Goal: Task Accomplishment & Management: Manage account settings

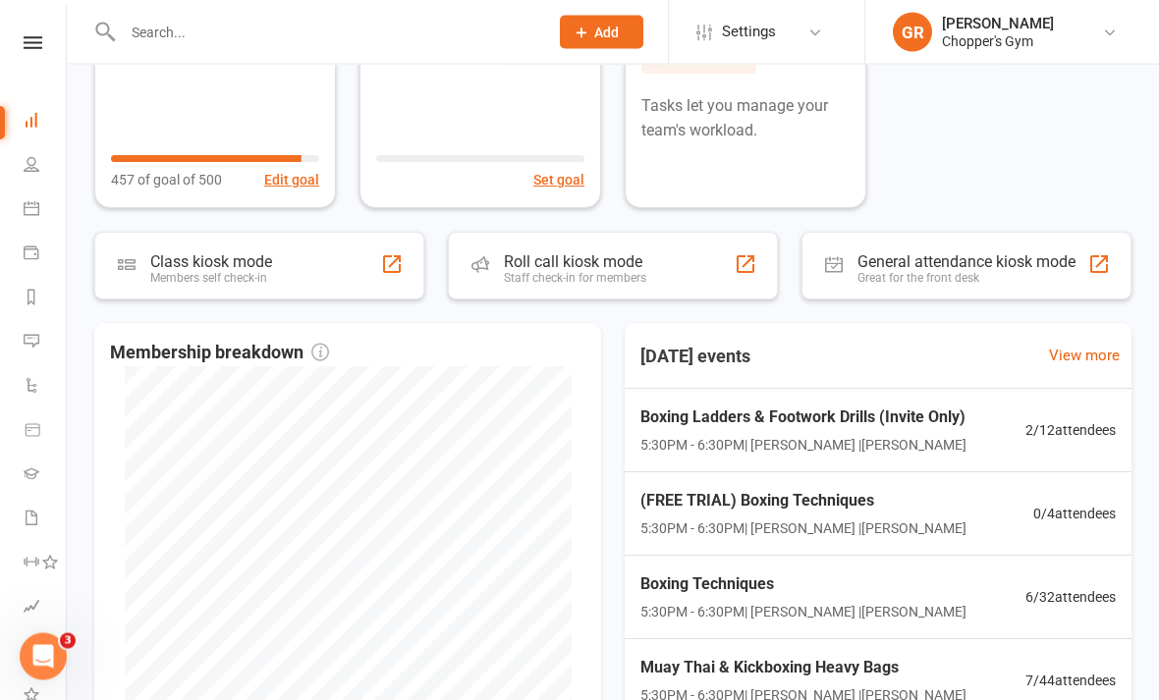
click at [26, 229] on link "Calendar" at bounding box center [46, 211] width 44 height 44
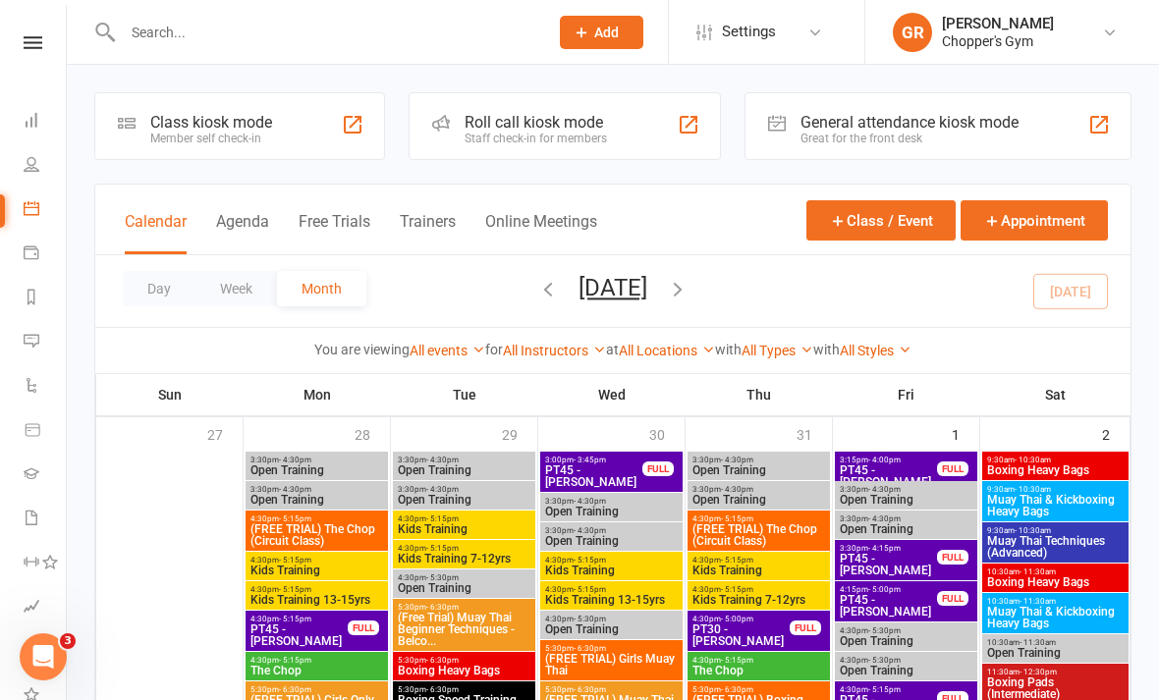
click at [141, 294] on button "Day" at bounding box center [159, 288] width 73 height 35
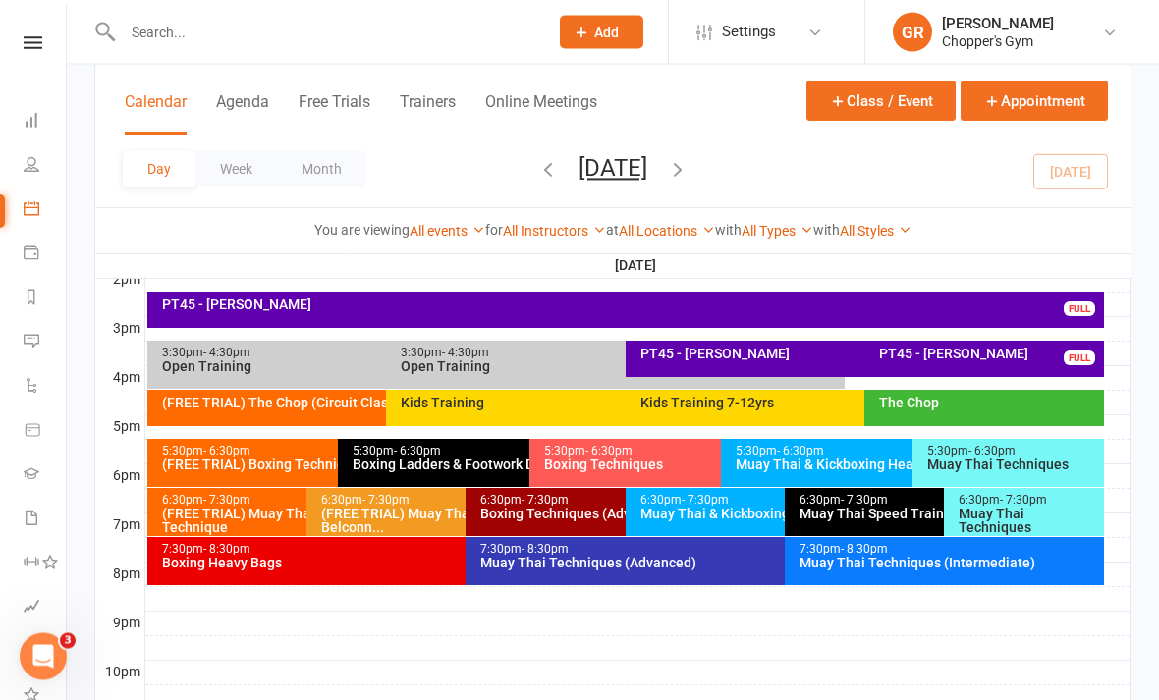
scroll to position [819, 0]
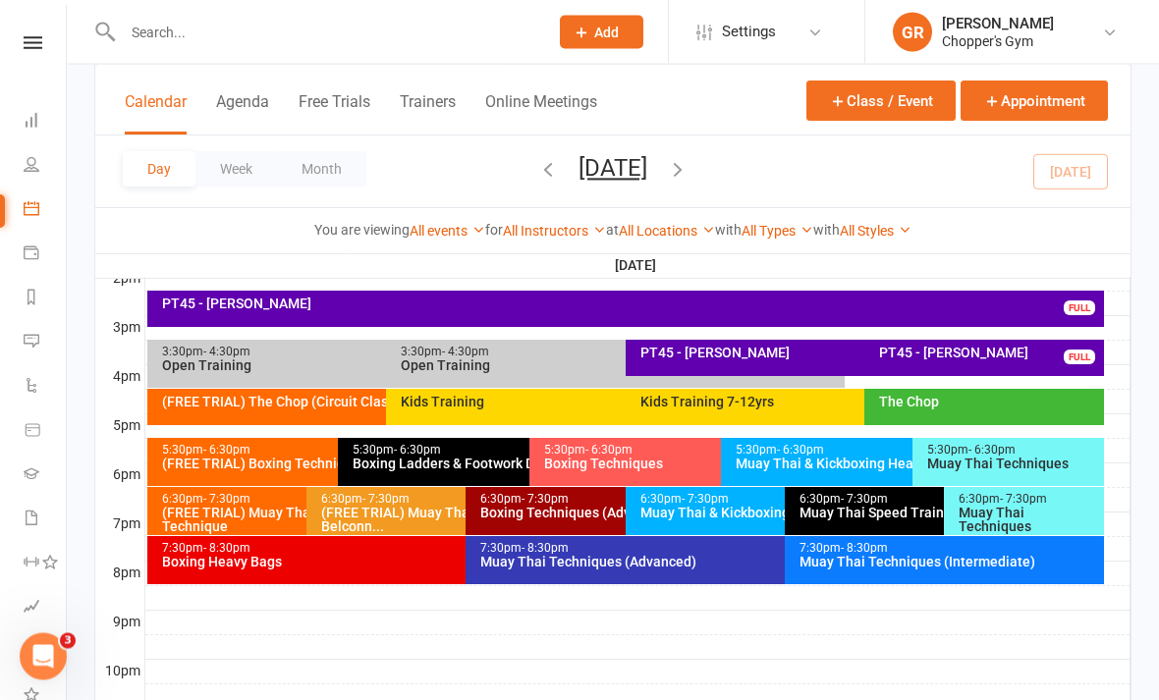
click at [948, 306] on div "PT45 - Frank Liu" at bounding box center [630, 305] width 939 height 14
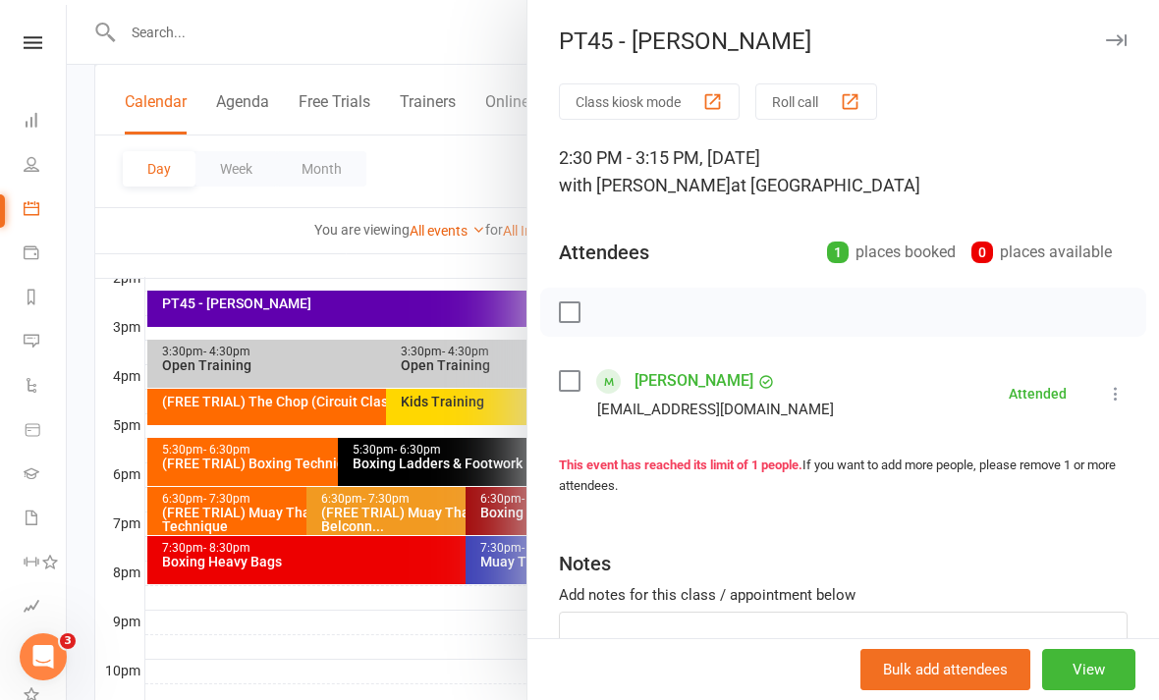
click at [495, 691] on div at bounding box center [613, 350] width 1092 height 700
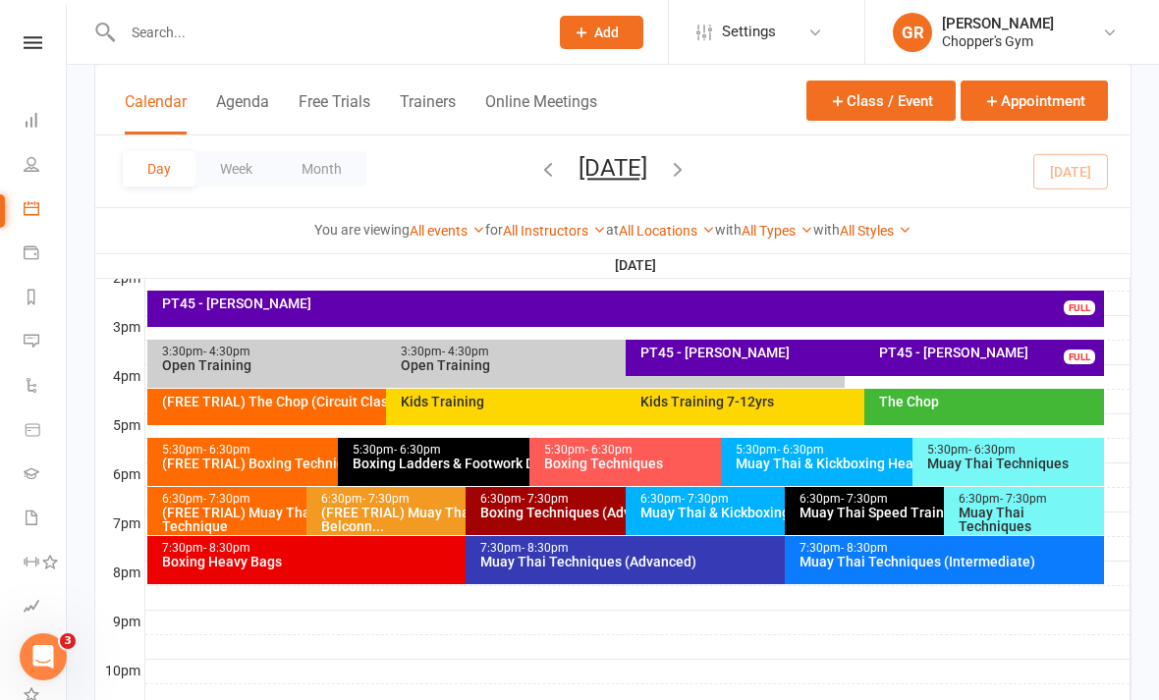
click at [681, 228] on link "All Locations" at bounding box center [667, 231] width 96 height 16
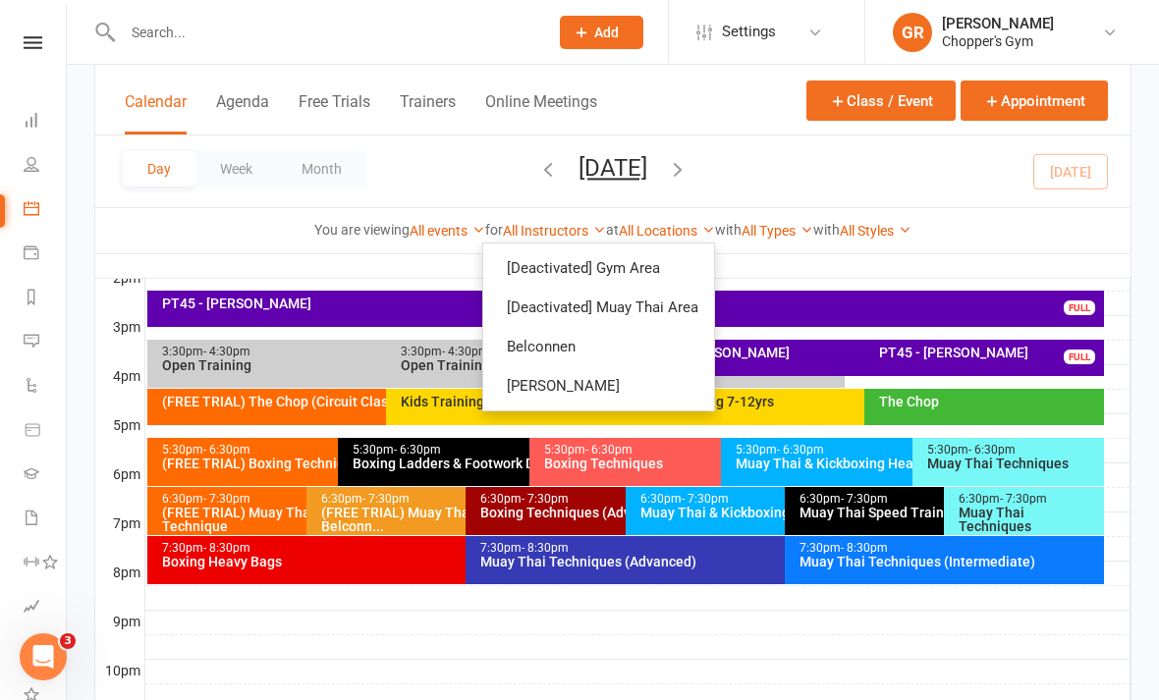
click at [665, 377] on link "Dickson" at bounding box center [598, 385] width 231 height 39
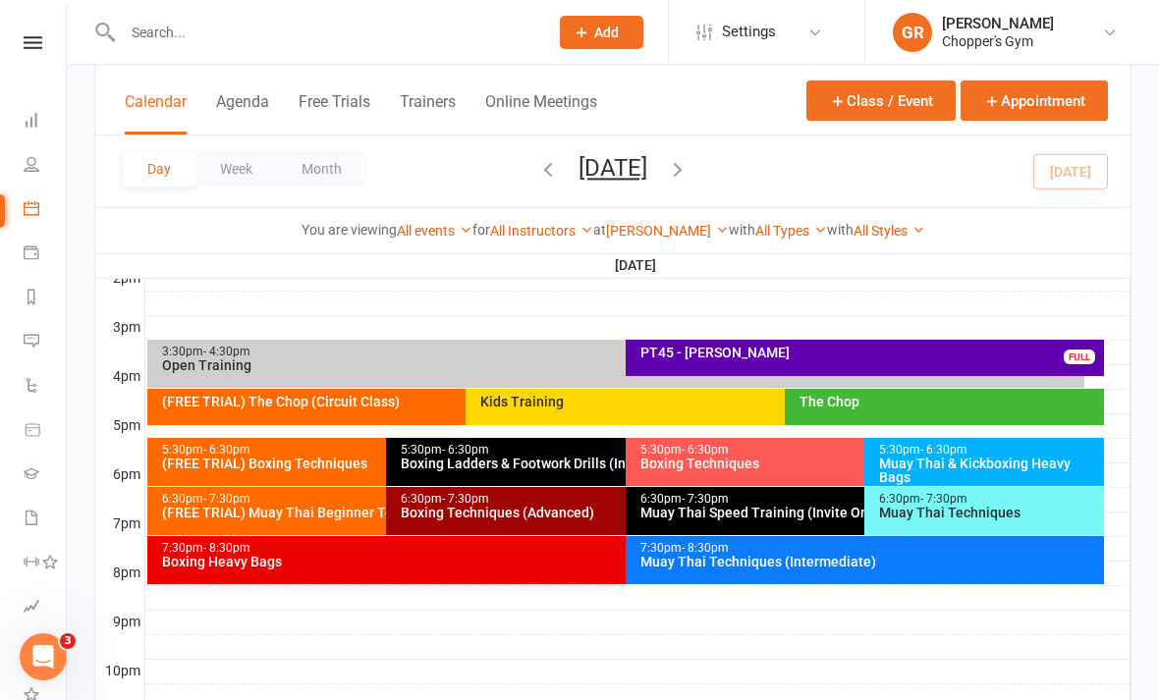
click at [910, 405] on div "The Chop" at bounding box center [950, 402] width 302 height 14
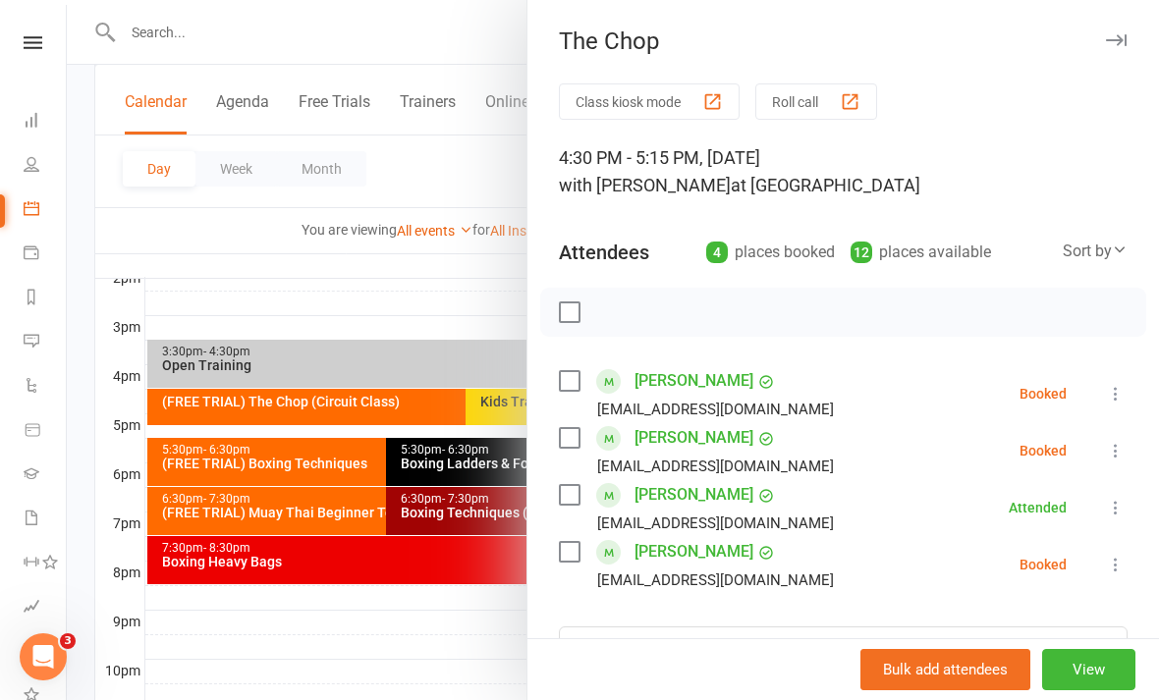
click at [565, 298] on div at bounding box center [843, 312] width 606 height 49
click at [570, 319] on label at bounding box center [569, 313] width 20 height 20
click at [613, 320] on icon "button" at bounding box center [613, 313] width 17 height 17
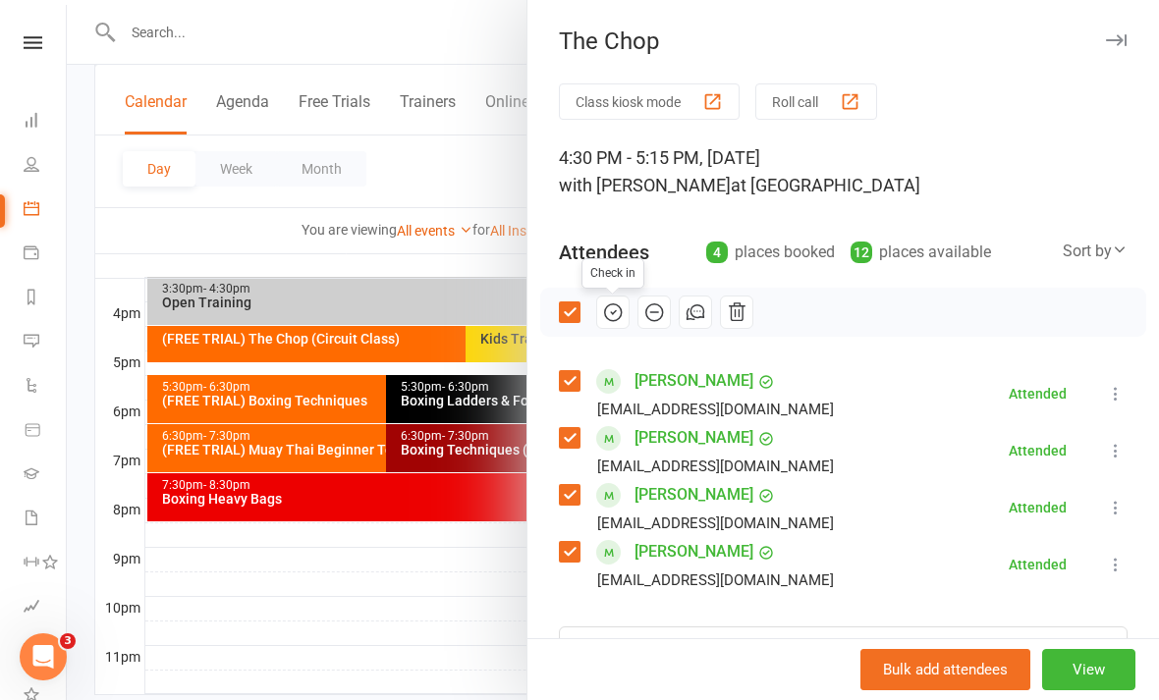
click at [400, 543] on div at bounding box center [613, 350] width 1092 height 700
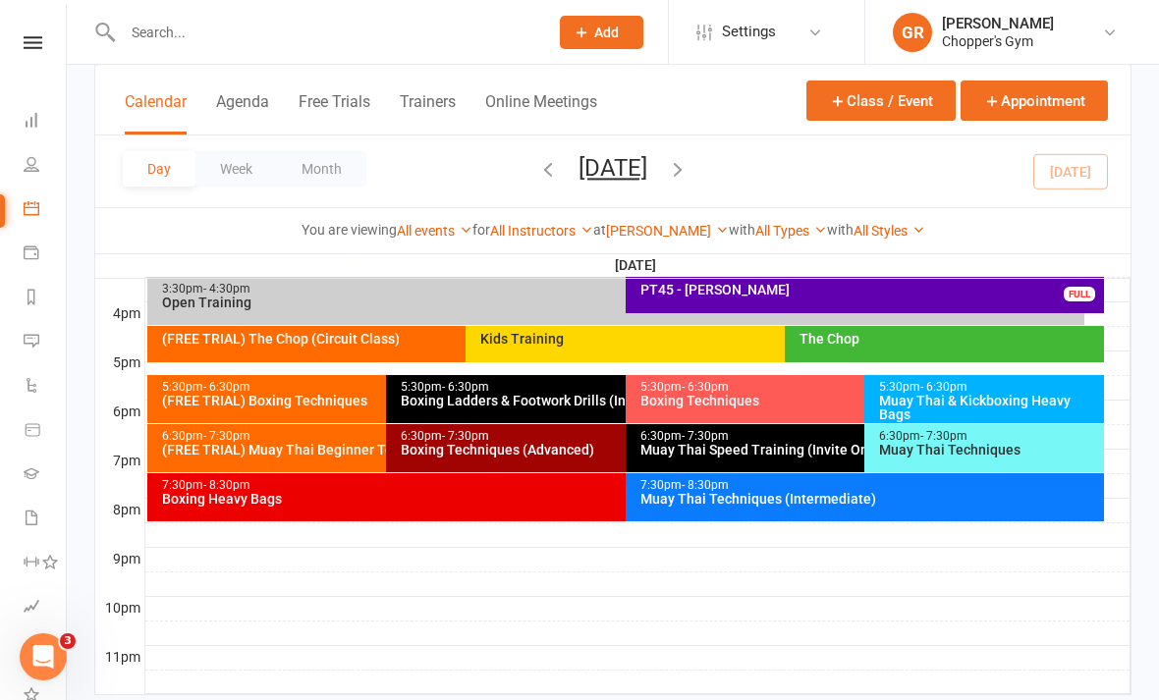
click at [573, 394] on div "Boxing Ladders & Footwork Drills (Invite Only)" at bounding box center [620, 401] width 441 height 14
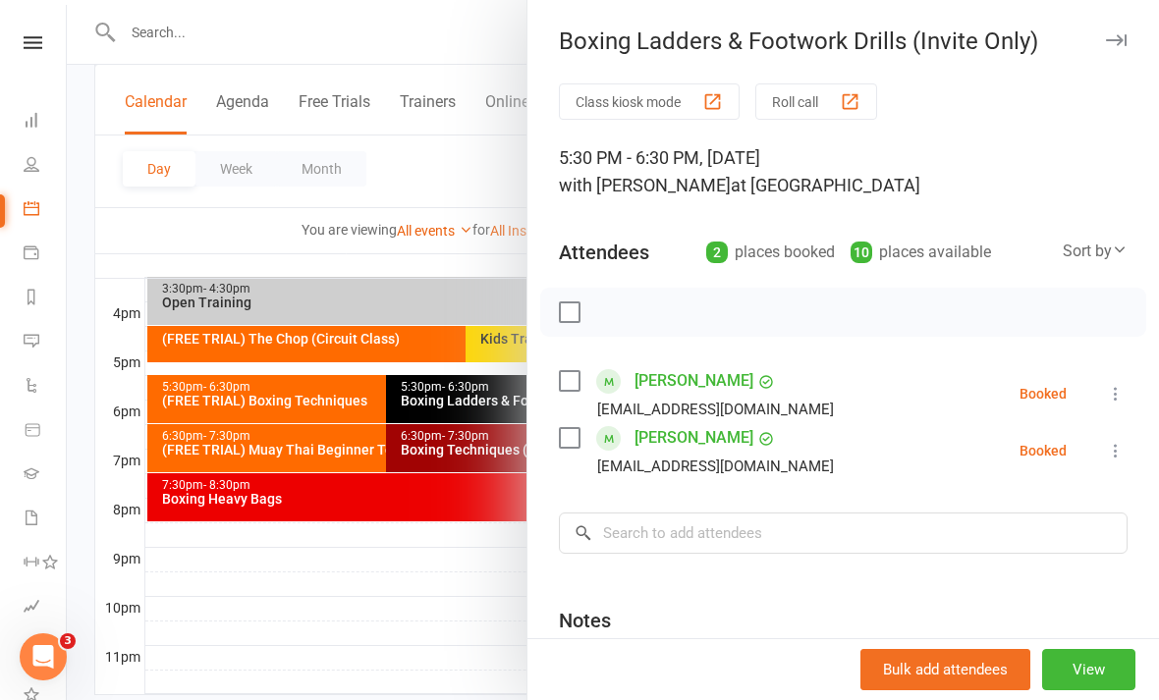
click at [569, 314] on label at bounding box center [569, 313] width 20 height 20
click at [610, 315] on icon "button" at bounding box center [613, 313] width 22 height 22
click at [468, 610] on div at bounding box center [613, 350] width 1092 height 700
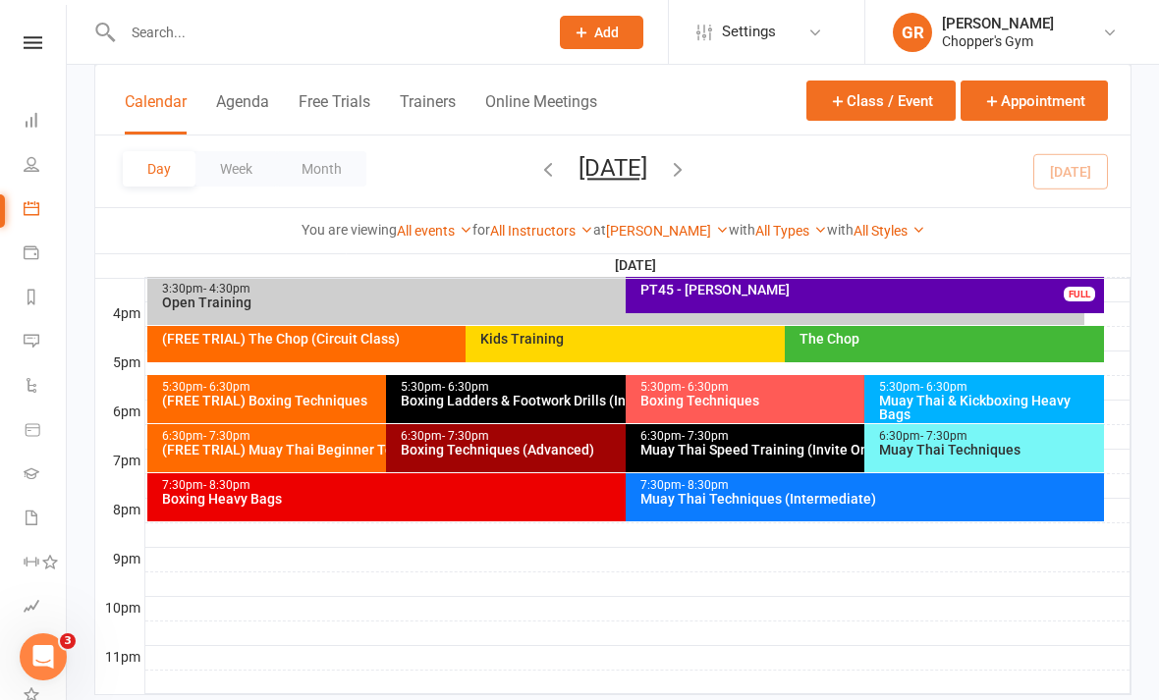
click at [730, 398] on div "Boxing Techniques" at bounding box center [859, 401] width 441 height 14
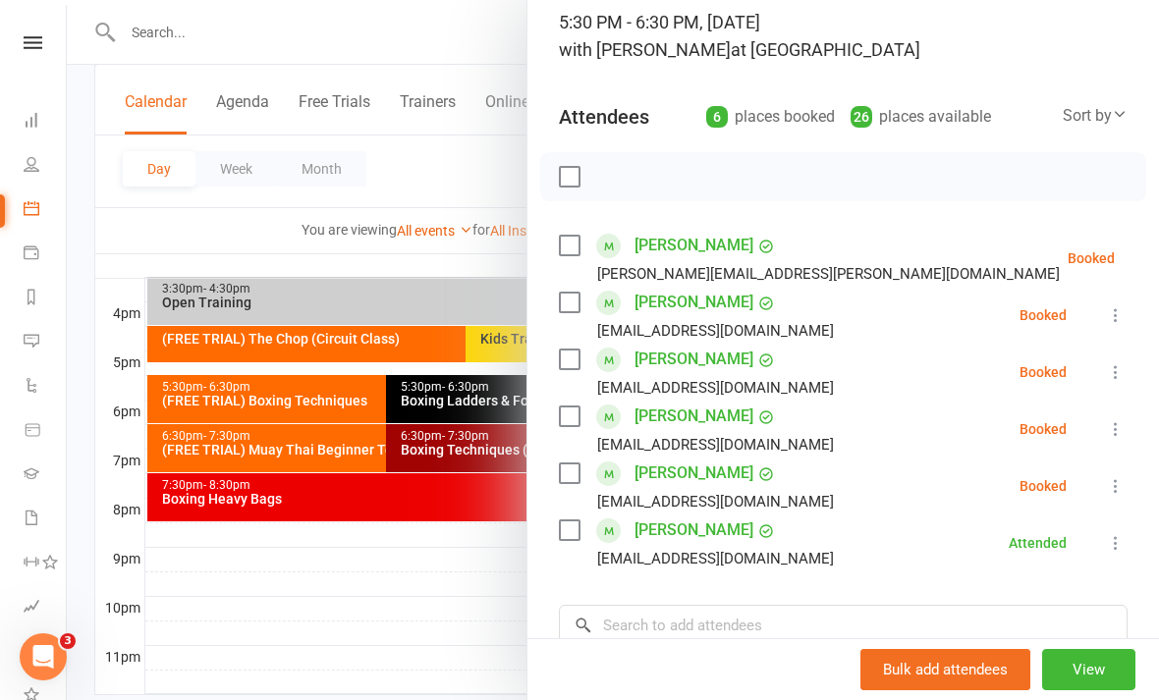
scroll to position [149, 0]
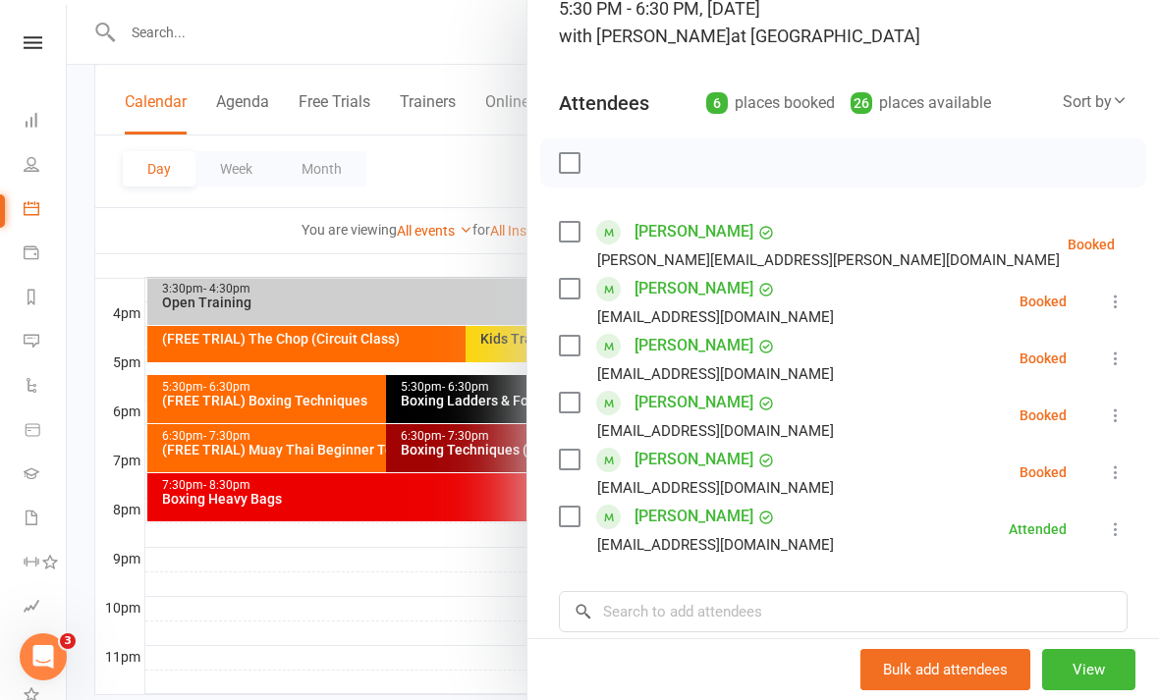
click at [1096, 113] on div "Sort by" at bounding box center [1095, 102] width 65 height 26
click at [1042, 190] on link "First name" at bounding box center [1029, 182] width 195 height 39
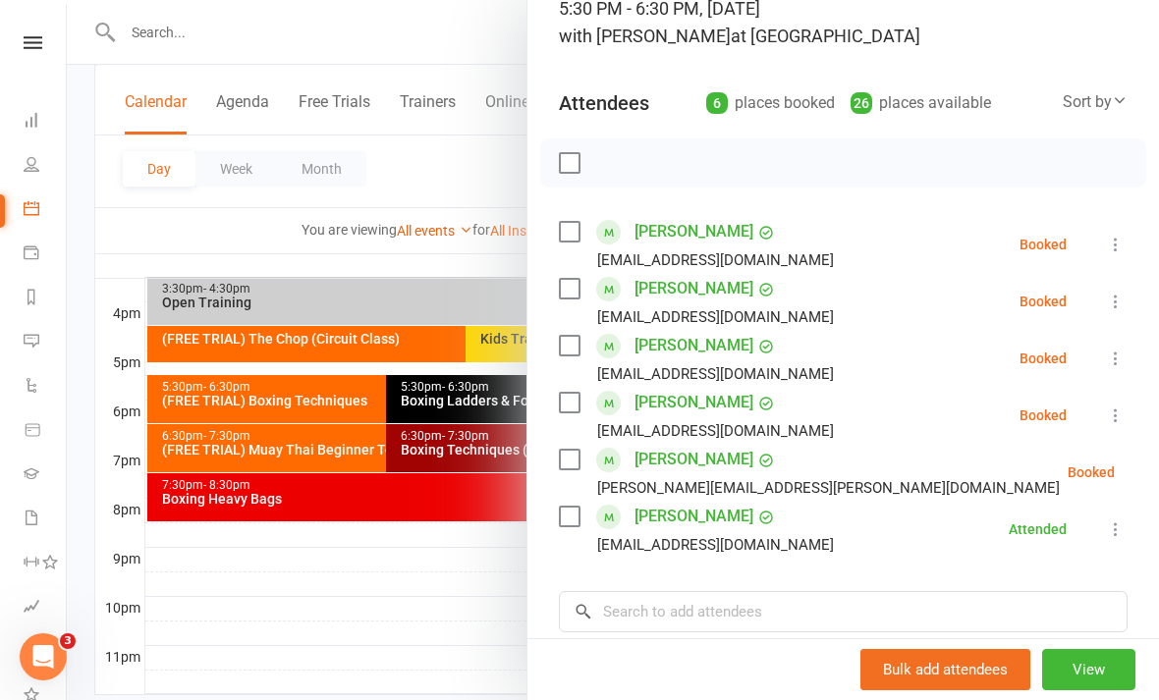
click at [1116, 301] on icon at bounding box center [1116, 302] width 20 height 20
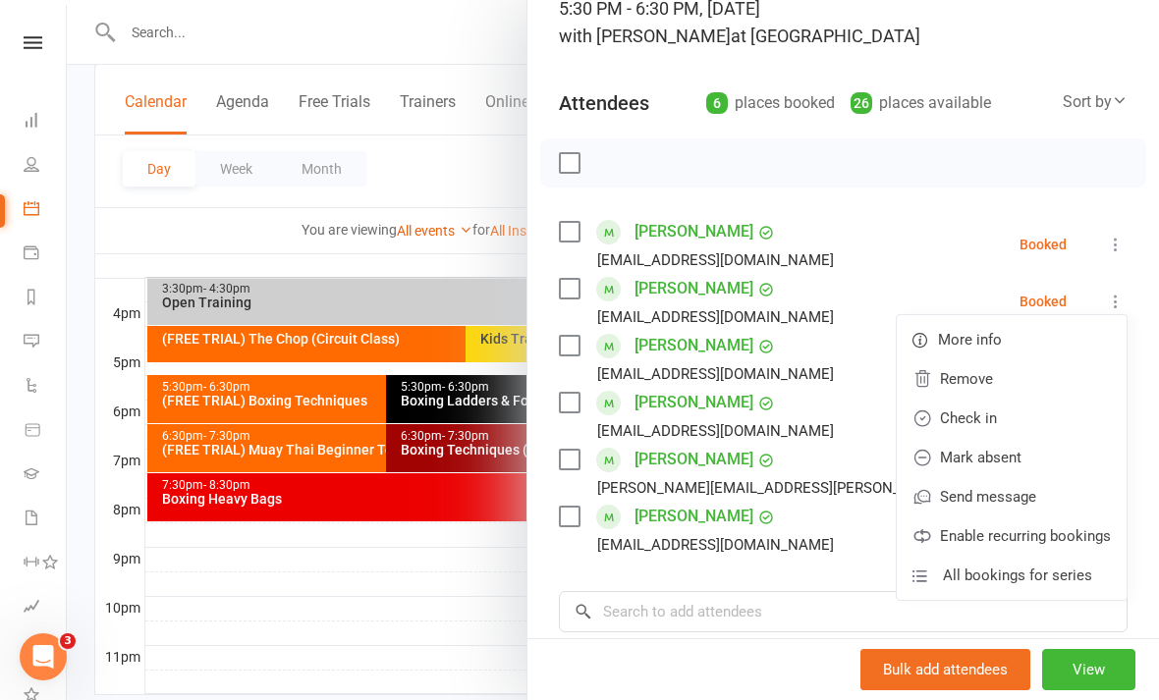
click at [1005, 407] on link "Check in" at bounding box center [1012, 418] width 230 height 39
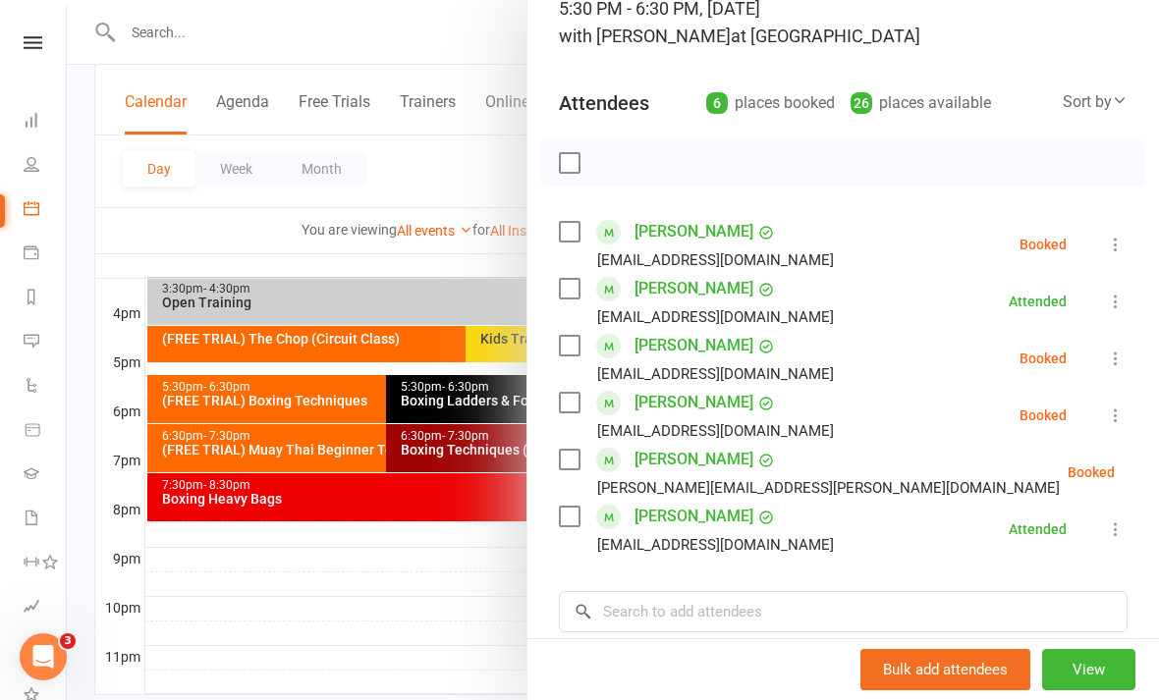
click at [492, 592] on div at bounding box center [613, 350] width 1092 height 700
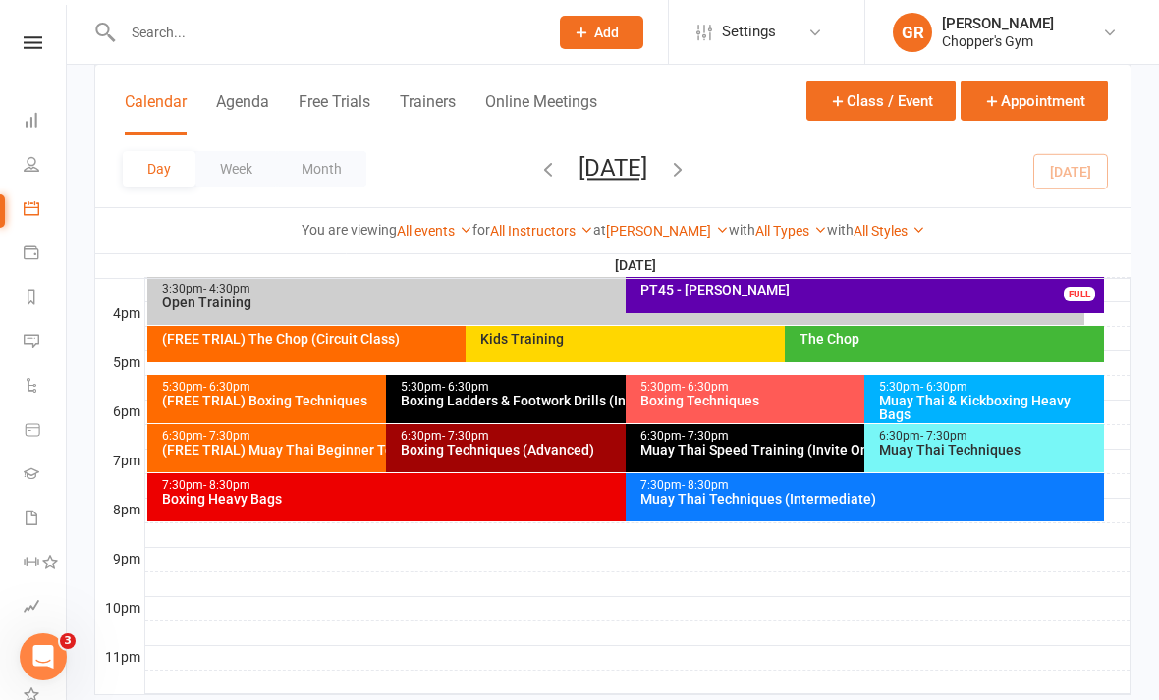
click at [705, 417] on div "5:30pm - 6:30pm Boxing Techniques" at bounding box center [855, 399] width 459 height 48
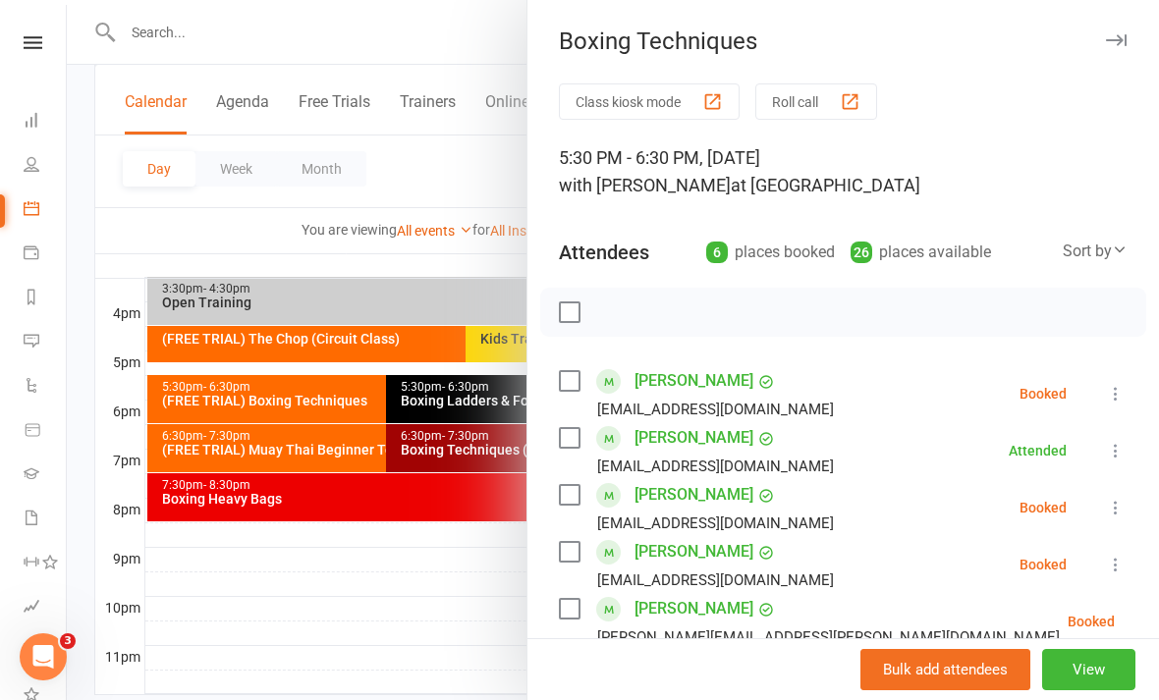
click at [1110, 400] on icon at bounding box center [1116, 394] width 20 height 20
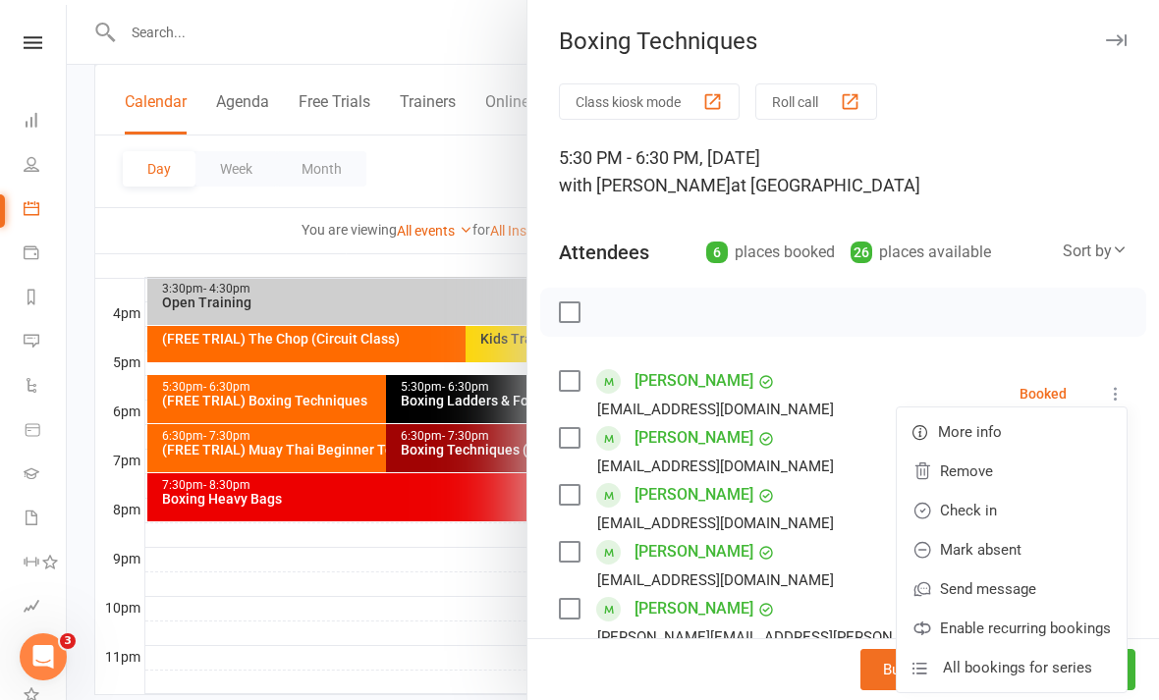
click at [1016, 509] on link "Check in" at bounding box center [1012, 510] width 230 height 39
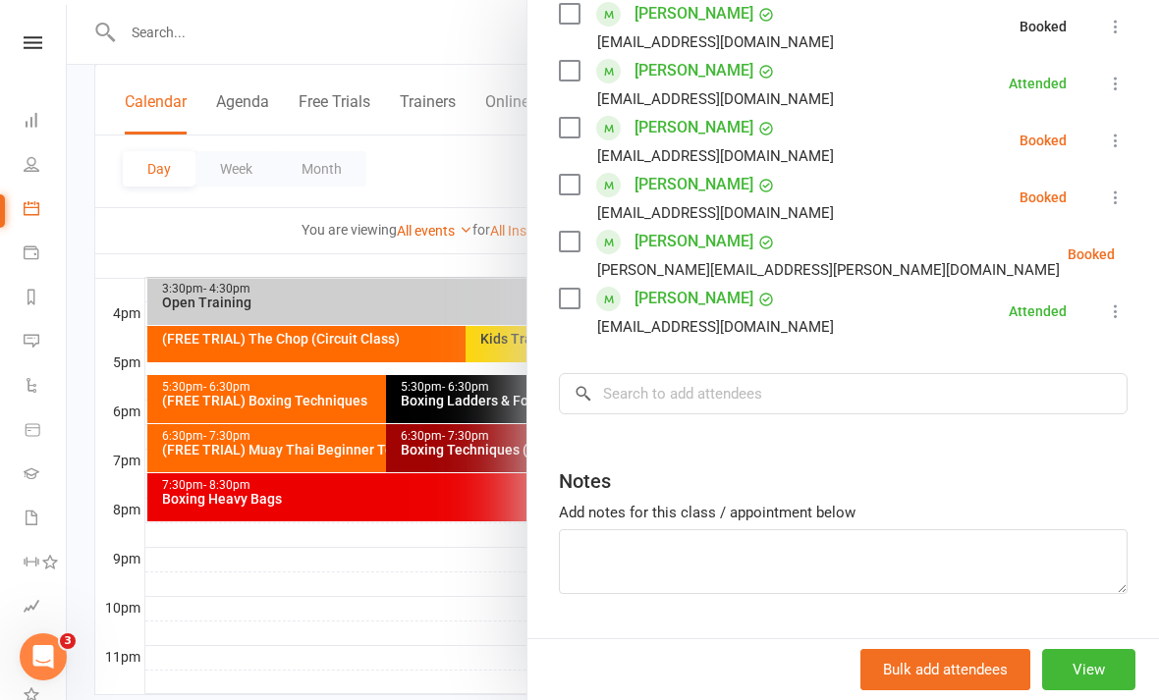
scroll to position [393, 0]
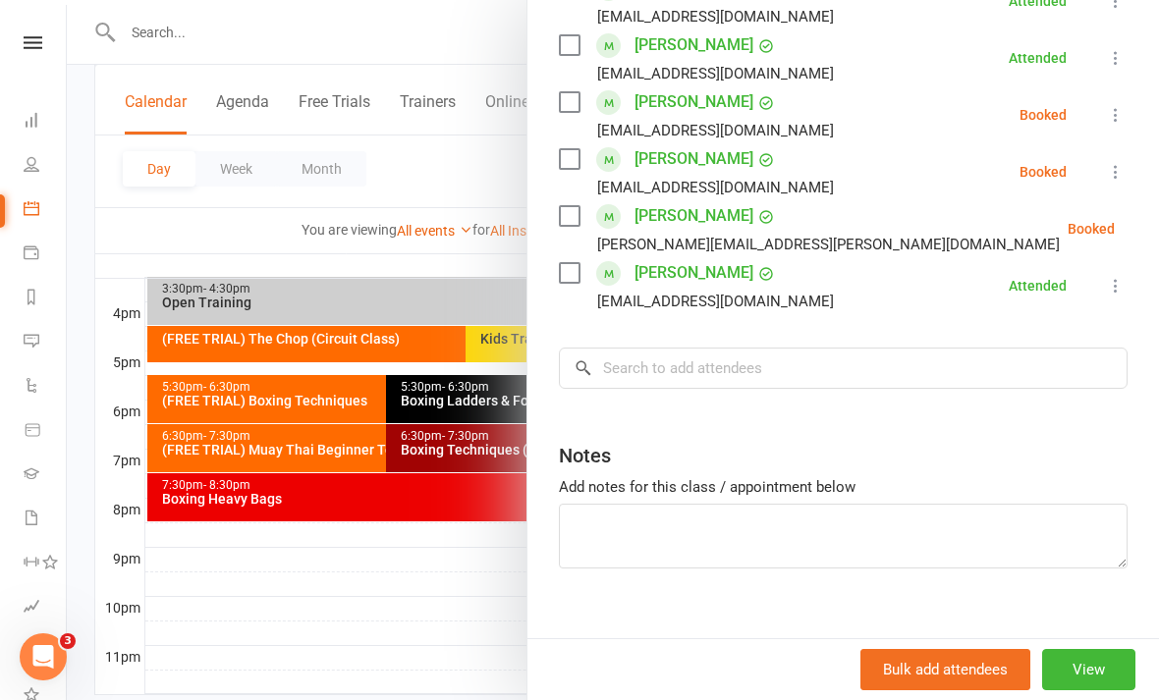
click at [1121, 286] on icon at bounding box center [1116, 286] width 20 height 20
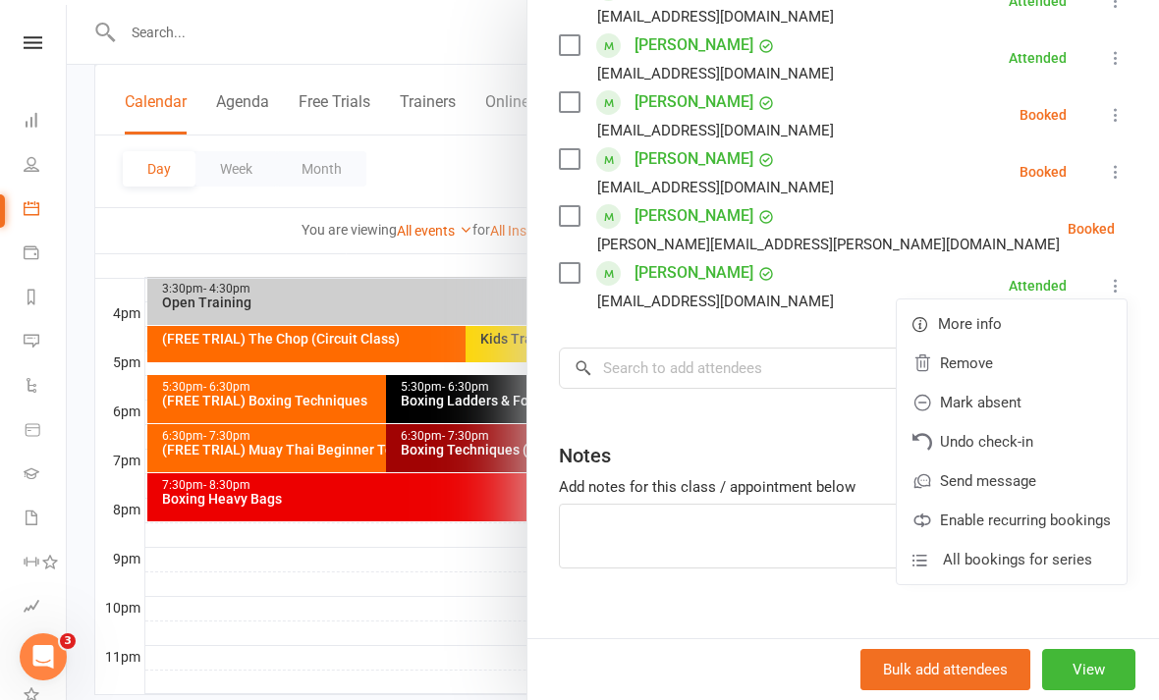
click at [866, 334] on div "Class kiosk mode Roll call 5:30 PM - 6:30 PM, Thursday, August, 14, 2025 with B…" at bounding box center [844, 179] width 632 height 976
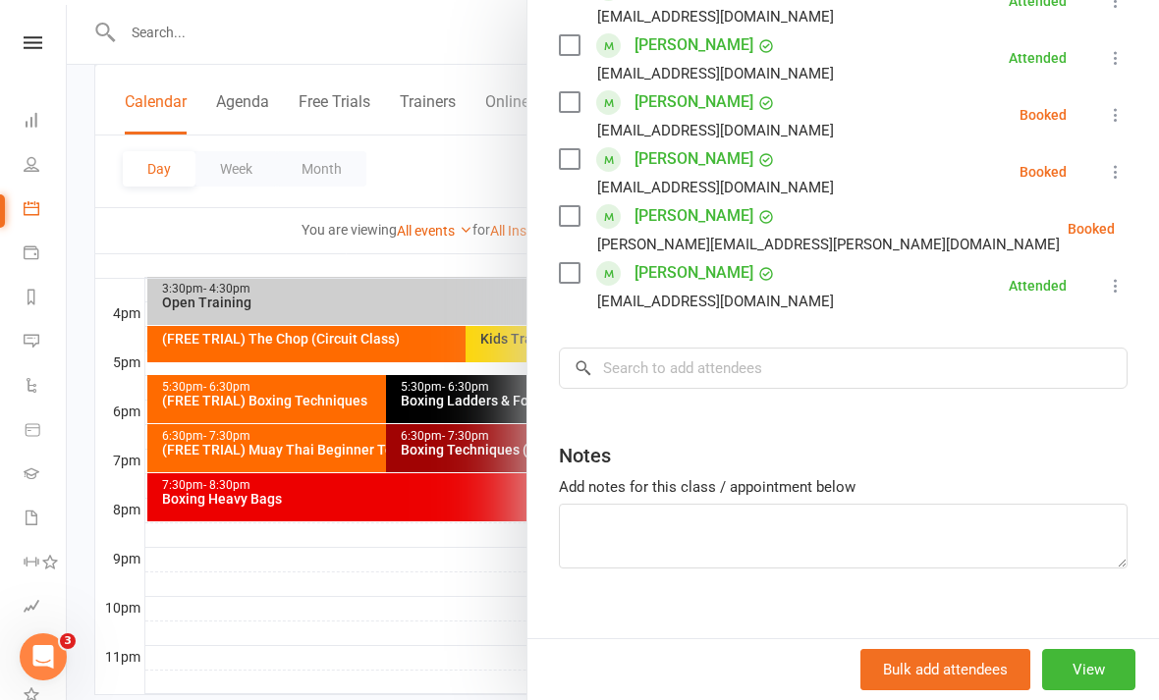
click at [1154, 230] on icon at bounding box center [1164, 229] width 20 height 20
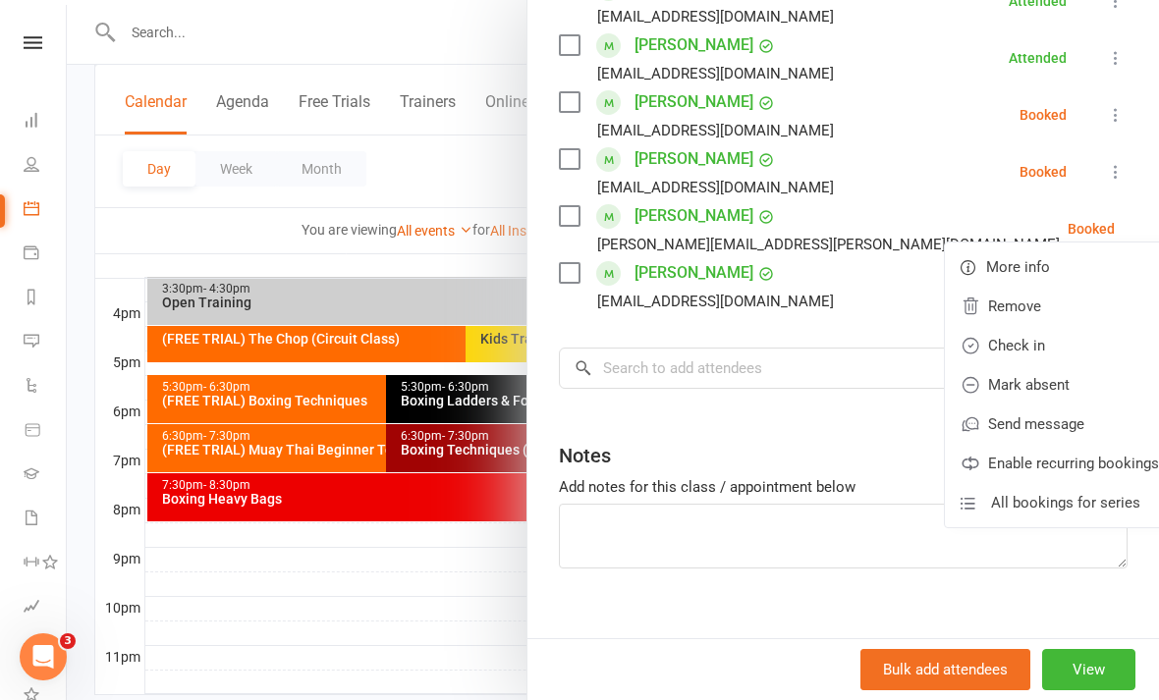
click at [1022, 348] on link "Check in" at bounding box center [1060, 345] width 230 height 39
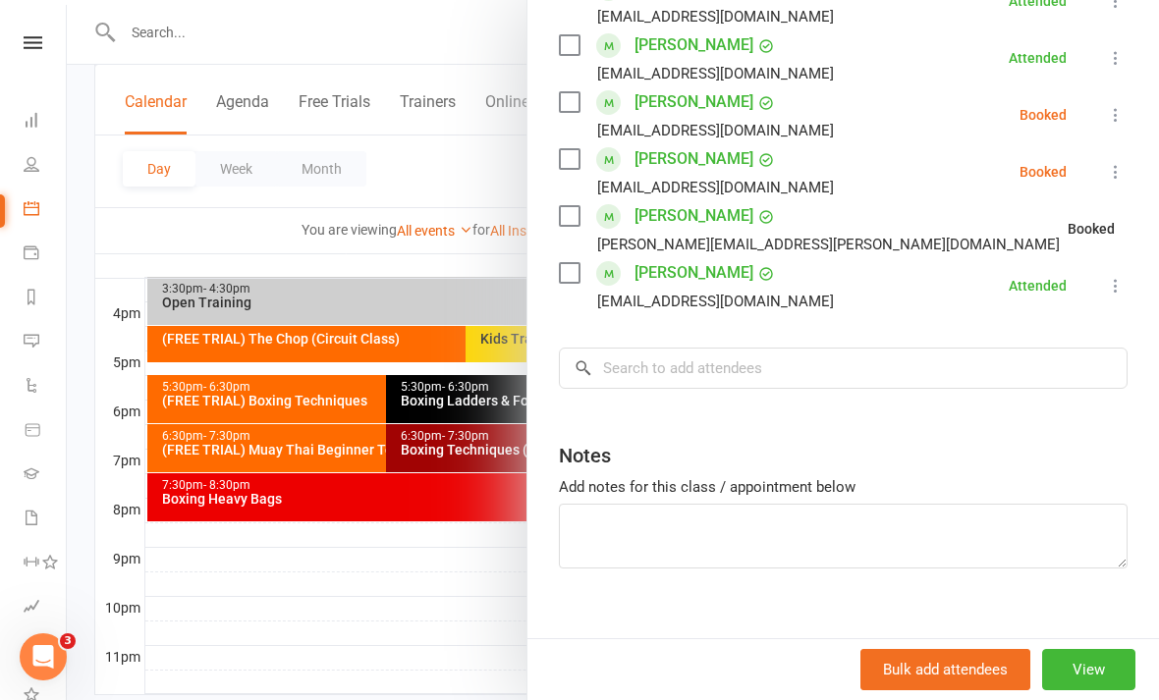
click at [407, 579] on div at bounding box center [613, 350] width 1092 height 700
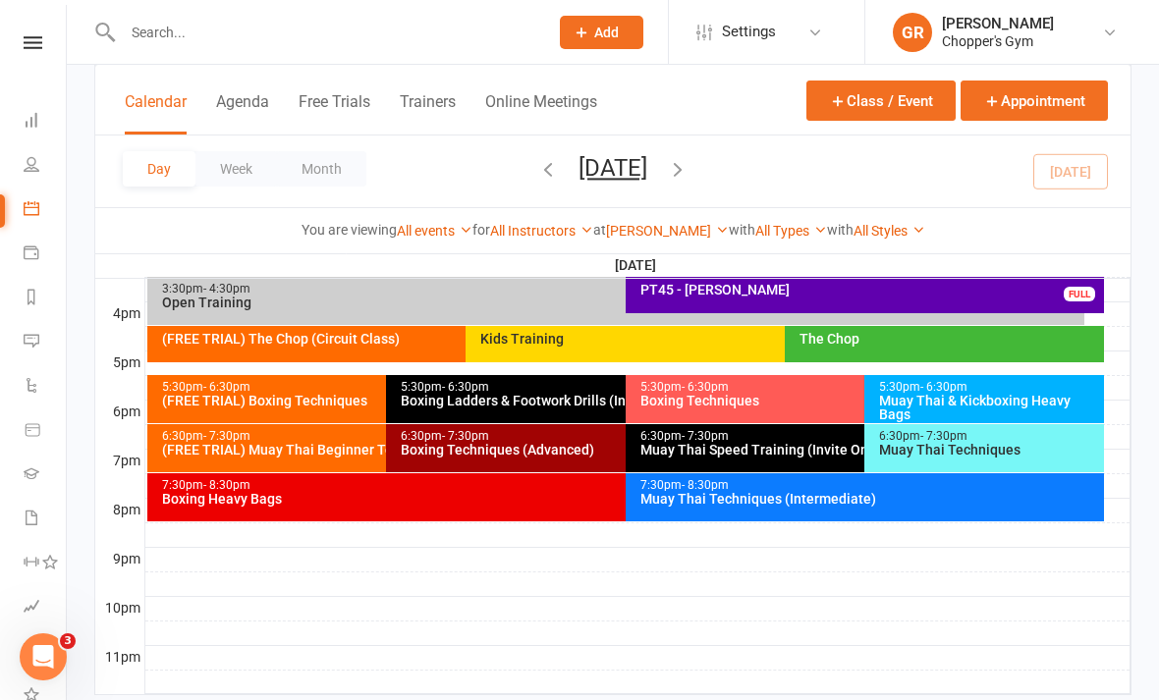
click at [979, 394] on div "Muay Thai & Kickboxing Heavy Bags" at bounding box center [989, 408] width 222 height 28
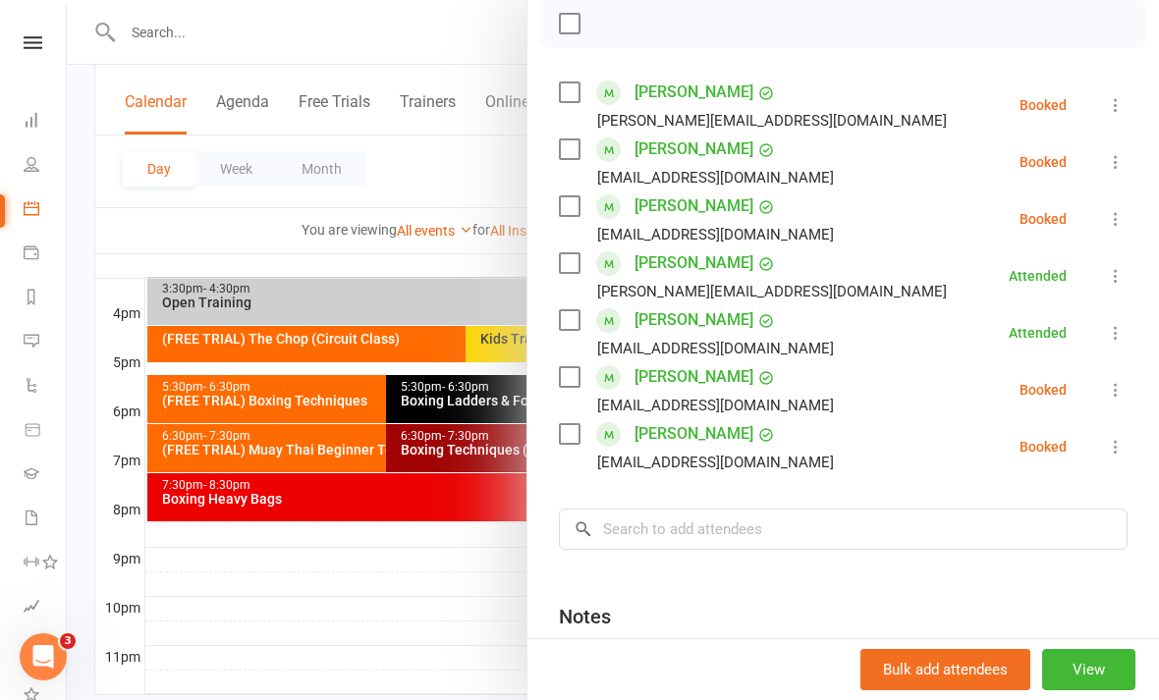
scroll to position [290, 0]
click at [1108, 104] on icon at bounding box center [1116, 104] width 20 height 20
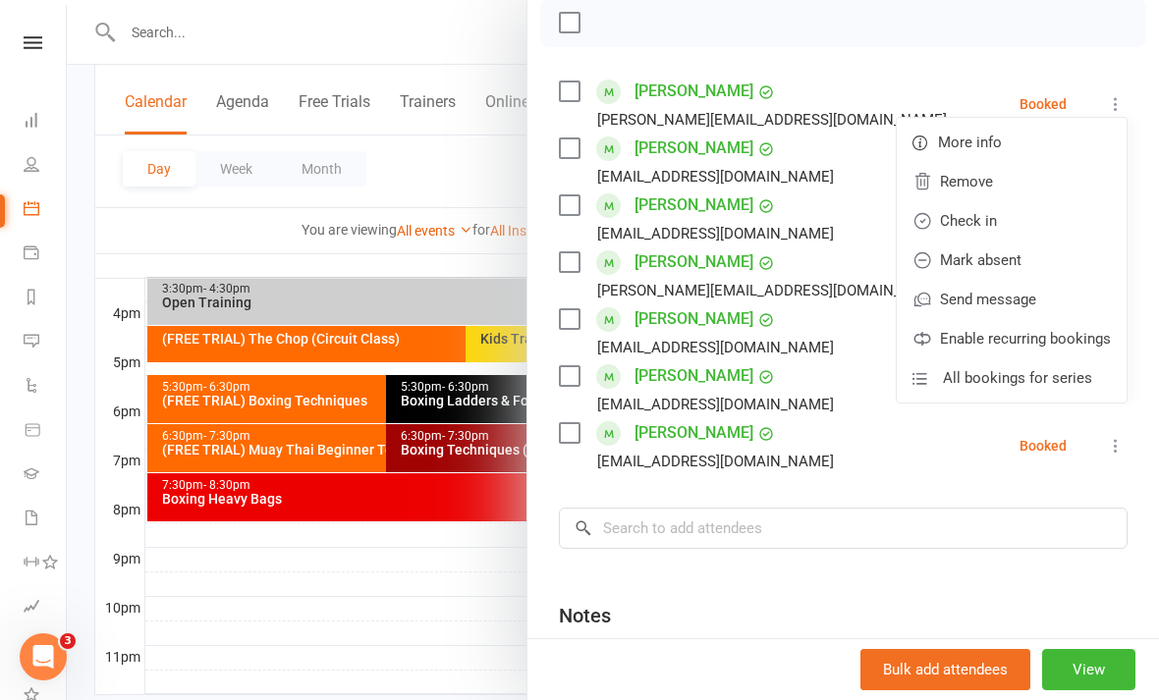
click at [1015, 218] on link "Check in" at bounding box center [1012, 220] width 230 height 39
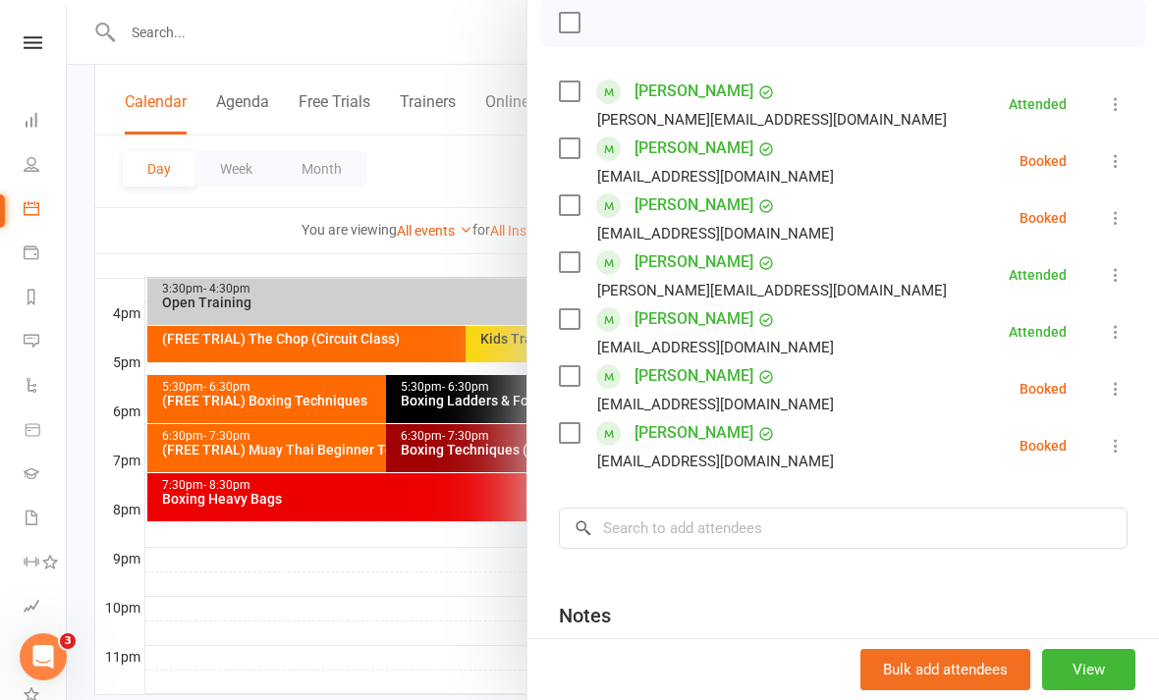
click at [453, 606] on div at bounding box center [613, 350] width 1092 height 700
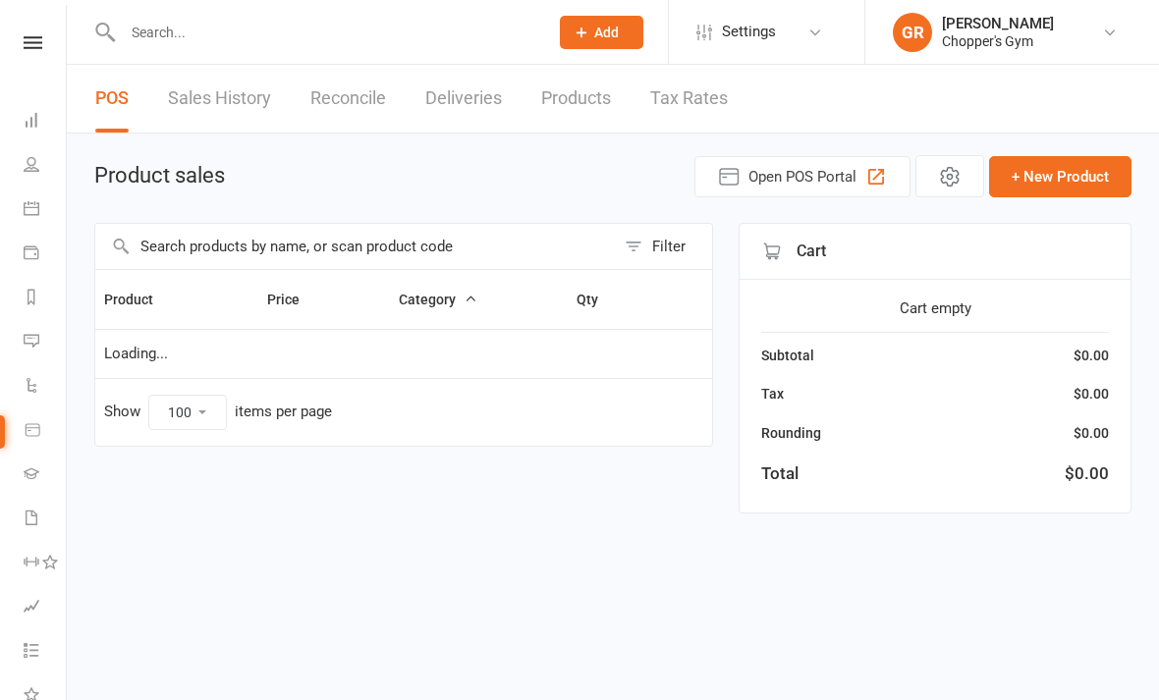
select select "100"
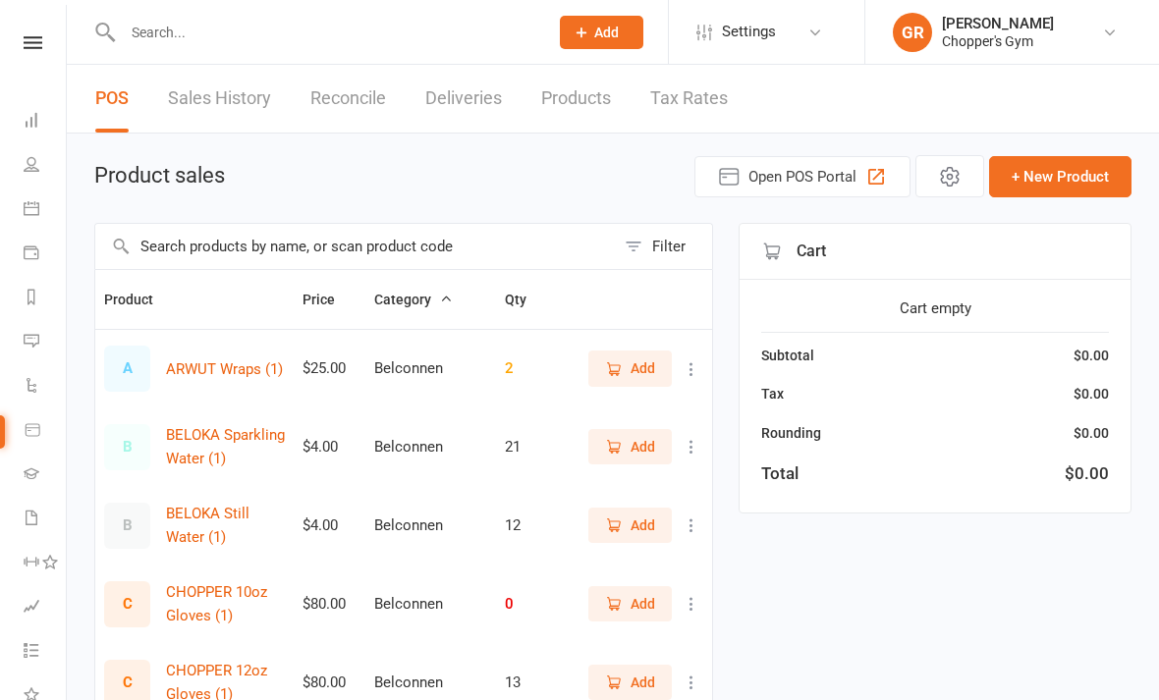
click at [555, 246] on input "text" at bounding box center [355, 246] width 520 height 45
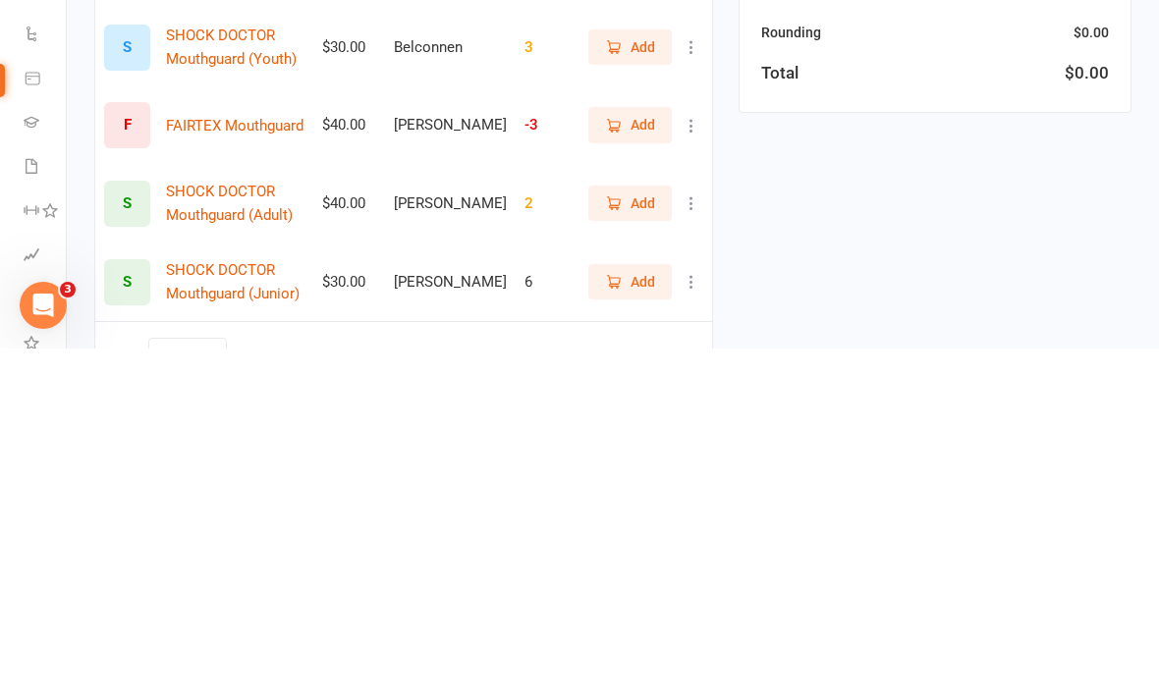
scroll to position [50, 0]
type input "Mouthguard"
click at [624, 543] on span "Add" at bounding box center [630, 554] width 50 height 22
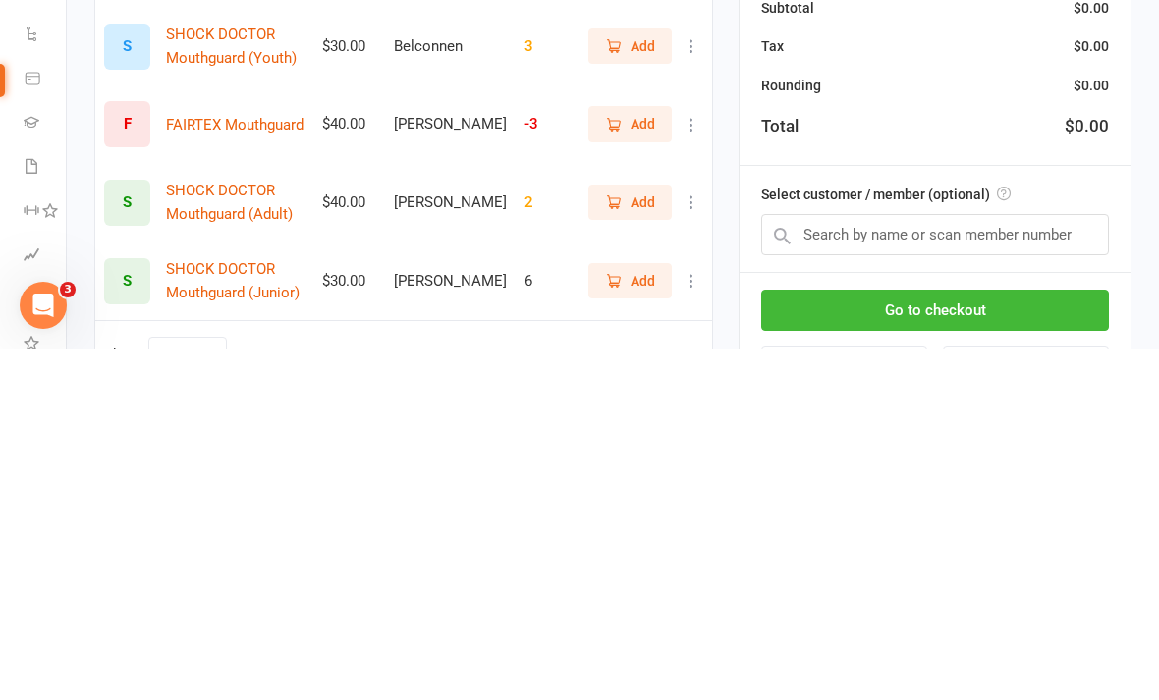
scroll to position [128, 0]
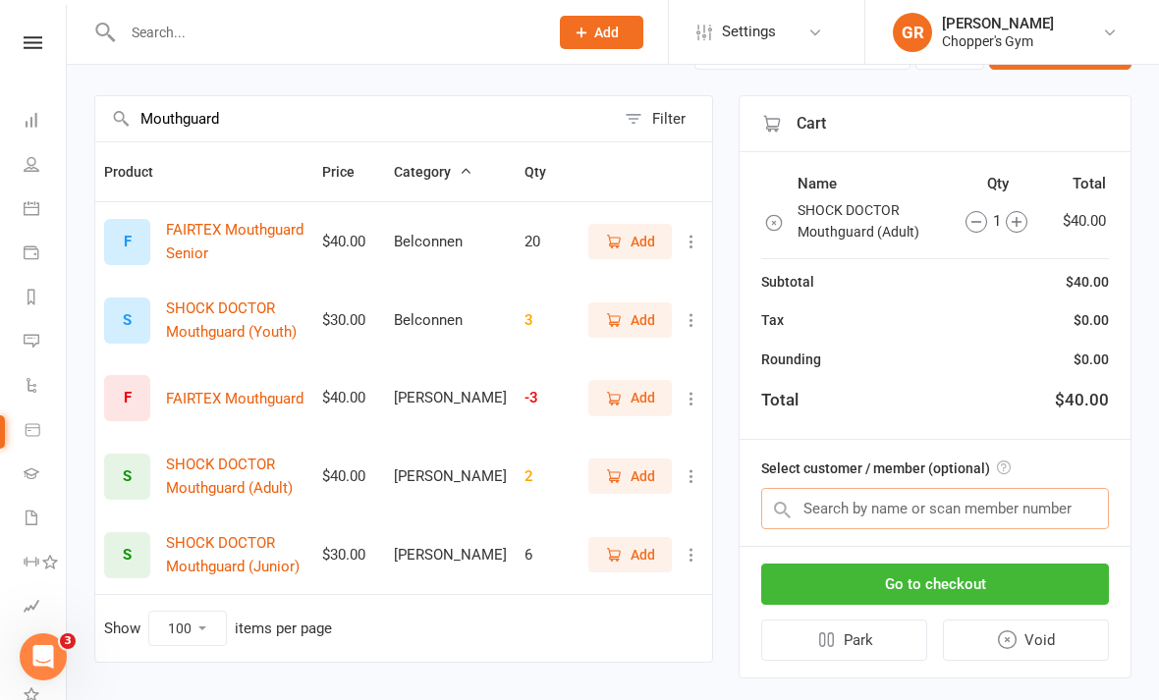
click at [965, 515] on input "text" at bounding box center [935, 508] width 348 height 41
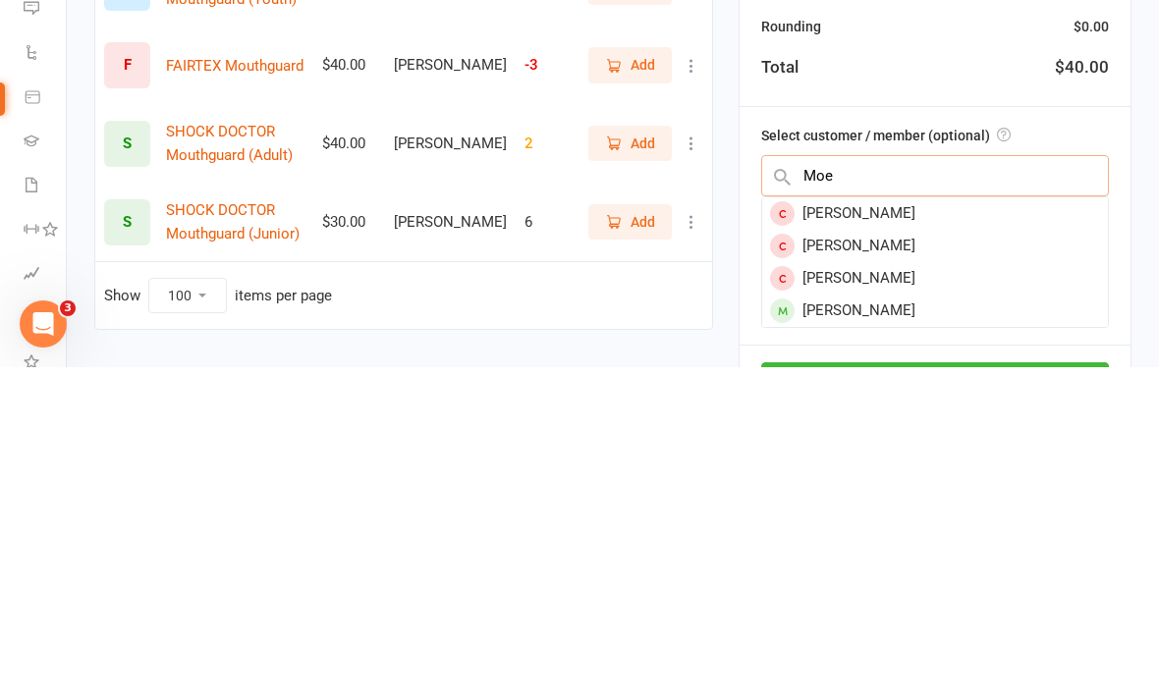
type input "Moe"
click at [934, 628] on div "[PERSON_NAME]" at bounding box center [935, 644] width 346 height 32
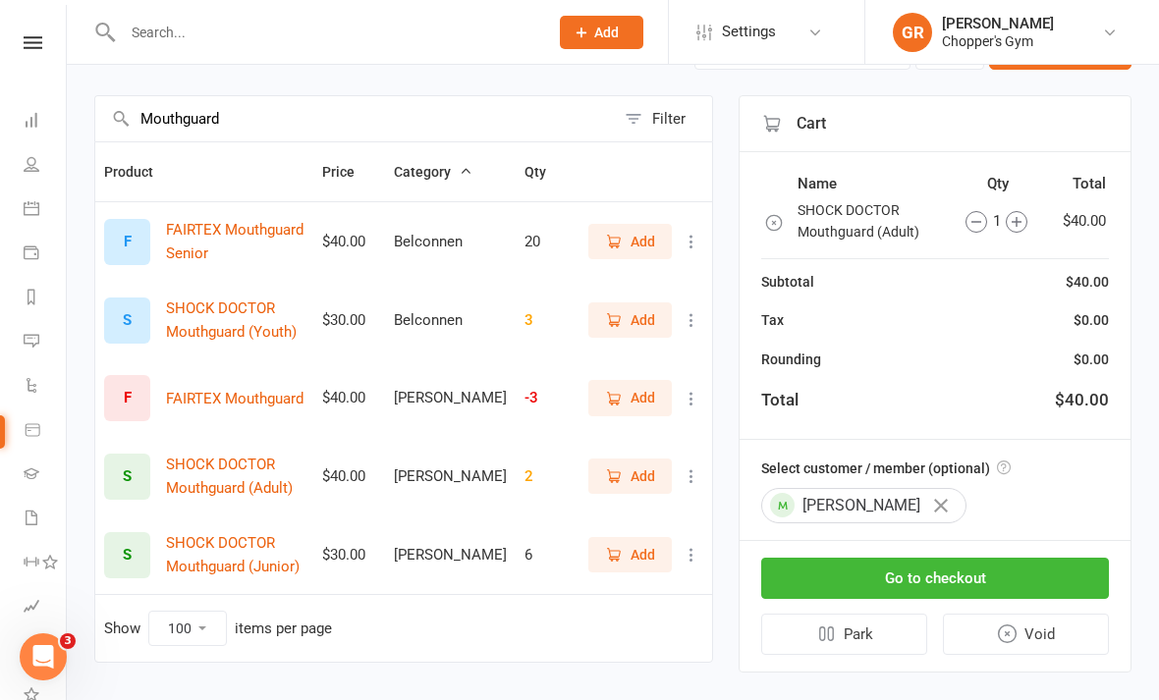
click at [992, 577] on button "Go to checkout" at bounding box center [935, 578] width 348 height 41
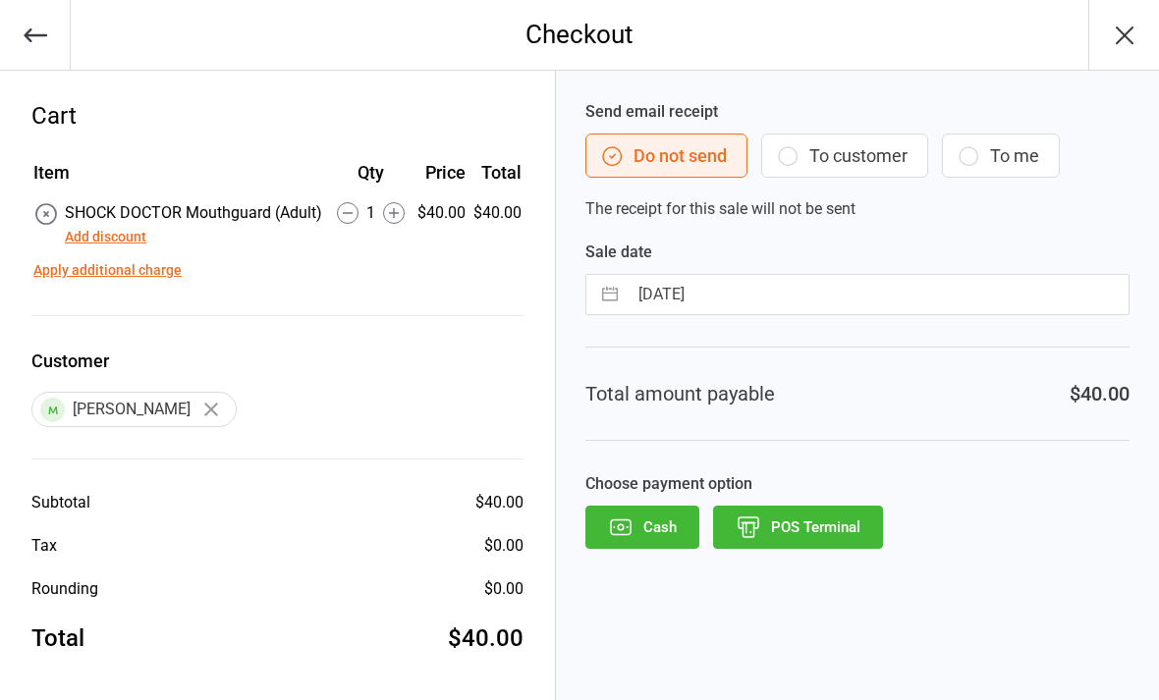
click at [846, 539] on button "POS Terminal" at bounding box center [798, 527] width 170 height 43
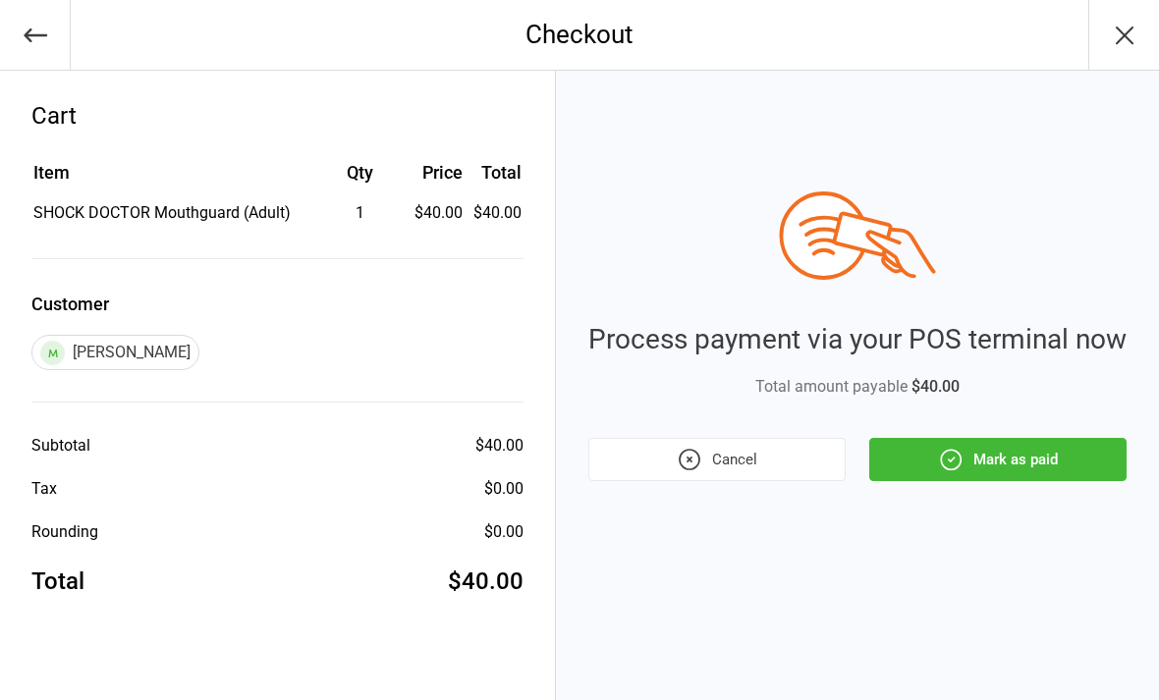
click at [993, 470] on button "Mark as paid" at bounding box center [997, 459] width 257 height 43
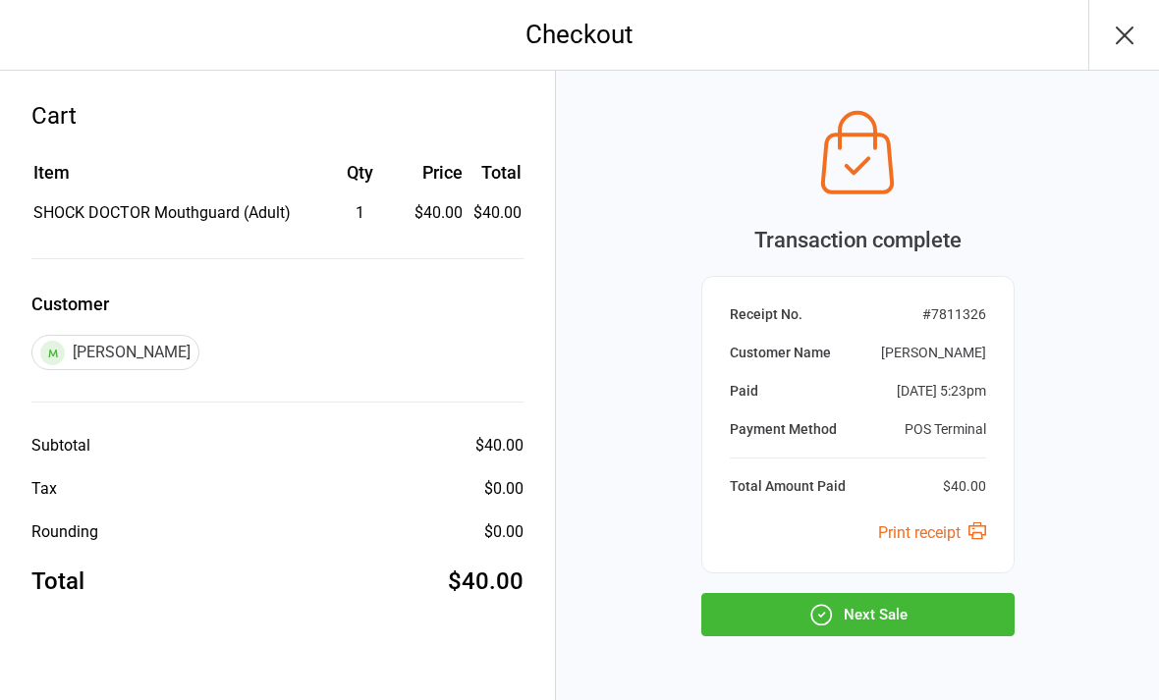
click at [902, 599] on button "Next Sale" at bounding box center [857, 614] width 313 height 43
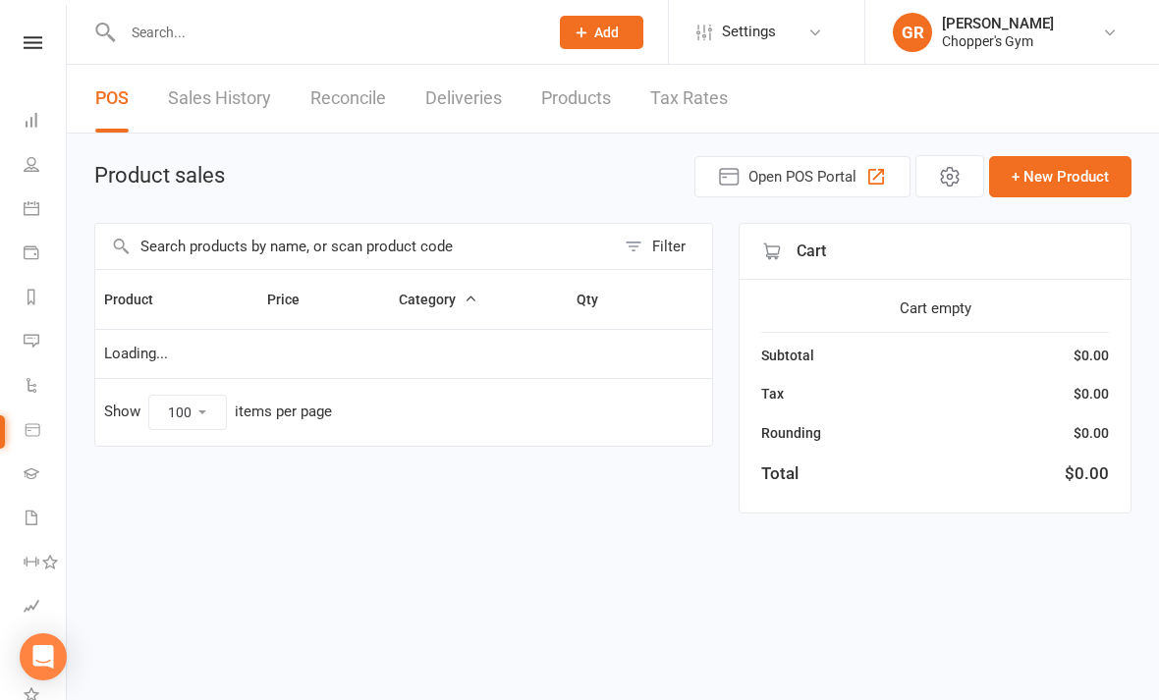
select select "100"
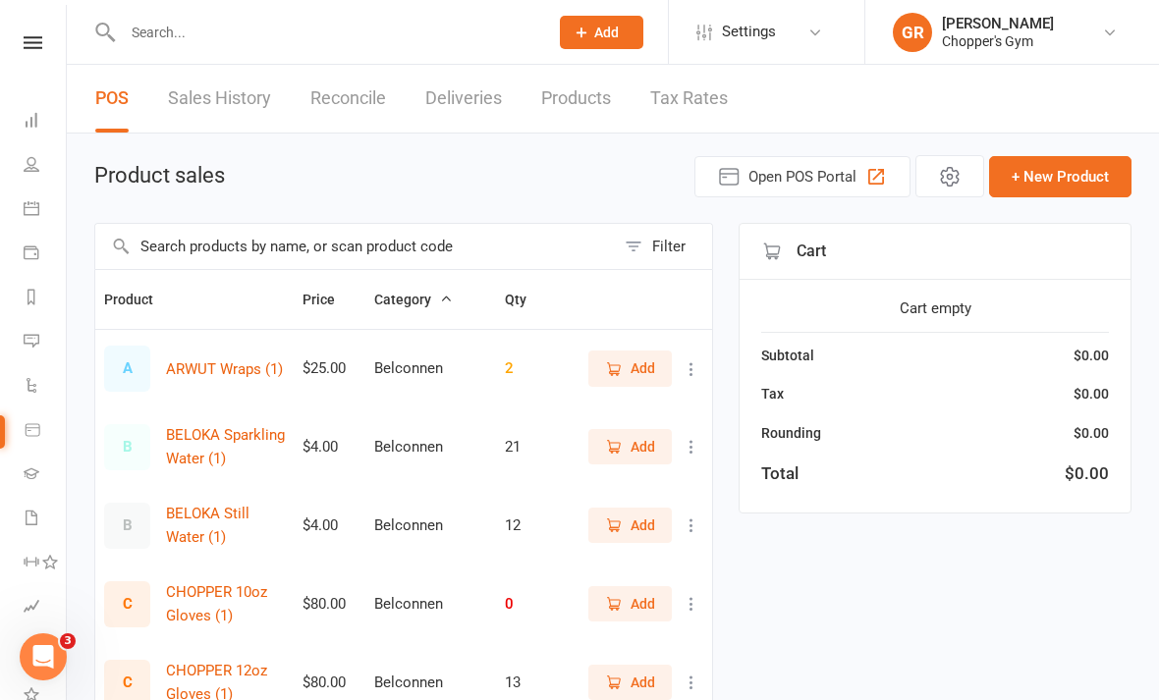
click at [37, 216] on link "Calendar" at bounding box center [46, 211] width 44 height 44
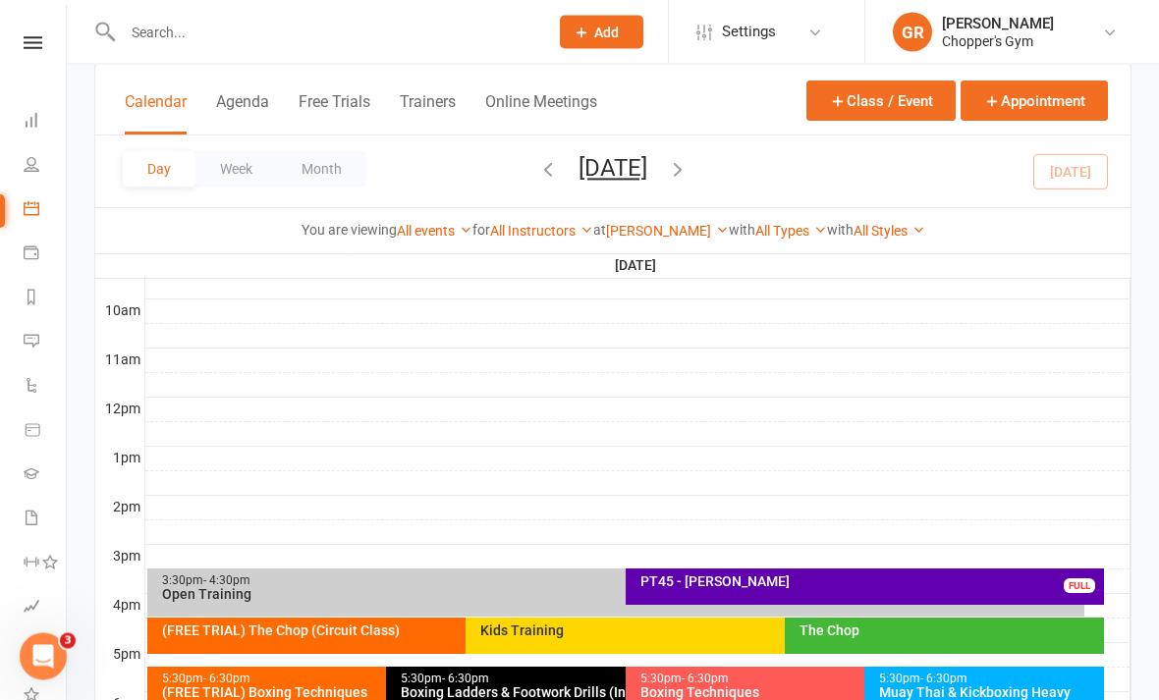
click at [942, 692] on div "Muay Thai & Kickboxing Heavy Bags" at bounding box center [989, 701] width 222 height 28
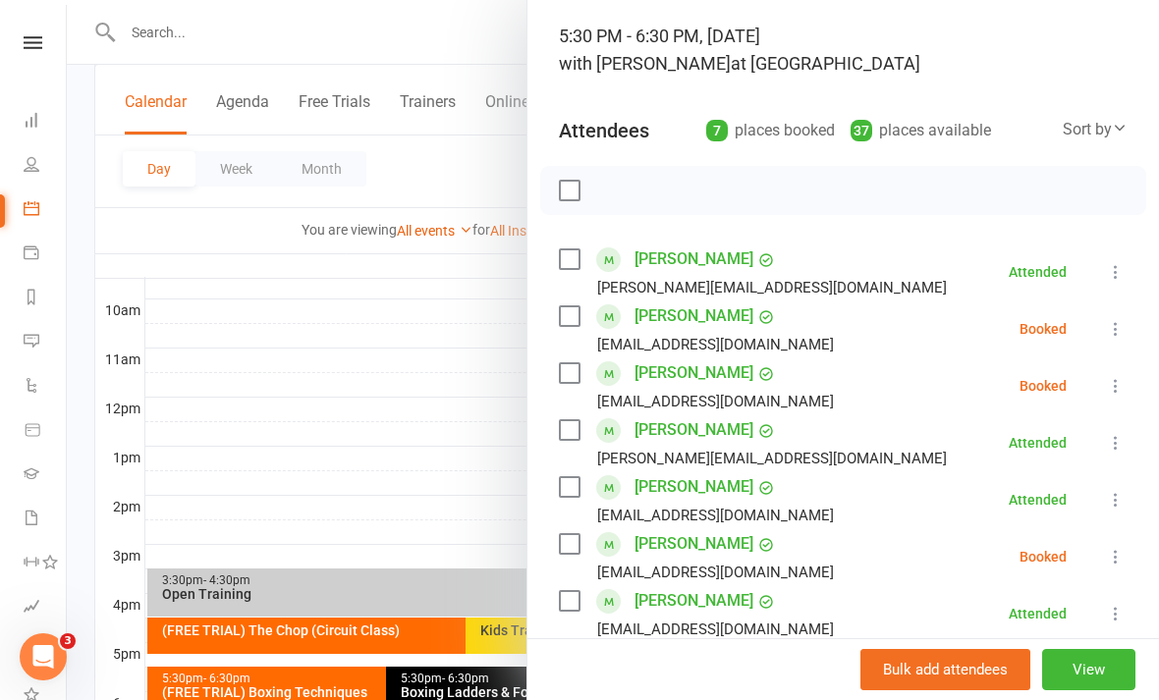
scroll to position [118, 0]
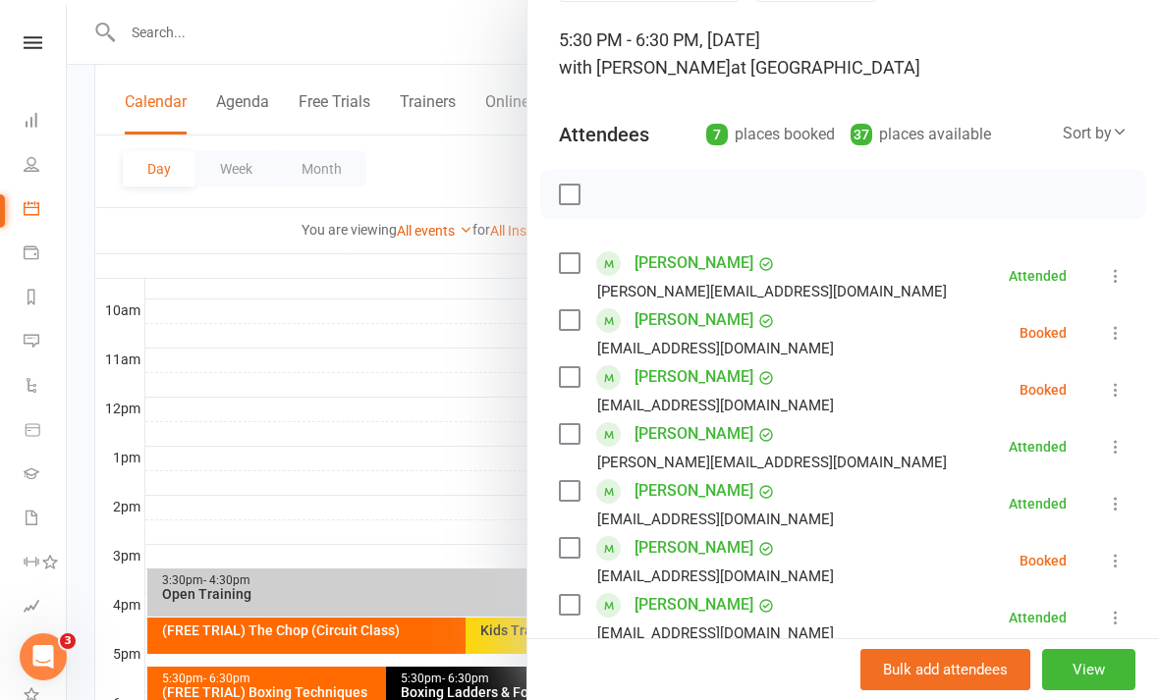
click at [1120, 337] on icon at bounding box center [1116, 333] width 20 height 20
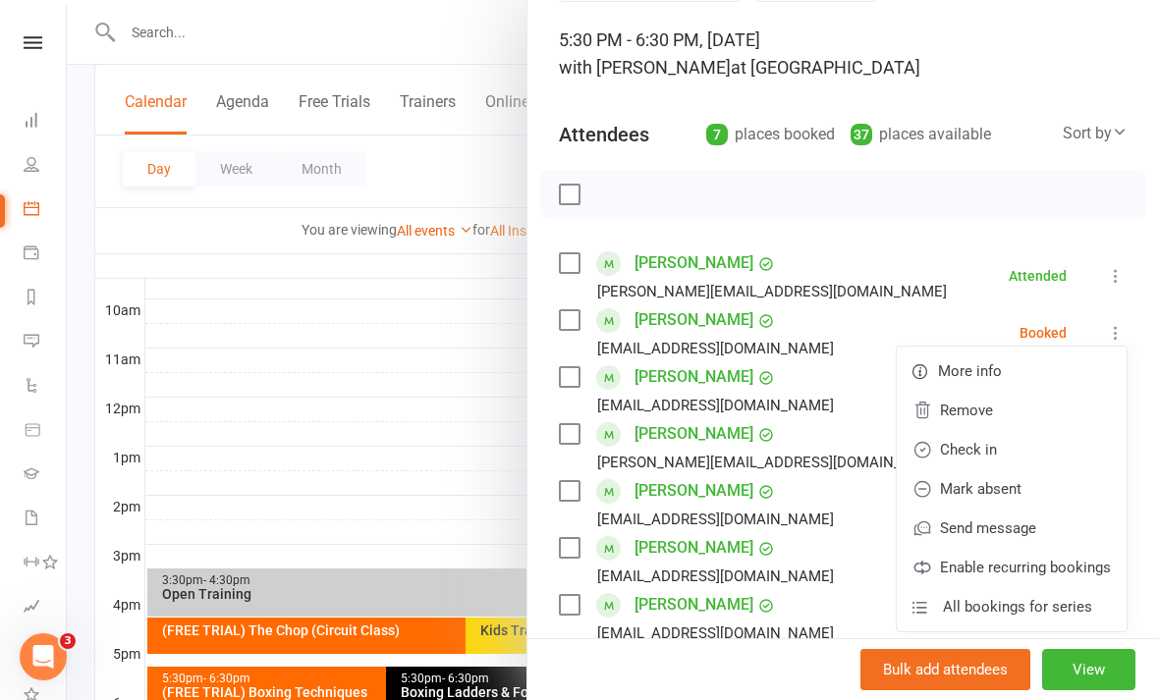
click at [1023, 450] on link "Check in" at bounding box center [1012, 449] width 230 height 39
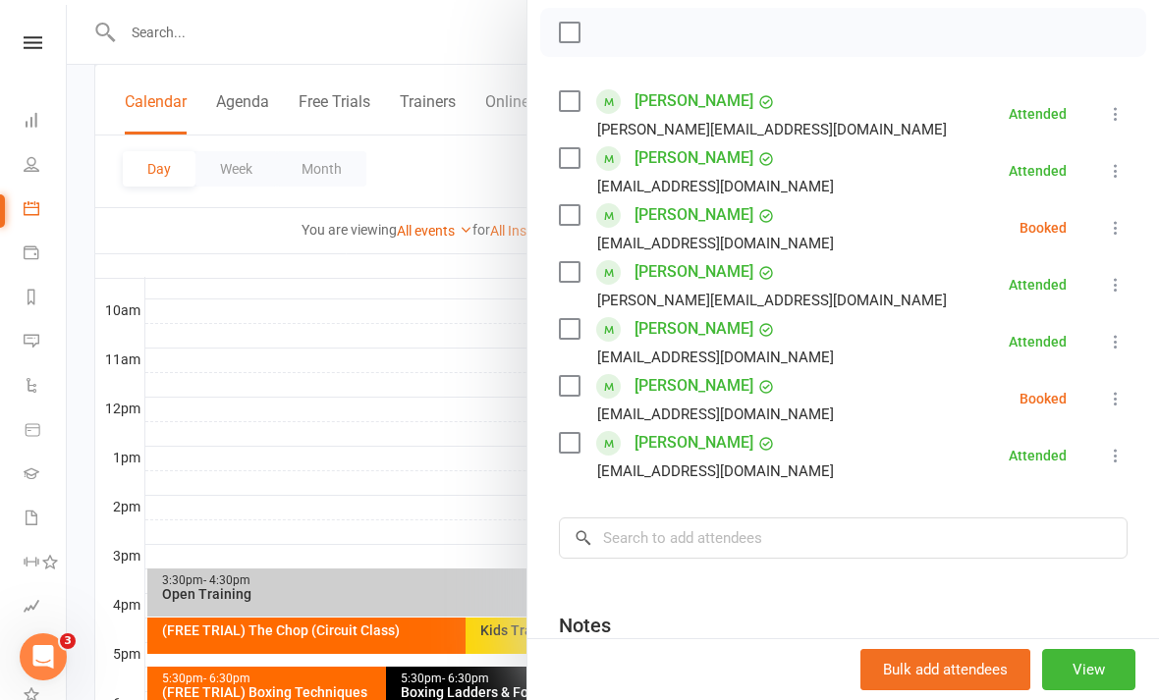
scroll to position [281, 0]
click at [213, 489] on div at bounding box center [613, 350] width 1092 height 700
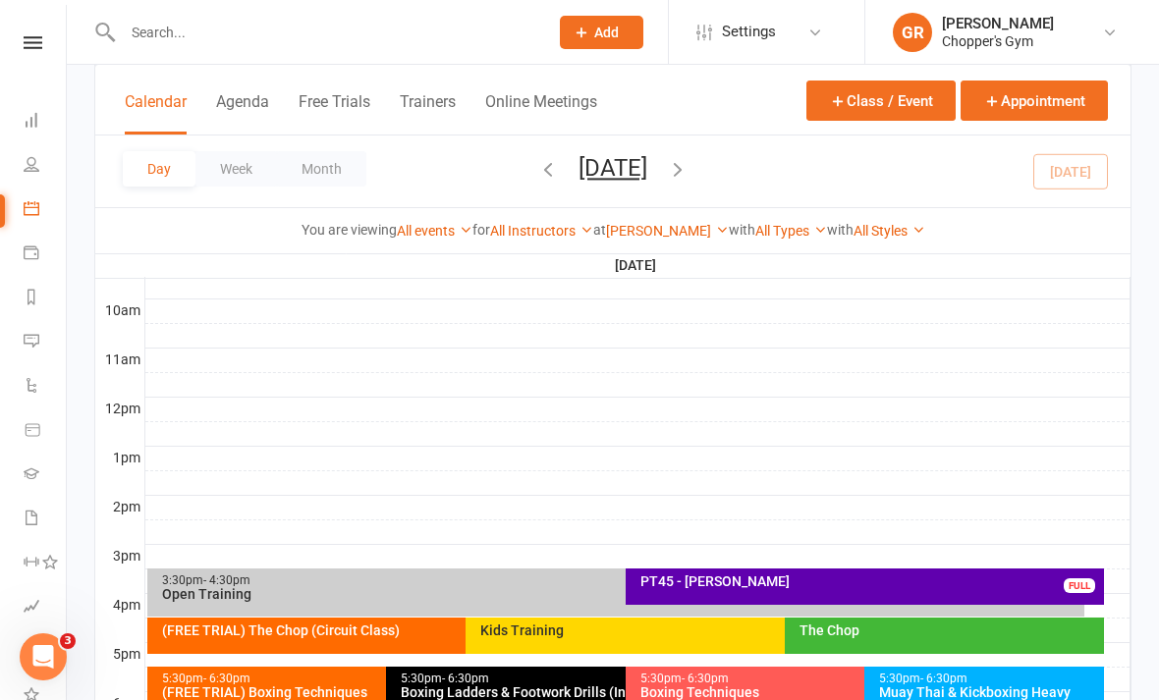
click at [731, 694] on div "Boxing Techniques" at bounding box center [859, 693] width 441 height 14
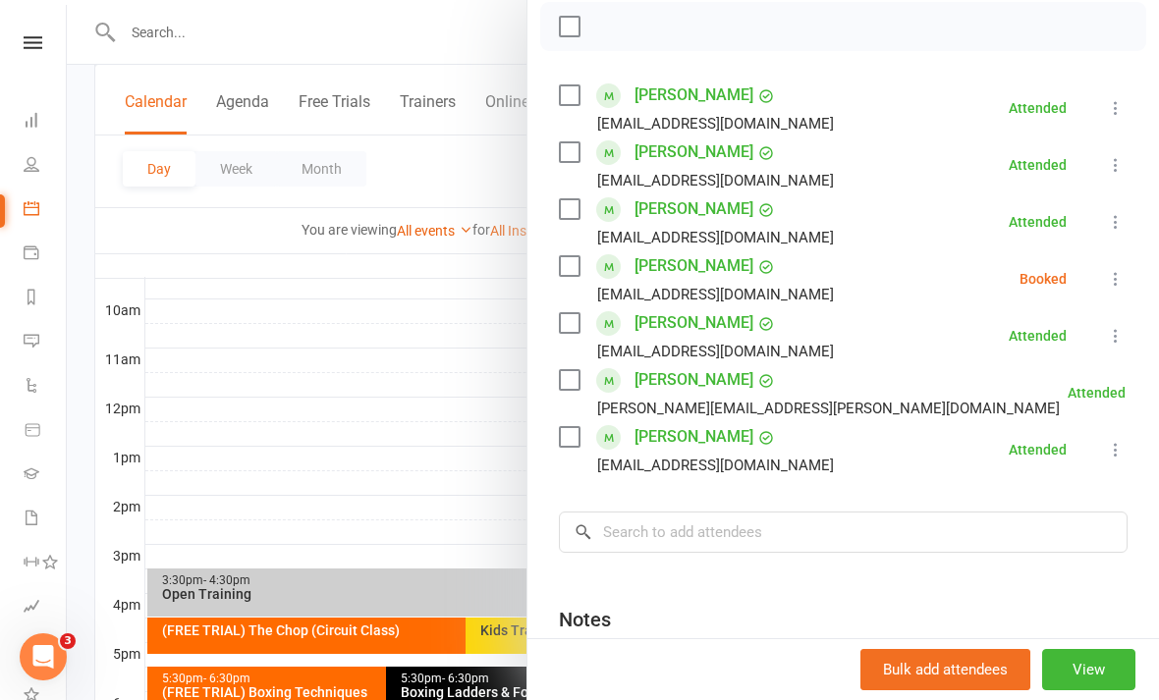
scroll to position [287, 0]
click at [928, 534] on input "search" at bounding box center [843, 531] width 569 height 41
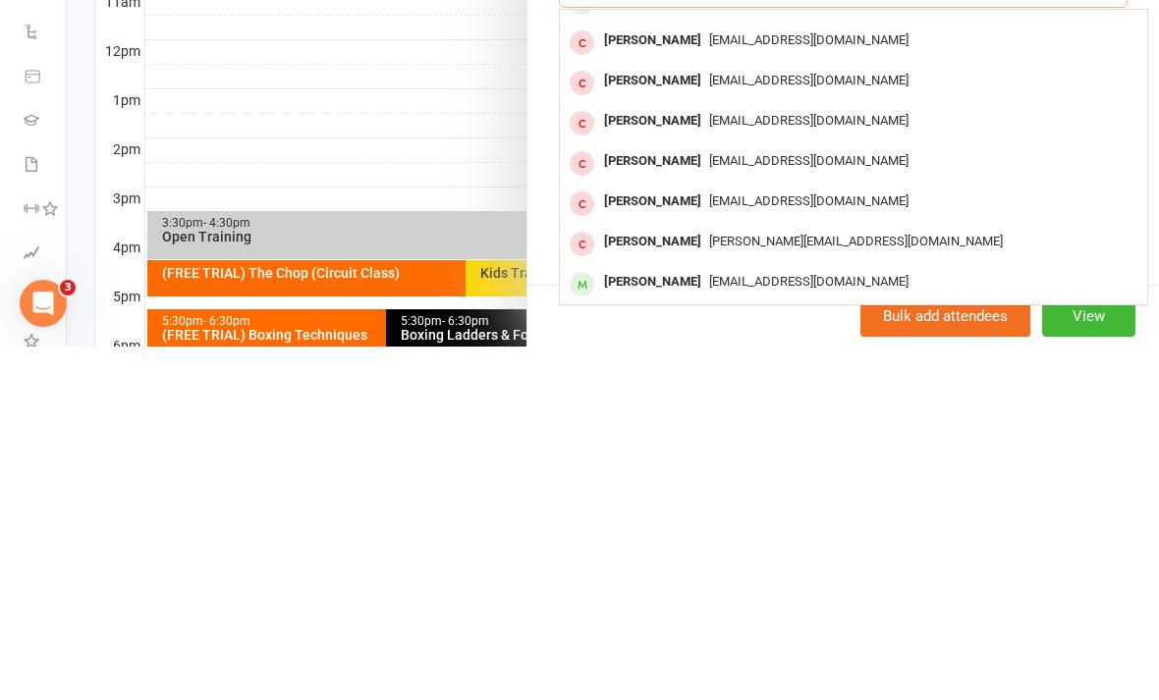
scroll to position [476, 0]
type input "Peter"
click at [500, 202] on div at bounding box center [613, 350] width 1092 height 700
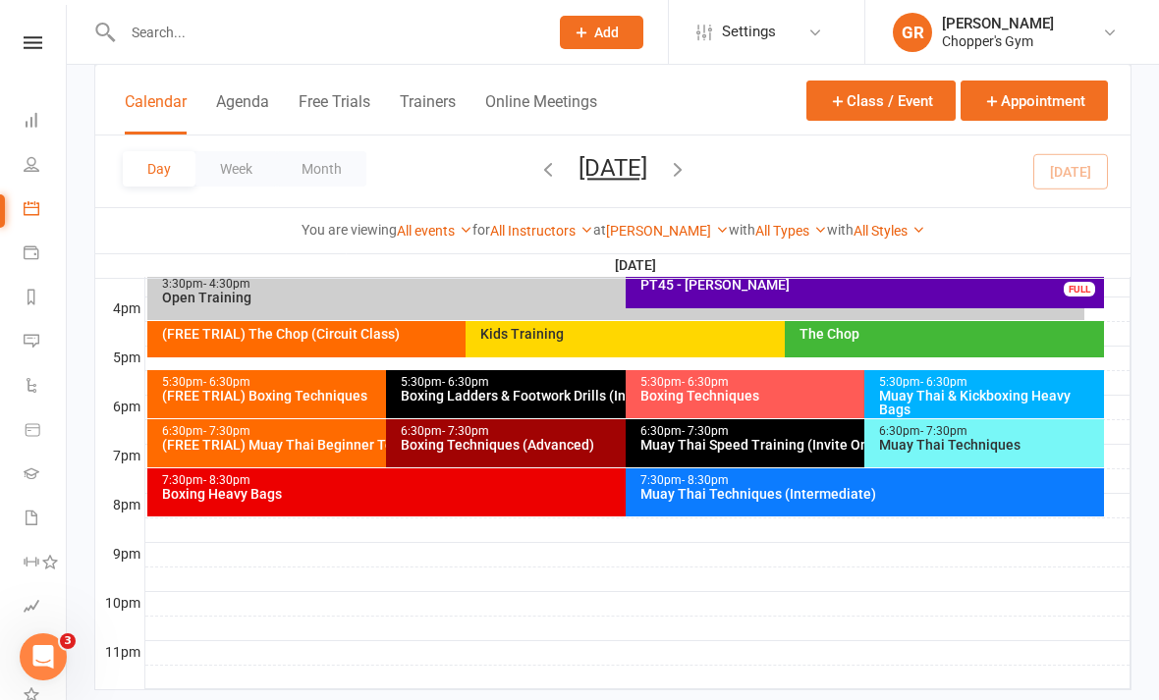
click at [769, 394] on div "Boxing Techniques" at bounding box center [859, 396] width 441 height 14
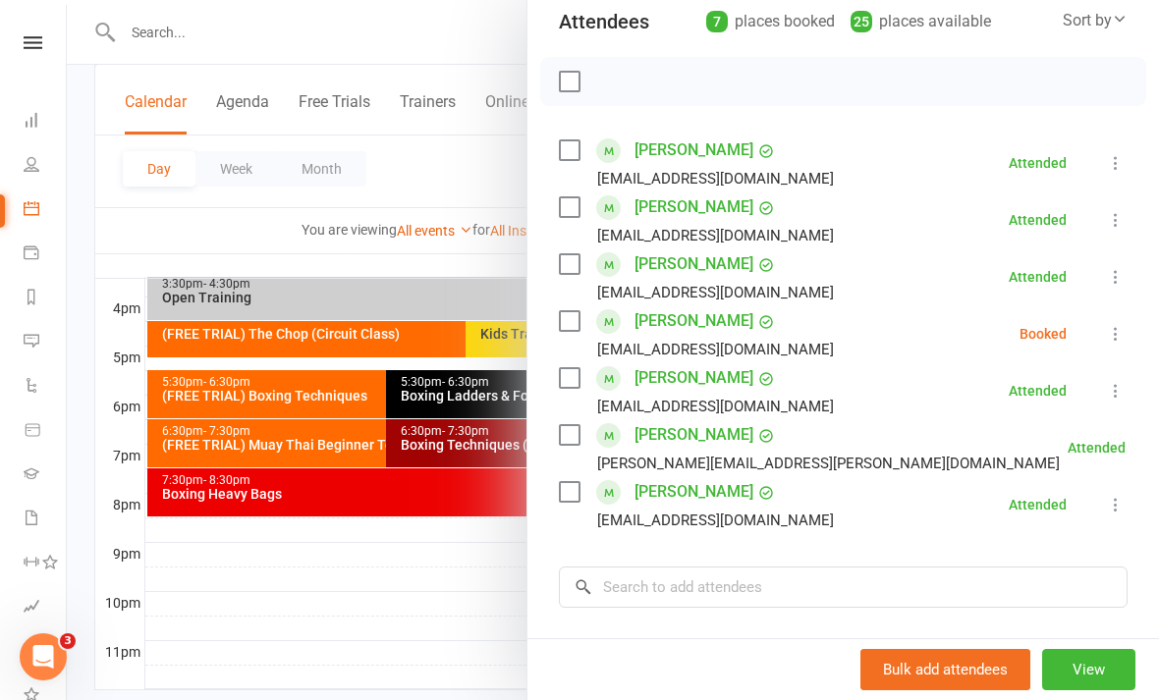
scroll to position [232, 0]
click at [1123, 323] on button at bounding box center [1116, 333] width 24 height 24
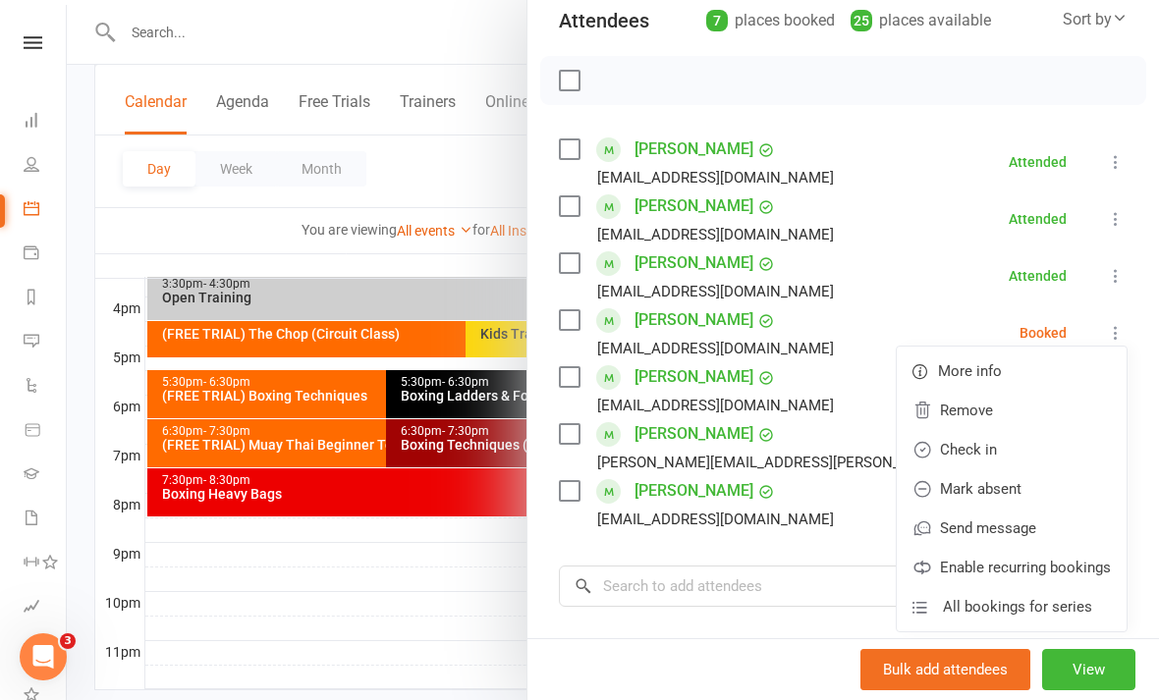
click at [1005, 454] on link "Check in" at bounding box center [1012, 449] width 230 height 39
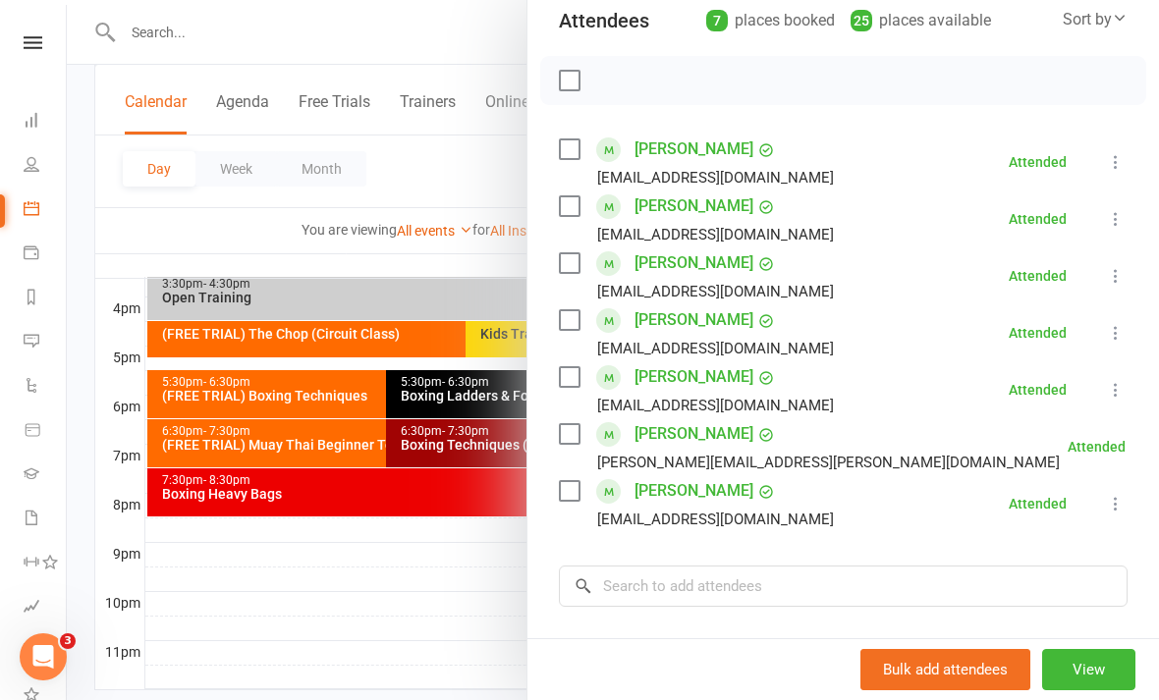
click at [283, 639] on div at bounding box center [613, 350] width 1092 height 700
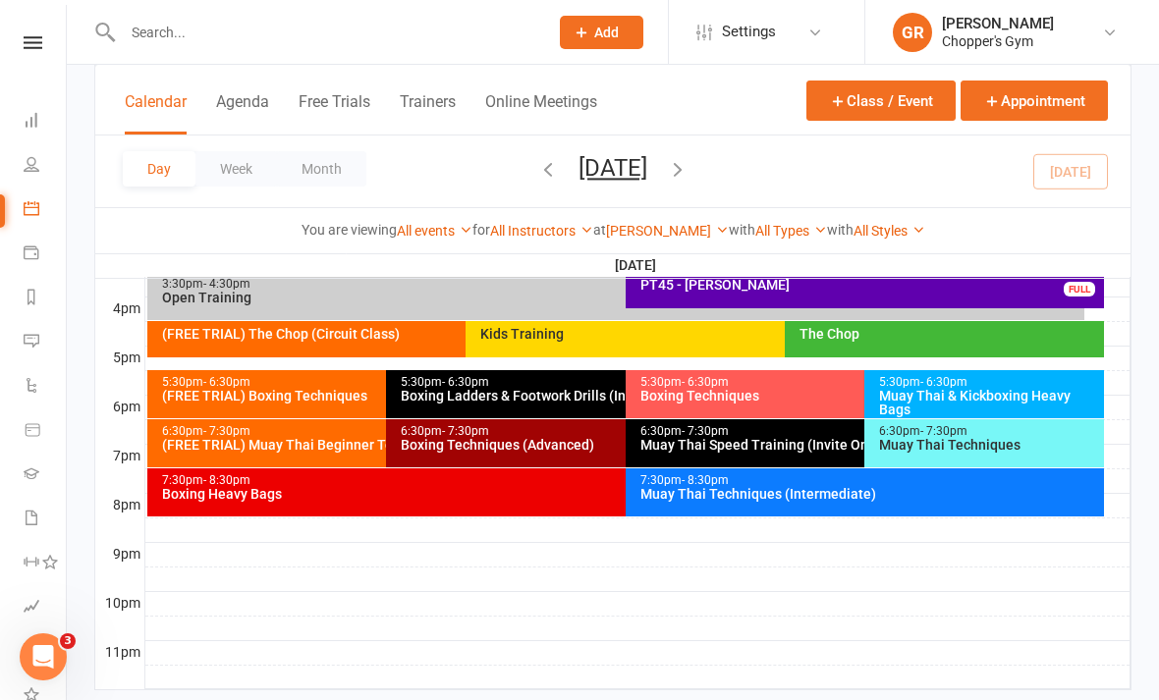
click at [276, 406] on div "5:30pm - 6:30pm (FREE TRIAL) Boxing Techniques" at bounding box center [376, 394] width 459 height 48
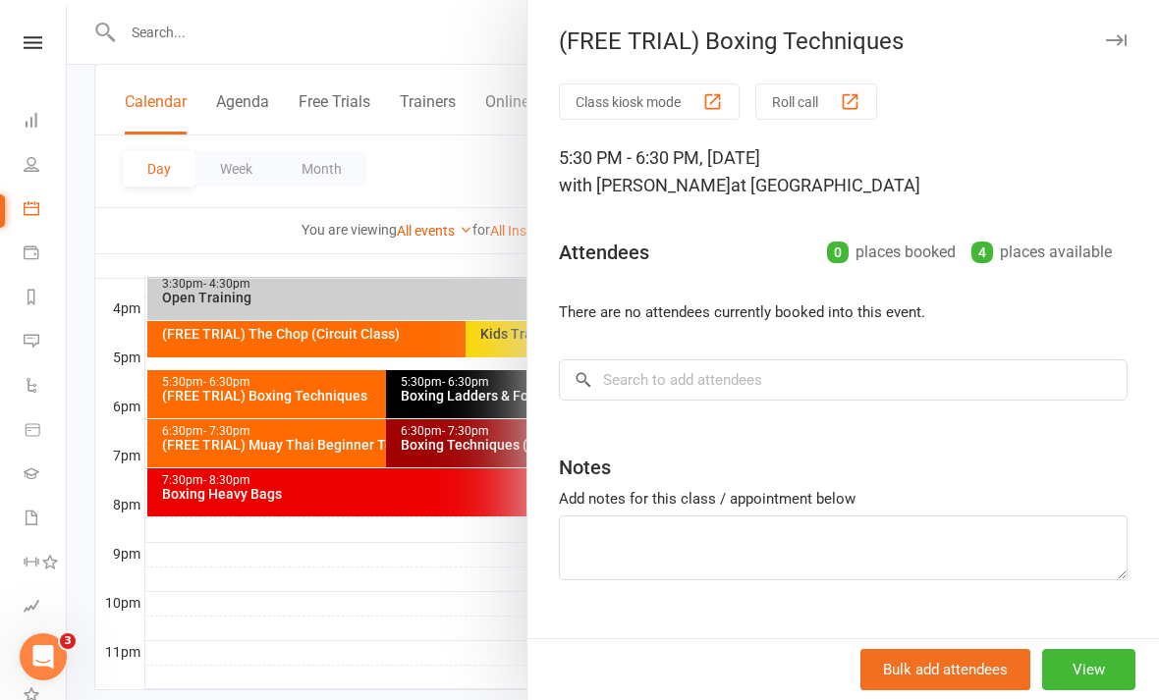
click at [451, 627] on div at bounding box center [613, 350] width 1092 height 700
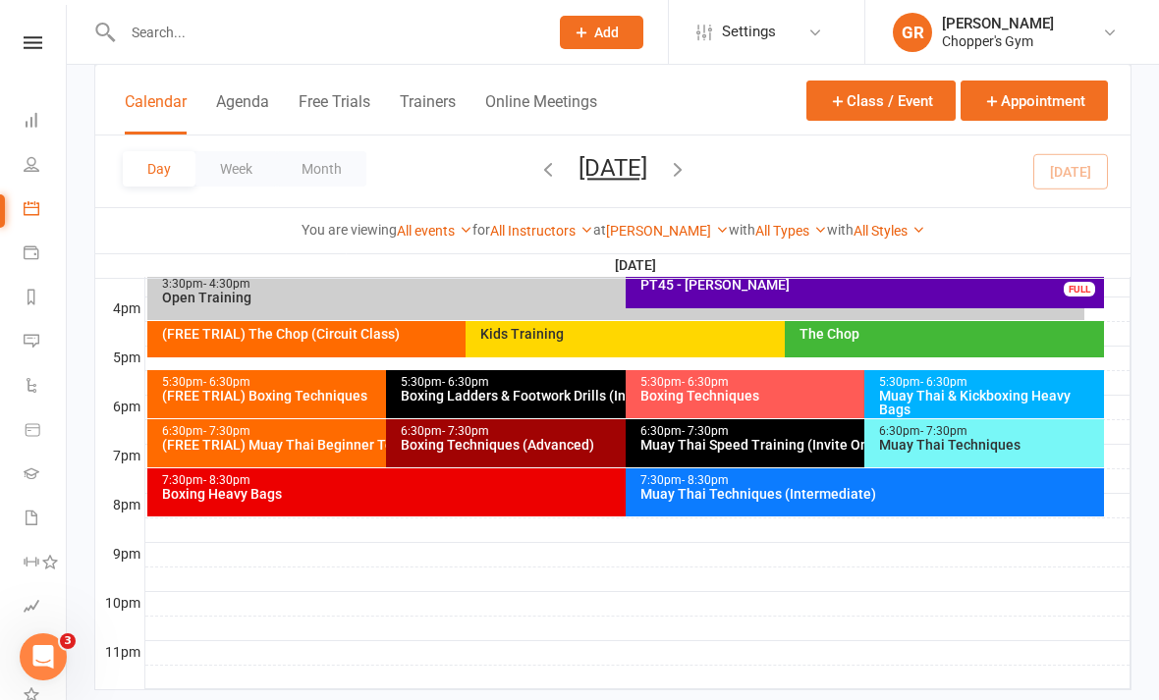
click at [282, 440] on div "(FREE TRIAL) Muay Thai Beginner Technique" at bounding box center [381, 445] width 441 height 14
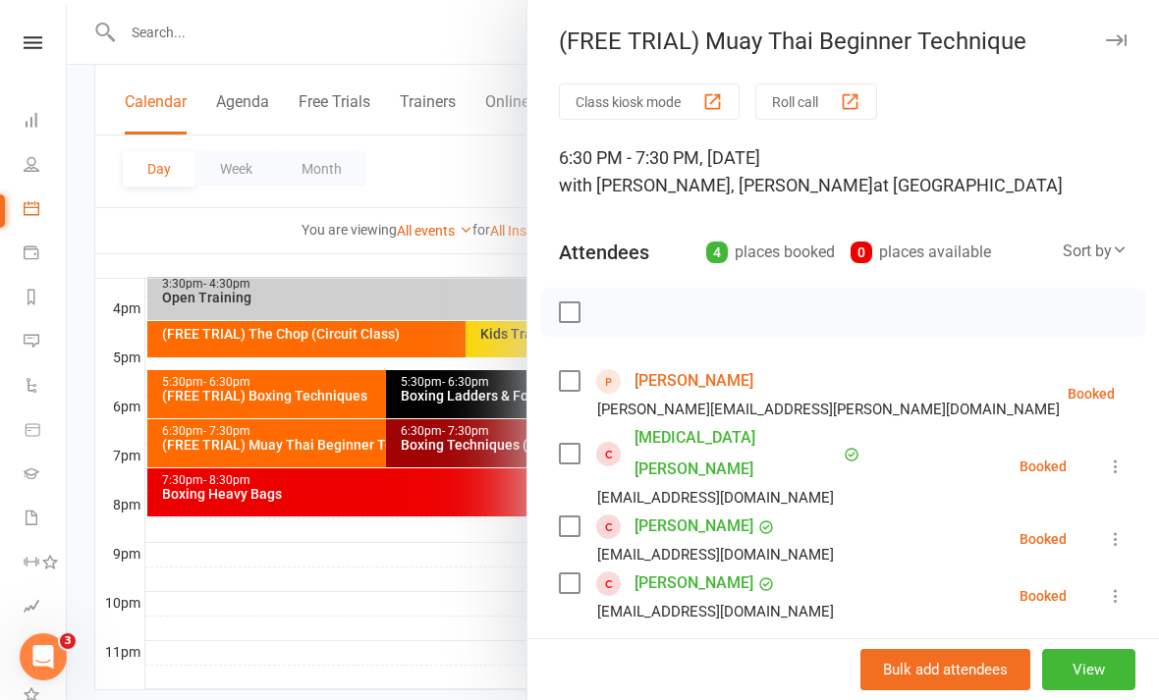
click at [346, 641] on div at bounding box center [613, 350] width 1092 height 700
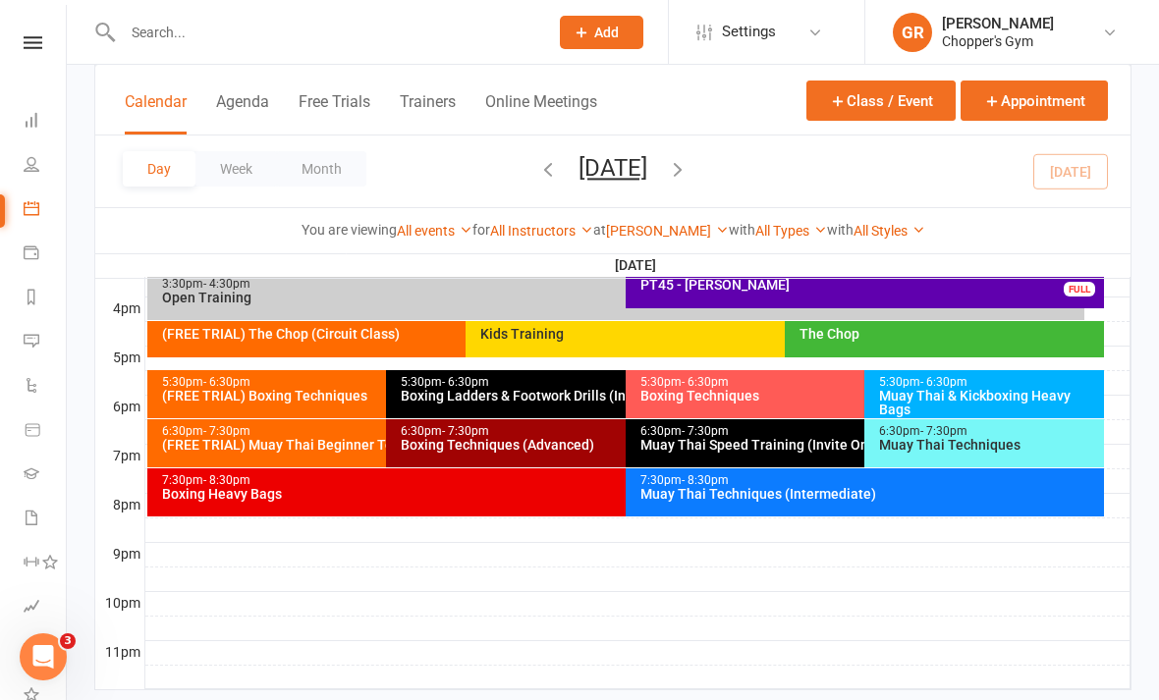
click at [1042, 389] on div "Muay Thai & Kickboxing Heavy Bags" at bounding box center [989, 403] width 222 height 28
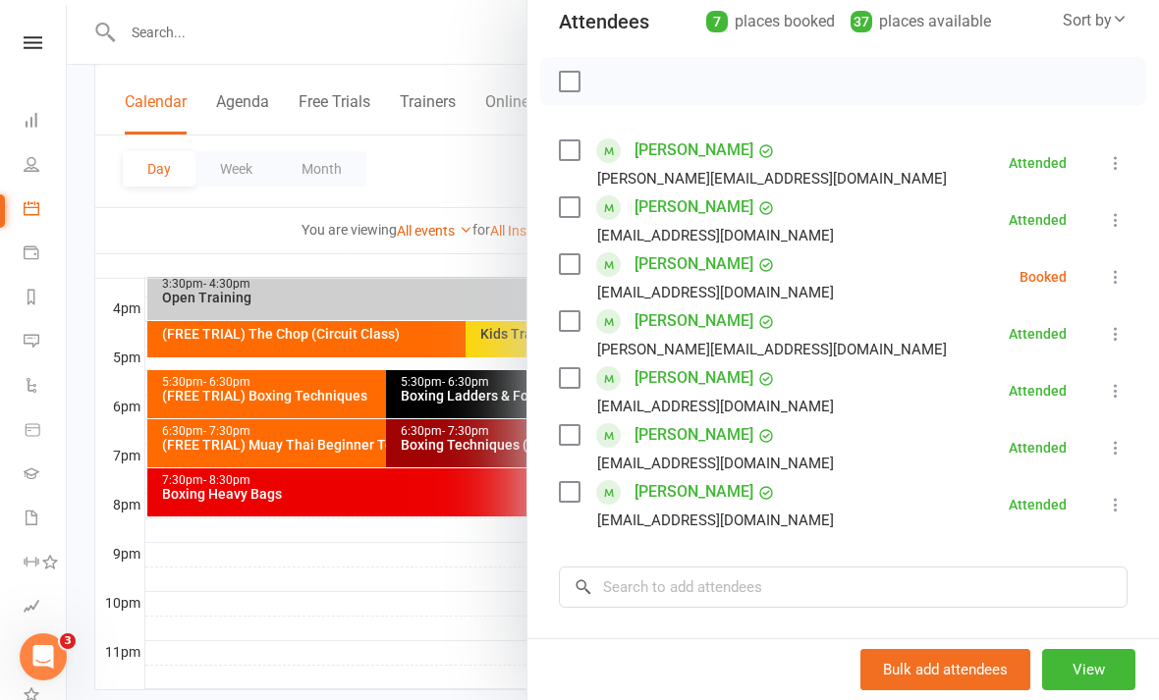
scroll to position [249, 0]
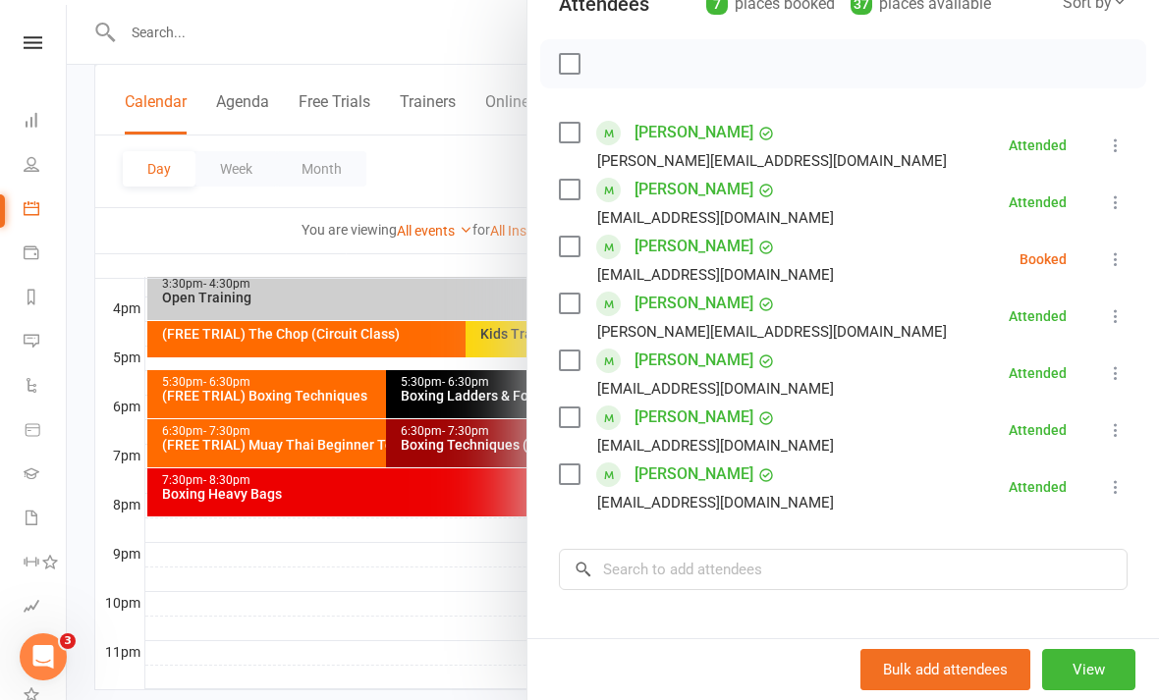
click at [403, 640] on div at bounding box center [613, 350] width 1092 height 700
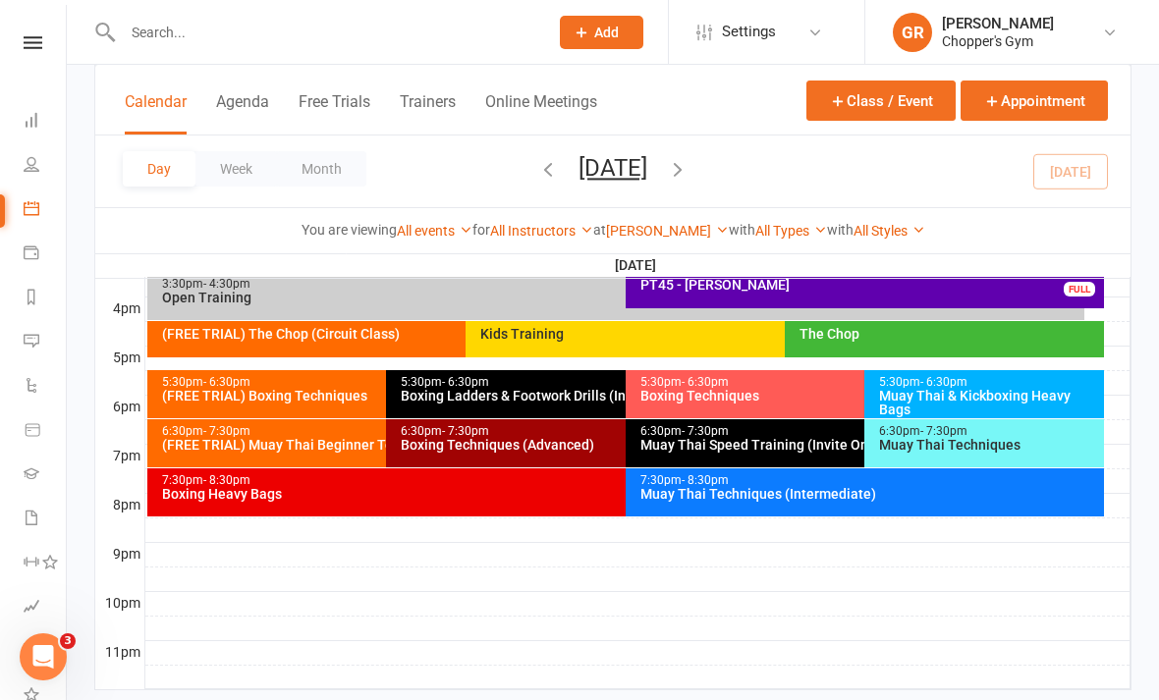
click at [1035, 442] on div "Muay Thai Techniques" at bounding box center [989, 445] width 222 height 14
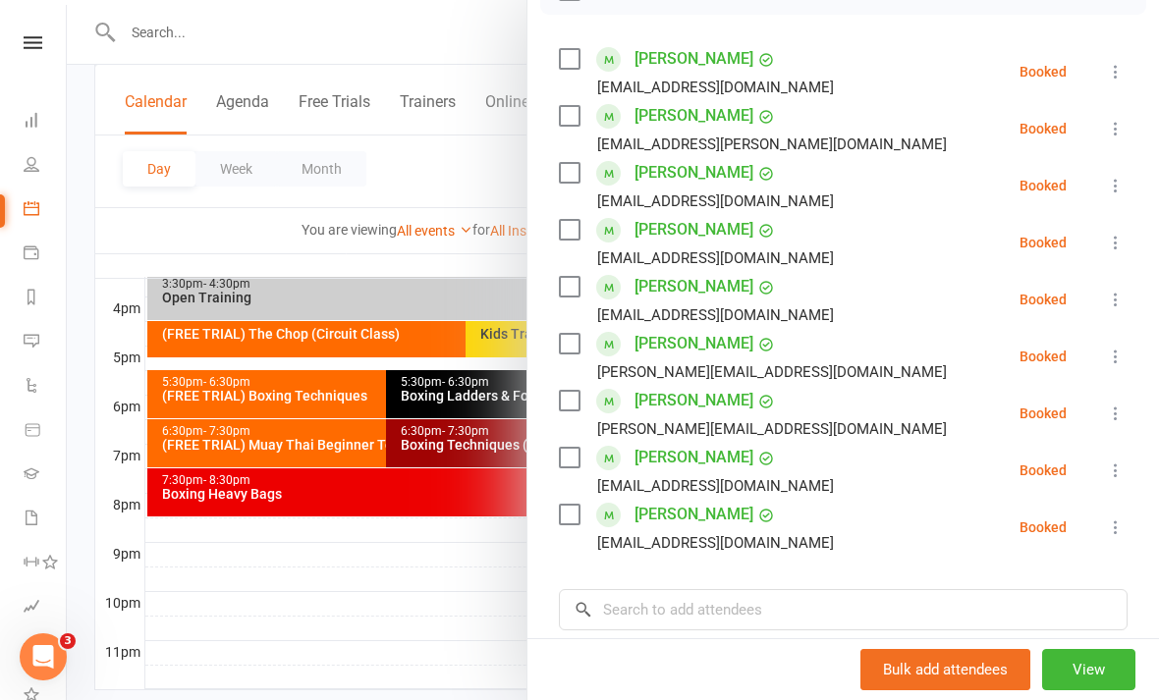
scroll to position [321, 0]
click at [379, 658] on div at bounding box center [613, 350] width 1092 height 700
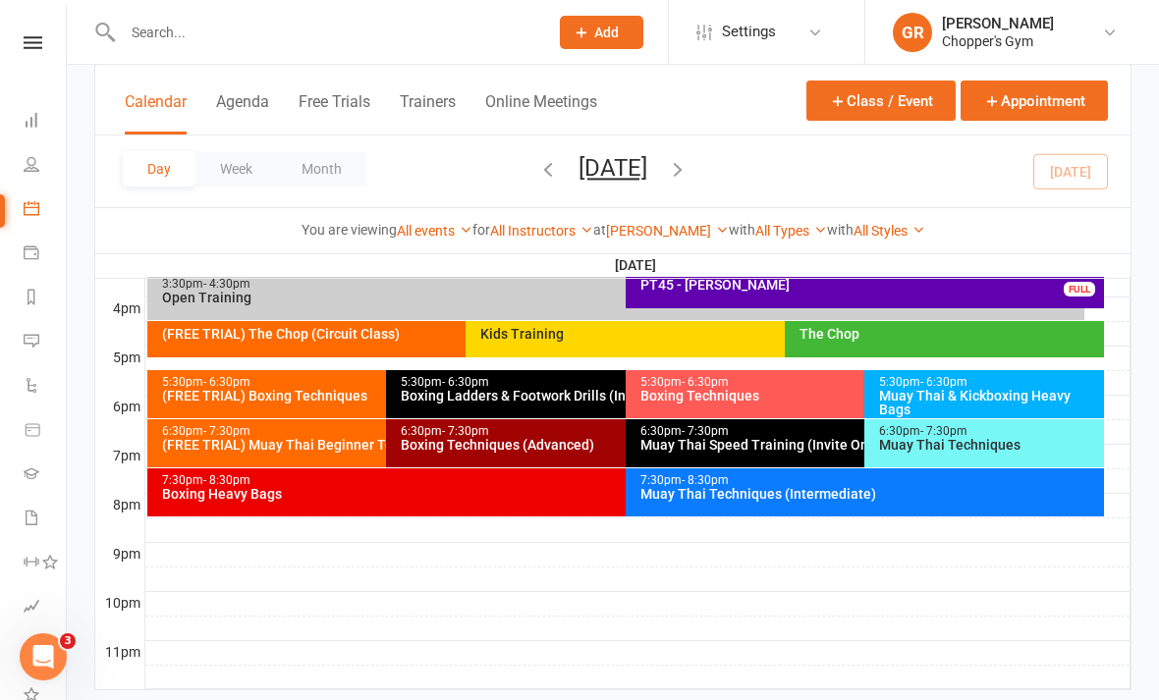
click at [766, 438] on div "Muay Thai Speed Training (Invite Only)" at bounding box center [859, 445] width 441 height 14
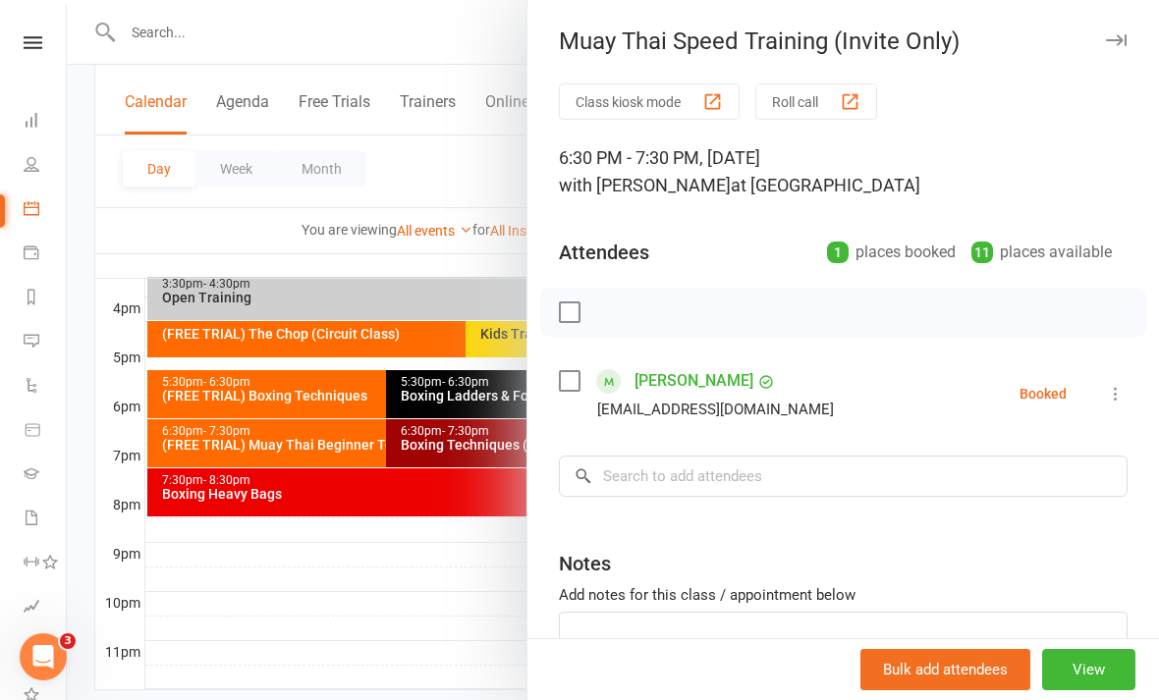
click at [1124, 383] on button at bounding box center [1116, 394] width 24 height 24
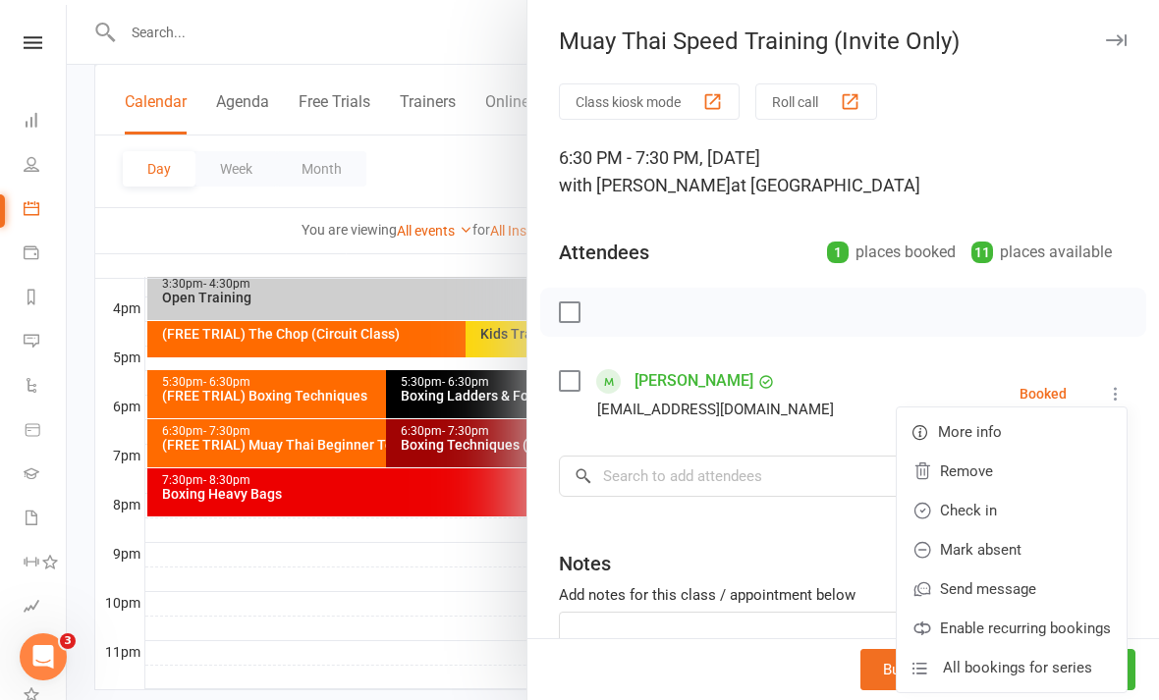
click at [1018, 507] on link "Check in" at bounding box center [1012, 510] width 230 height 39
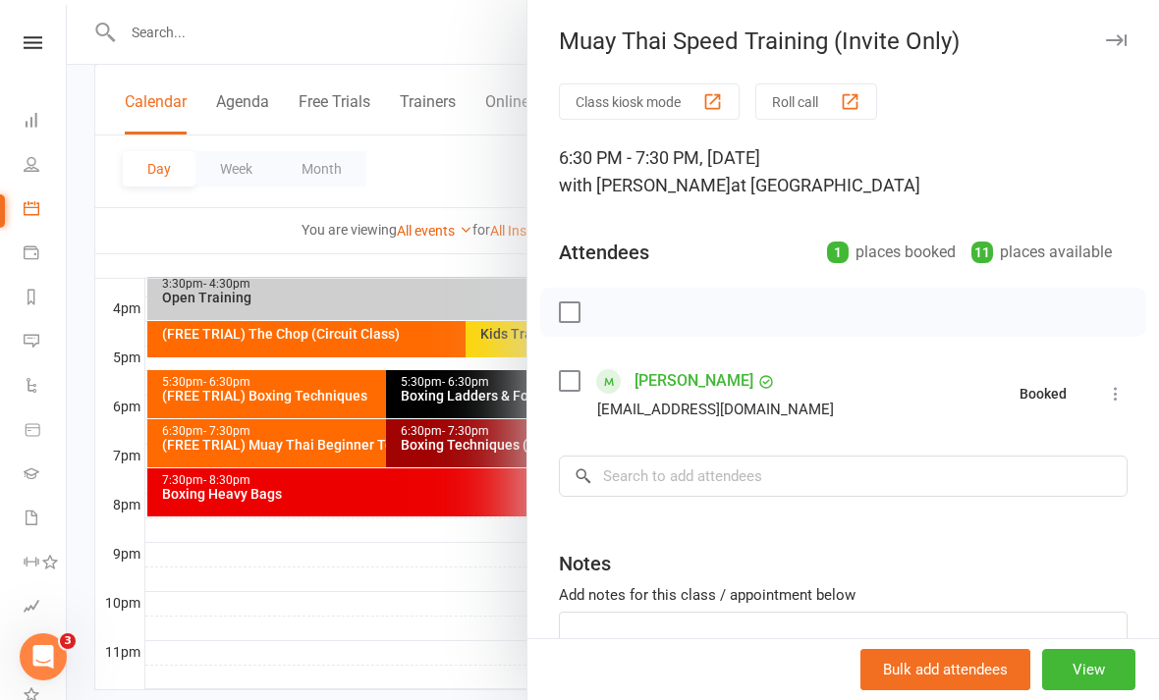
click at [377, 699] on div at bounding box center [613, 350] width 1092 height 700
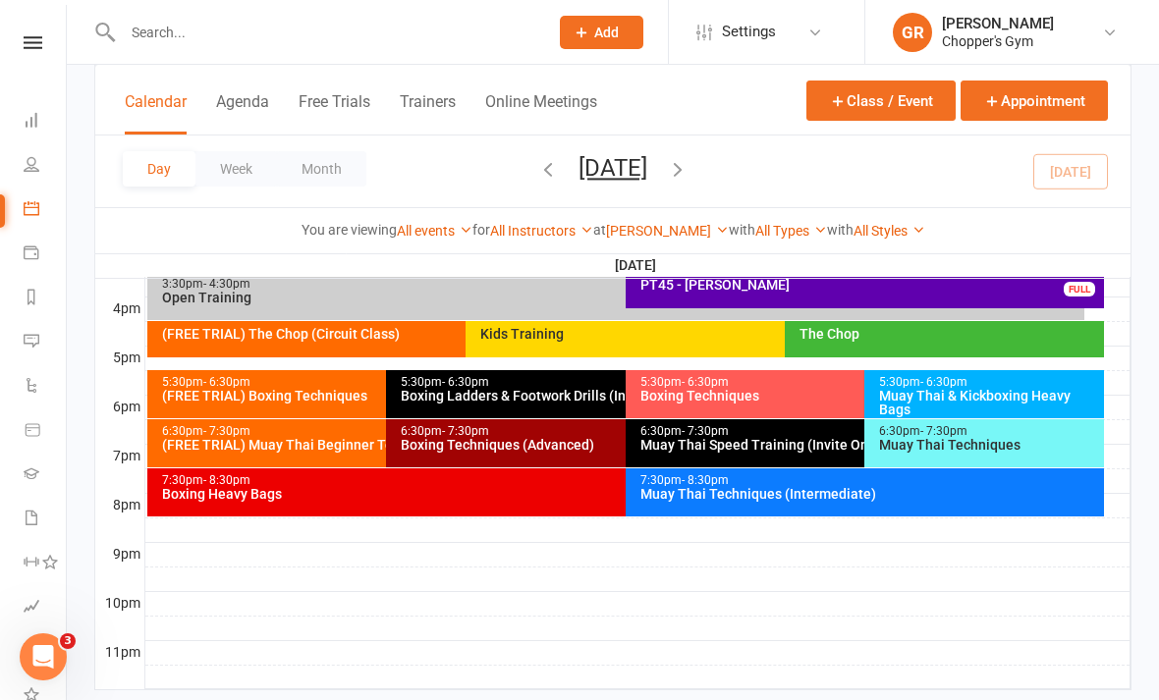
click at [445, 459] on div "6:30pm - 7:30pm Boxing Techniques (Advanced)" at bounding box center [615, 443] width 459 height 48
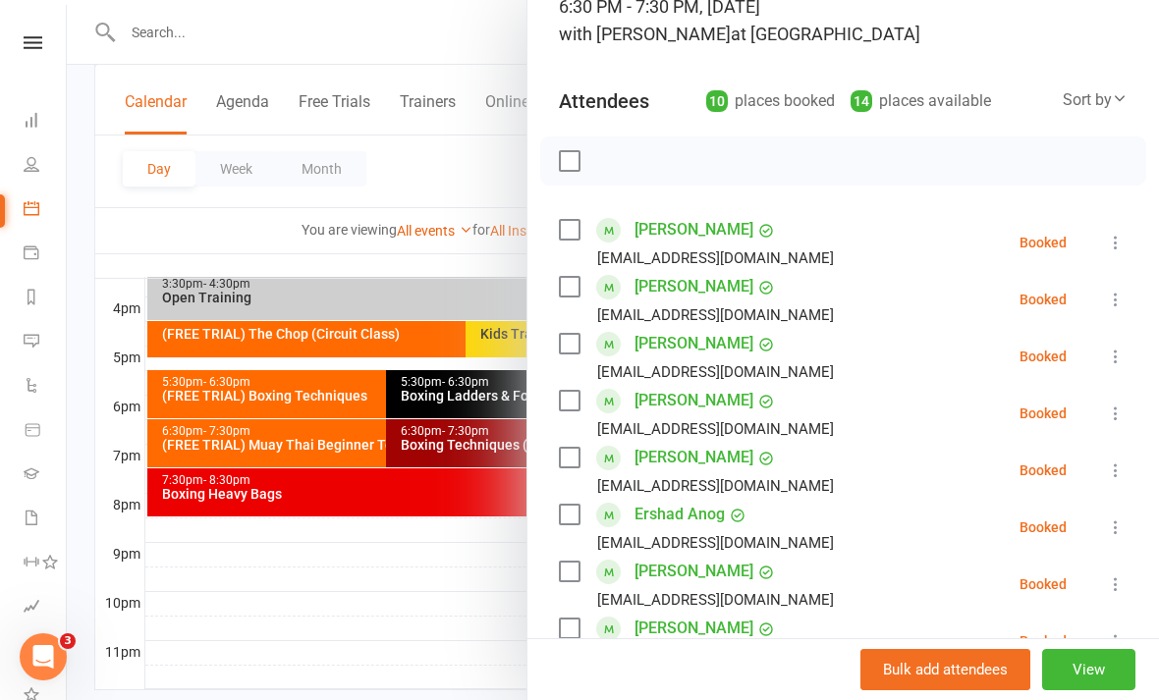
scroll to position [199, 0]
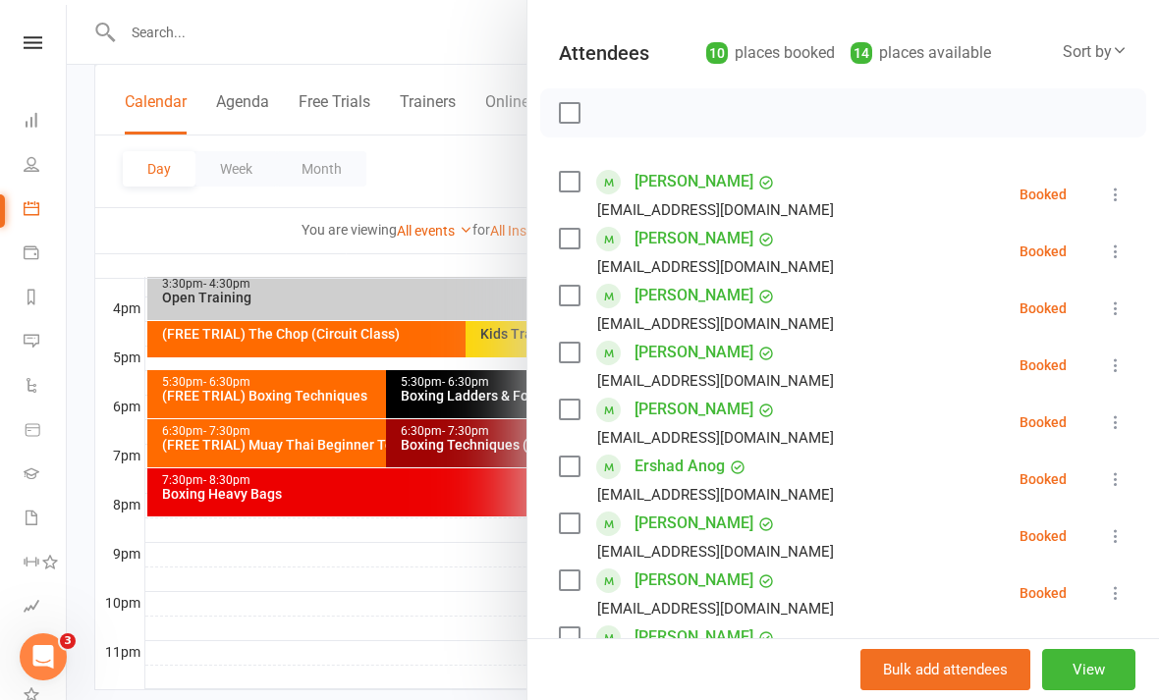
click at [1111, 311] on icon at bounding box center [1116, 309] width 20 height 20
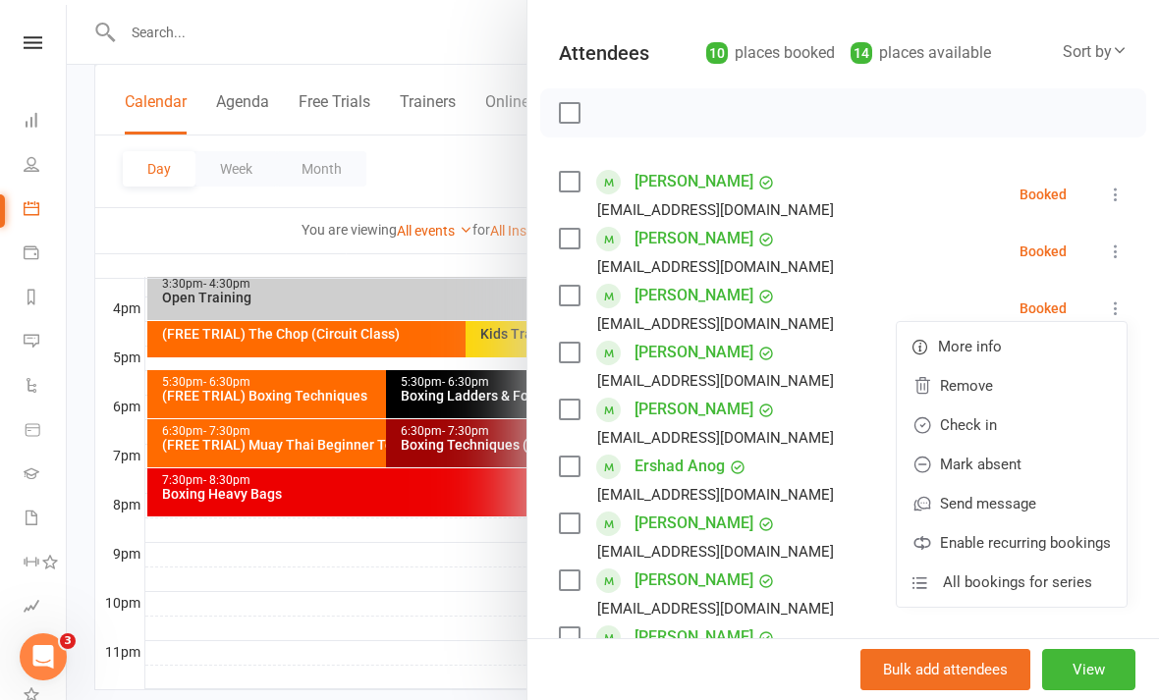
click at [1015, 429] on link "Check in" at bounding box center [1012, 425] width 230 height 39
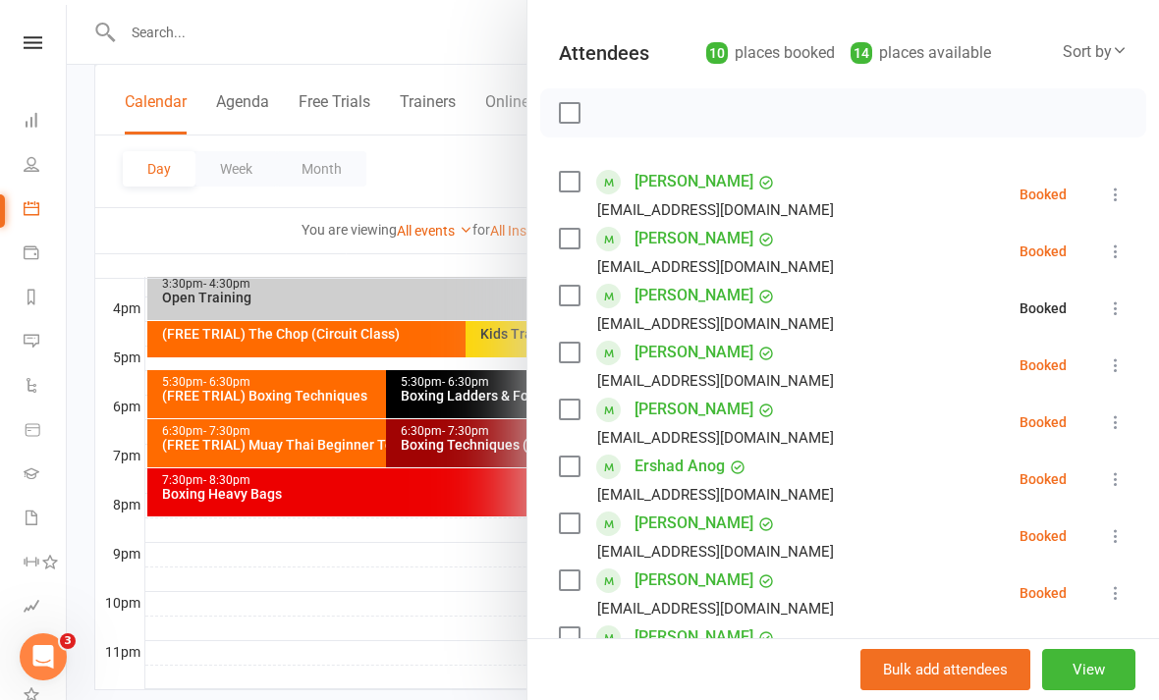
click at [1119, 250] on icon at bounding box center [1116, 252] width 20 height 20
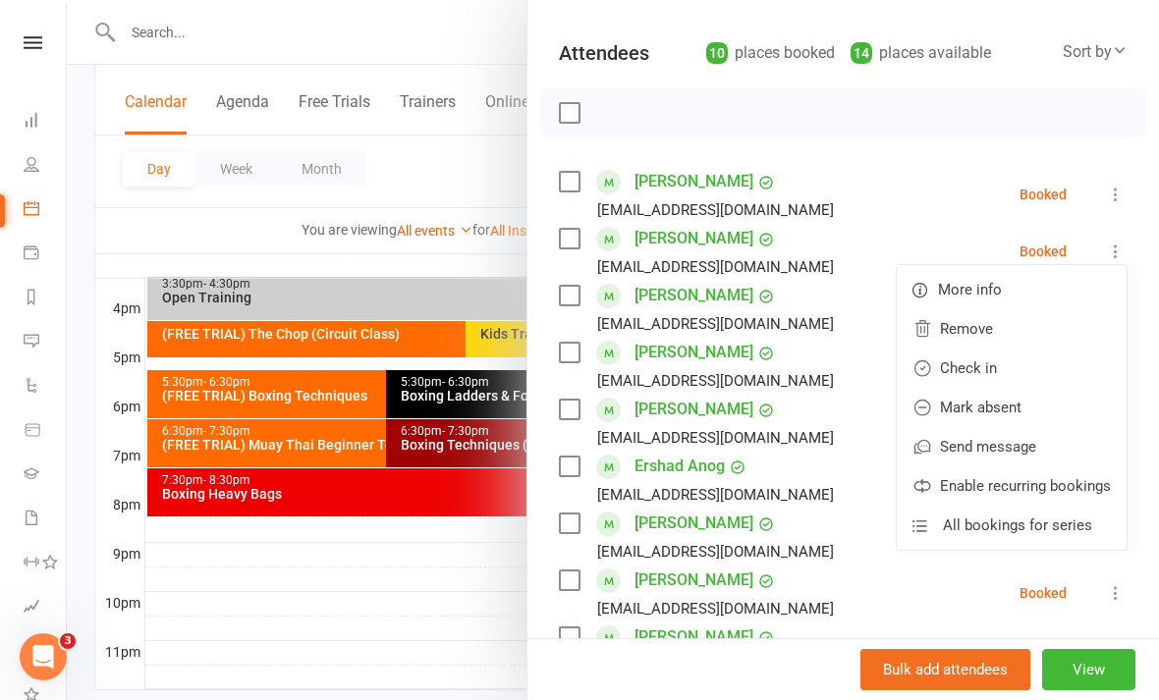
click at [1029, 365] on link "Check in" at bounding box center [1012, 368] width 230 height 39
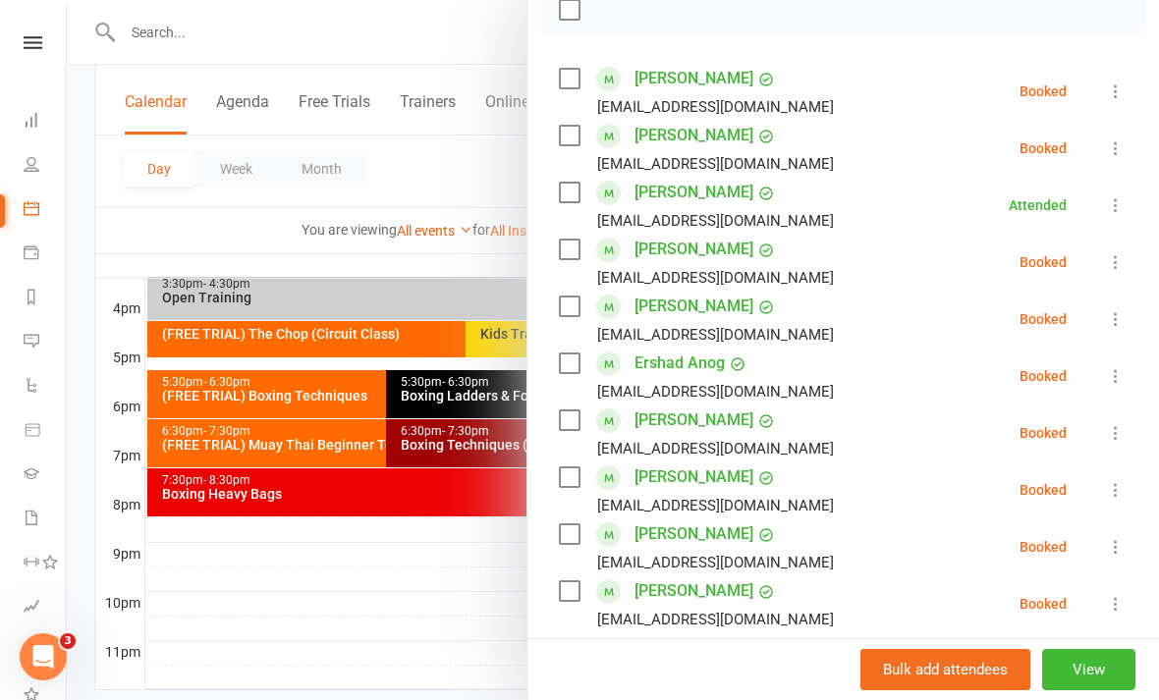
scroll to position [306, 0]
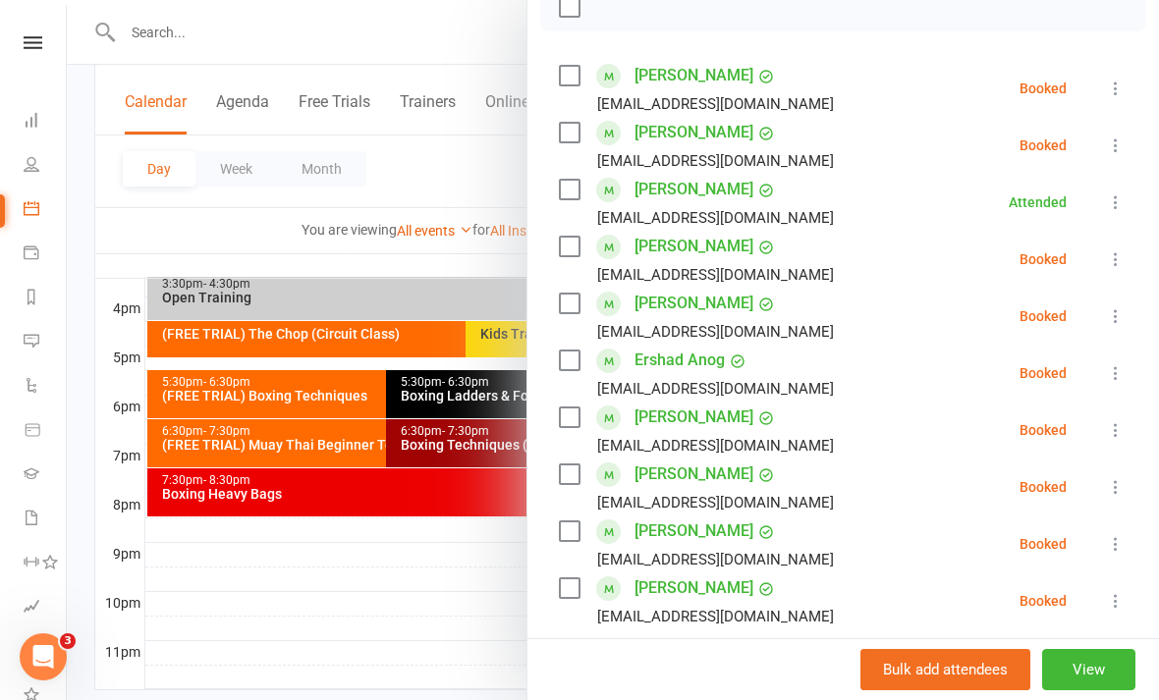
click at [1118, 262] on icon at bounding box center [1116, 260] width 20 height 20
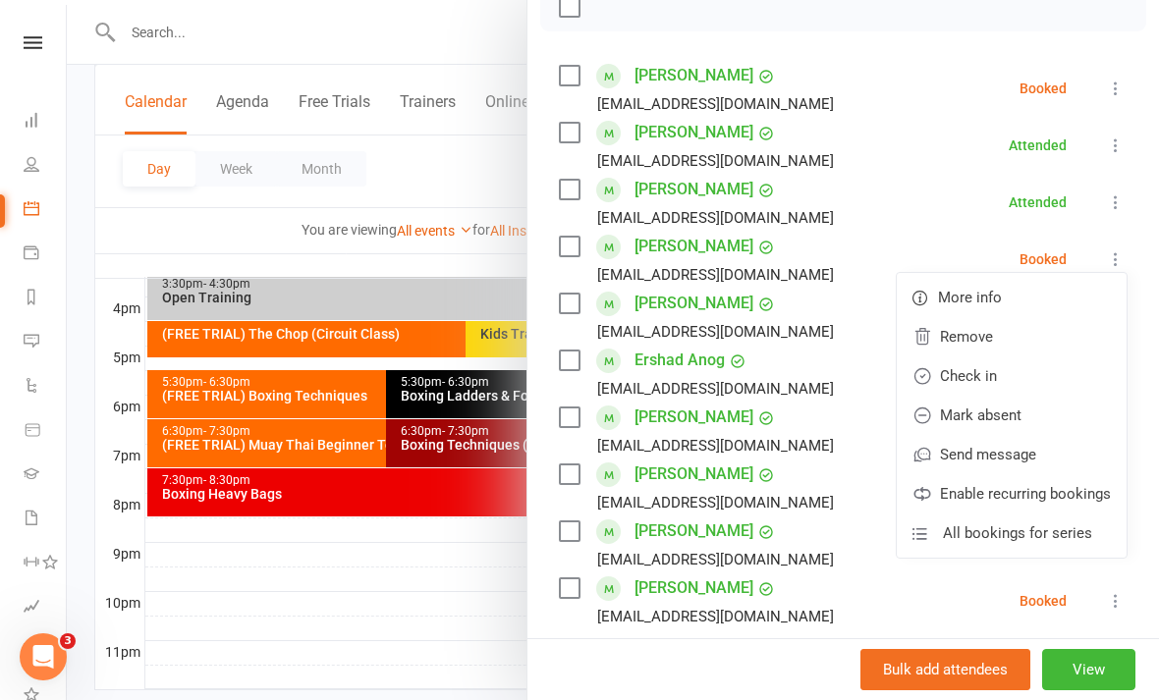
click at [1031, 379] on link "Check in" at bounding box center [1012, 376] width 230 height 39
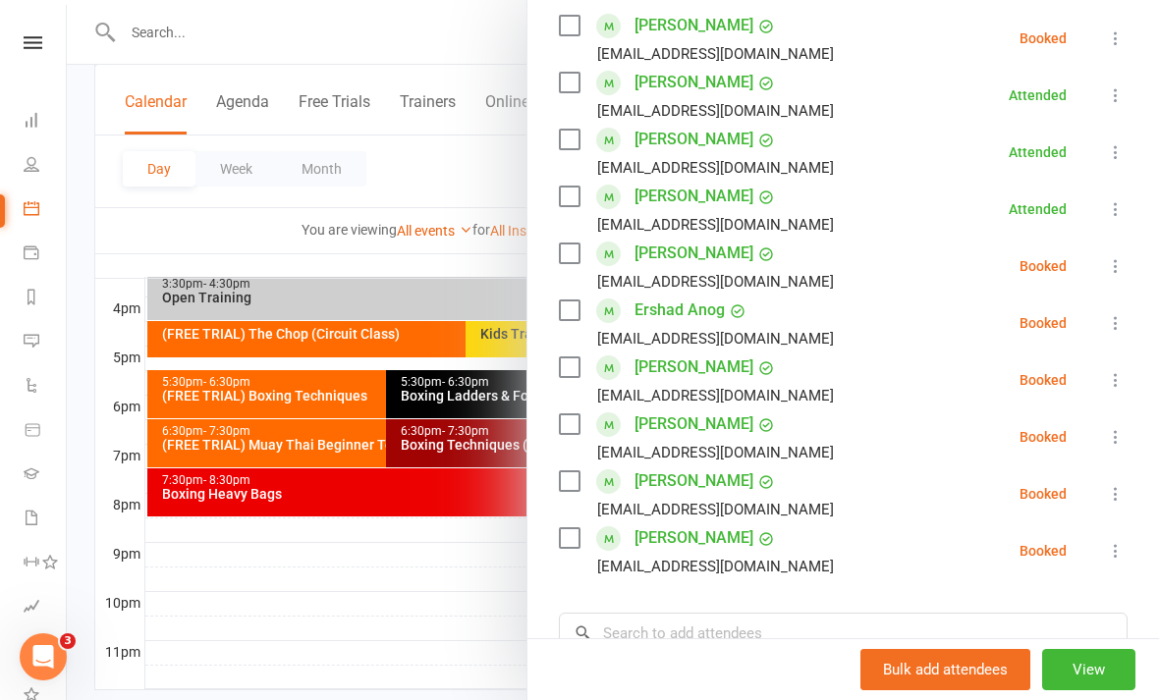
scroll to position [357, 0]
click at [345, 608] on div at bounding box center [613, 350] width 1092 height 700
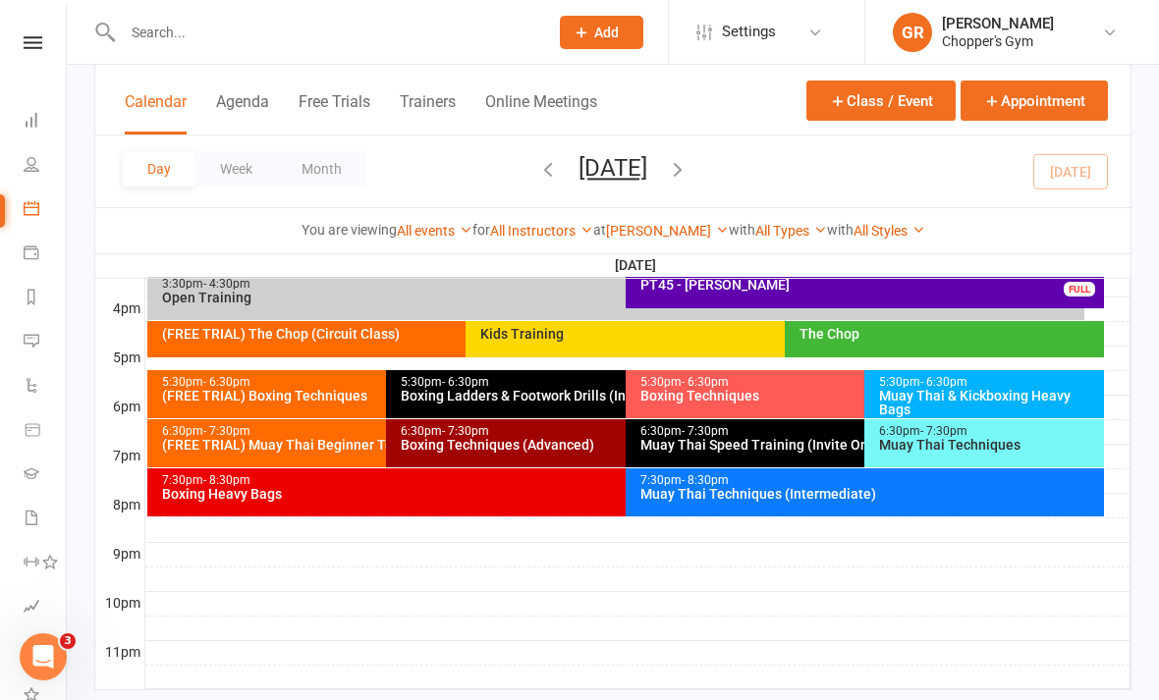
click at [993, 395] on div "Muay Thai & Kickboxing Heavy Bags" at bounding box center [989, 403] width 222 height 28
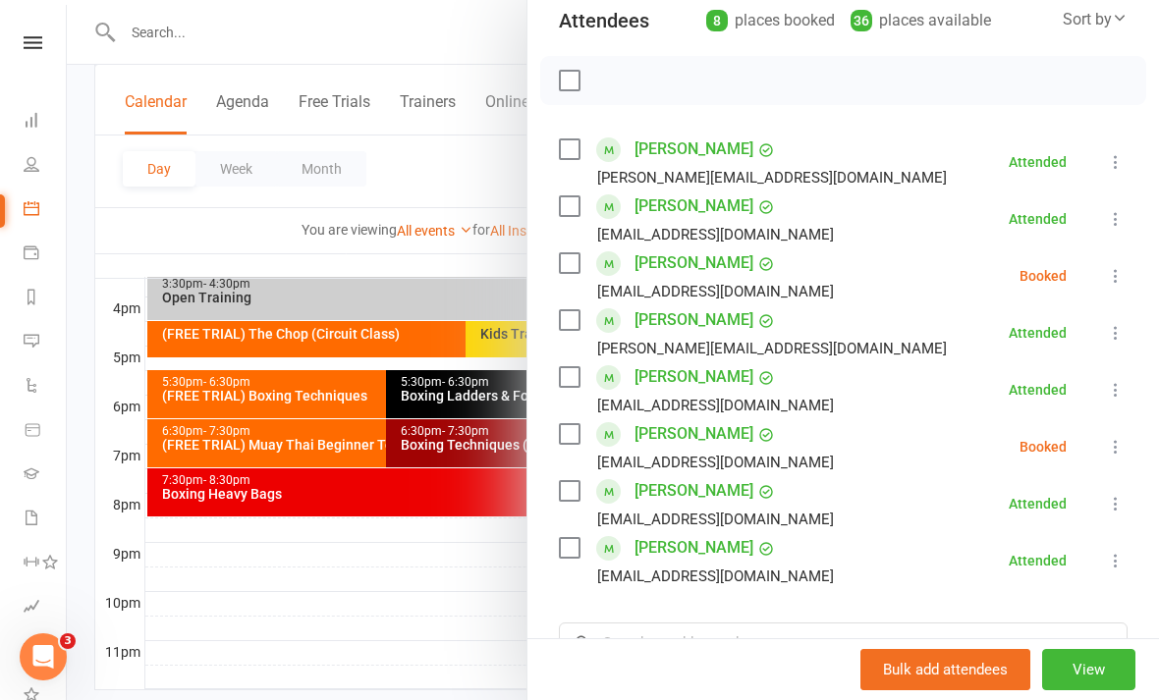
scroll to position [240, 0]
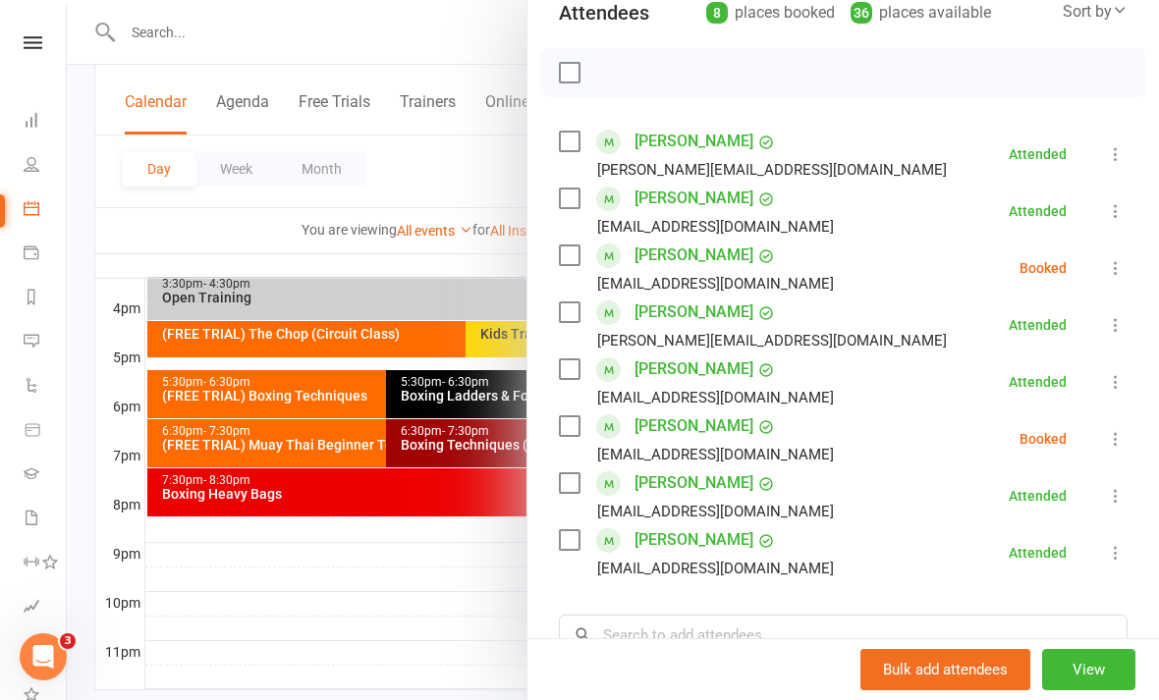
click at [1110, 443] on icon at bounding box center [1116, 439] width 20 height 20
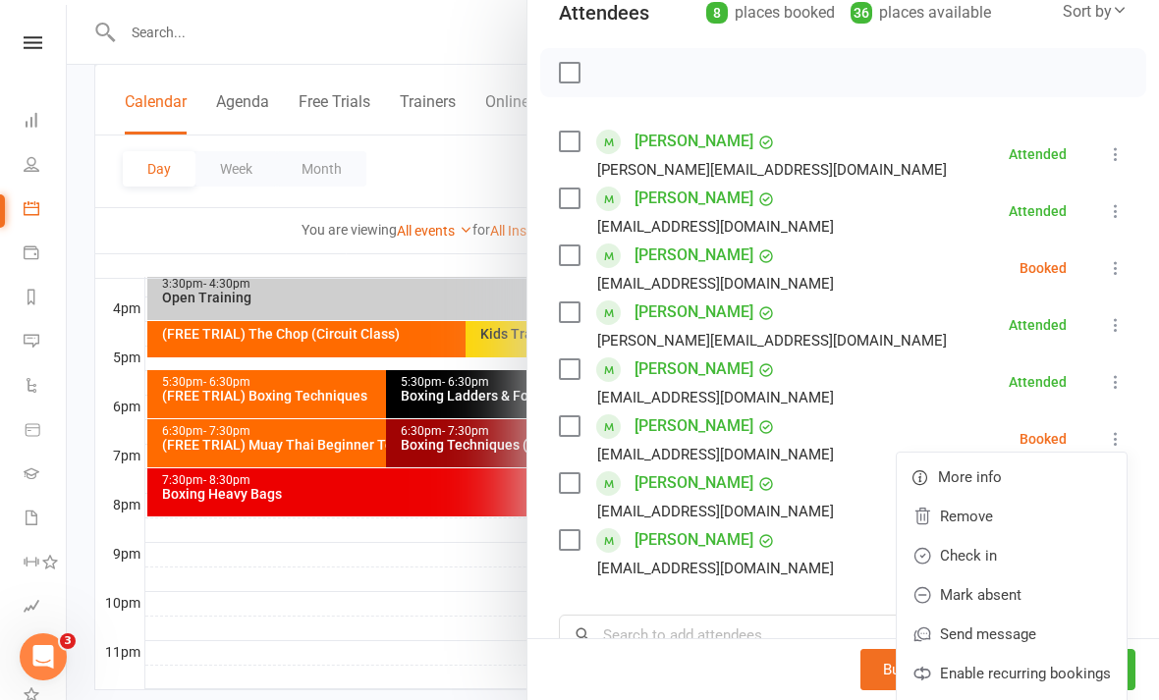
click at [1027, 564] on link "Check in" at bounding box center [1012, 555] width 230 height 39
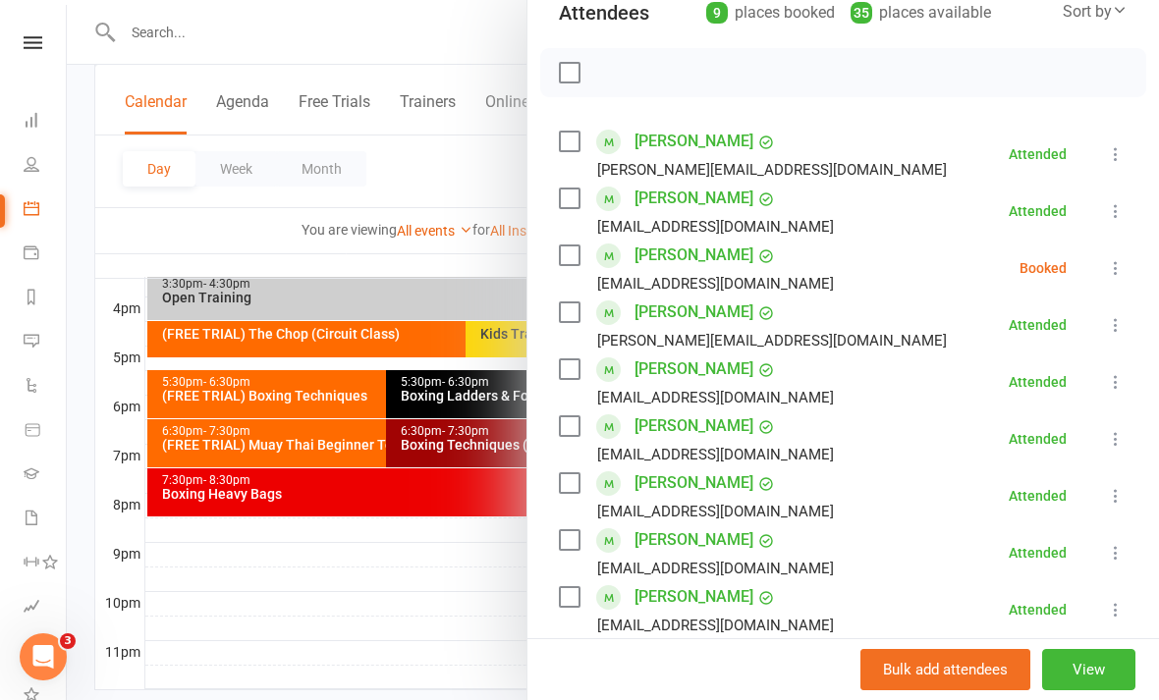
click at [480, 670] on div at bounding box center [613, 350] width 1092 height 700
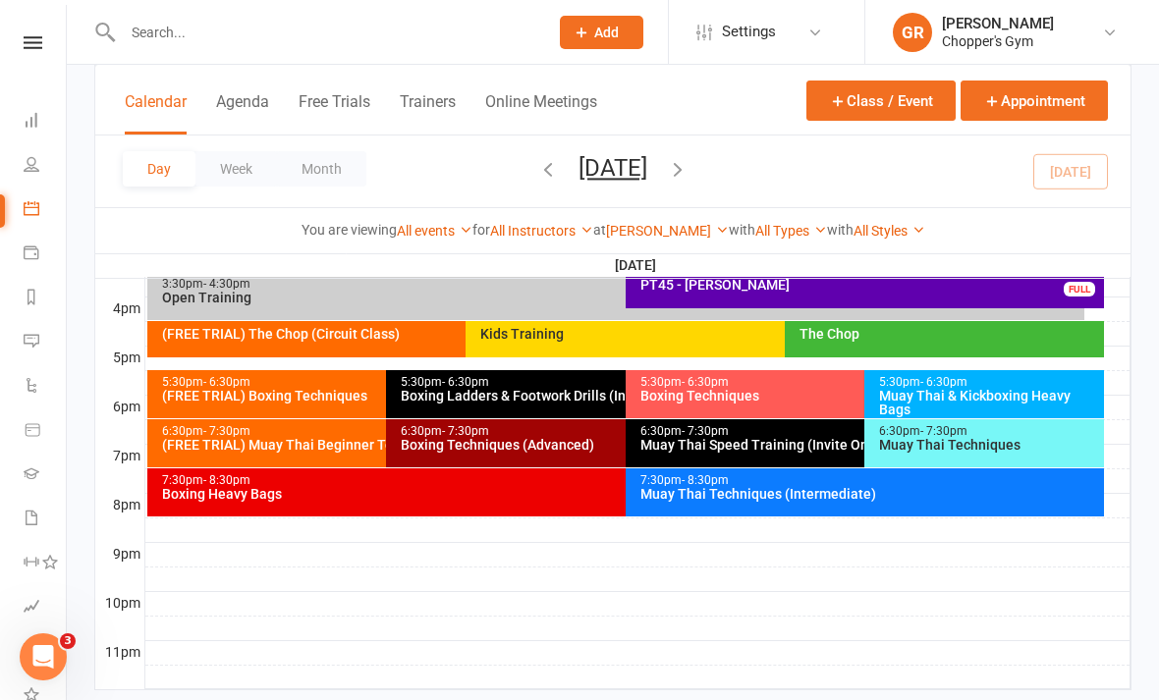
click at [830, 402] on div "Boxing Techniques" at bounding box center [859, 396] width 441 height 14
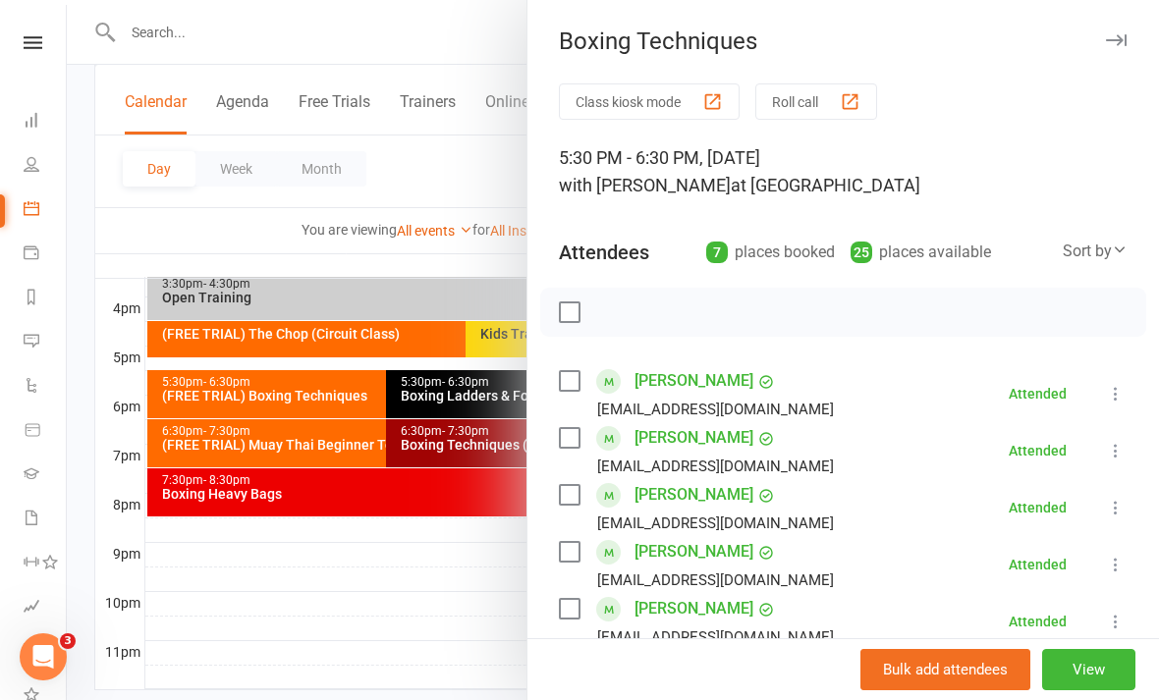
click at [454, 605] on div at bounding box center [613, 350] width 1092 height 700
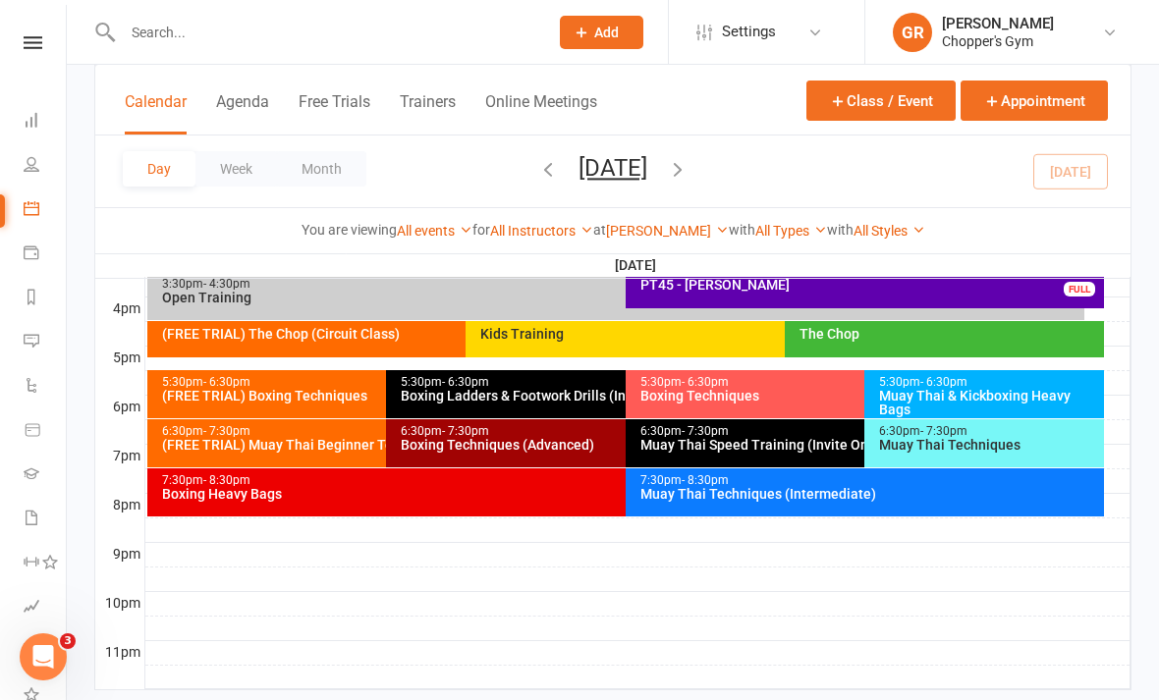
click at [996, 389] on div "Muay Thai & Kickboxing Heavy Bags" at bounding box center [989, 403] width 222 height 28
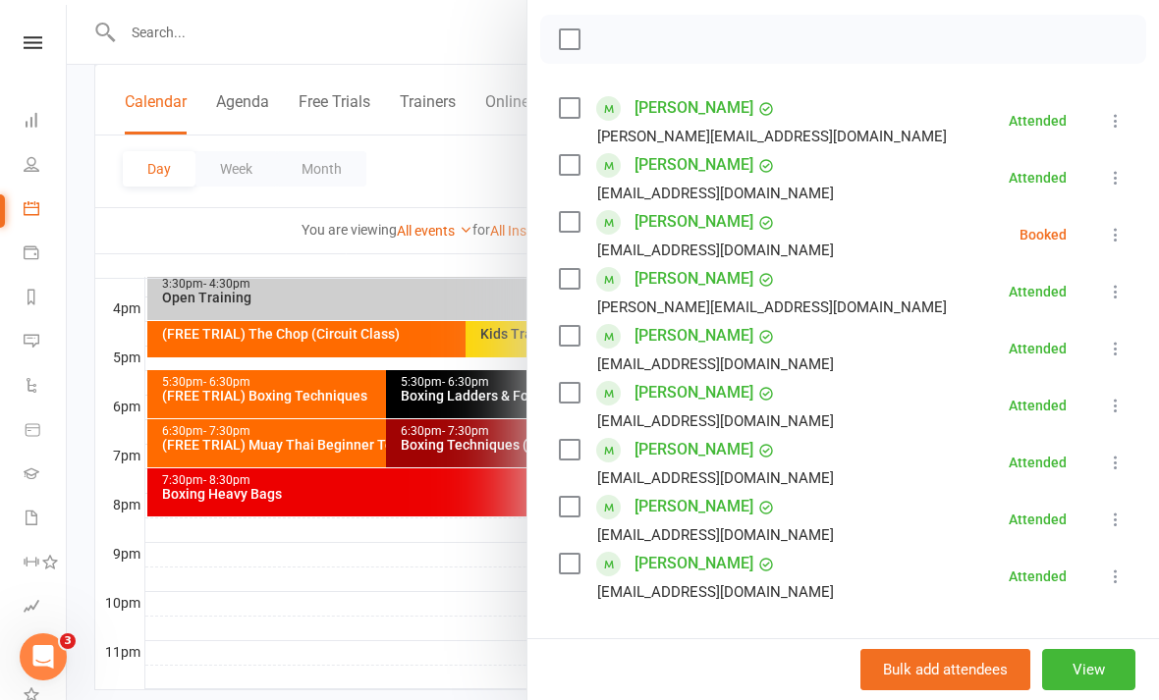
scroll to position [274, 0]
click at [394, 626] on div at bounding box center [613, 350] width 1092 height 700
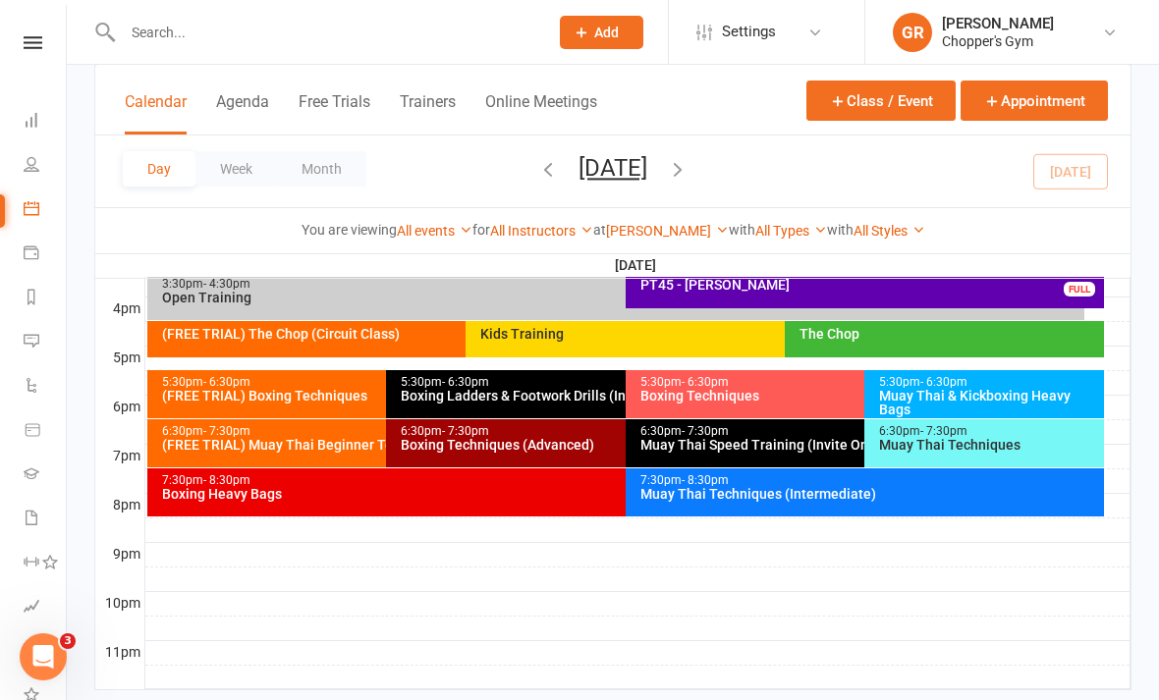
click at [521, 457] on div "6:30pm - 7:30pm Boxing Techniques (Advanced)" at bounding box center [615, 443] width 459 height 48
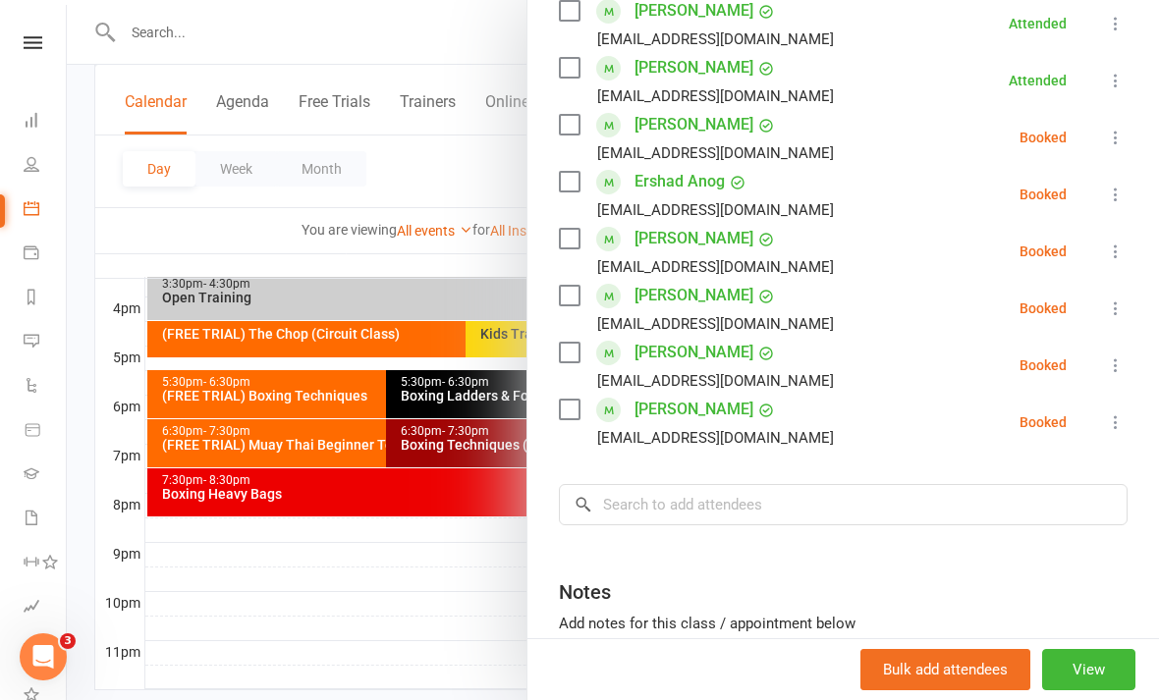
scroll to position [493, 0]
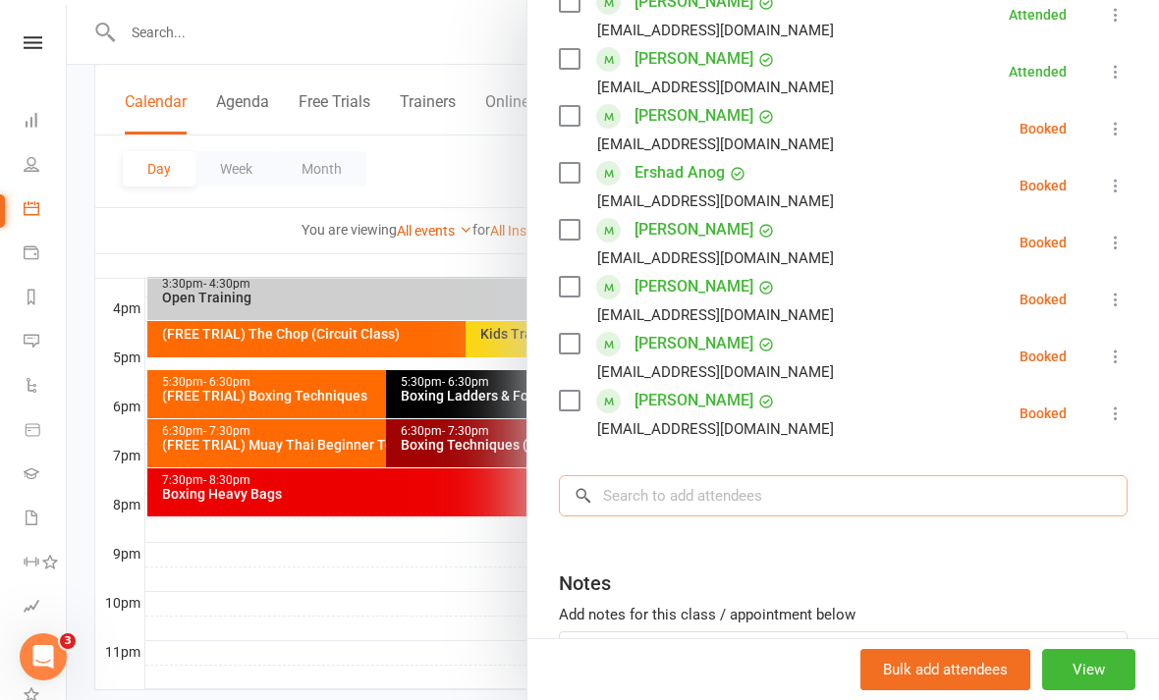
click at [818, 481] on input "search" at bounding box center [843, 495] width 569 height 41
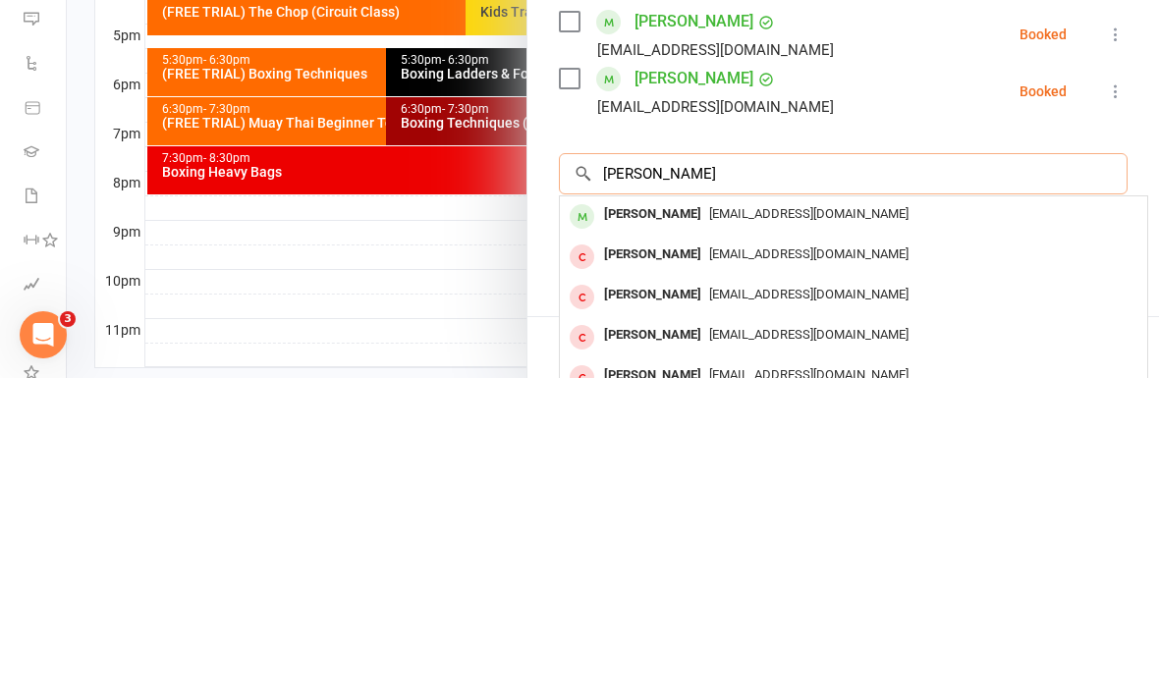
type input "Ben harvey"
click at [828, 528] on span "djentamin20@outlook.com" at bounding box center [808, 535] width 199 height 15
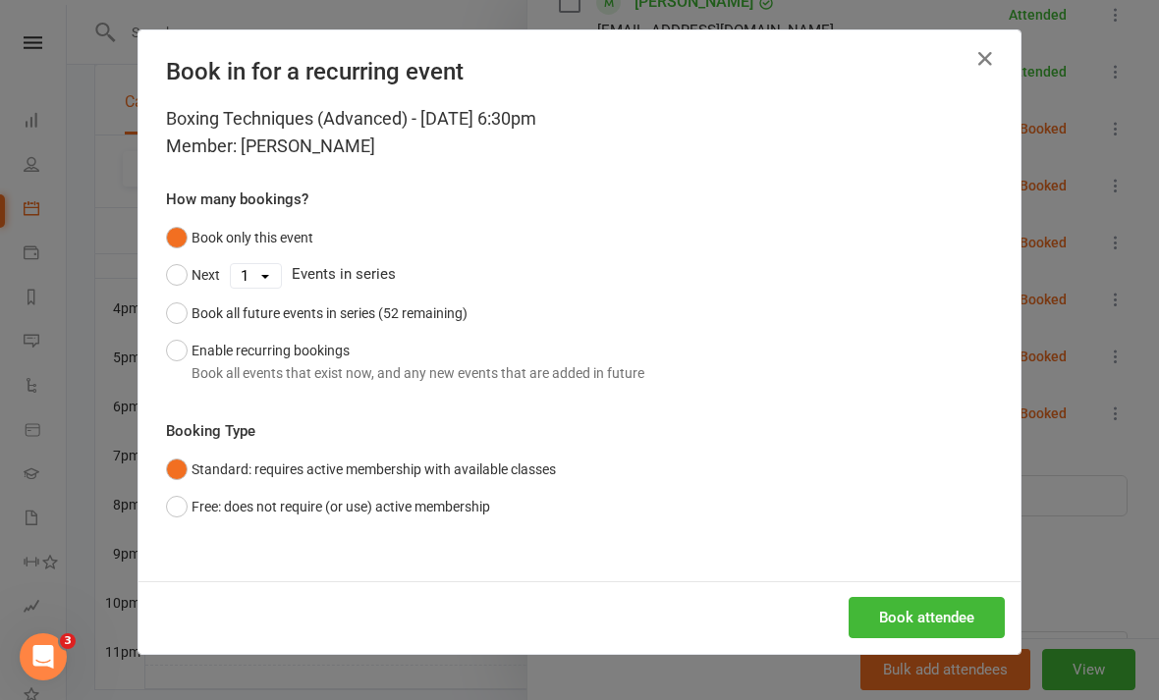
click at [908, 607] on button "Book attendee" at bounding box center [927, 617] width 156 height 41
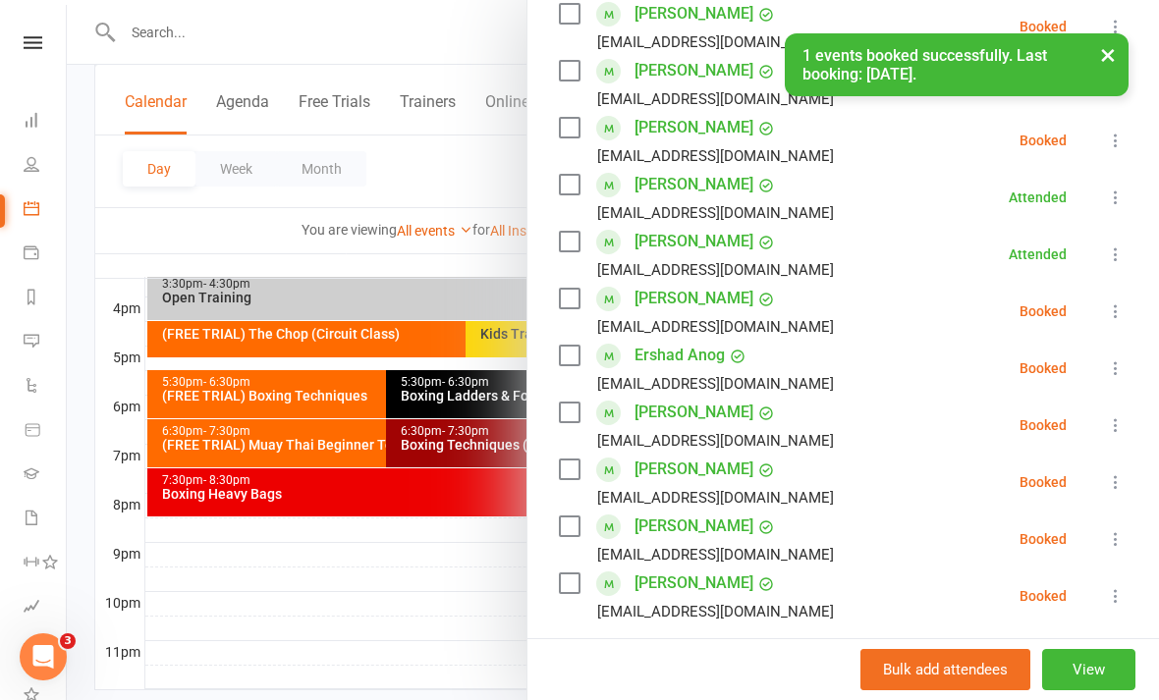
scroll to position [329, 0]
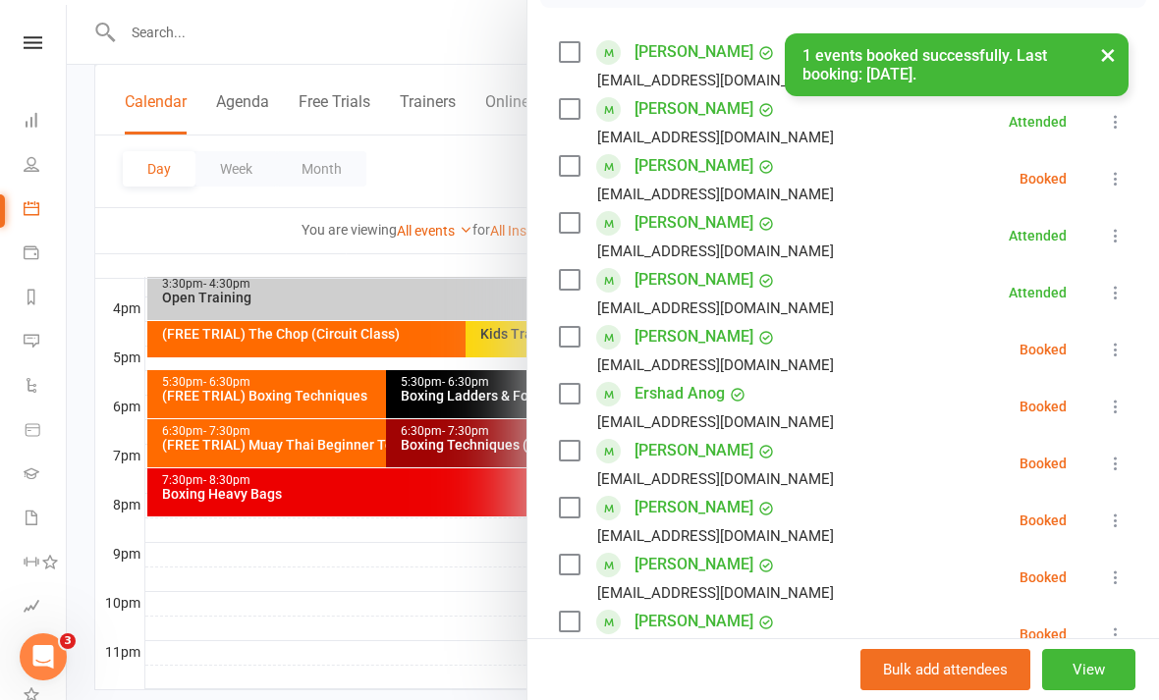
click at [1118, 173] on icon at bounding box center [1116, 179] width 20 height 20
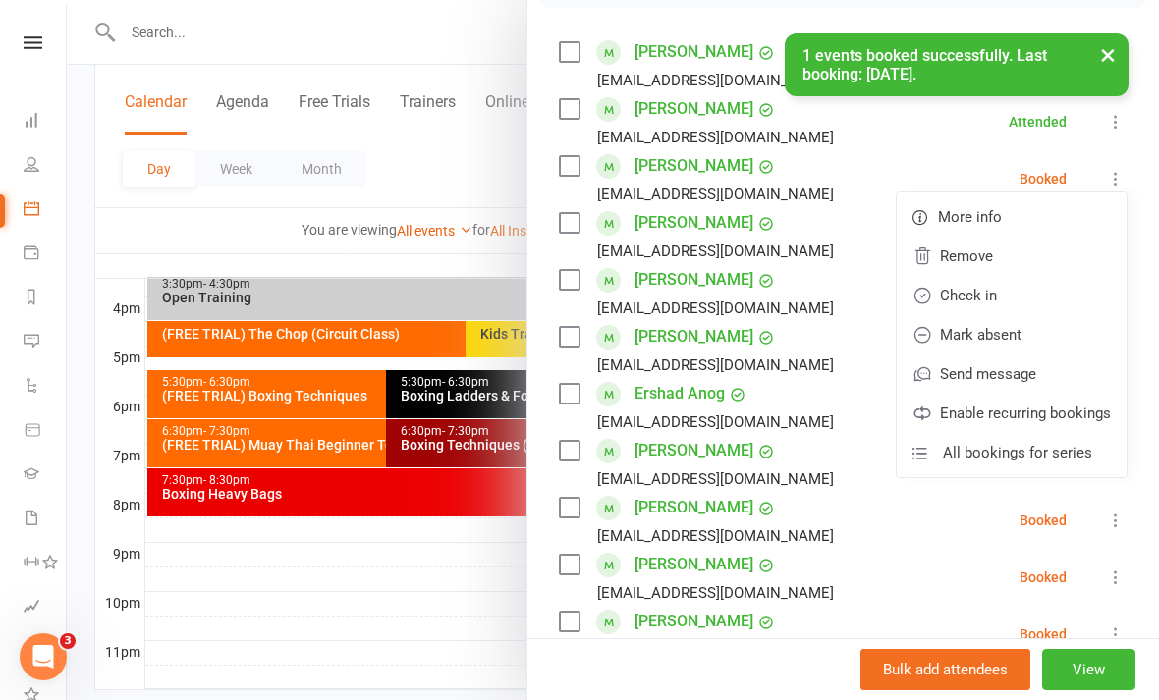
click at [1043, 292] on link "Check in" at bounding box center [1012, 295] width 230 height 39
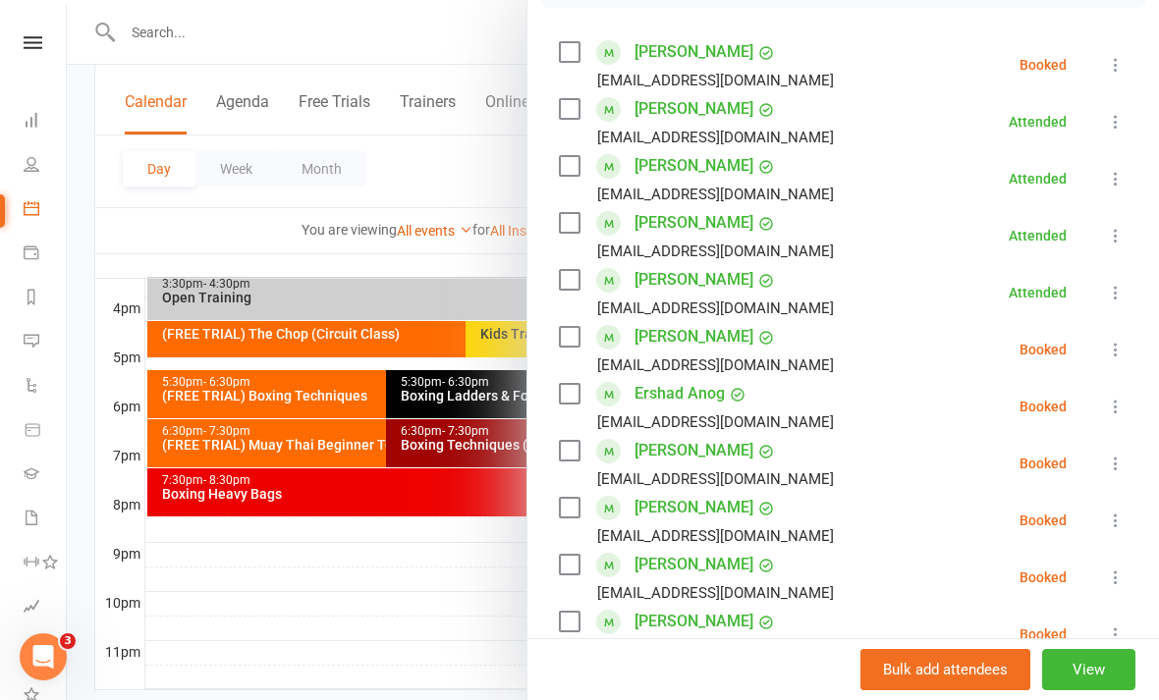
click at [473, 602] on div at bounding box center [613, 350] width 1092 height 700
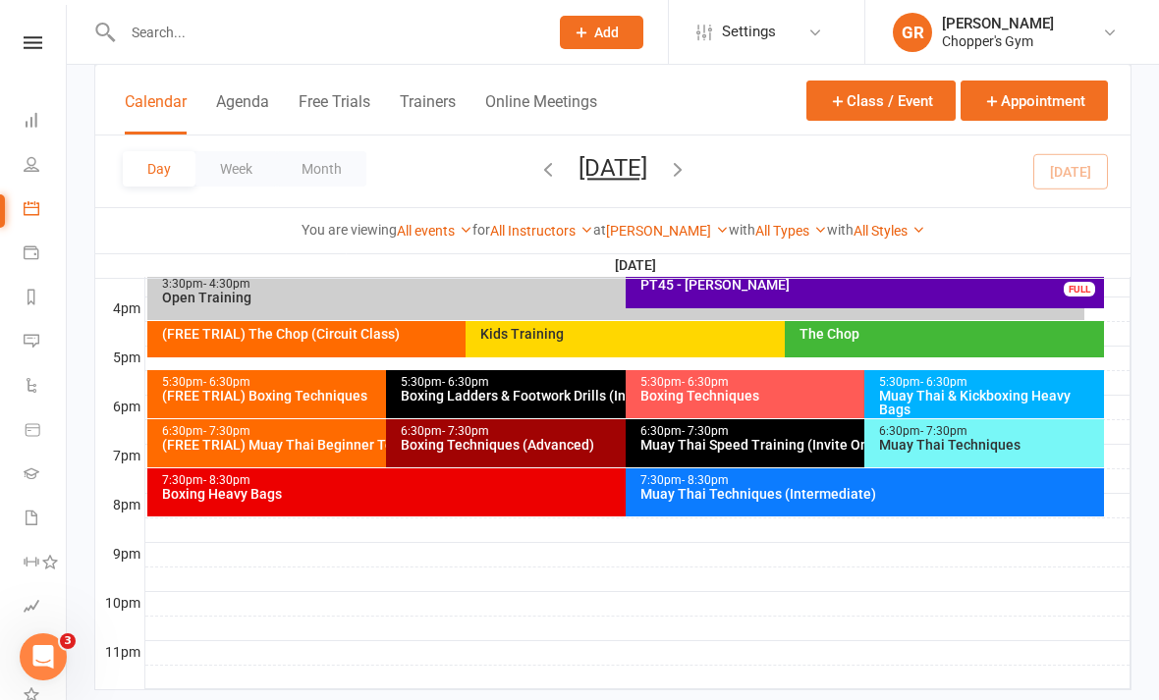
click at [981, 441] on div "Muay Thai Techniques" at bounding box center [989, 445] width 222 height 14
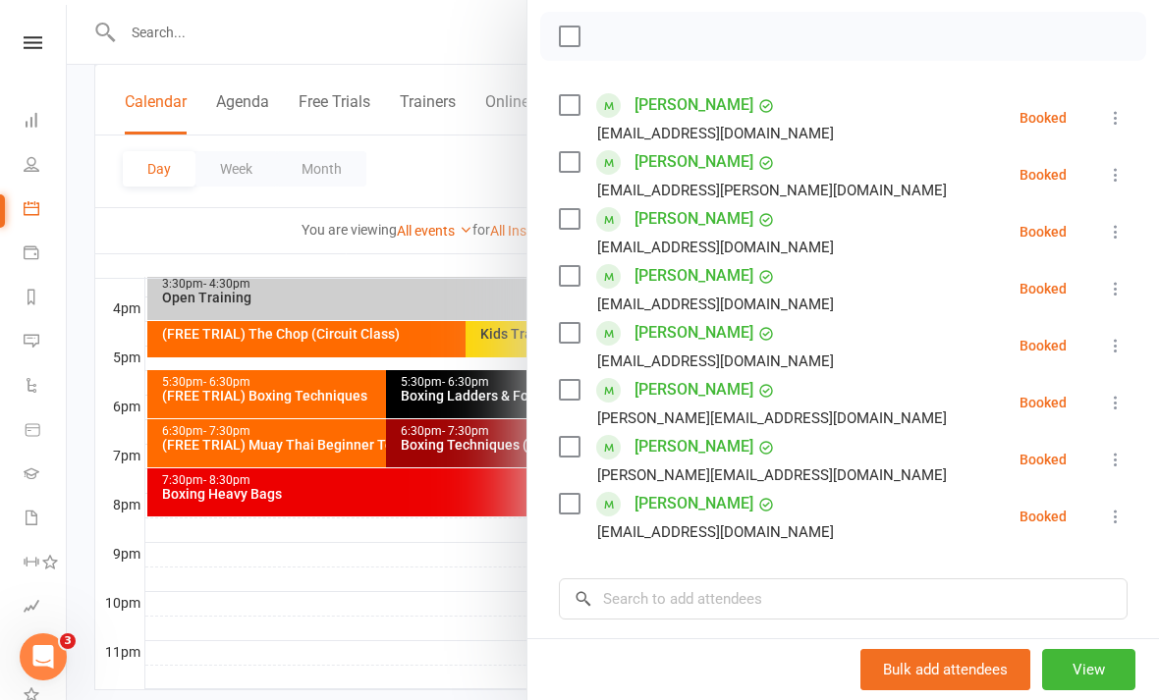
scroll to position [281, 0]
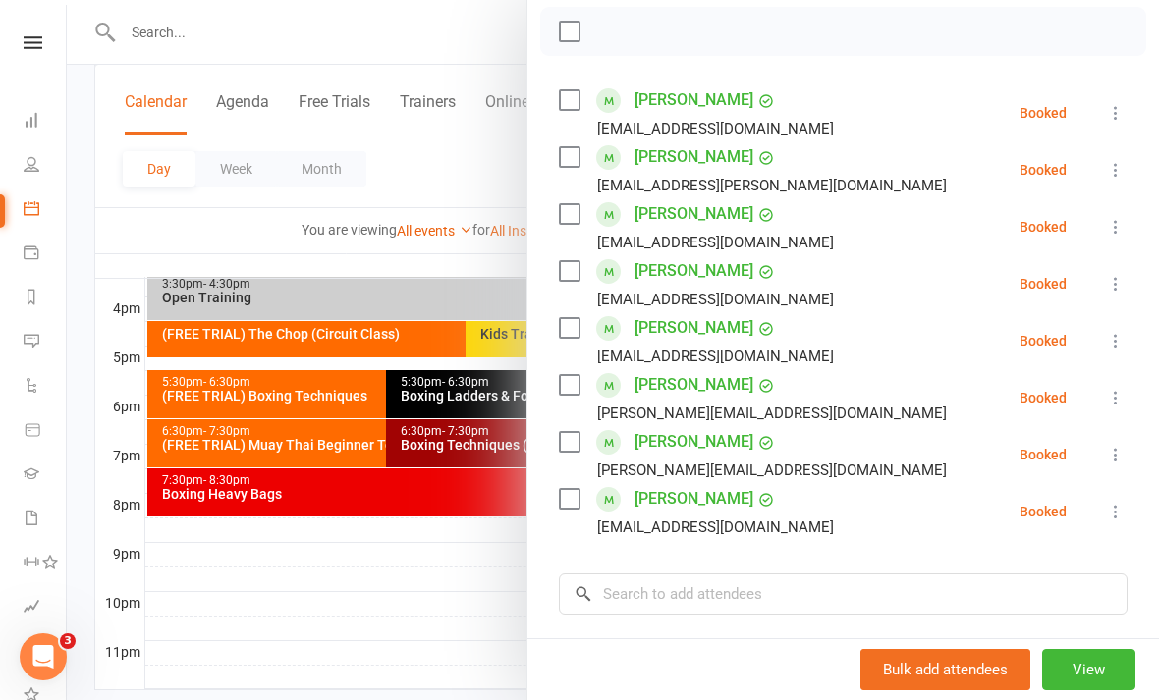
click at [479, 654] on div at bounding box center [613, 350] width 1092 height 700
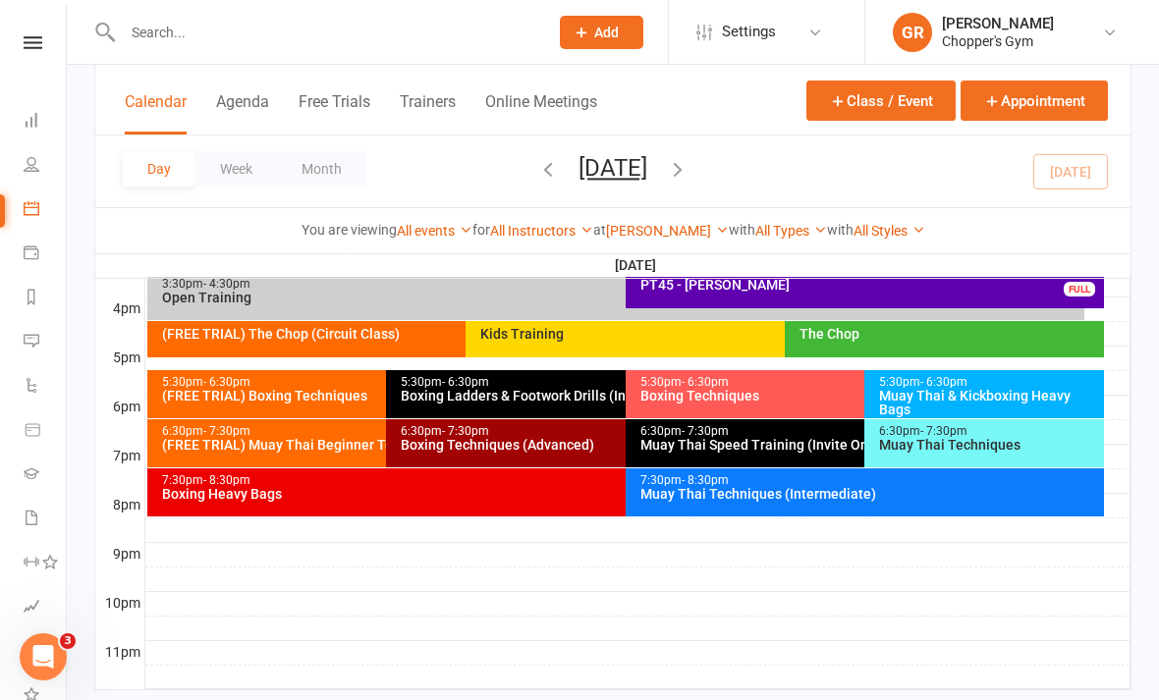
click at [755, 496] on div "Muay Thai Techniques (Intermediate)" at bounding box center [869, 494] width 461 height 14
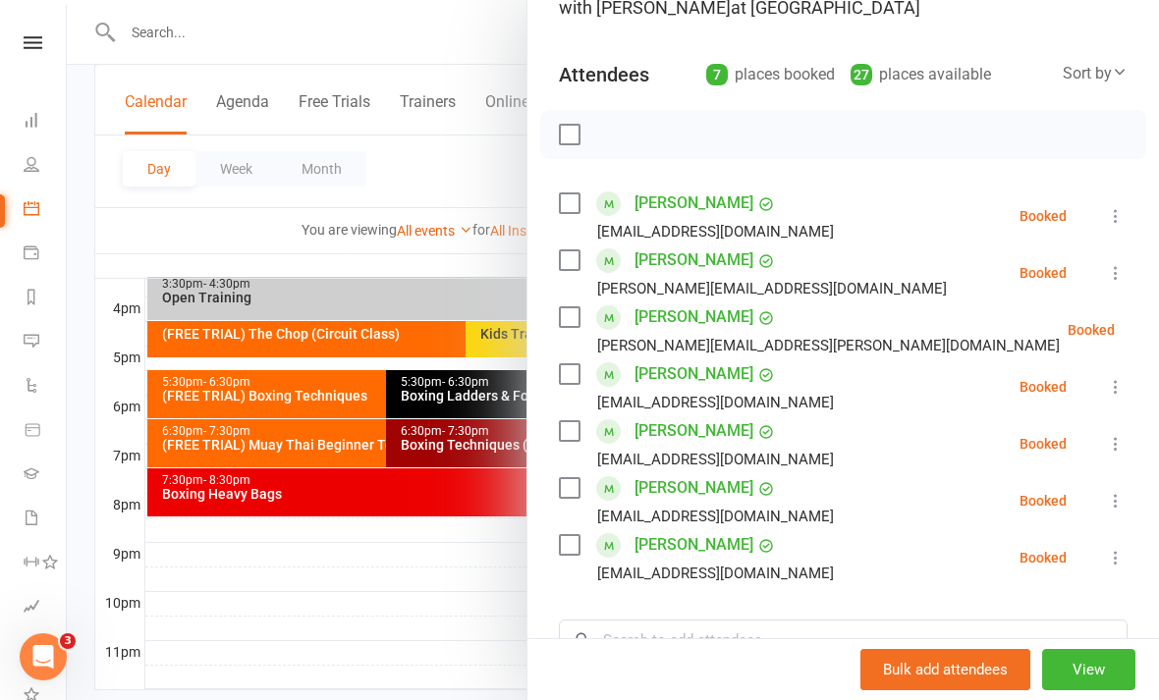
scroll to position [184, 0]
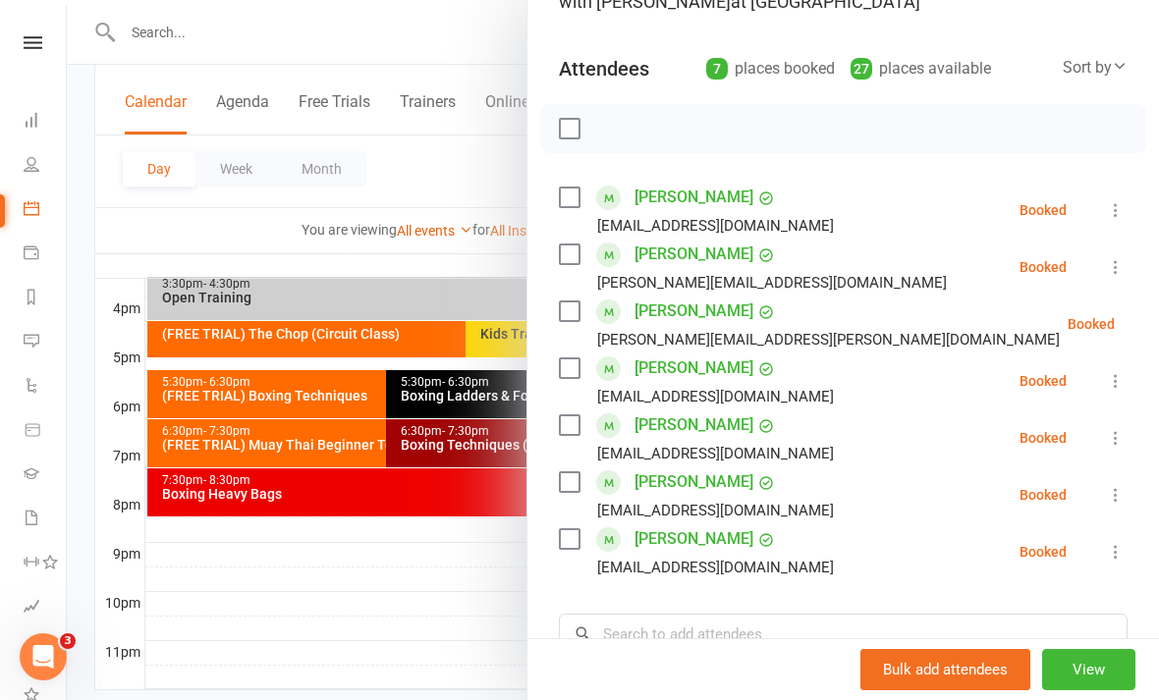
click at [1113, 383] on icon at bounding box center [1116, 381] width 20 height 20
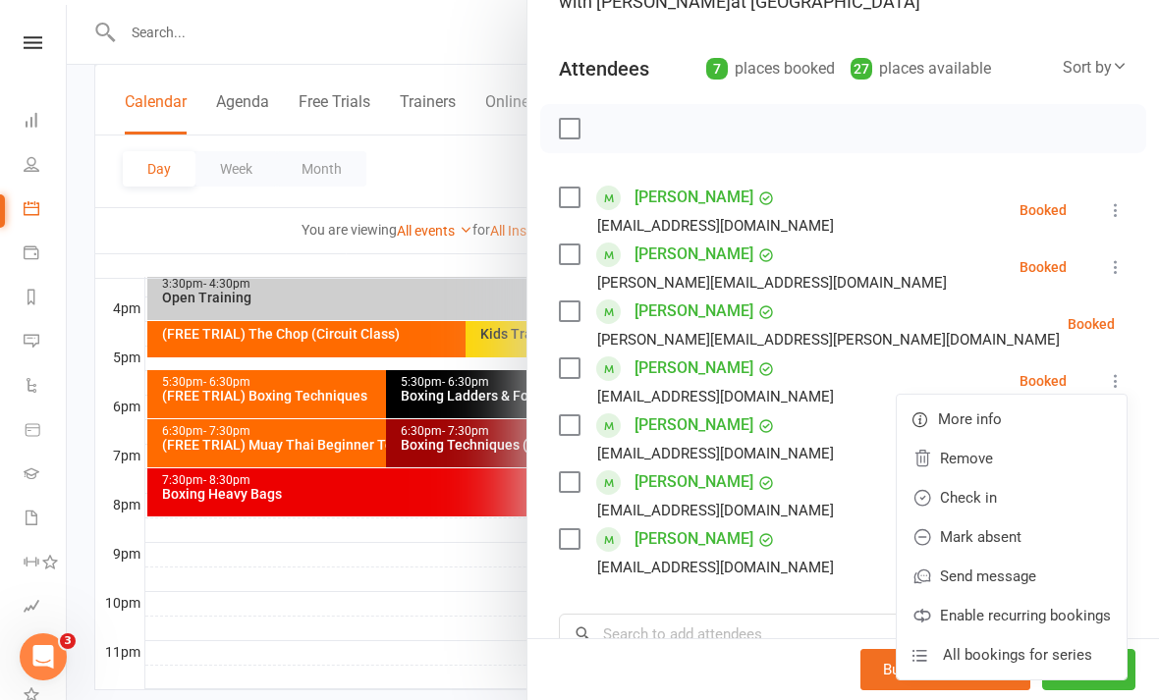
click at [1023, 501] on link "Check in" at bounding box center [1012, 497] width 230 height 39
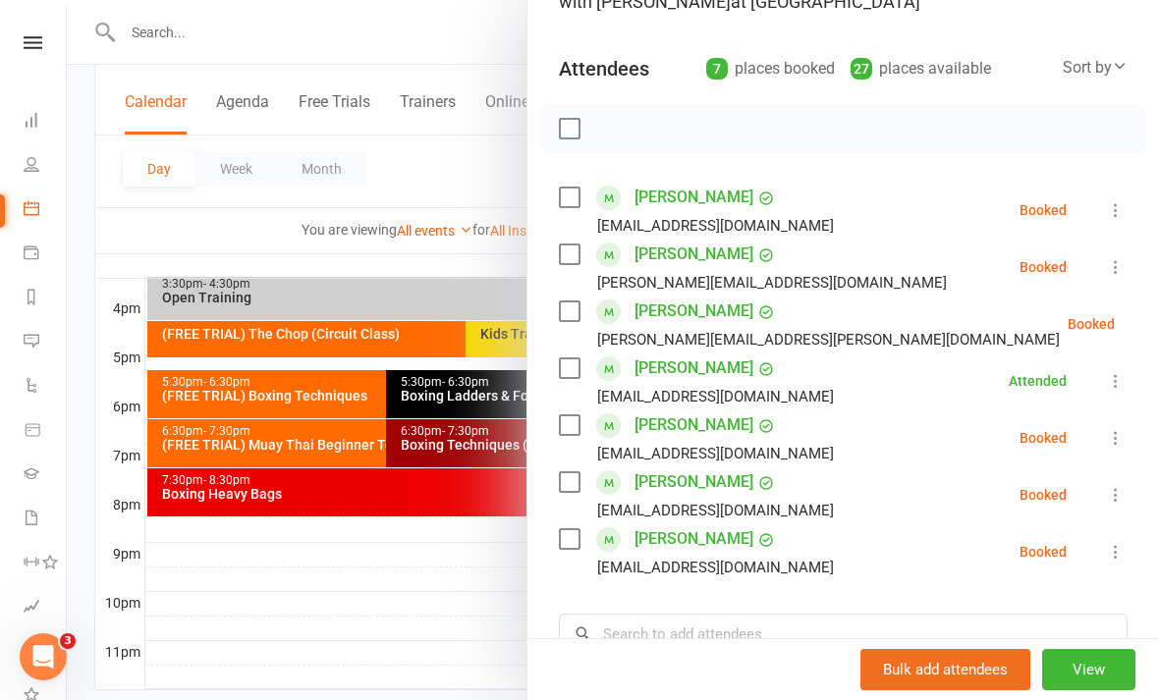
click at [1117, 563] on button at bounding box center [1116, 552] width 24 height 24
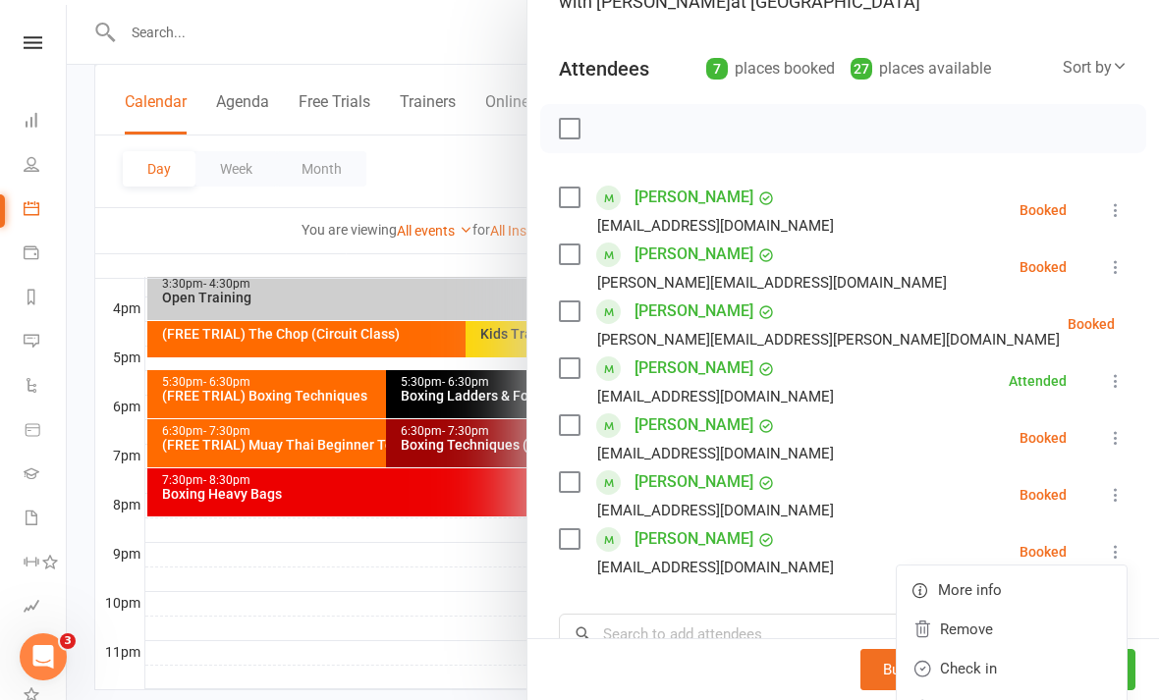
click at [1040, 658] on link "Check in" at bounding box center [1012, 668] width 230 height 39
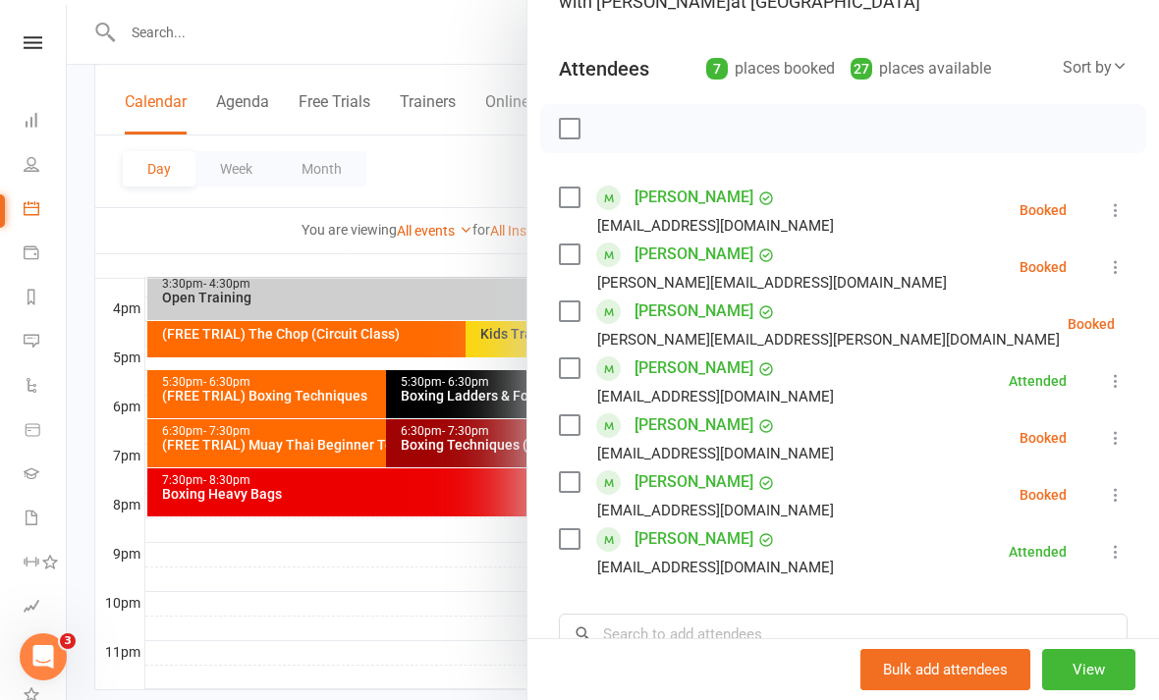
click at [494, 602] on div at bounding box center [613, 350] width 1092 height 700
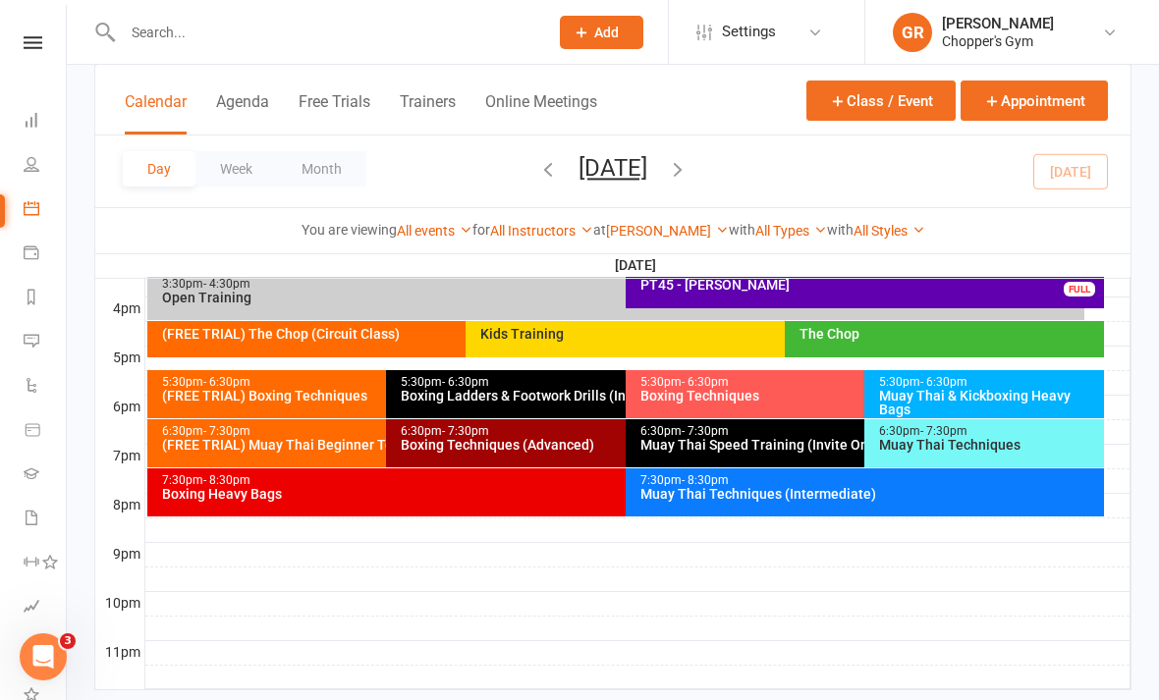
click at [565, 487] on div "Boxing Heavy Bags" at bounding box center [620, 494] width 919 height 14
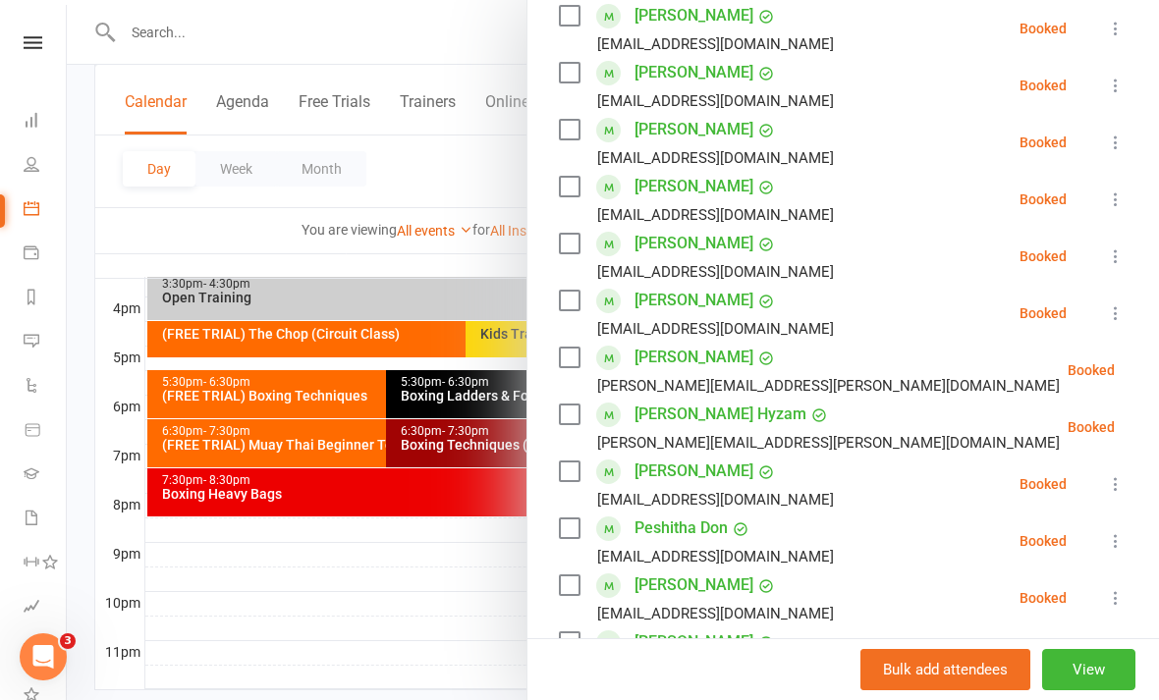
scroll to position [423, 0]
click at [1116, 257] on icon at bounding box center [1116, 256] width 20 height 20
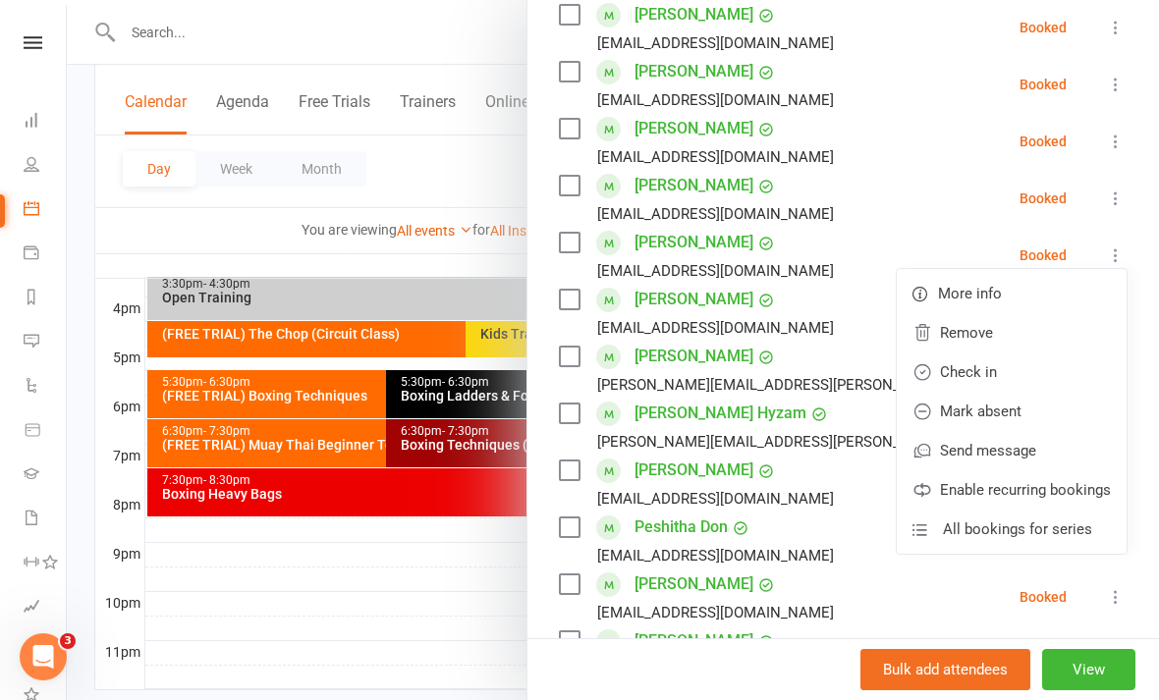
click at [994, 372] on link "Check in" at bounding box center [1012, 372] width 230 height 39
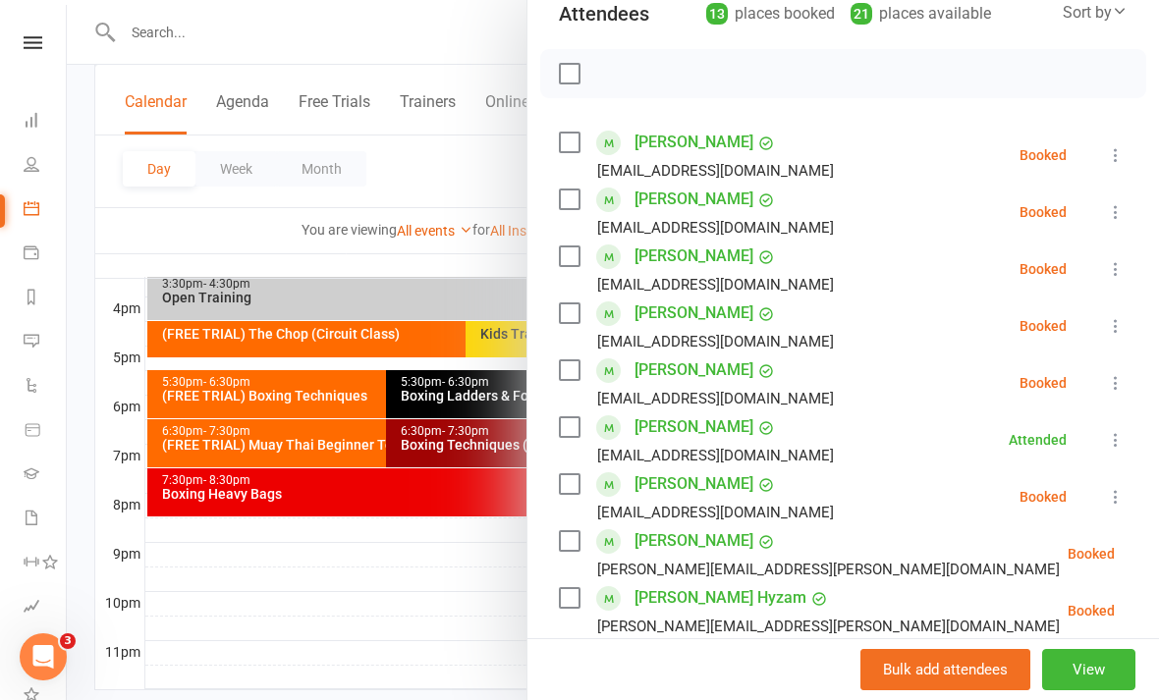
scroll to position [217, 0]
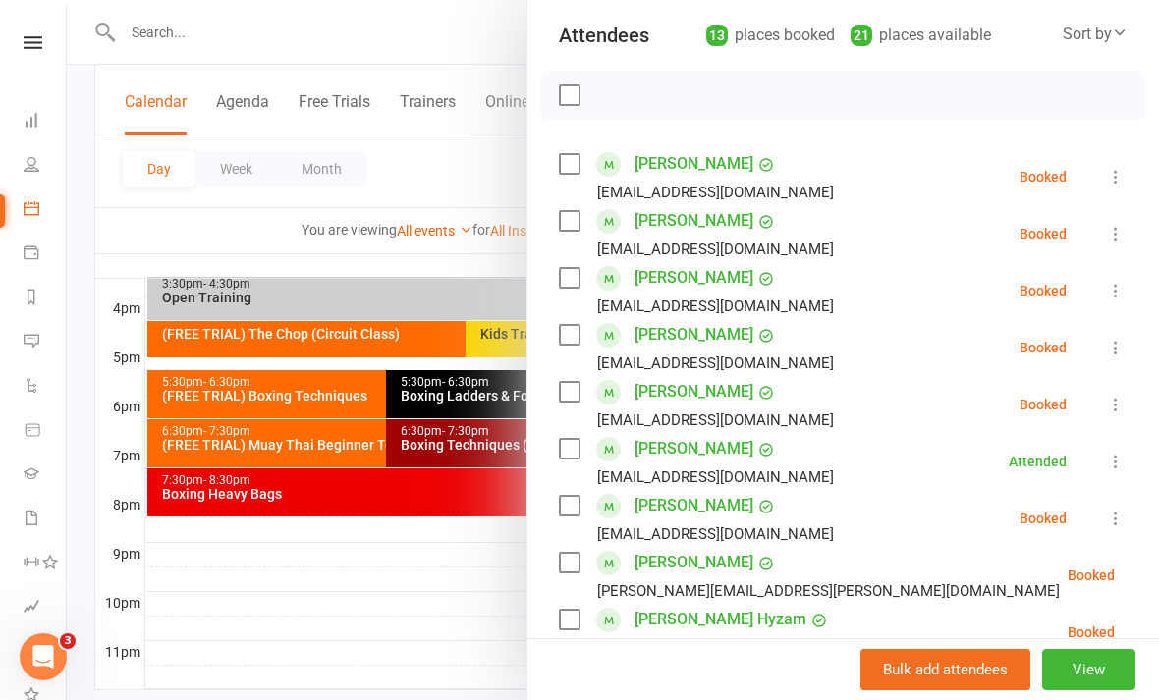
click at [467, 635] on div at bounding box center [613, 350] width 1092 height 700
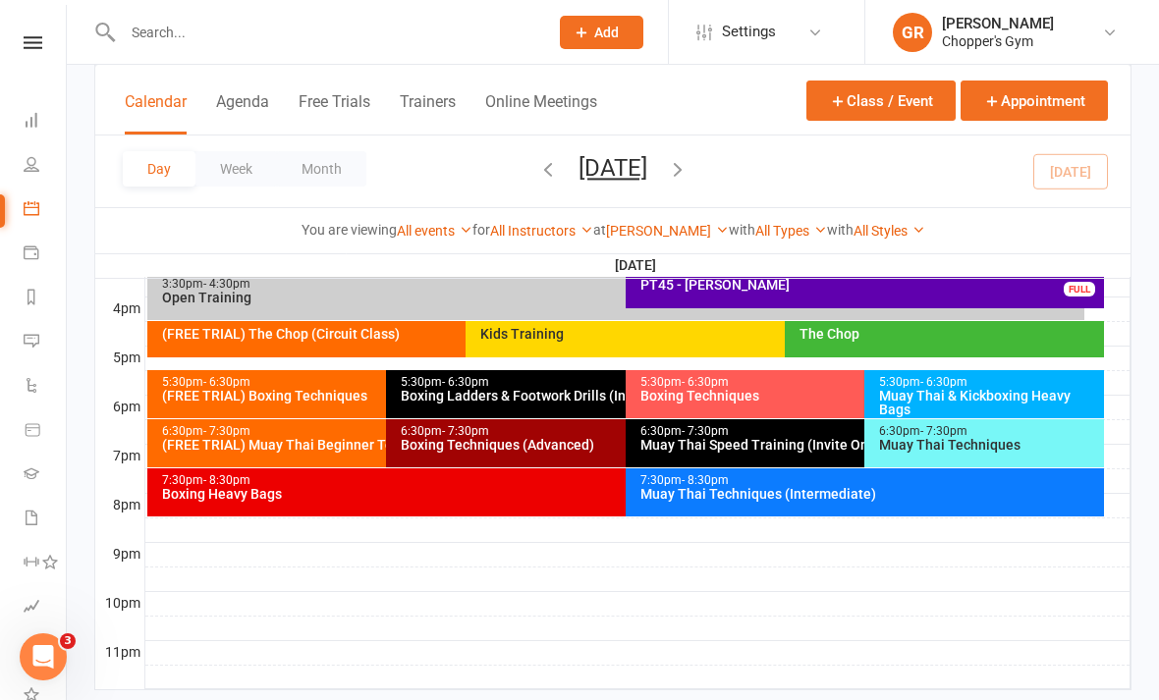
click at [722, 384] on span "- 6:30pm" at bounding box center [705, 382] width 47 height 14
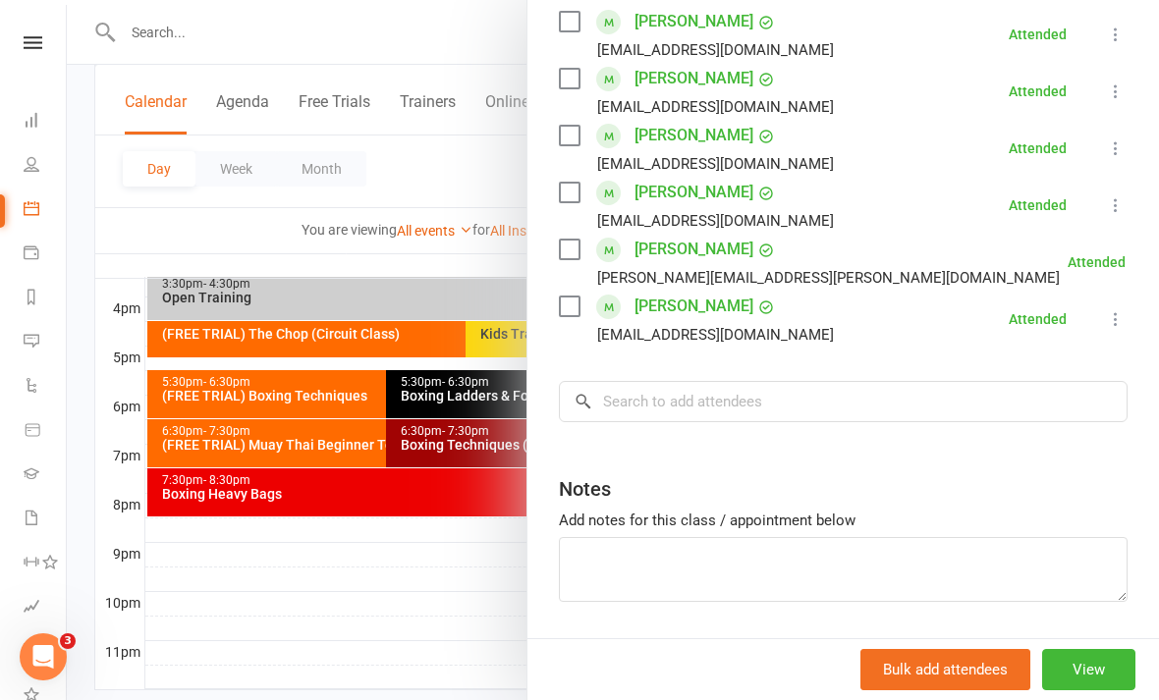
scroll to position [416, 0]
click at [456, 635] on div at bounding box center [613, 350] width 1092 height 700
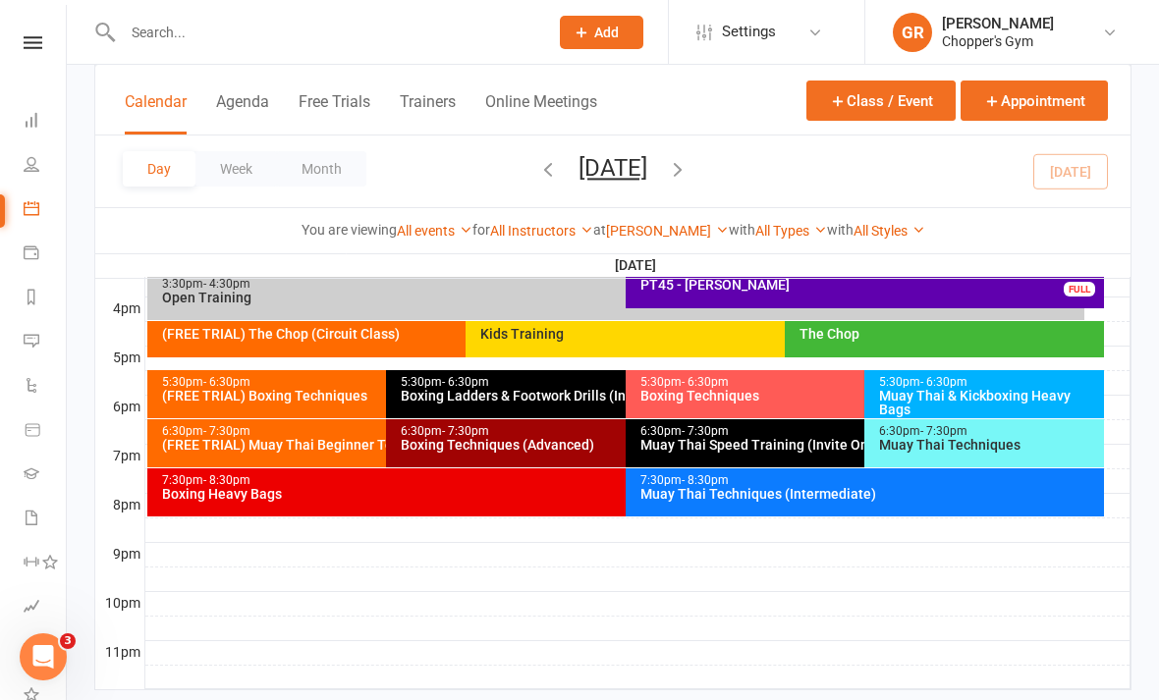
click at [1004, 393] on div "Muay Thai & Kickboxing Heavy Bags" at bounding box center [989, 403] width 222 height 28
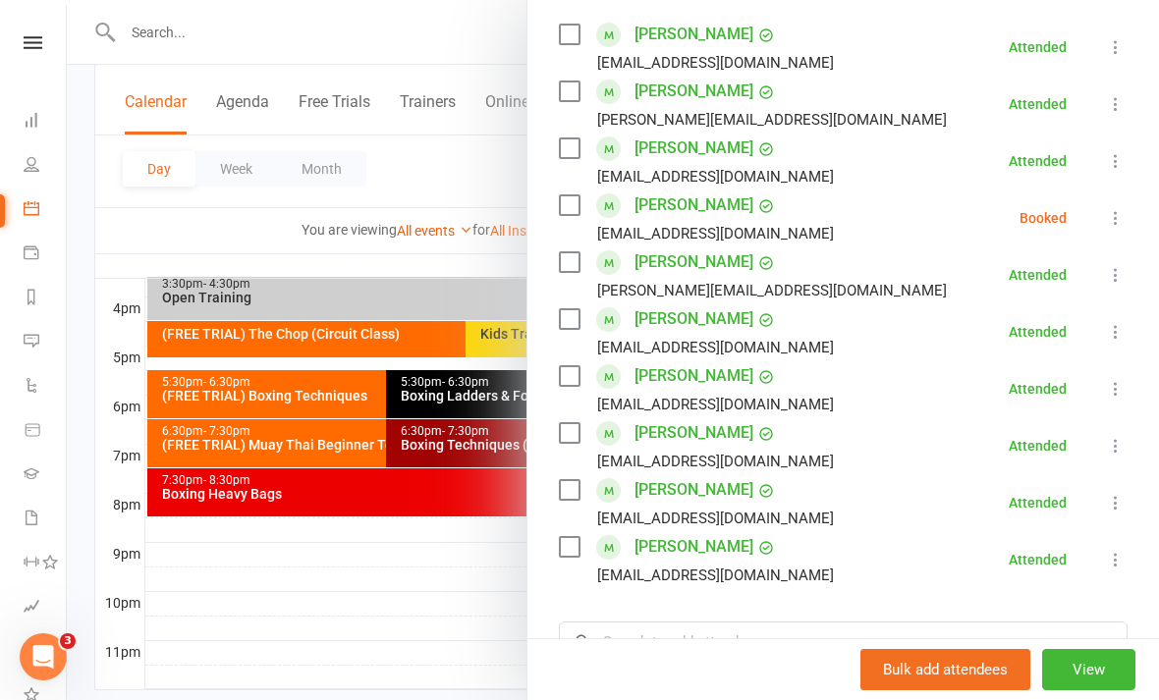
scroll to position [352, 0]
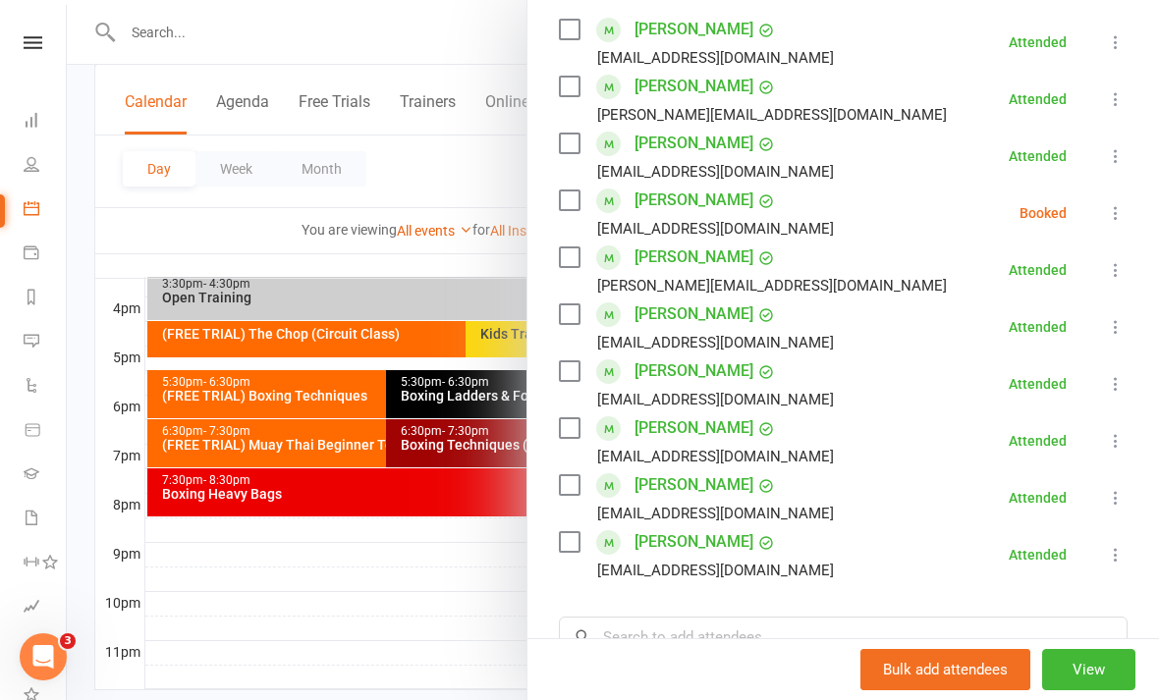
click at [1106, 220] on button at bounding box center [1116, 213] width 24 height 24
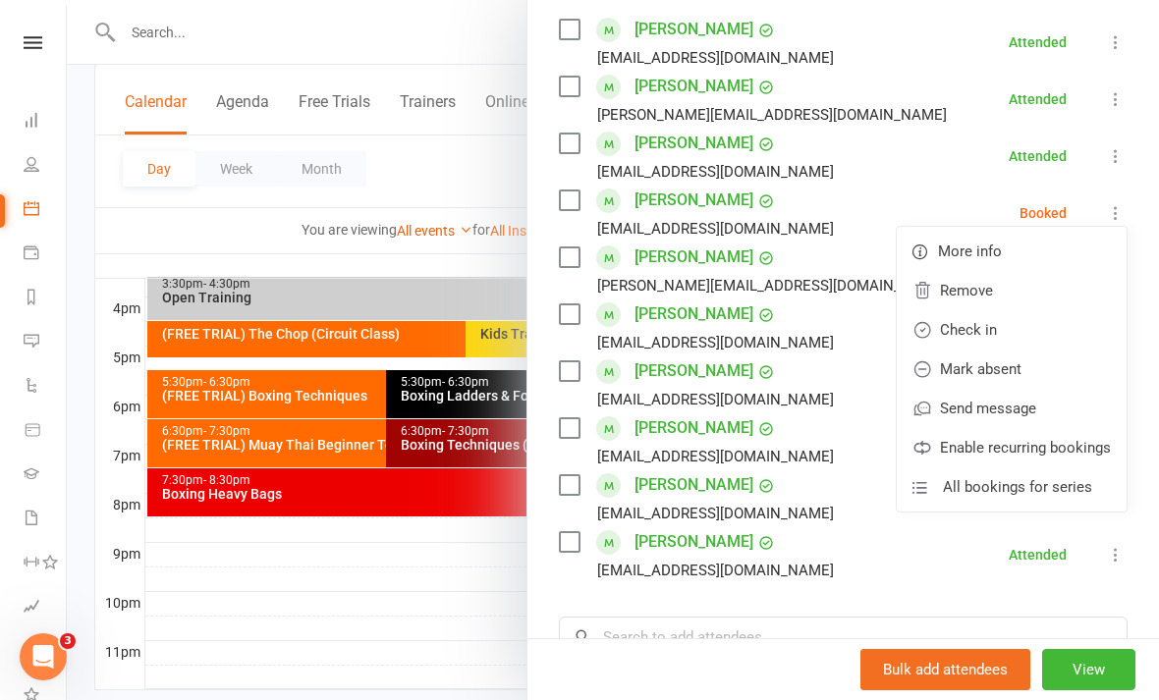
click at [1043, 377] on link "Mark absent" at bounding box center [1012, 369] width 230 height 39
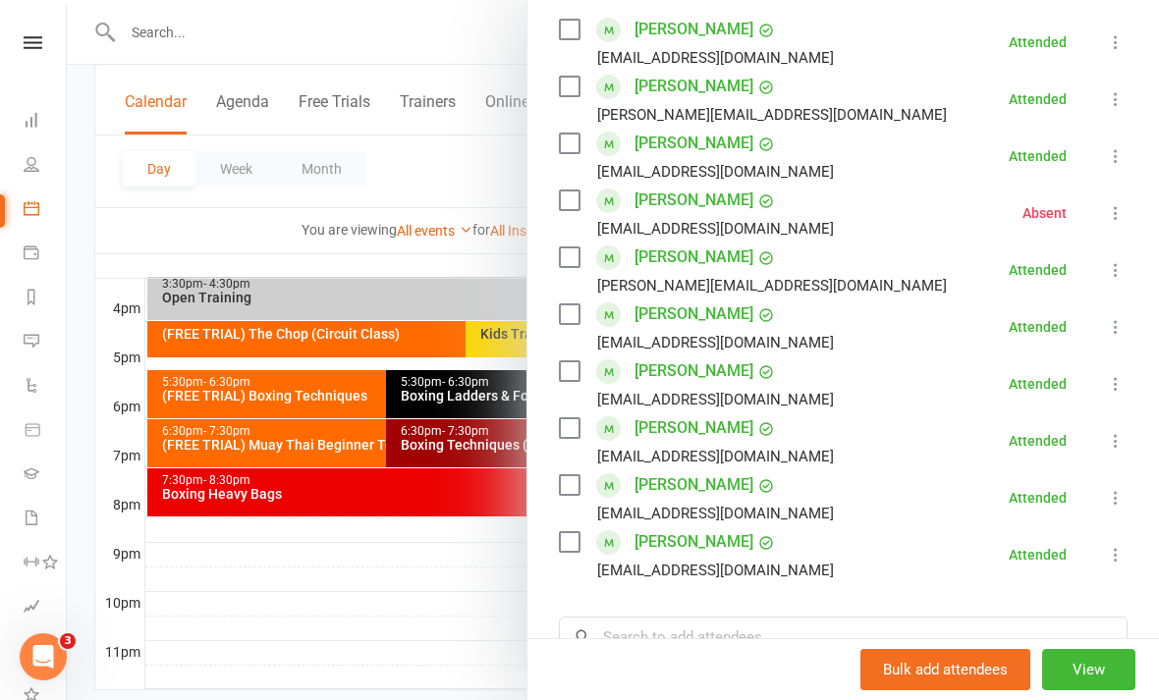
click at [438, 646] on div at bounding box center [613, 350] width 1092 height 700
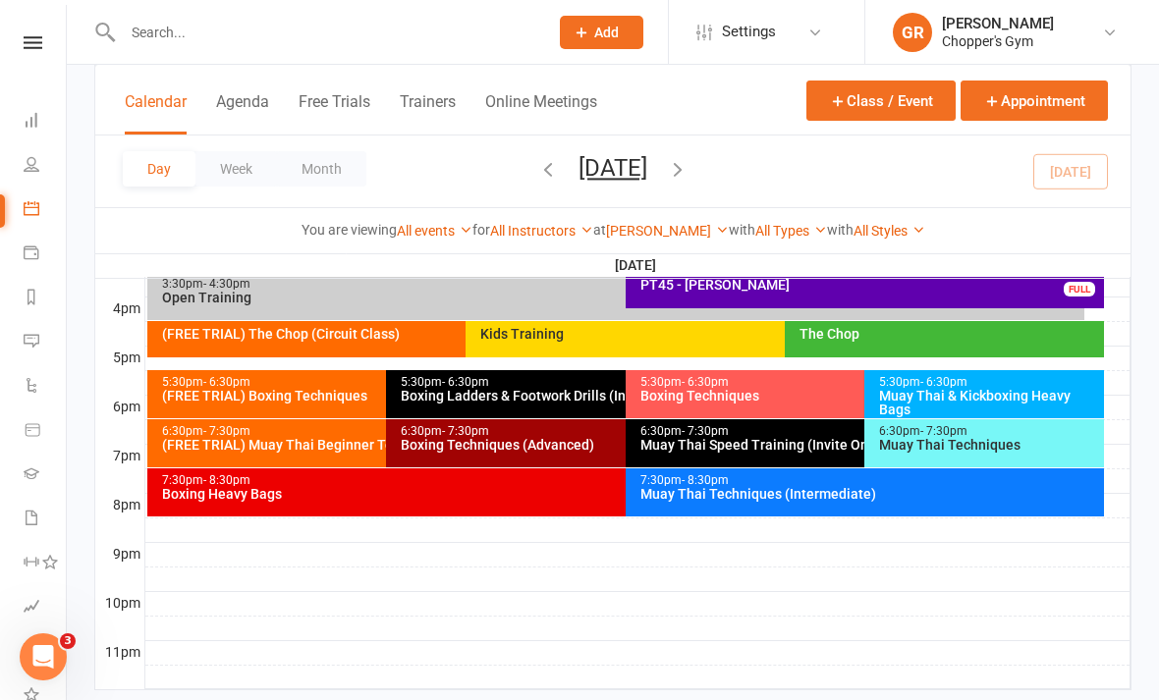
click at [982, 439] on div "Muay Thai Techniques" at bounding box center [989, 445] width 222 height 14
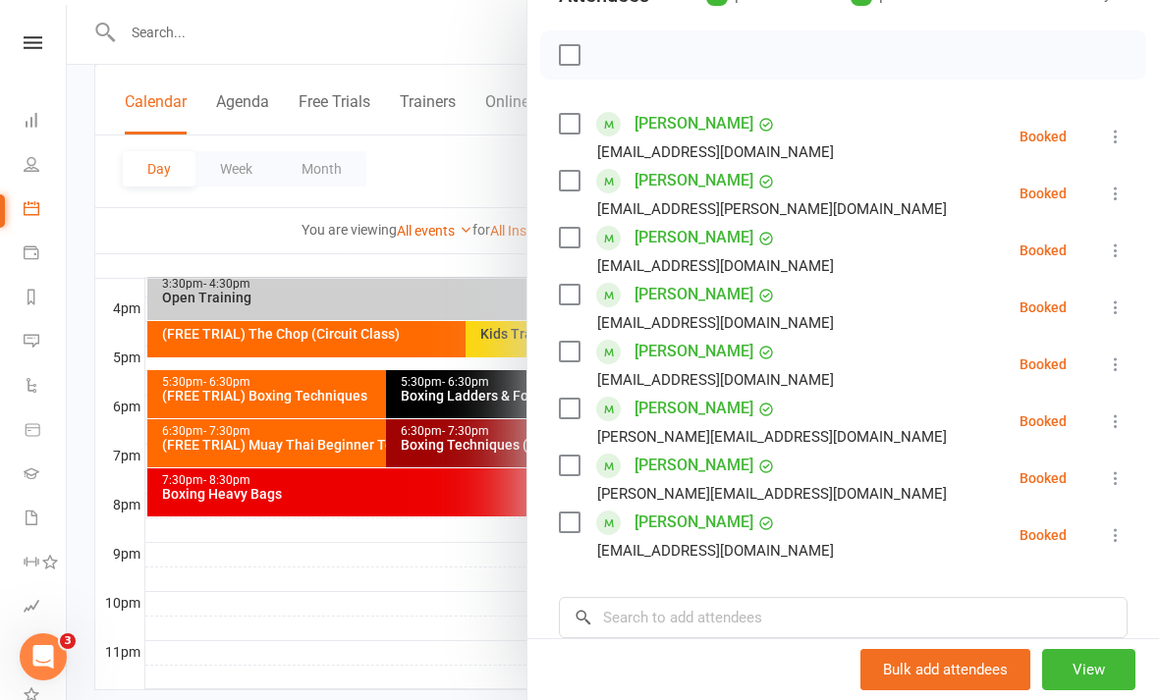
scroll to position [258, 0]
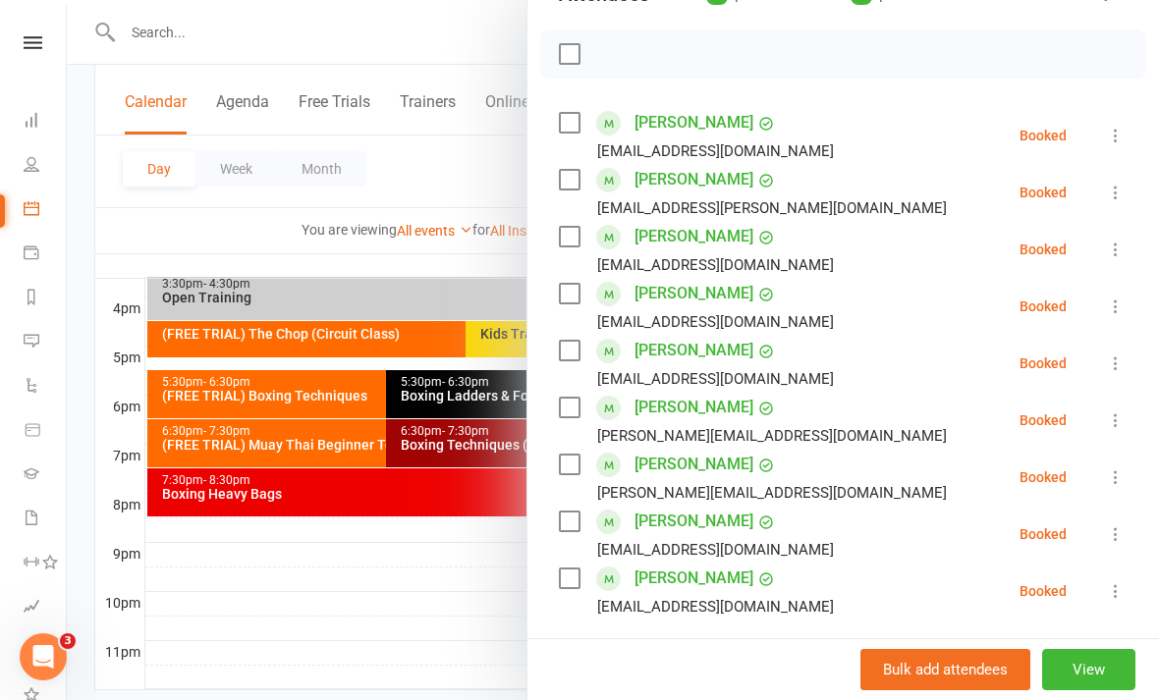
click at [372, 566] on div at bounding box center [613, 350] width 1092 height 700
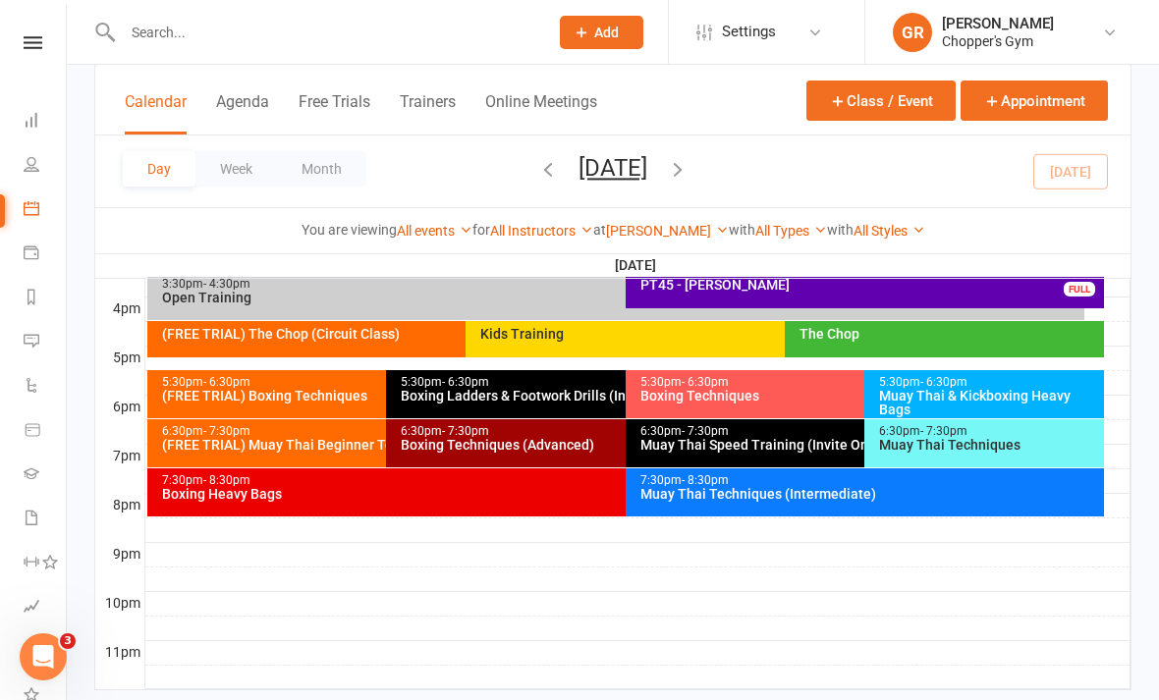
click at [936, 434] on span "- 7:30pm" at bounding box center [943, 431] width 47 height 14
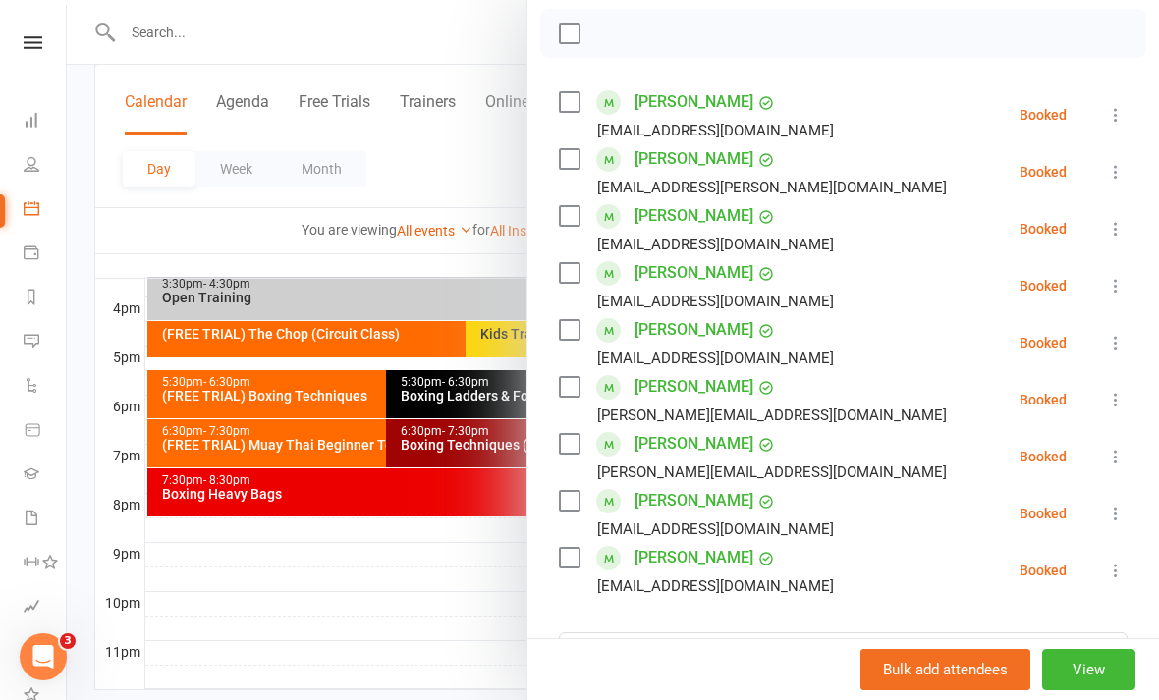
scroll to position [287, 0]
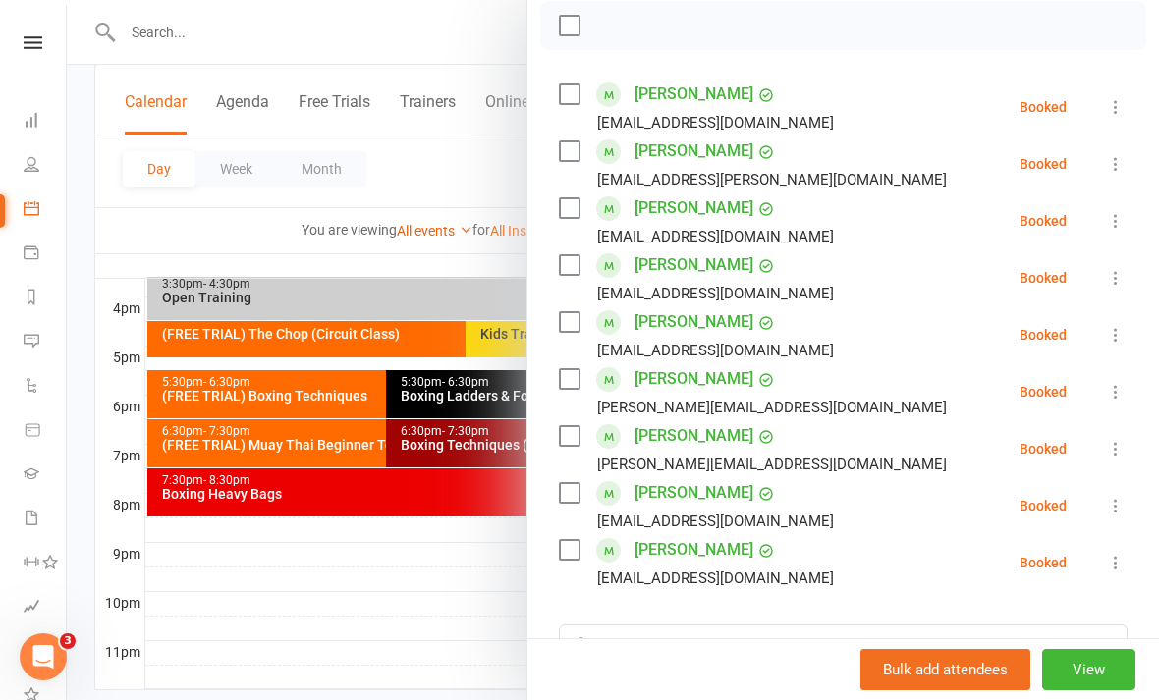
click at [449, 598] on div at bounding box center [613, 350] width 1092 height 700
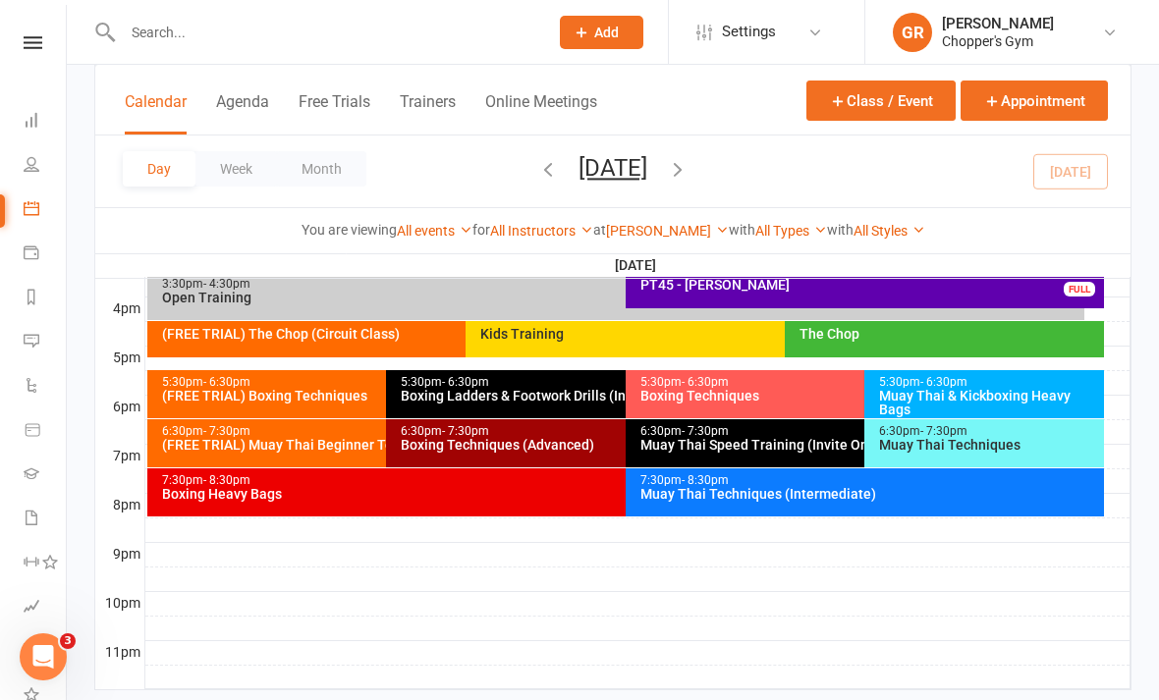
click at [578, 452] on div "Boxing Techniques (Advanced)" at bounding box center [620, 445] width 441 height 14
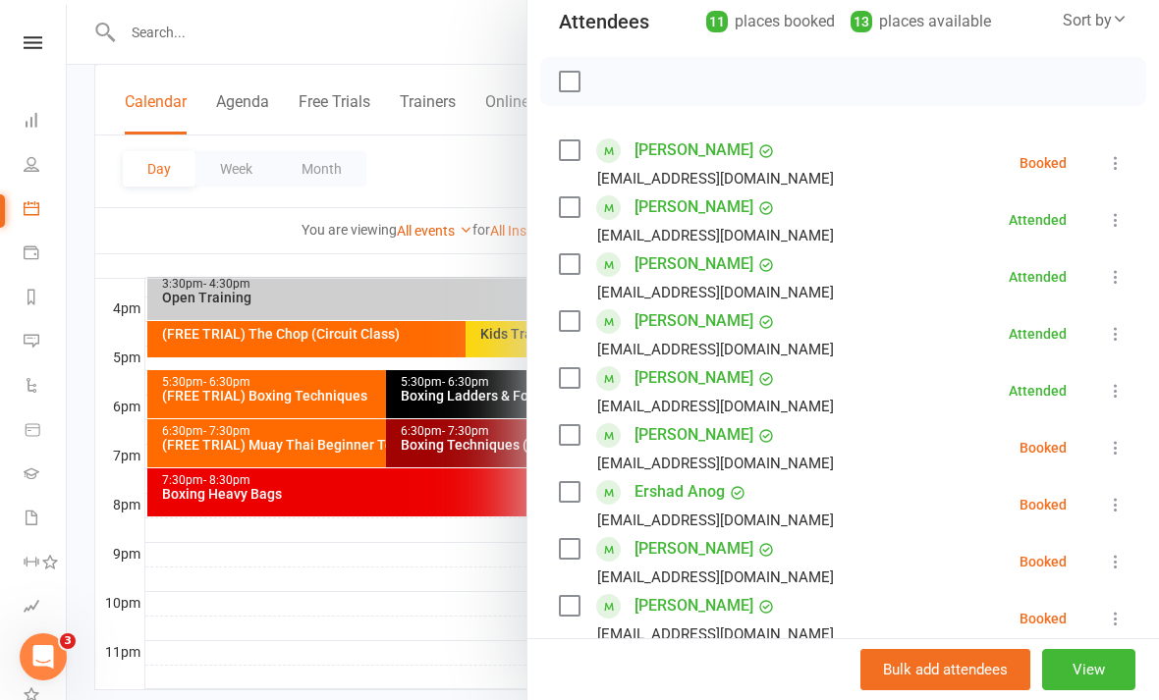
scroll to position [232, 0]
click at [444, 630] on div at bounding box center [613, 350] width 1092 height 700
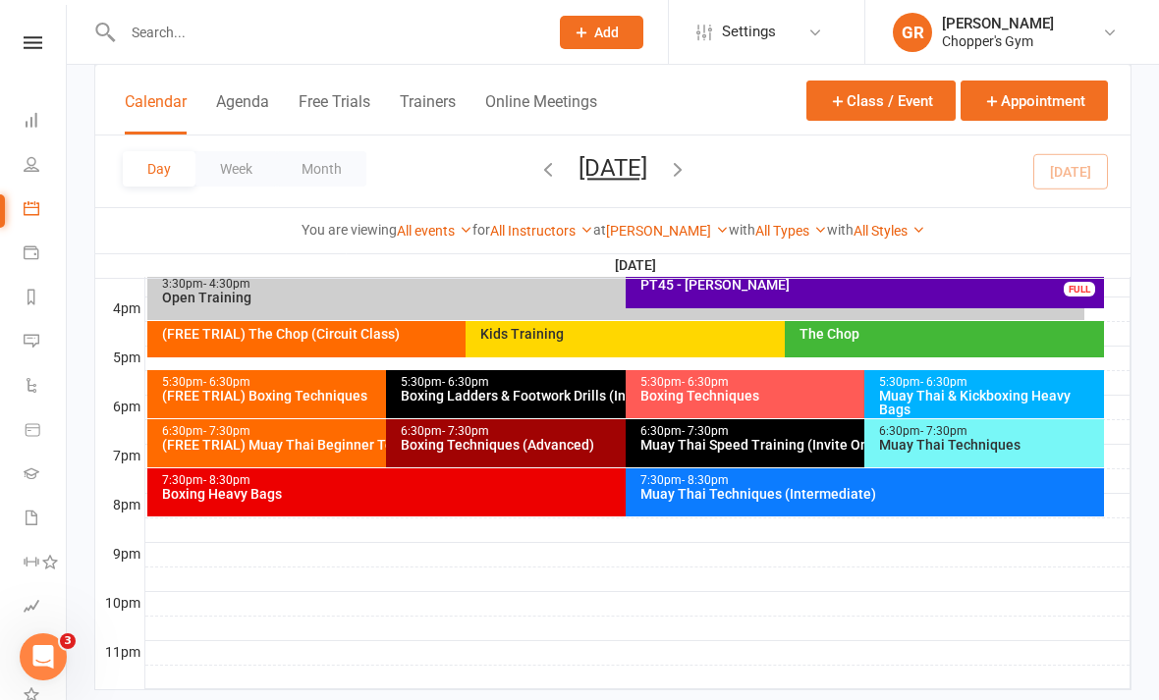
click at [1027, 451] on div "Muay Thai Techniques" at bounding box center [989, 445] width 222 height 14
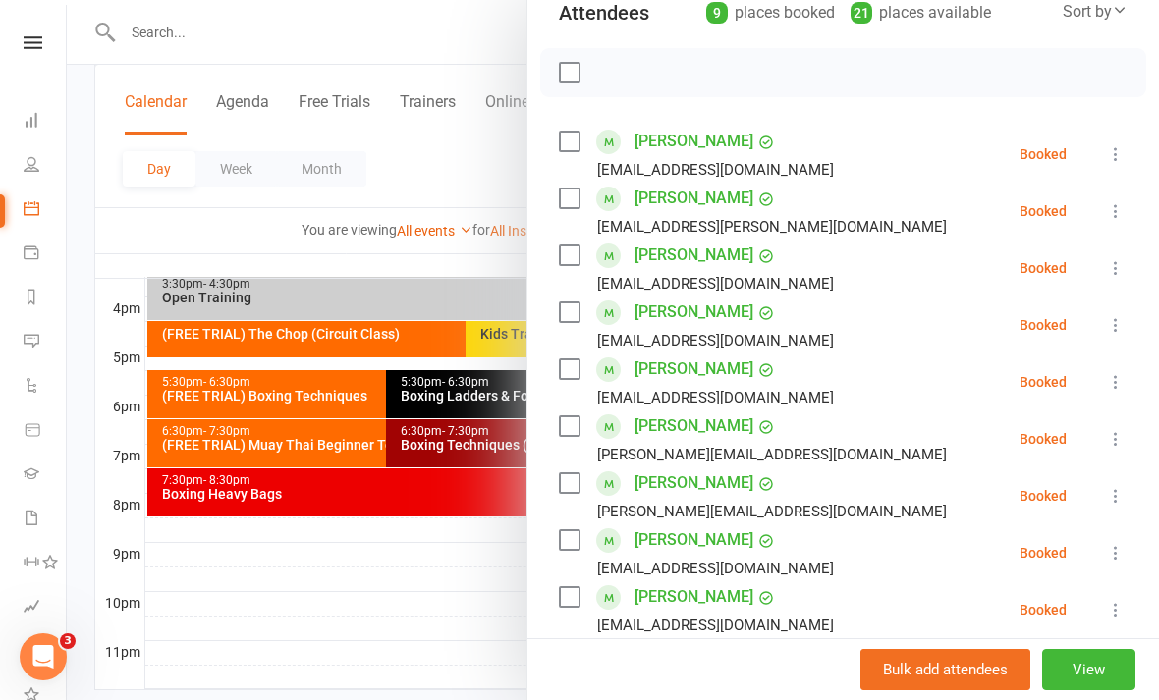
scroll to position [241, 0]
click at [1119, 383] on icon at bounding box center [1116, 381] width 20 height 20
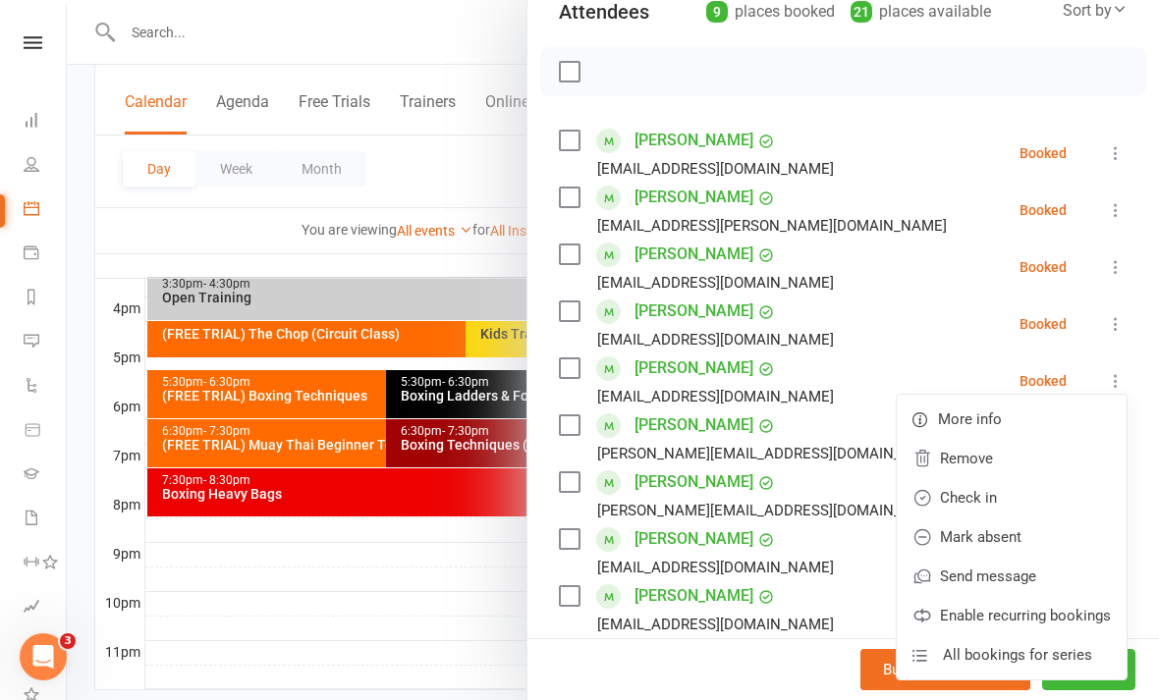
click at [1013, 498] on link "Check in" at bounding box center [1012, 497] width 230 height 39
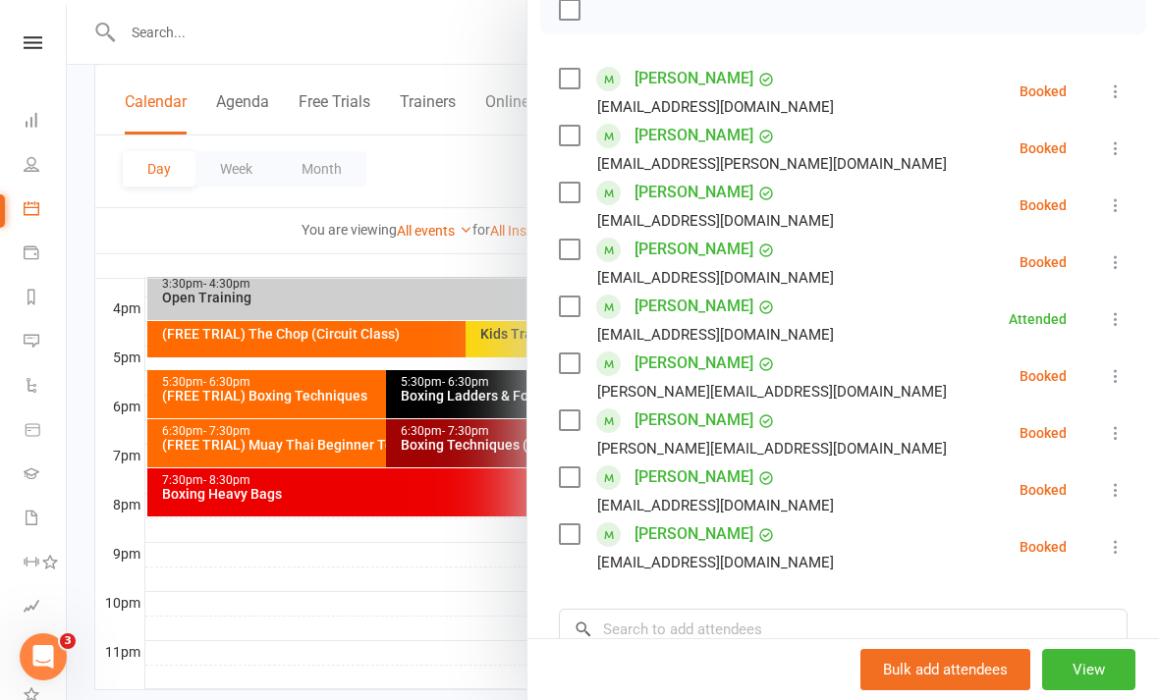
scroll to position [288, 0]
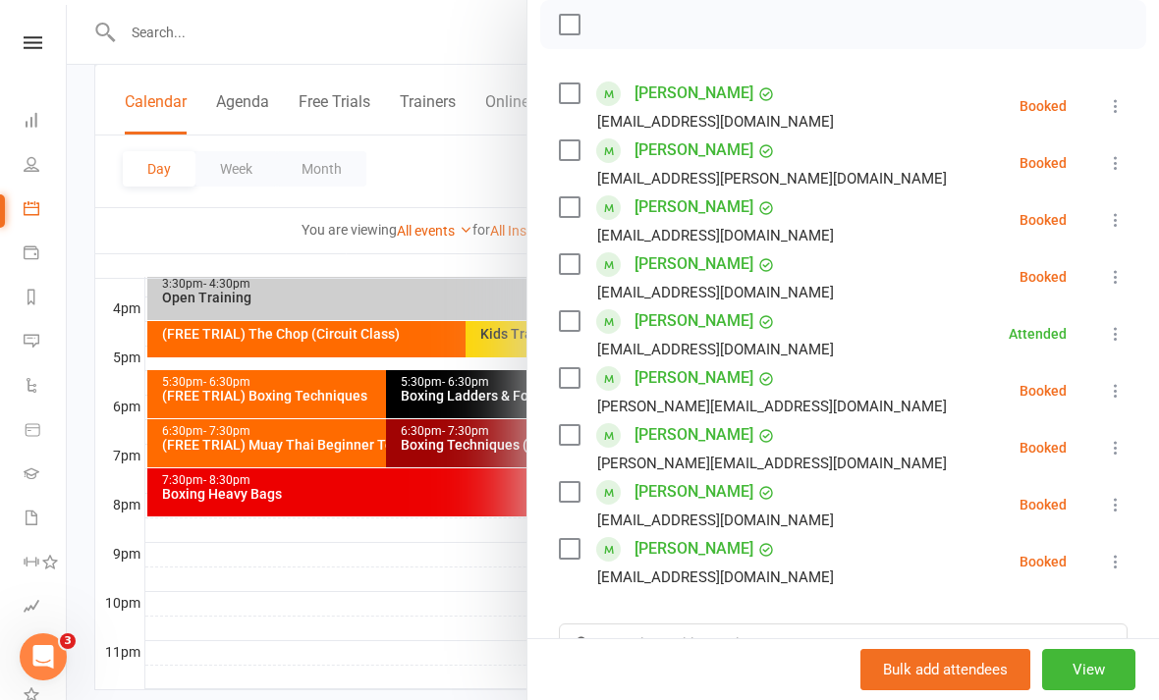
click at [1113, 174] on button at bounding box center [1116, 163] width 24 height 24
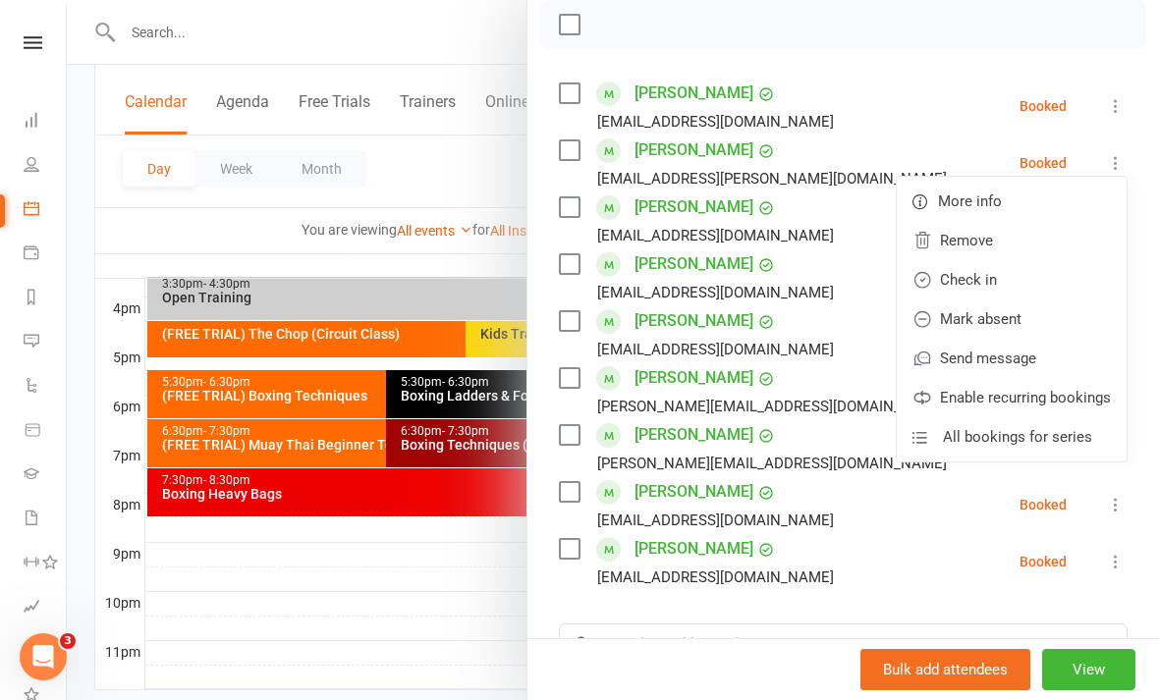
click at [1043, 273] on link "Check in" at bounding box center [1012, 279] width 230 height 39
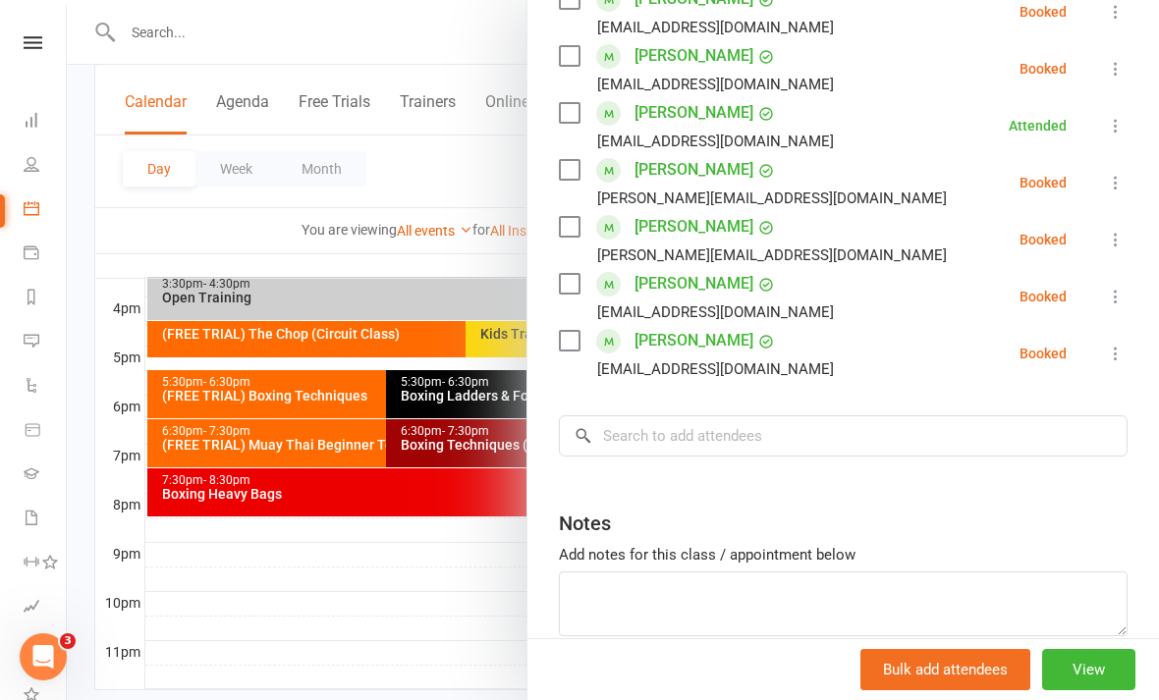
scroll to position [497, 0]
click at [980, 433] on input "search" at bounding box center [843, 435] width 569 height 41
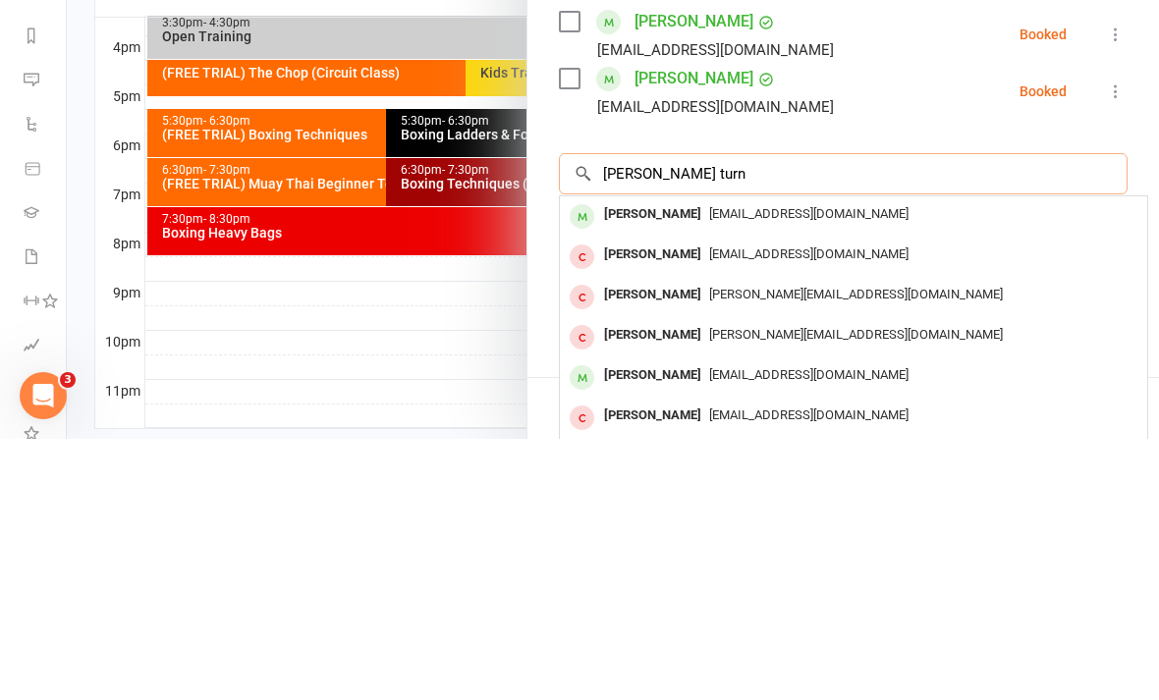
type input "Peter turn"
click at [906, 462] on div "c3130732@gmail.com" at bounding box center [854, 476] width 572 height 28
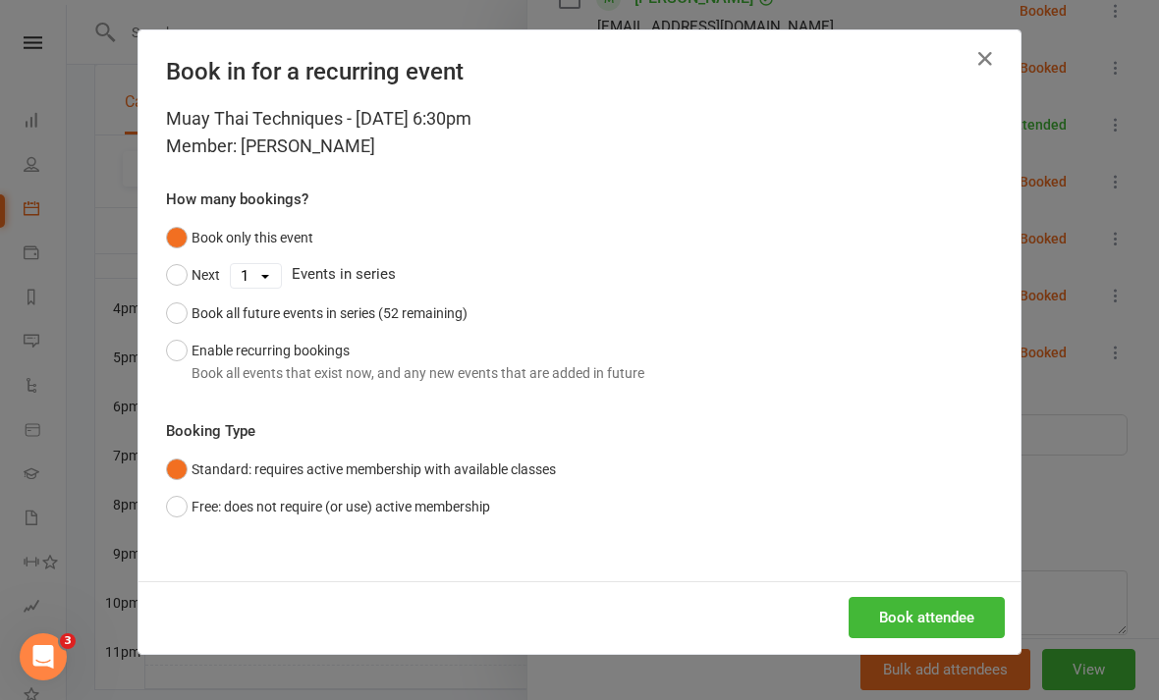
click at [917, 615] on button "Book attendee" at bounding box center [927, 617] width 156 height 41
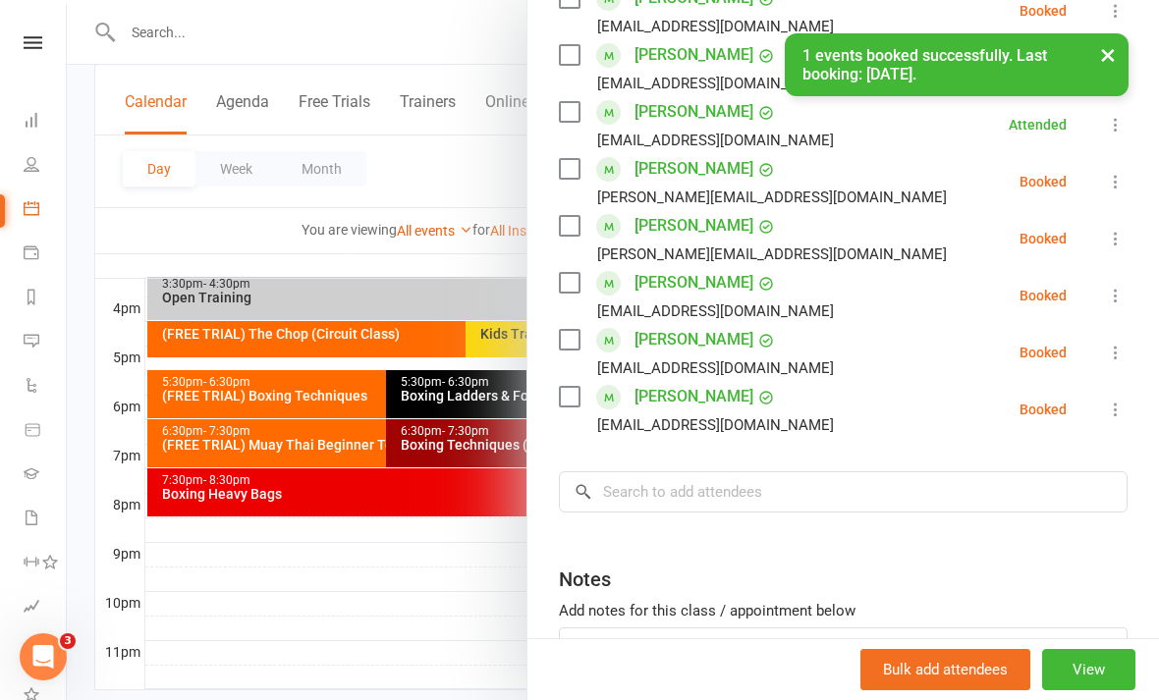
click at [1118, 400] on button at bounding box center [1116, 410] width 24 height 24
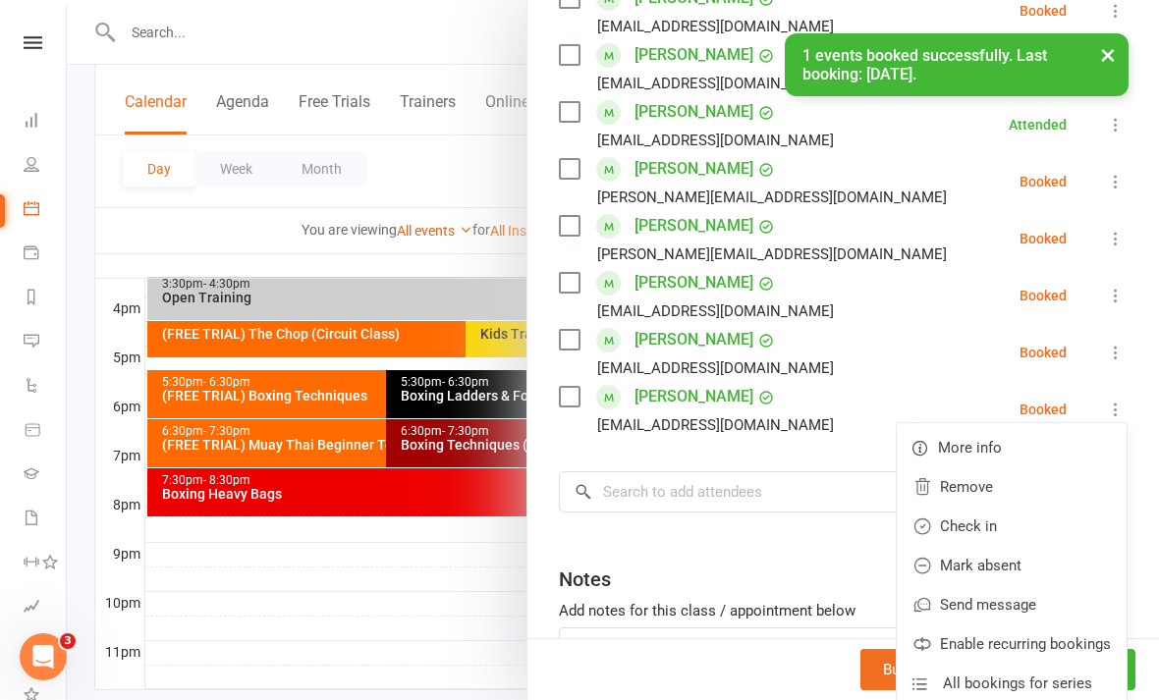
click at [1116, 356] on icon at bounding box center [1116, 353] width 20 height 20
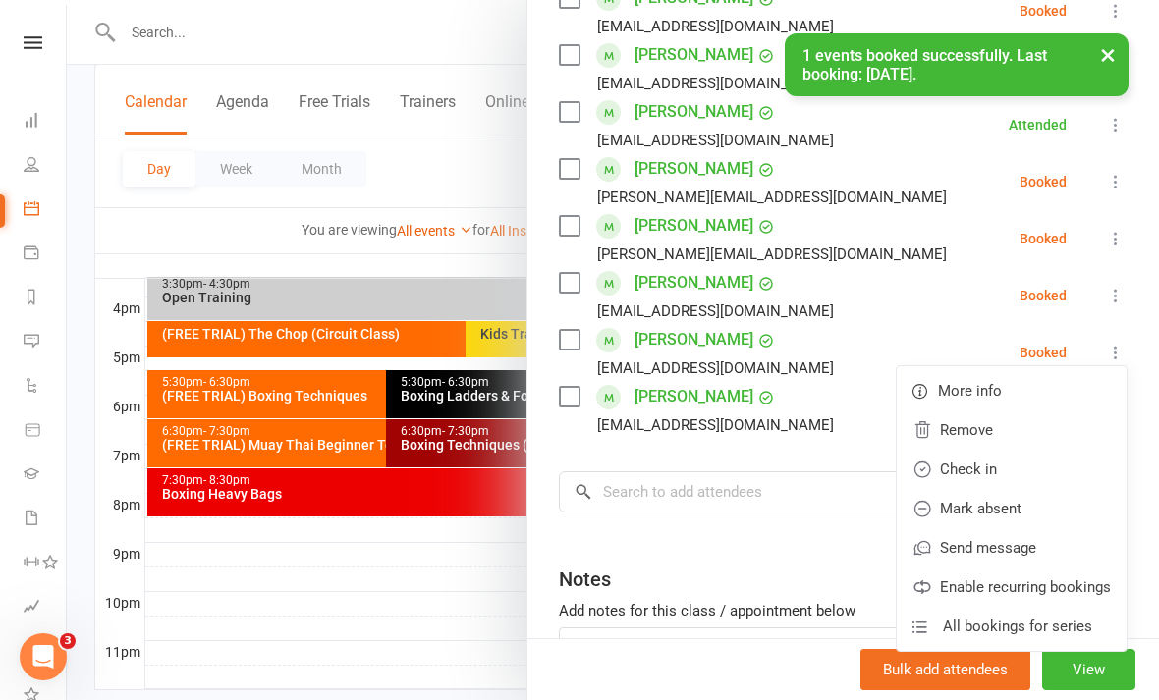
click at [1028, 469] on link "Check in" at bounding box center [1012, 469] width 230 height 39
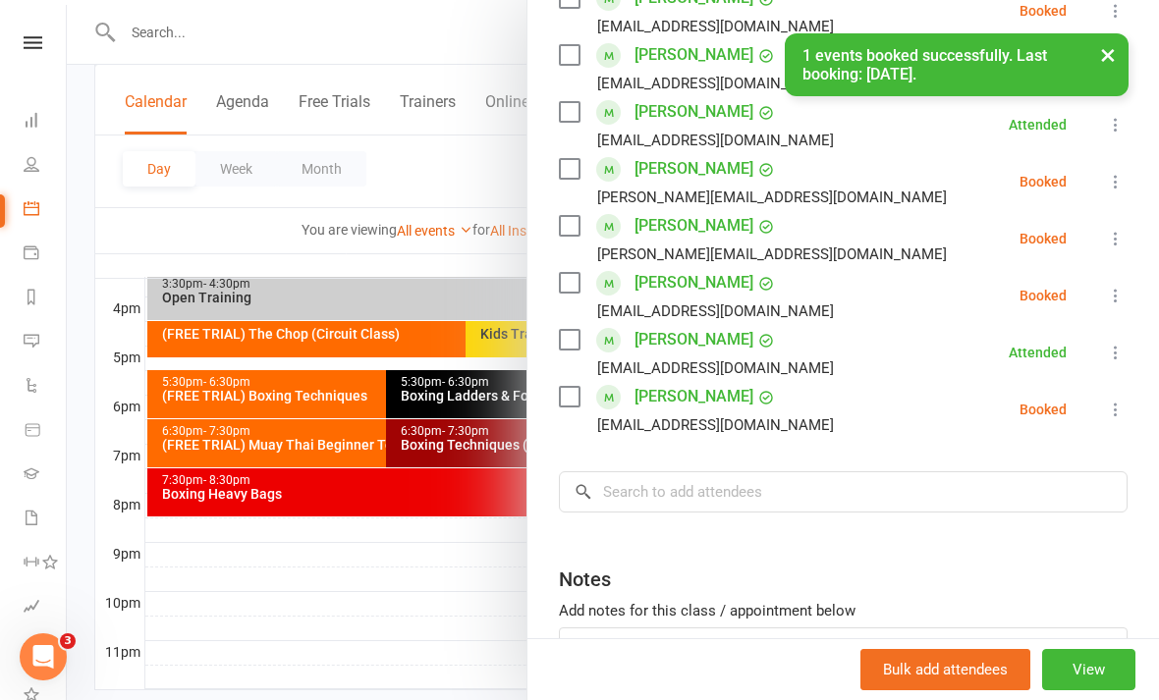
click at [429, 699] on div at bounding box center [613, 350] width 1092 height 700
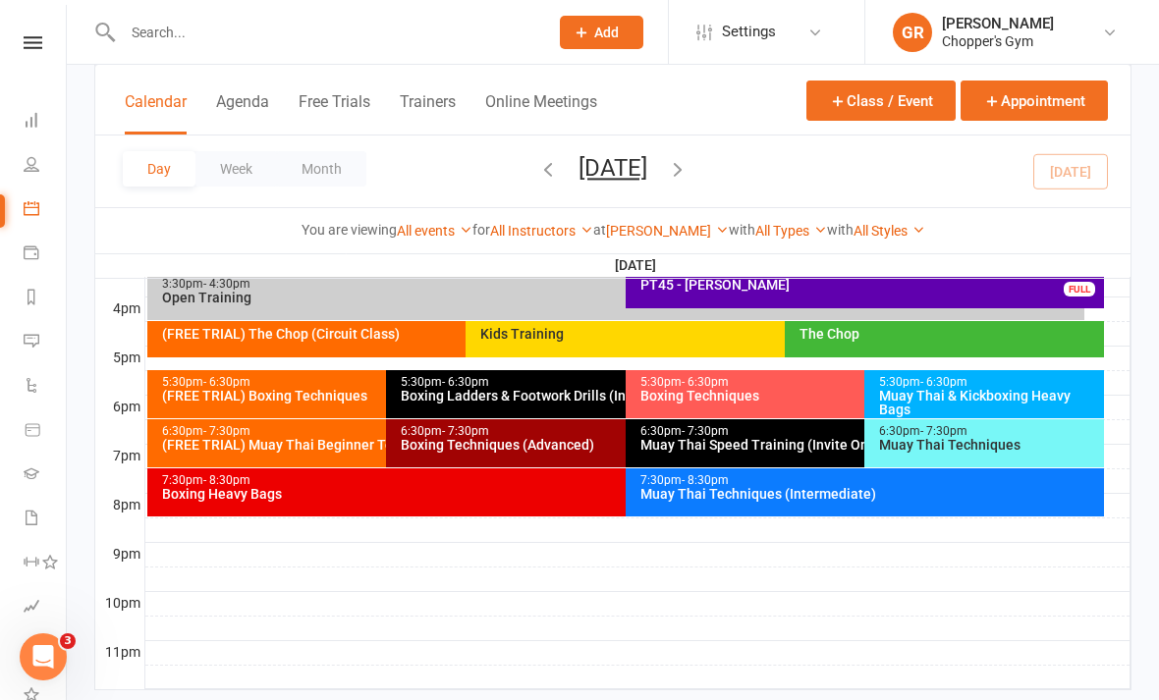
click at [586, 446] on div "Boxing Techniques (Advanced)" at bounding box center [620, 445] width 441 height 14
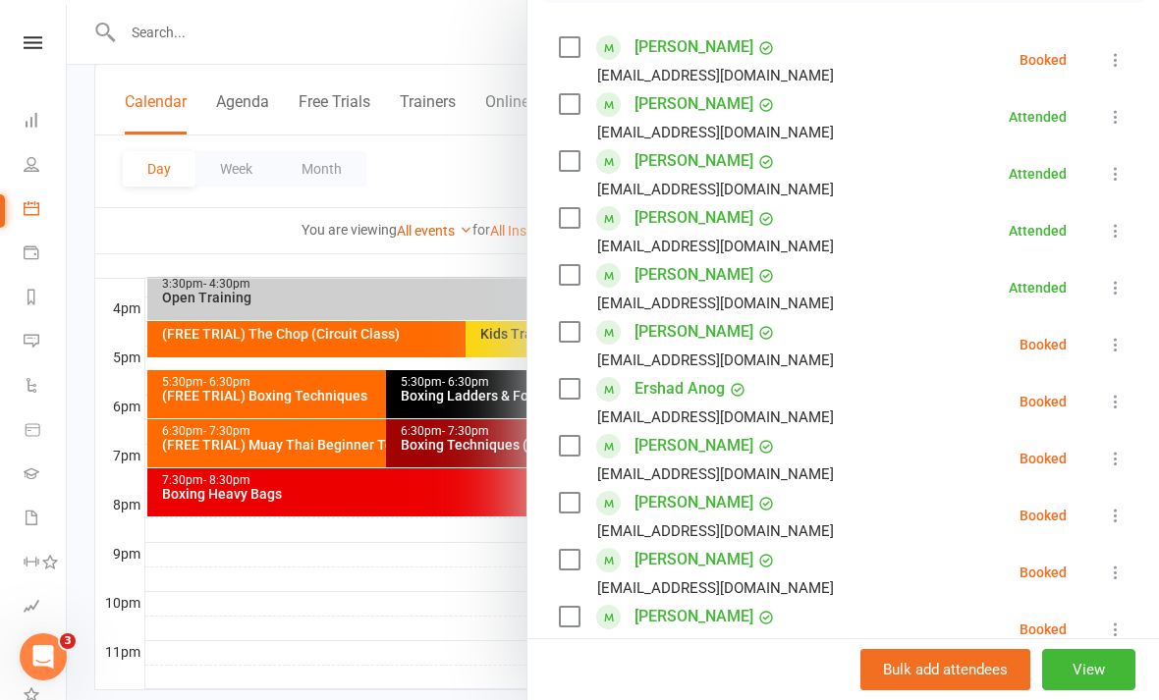
scroll to position [359, 0]
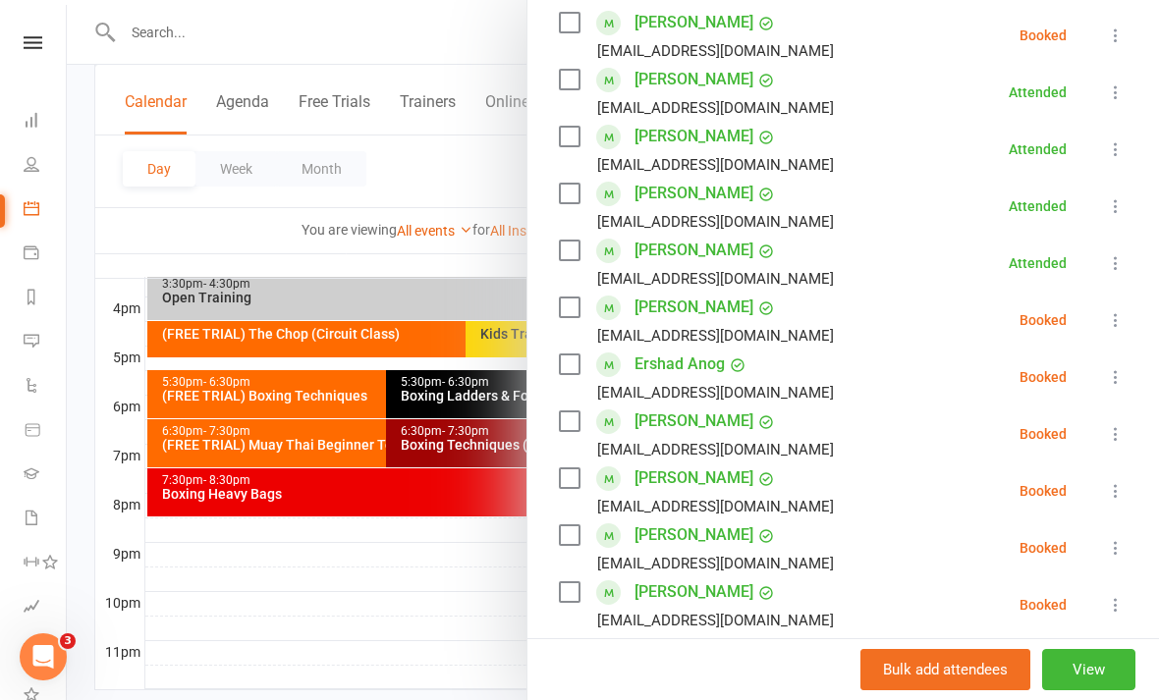
click at [1123, 539] on icon at bounding box center [1116, 548] width 20 height 20
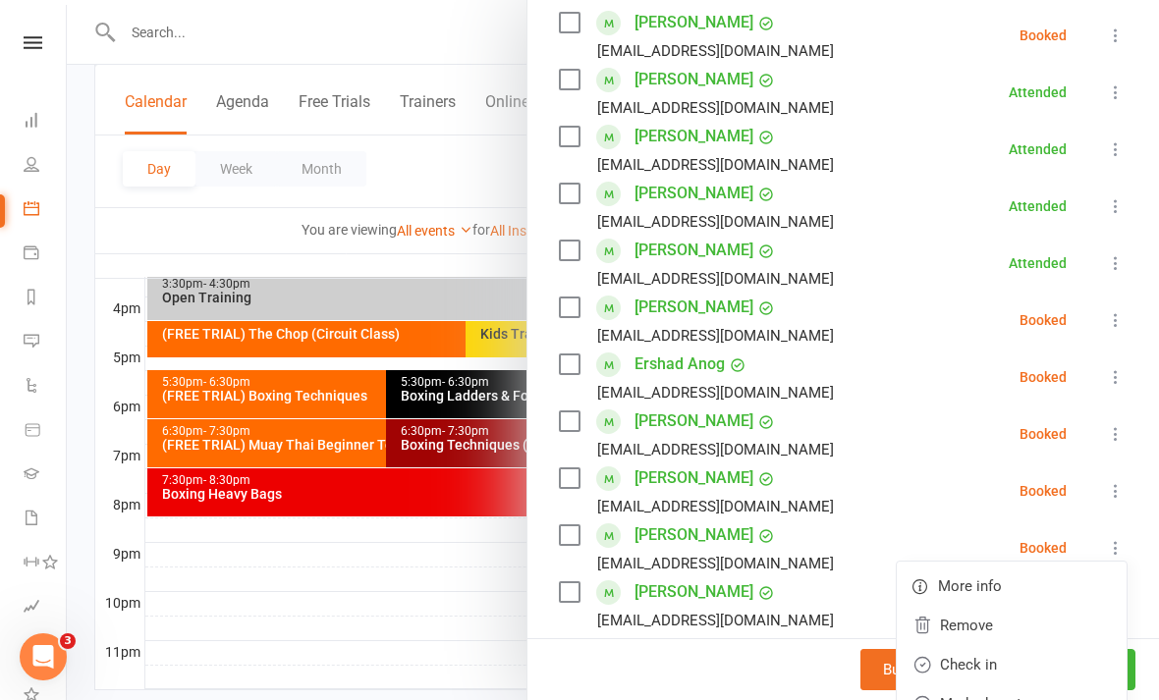
click at [1020, 665] on link "Check in" at bounding box center [1012, 664] width 230 height 39
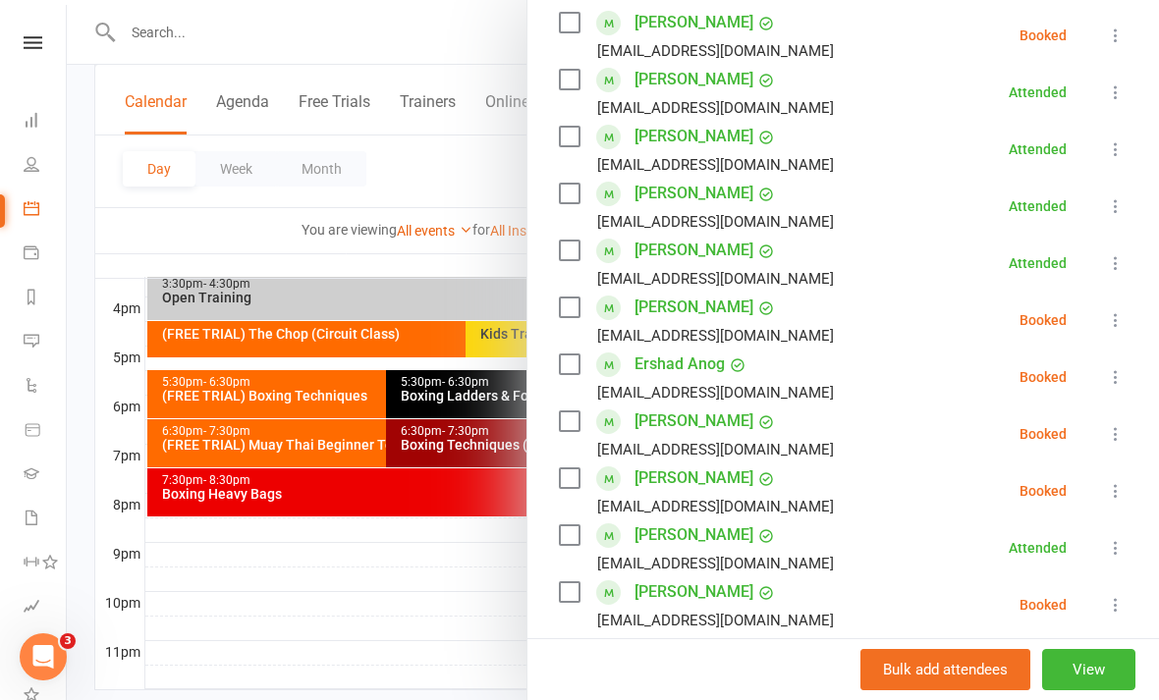
click at [354, 619] on div at bounding box center [613, 350] width 1092 height 700
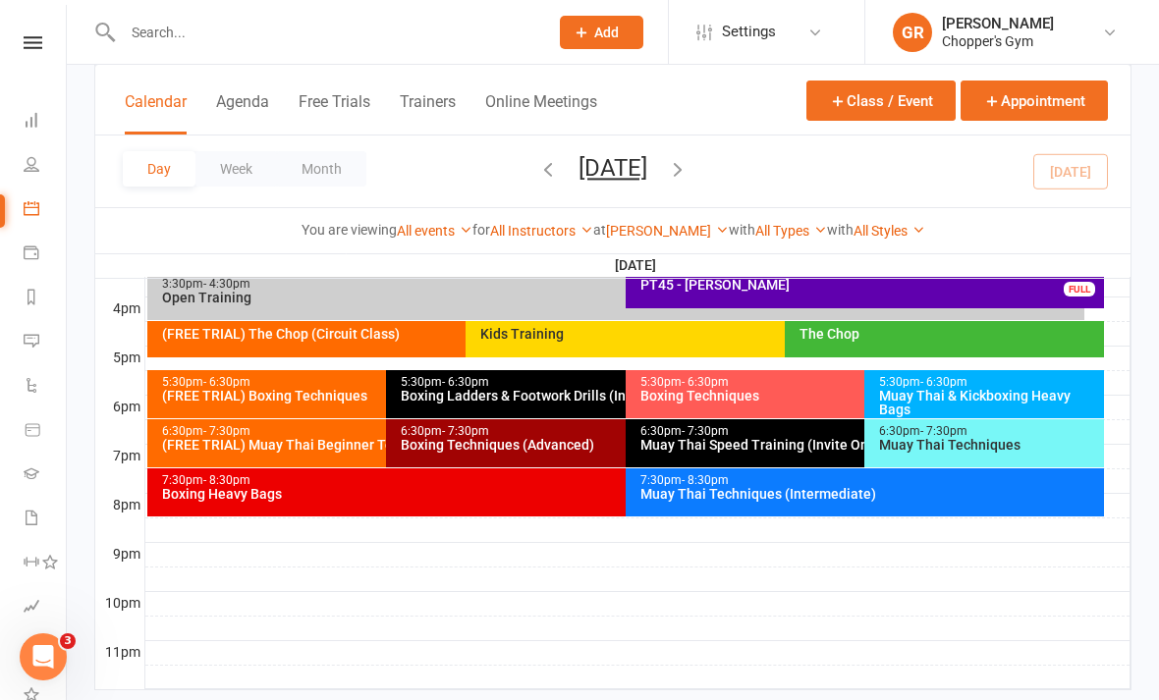
click at [349, 446] on div "(FREE TRIAL) Muay Thai Beginner Technique" at bounding box center [381, 445] width 441 height 14
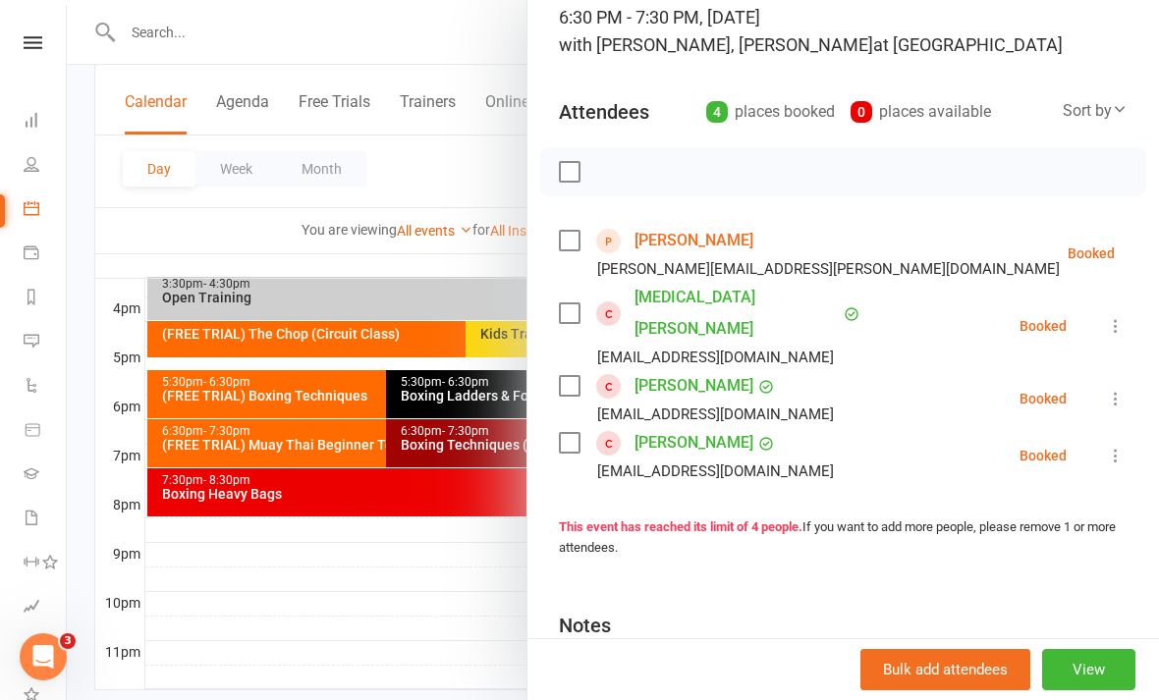
scroll to position [139, 0]
click at [1125, 447] on icon at bounding box center [1116, 457] width 20 height 20
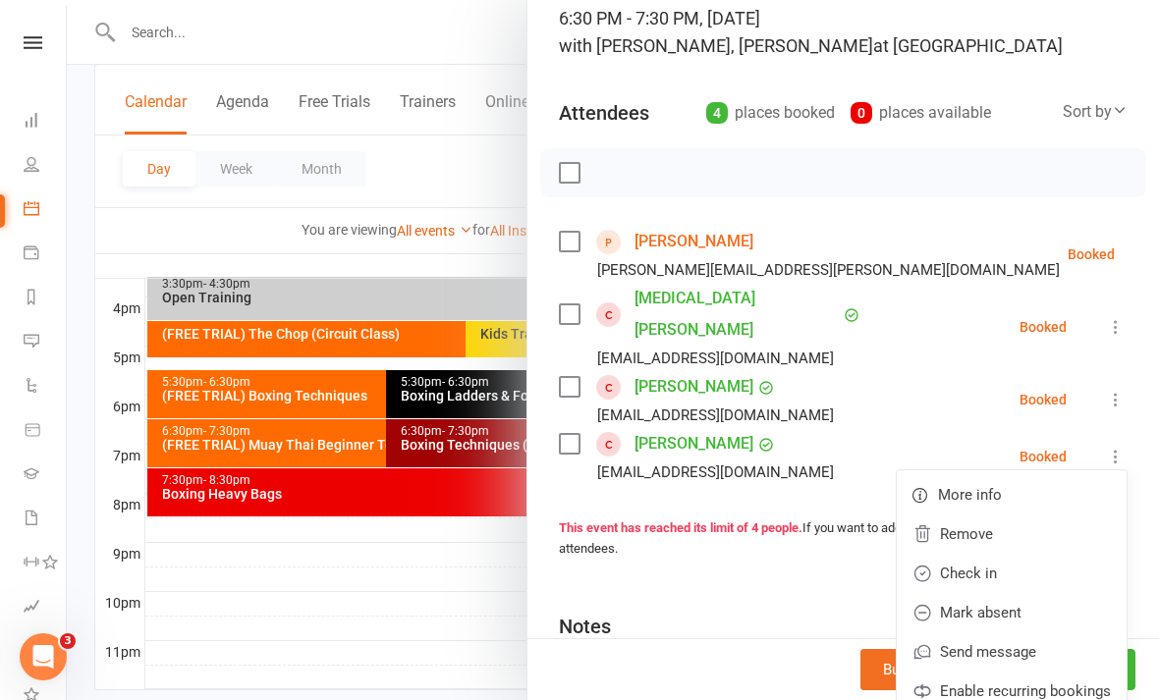
click at [1028, 554] on link "Check in" at bounding box center [1012, 573] width 230 height 39
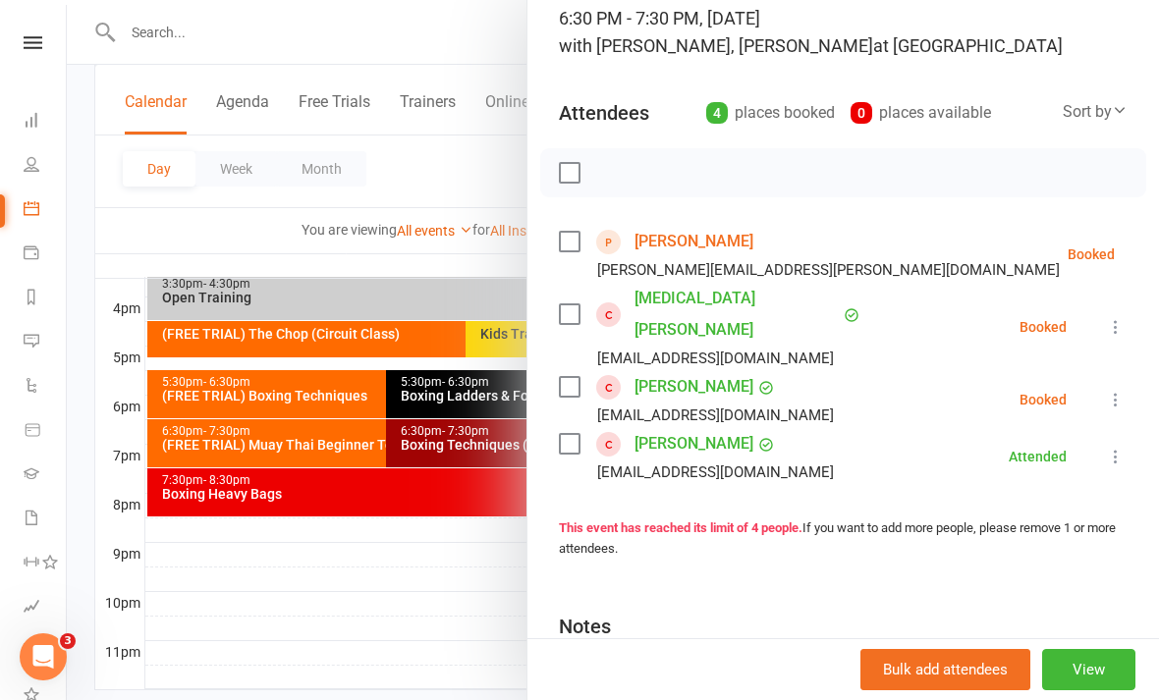
click at [437, 612] on div at bounding box center [613, 350] width 1092 height 700
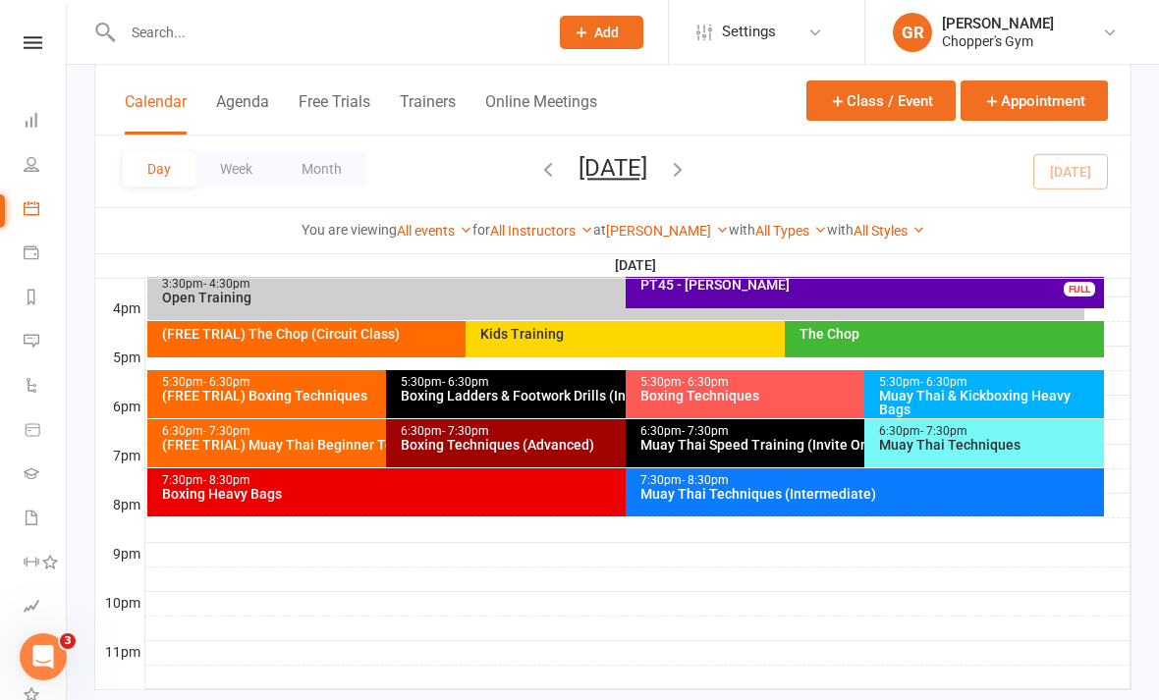
click at [324, 450] on div "(FREE TRIAL) Muay Thai Beginner Technique" at bounding box center [381, 445] width 441 height 14
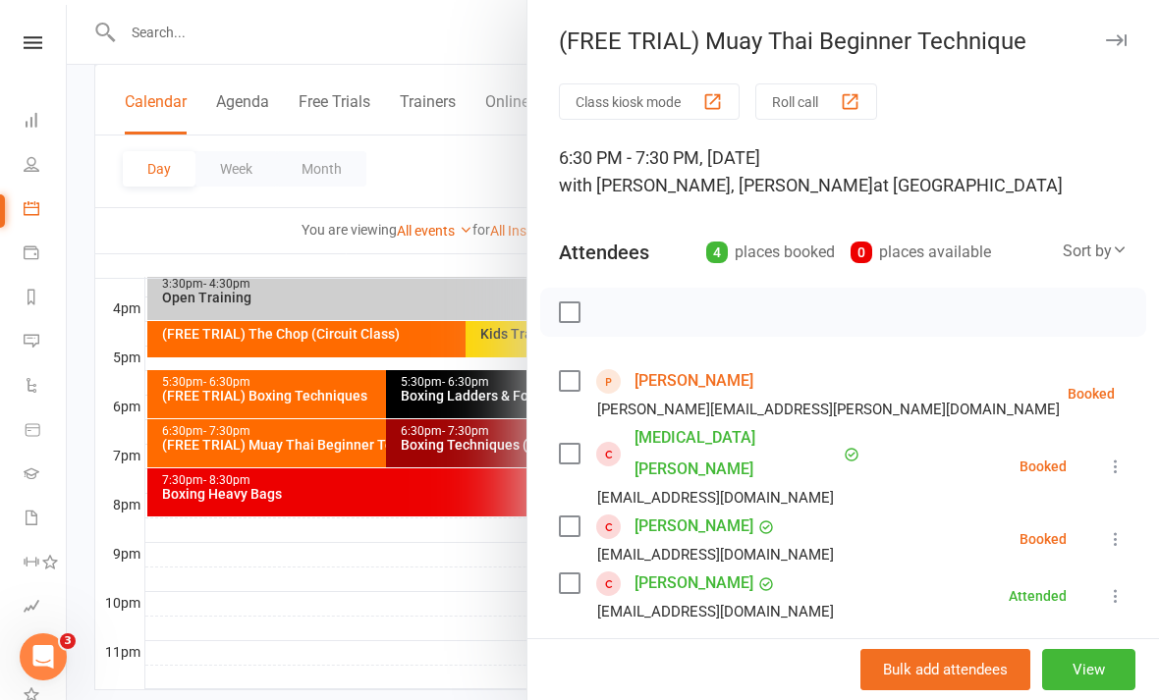
click at [434, 588] on div at bounding box center [613, 350] width 1092 height 700
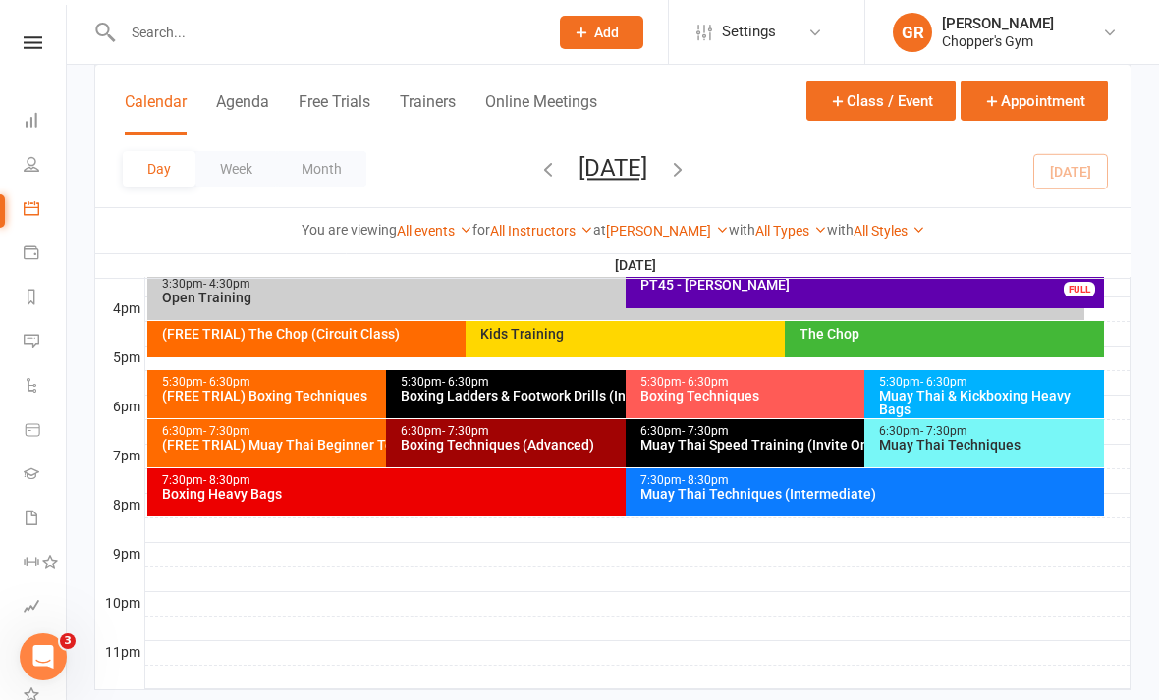
click at [499, 442] on div "Boxing Techniques (Advanced)" at bounding box center [620, 445] width 441 height 14
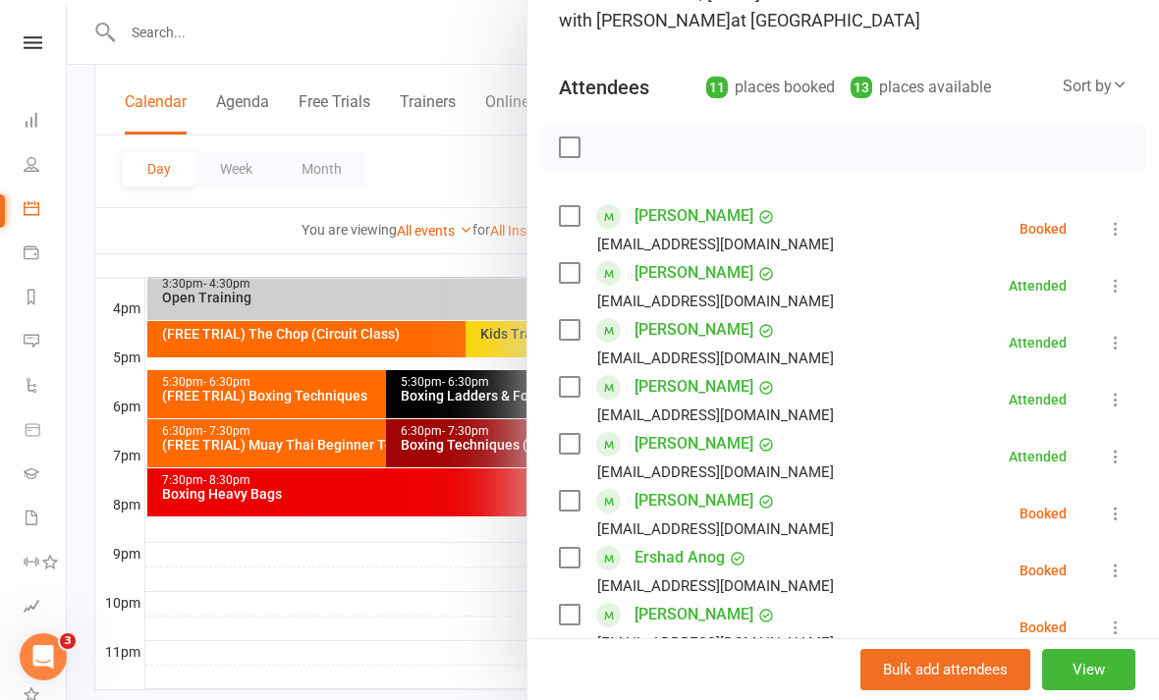
scroll to position [168, 0]
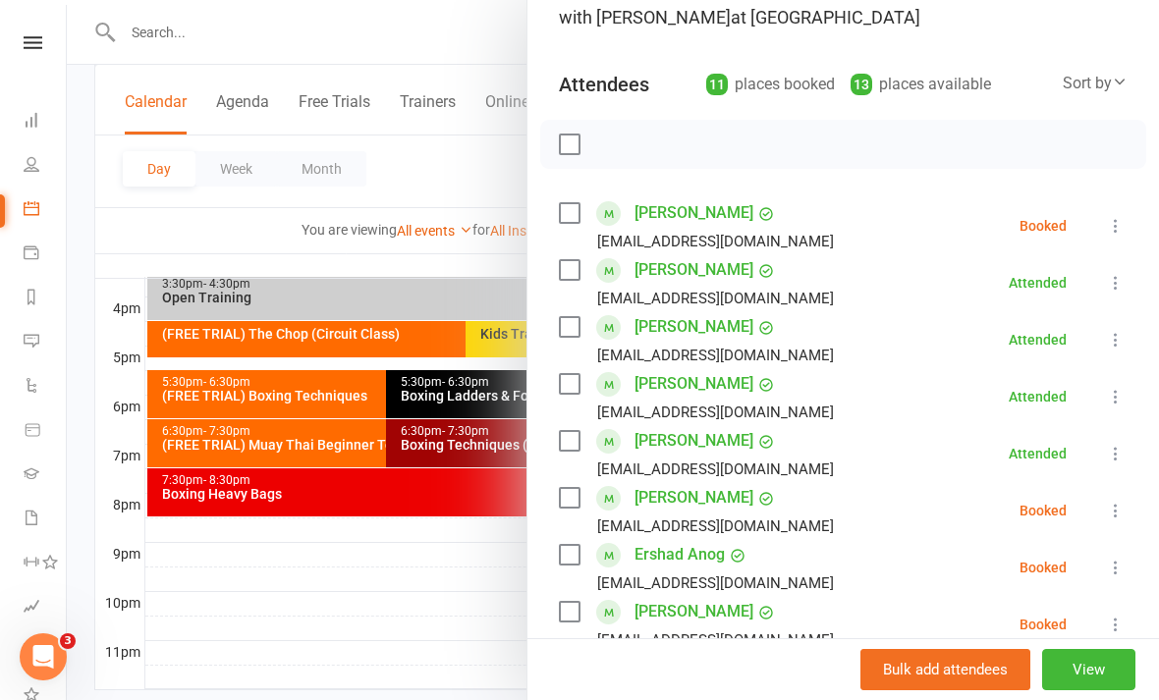
click at [1106, 523] on button at bounding box center [1116, 511] width 24 height 24
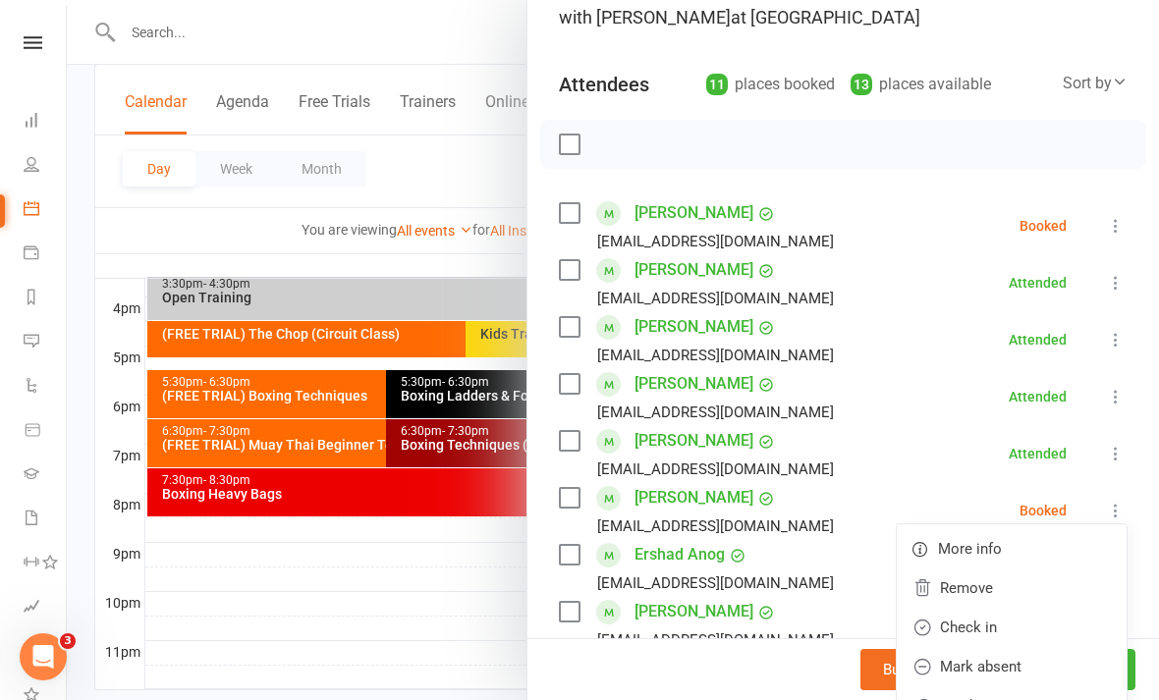
click at [1000, 621] on link "Check in" at bounding box center [1012, 627] width 230 height 39
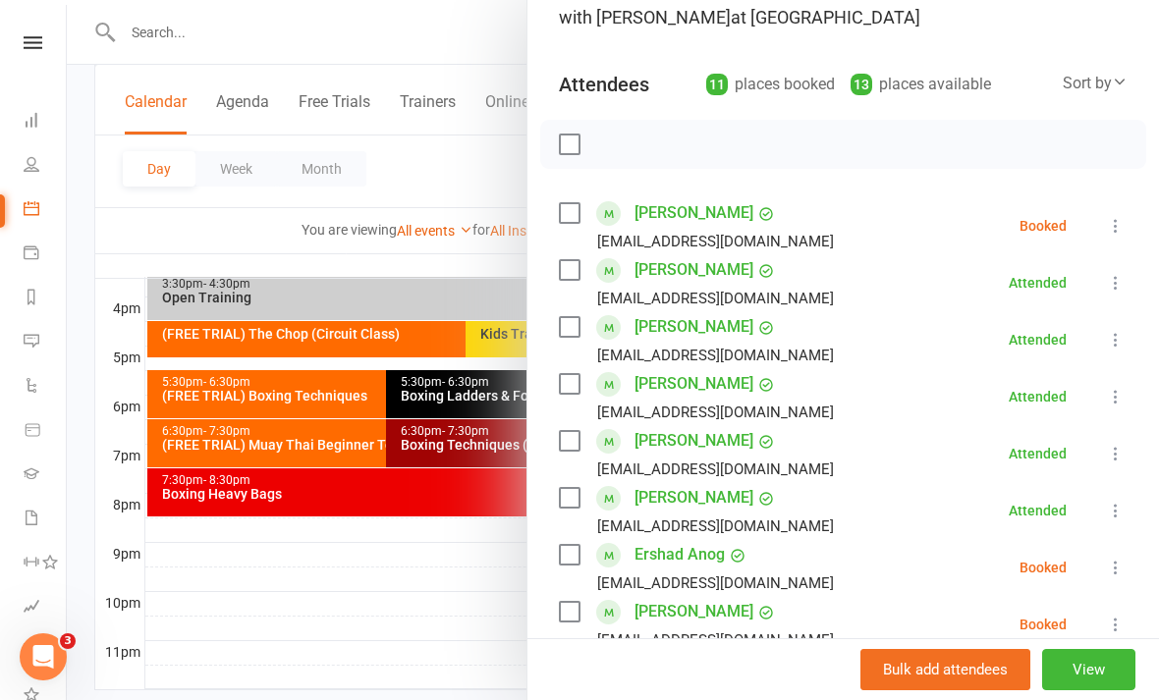
click at [365, 576] on div at bounding box center [613, 350] width 1092 height 700
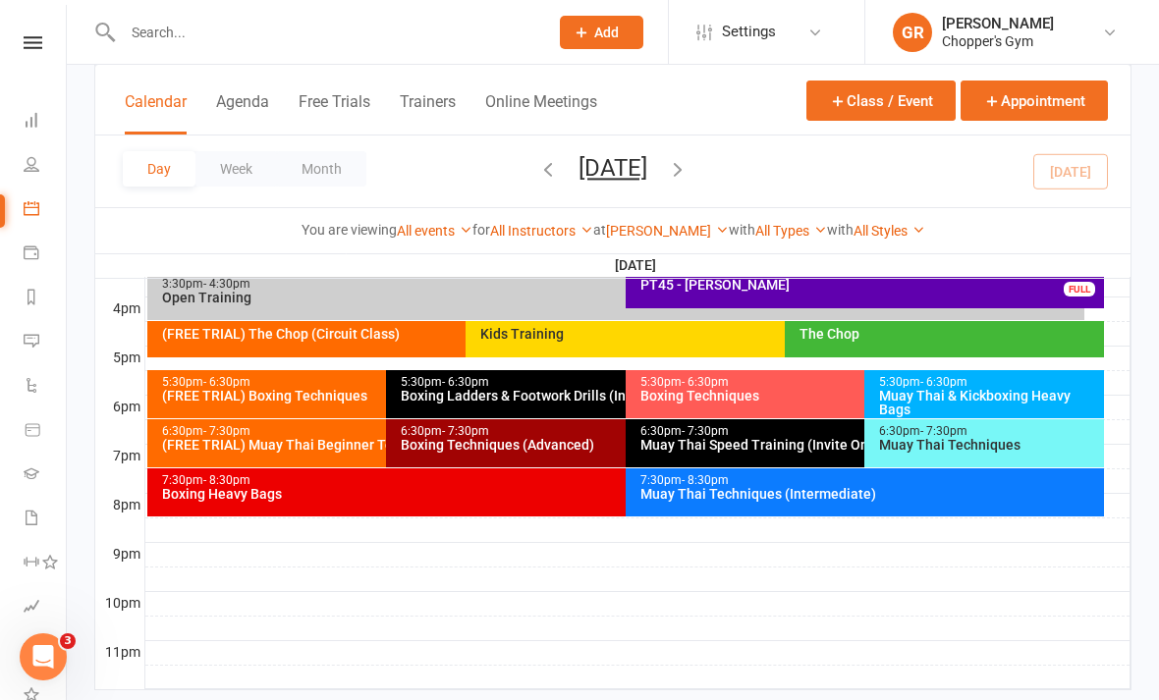
click at [510, 454] on div "6:30pm - 7:30pm Boxing Techniques (Advanced)" at bounding box center [615, 443] width 459 height 48
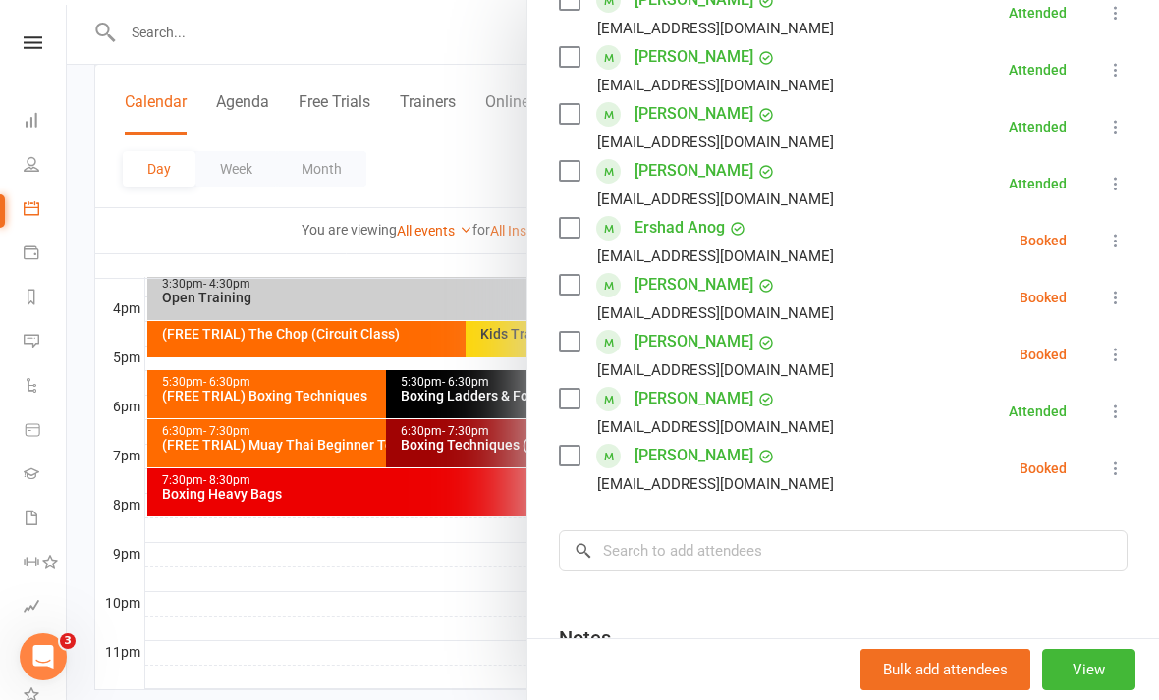
scroll to position [498, 0]
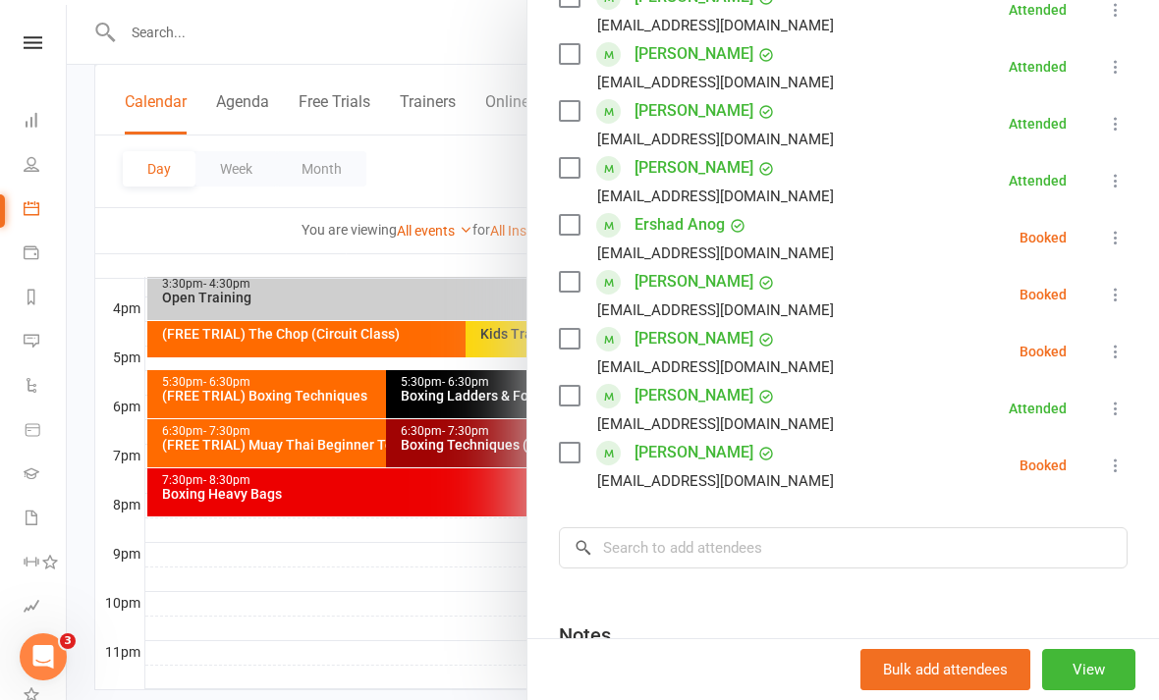
click at [444, 663] on div at bounding box center [613, 350] width 1092 height 700
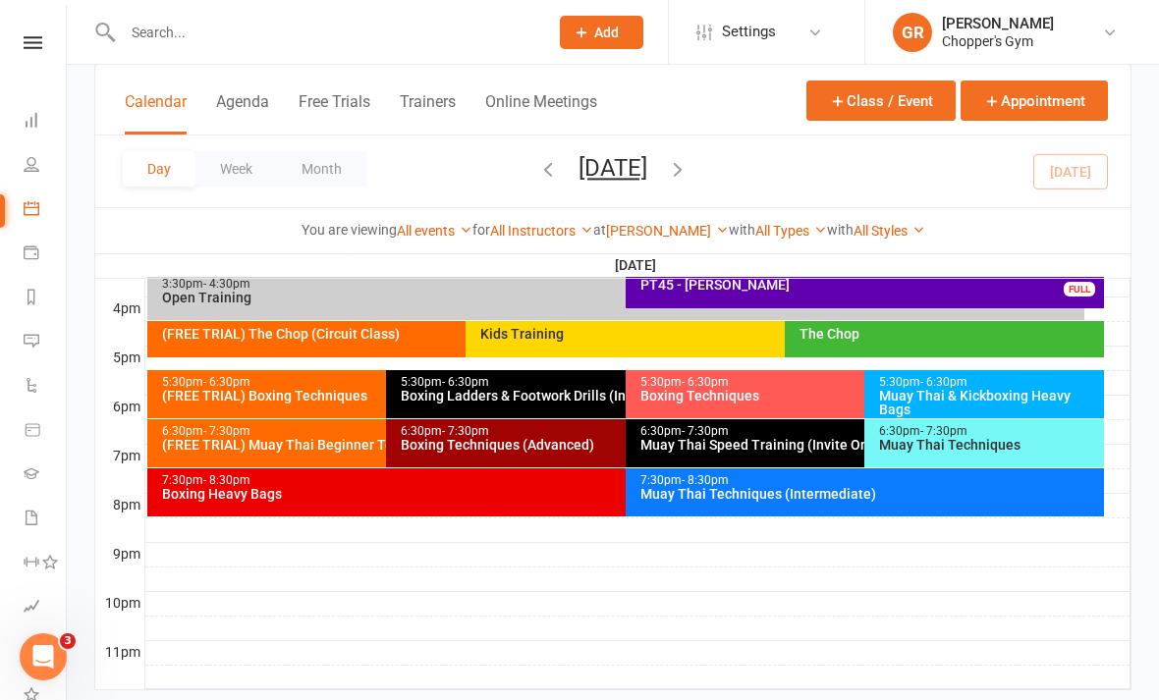
click at [943, 444] on div "Muay Thai Techniques" at bounding box center [989, 445] width 222 height 14
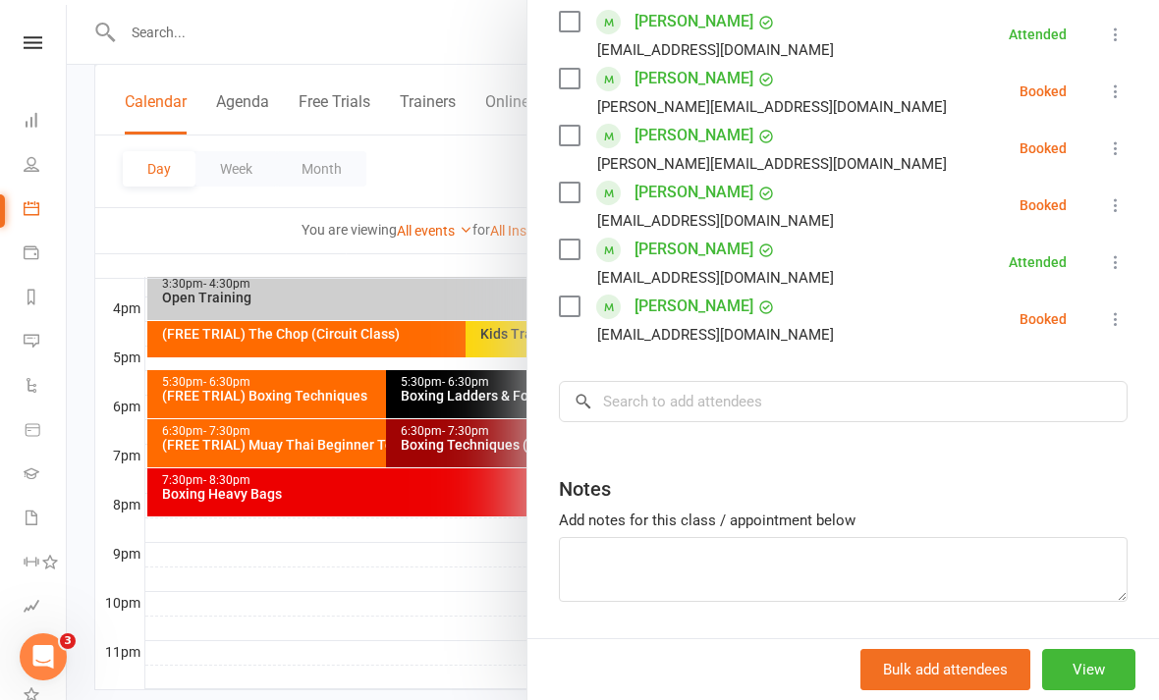
scroll to position [586, 0]
click at [1120, 316] on icon at bounding box center [1116, 320] width 20 height 20
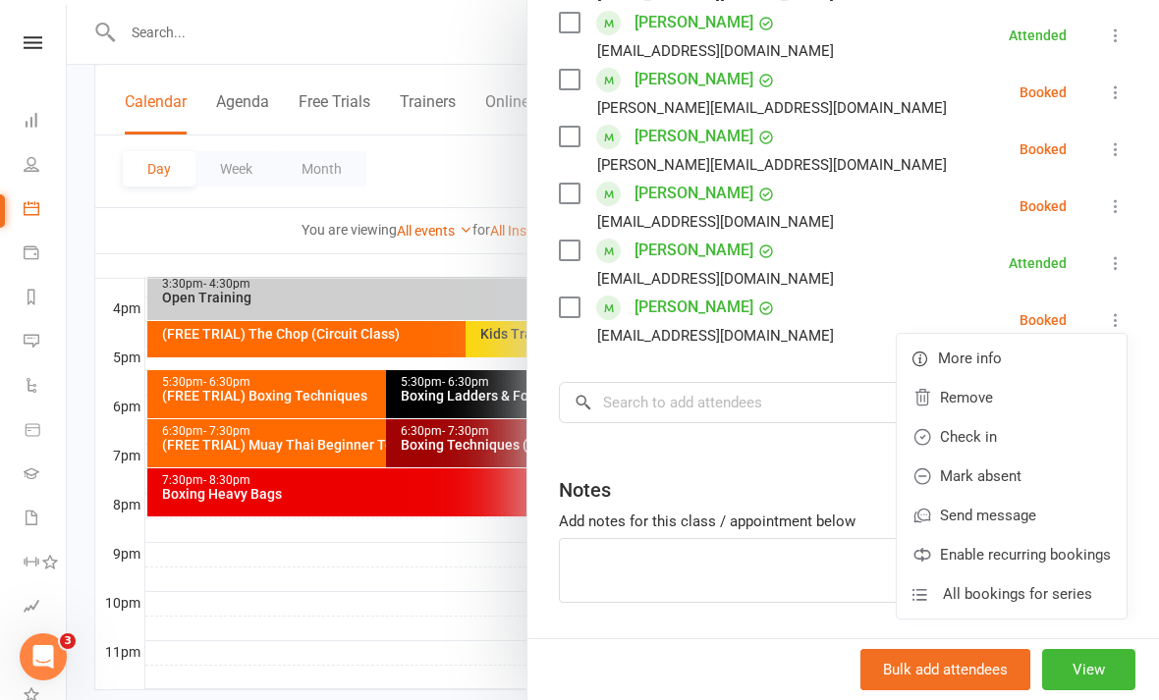
click at [990, 440] on link "Check in" at bounding box center [1012, 436] width 230 height 39
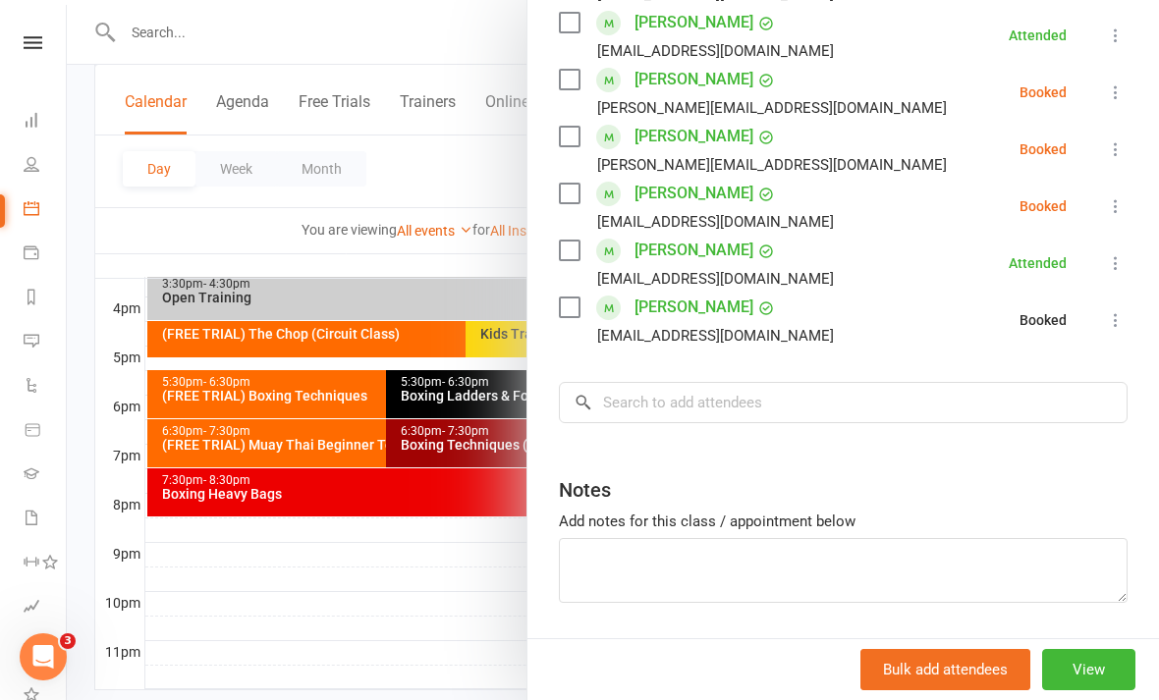
click at [443, 637] on div at bounding box center [613, 350] width 1092 height 700
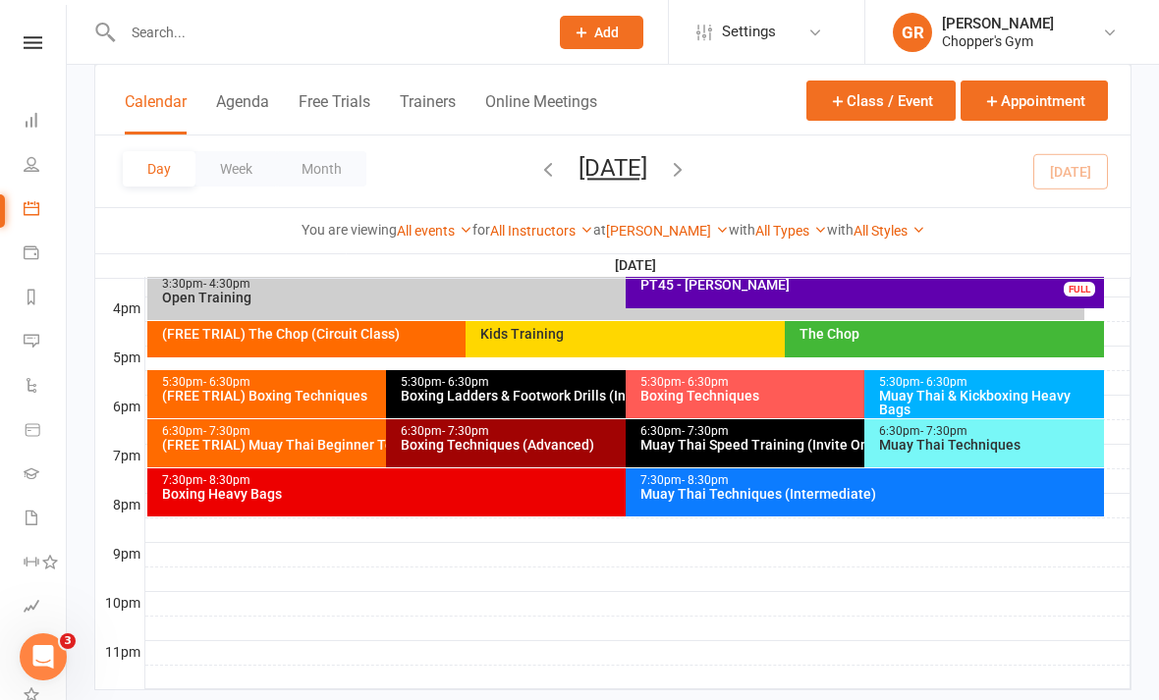
click at [530, 456] on div "6:30pm - 7:30pm Boxing Techniques (Advanced)" at bounding box center [615, 443] width 459 height 48
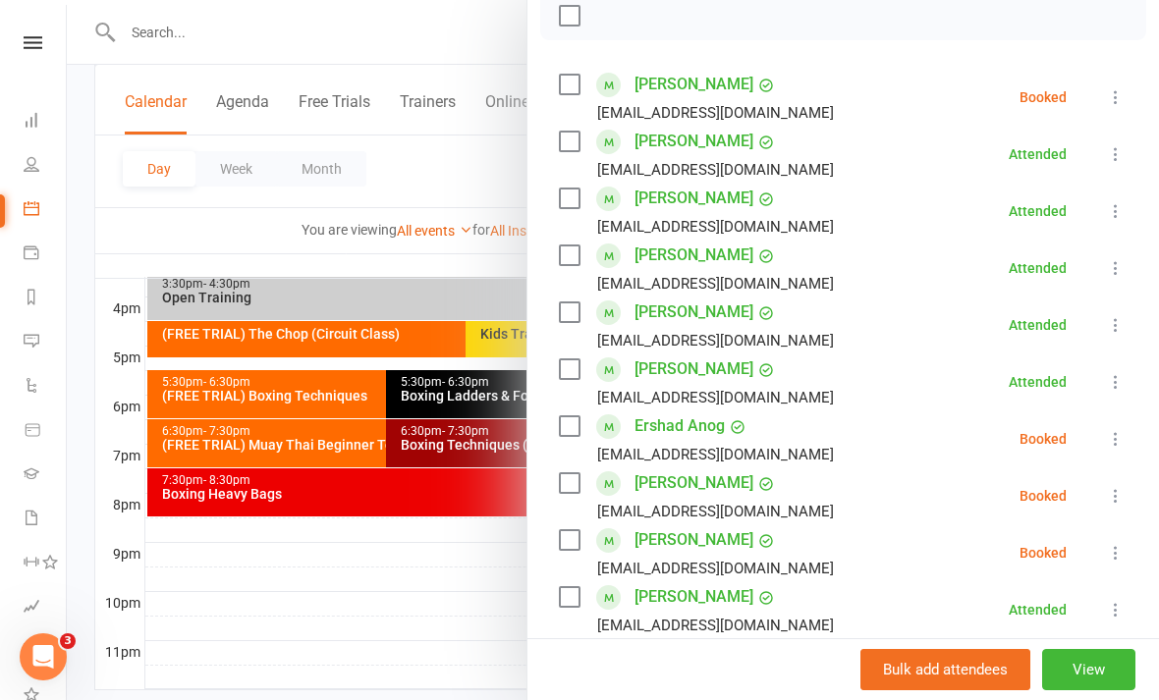
scroll to position [308, 0]
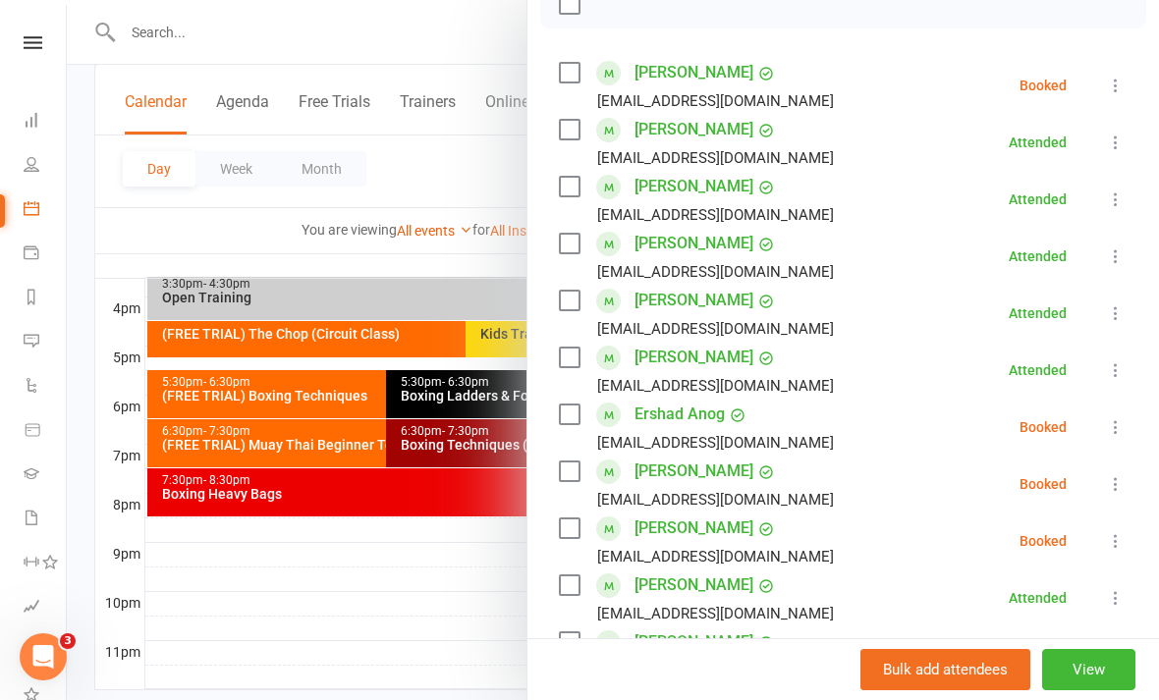
click at [419, 589] on div at bounding box center [613, 350] width 1092 height 700
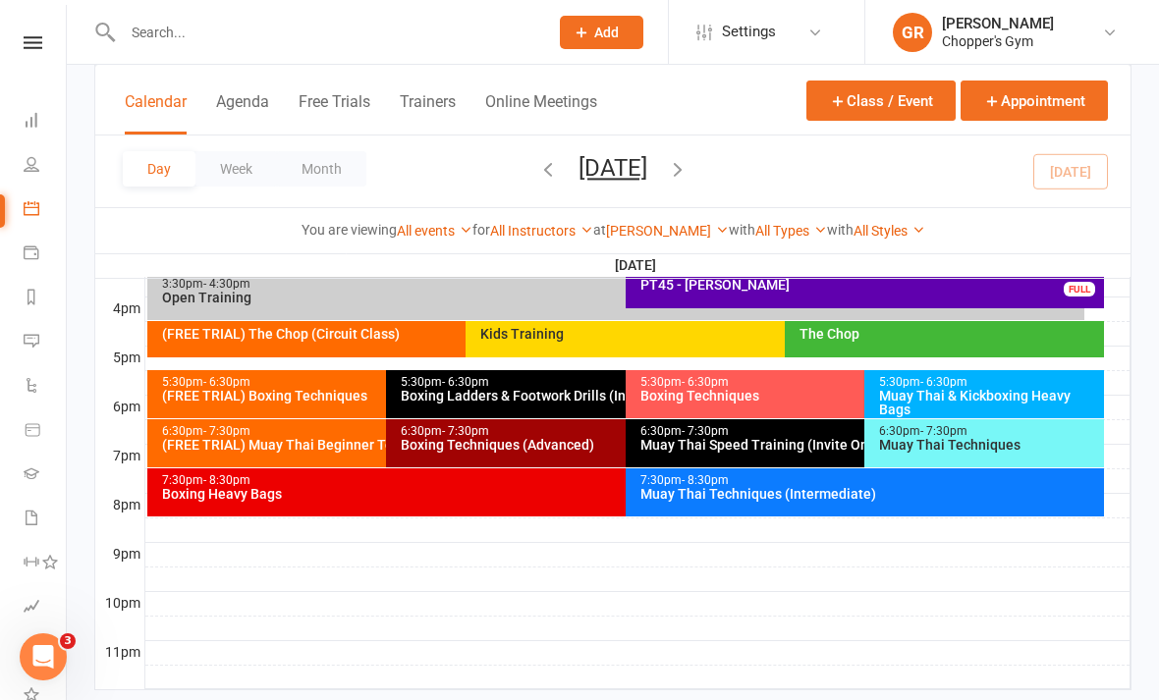
click at [560, 451] on div "Boxing Techniques (Advanced)" at bounding box center [620, 445] width 441 height 14
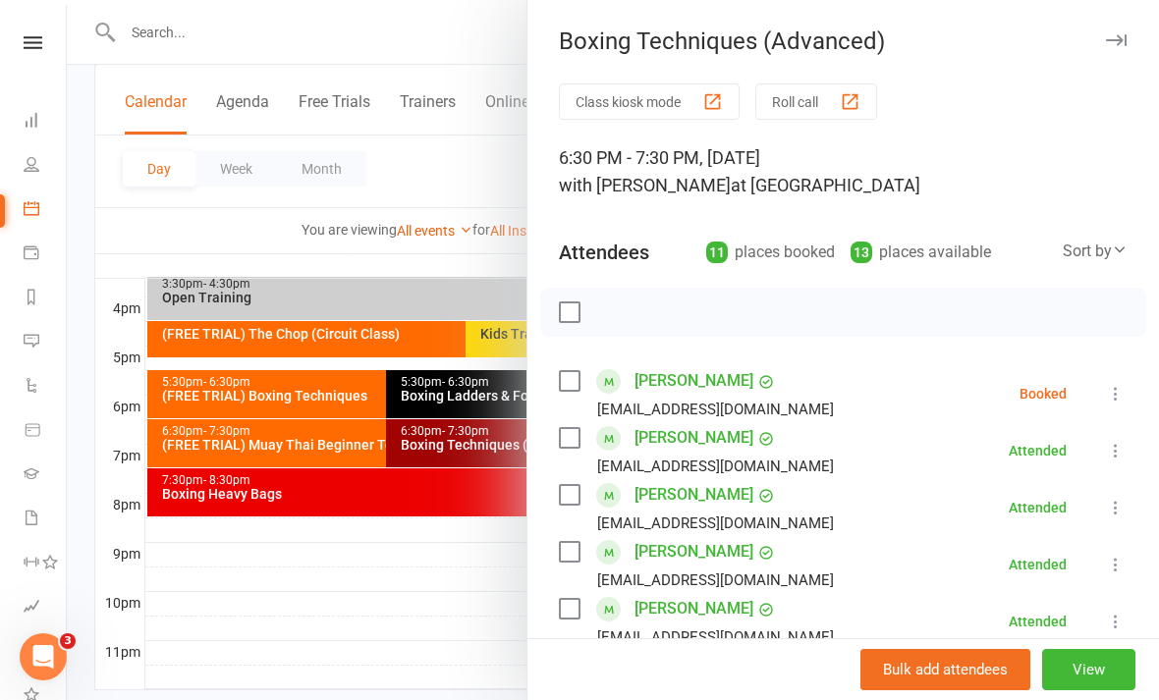
click at [414, 640] on div at bounding box center [613, 350] width 1092 height 700
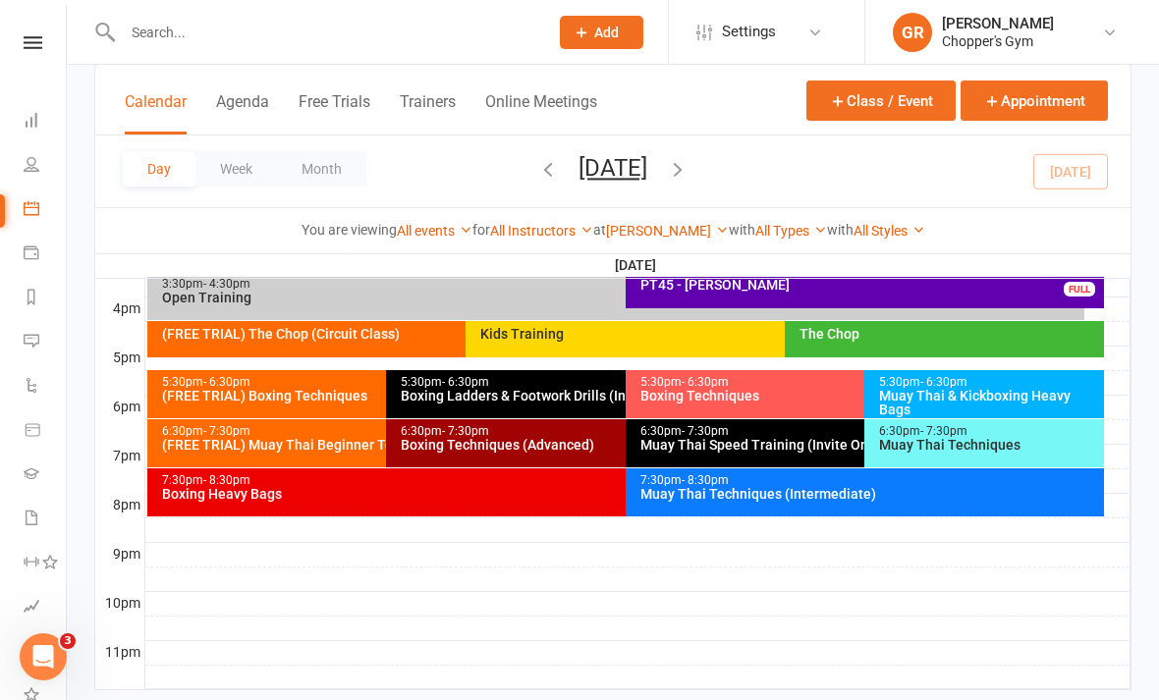
click at [962, 454] on div "6:30pm - 7:30pm Muay Thai Techniques" at bounding box center [984, 443] width 240 height 48
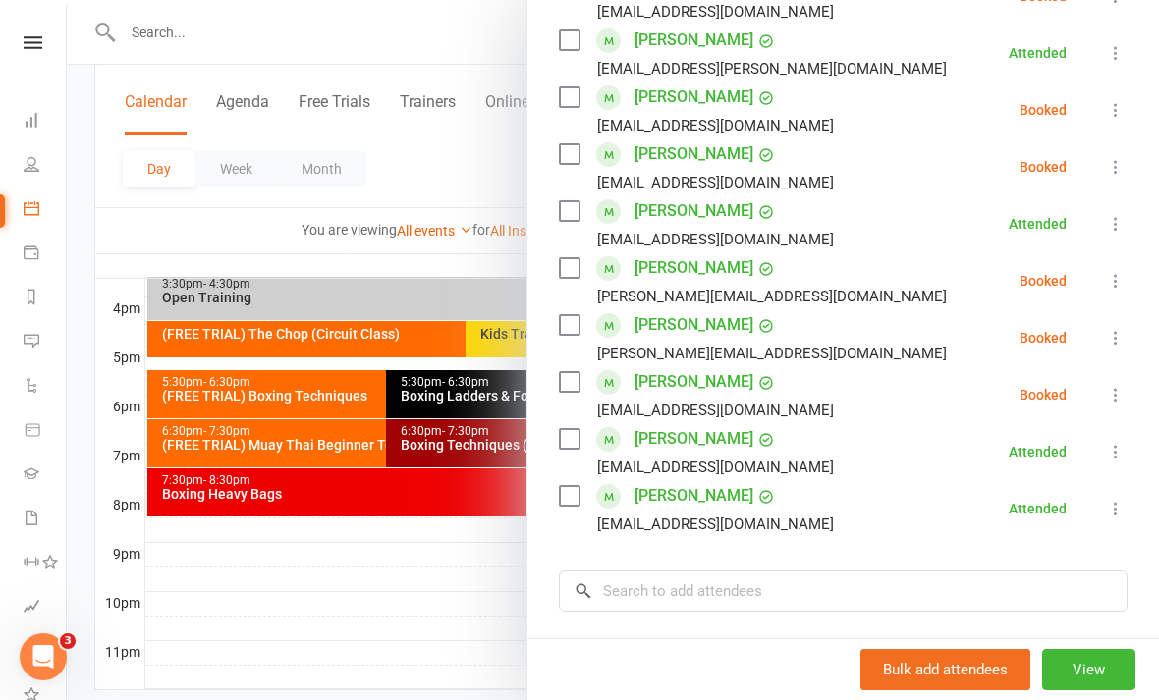
scroll to position [385, 0]
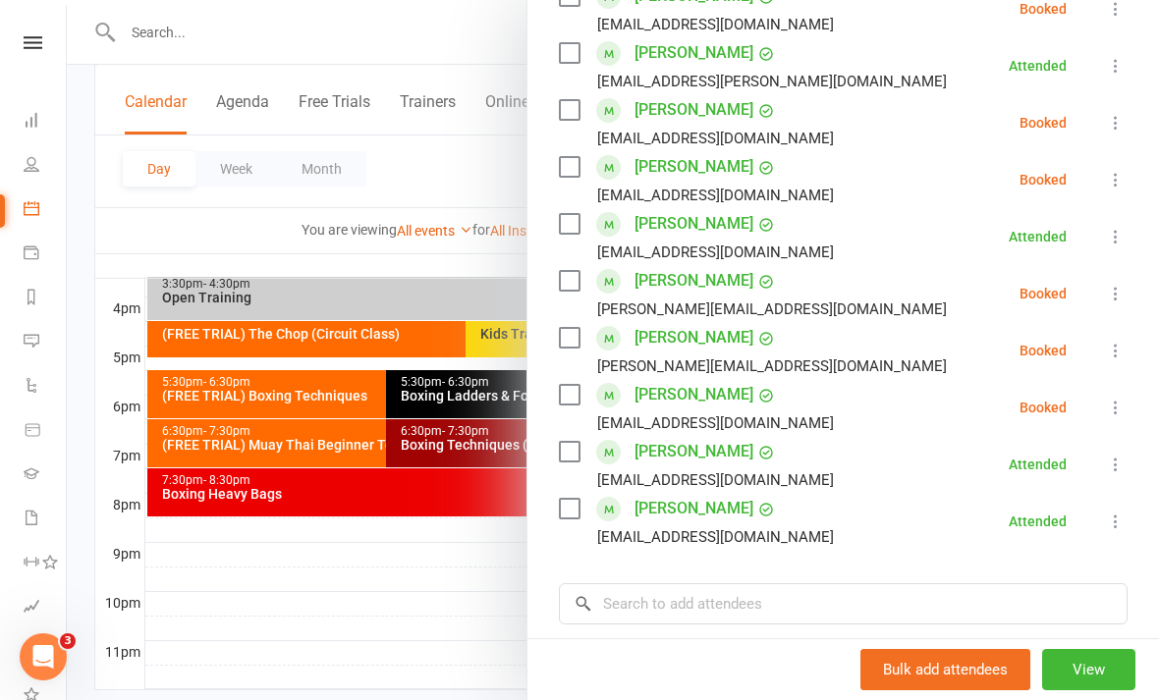
click at [432, 616] on div at bounding box center [613, 350] width 1092 height 700
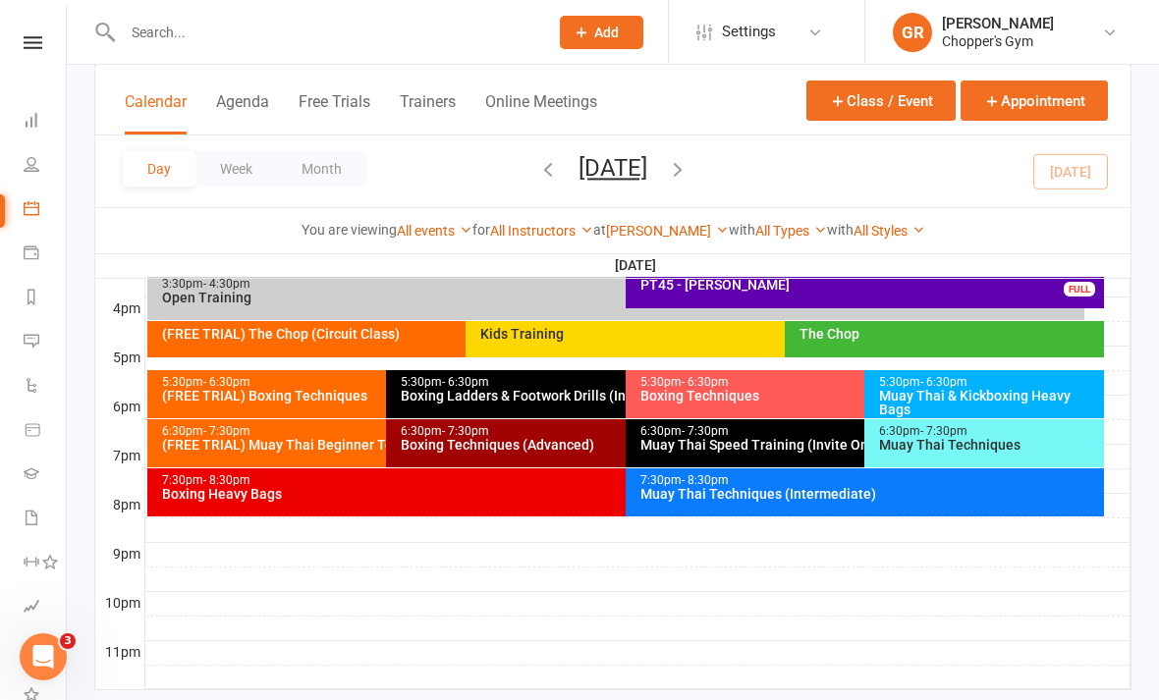
click at [334, 444] on div "(FREE TRIAL) Muay Thai Beginner Technique" at bounding box center [381, 445] width 441 height 14
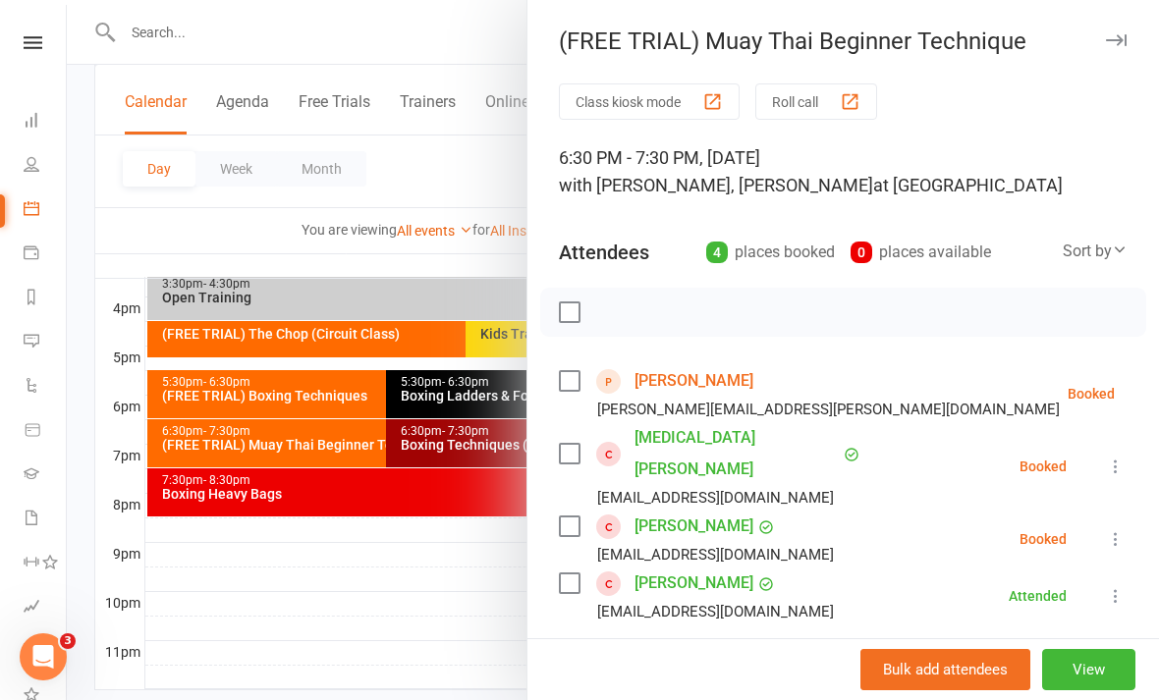
click at [682, 388] on link "Edward Oliynyk" at bounding box center [694, 380] width 119 height 31
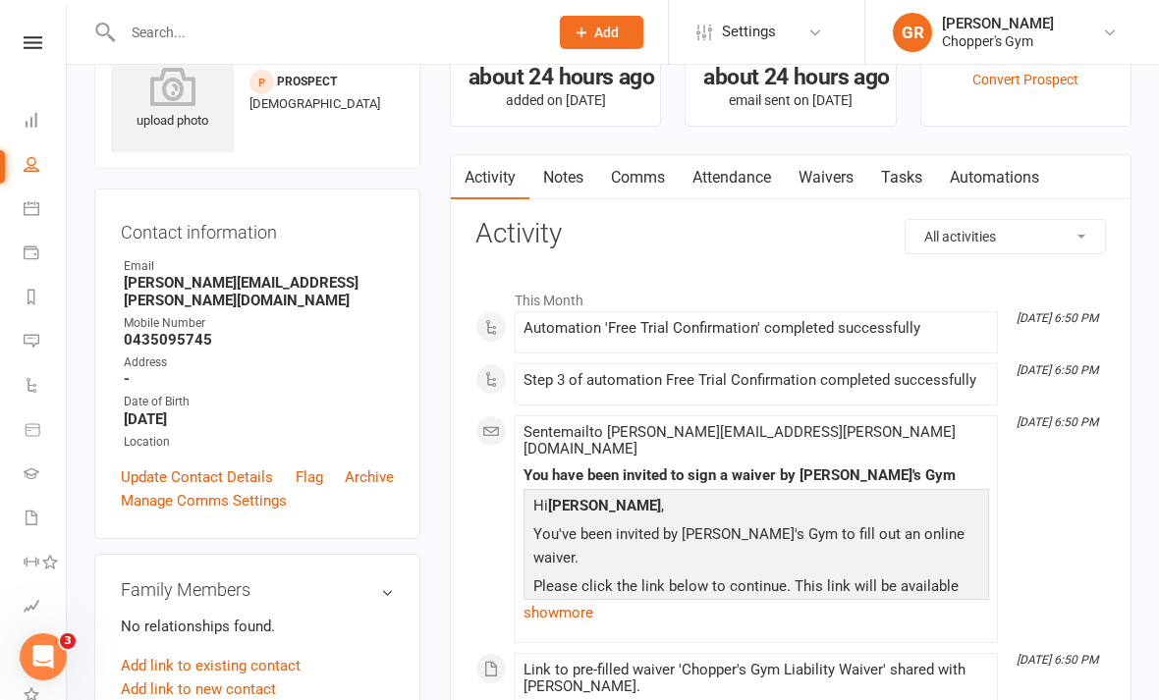
click at [842, 182] on link "Waivers" at bounding box center [826, 177] width 83 height 45
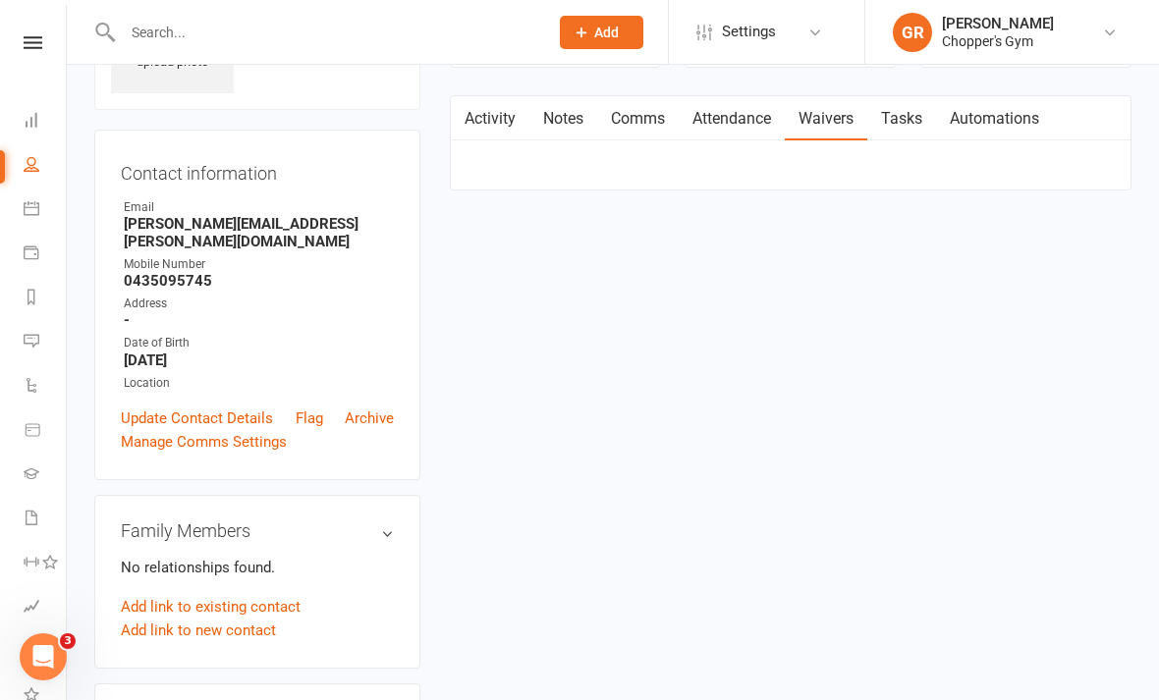
scroll to position [142, 0]
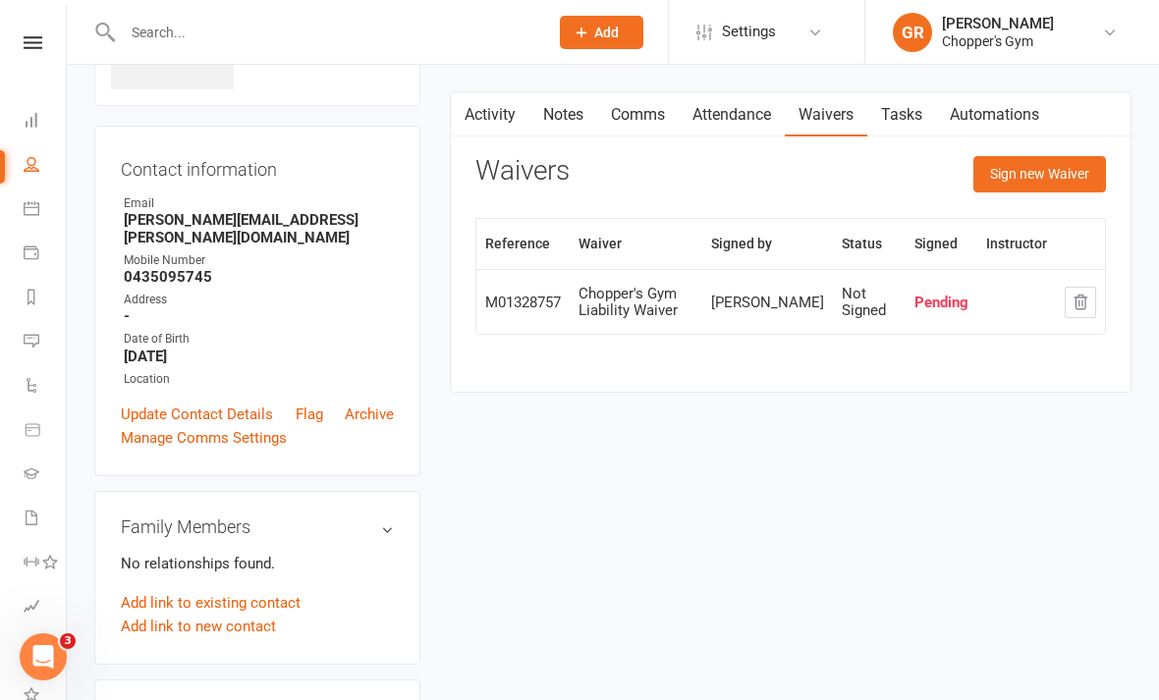
click at [1078, 289] on button "button" at bounding box center [1080, 302] width 31 height 31
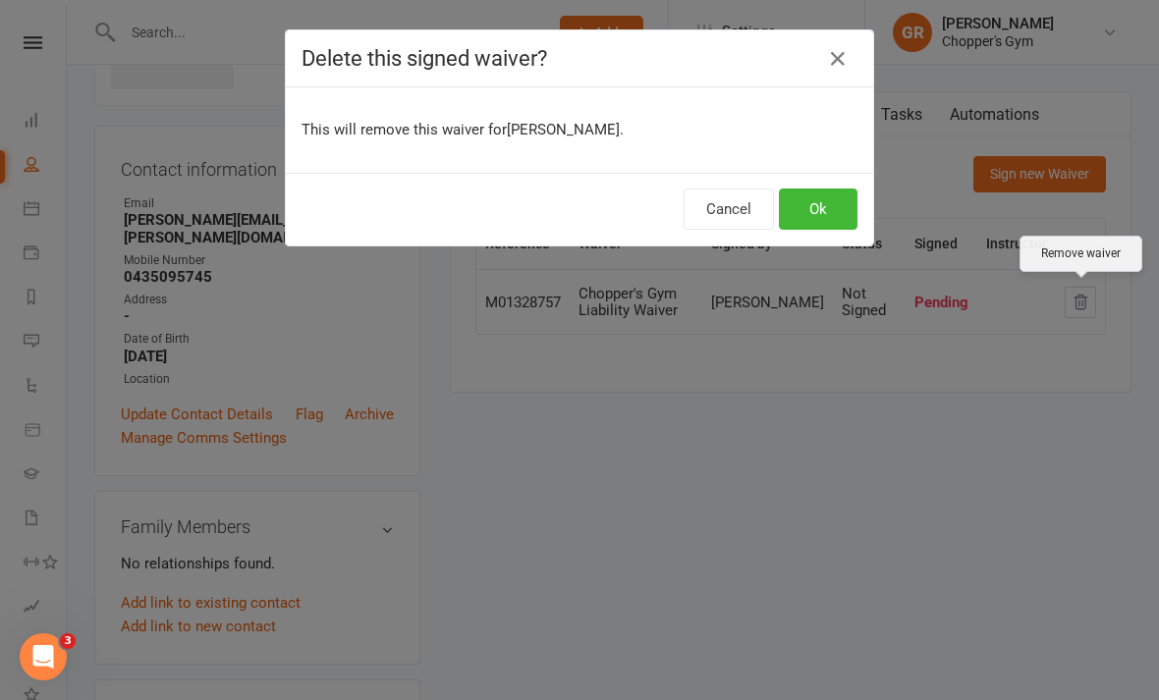
click at [834, 226] on button "Ok" at bounding box center [818, 209] width 79 height 41
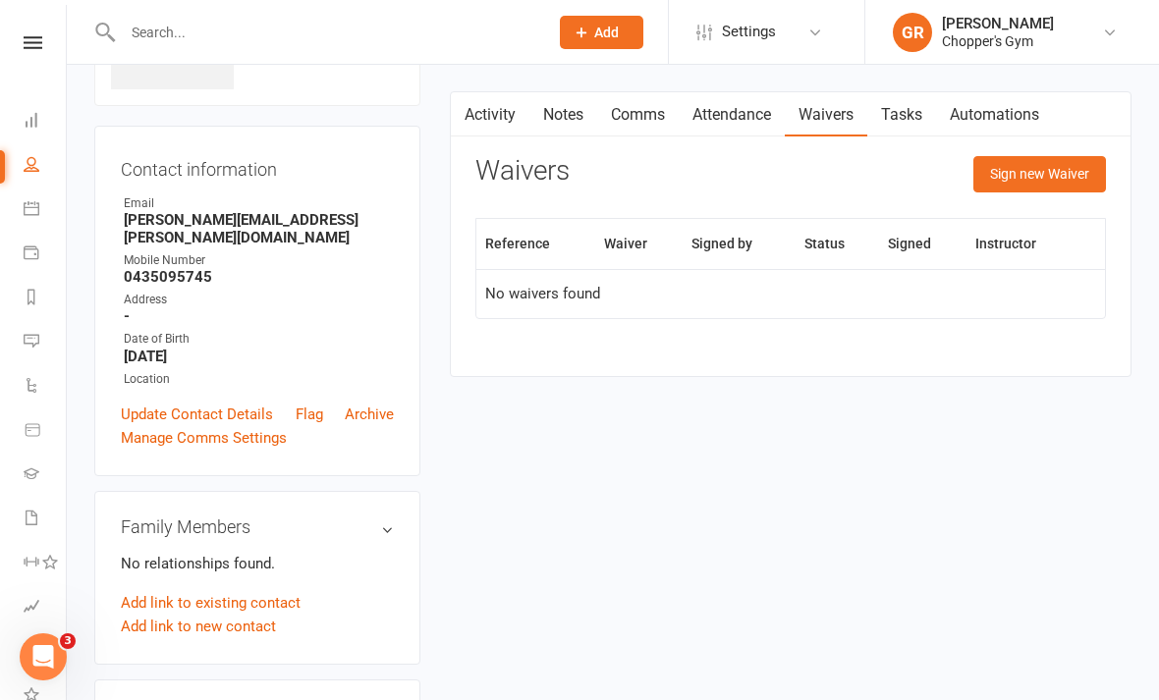
click at [1041, 167] on button "Sign new Waiver" at bounding box center [1039, 173] width 133 height 35
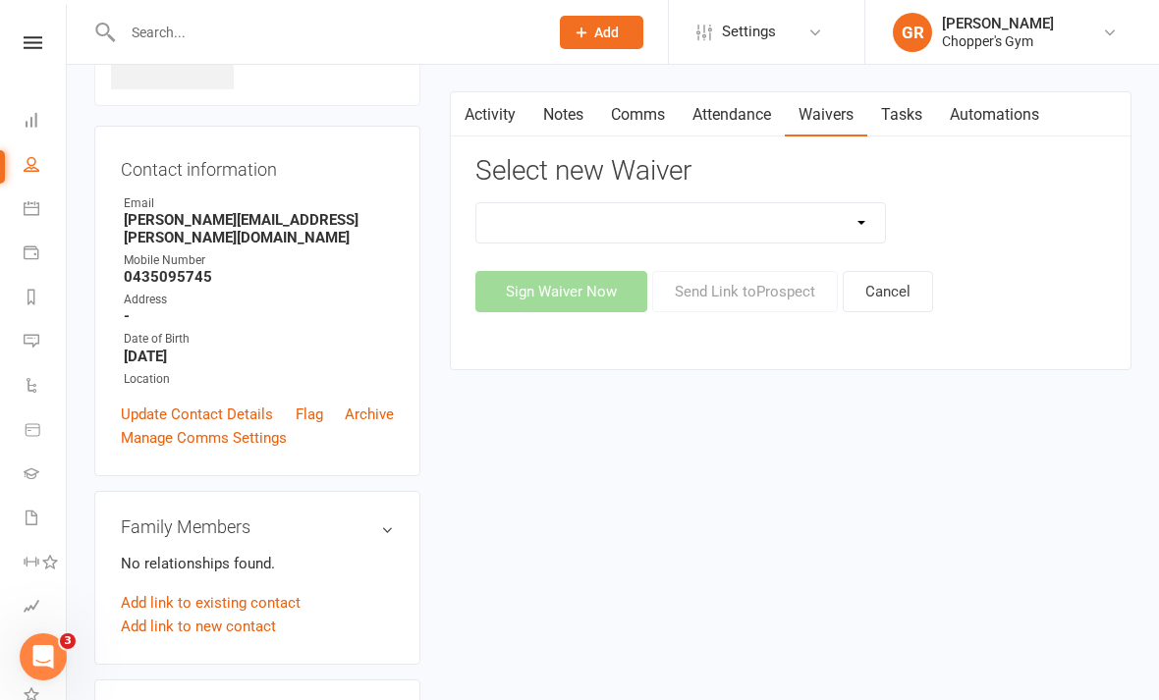
click at [831, 225] on select "12mth Up Front Membership Agreement Chopper's Gym Liability Waiver Chopper's Gy…" at bounding box center [680, 222] width 409 height 39
select select "13488"
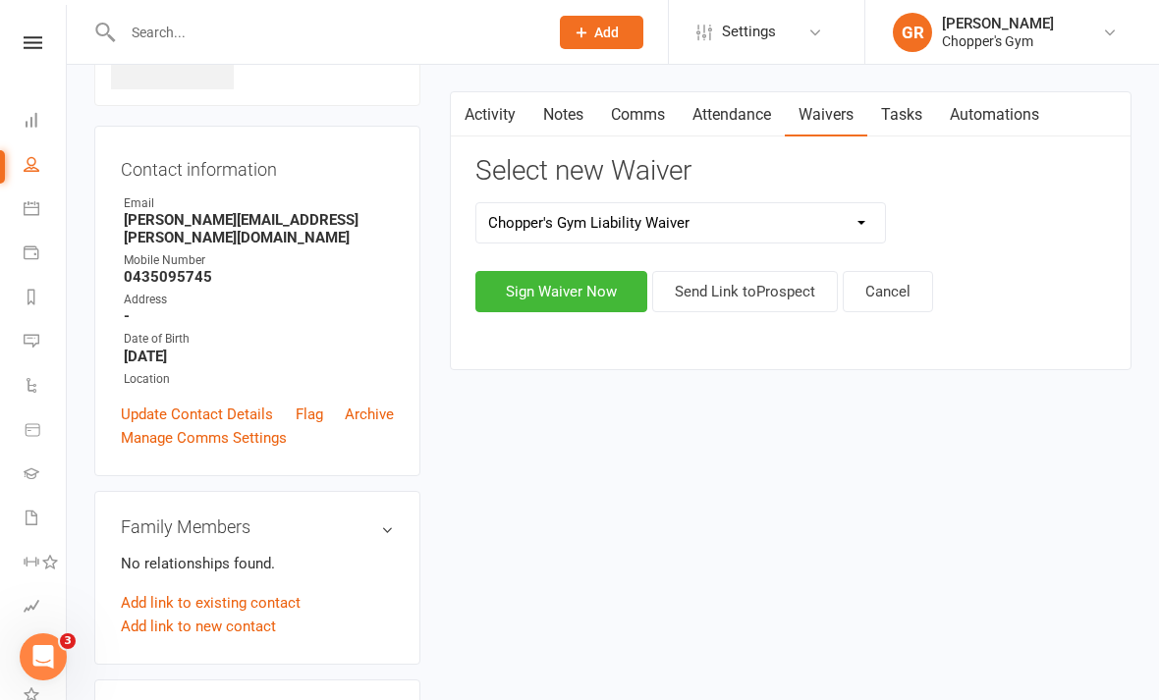
click at [582, 285] on button "Sign Waiver Now" at bounding box center [561, 291] width 172 height 41
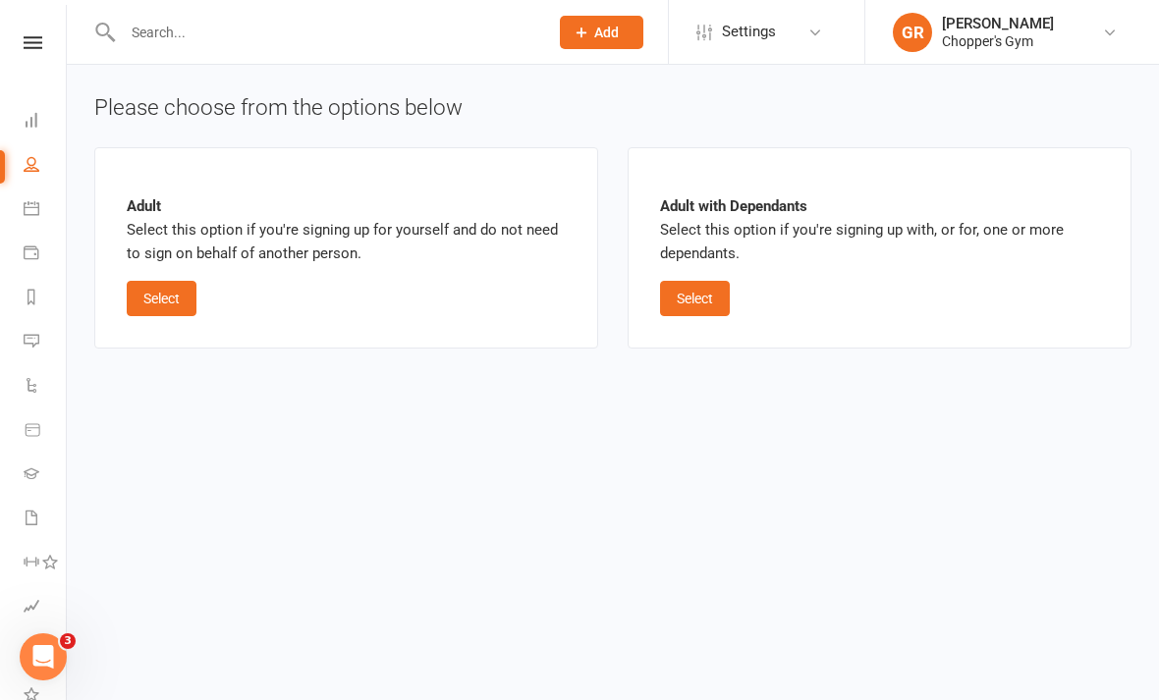
click at [173, 301] on button "Select" at bounding box center [162, 298] width 70 height 35
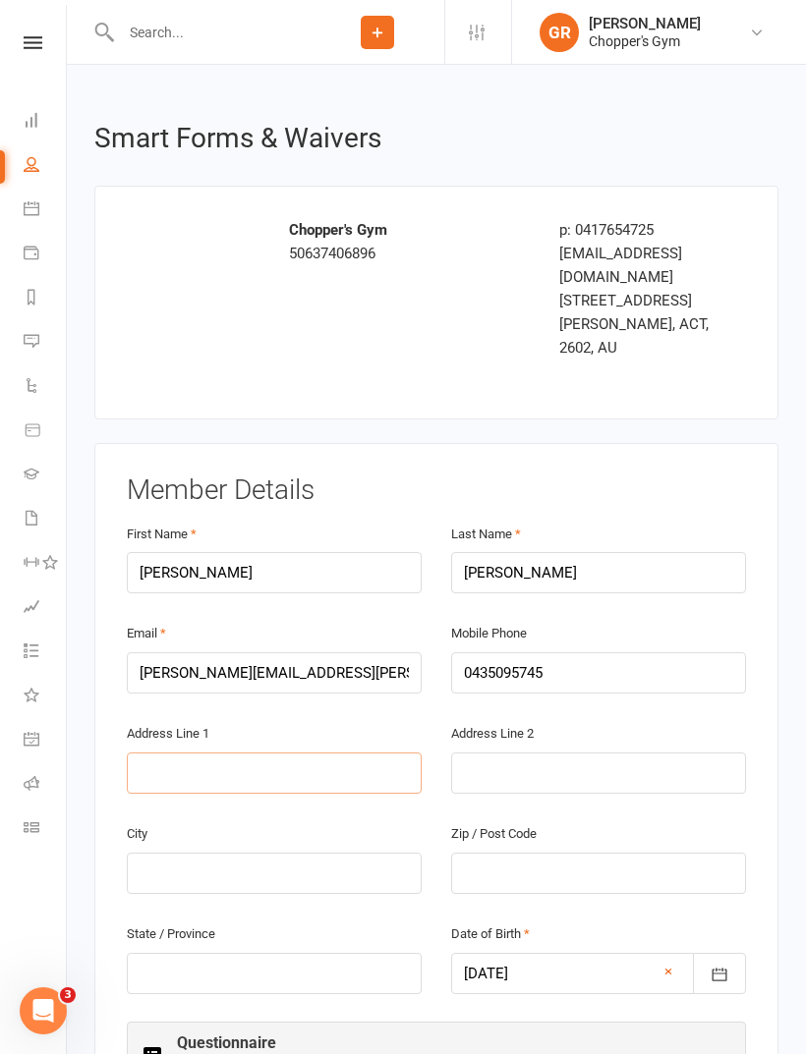
click at [165, 699] on input "text" at bounding box center [274, 772] width 295 height 41
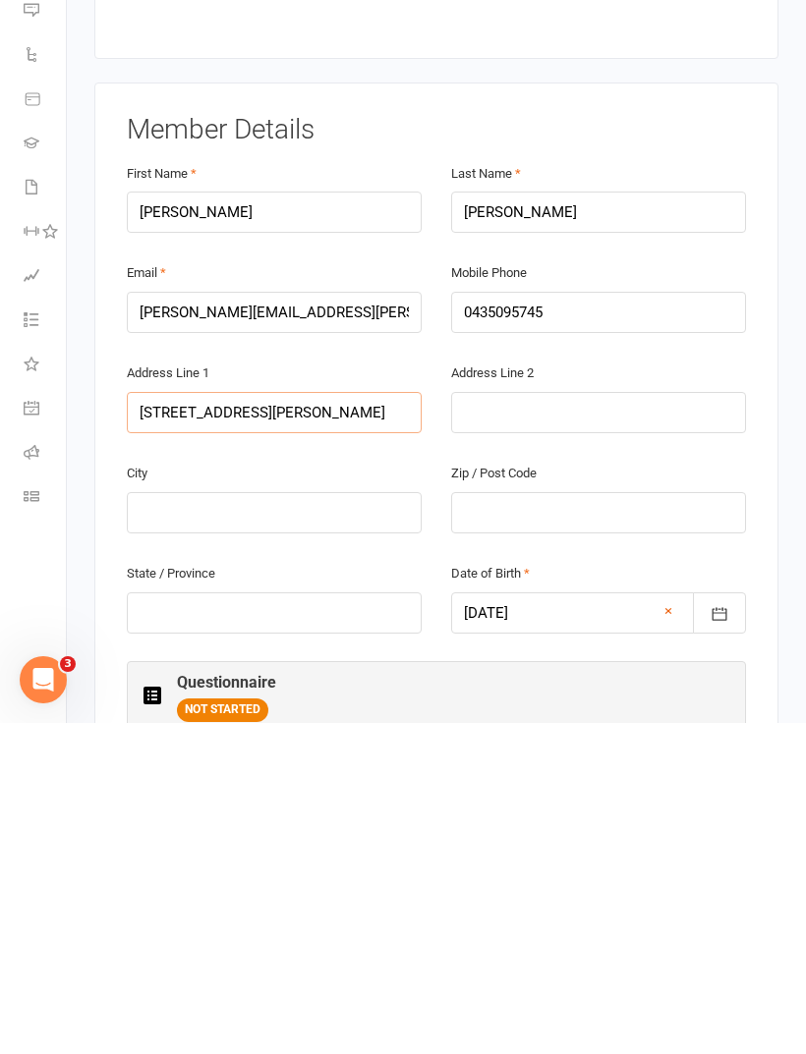
type input "2/57 macrina st"
click at [367, 699] on input "text" at bounding box center [274, 843] width 295 height 41
type input "Oakleigh Easr"
click at [648, 699] on div "Zip / Post Code" at bounding box center [598, 828] width 295 height 73
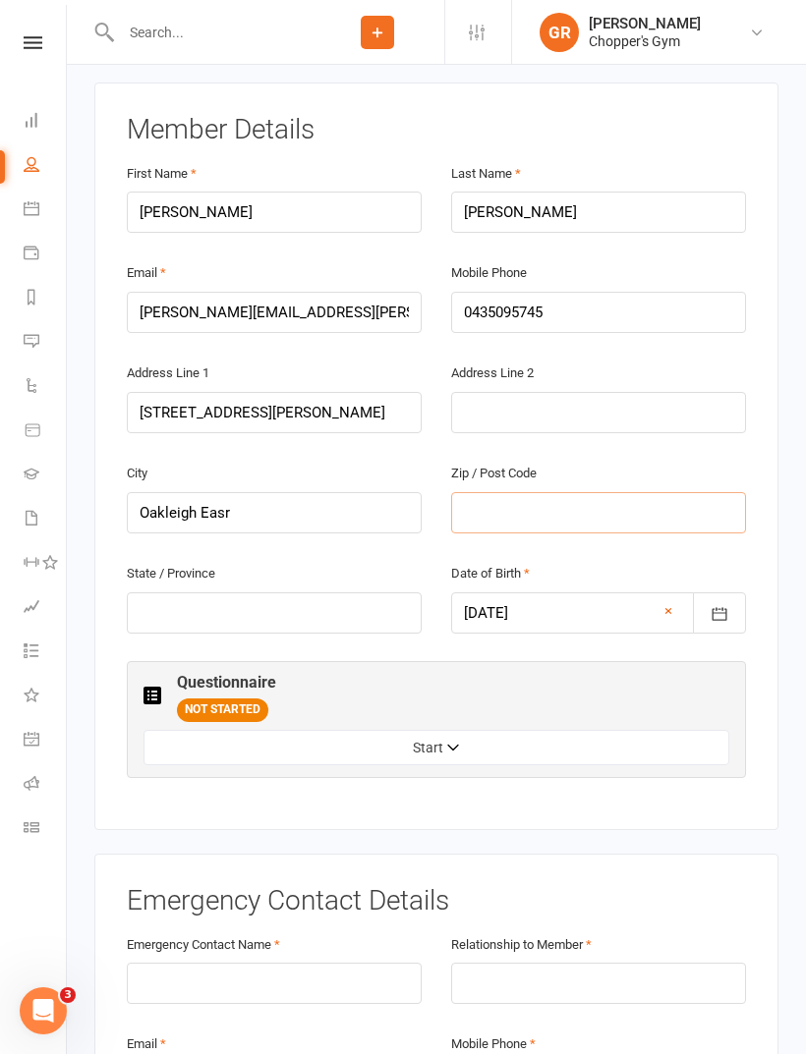
click at [616, 492] on input "text" at bounding box center [598, 512] width 295 height 41
type input "3166"
click at [359, 592] on input "text" at bounding box center [274, 612] width 295 height 41
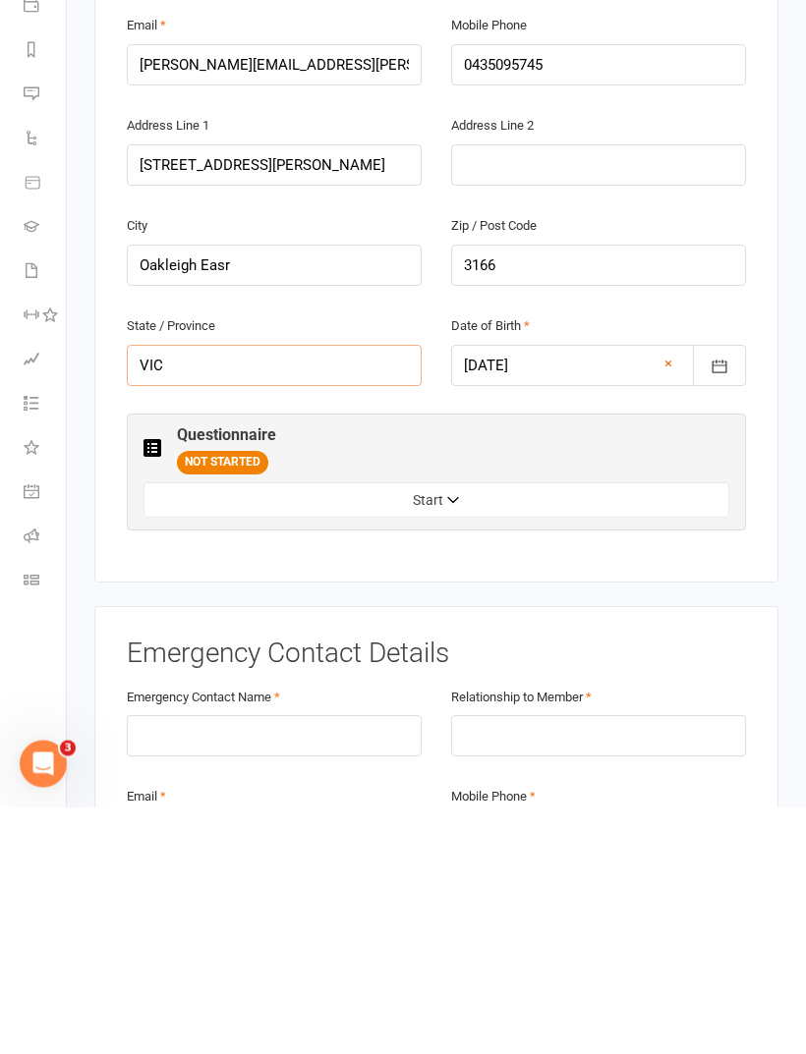
type input "VIC"
click at [580, 699] on button "Start" at bounding box center [435, 747] width 585 height 35
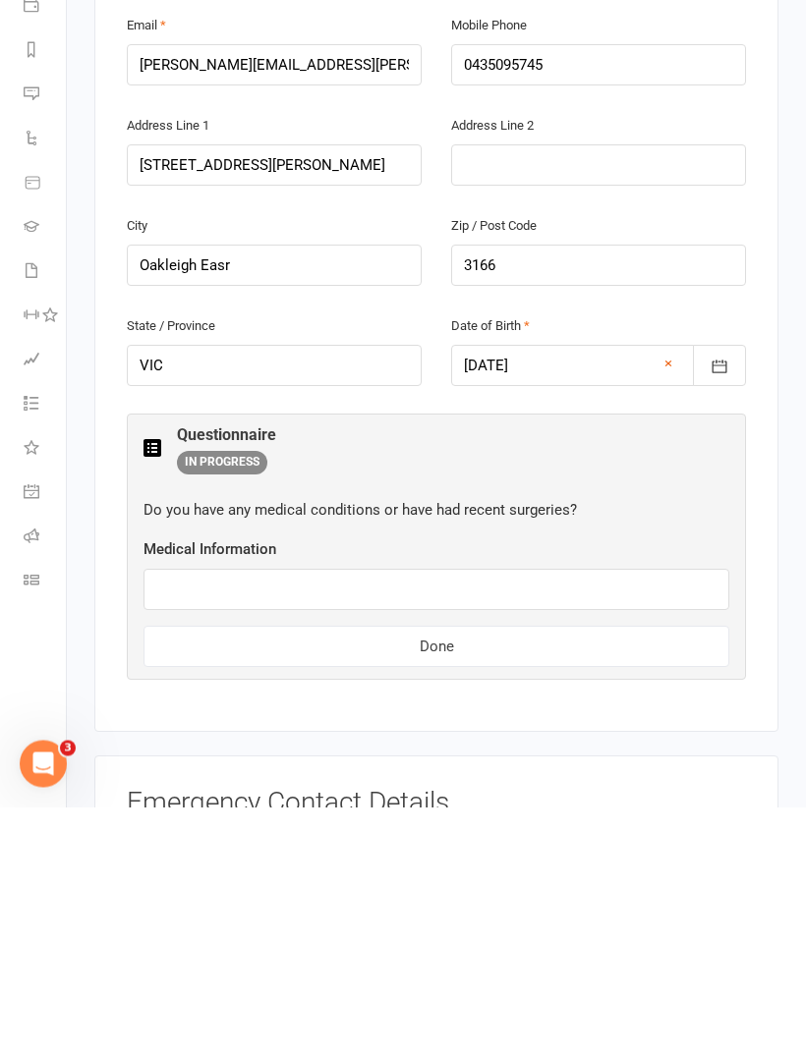
scroll to position [608, 0]
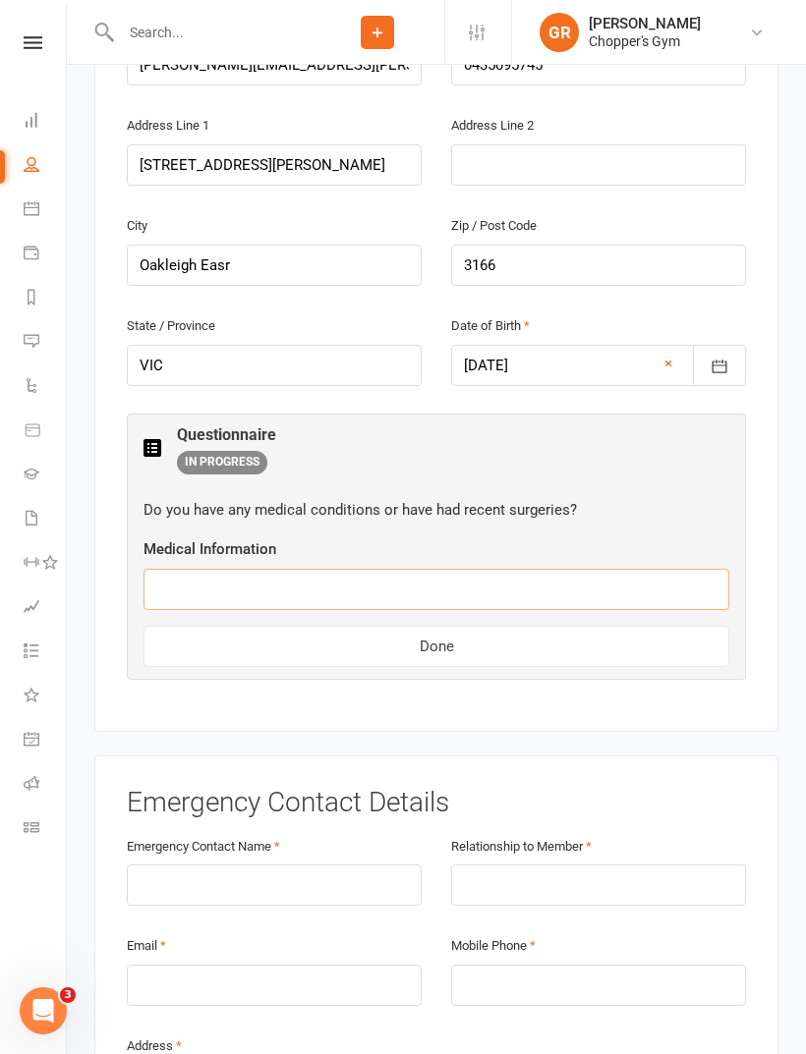
click at [593, 569] on input "text" at bounding box center [435, 589] width 585 height 41
type input "No"
click at [571, 627] on button "Done" at bounding box center [435, 647] width 585 height 41
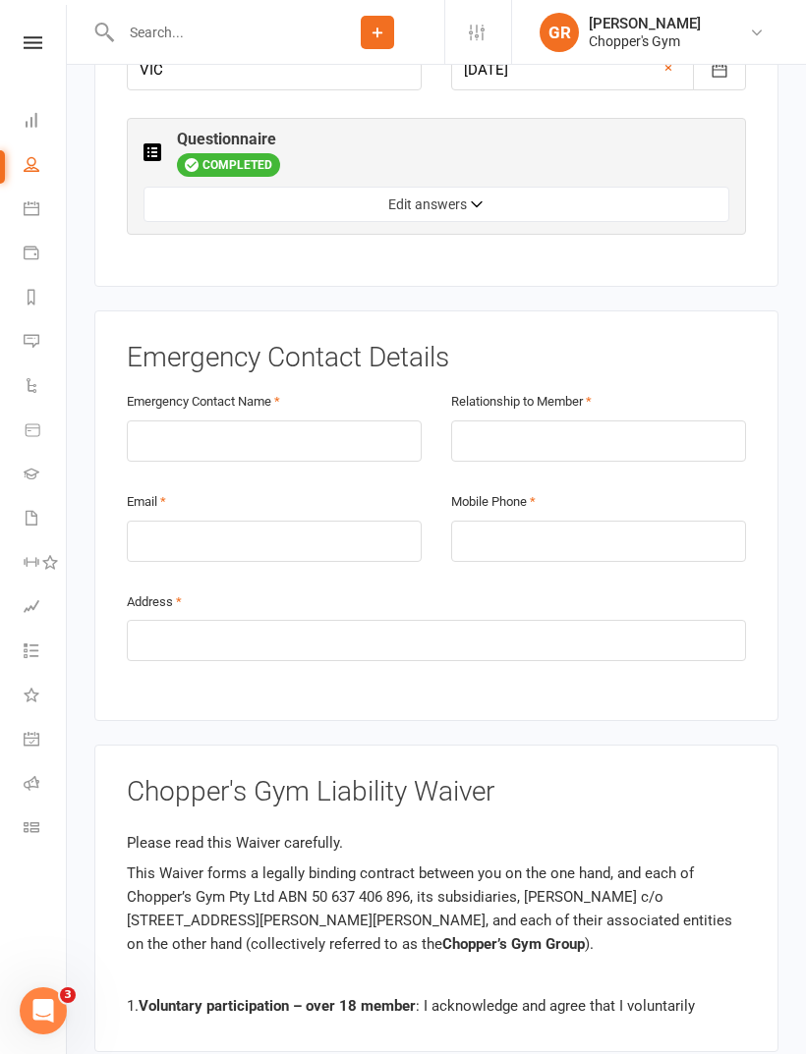
scroll to position [935, 0]
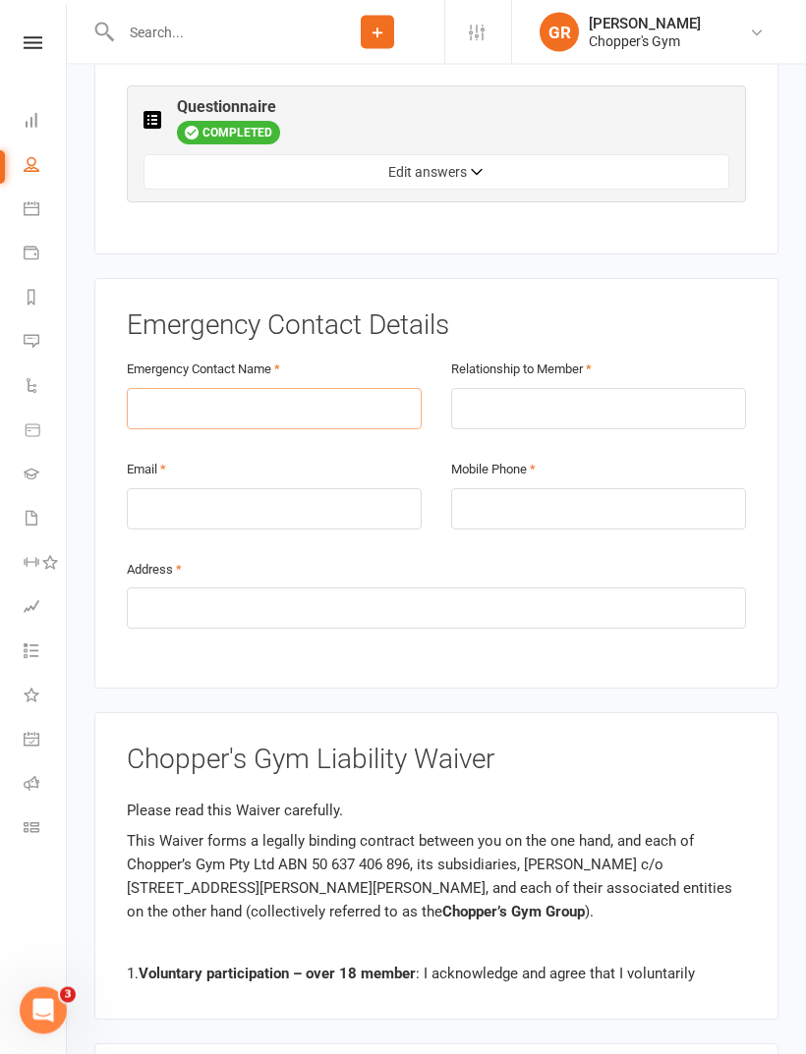
click at [342, 389] on input "text" at bounding box center [274, 409] width 295 height 41
type input "Romalynn"
click at [639, 358] on div "Relationship to Member" at bounding box center [598, 394] width 295 height 73
click at [661, 389] on input "text" at bounding box center [598, 409] width 295 height 41
type input "Mother"
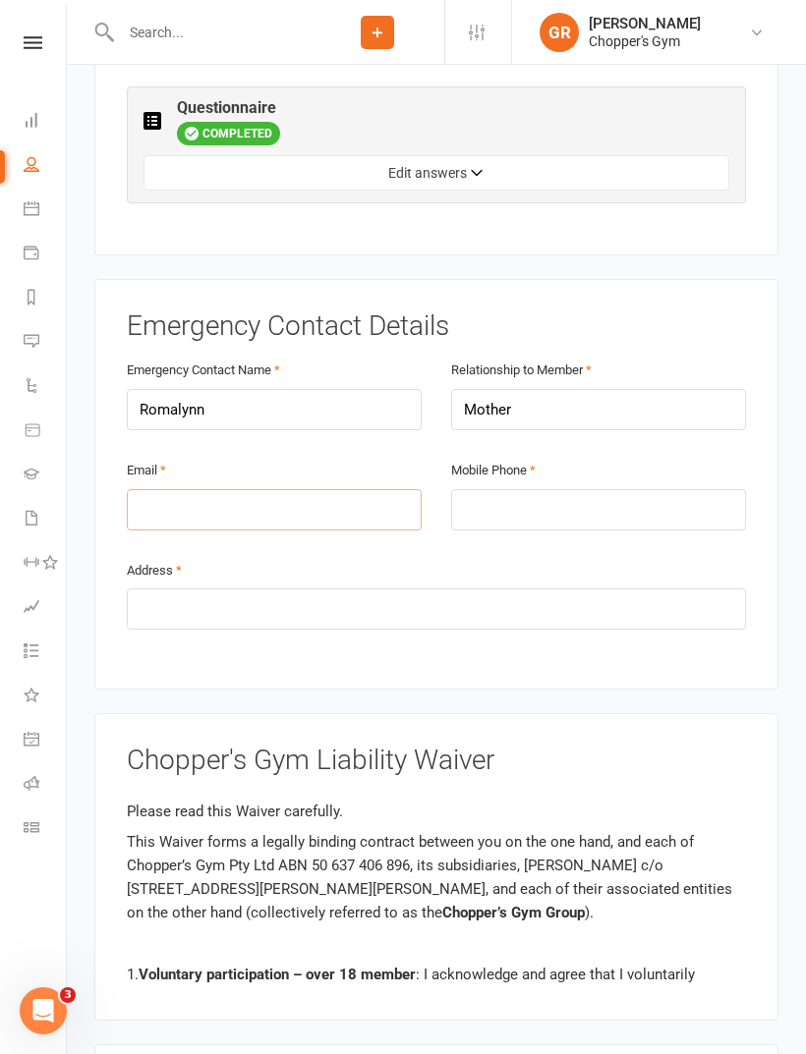
click at [346, 489] on input "email" at bounding box center [274, 509] width 295 height 41
type input "roliynyk@gmail.com"
click at [630, 489] on input "tel" at bounding box center [598, 509] width 295 height 41
type input "0423904582"
click at [685, 588] on input "text" at bounding box center [436, 608] width 619 height 41
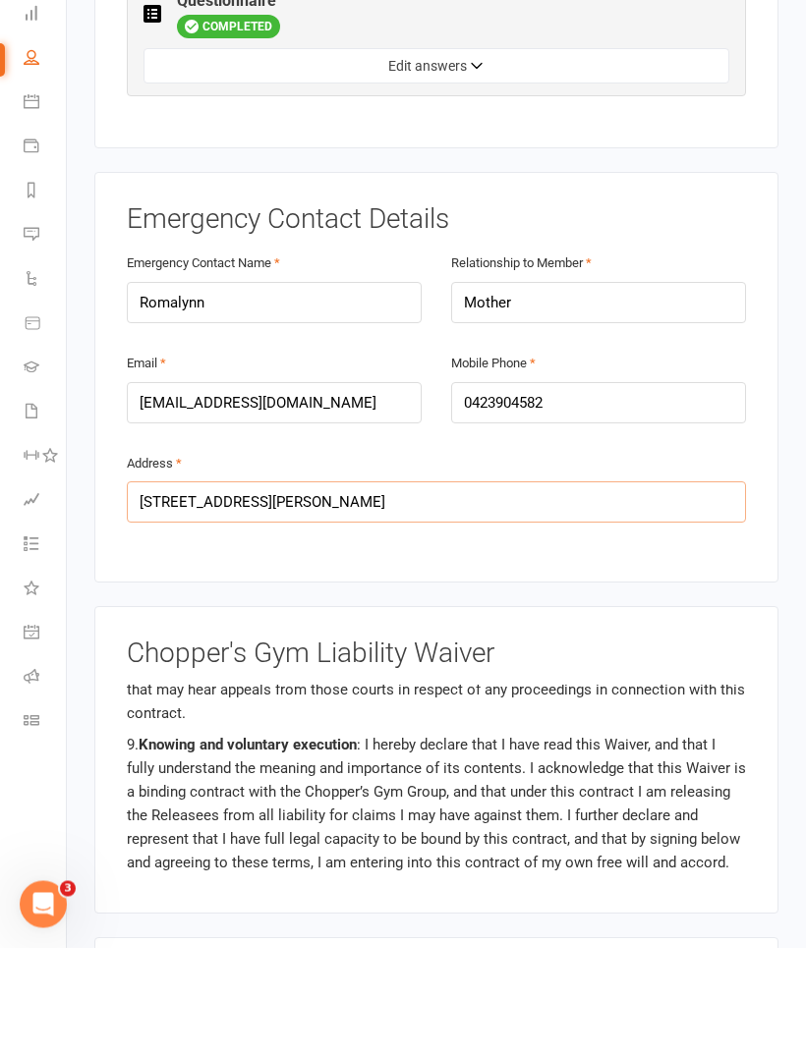
scroll to position [1336, 0]
type input "2/57 macrina st, oakleigh east, vic 3166"
click at [639, 531] on main "Chopper's Gym 50637406896 p: 0417654725 chopper.muaythai@gmail.com 3 Badham str…" at bounding box center [436, 487] width 684 height 2474
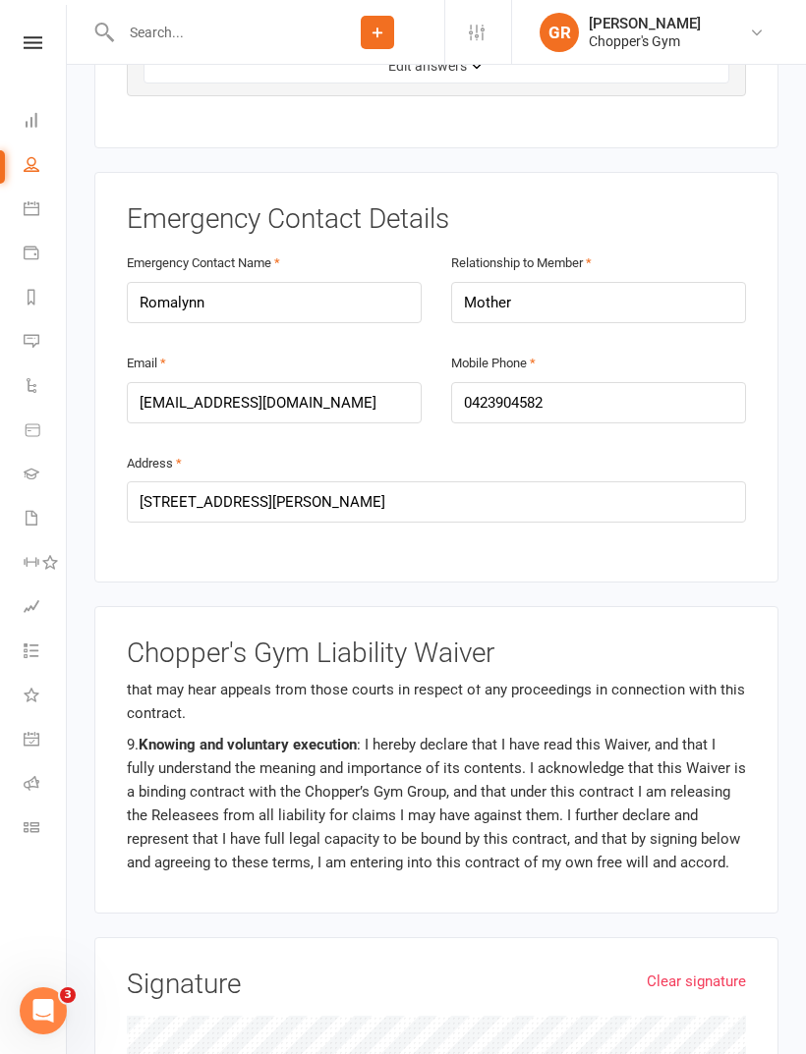
click at [646, 510] on div "Emergency Contact Details Emergency Contact Name Romalynn Relationship to Membe…" at bounding box center [436, 377] width 684 height 411
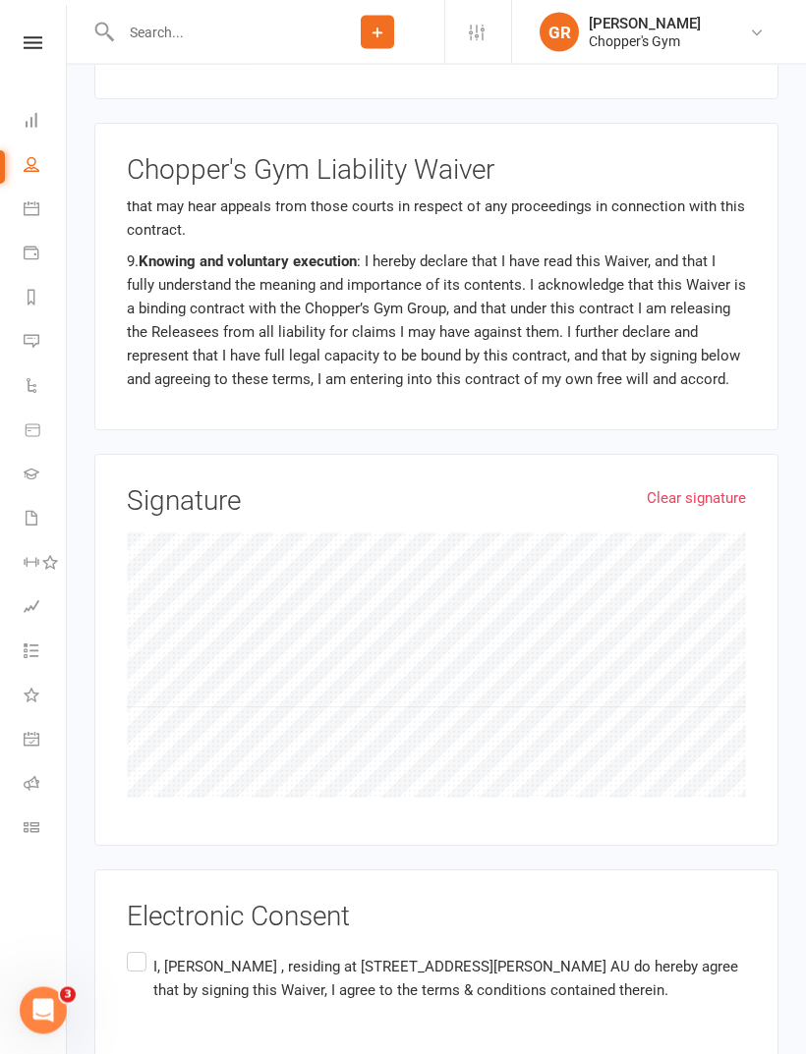
scroll to position [1528, 0]
click at [127, 699] on label "I, Edward Oliynyk , residing at 2/57 macrina st, Oakleigh Easr, VIC 3166 AU do …" at bounding box center [436, 977] width 619 height 62
click at [127, 699] on input "I, Edward Oliynyk , residing at 2/57 macrina st, Oakleigh Easr, VIC 3166 AU do …" at bounding box center [133, 946] width 13 height 0
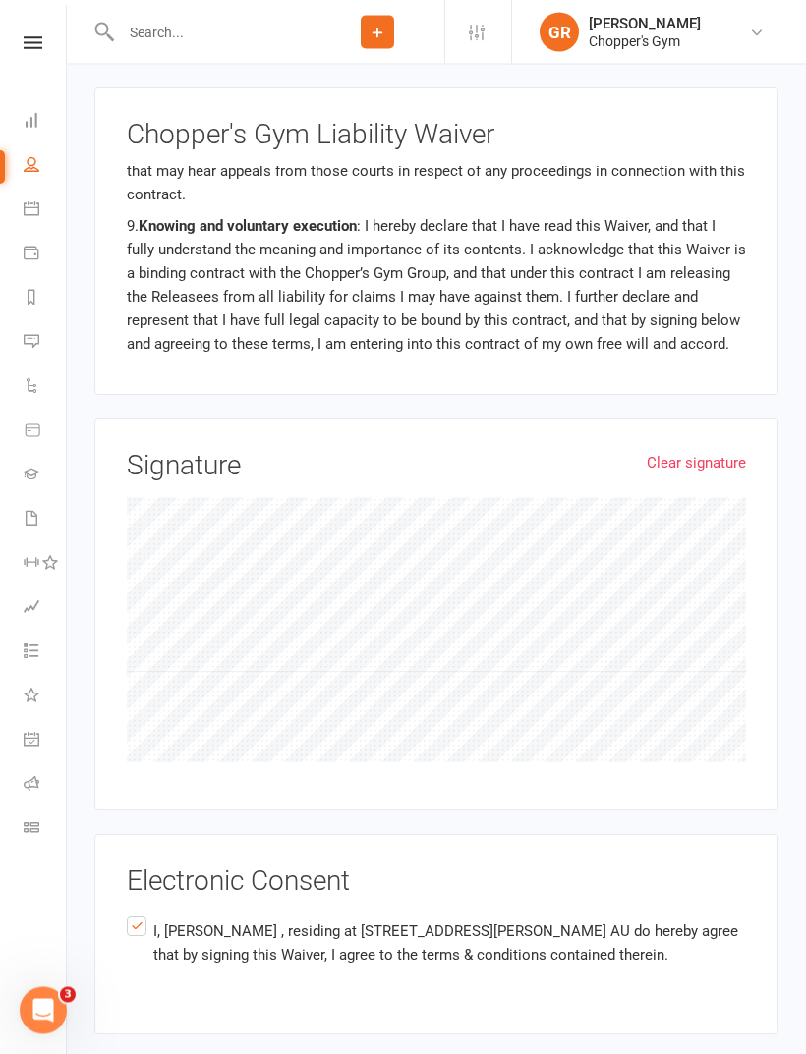
scroll to position [1561, 0]
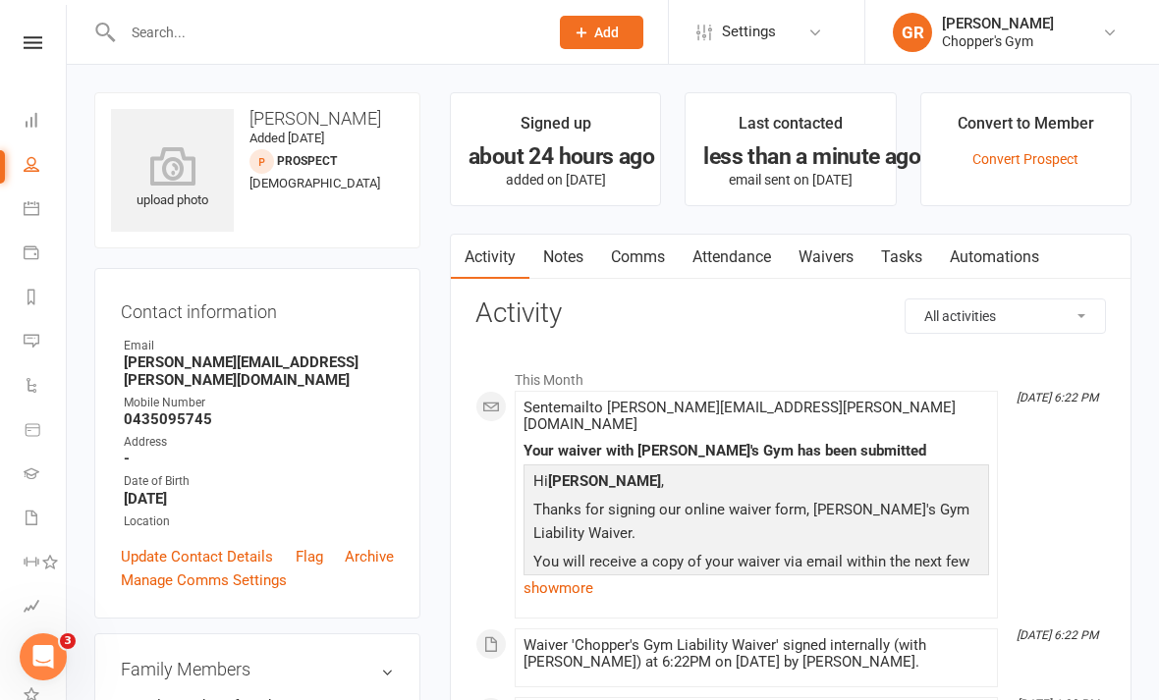
click at [26, 219] on link "Calendar" at bounding box center [46, 211] width 44 height 44
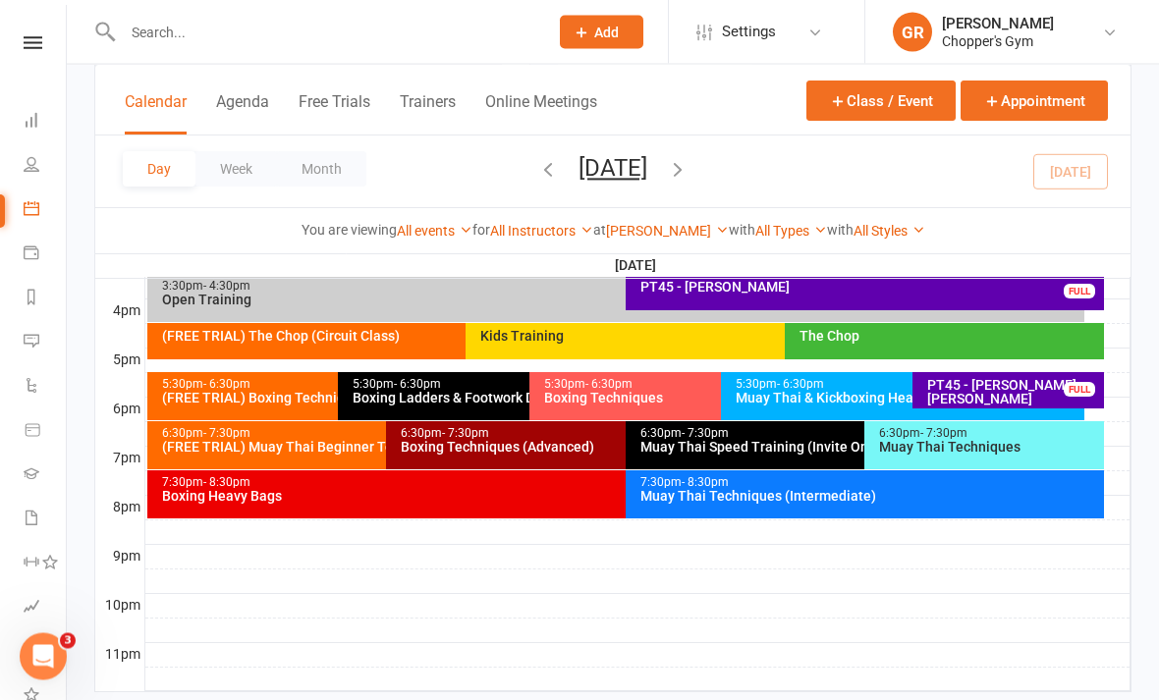
click at [1028, 449] on div "Muay Thai Techniques" at bounding box center [989, 448] width 222 height 14
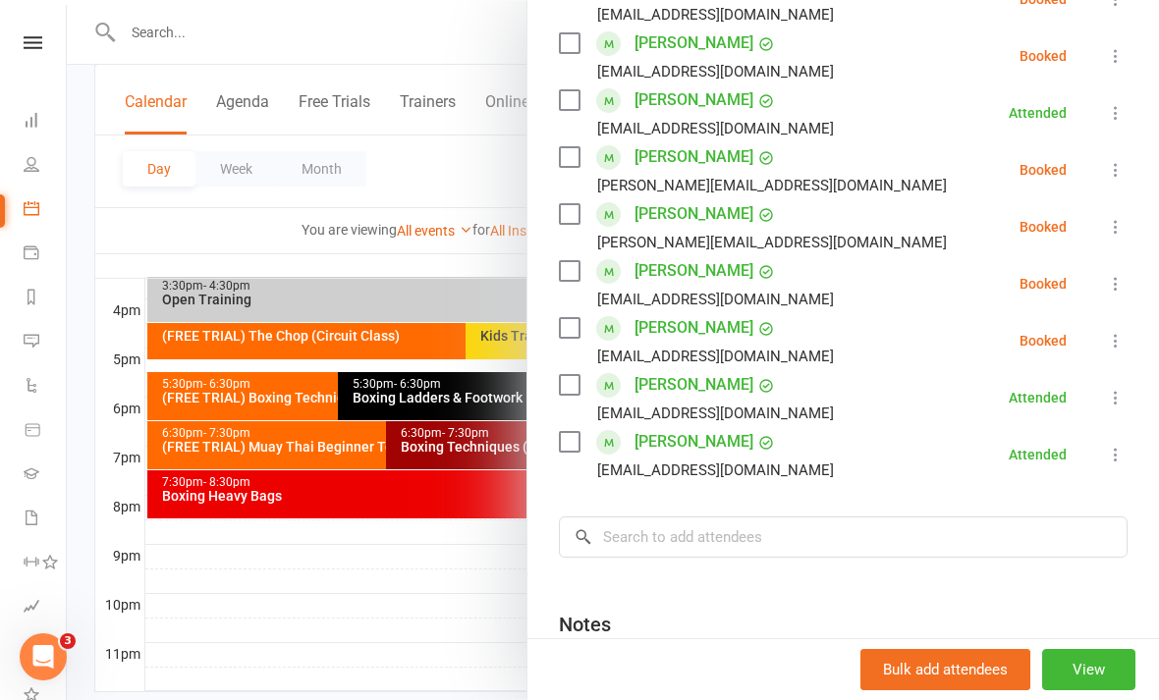
scroll to position [528, 0]
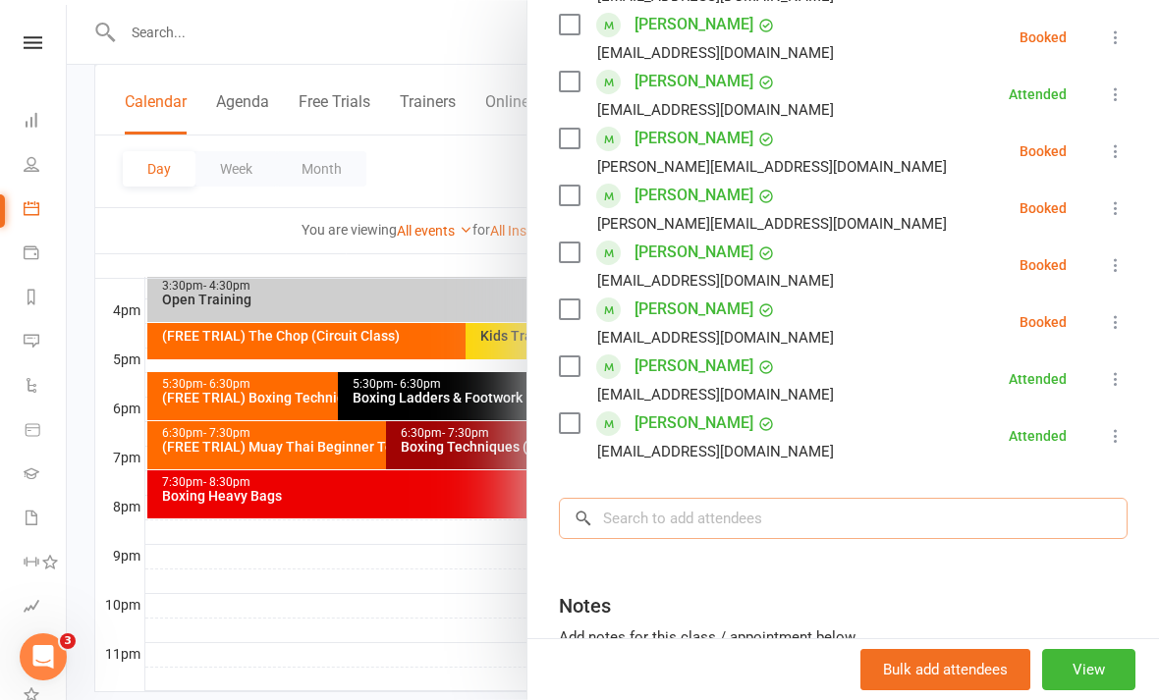
click at [906, 515] on input "search" at bounding box center [843, 518] width 569 height 41
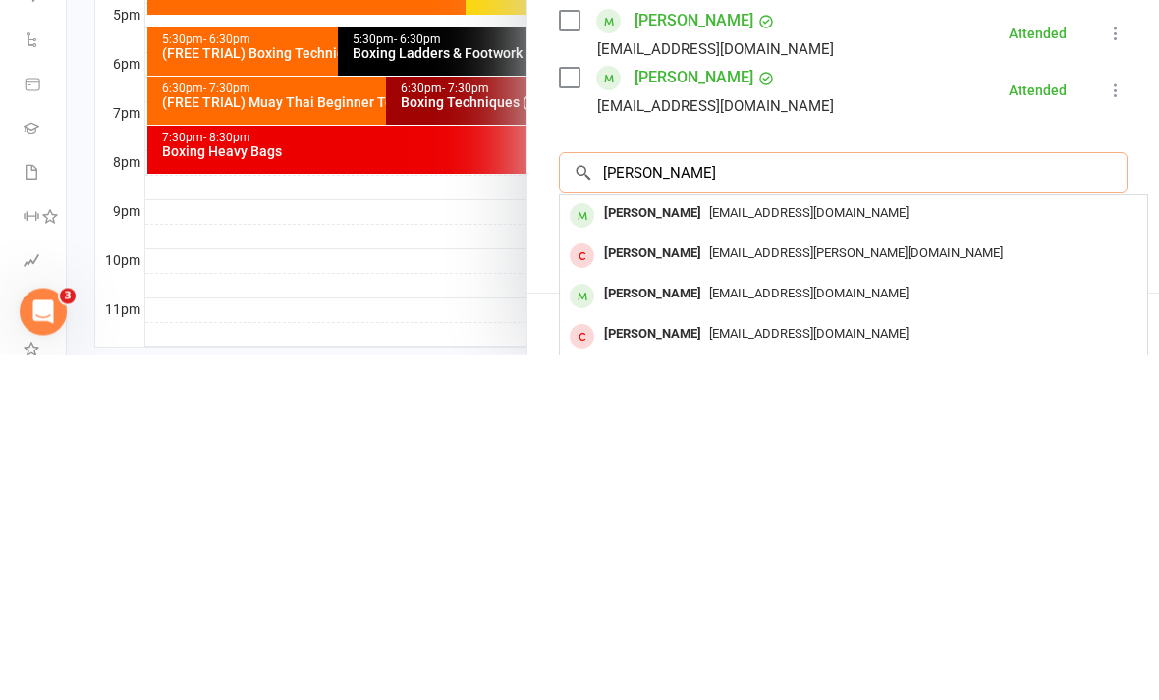
type input "Andrew b"
click at [588, 630] on div at bounding box center [582, 642] width 25 height 25
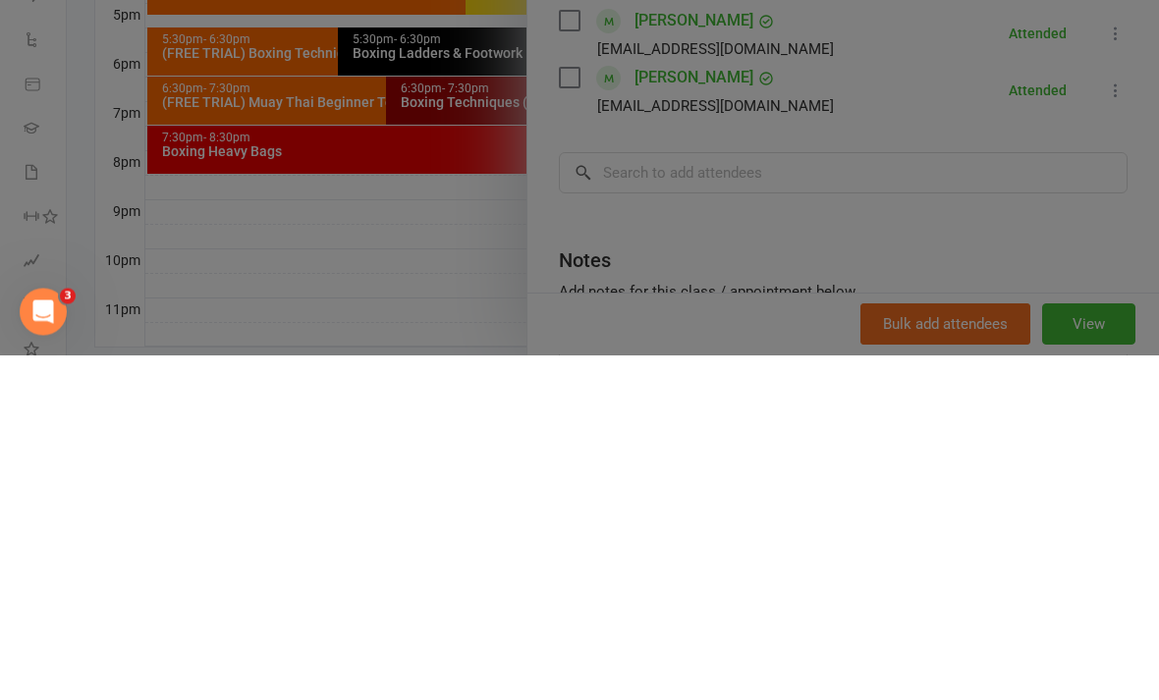
scroll to position [888, 0]
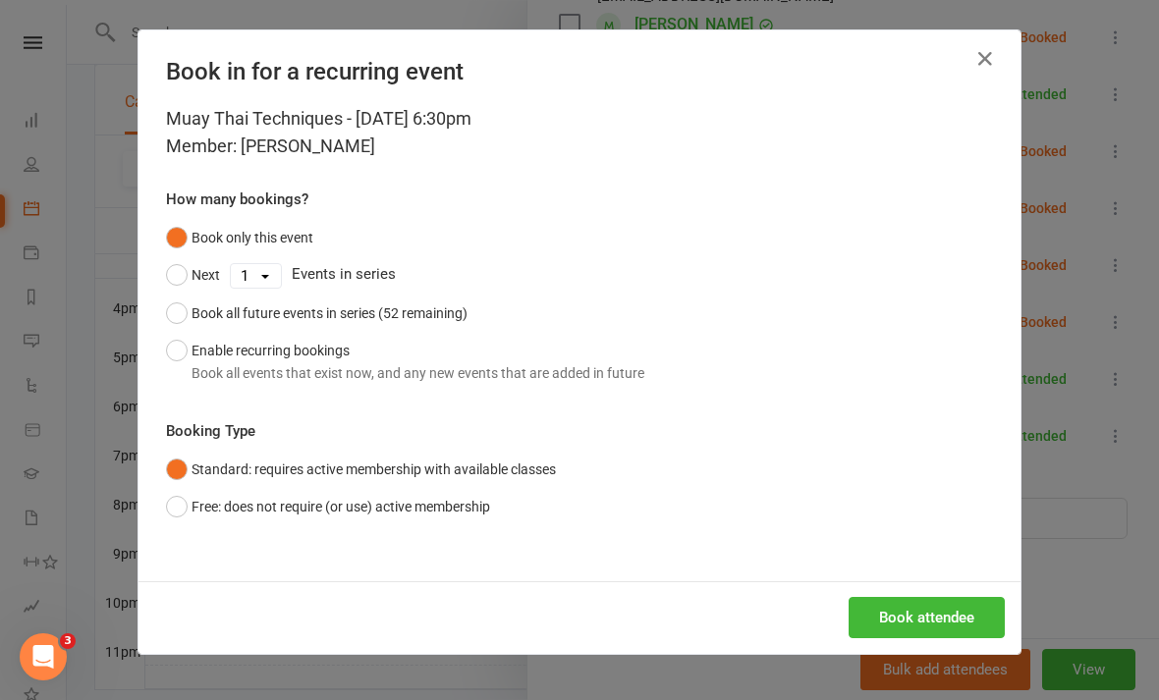
click at [934, 604] on button "Book attendee" at bounding box center [927, 617] width 156 height 41
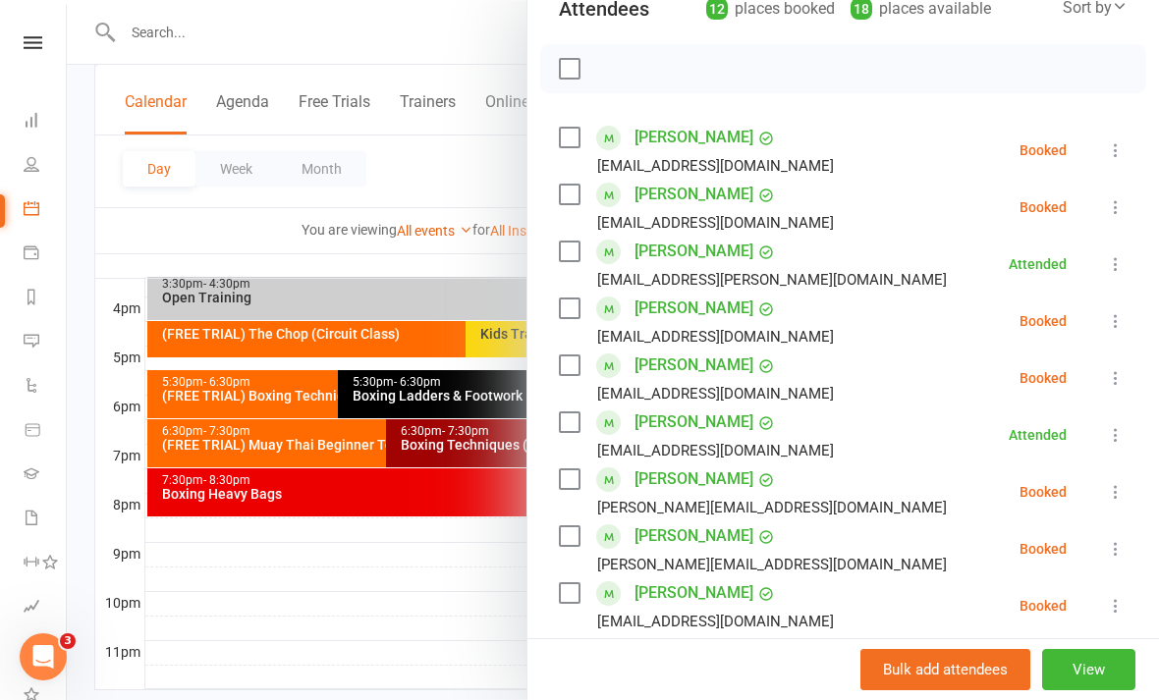
scroll to position [245, 0]
click at [1111, 160] on button at bounding box center [1116, 150] width 24 height 24
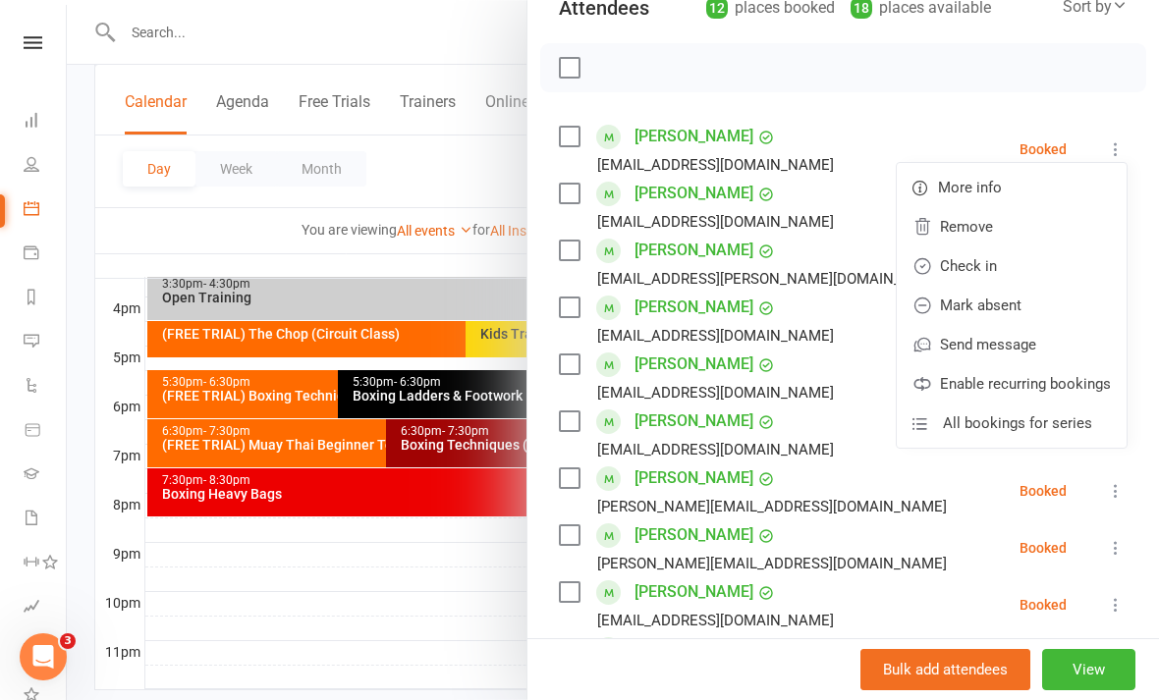
click at [1016, 275] on link "Check in" at bounding box center [1012, 266] width 230 height 39
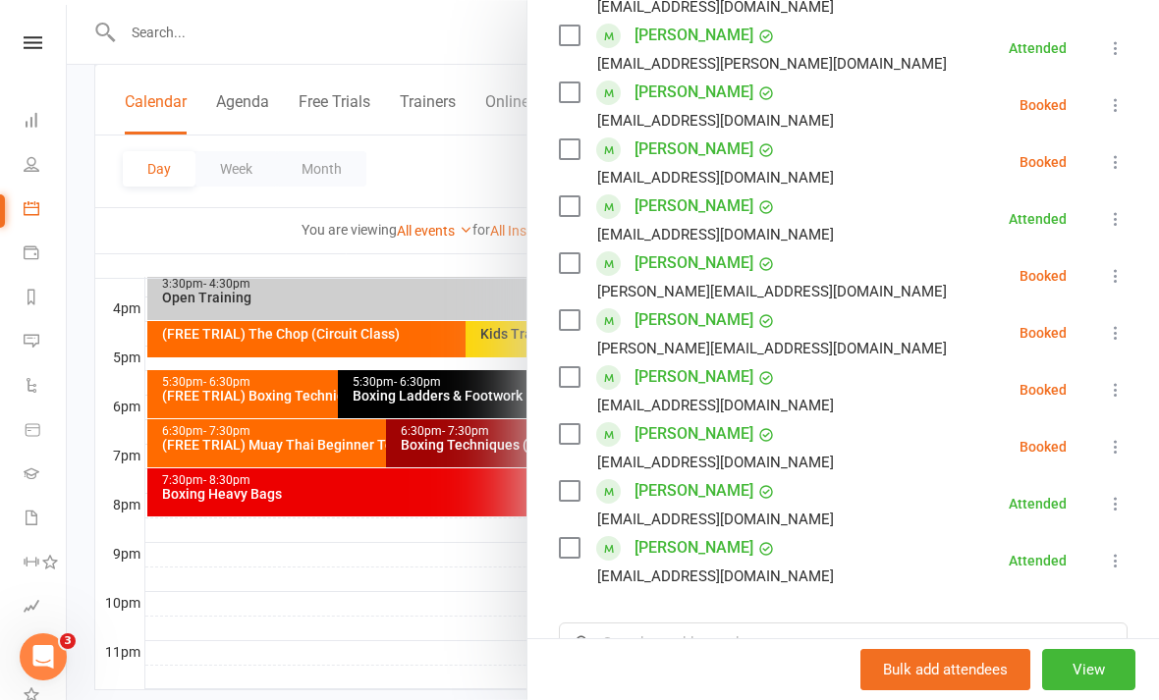
scroll to position [473, 0]
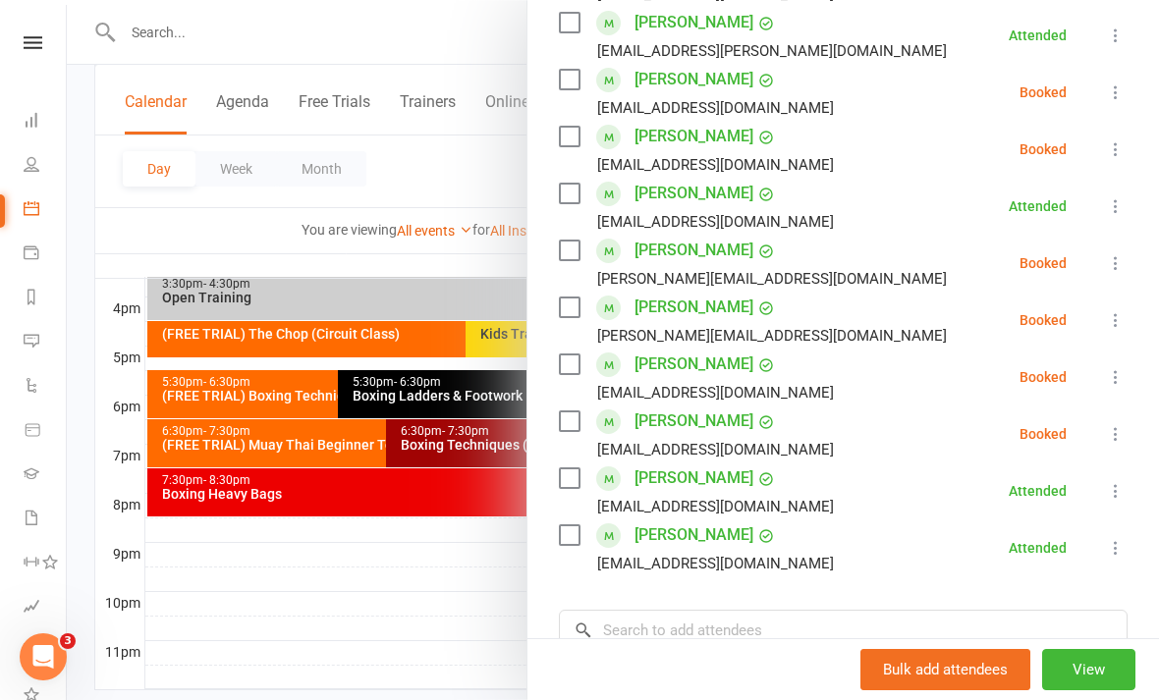
click at [1106, 443] on button at bounding box center [1116, 434] width 24 height 24
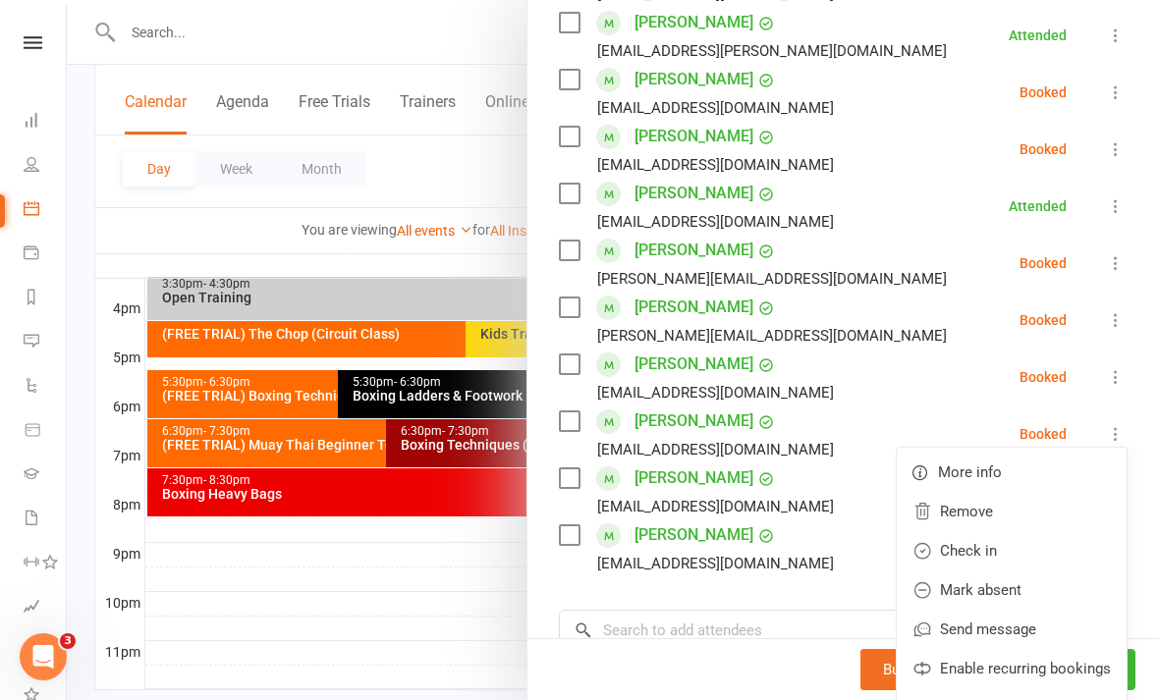
click at [1011, 557] on link "Check in" at bounding box center [1012, 550] width 230 height 39
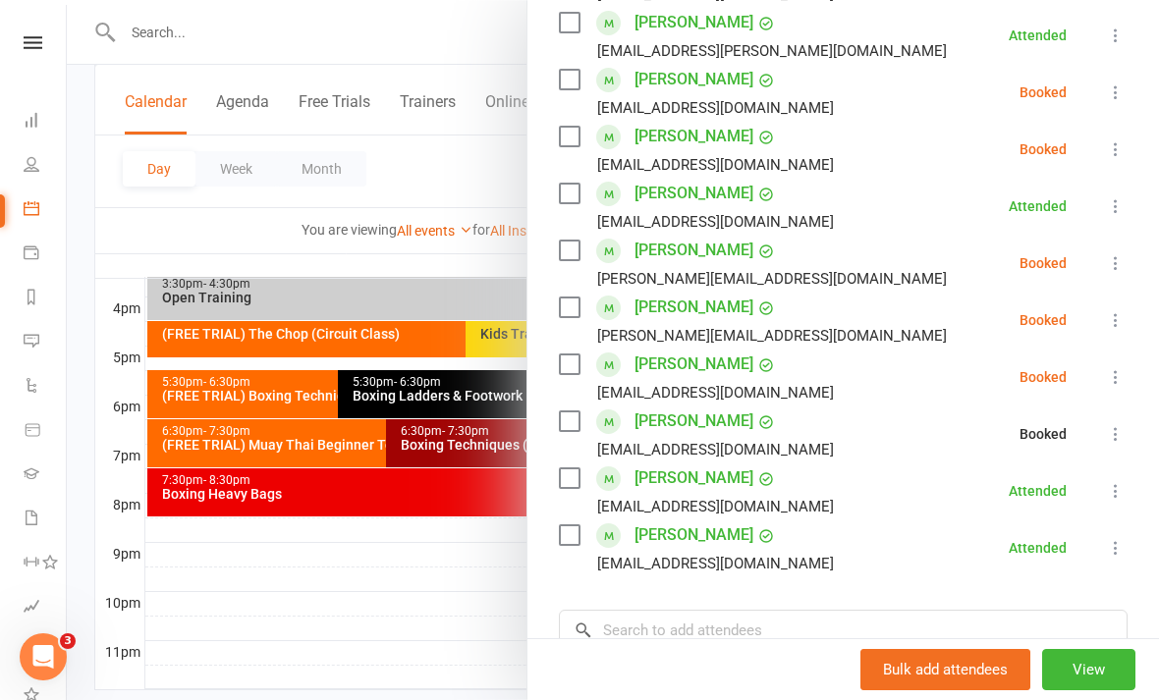
click at [1126, 375] on icon at bounding box center [1116, 377] width 20 height 20
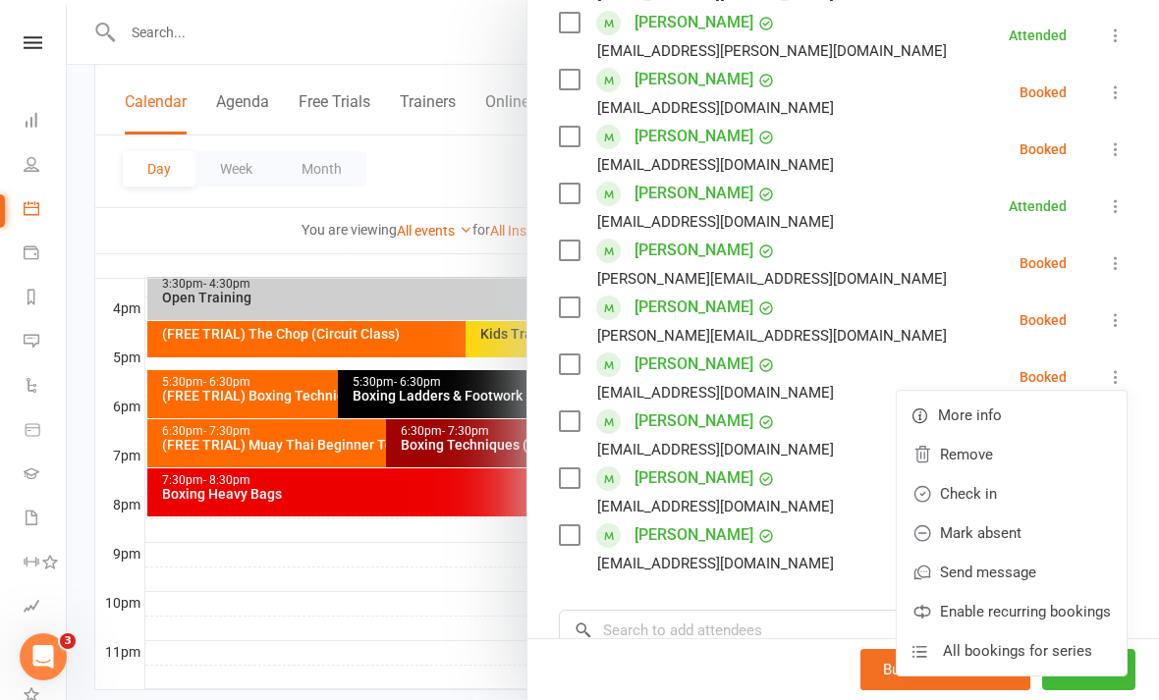
click at [1013, 494] on link "Check in" at bounding box center [1012, 493] width 230 height 39
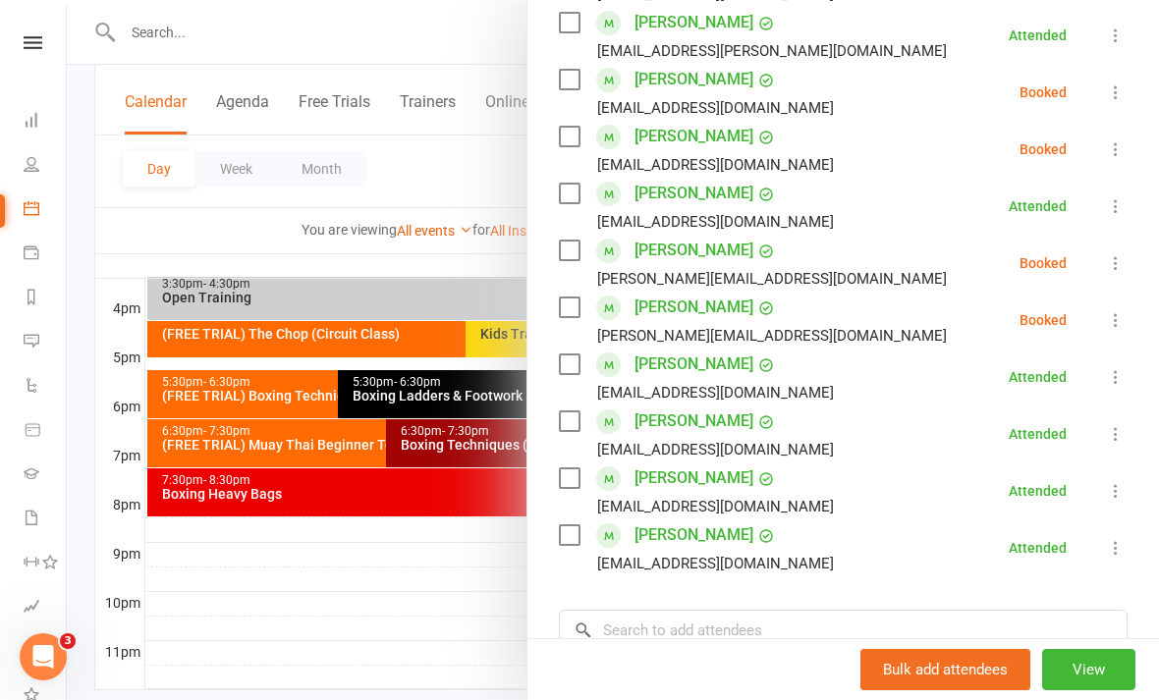
click at [383, 644] on div at bounding box center [613, 350] width 1092 height 700
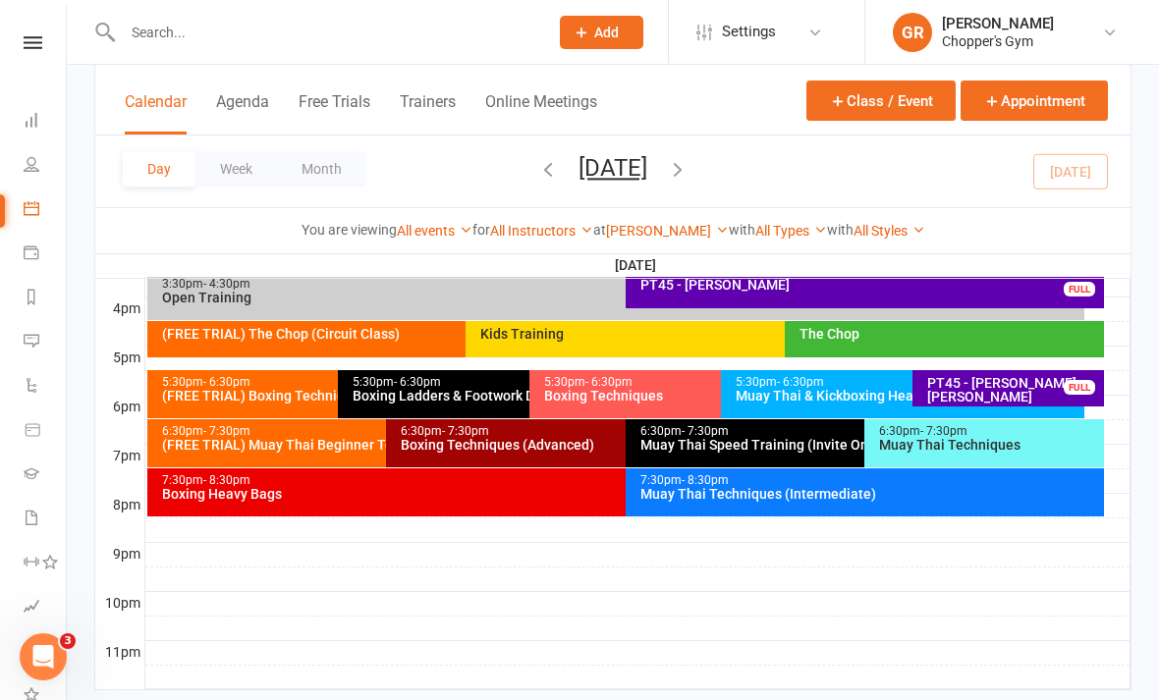
click at [33, 436] on icon at bounding box center [33, 430] width 18 height 18
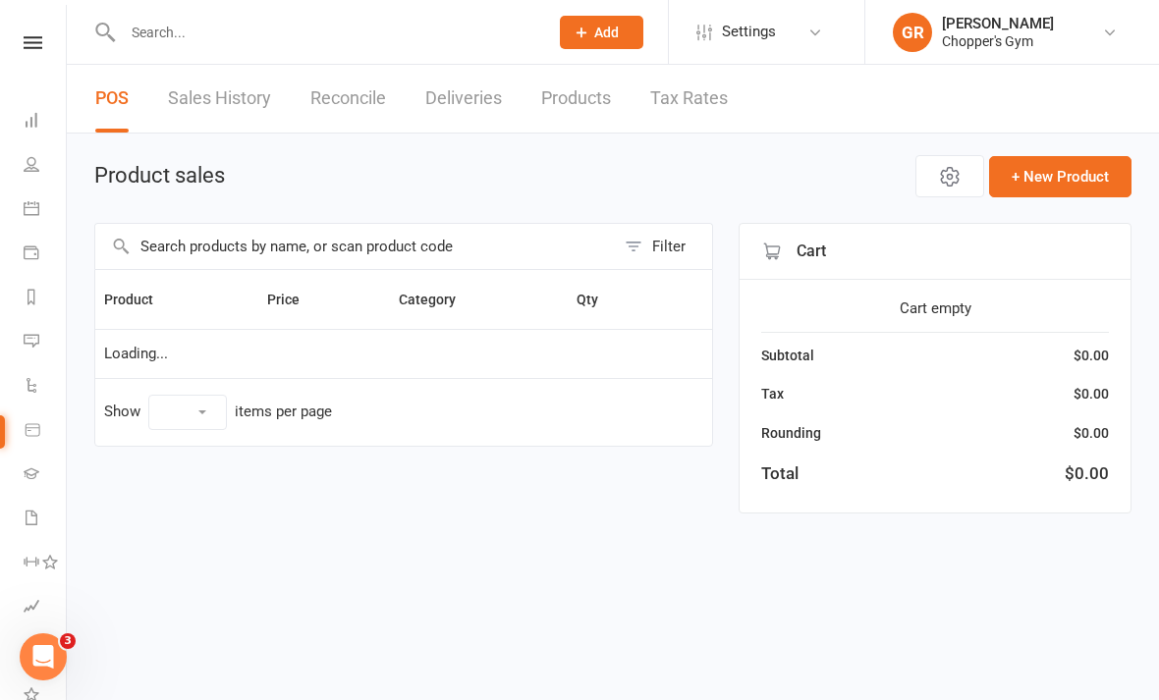
select select "100"
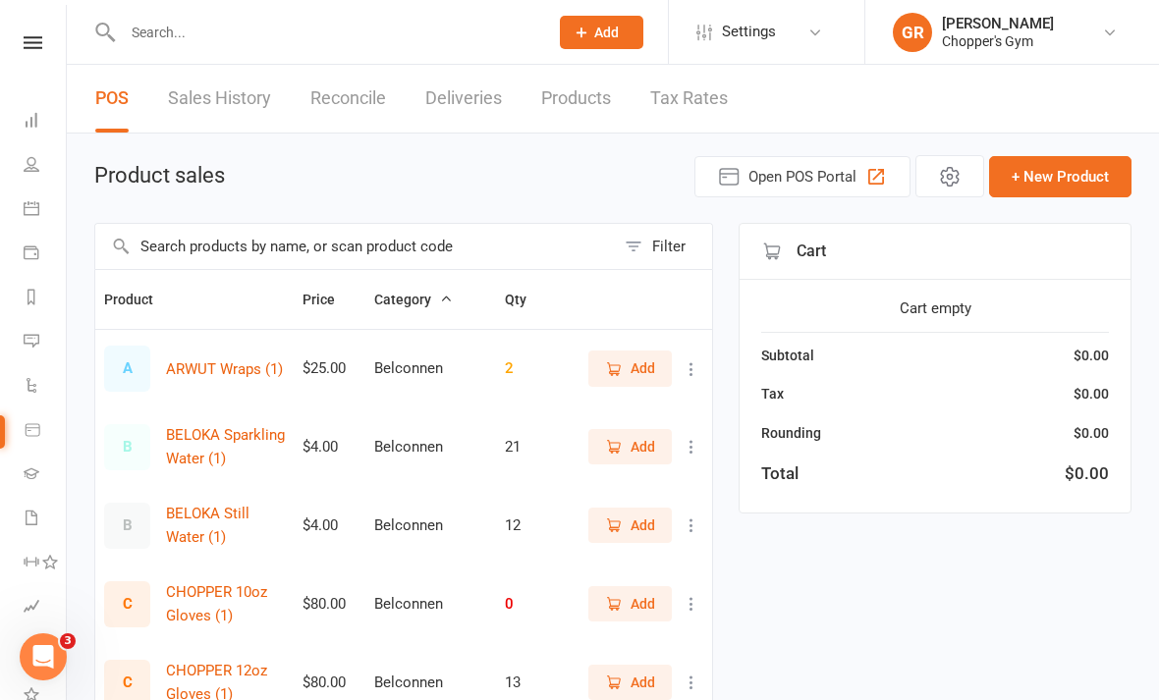
click at [33, 504] on link "Waivers 2" at bounding box center [46, 520] width 44 height 44
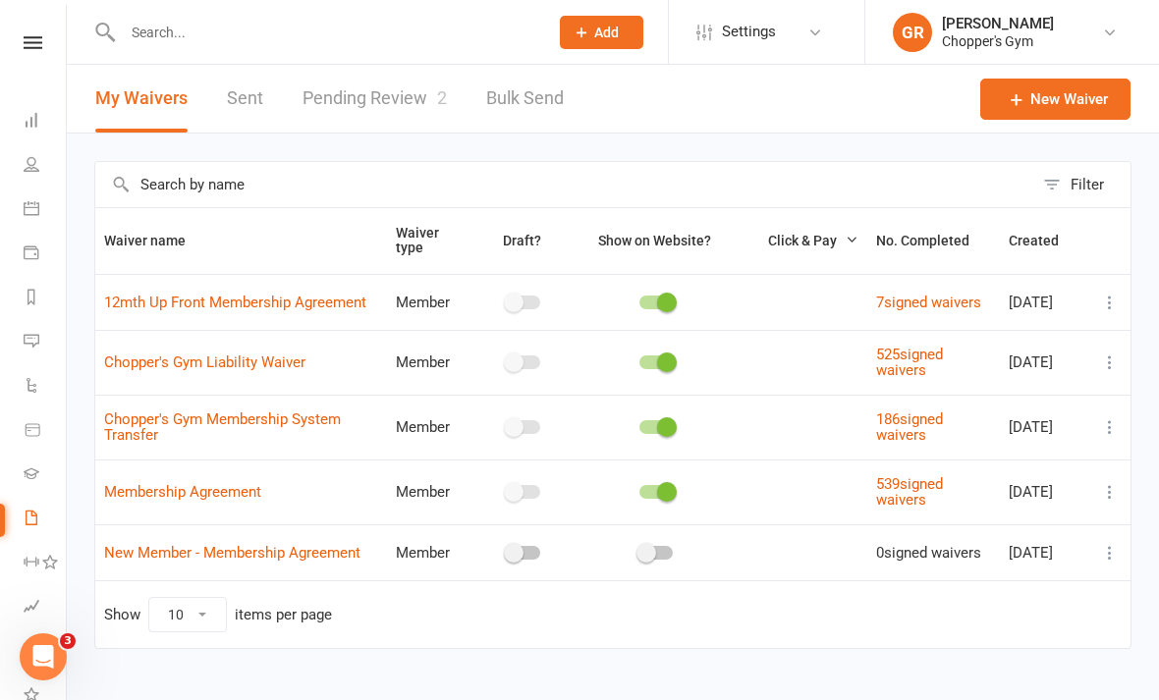
click at [396, 113] on link "Pending Review 2" at bounding box center [375, 99] width 144 height 68
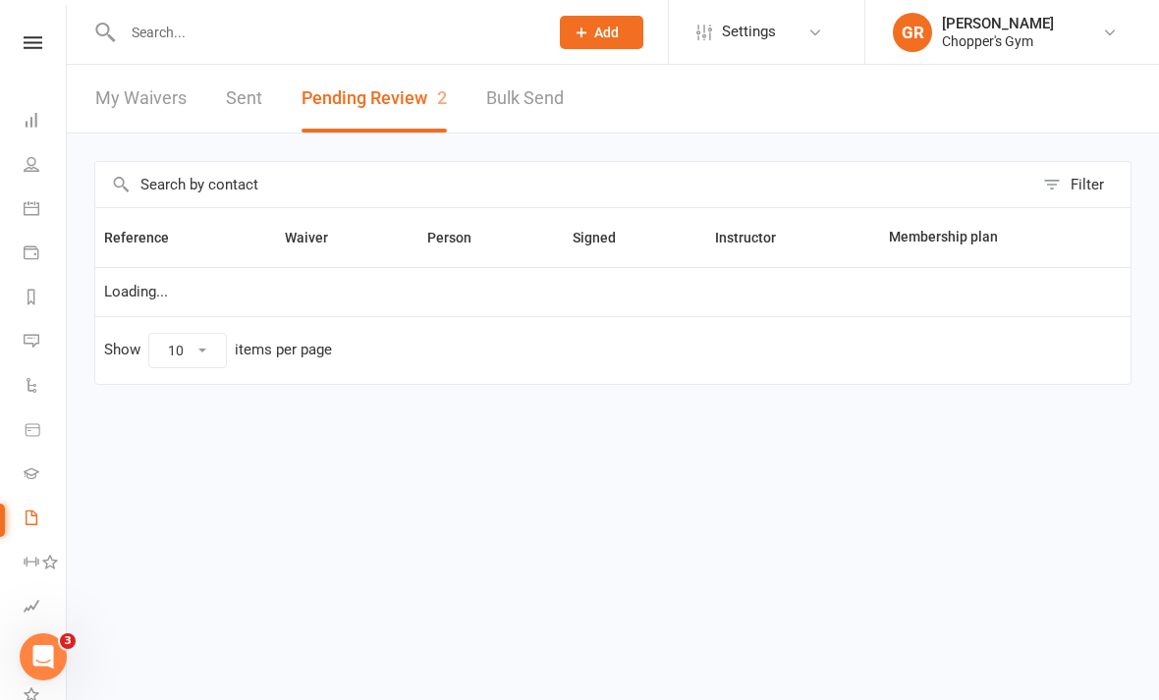
select select "50"
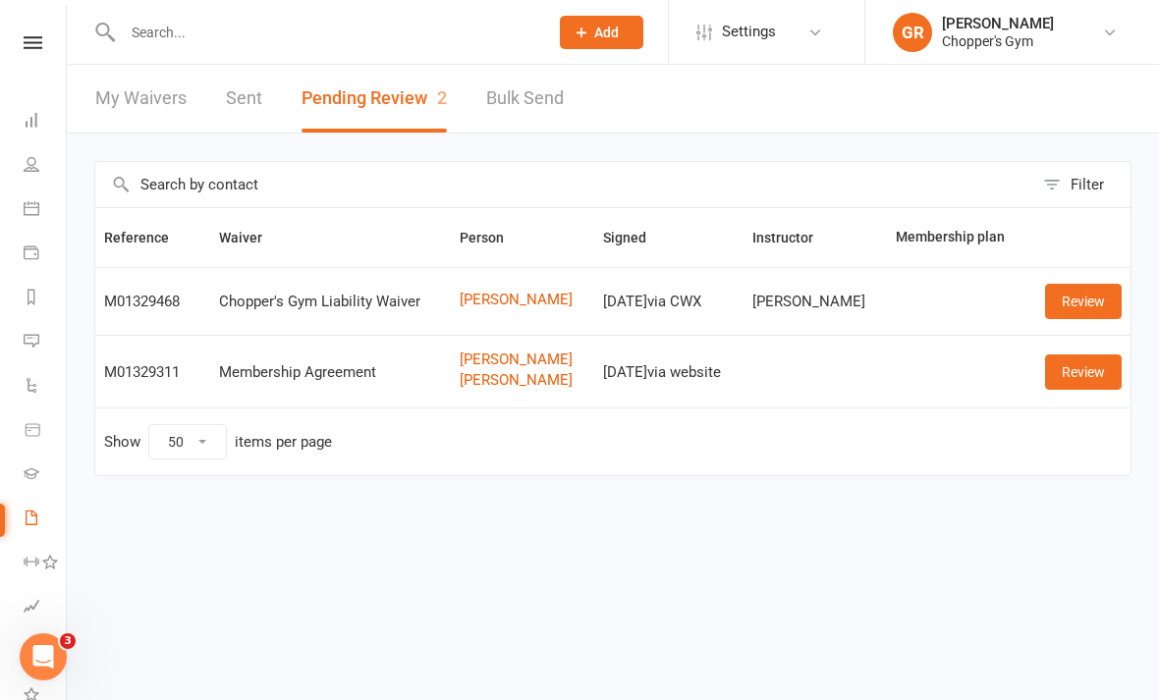
click at [1097, 299] on link "Review" at bounding box center [1083, 301] width 77 height 35
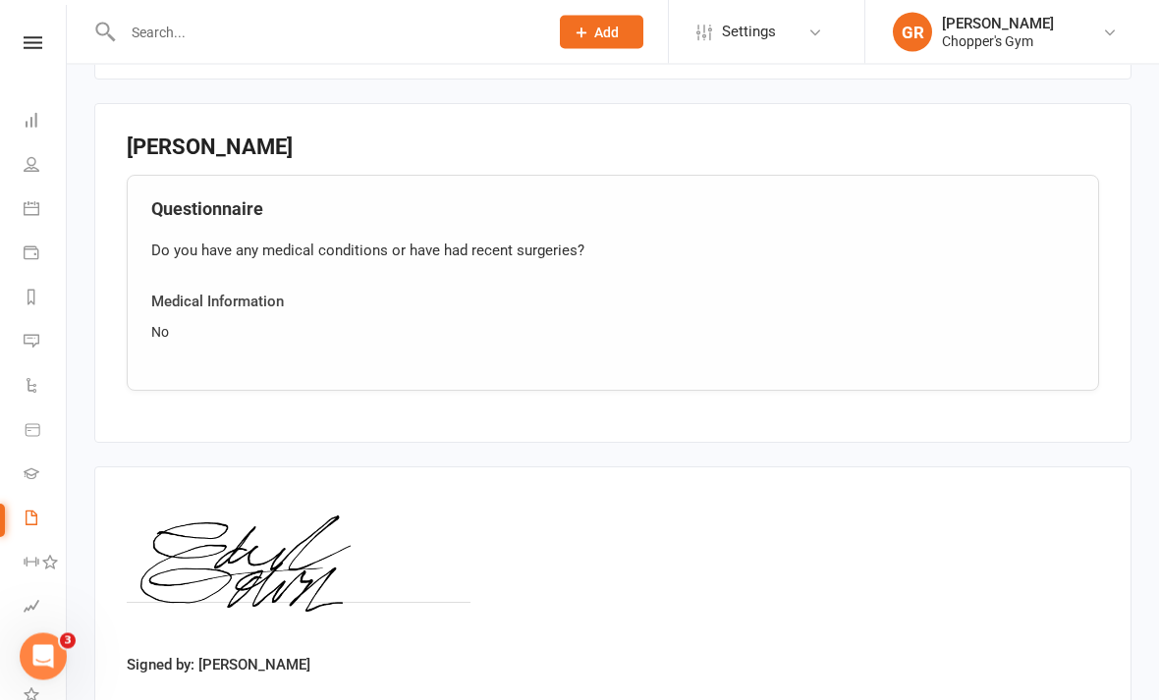
scroll to position [1362, 0]
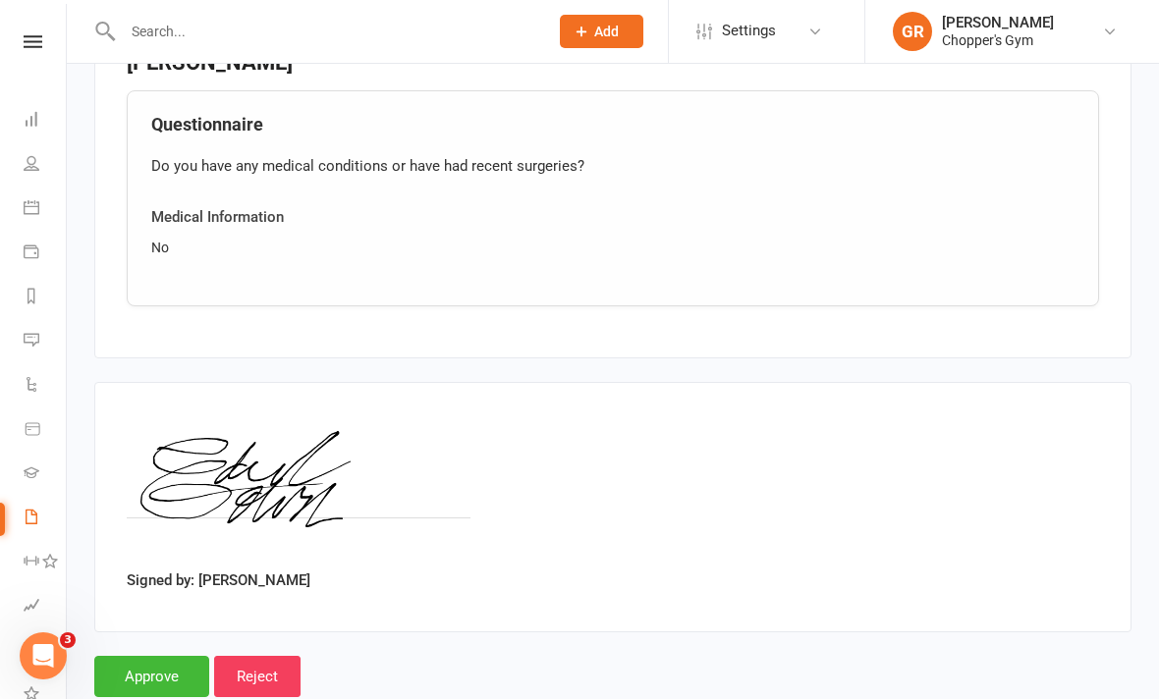
click at [150, 664] on input "Approve" at bounding box center [151, 677] width 115 height 41
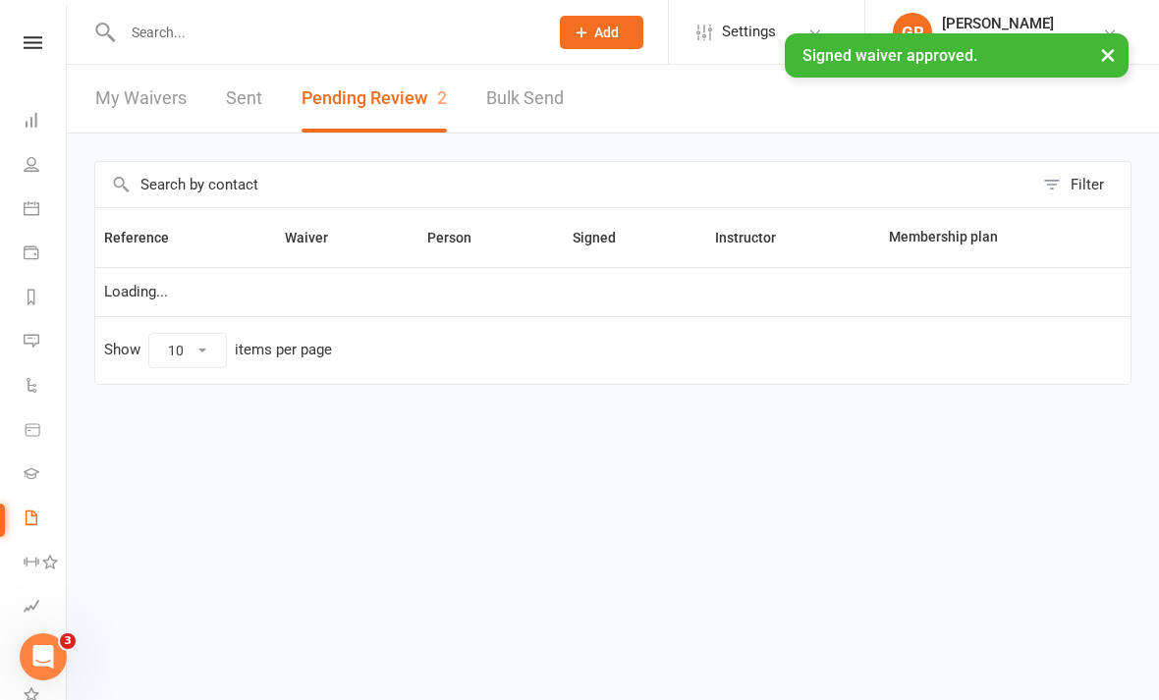
select select "50"
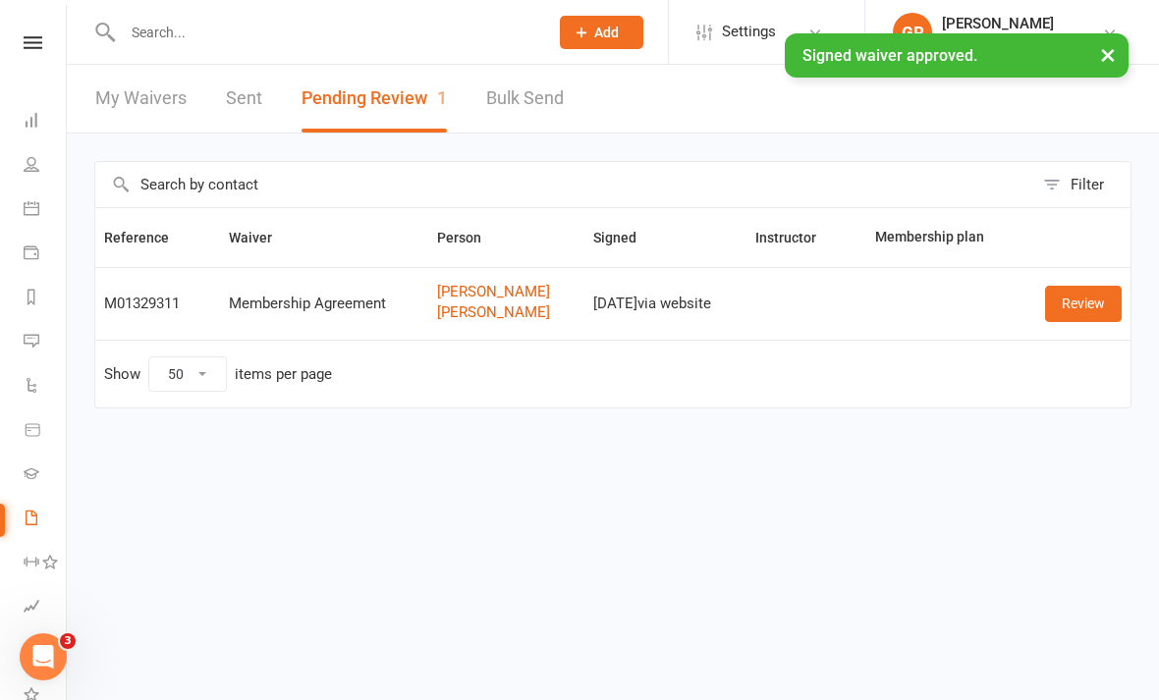
click at [1086, 287] on link "Review" at bounding box center [1083, 303] width 77 height 35
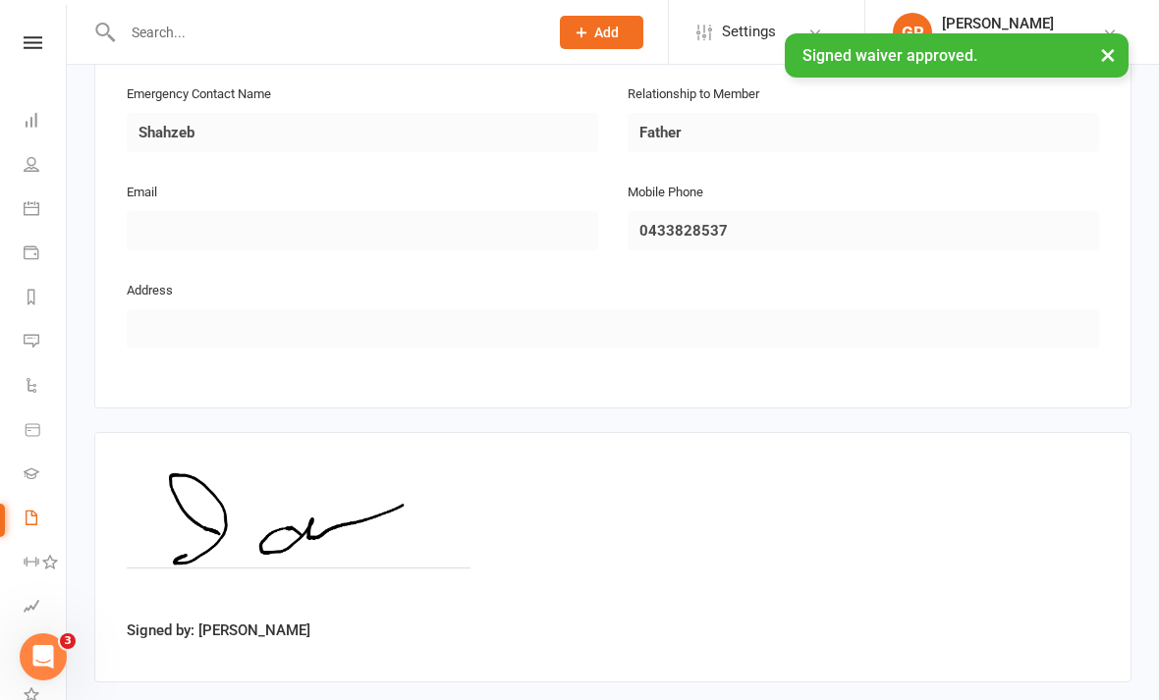
scroll to position [1705, 0]
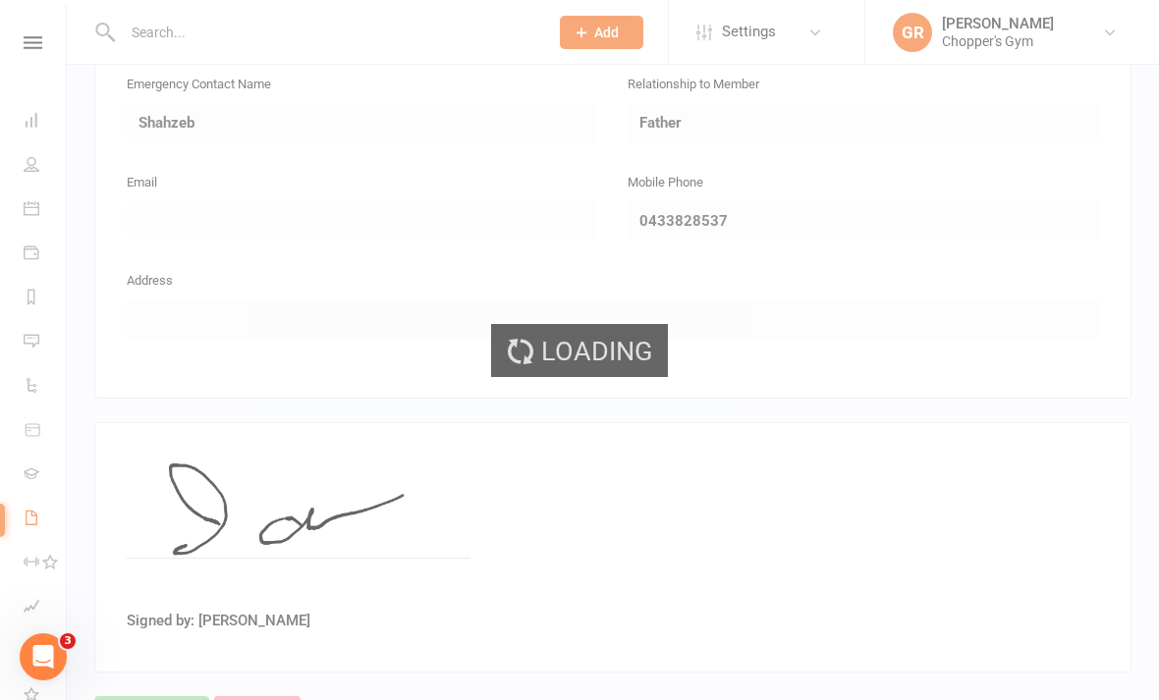
select select "50"
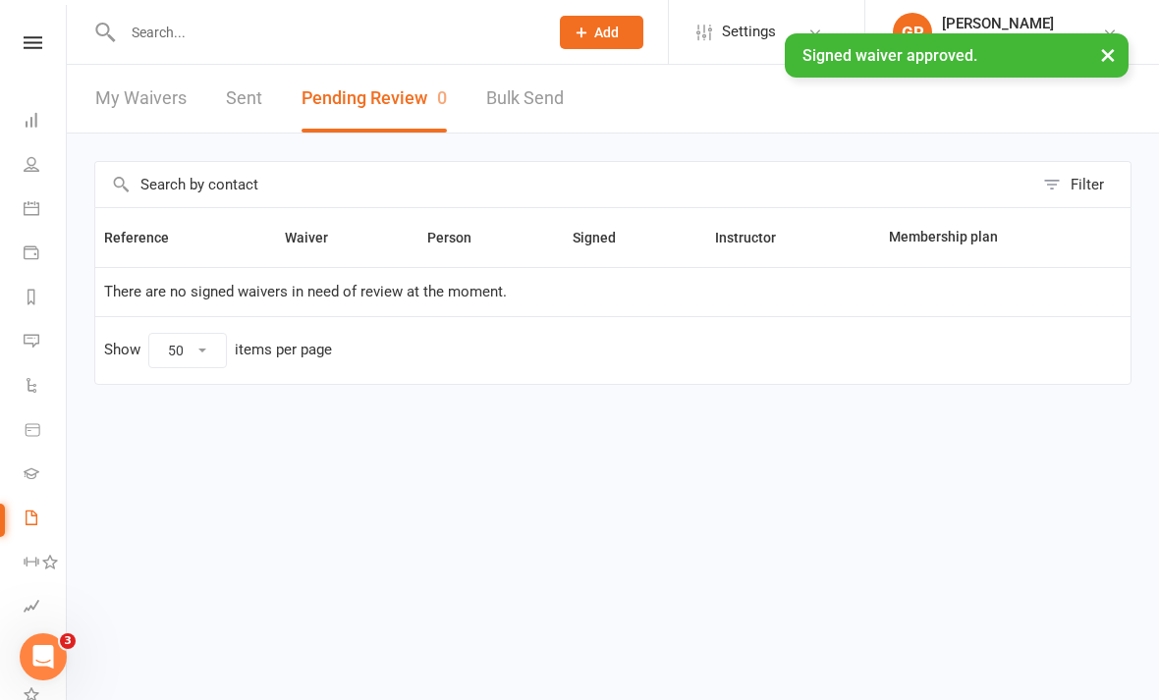
click at [38, 197] on link "Calendar" at bounding box center [46, 211] width 44 height 44
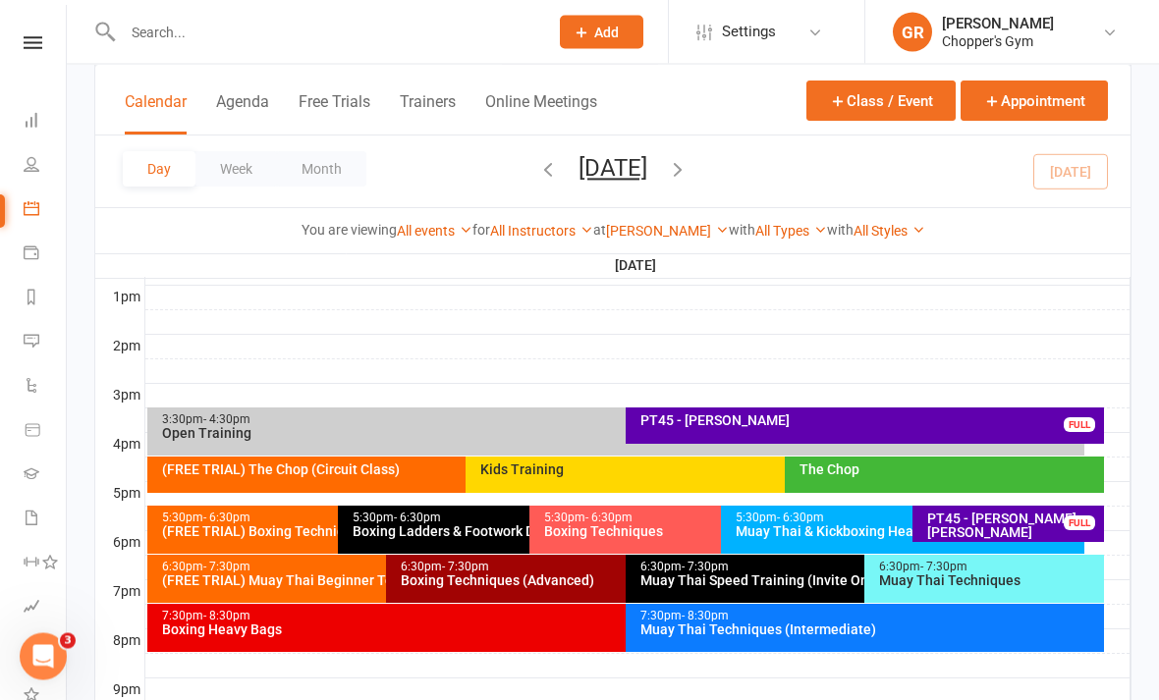
scroll to position [756, 0]
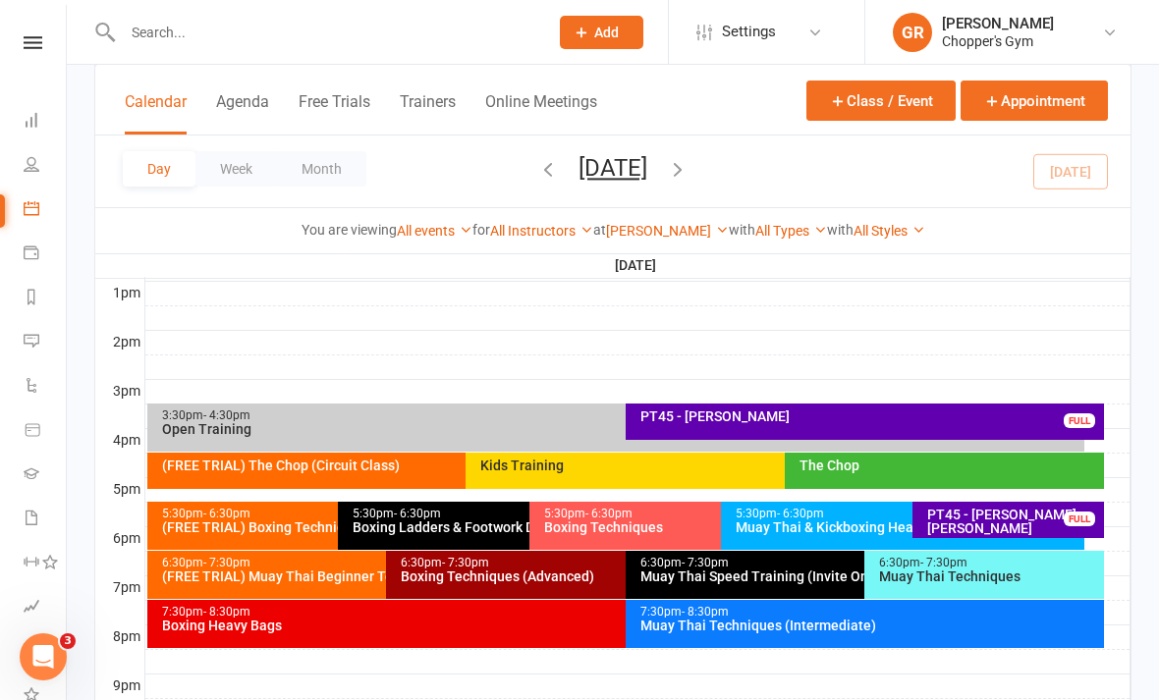
click at [342, 570] on div "(FREE TRIAL) Muay Thai Beginner Technique" at bounding box center [381, 577] width 441 height 14
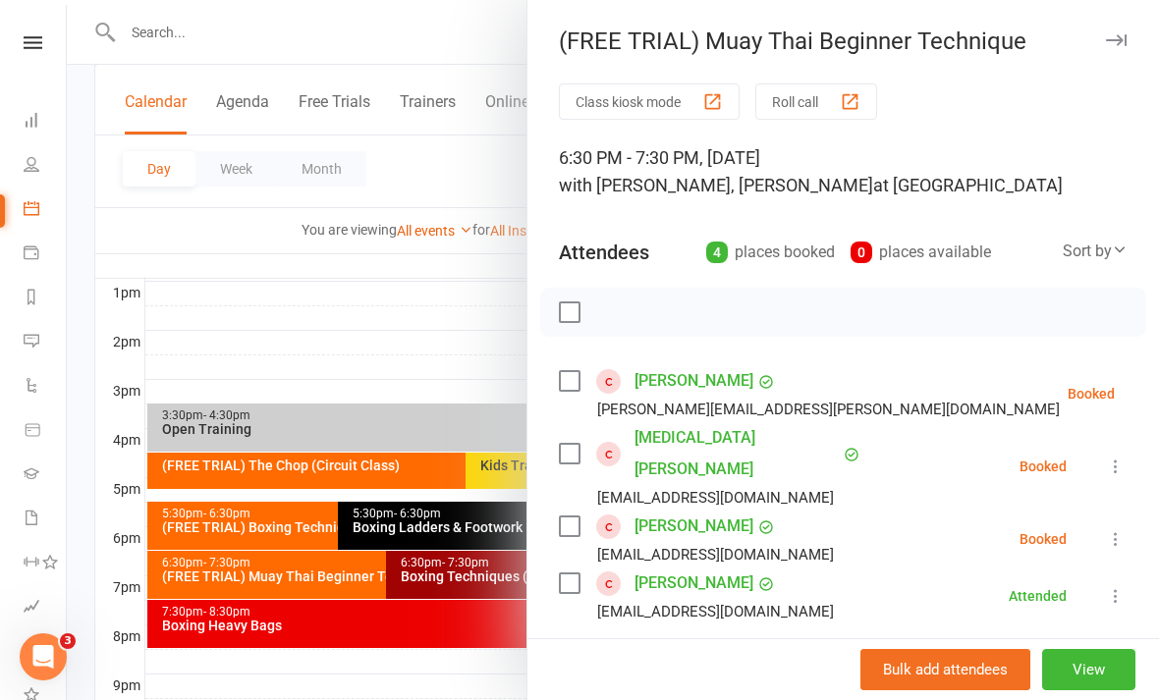
click at [1154, 403] on icon at bounding box center [1164, 394] width 20 height 20
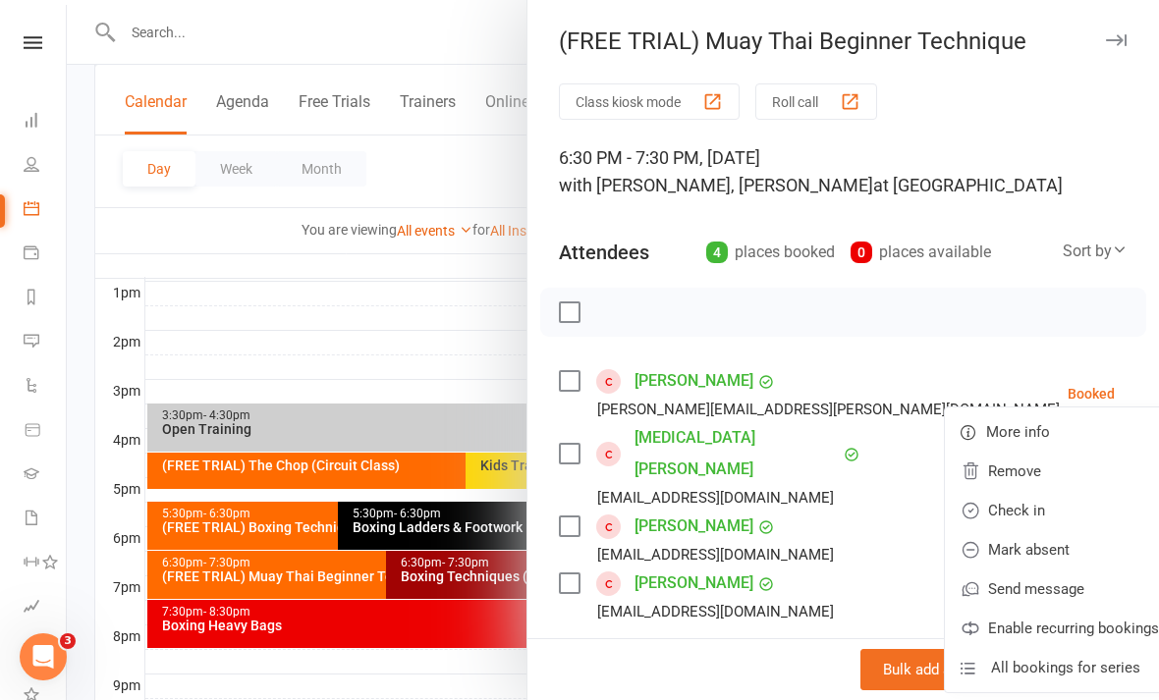
click at [1012, 503] on link "Check in" at bounding box center [1060, 510] width 230 height 39
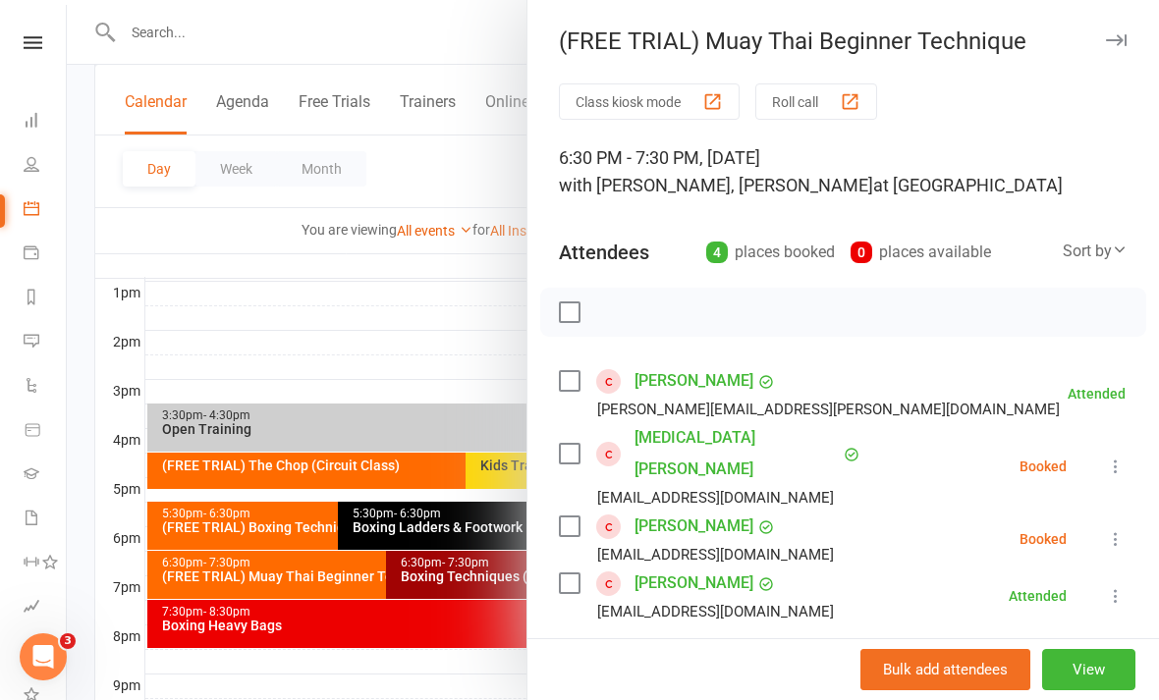
click at [437, 696] on div at bounding box center [613, 350] width 1092 height 700
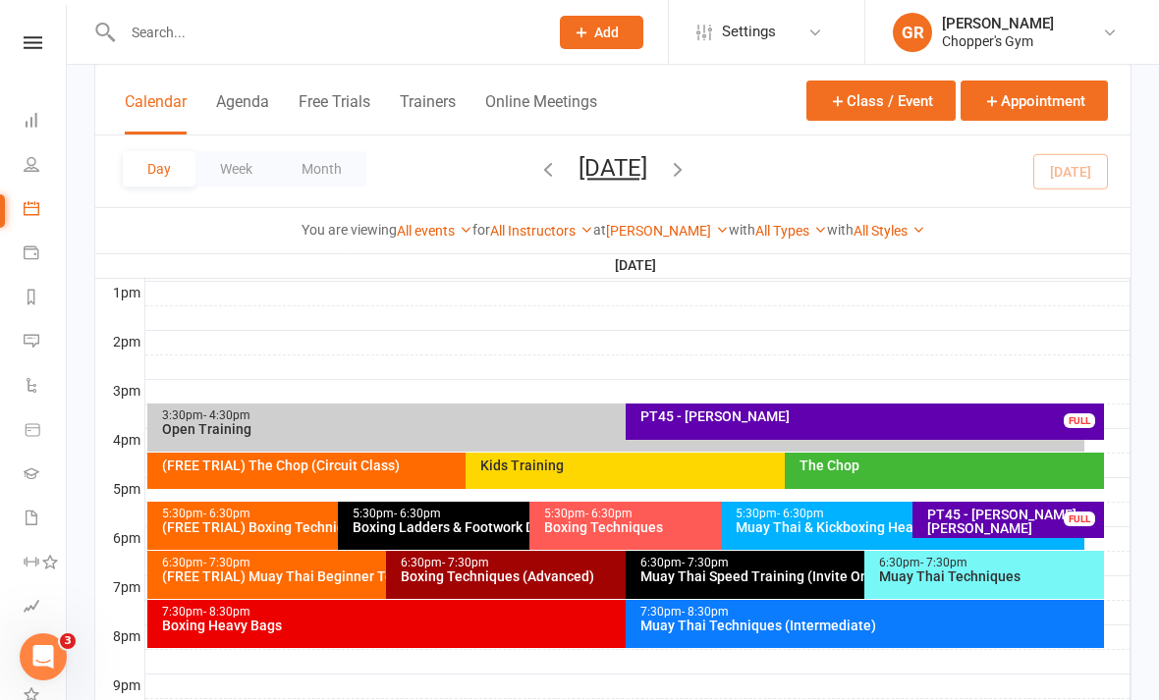
click at [581, 584] on div "Boxing Techniques (Advanced)" at bounding box center [620, 577] width 441 height 14
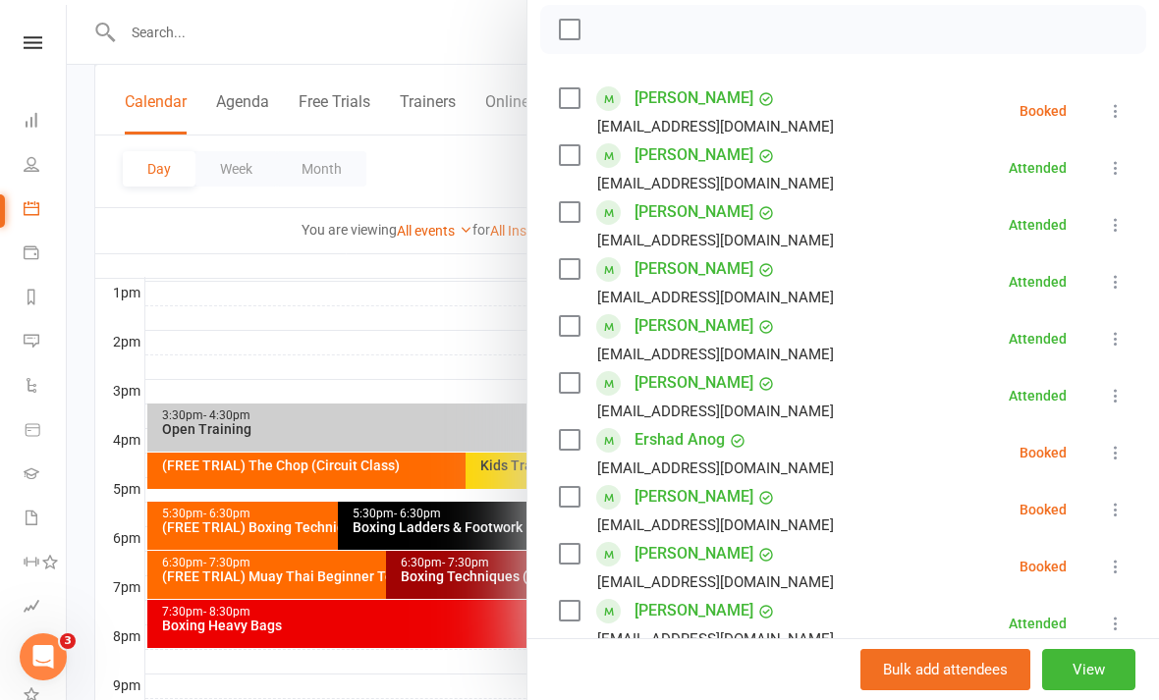
scroll to position [287, 0]
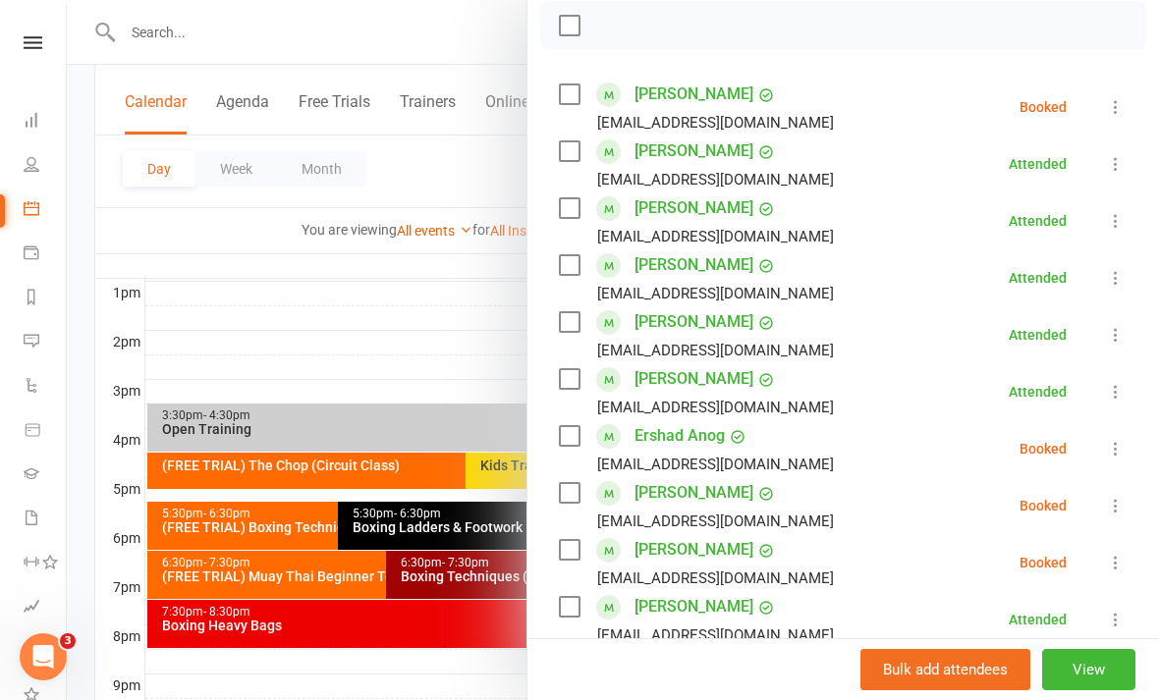
click at [1126, 511] on icon at bounding box center [1116, 506] width 20 height 20
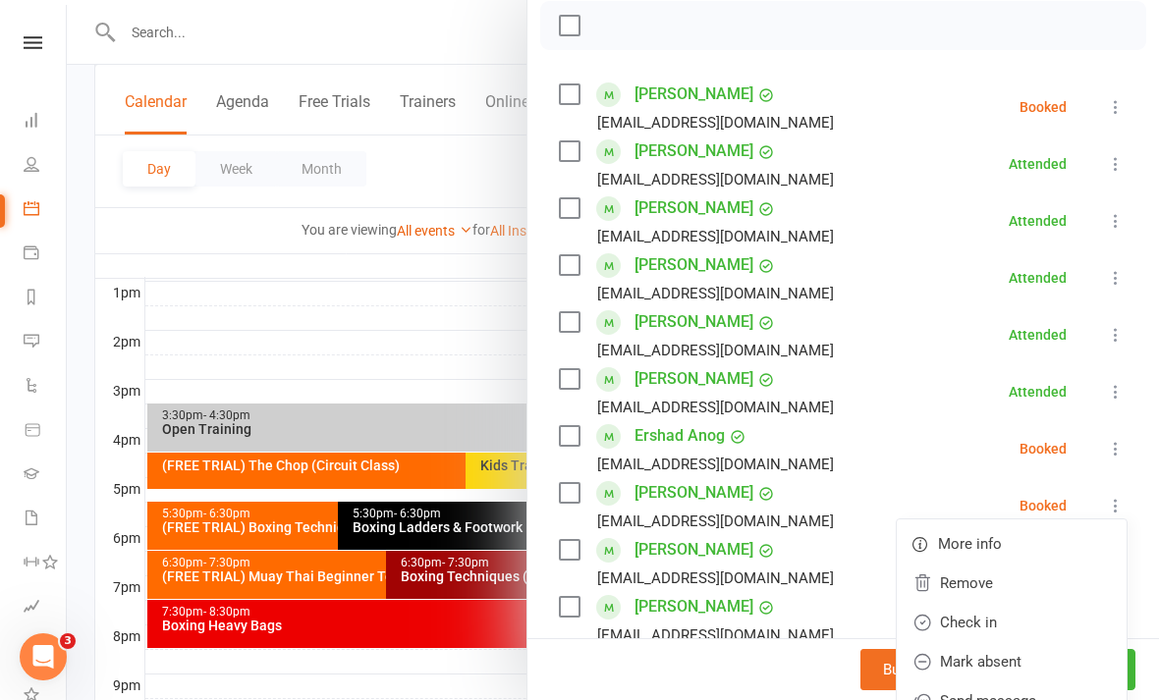
click at [1008, 628] on link "Check in" at bounding box center [1012, 622] width 230 height 39
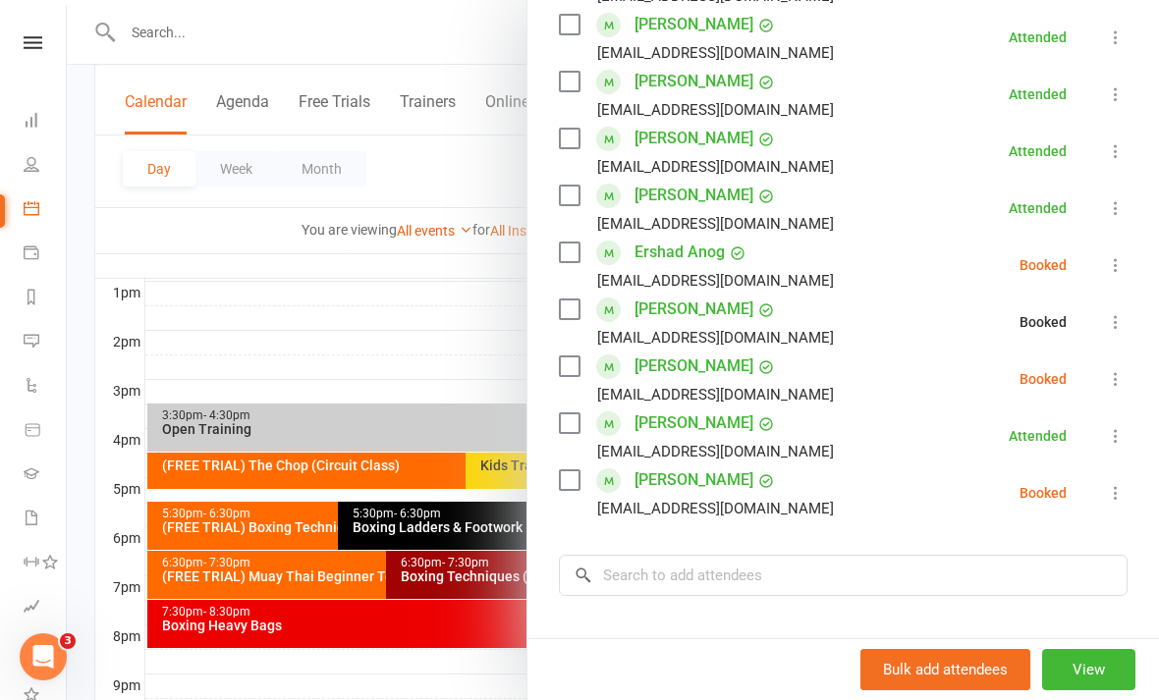
scroll to position [491, 0]
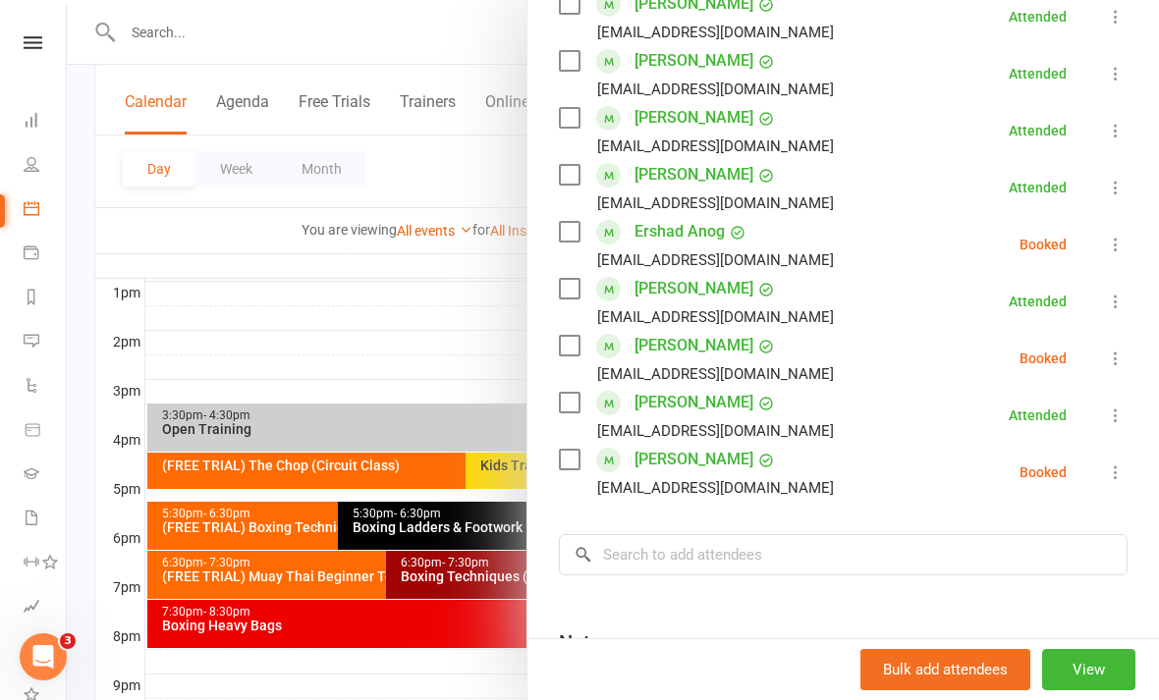
click at [434, 663] on div at bounding box center [613, 350] width 1092 height 700
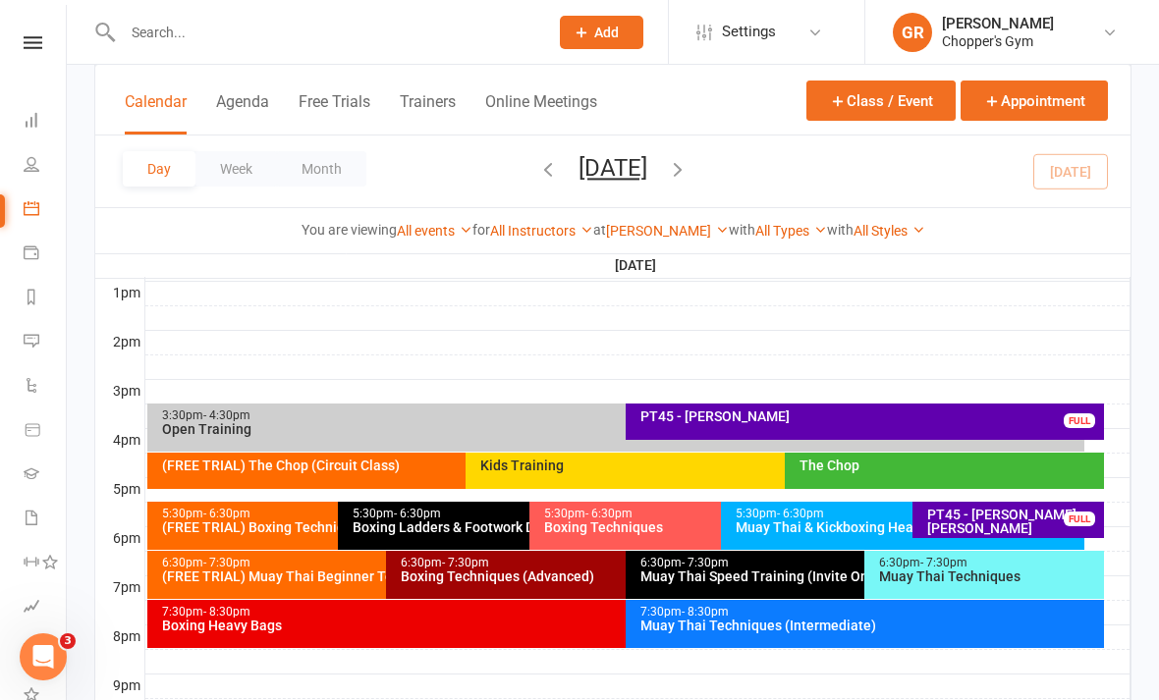
click at [962, 565] on span "- 7:30pm" at bounding box center [943, 563] width 47 height 14
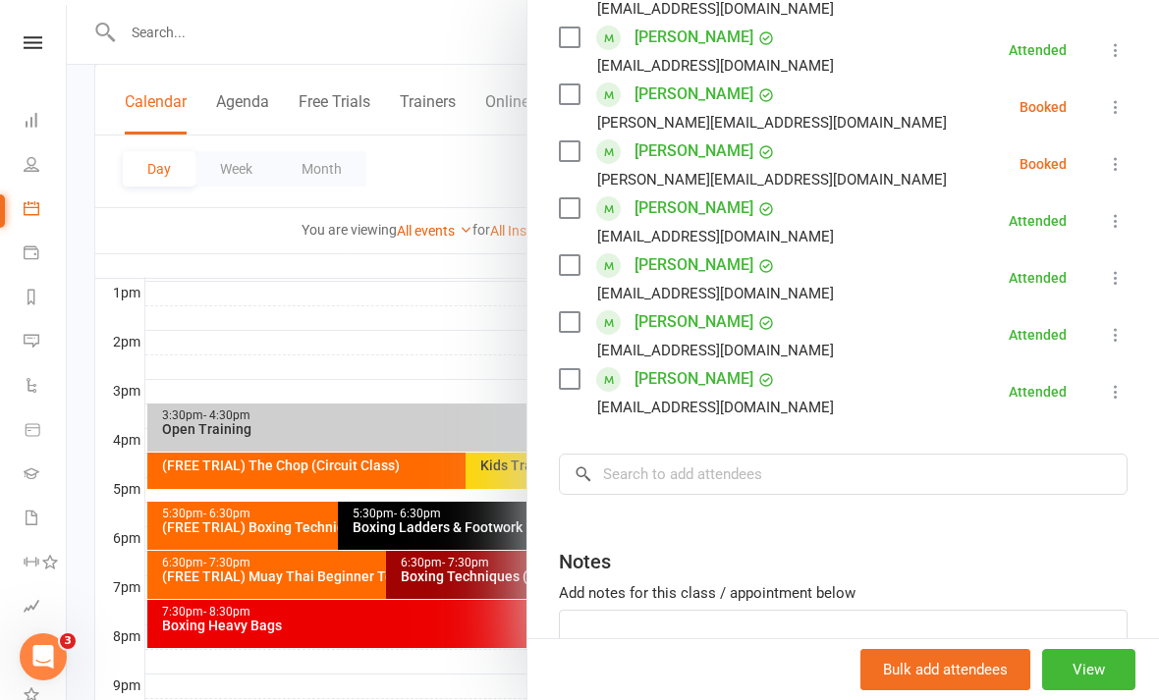
scroll to position [626, 0]
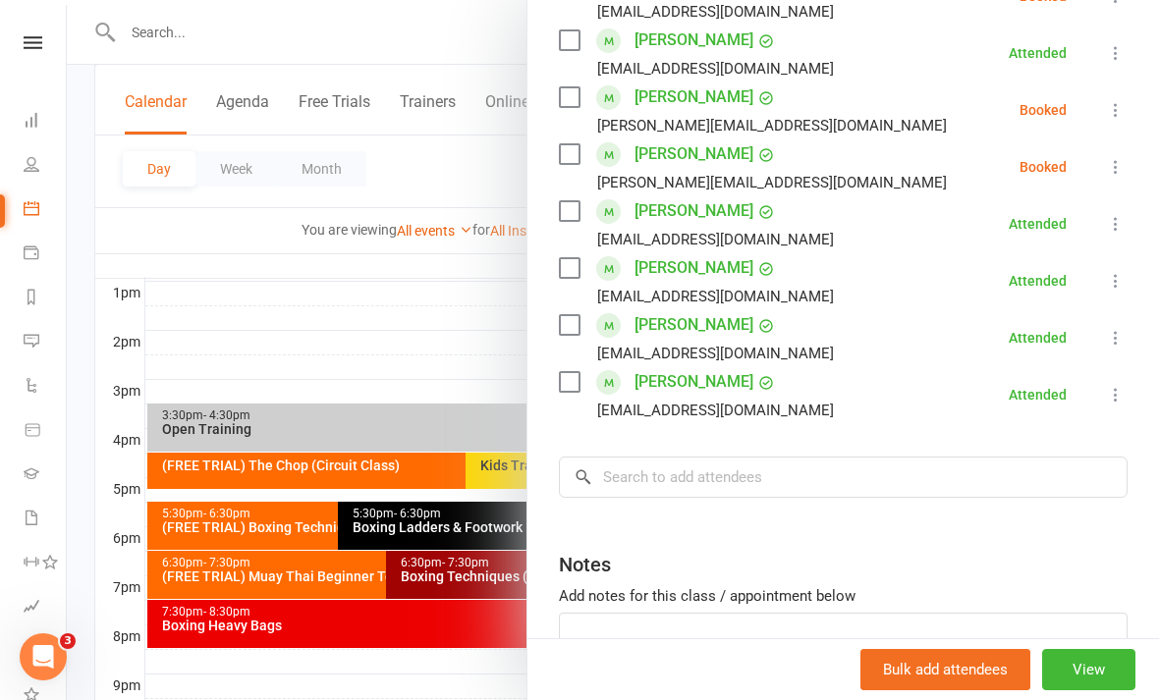
click at [429, 541] on div at bounding box center [613, 350] width 1092 height 700
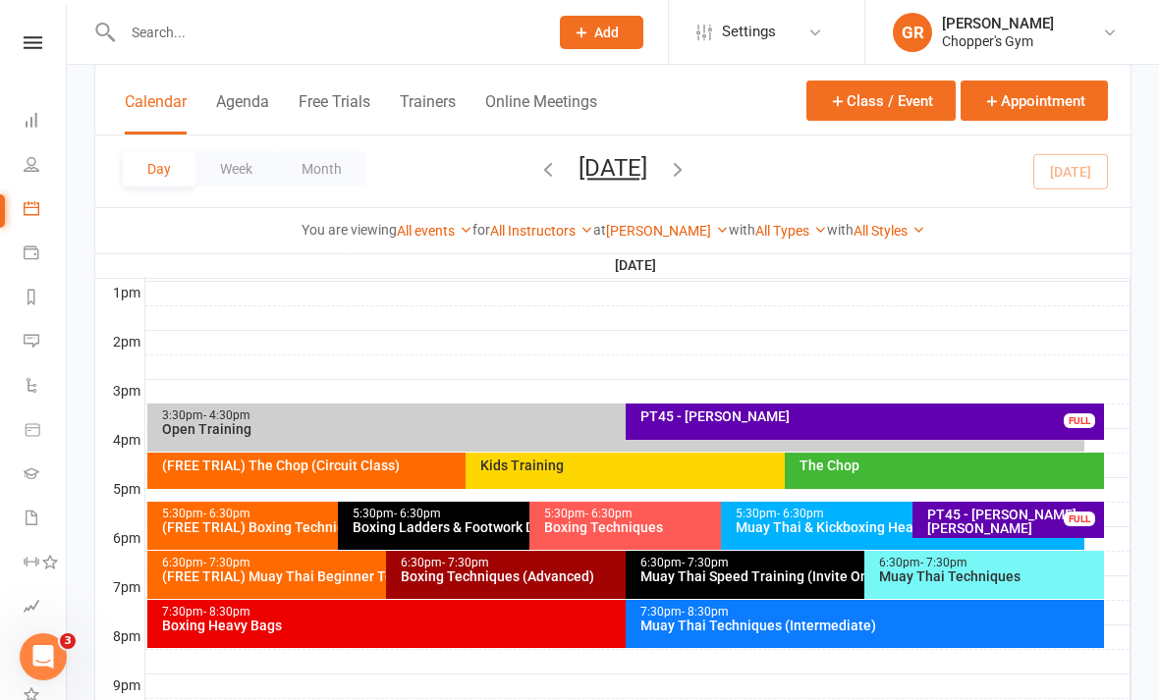
click at [787, 571] on div "Muay Thai Speed Training (Invite Only)" at bounding box center [859, 577] width 441 height 14
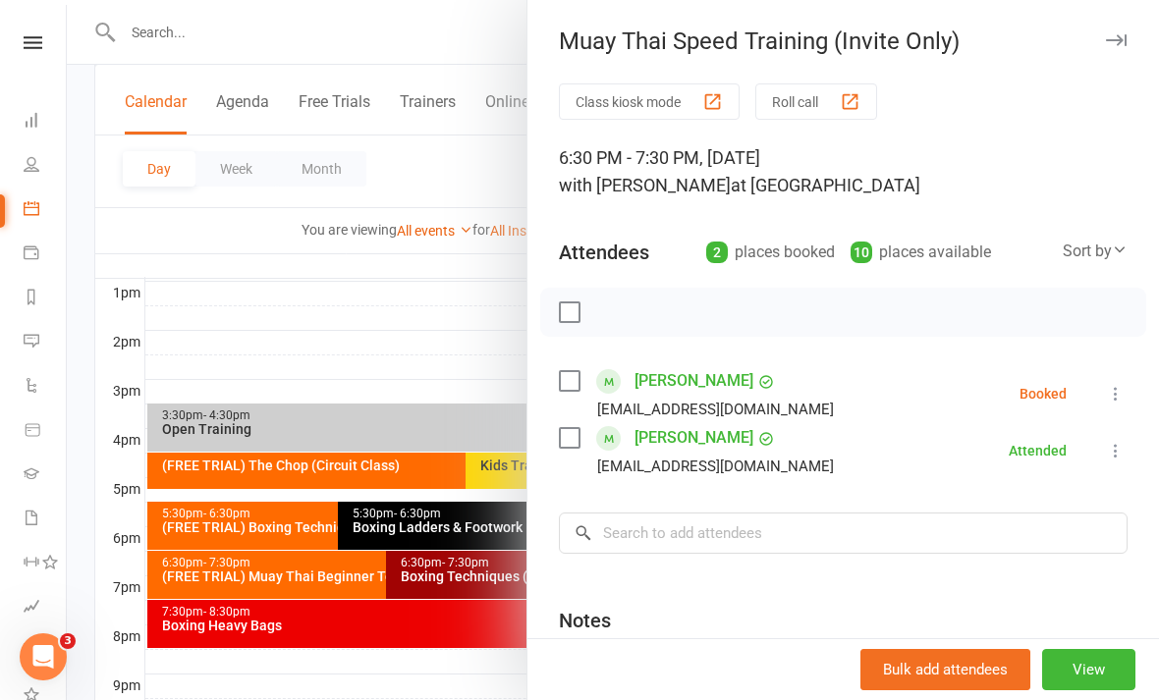
click at [1112, 401] on icon at bounding box center [1116, 394] width 20 height 20
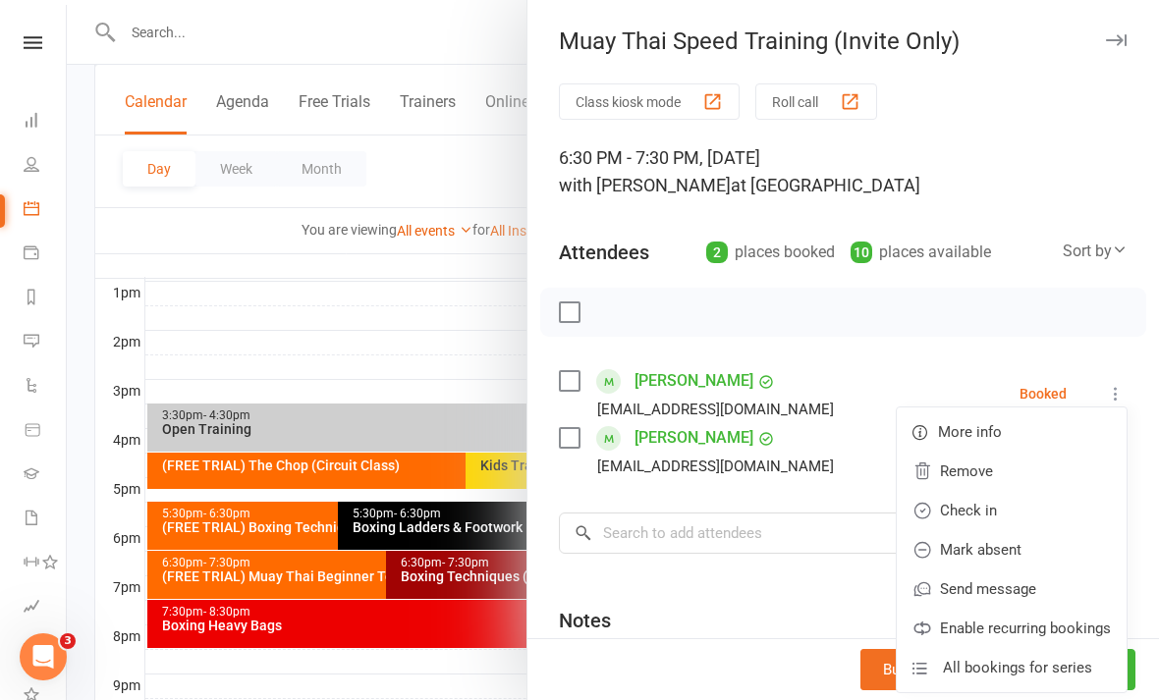
click at [987, 515] on link "Check in" at bounding box center [1012, 510] width 230 height 39
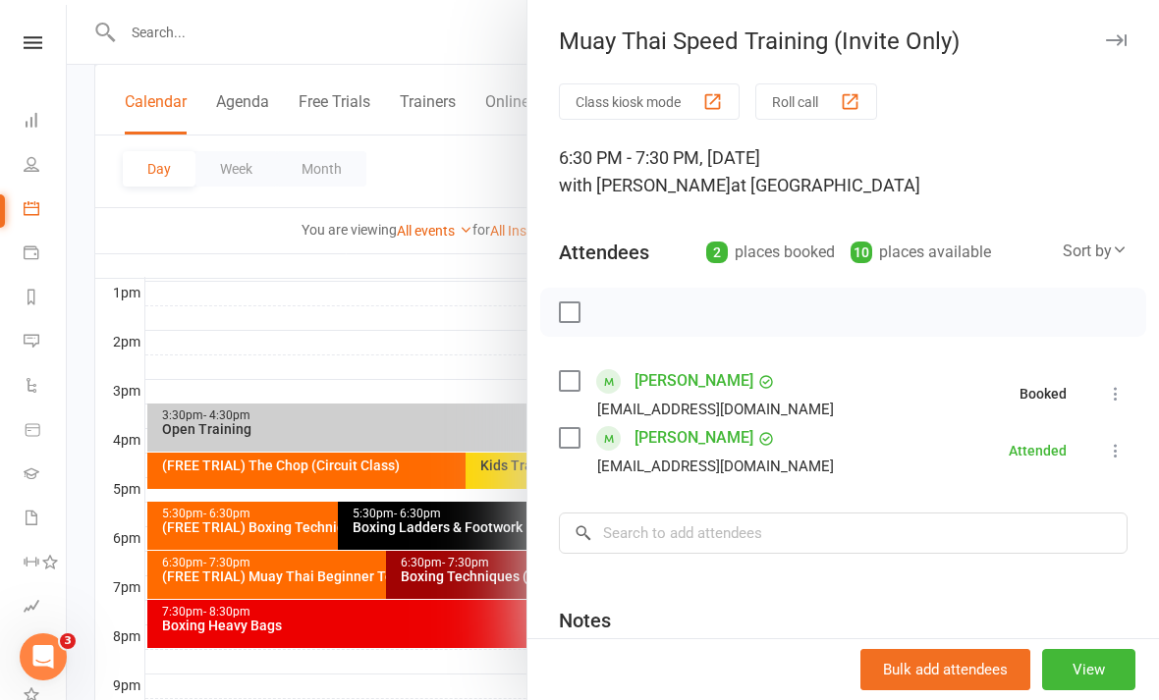
click at [406, 685] on div at bounding box center [613, 350] width 1092 height 700
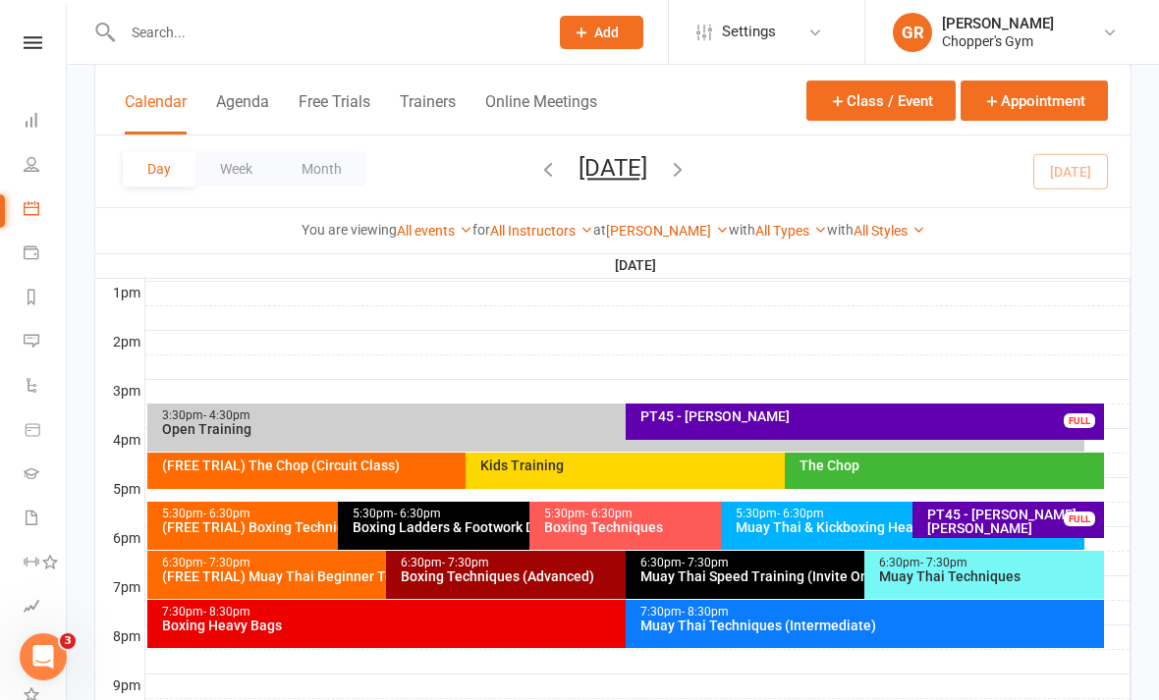
click at [933, 630] on div "Muay Thai Techniques (Intermediate)" at bounding box center [869, 626] width 461 height 14
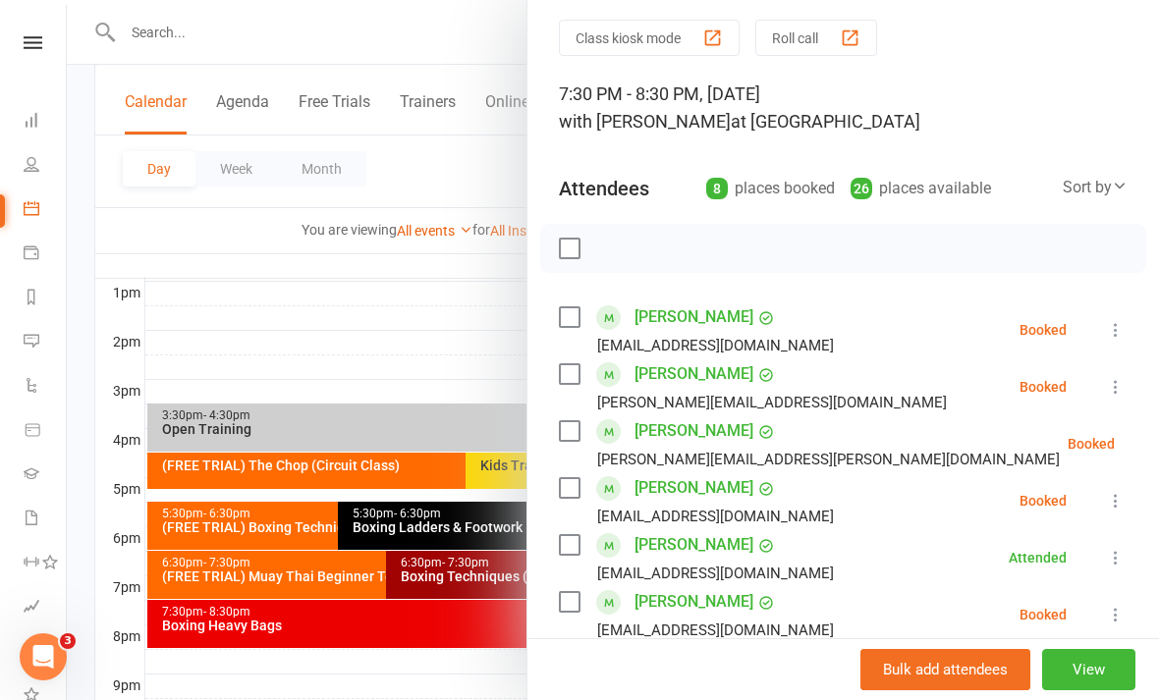
scroll to position [117, 0]
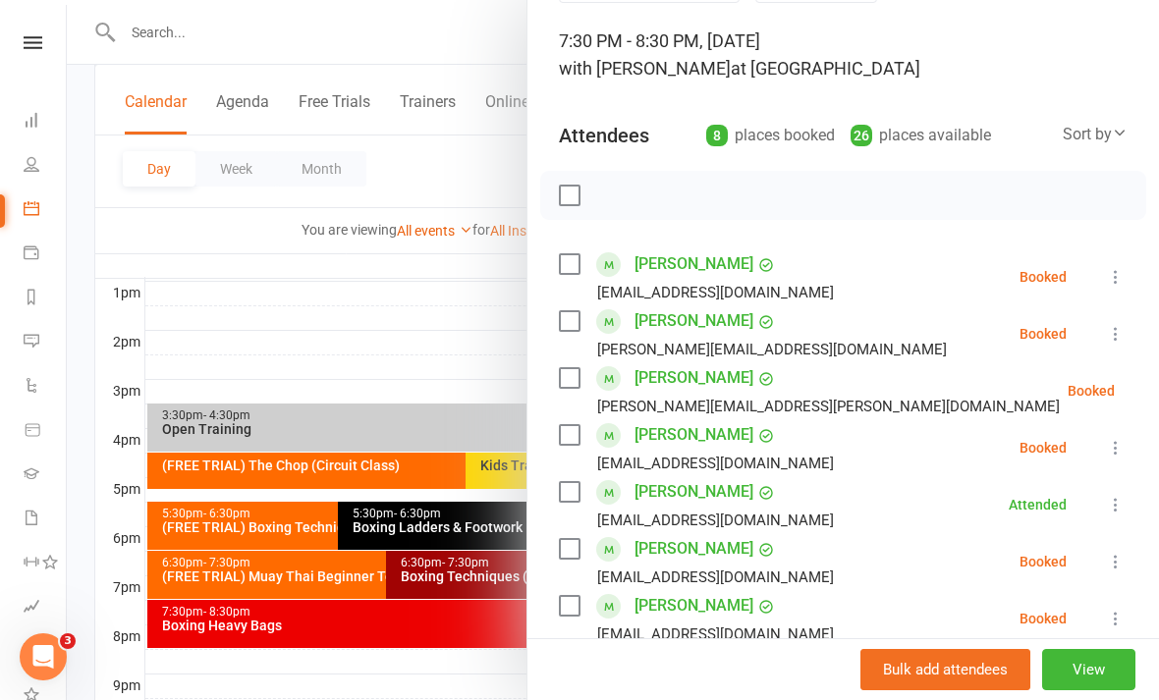
click at [1109, 451] on icon at bounding box center [1116, 448] width 20 height 20
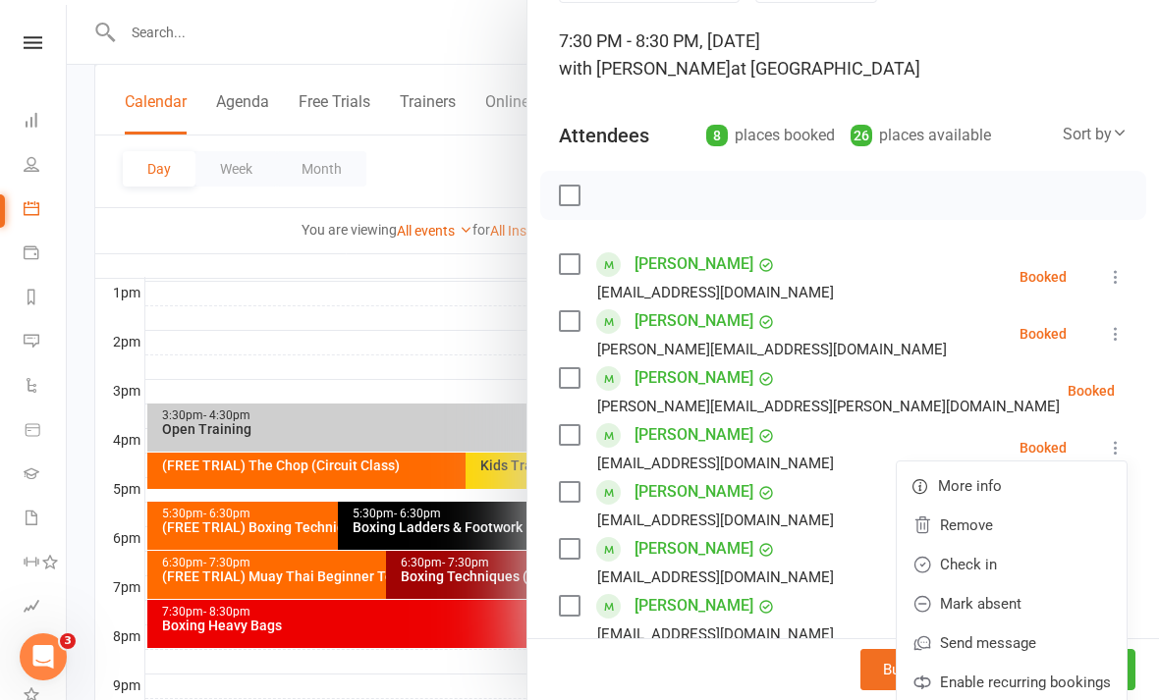
click at [988, 573] on link "Check in" at bounding box center [1012, 564] width 230 height 39
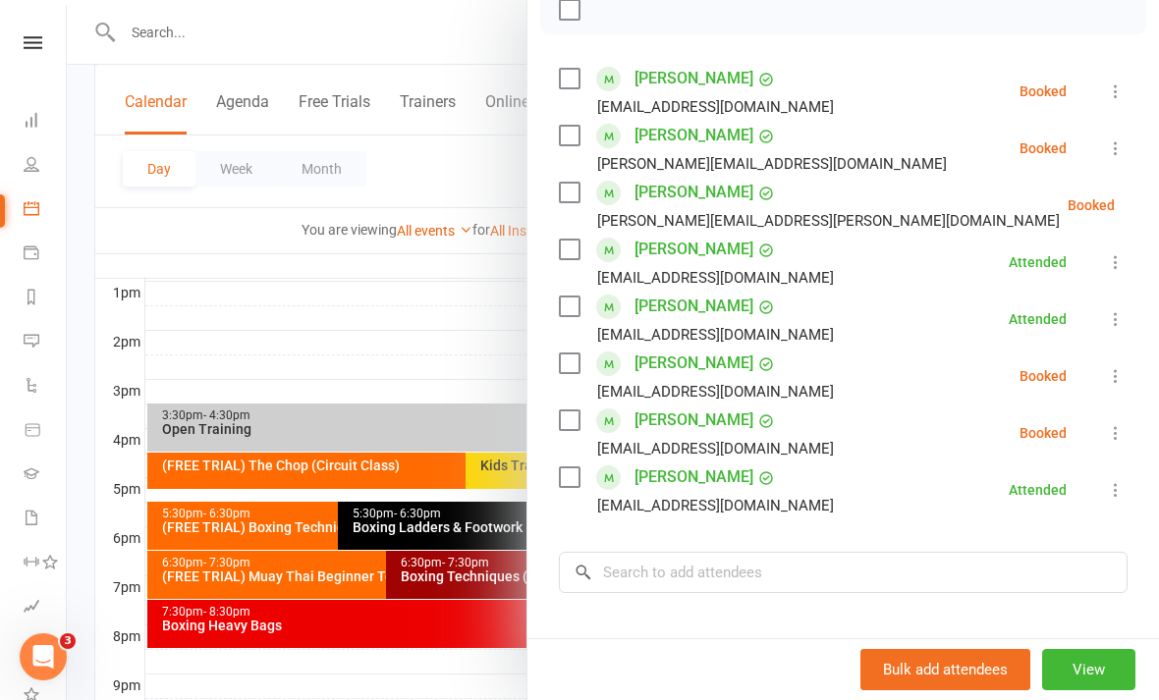
scroll to position [302, 0]
click at [1117, 437] on icon at bounding box center [1116, 434] width 20 height 20
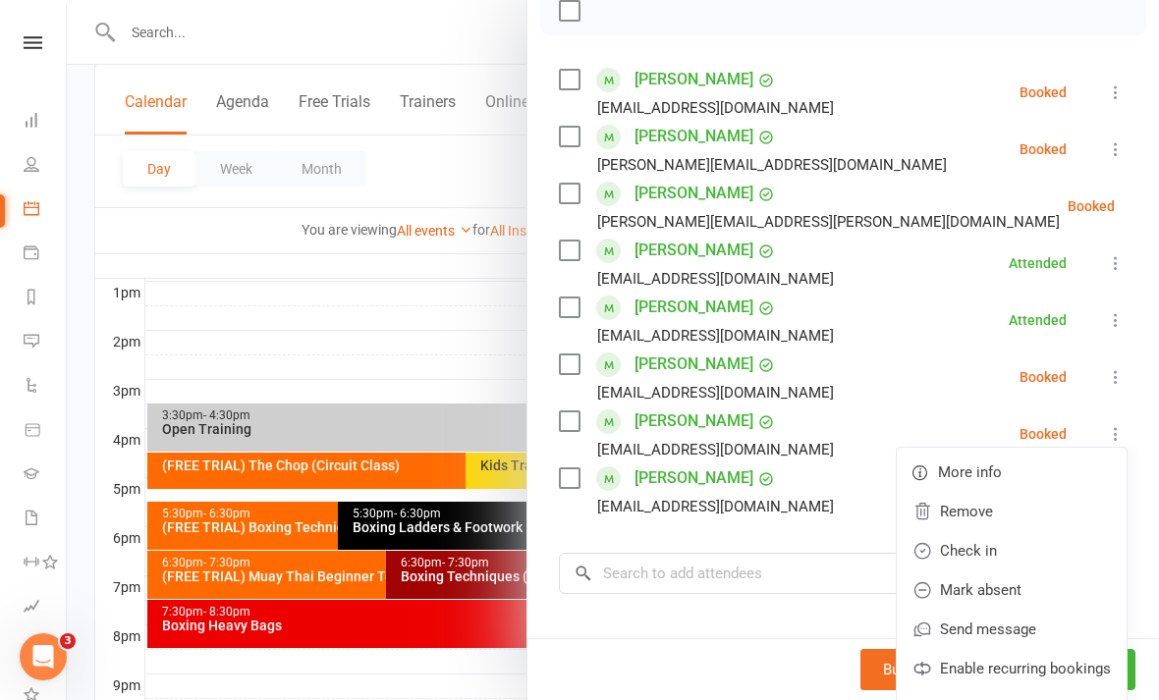
click at [1003, 551] on link "Check in" at bounding box center [1012, 550] width 230 height 39
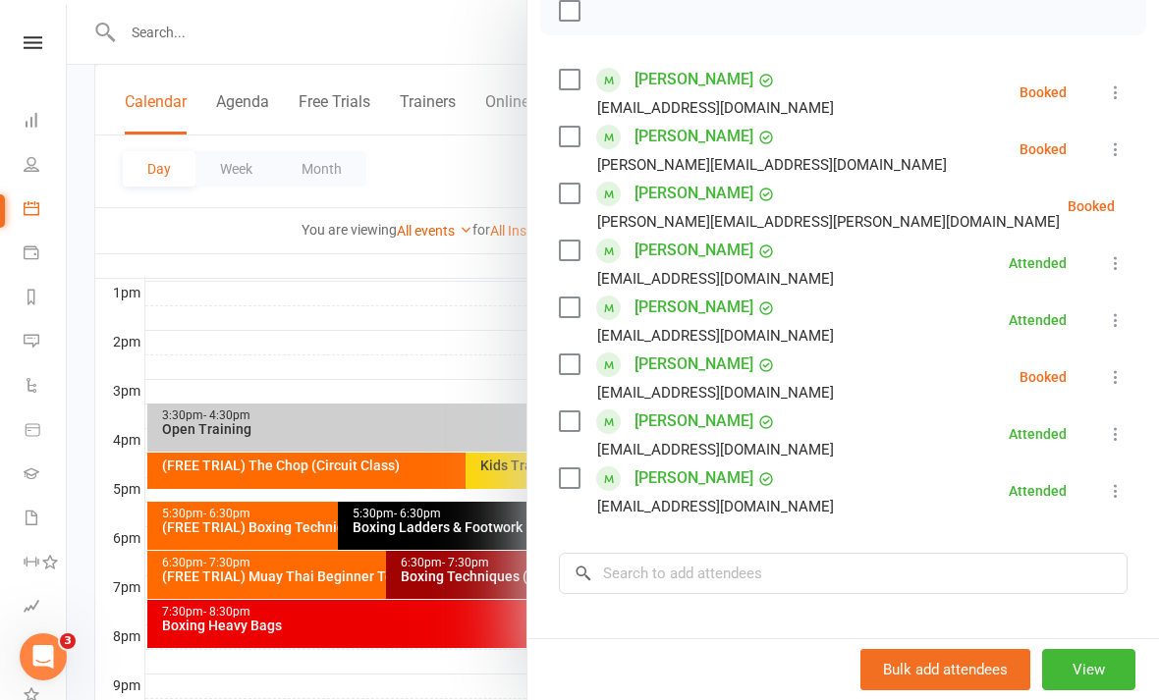
click at [430, 578] on div at bounding box center [613, 350] width 1092 height 700
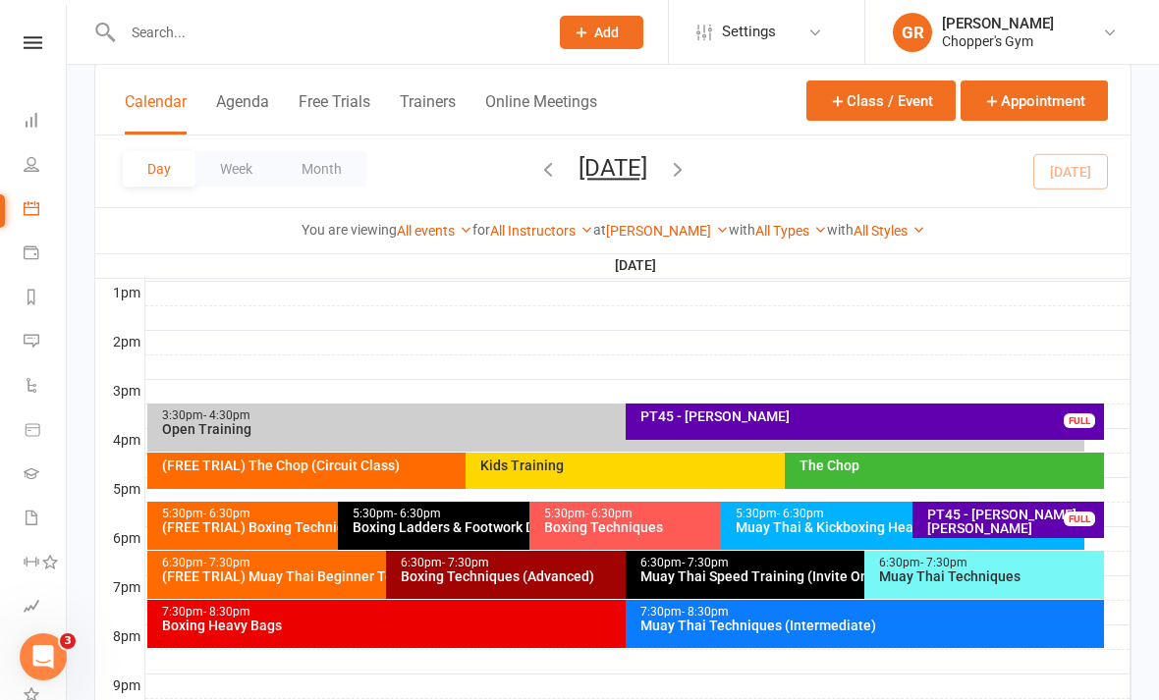
click at [563, 628] on div "Boxing Heavy Bags" at bounding box center [620, 626] width 919 height 14
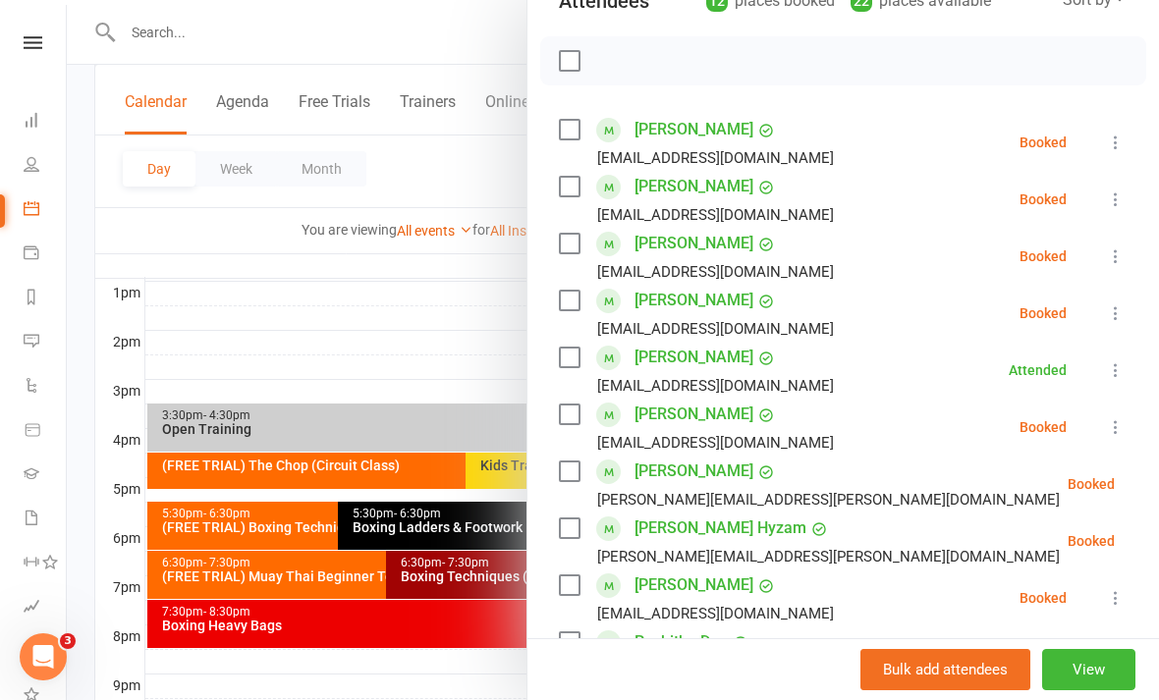
scroll to position [266, 0]
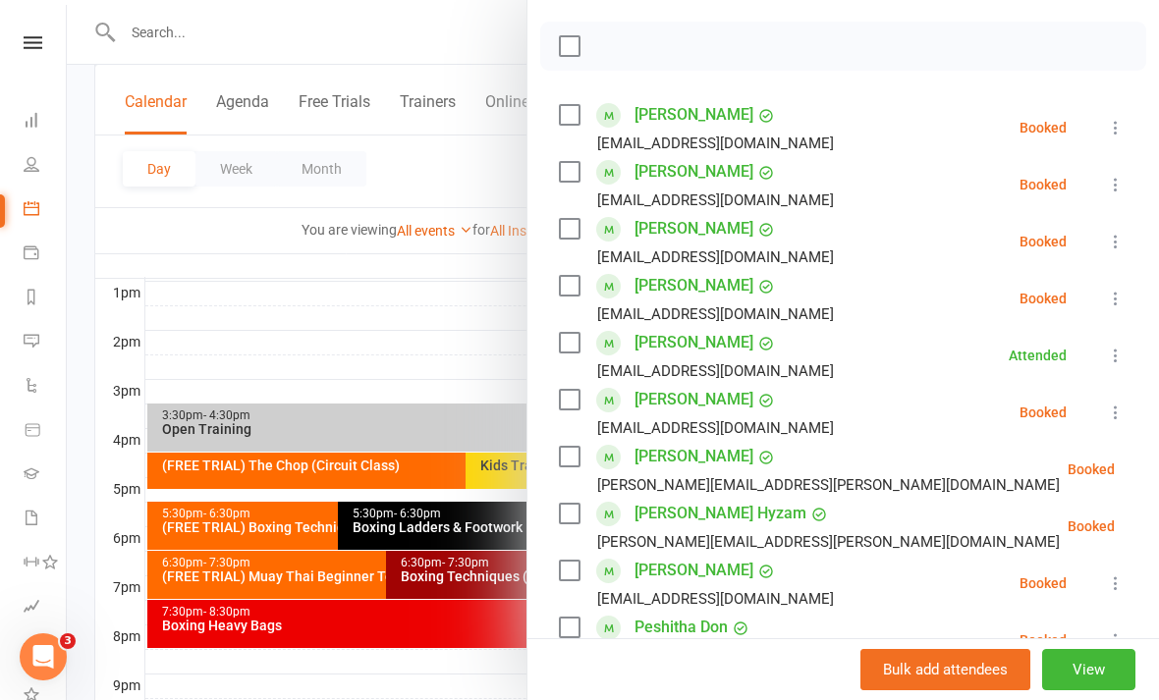
click at [1120, 246] on icon at bounding box center [1116, 242] width 20 height 20
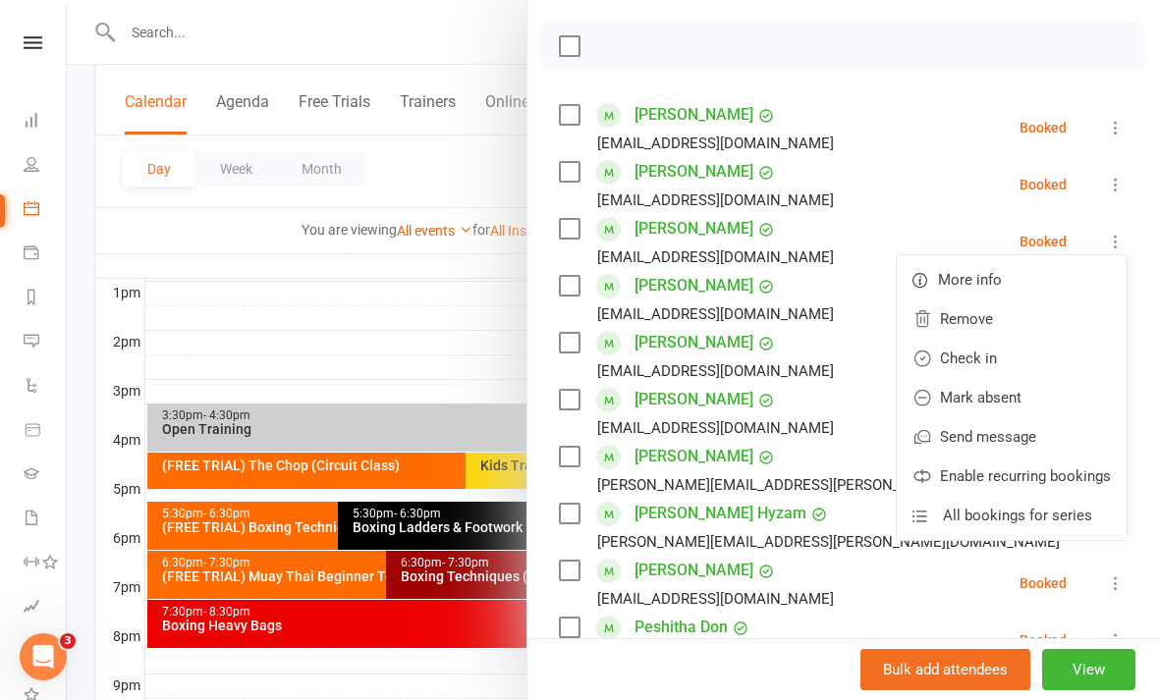
click at [998, 361] on link "Check in" at bounding box center [1012, 358] width 230 height 39
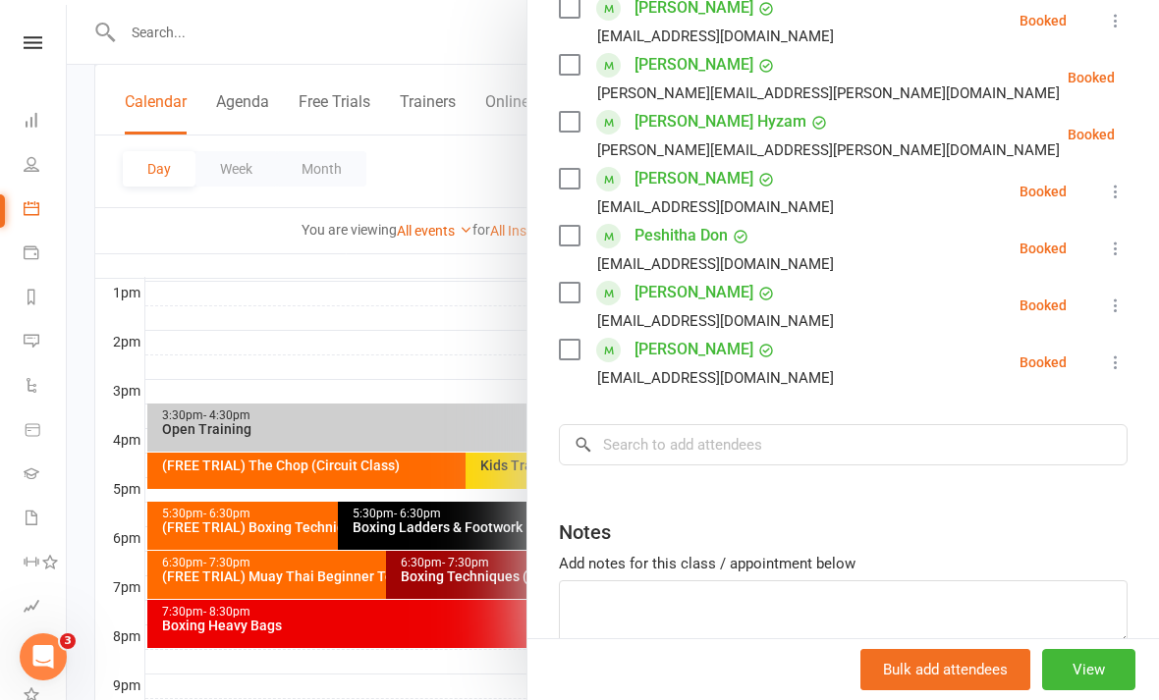
scroll to position [659, 0]
click at [460, 335] on div at bounding box center [613, 350] width 1092 height 700
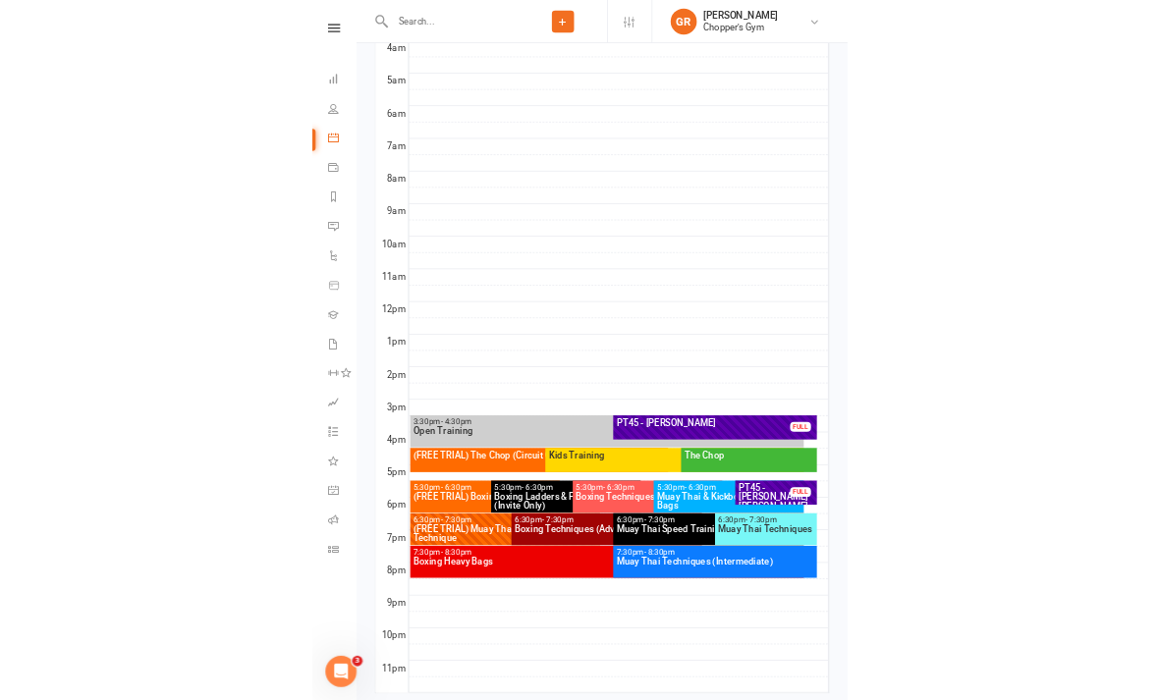
scroll to position [756, 0]
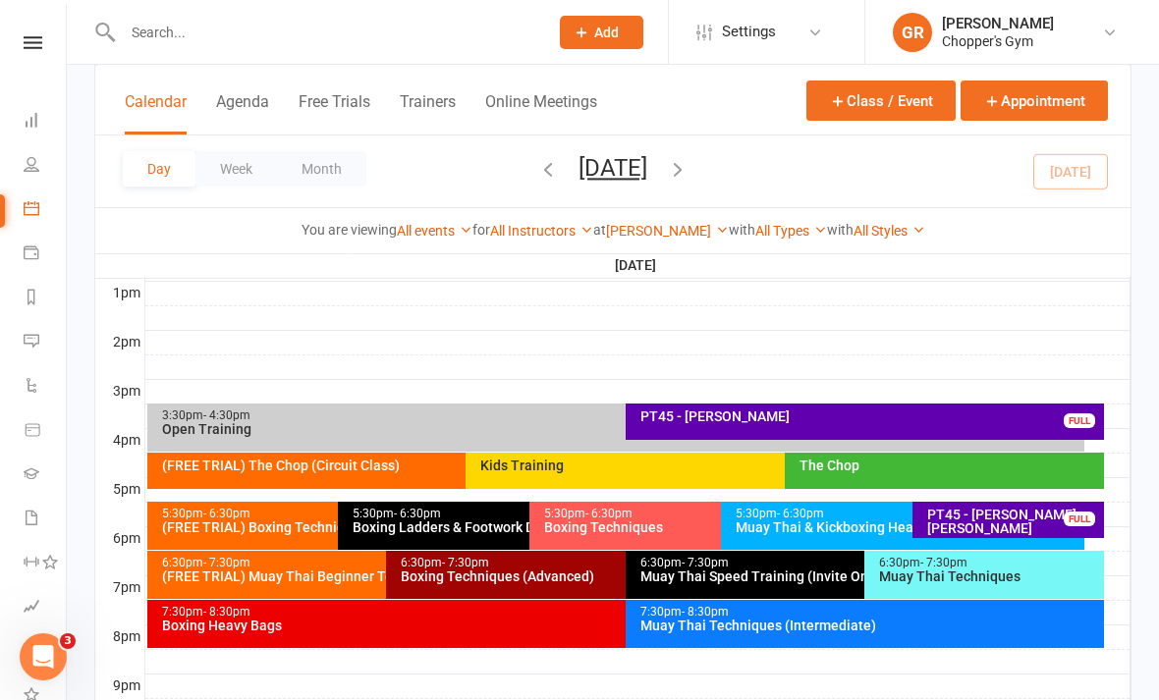
click at [26, 437] on icon at bounding box center [33, 430] width 18 height 18
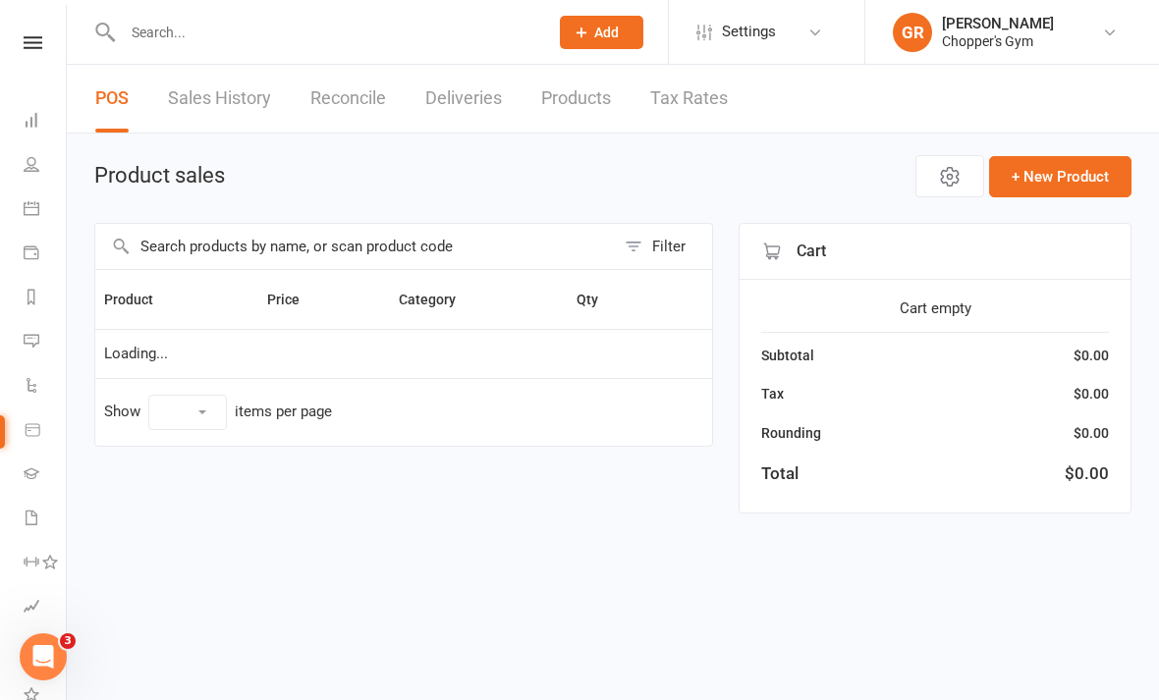
select select "100"
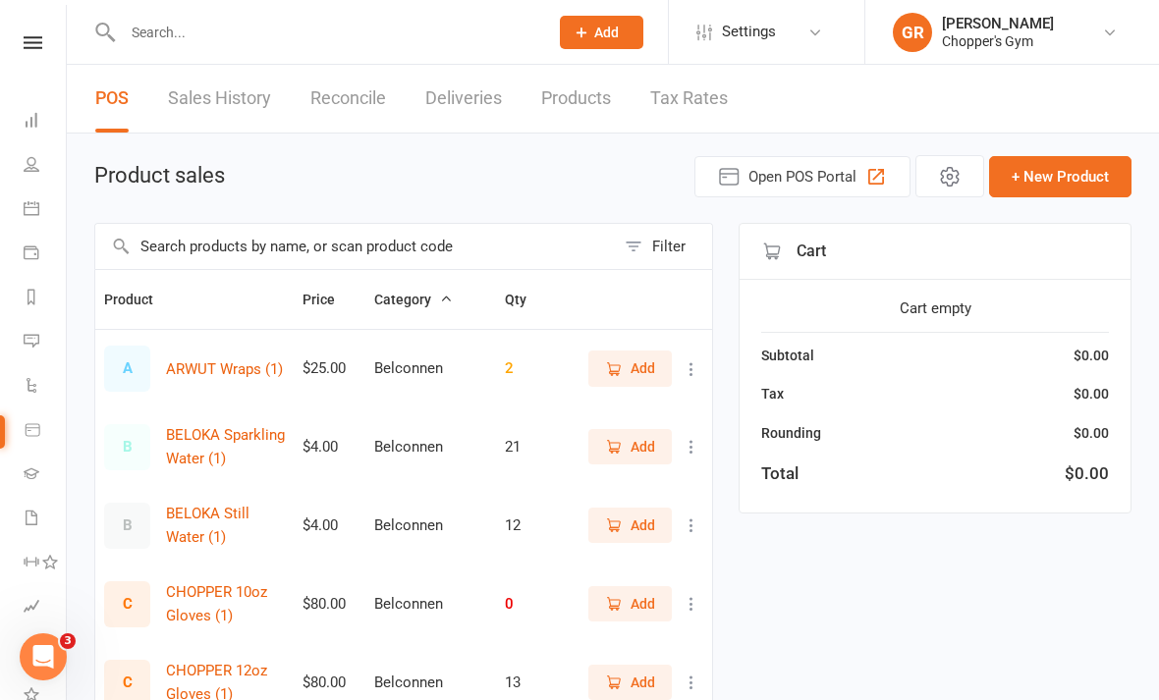
click at [502, 243] on input "text" at bounding box center [355, 246] width 520 height 45
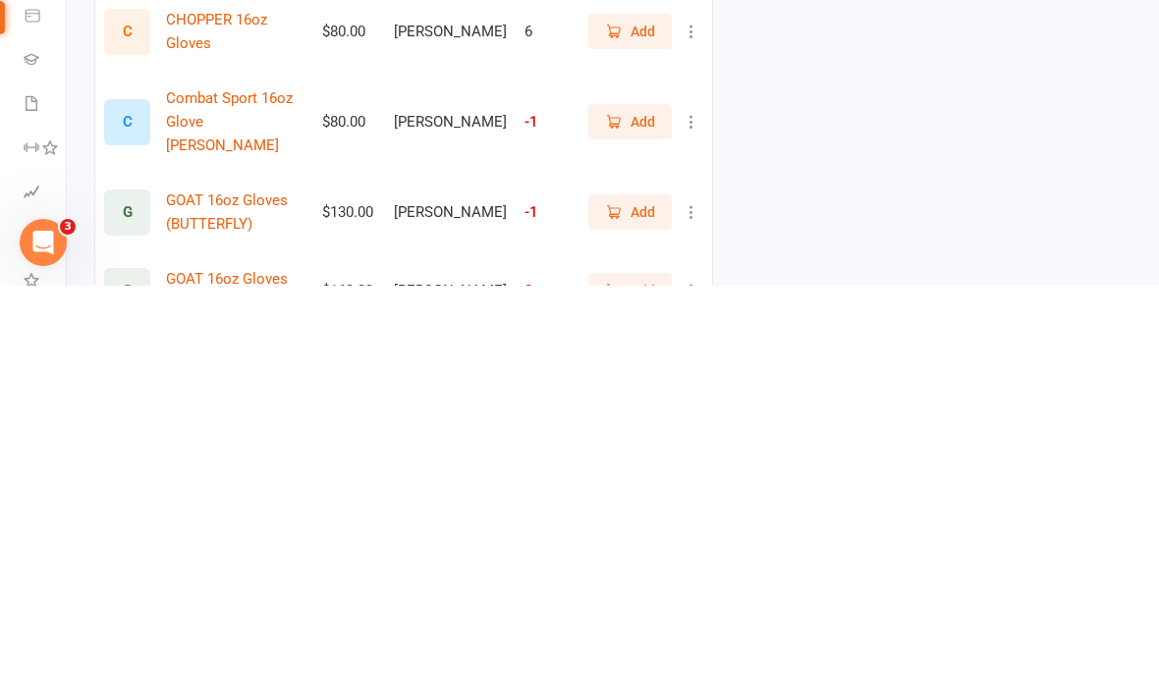
scroll to position [173, 0]
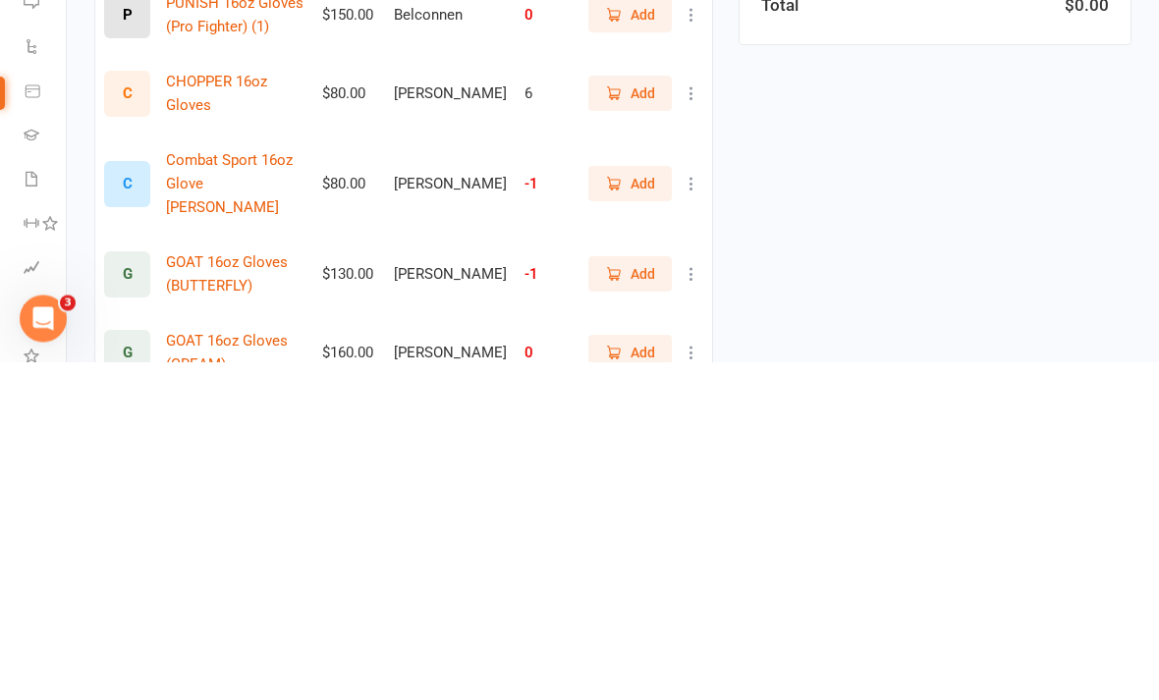
type input "16oz"
click at [625, 421] on span "Add" at bounding box center [630, 432] width 50 height 22
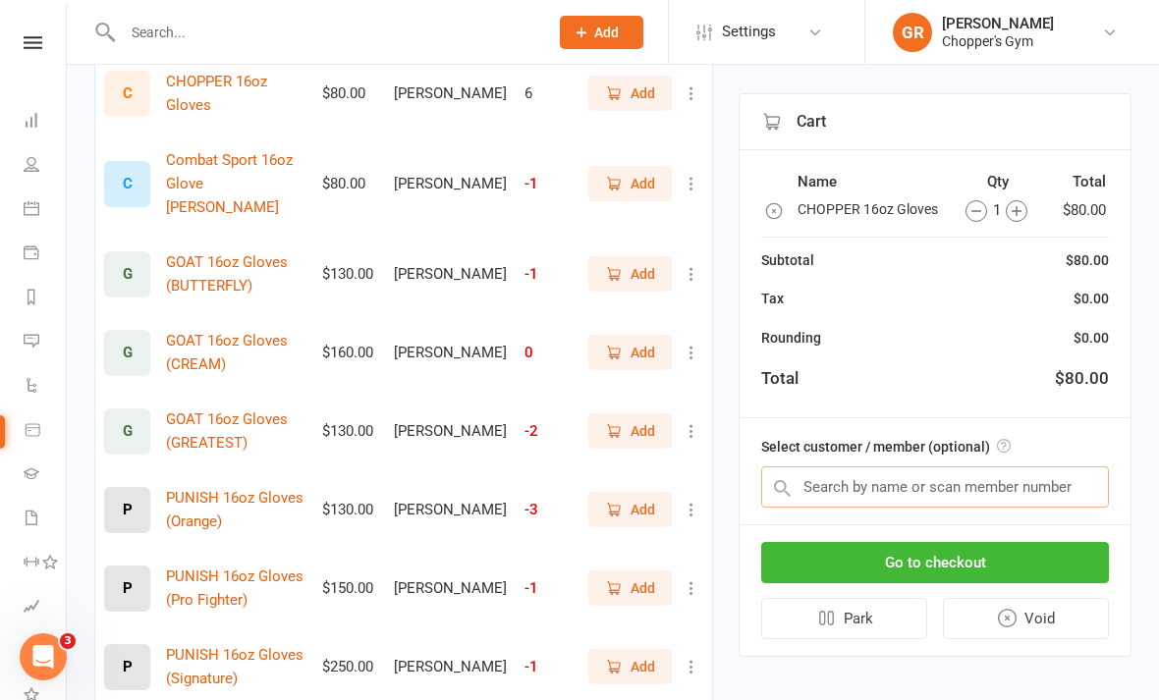
click at [984, 491] on input "text" at bounding box center [935, 487] width 348 height 41
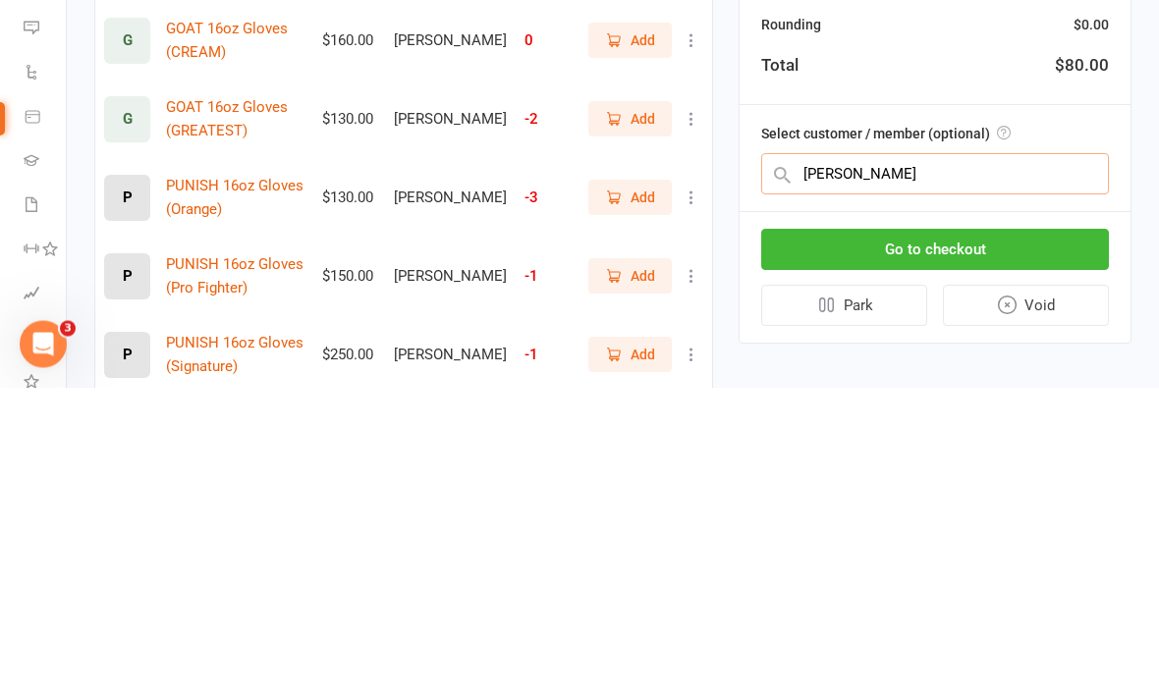
type input "Edward"
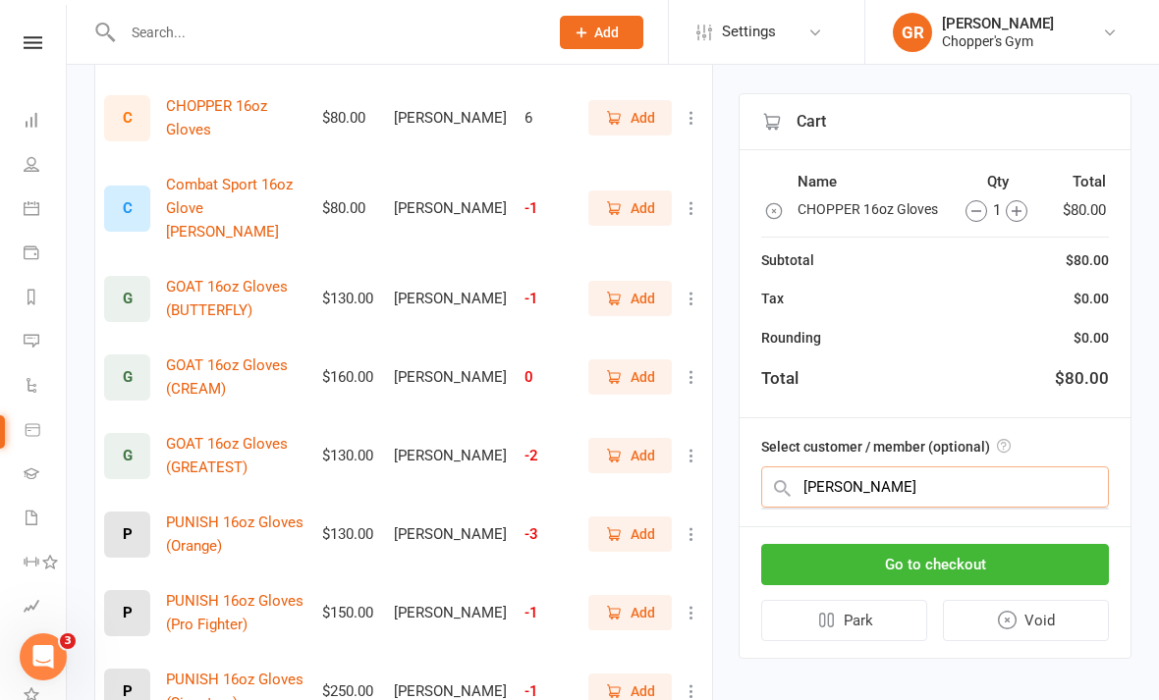
scroll to position [488, 0]
click at [959, 490] on input "Edward" at bounding box center [935, 487] width 348 height 41
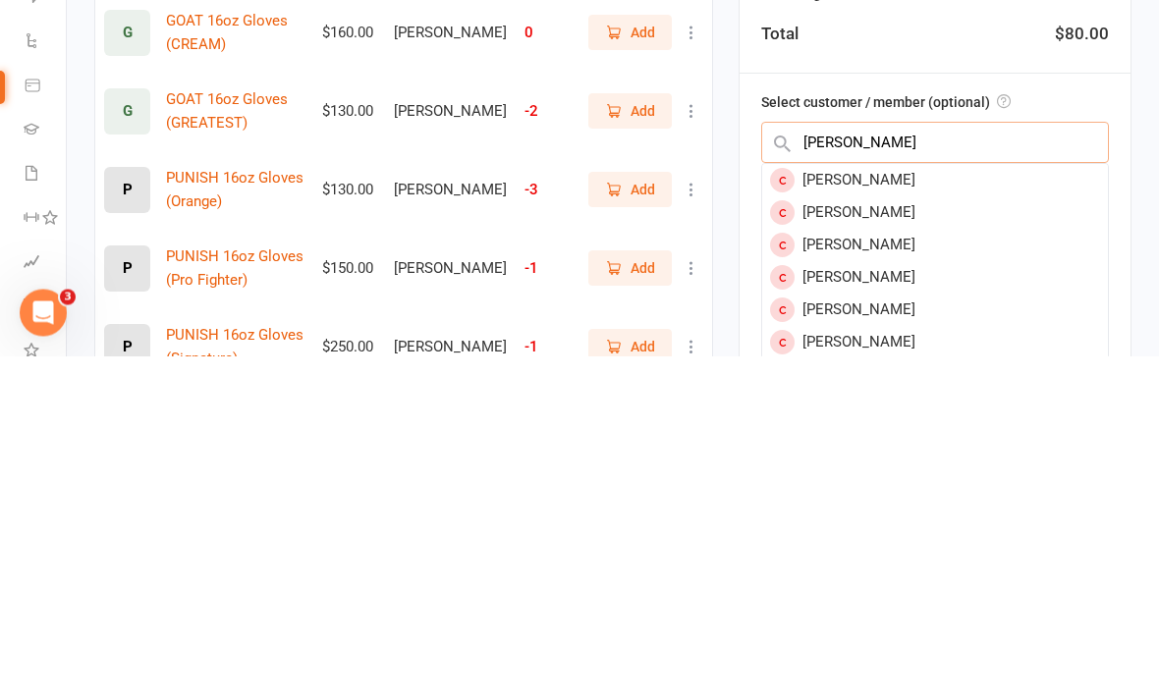
type input "Edward o"
click at [931, 509] on div "Edward Oliynyk" at bounding box center [935, 525] width 346 height 32
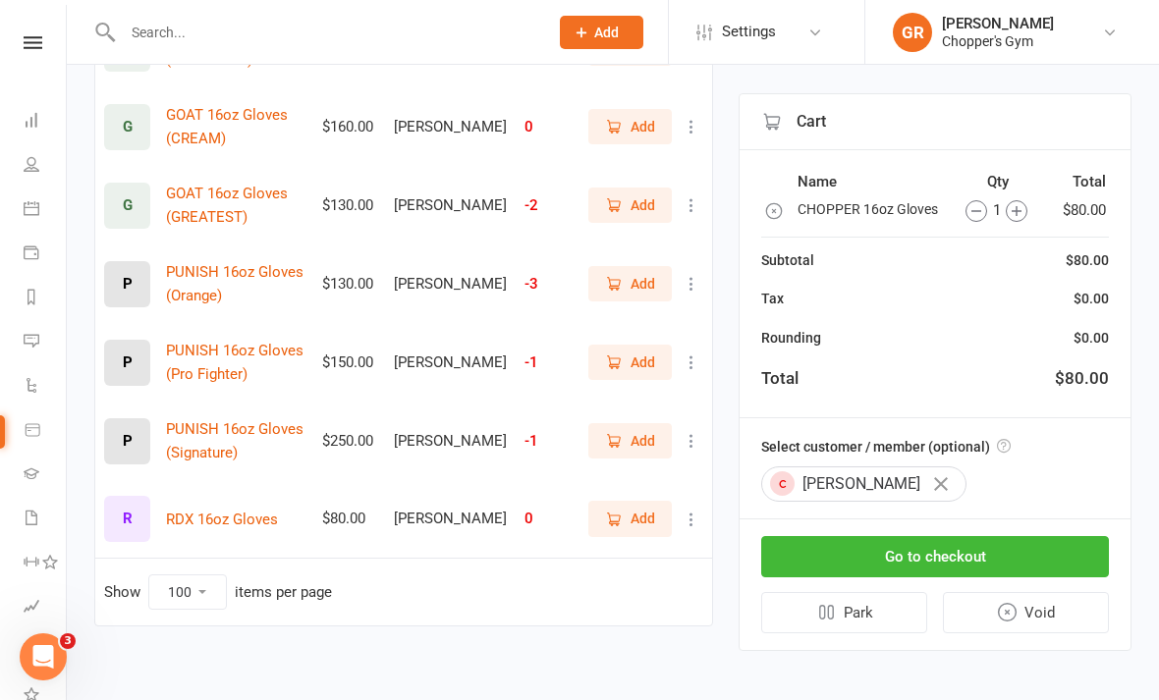
click at [967, 538] on button "Go to checkout" at bounding box center [935, 556] width 348 height 41
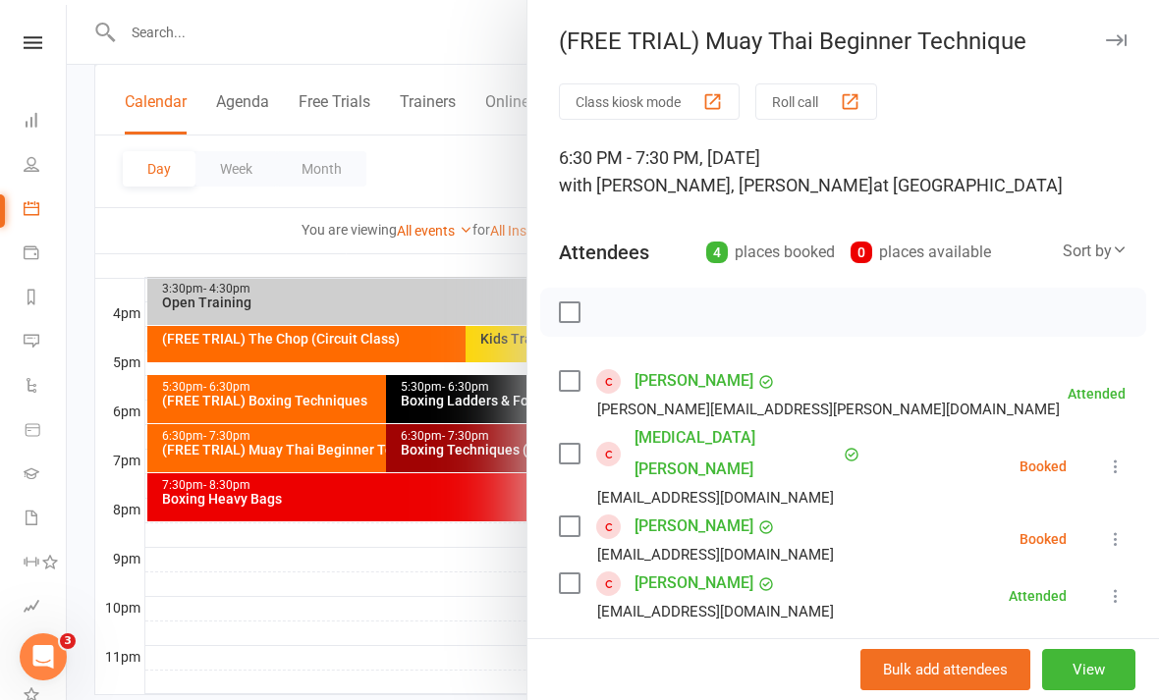
click at [443, 584] on div at bounding box center [613, 350] width 1092 height 700
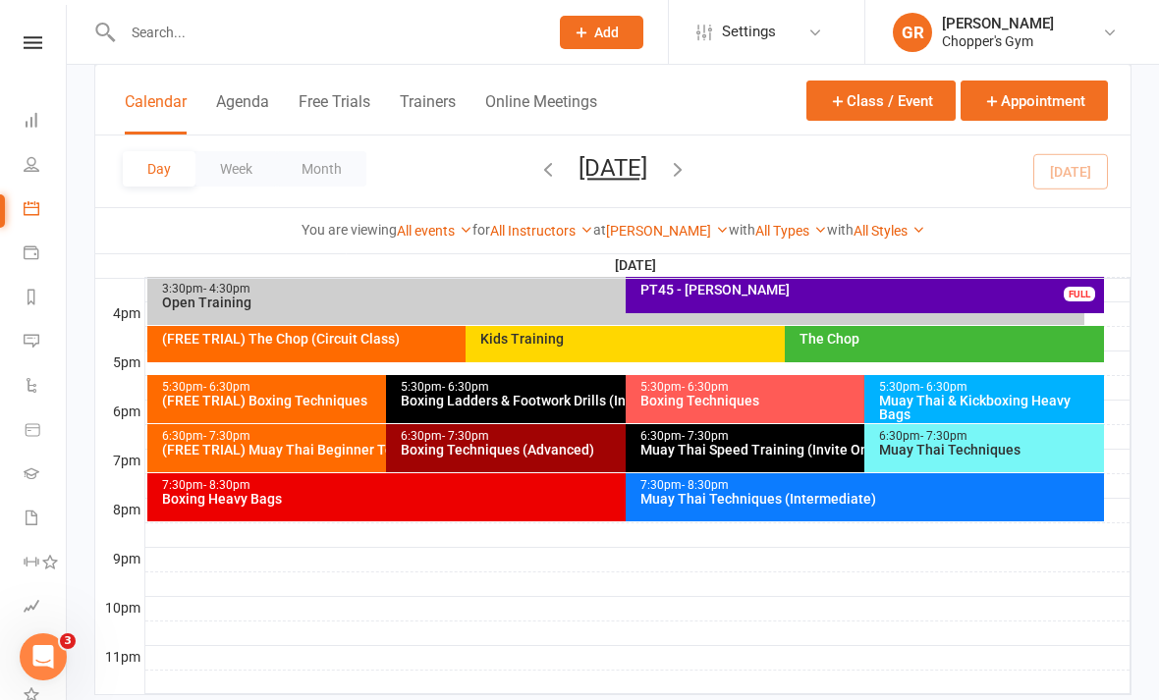
click at [805, 449] on div "Muay Thai Speed Training (Invite Only)" at bounding box center [859, 450] width 441 height 14
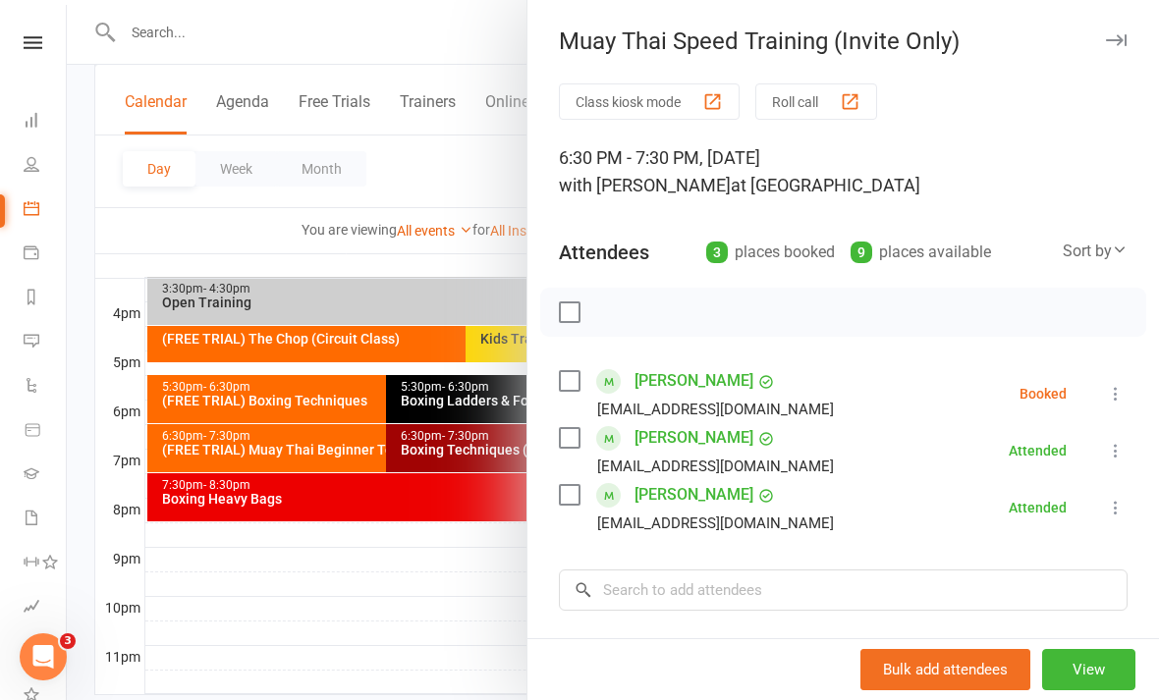
click at [1125, 395] on icon at bounding box center [1116, 394] width 20 height 20
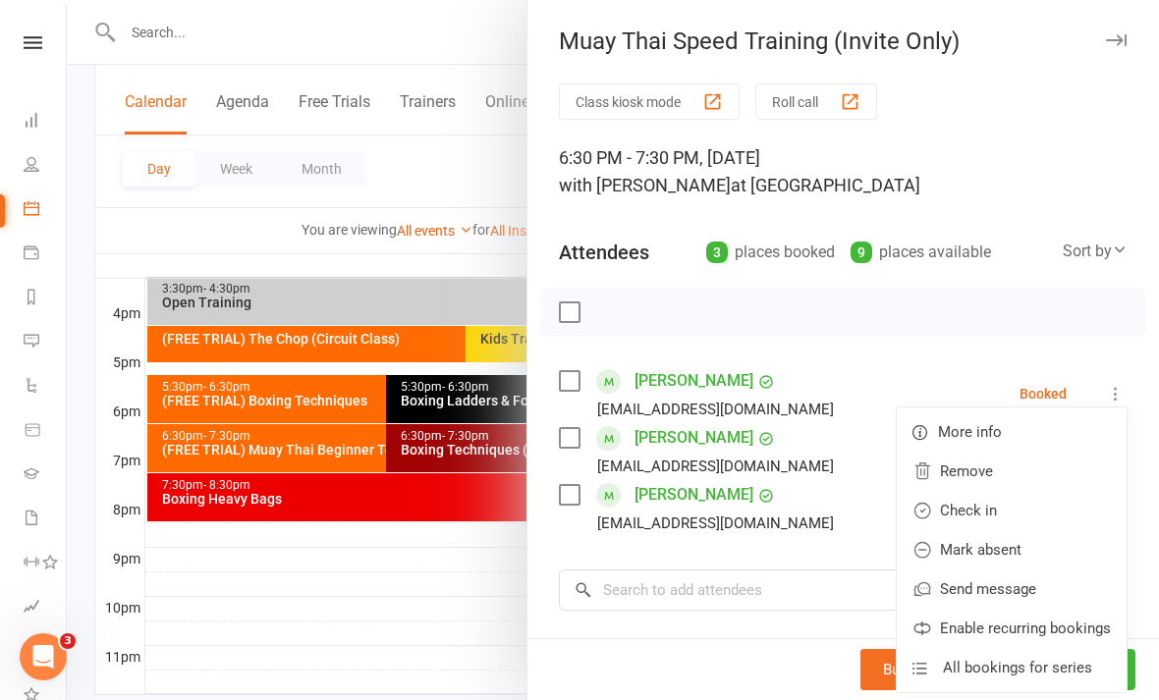
click at [1010, 512] on link "Check in" at bounding box center [1012, 510] width 230 height 39
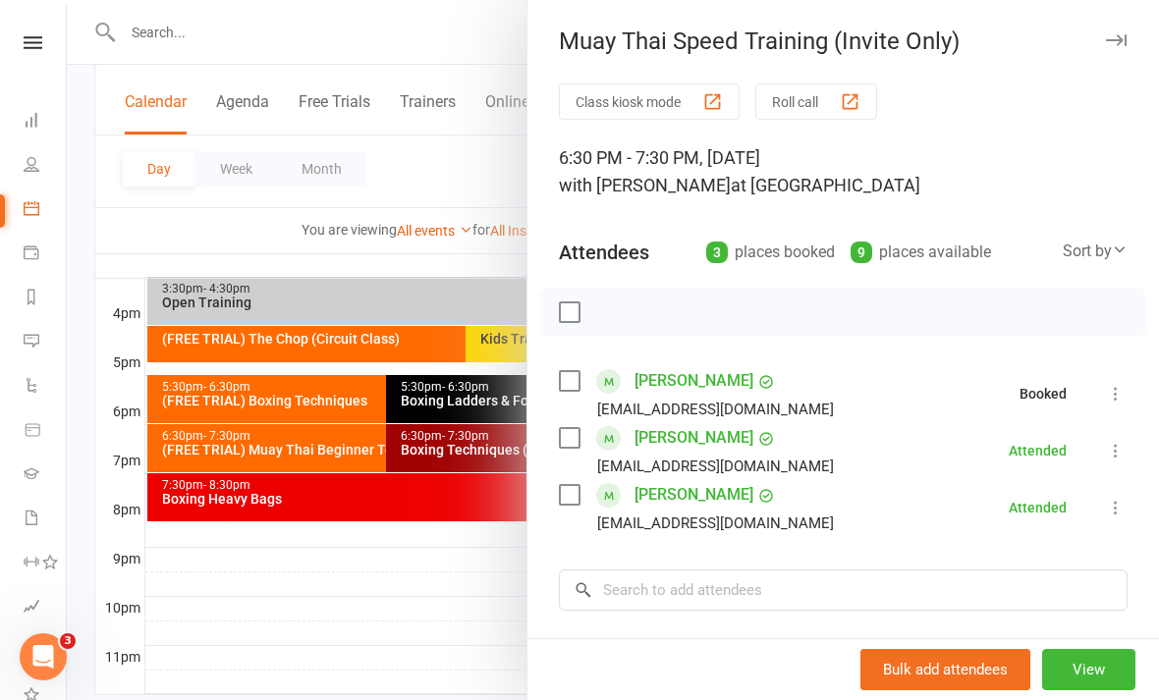
click at [508, 585] on div at bounding box center [613, 350] width 1092 height 700
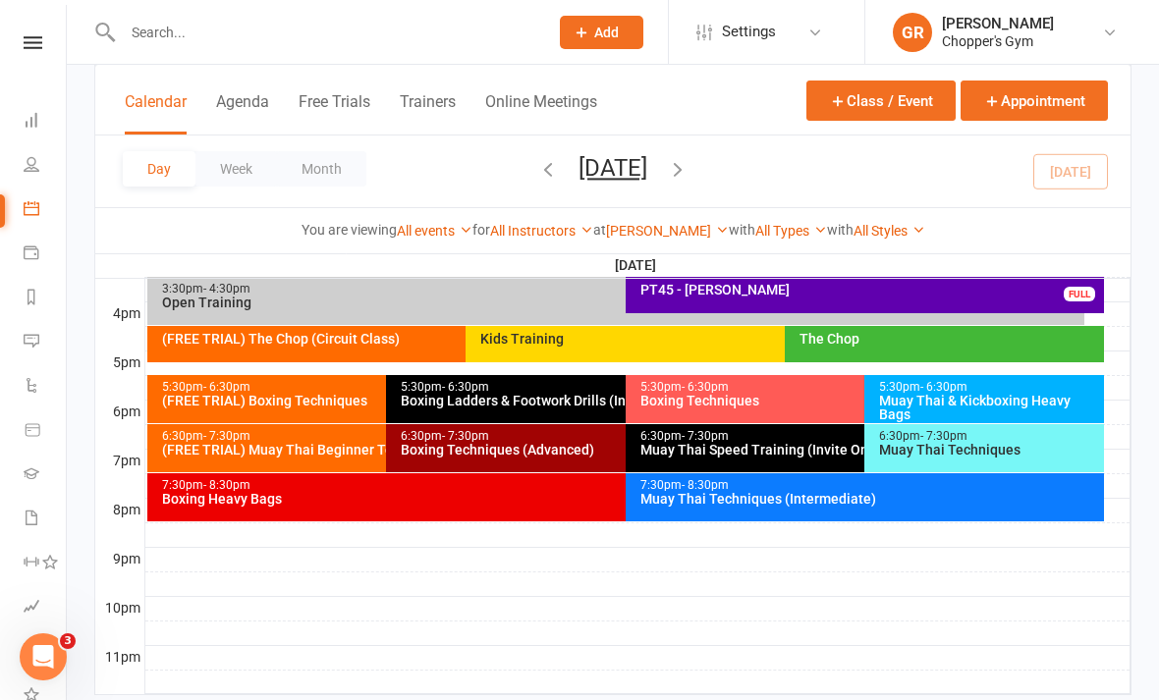
click at [898, 501] on div "Muay Thai Techniques (Intermediate)" at bounding box center [869, 499] width 461 height 14
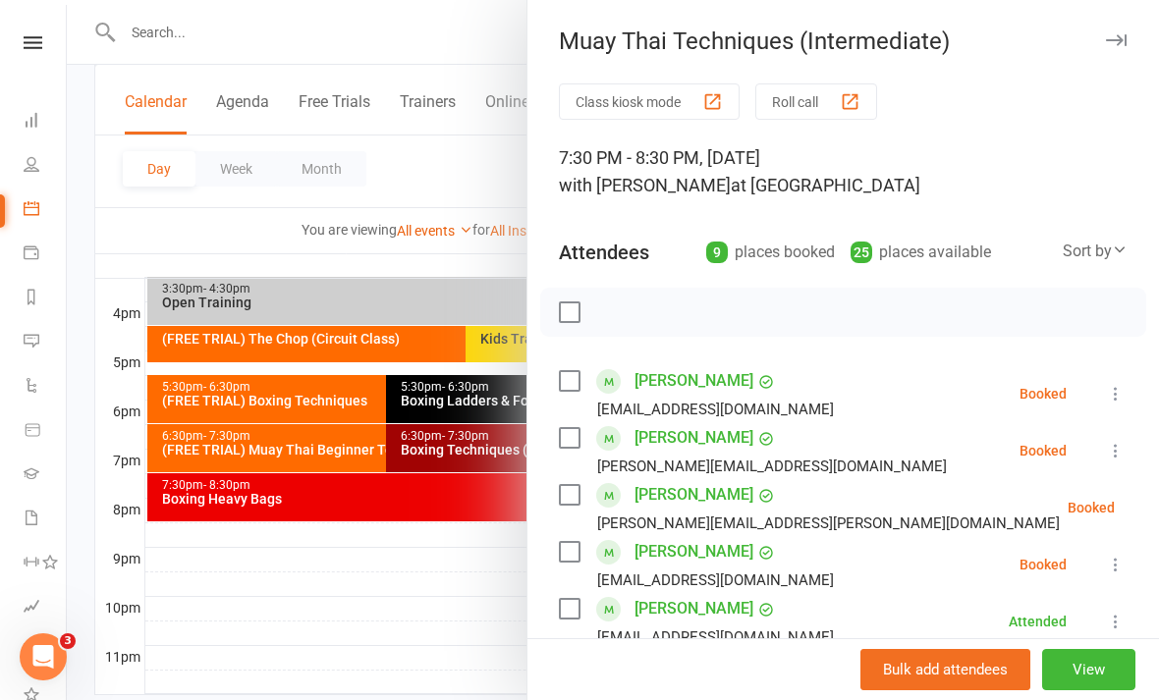
click at [1126, 450] on icon at bounding box center [1116, 451] width 20 height 20
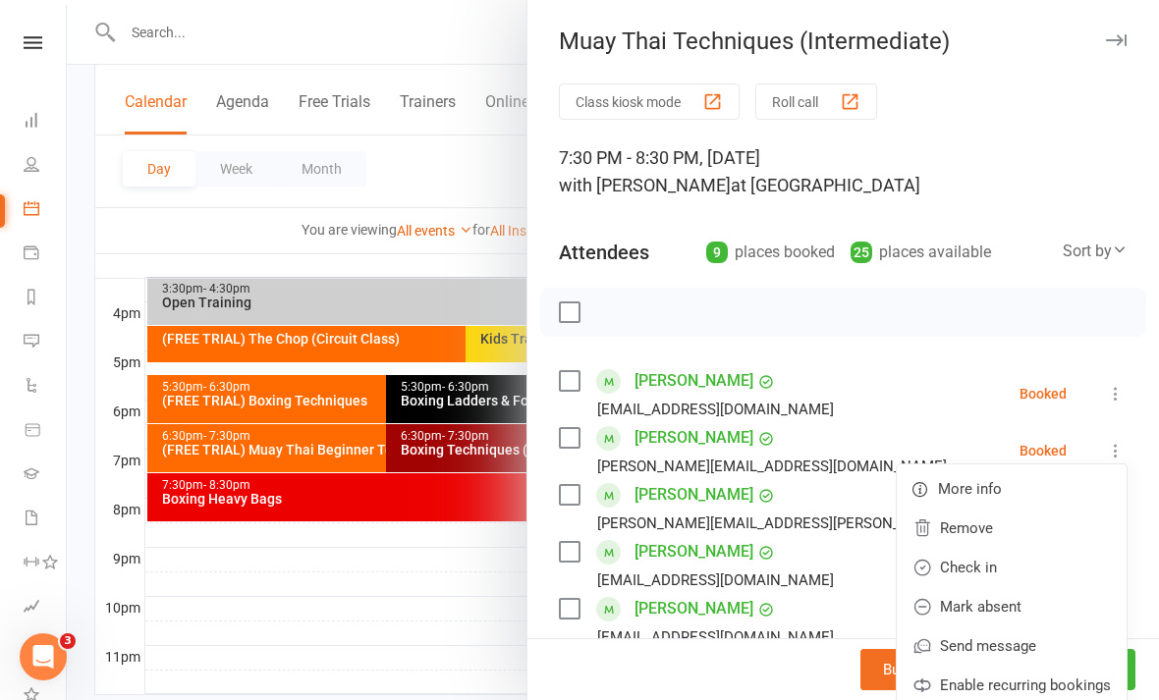
click at [1025, 562] on link "Check in" at bounding box center [1012, 567] width 230 height 39
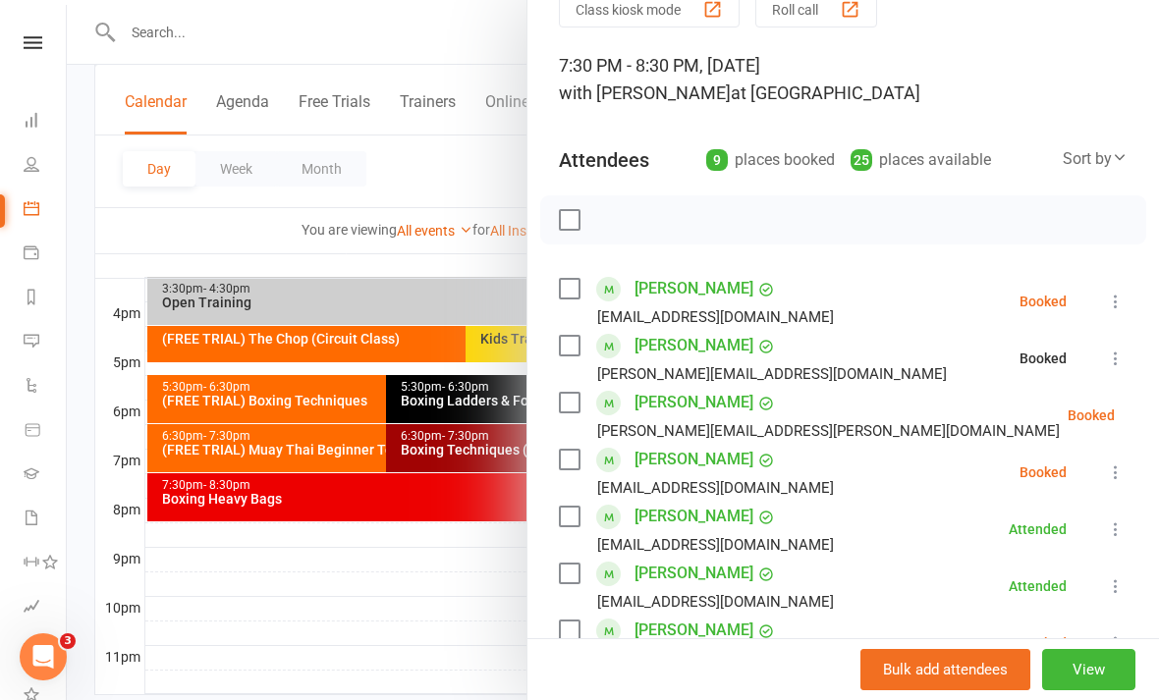
scroll to position [90, 0]
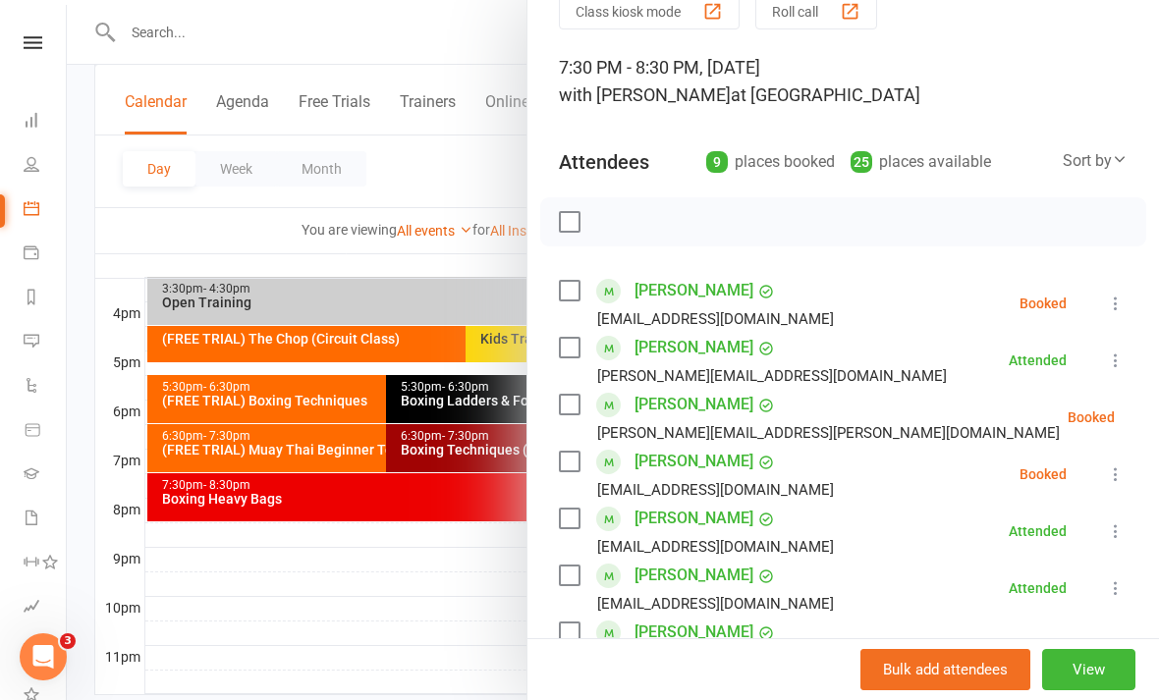
click at [1122, 476] on icon at bounding box center [1116, 475] width 20 height 20
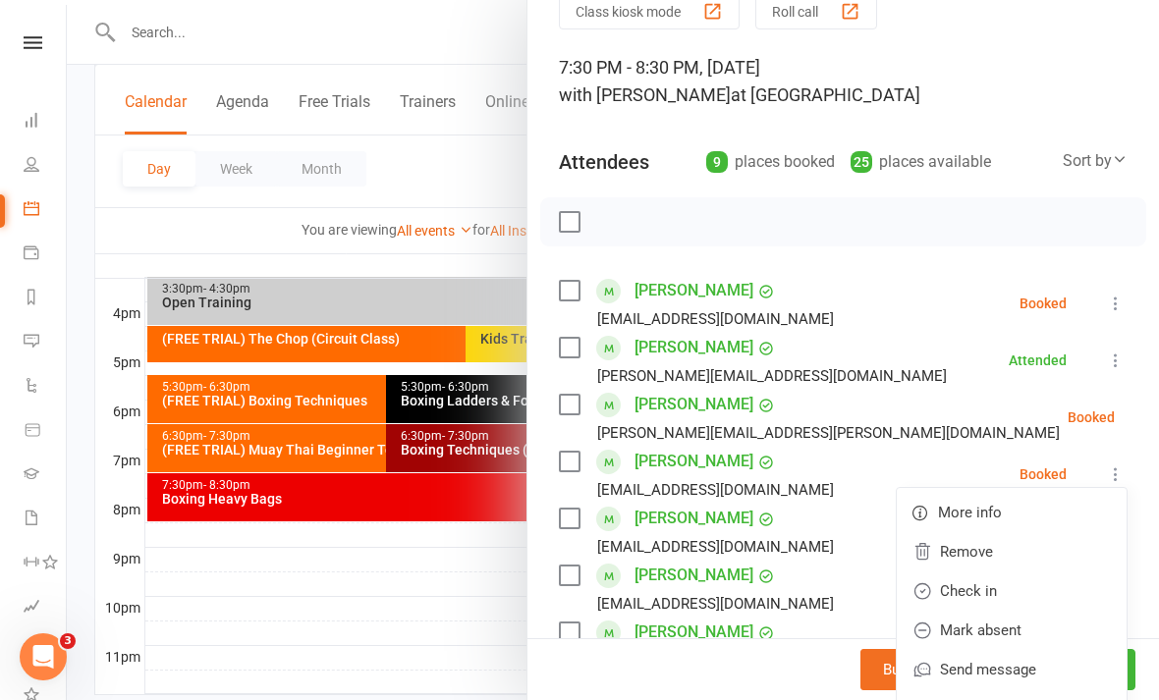
click at [1010, 584] on link "Check in" at bounding box center [1012, 591] width 230 height 39
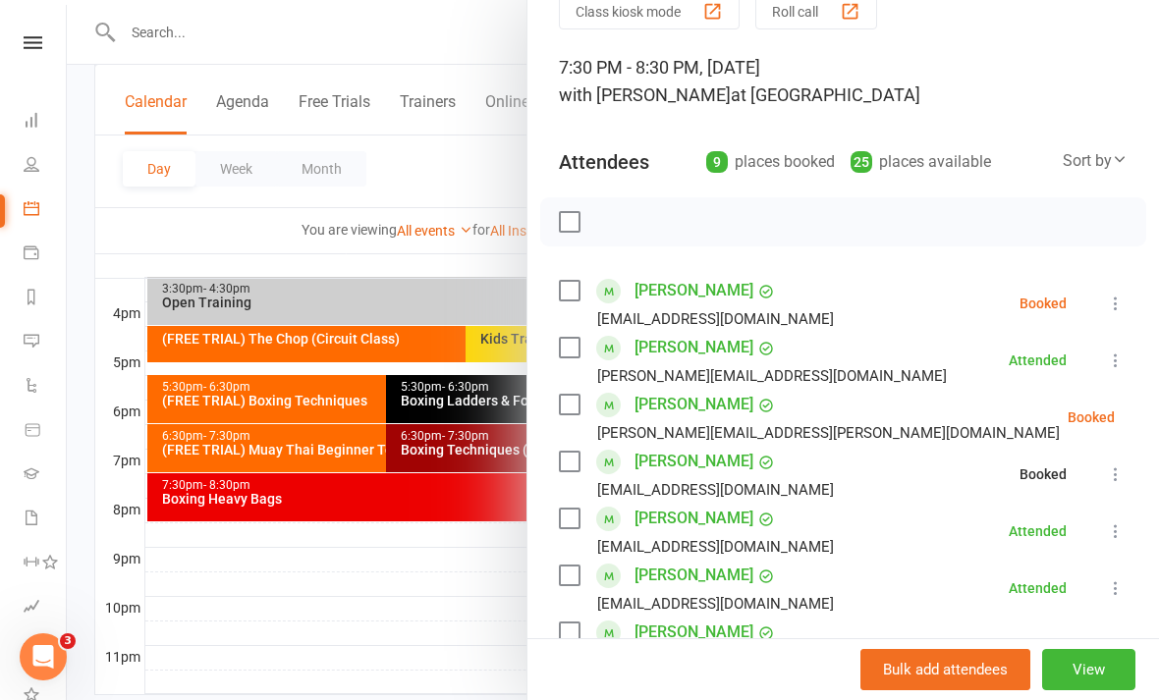
click at [452, 574] on div at bounding box center [613, 350] width 1092 height 700
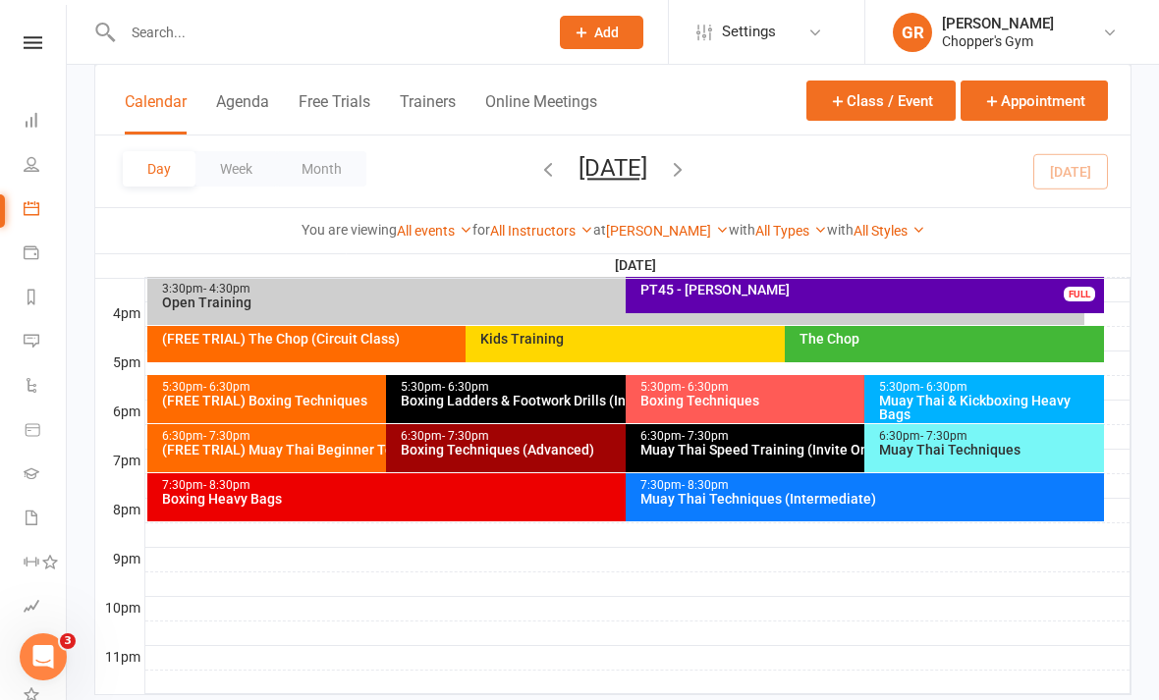
click at [983, 394] on div "Muay Thai & Kickboxing Heavy Bags" at bounding box center [989, 408] width 222 height 28
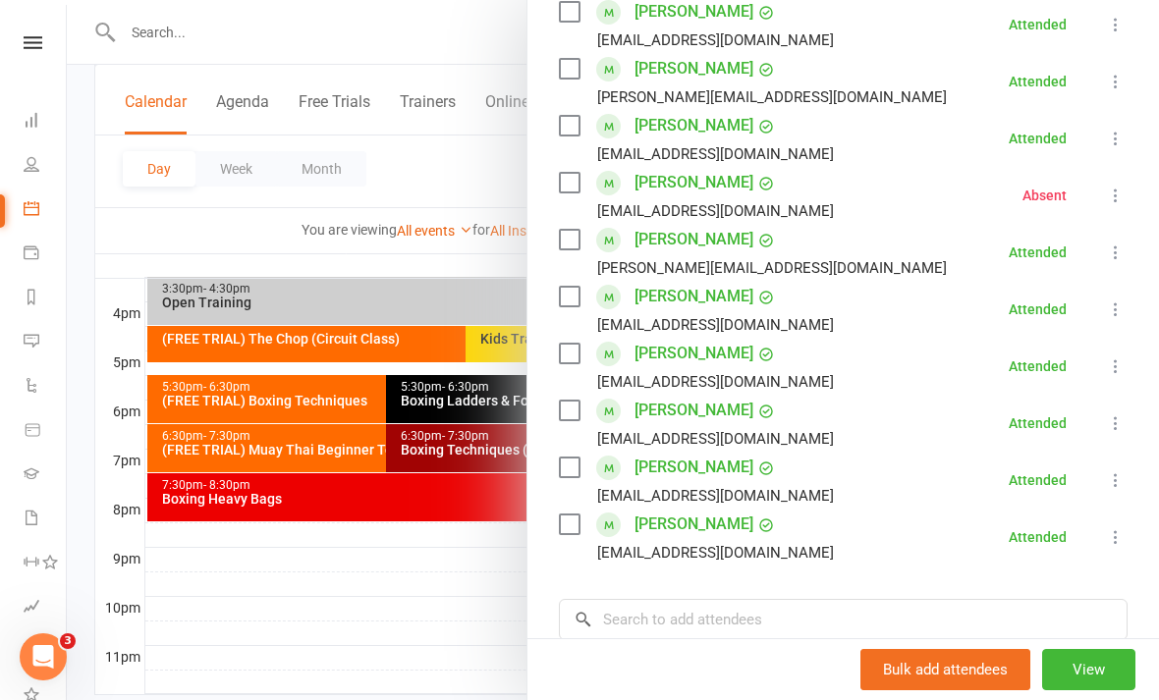
click at [424, 567] on div at bounding box center [613, 350] width 1092 height 700
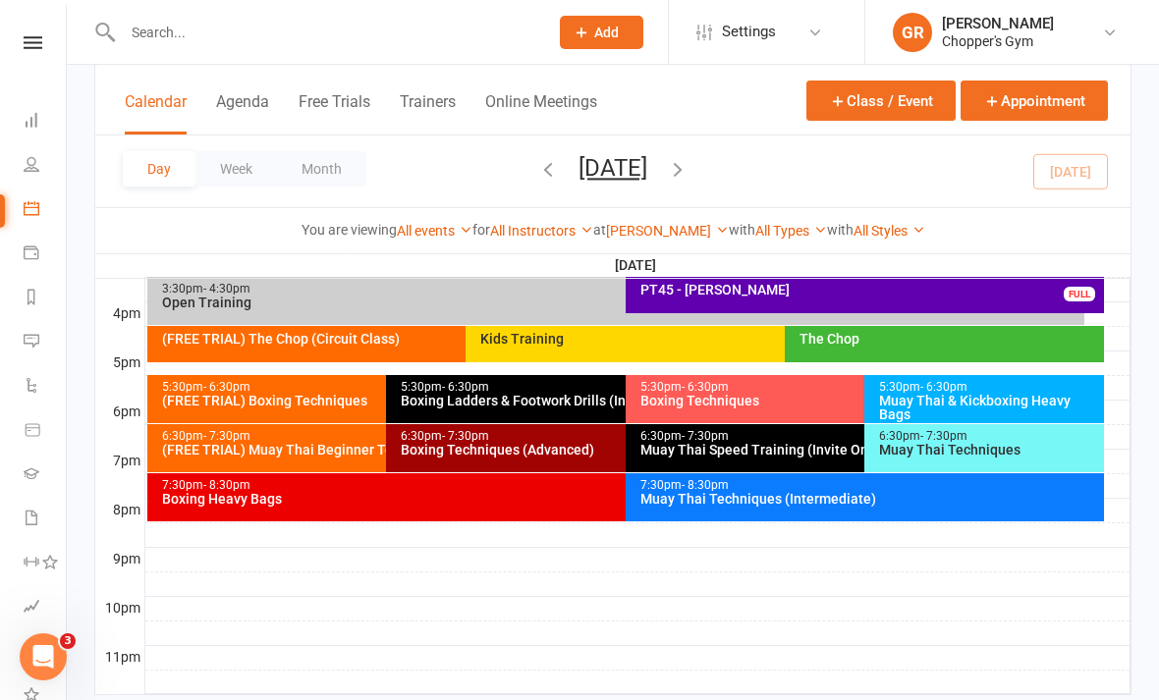
scroll to position [400, 0]
click at [1022, 444] on div "Muay Thai Techniques" at bounding box center [989, 450] width 222 height 14
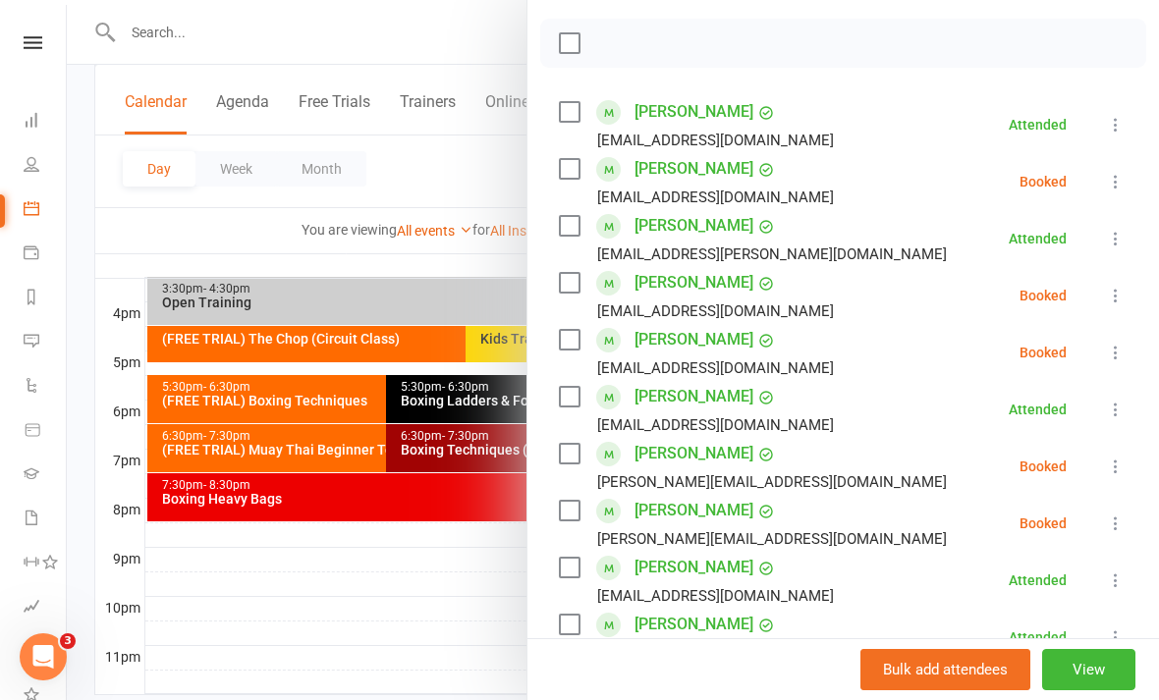
scroll to position [307, 0]
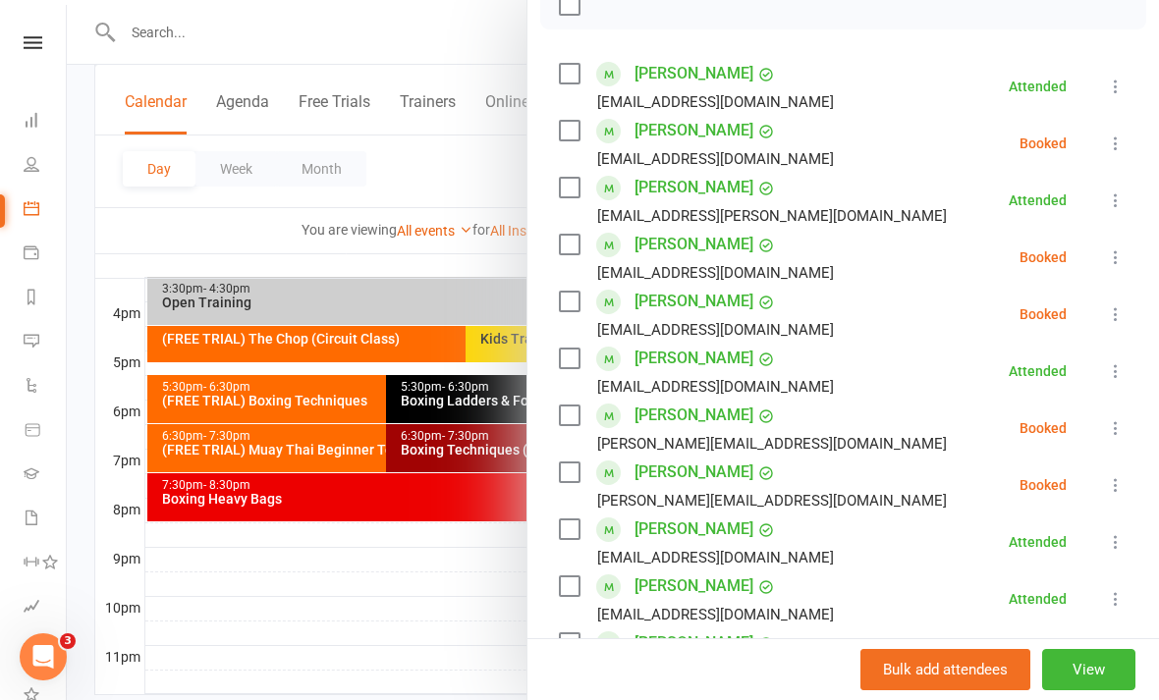
click at [1120, 489] on icon at bounding box center [1116, 485] width 20 height 20
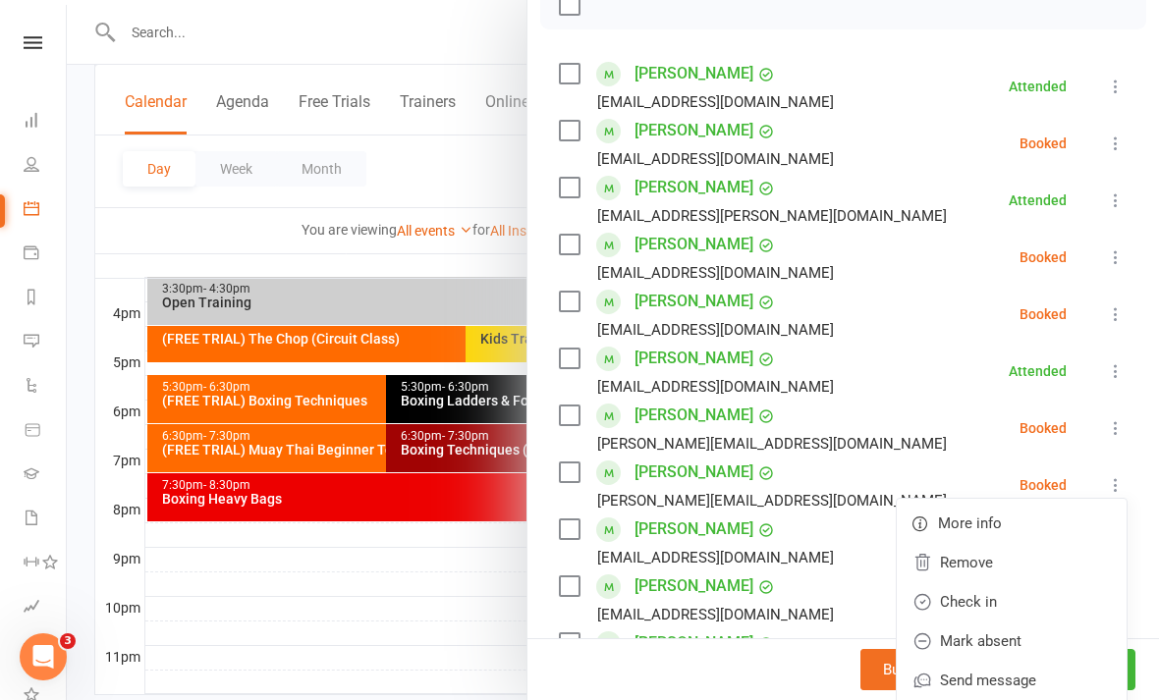
click at [1014, 599] on link "Check in" at bounding box center [1012, 602] width 230 height 39
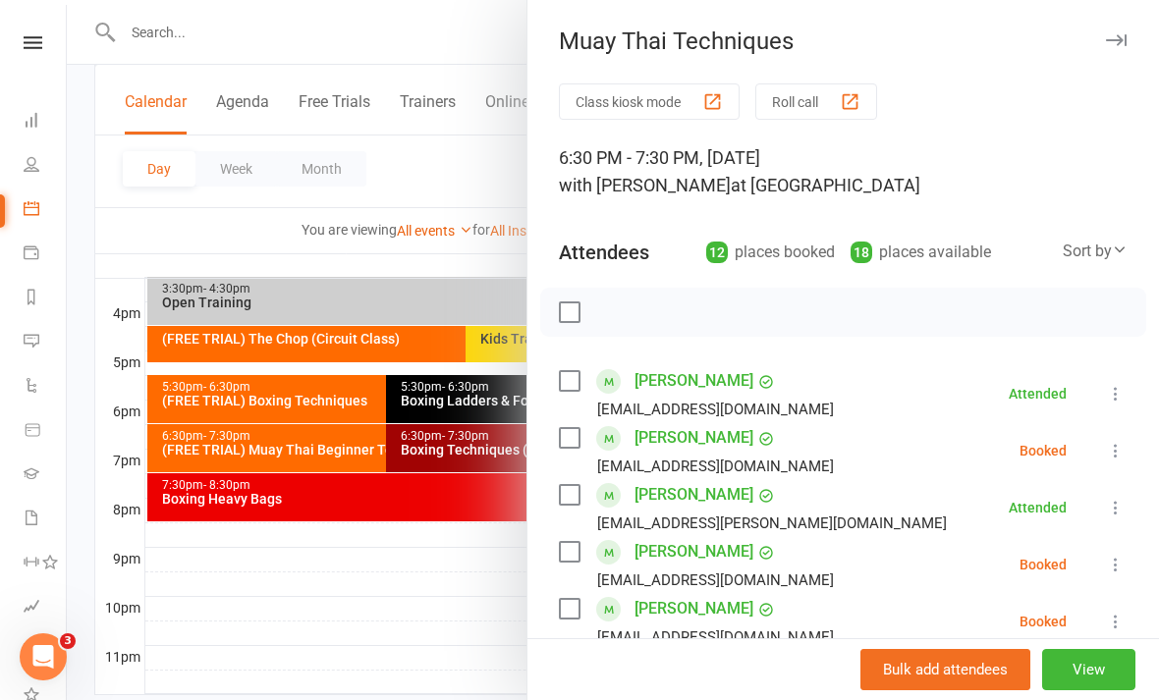
scroll to position [0, 0]
click at [1122, 451] on icon at bounding box center [1116, 451] width 20 height 20
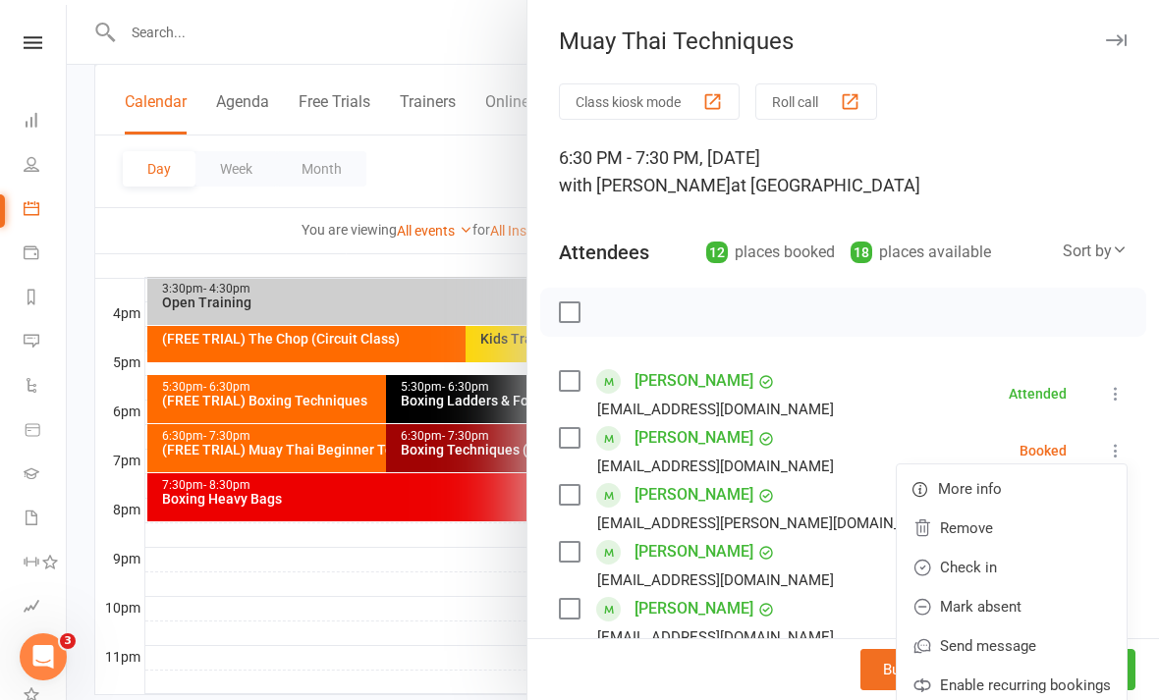
click at [1026, 566] on link "Check in" at bounding box center [1012, 567] width 230 height 39
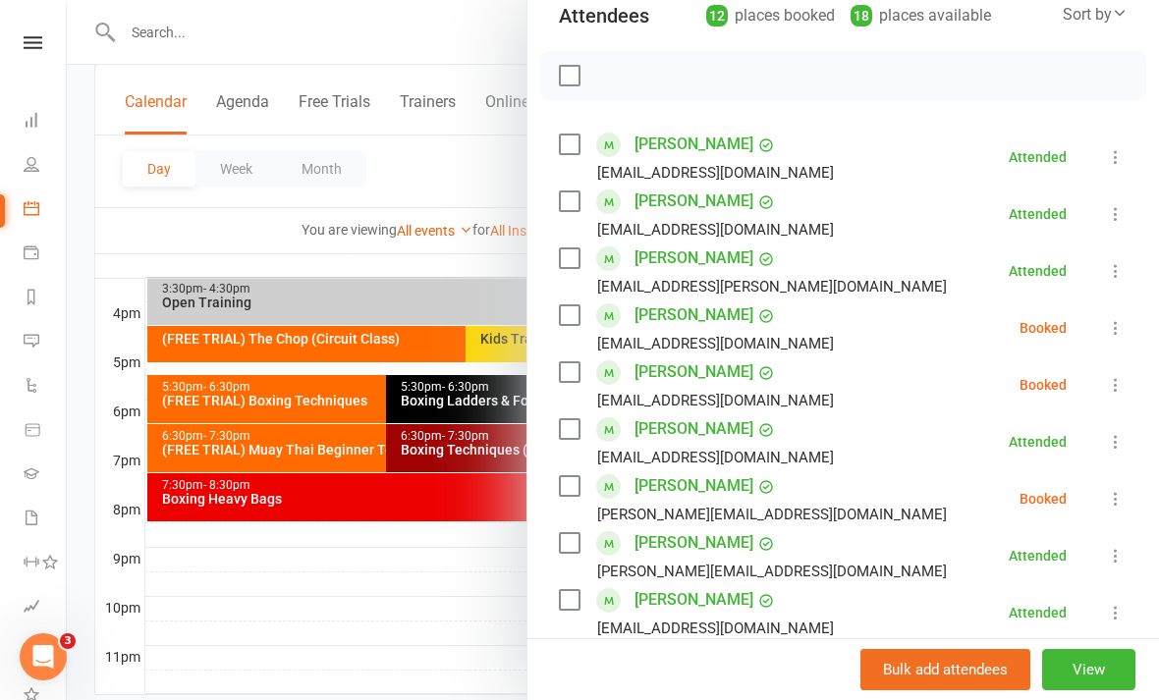
scroll to position [238, 0]
click at [1122, 335] on icon at bounding box center [1116, 327] width 20 height 20
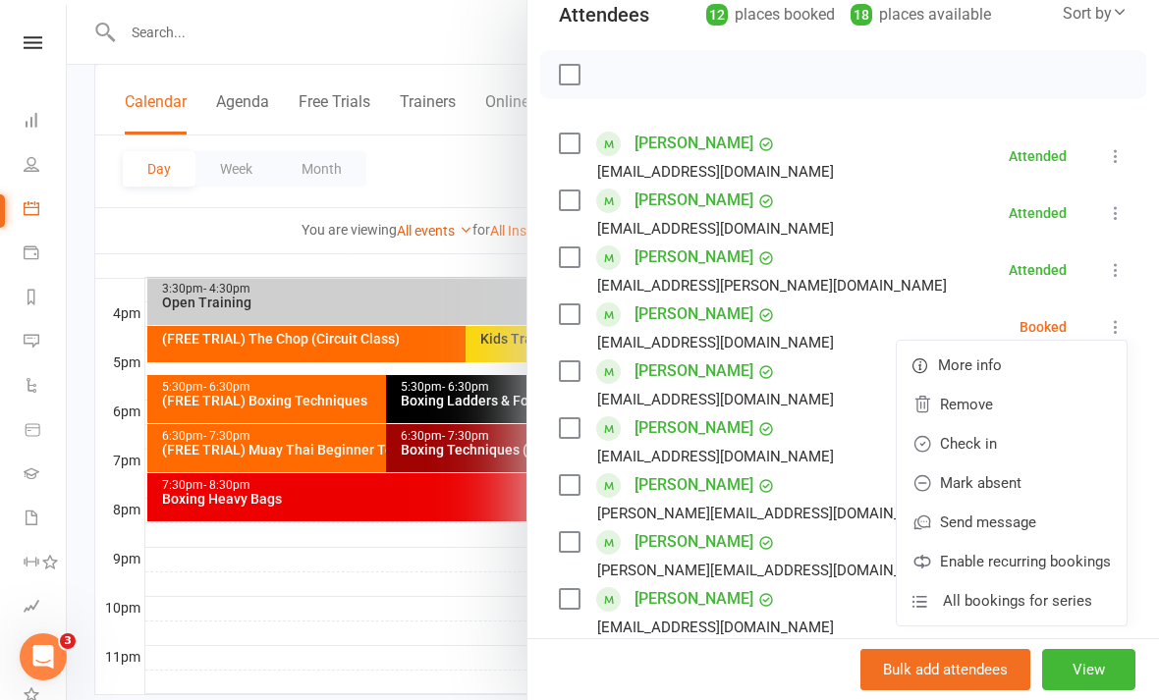
click at [1029, 441] on link "Check in" at bounding box center [1012, 443] width 230 height 39
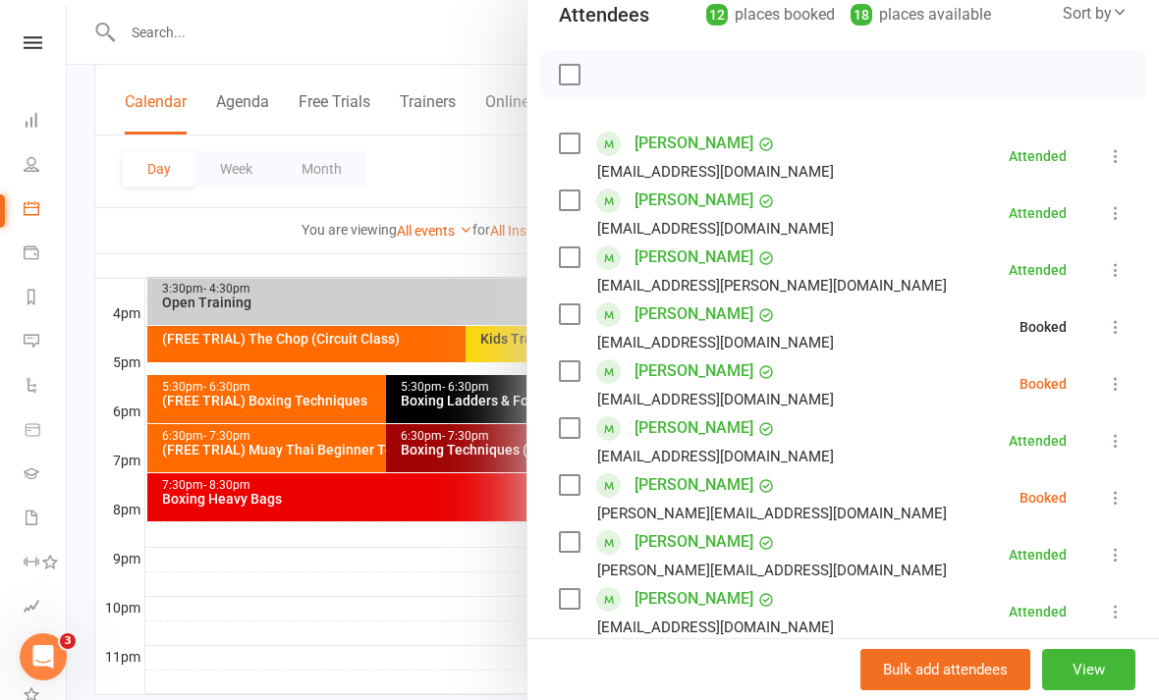
click at [1124, 379] on icon at bounding box center [1116, 384] width 20 height 20
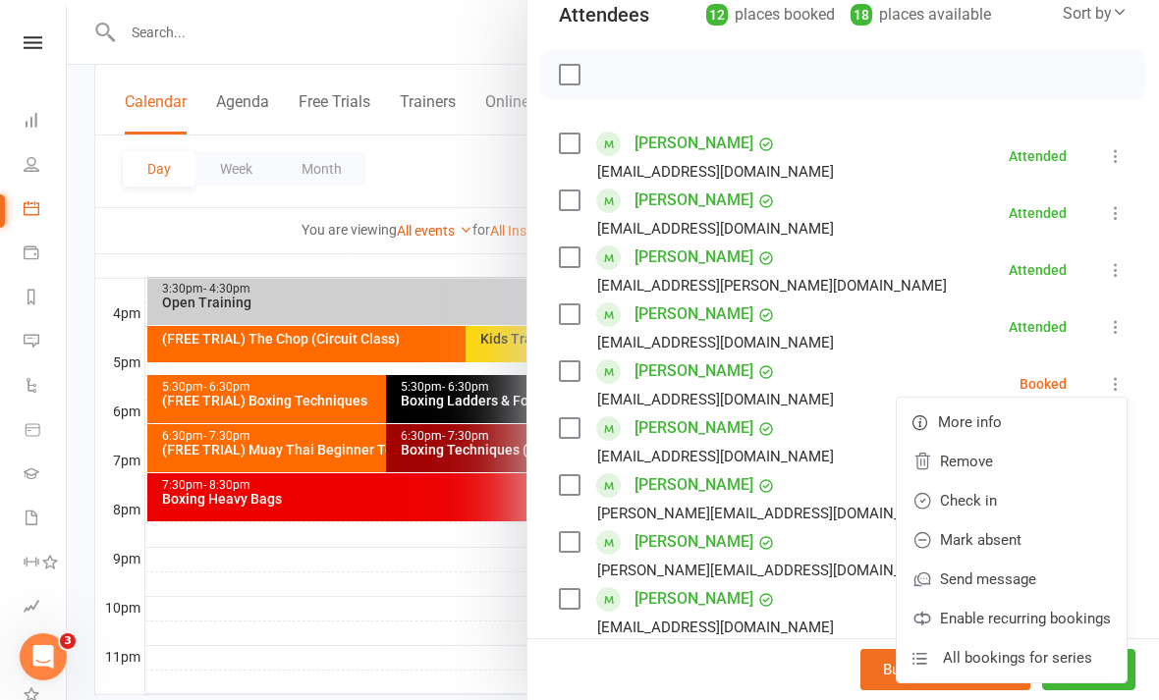
click at [1022, 497] on link "Check in" at bounding box center [1012, 500] width 230 height 39
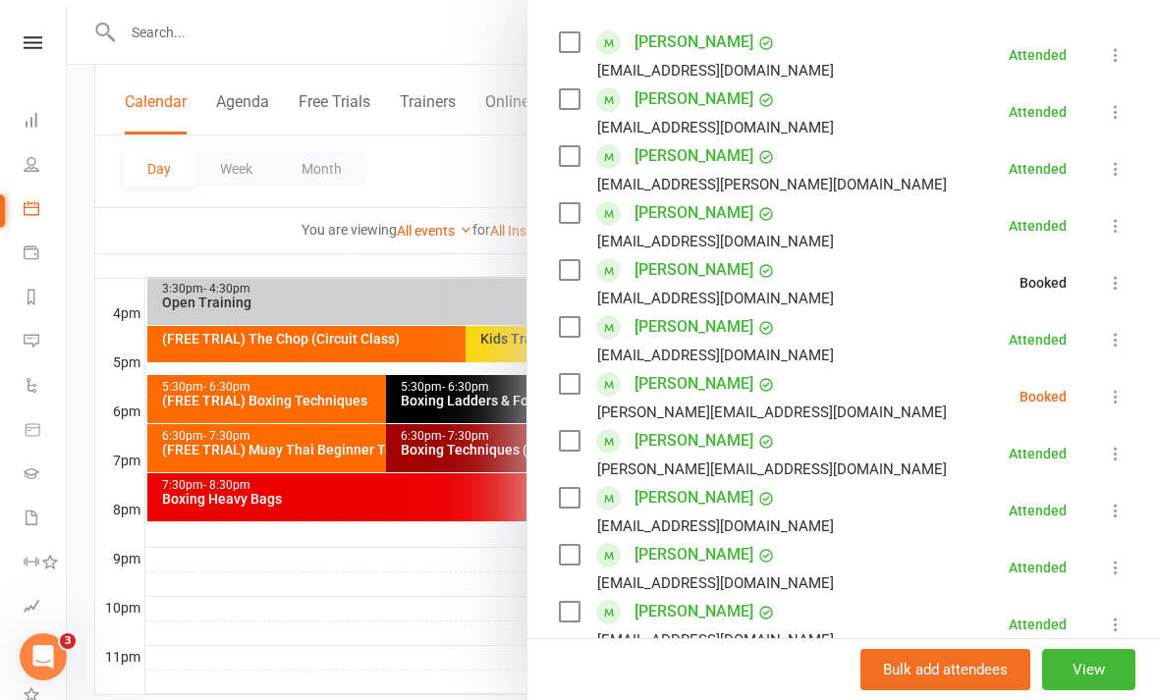
scroll to position [366, 0]
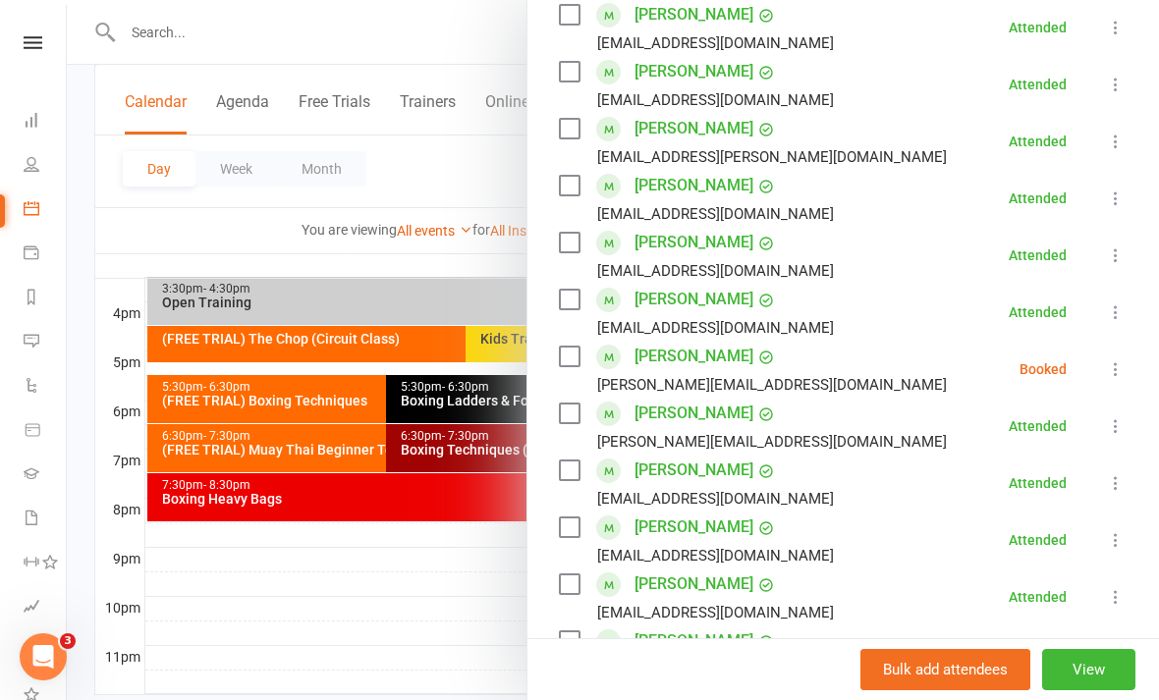
click at [1127, 381] on button at bounding box center [1116, 370] width 24 height 24
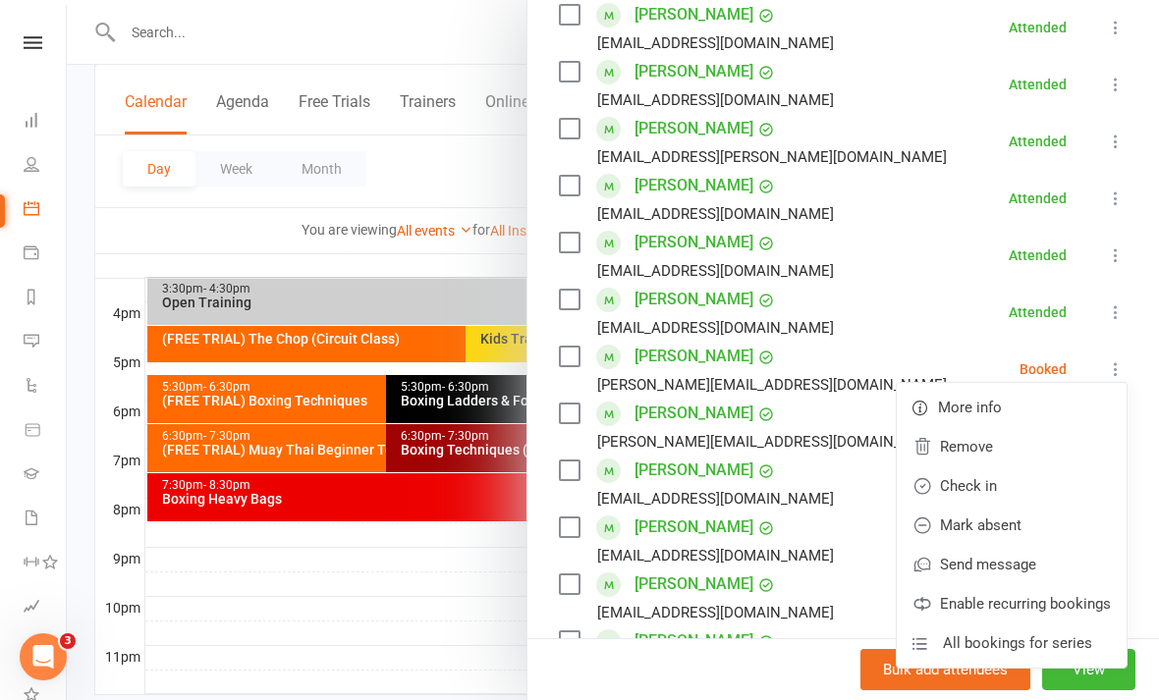
click at [1022, 488] on link "Check in" at bounding box center [1012, 486] width 230 height 39
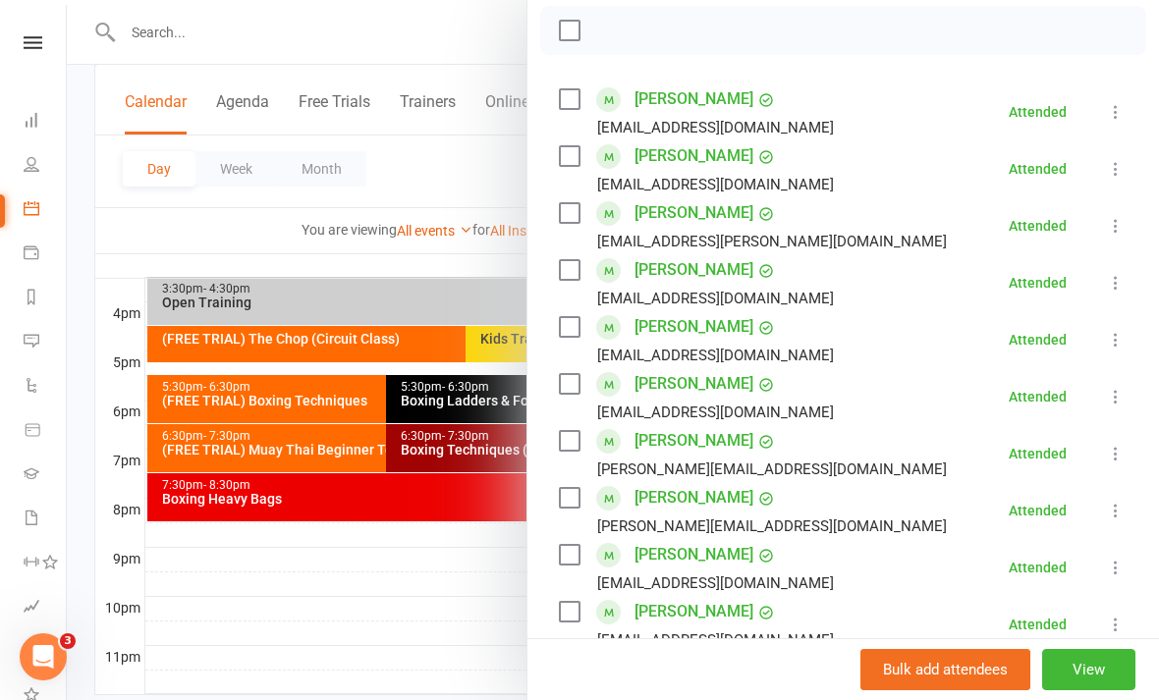
scroll to position [254, 0]
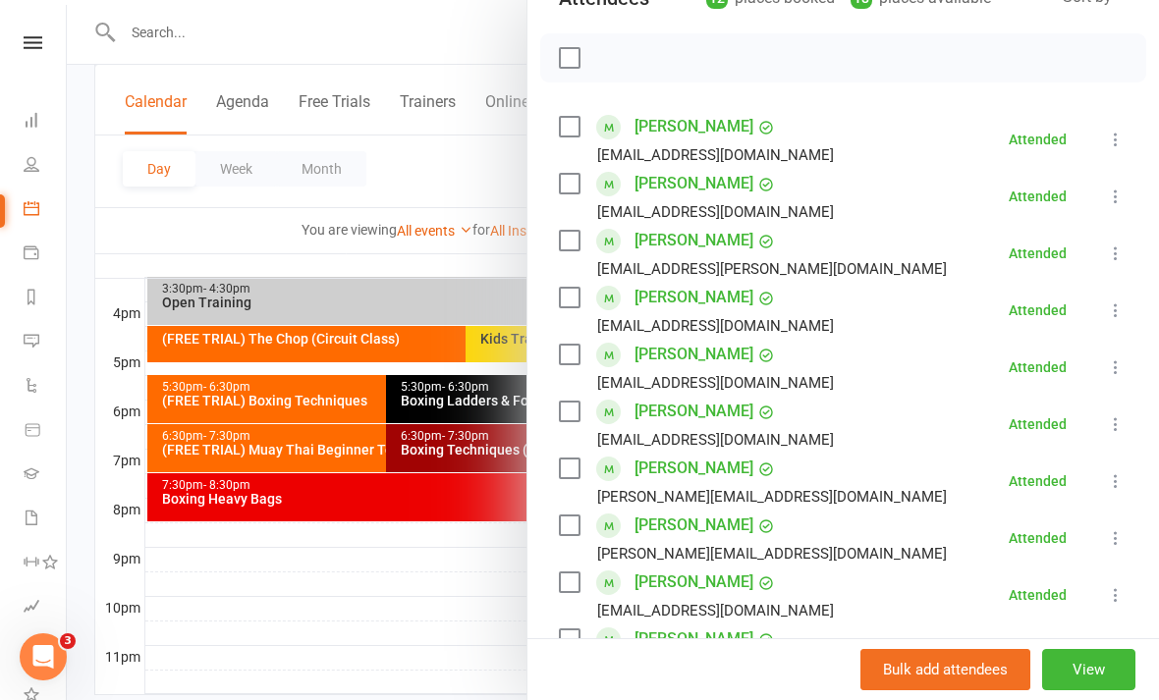
click at [443, 583] on div at bounding box center [613, 350] width 1092 height 700
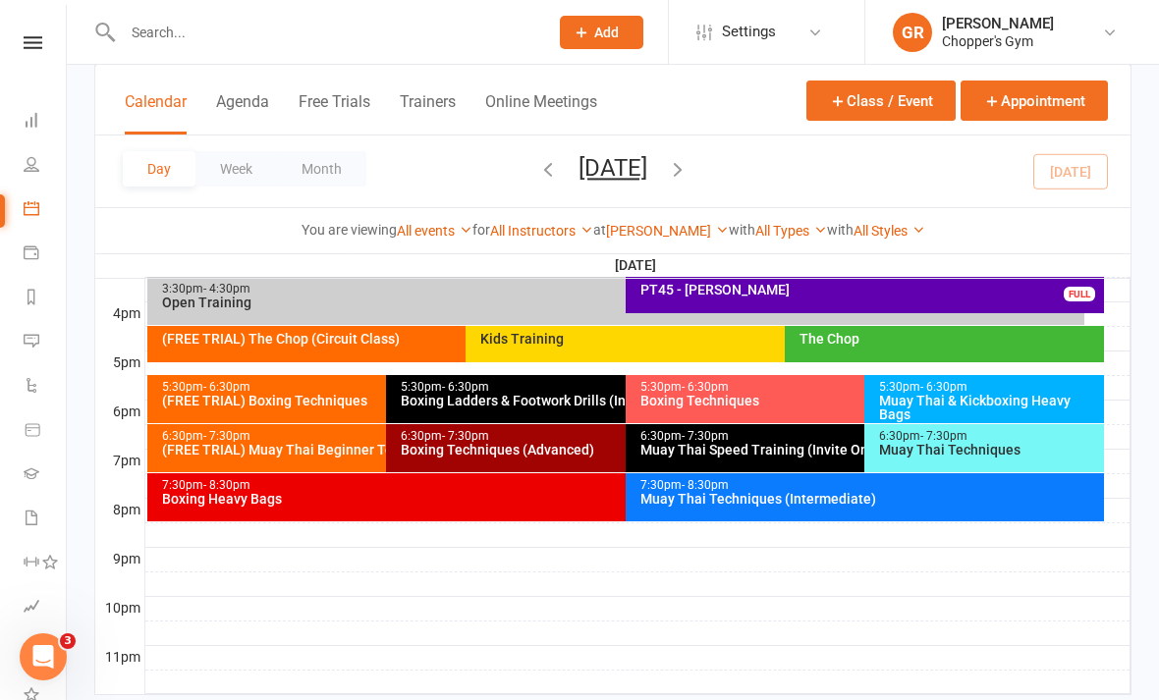
click at [809, 447] on div "Muay Thai Speed Training (Invite Only)" at bounding box center [859, 450] width 441 height 14
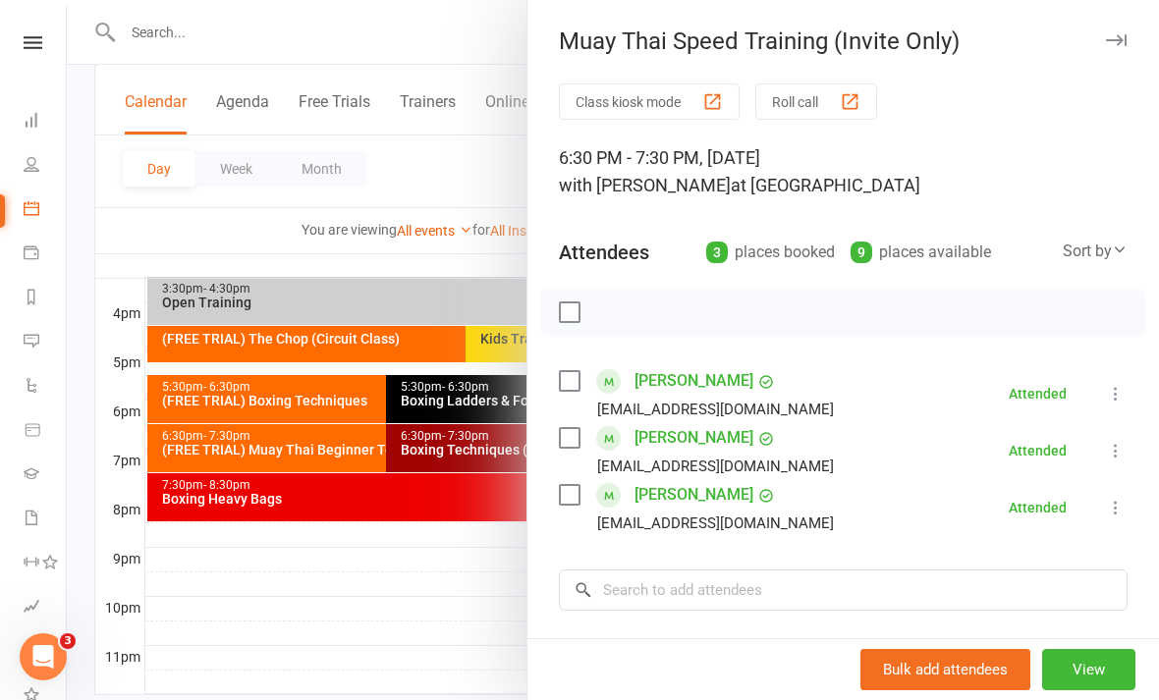
click at [480, 586] on div at bounding box center [613, 350] width 1092 height 700
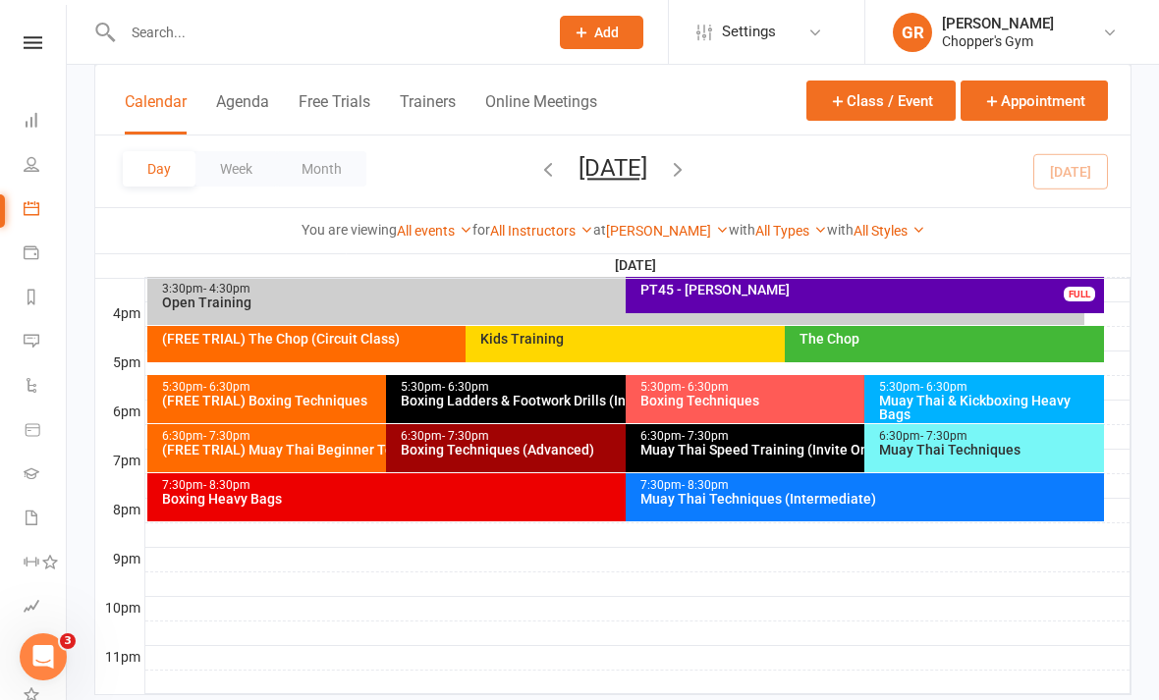
click at [573, 450] on div "Boxing Techniques (Advanced)" at bounding box center [620, 450] width 441 height 14
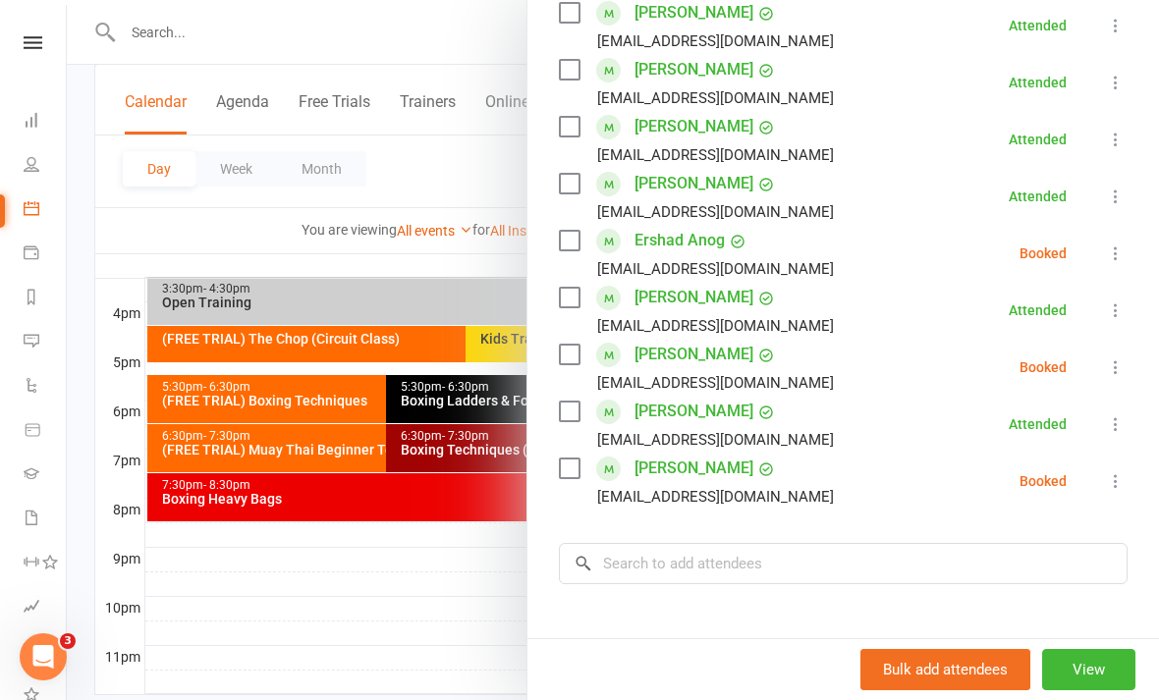
scroll to position [481, 0]
click at [870, 572] on input "search" at bounding box center [843, 564] width 569 height 41
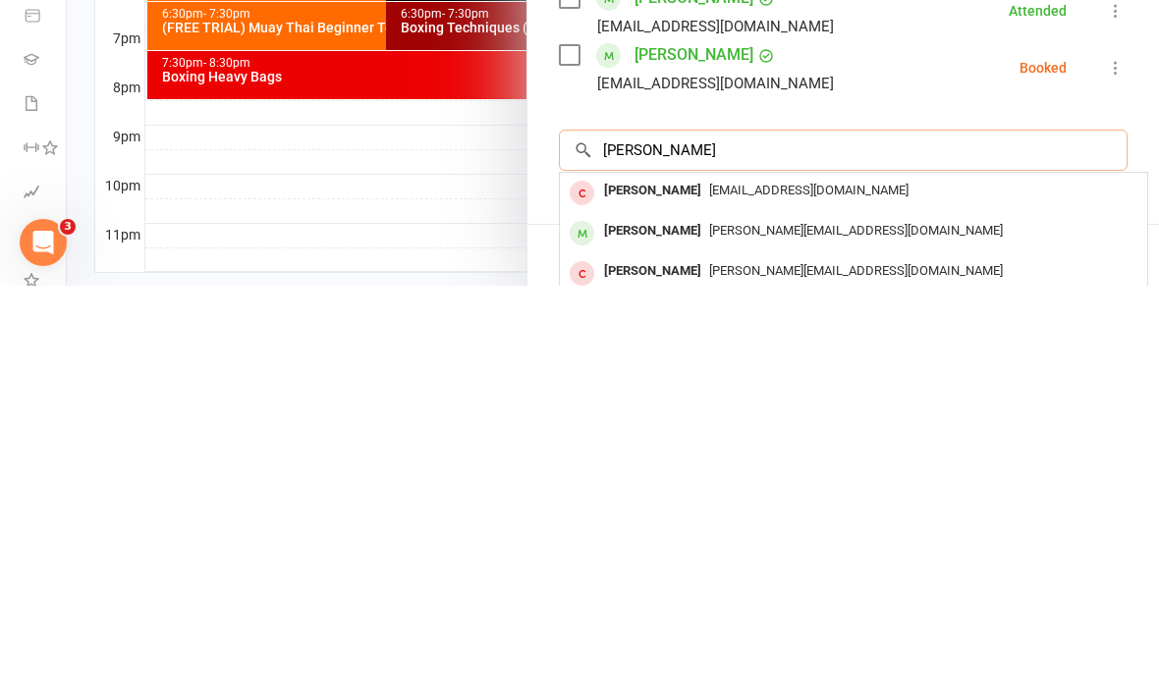
type input "Neel"
click at [899, 632] on div "neel.kaushik2798@gmail.com" at bounding box center [854, 646] width 572 height 28
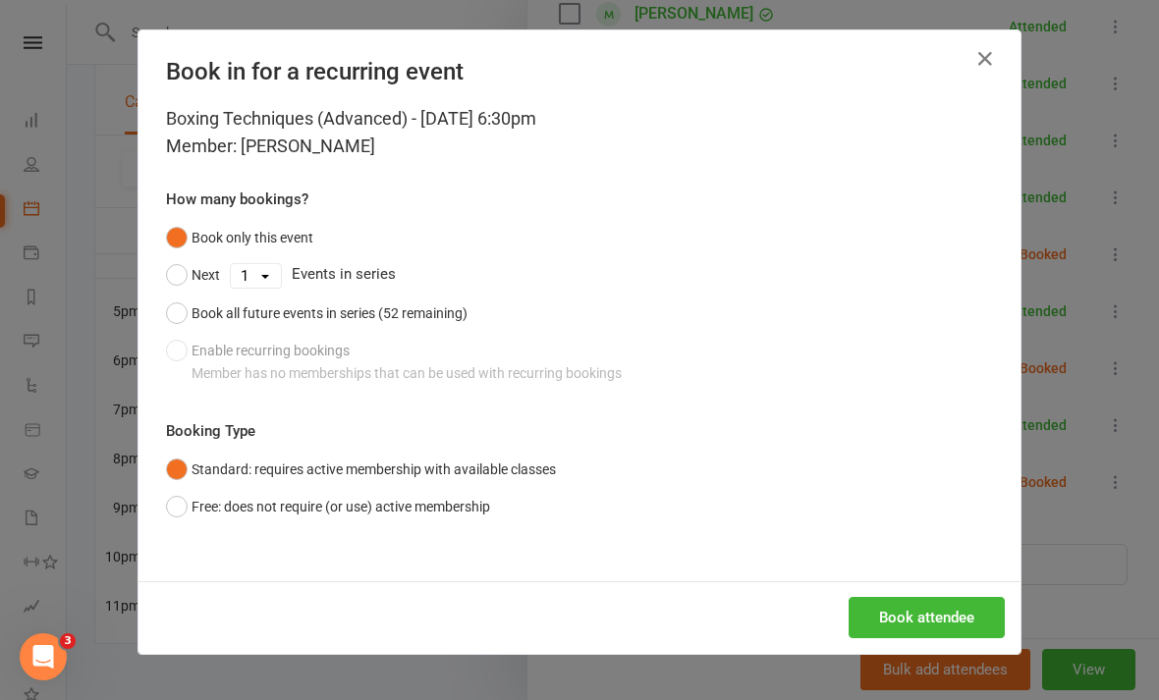
click at [882, 621] on button "Book attendee" at bounding box center [927, 617] width 156 height 41
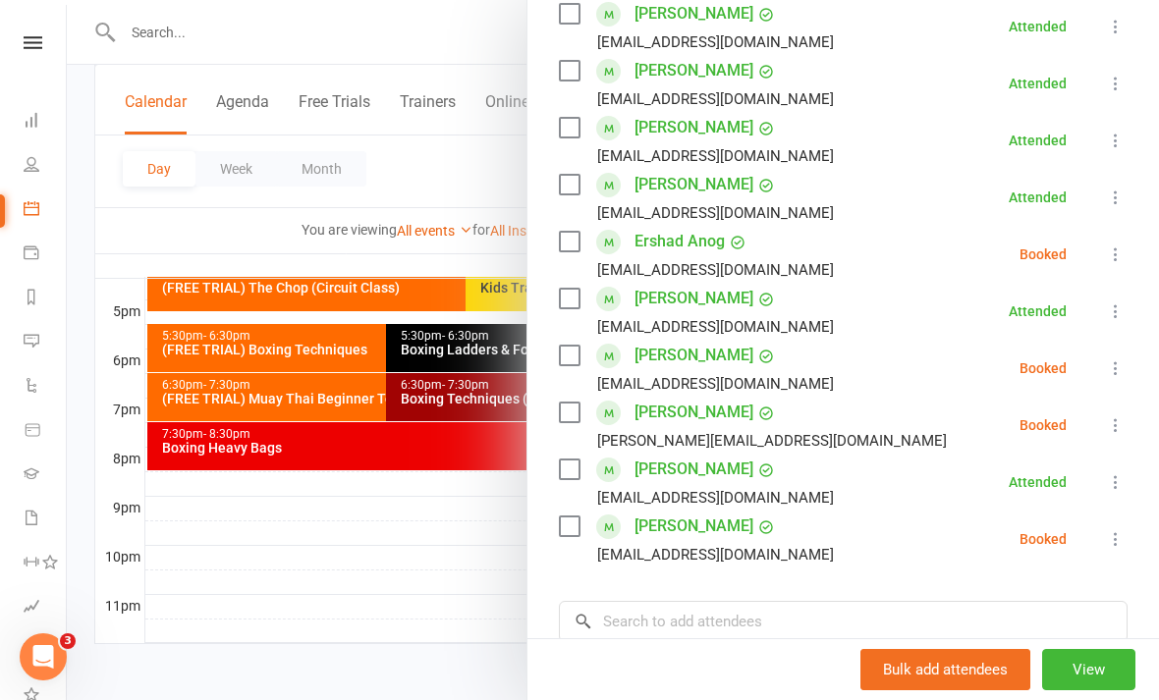
click at [1122, 426] on icon at bounding box center [1116, 426] width 20 height 20
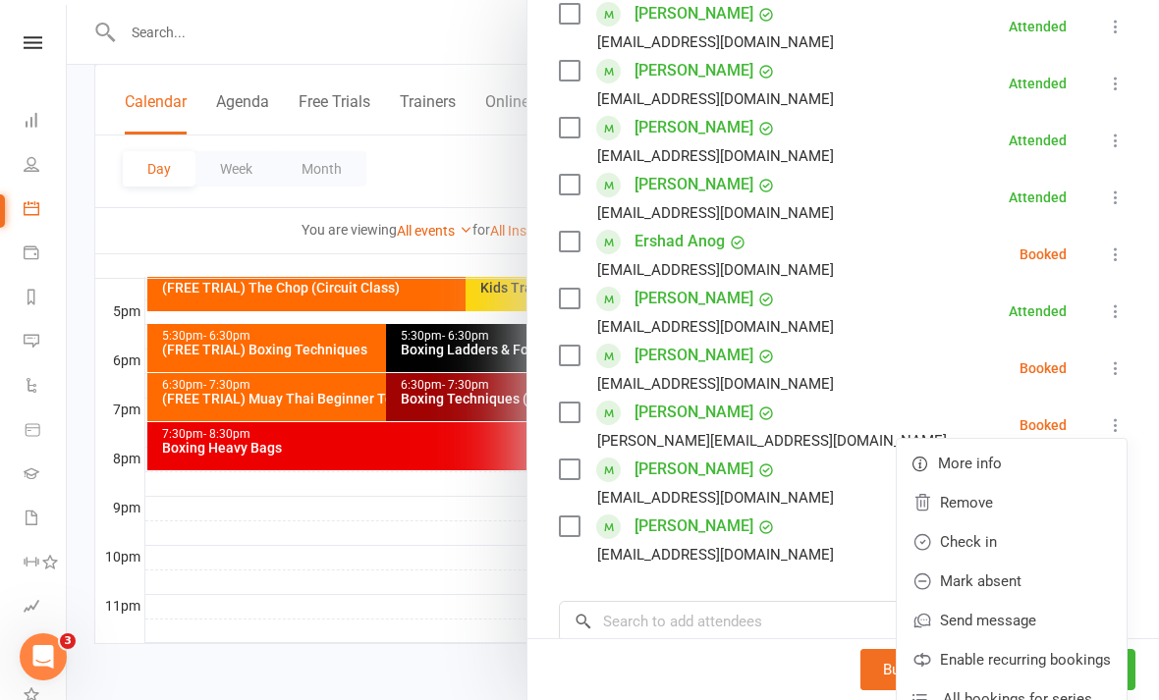
click at [1005, 539] on link "Check in" at bounding box center [1012, 542] width 230 height 39
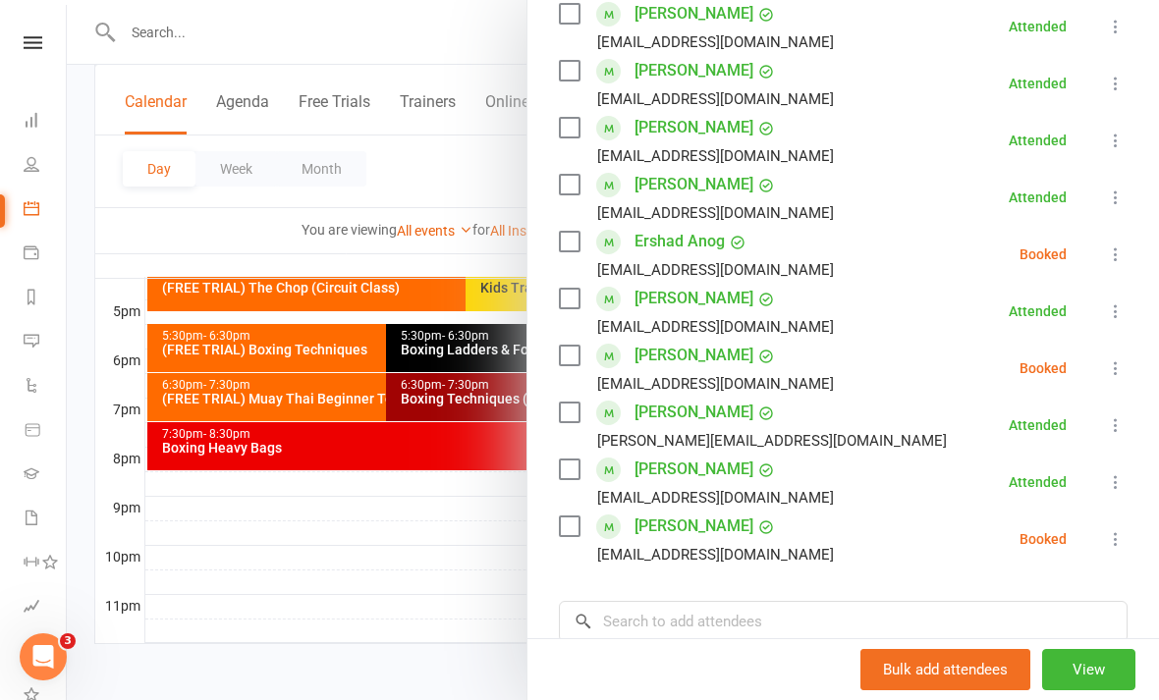
click at [390, 528] on div at bounding box center [613, 350] width 1092 height 700
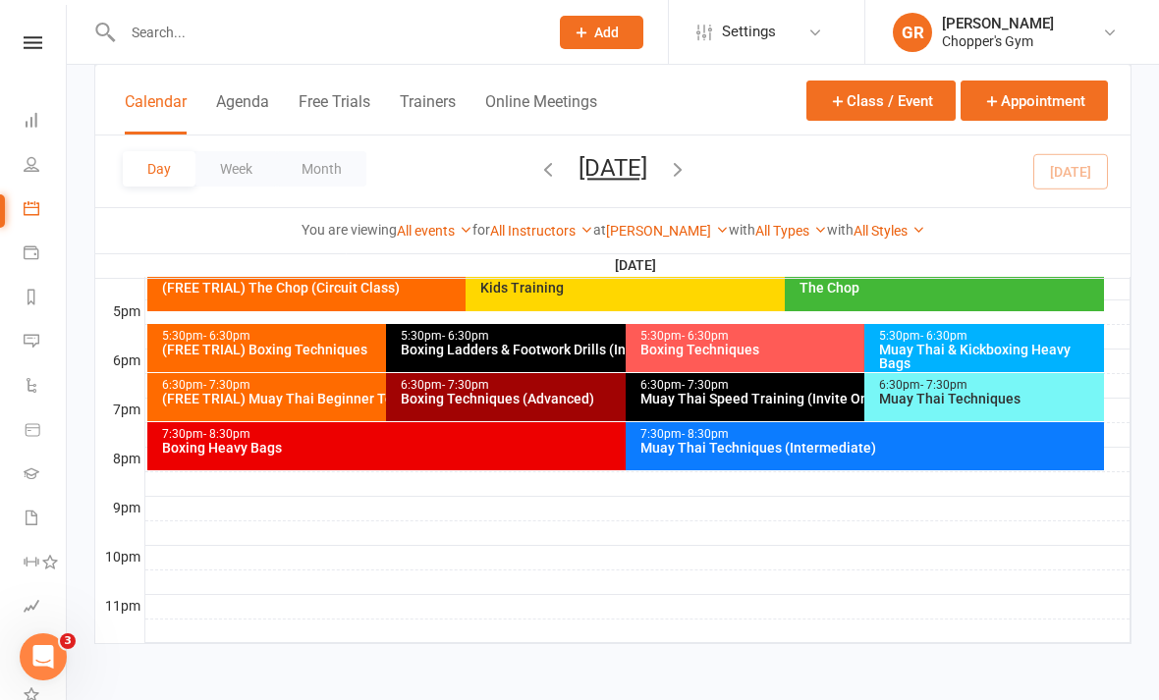
click at [291, 392] on div "(FREE TRIAL) Muay Thai Beginner Technique" at bounding box center [381, 399] width 441 height 14
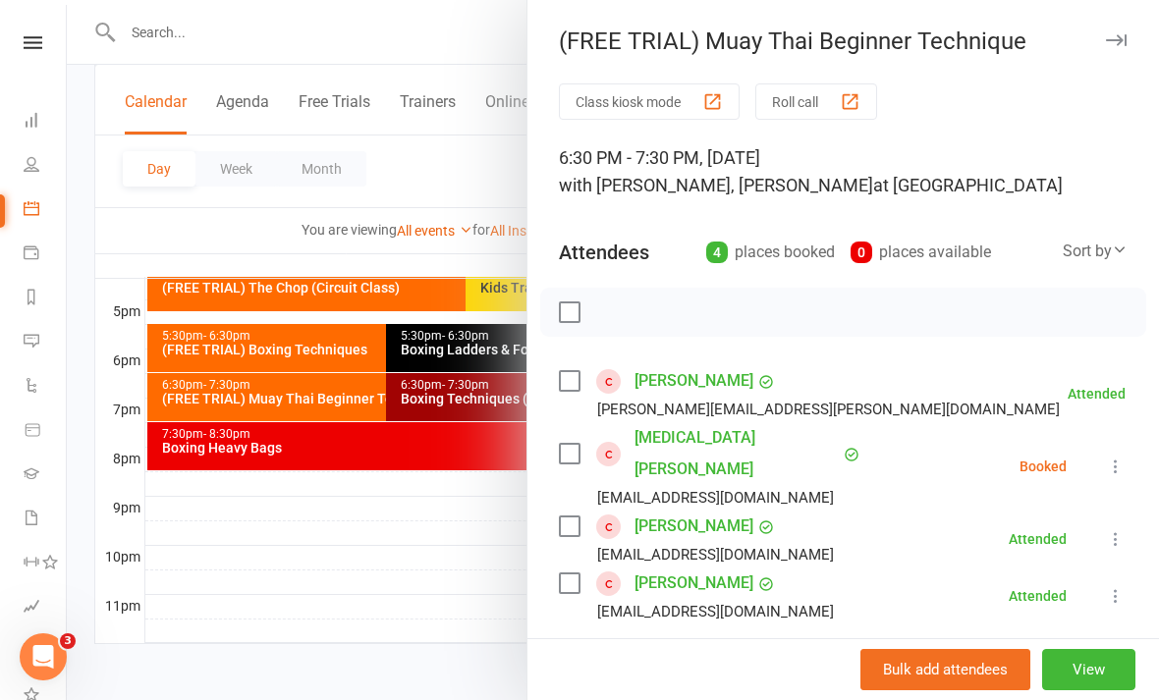
click at [397, 571] on div at bounding box center [613, 350] width 1092 height 700
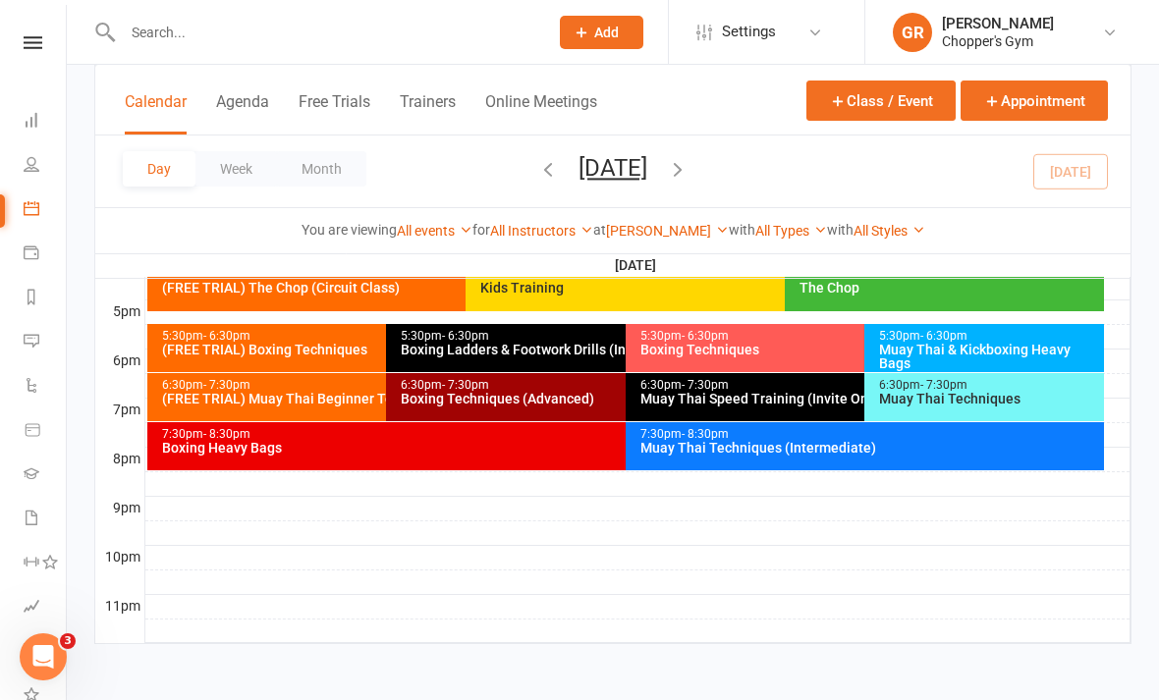
click at [958, 392] on div "Muay Thai Techniques" at bounding box center [989, 399] width 222 height 14
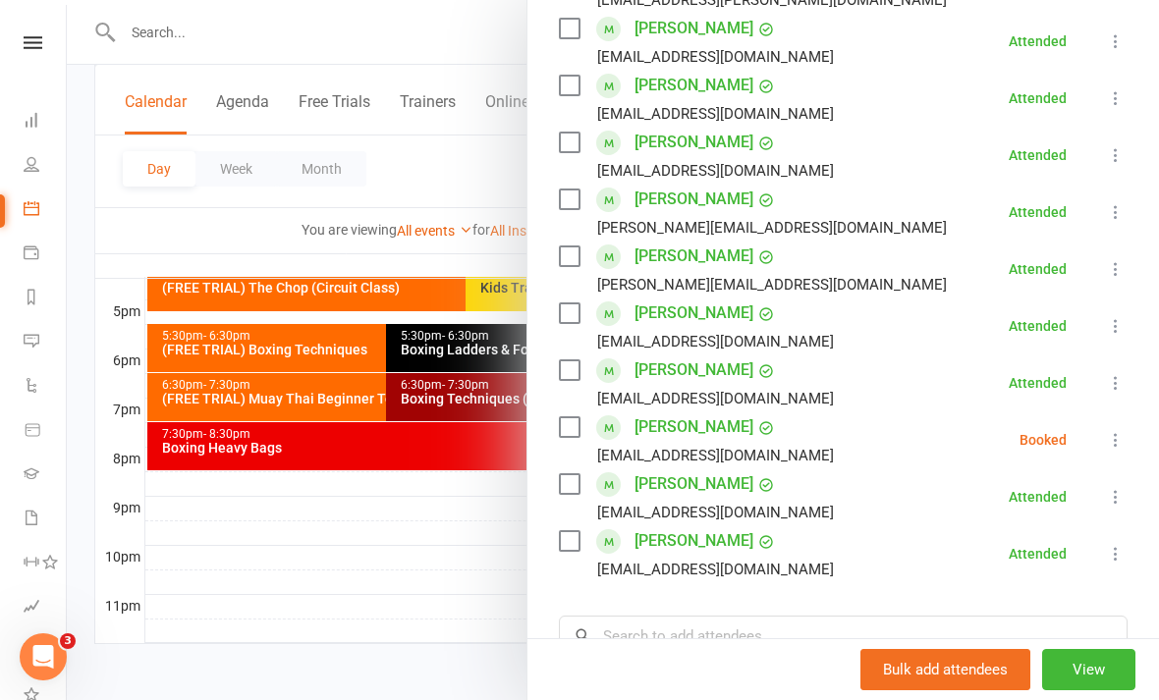
scroll to position [526, 0]
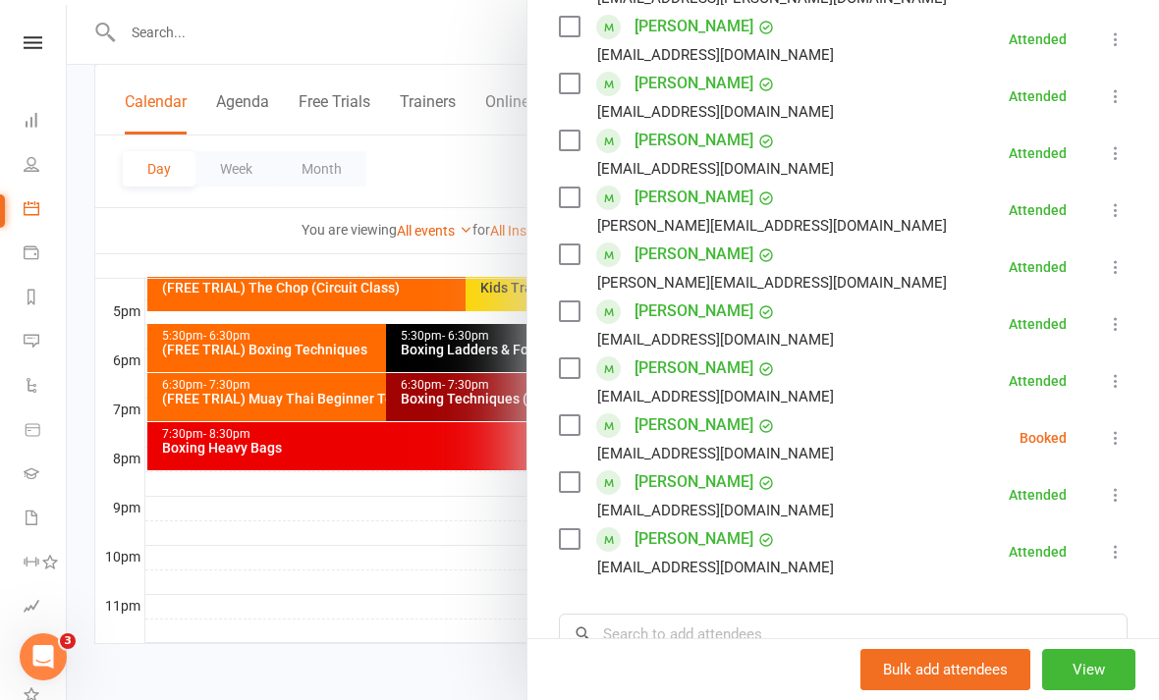
click at [1105, 444] on button at bounding box center [1116, 438] width 24 height 24
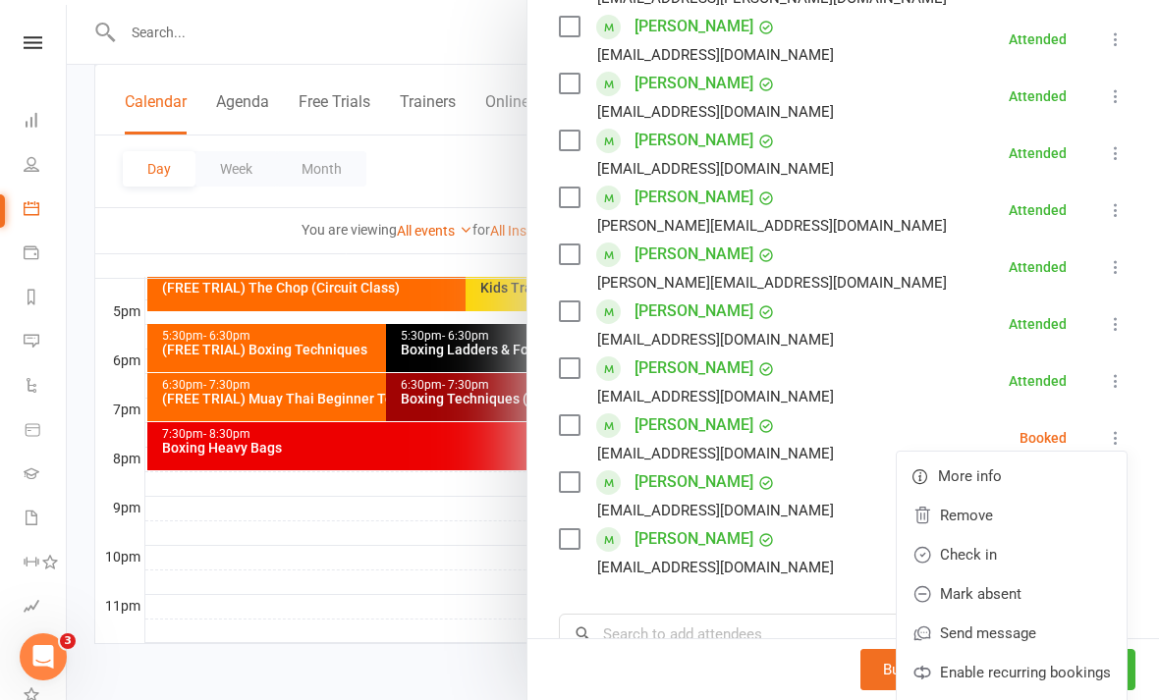
click at [1025, 553] on link "Check in" at bounding box center [1012, 554] width 230 height 39
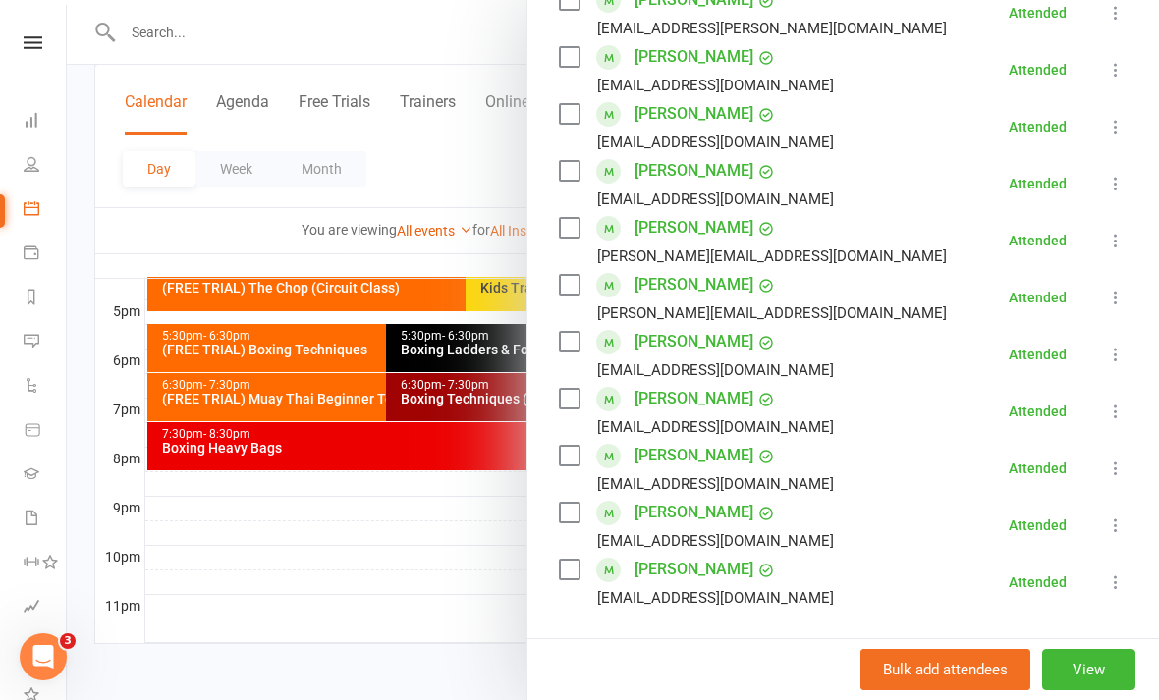
scroll to position [497, 0]
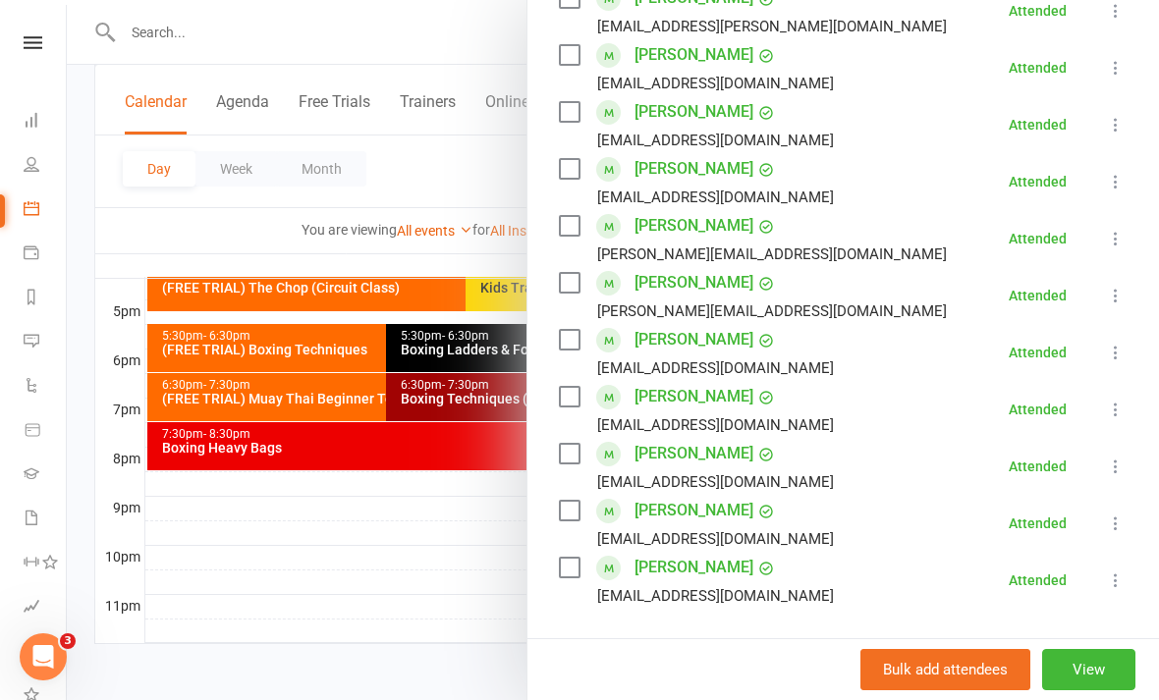
click at [386, 593] on div at bounding box center [613, 350] width 1092 height 700
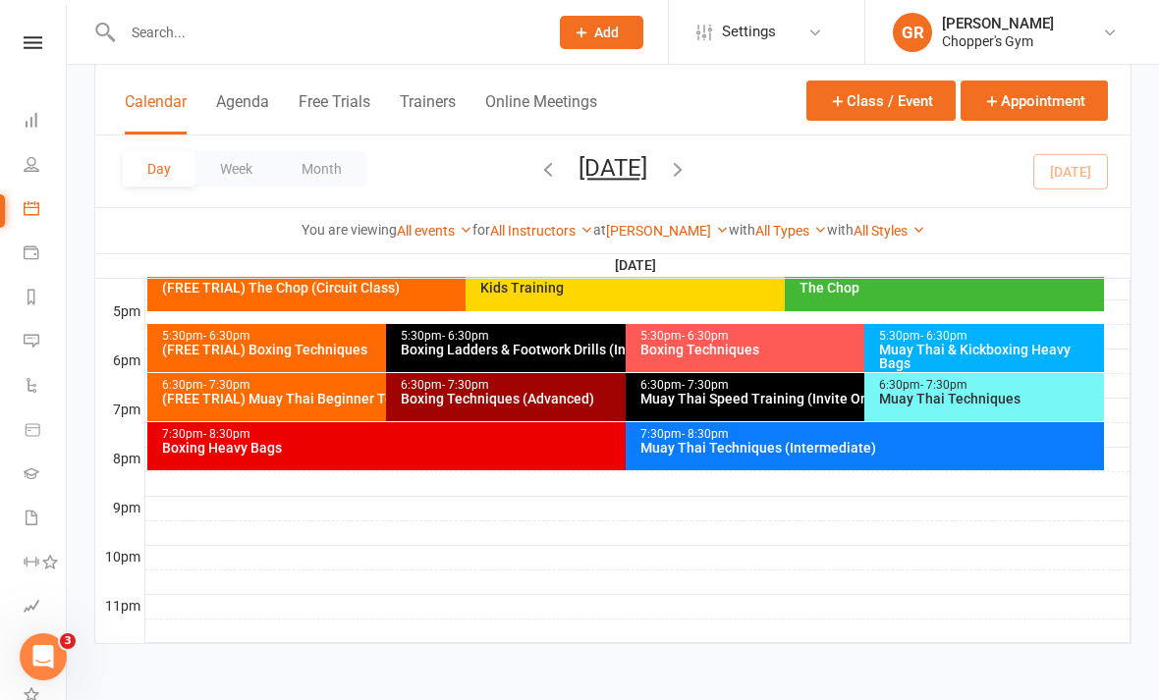
click at [1041, 379] on div "6:30pm - 7:30pm" at bounding box center [989, 385] width 222 height 13
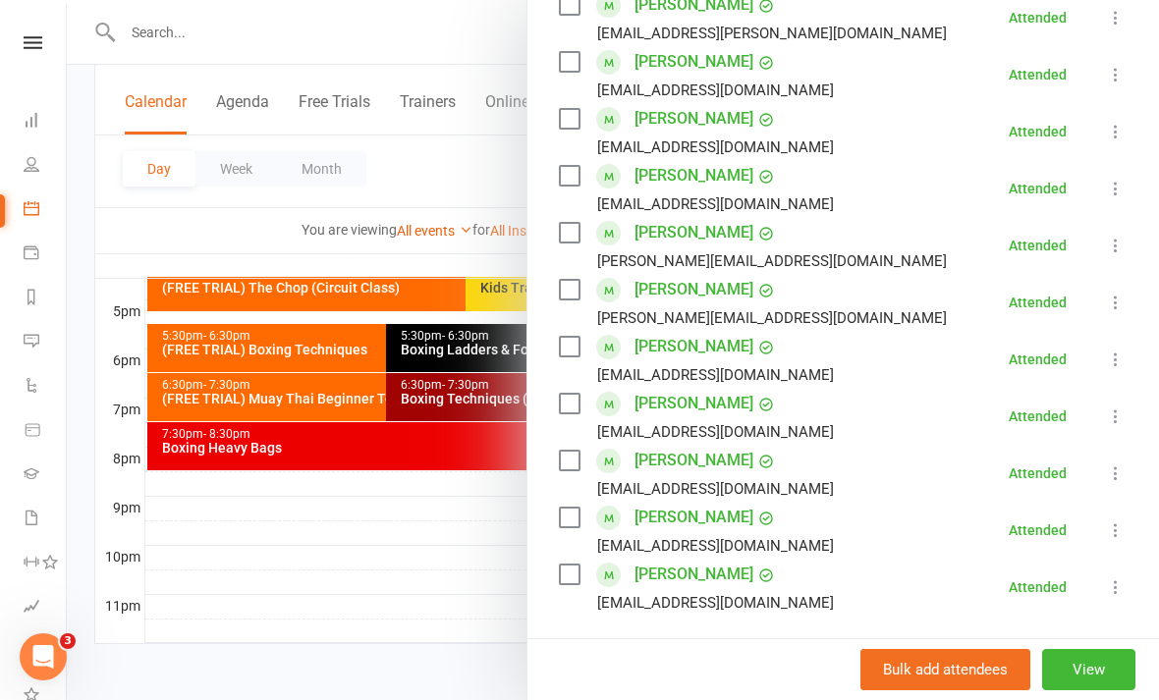
scroll to position [492, 0]
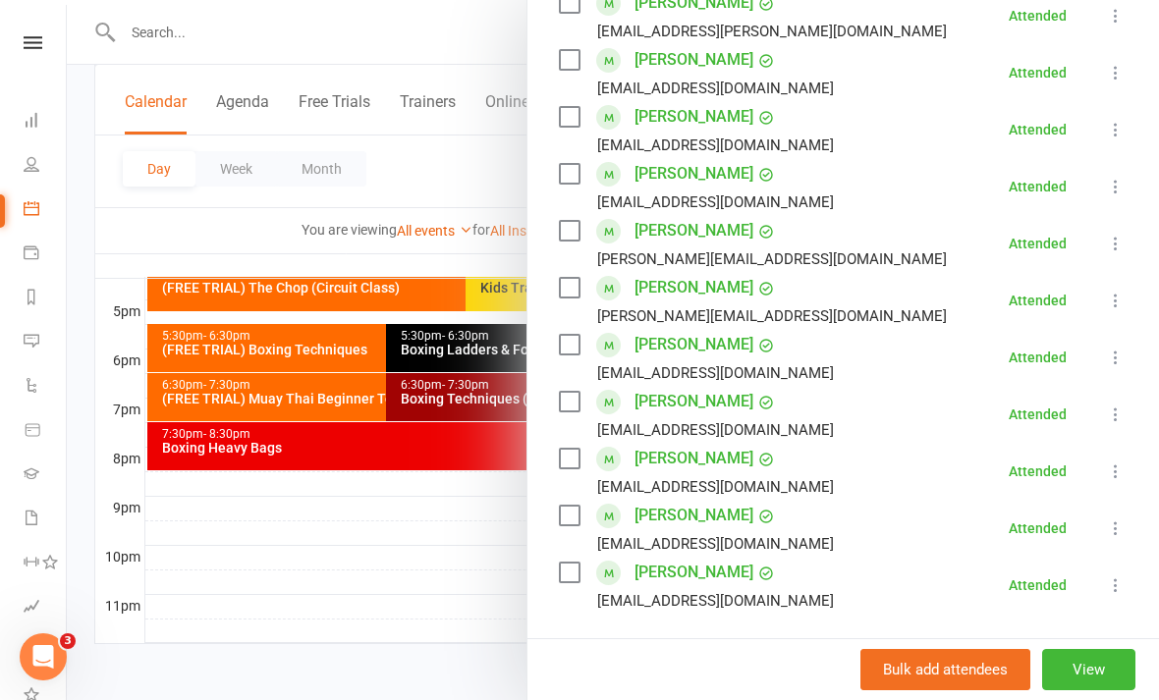
click at [1121, 416] on icon at bounding box center [1116, 415] width 20 height 20
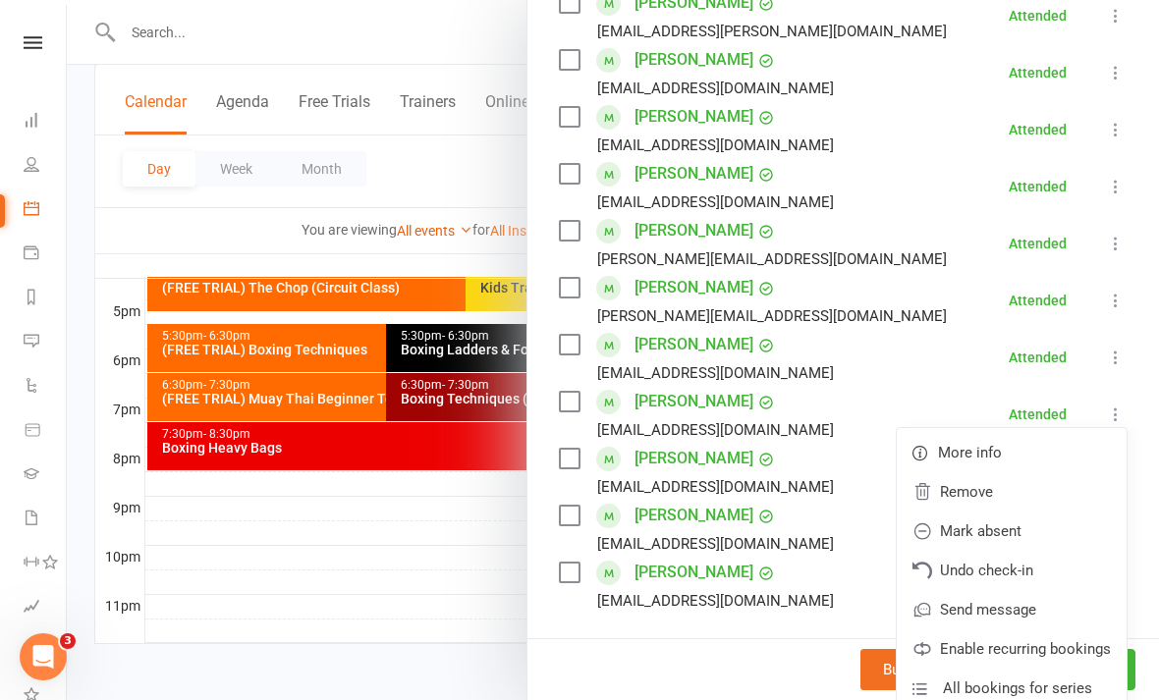
click at [1036, 572] on link "Undo check-in" at bounding box center [1012, 570] width 230 height 39
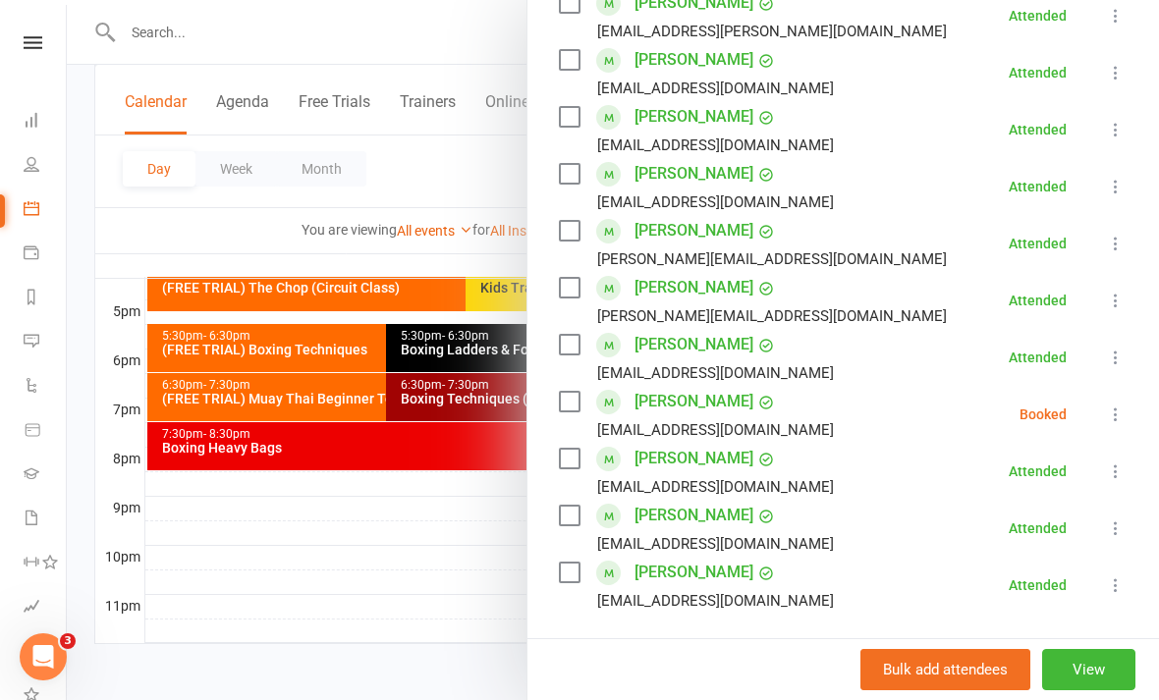
click at [1117, 414] on icon at bounding box center [1116, 415] width 20 height 20
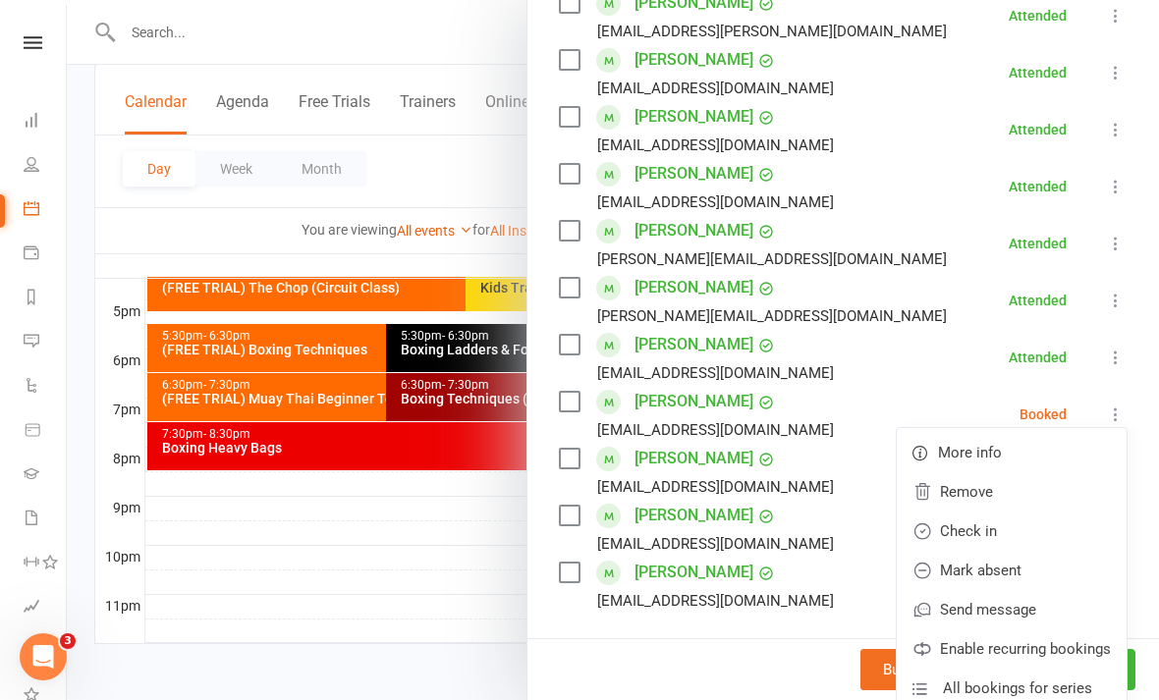
click at [1032, 576] on link "Mark absent" at bounding box center [1012, 570] width 230 height 39
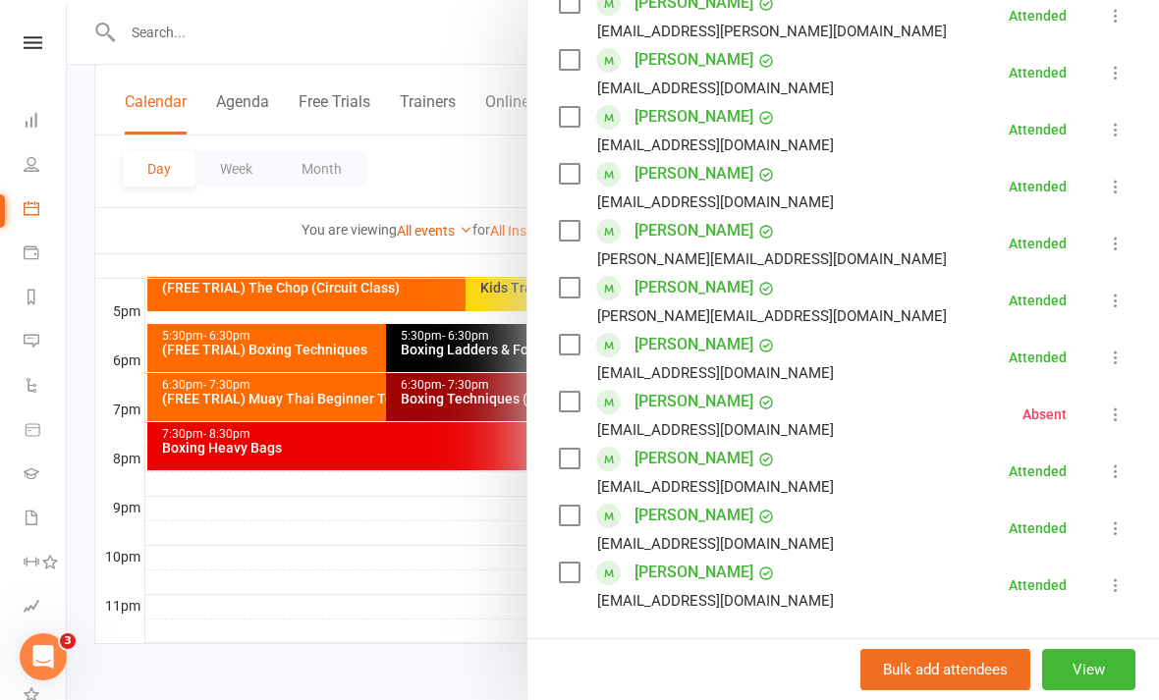
click at [395, 603] on div at bounding box center [613, 350] width 1092 height 700
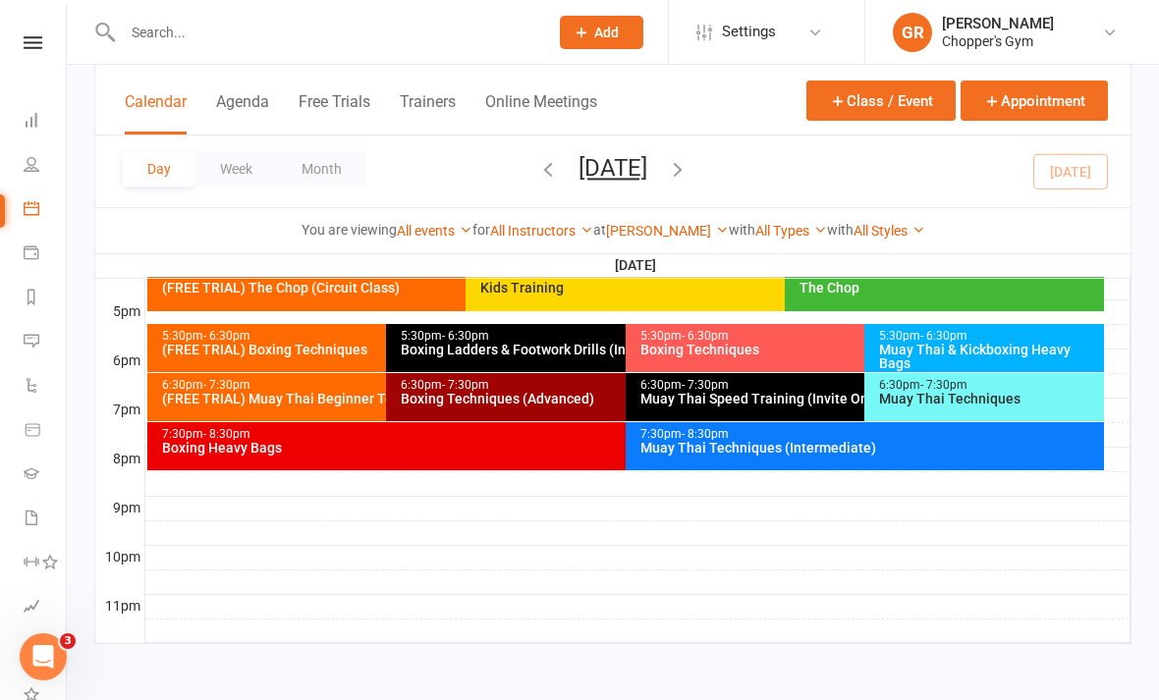
click at [489, 392] on div "Boxing Techniques (Advanced)" at bounding box center [620, 399] width 441 height 14
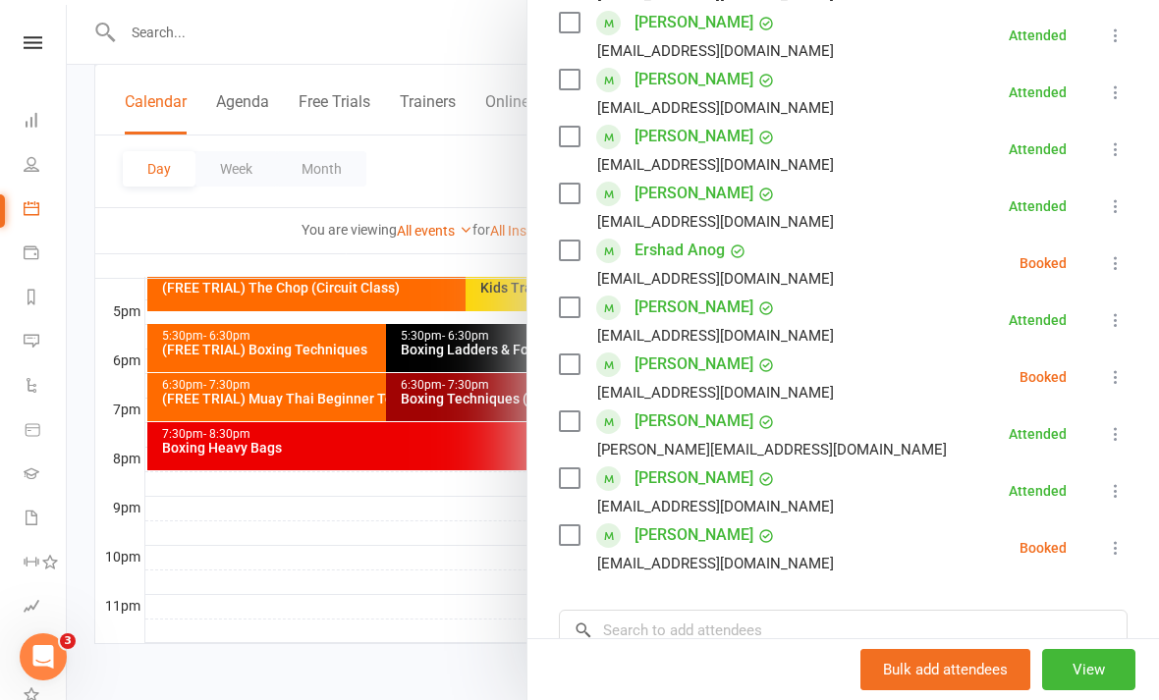
scroll to position [479, 0]
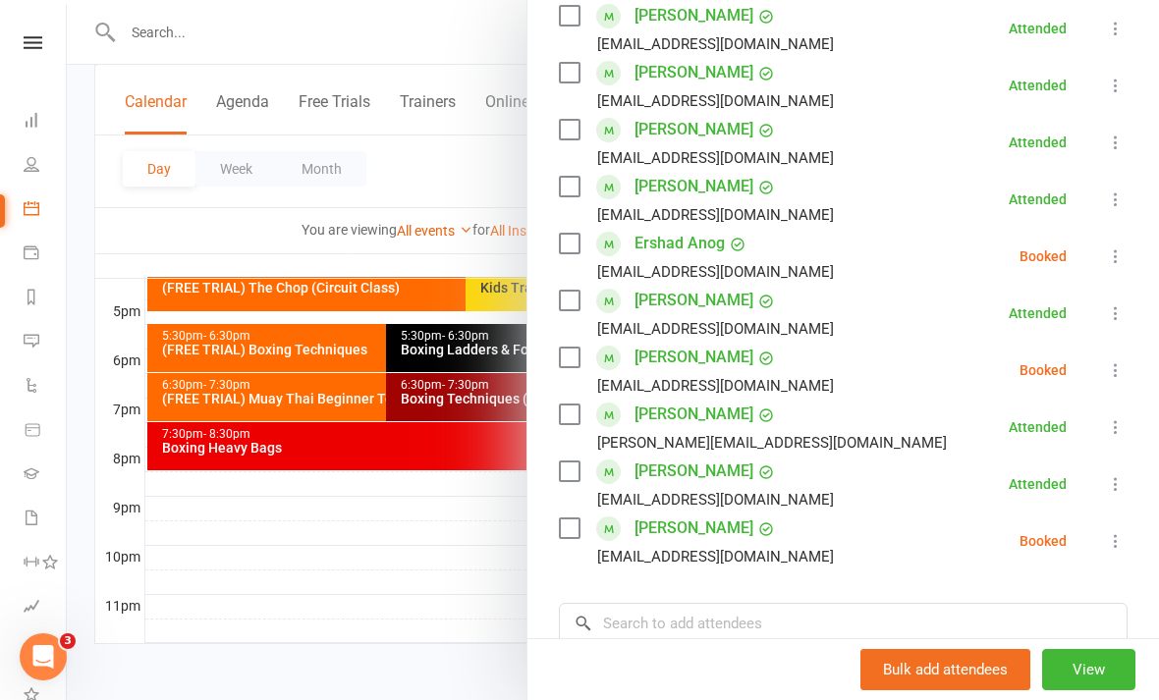
click at [1126, 370] on icon at bounding box center [1116, 371] width 20 height 20
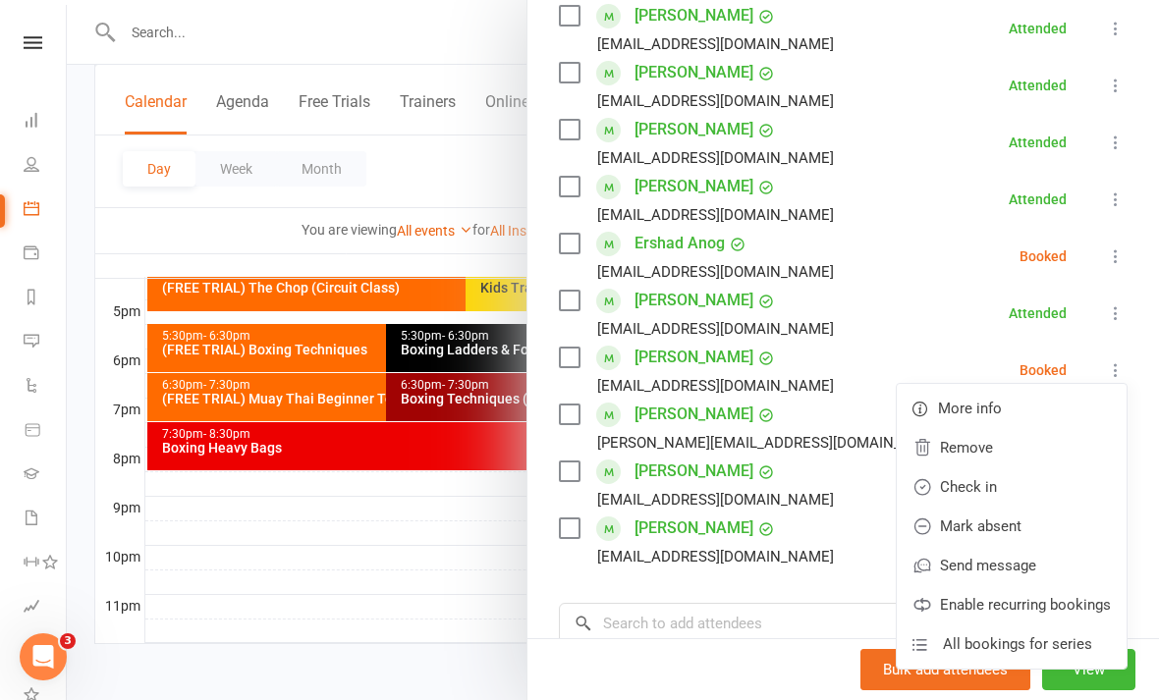
click at [1032, 489] on link "Check in" at bounding box center [1012, 487] width 230 height 39
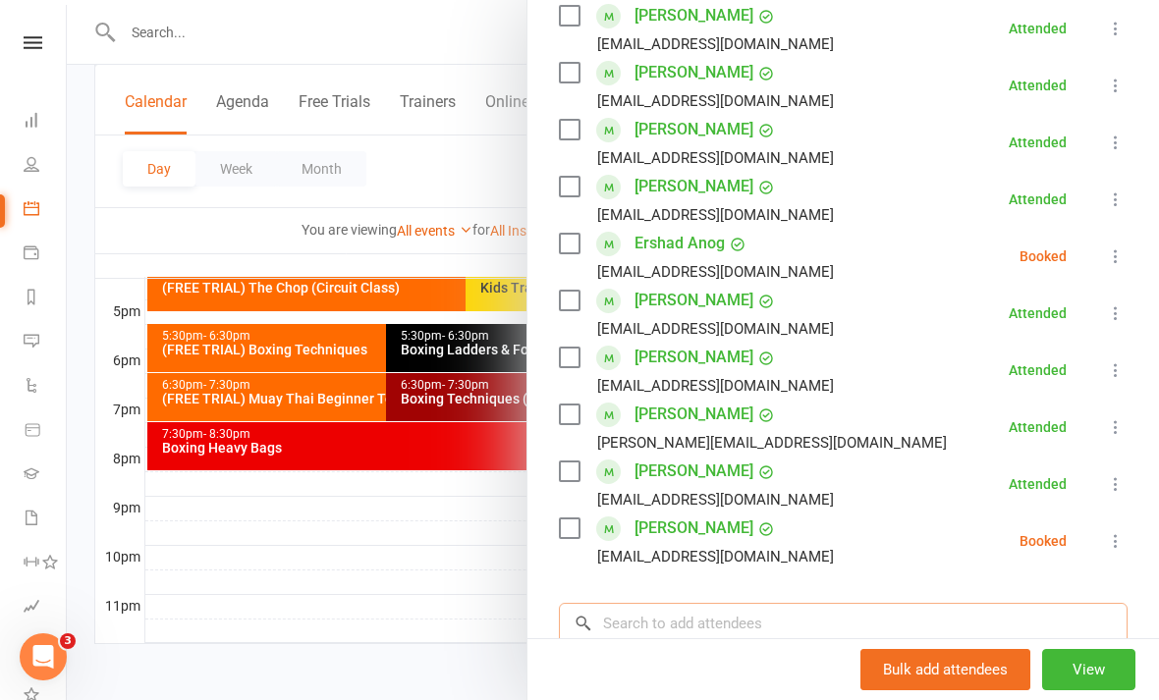
click at [830, 614] on input "search" at bounding box center [843, 623] width 569 height 41
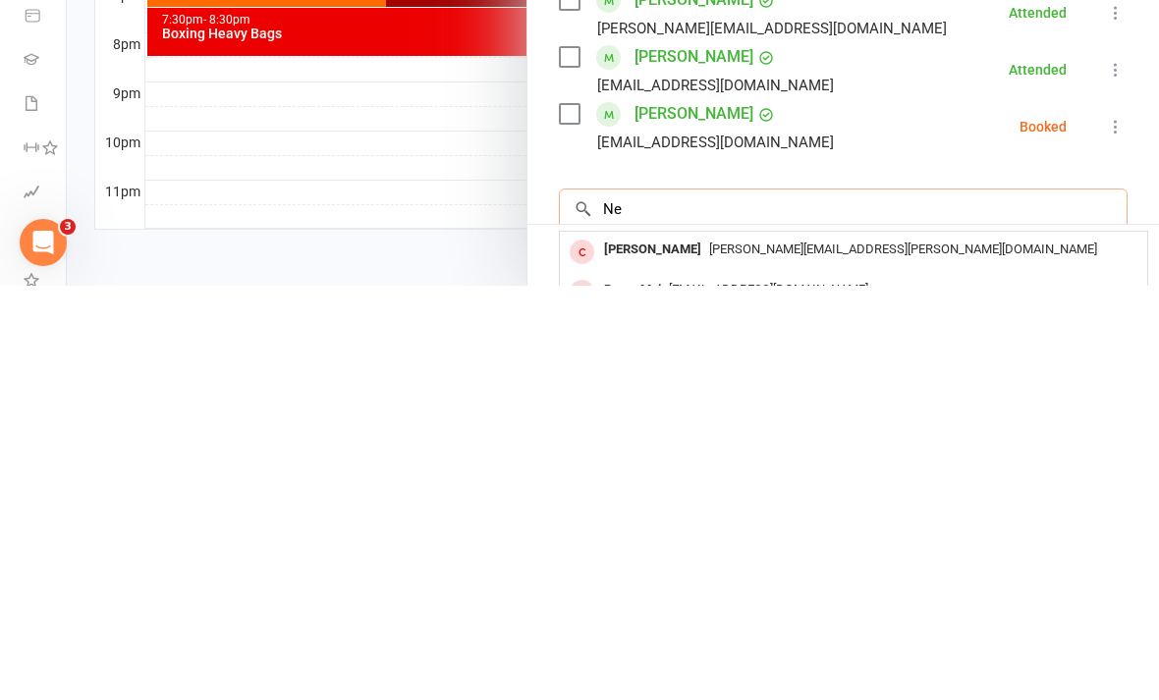
type input "N"
type input "Bev rap"
click at [984, 650] on div "ioe@inorbit.com" at bounding box center [854, 664] width 572 height 28
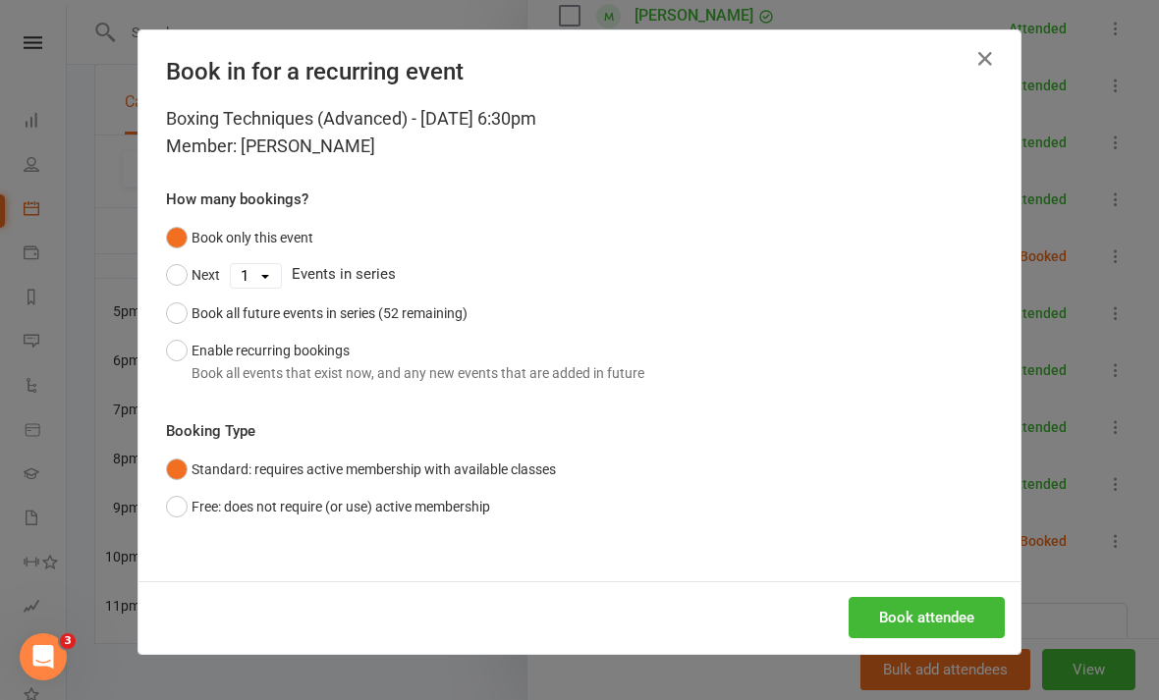
click at [939, 618] on button "Book attendee" at bounding box center [927, 617] width 156 height 41
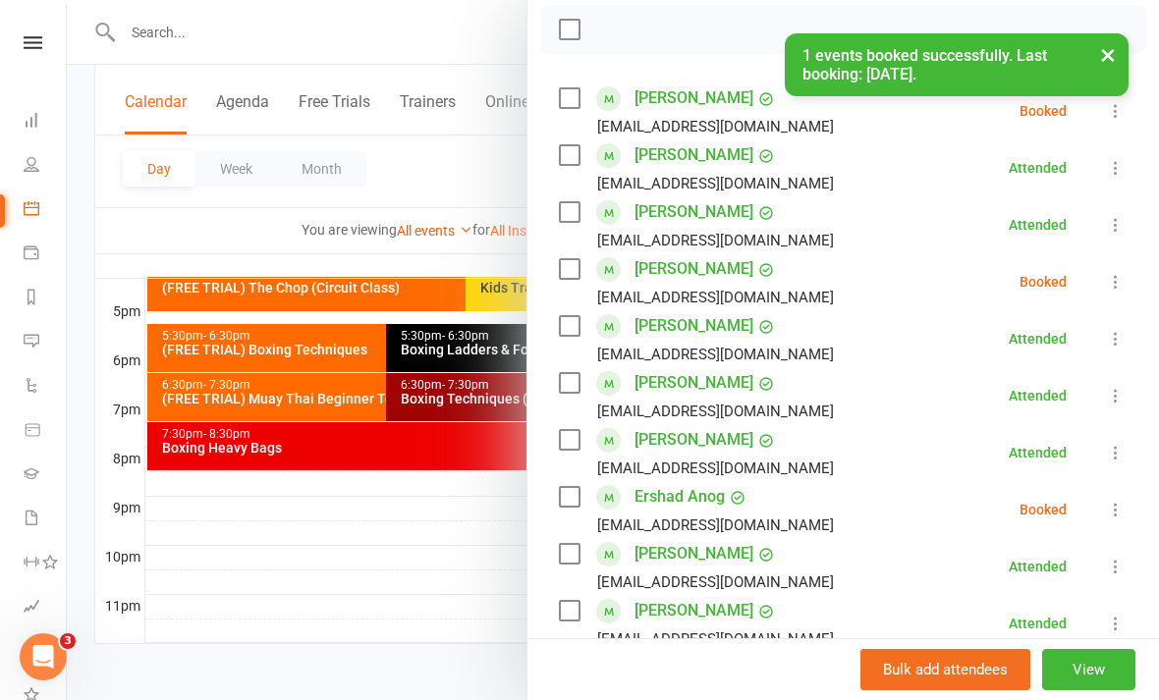
scroll to position [270, 0]
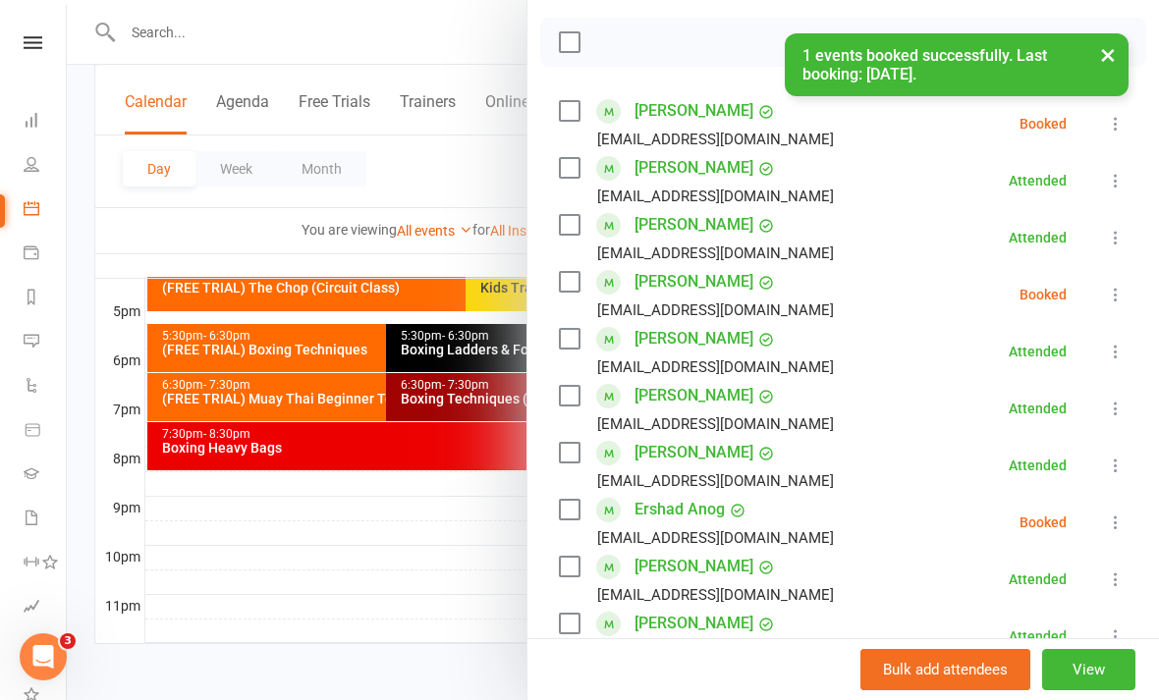
click at [1124, 296] on icon at bounding box center [1116, 295] width 20 height 20
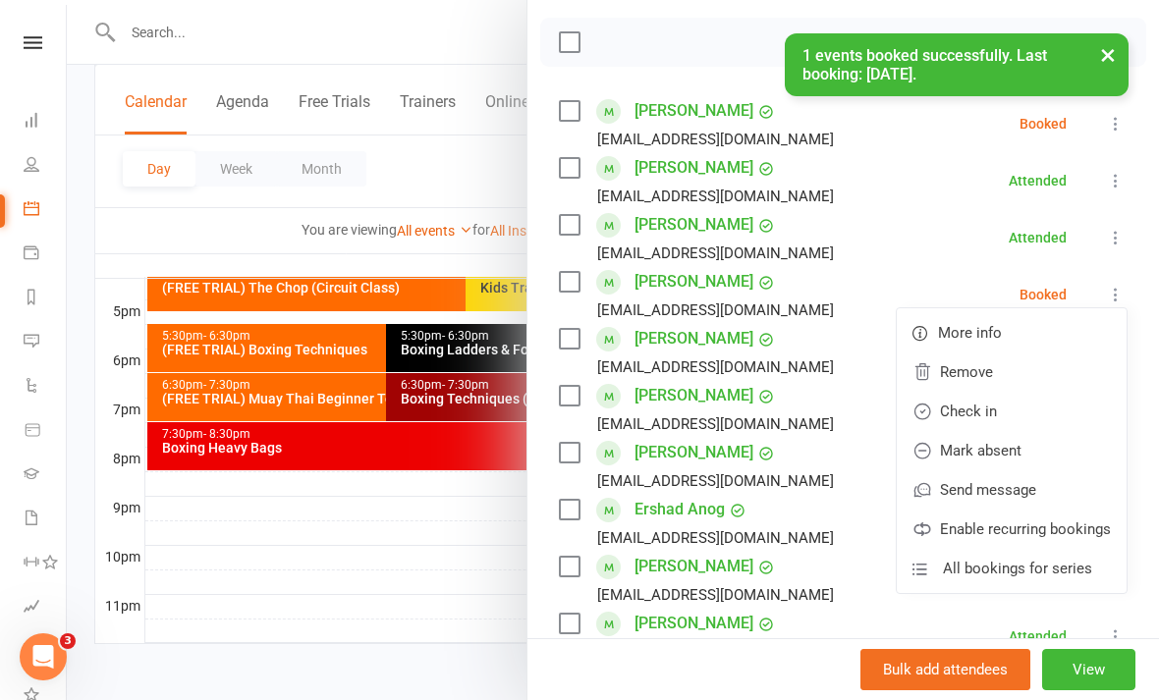
click at [1039, 412] on link "Check in" at bounding box center [1012, 411] width 230 height 39
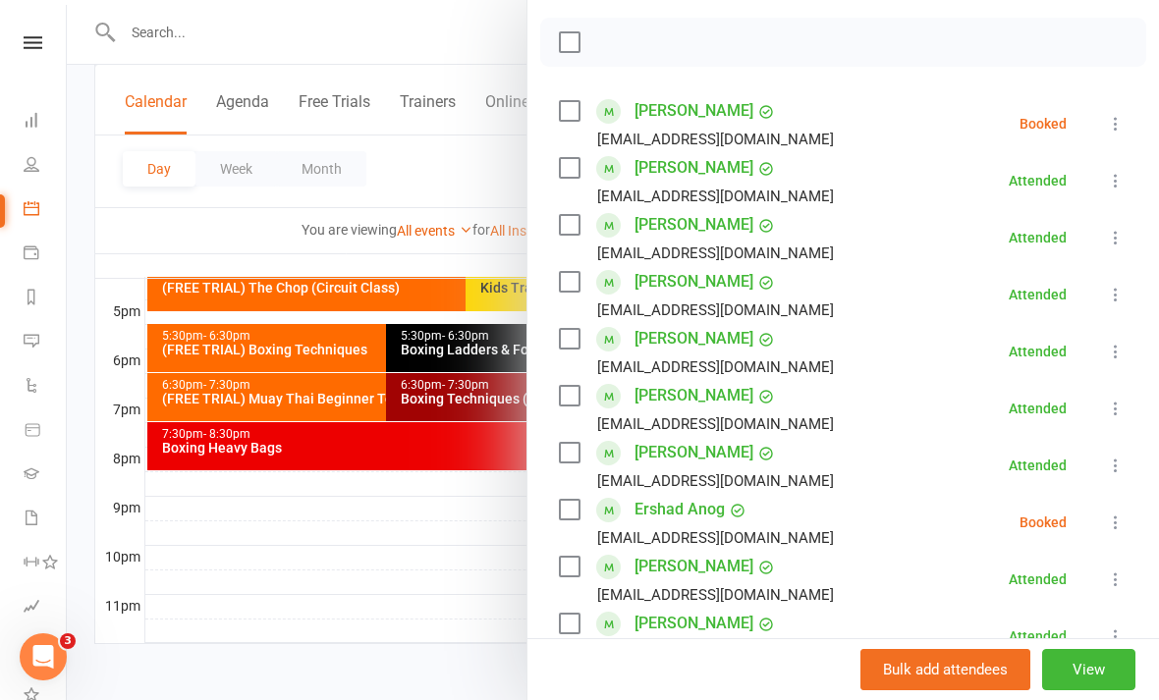
click at [1120, 122] on icon at bounding box center [1116, 124] width 20 height 20
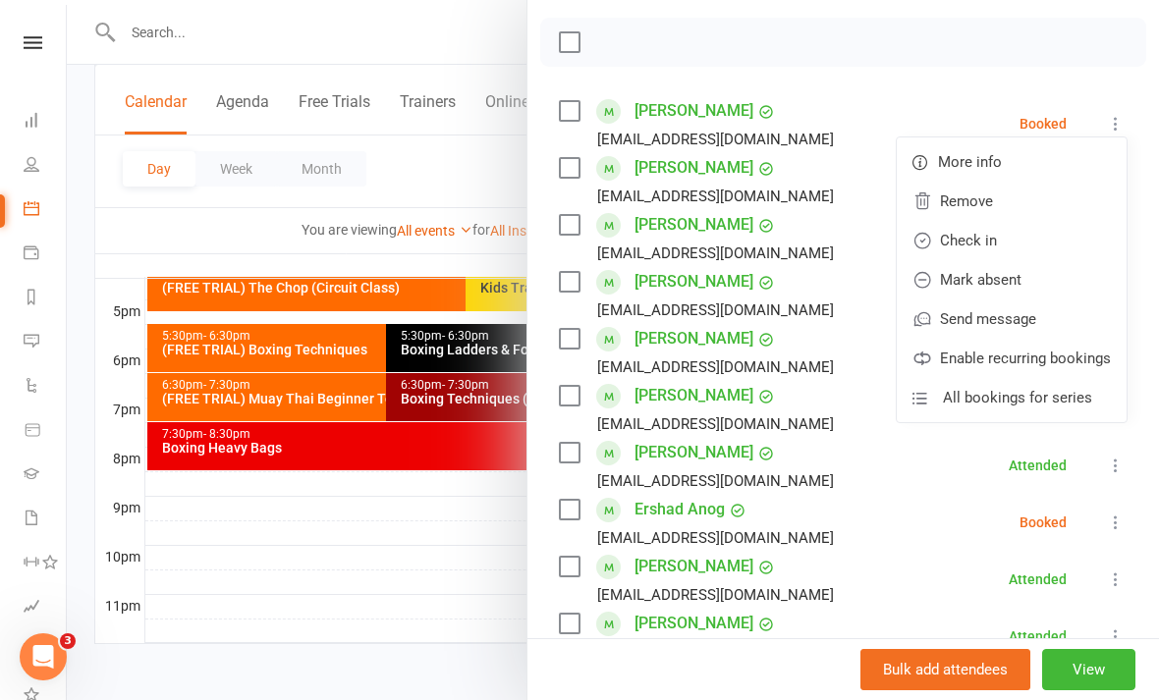
click at [1013, 239] on link "Check in" at bounding box center [1012, 240] width 230 height 39
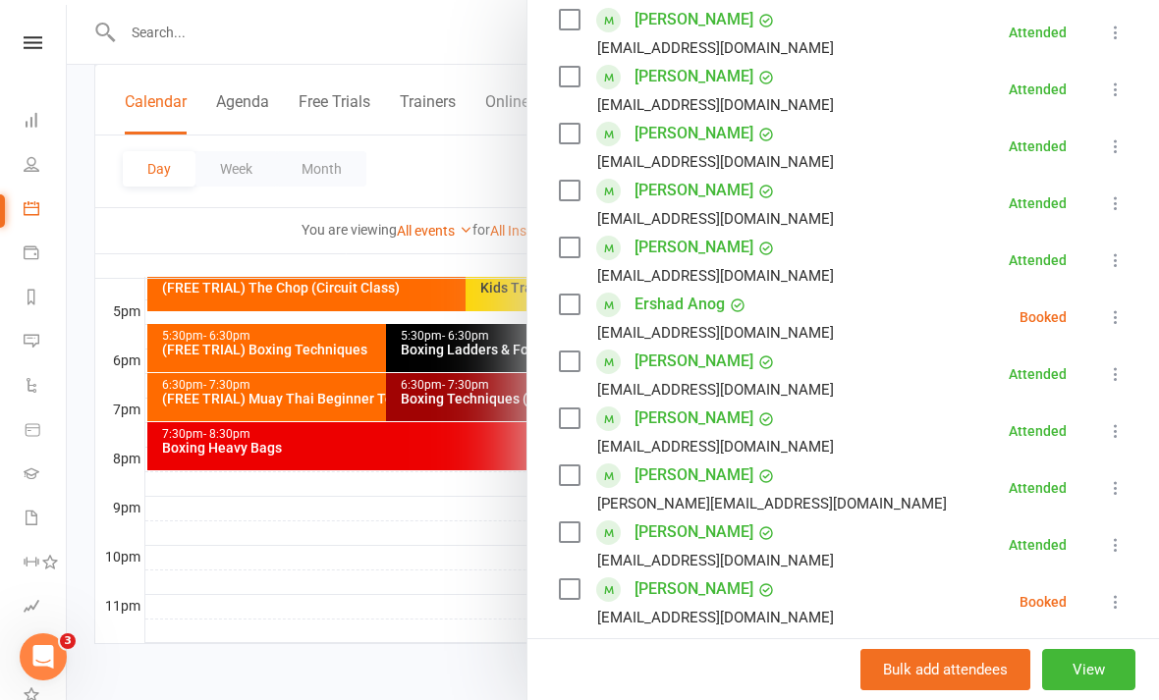
scroll to position [588, 0]
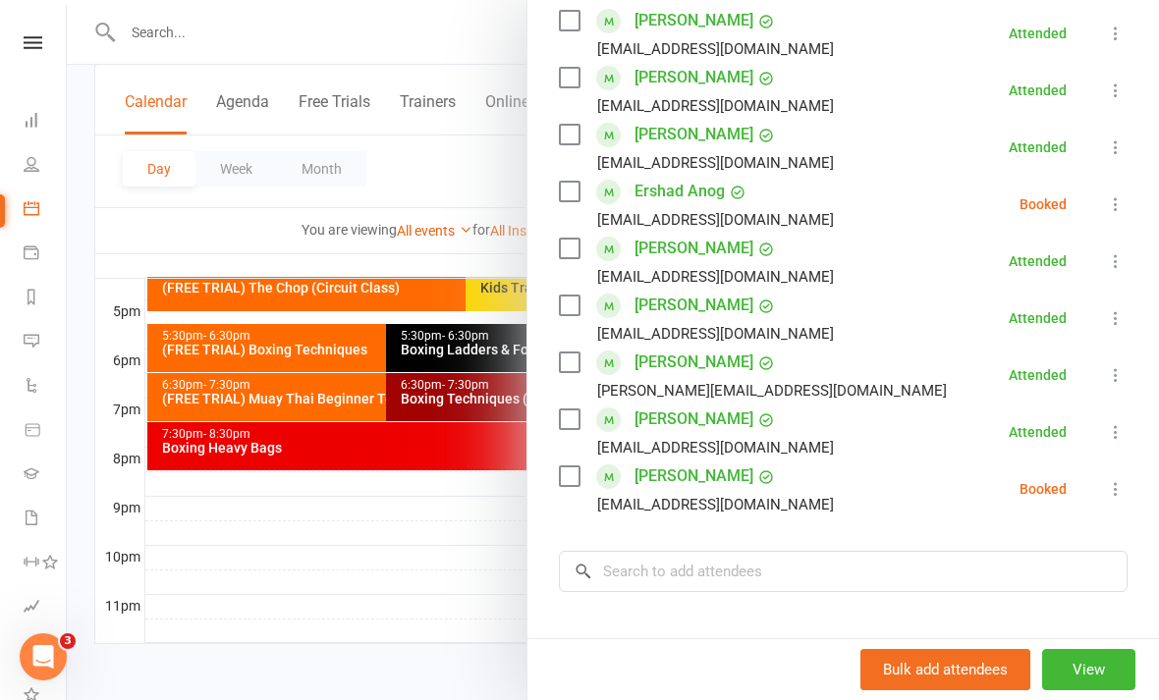
click at [1116, 495] on icon at bounding box center [1116, 489] width 20 height 20
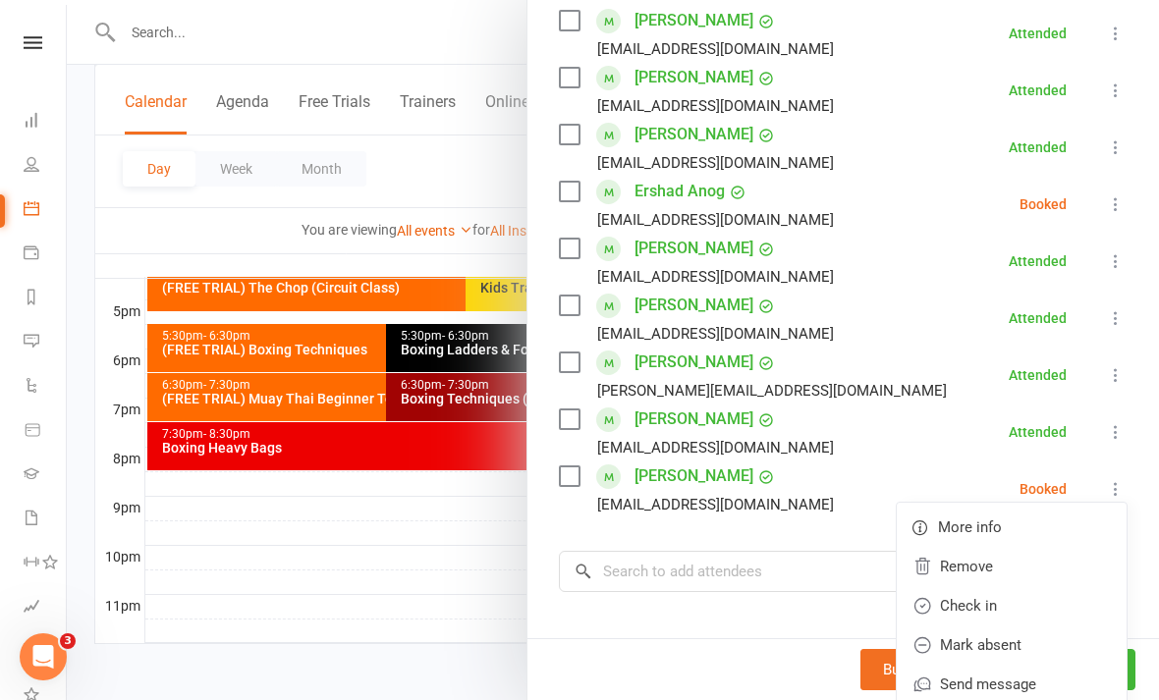
click at [1121, 486] on icon at bounding box center [1116, 489] width 20 height 20
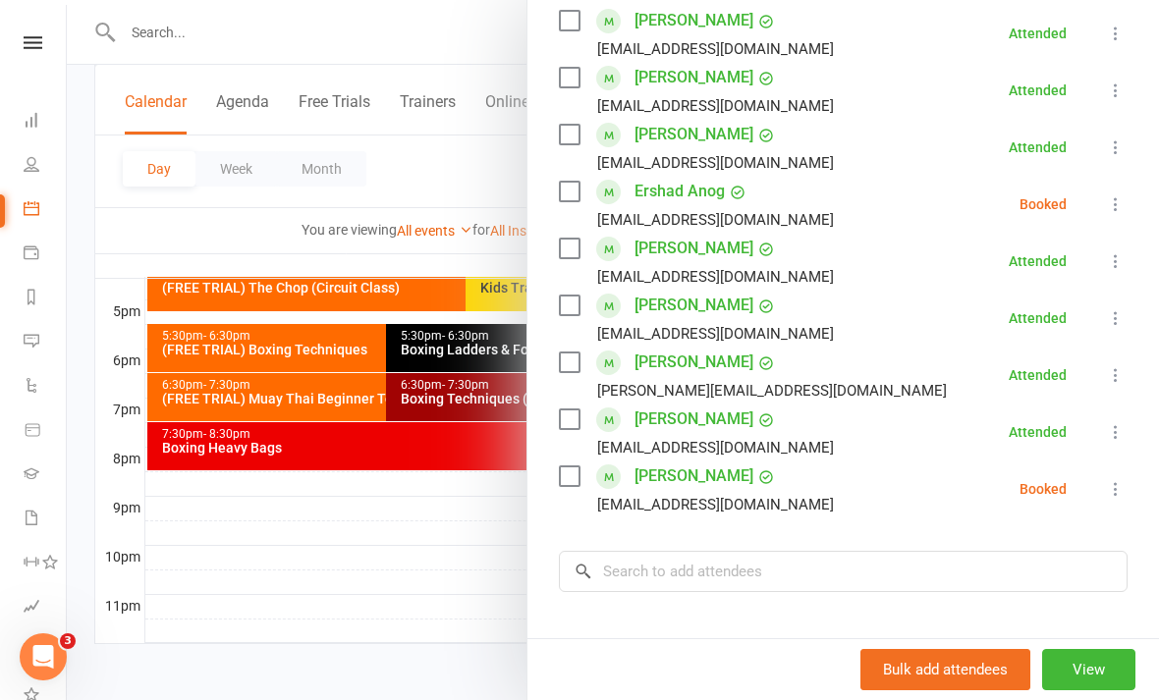
click at [1117, 491] on icon at bounding box center [1116, 489] width 20 height 20
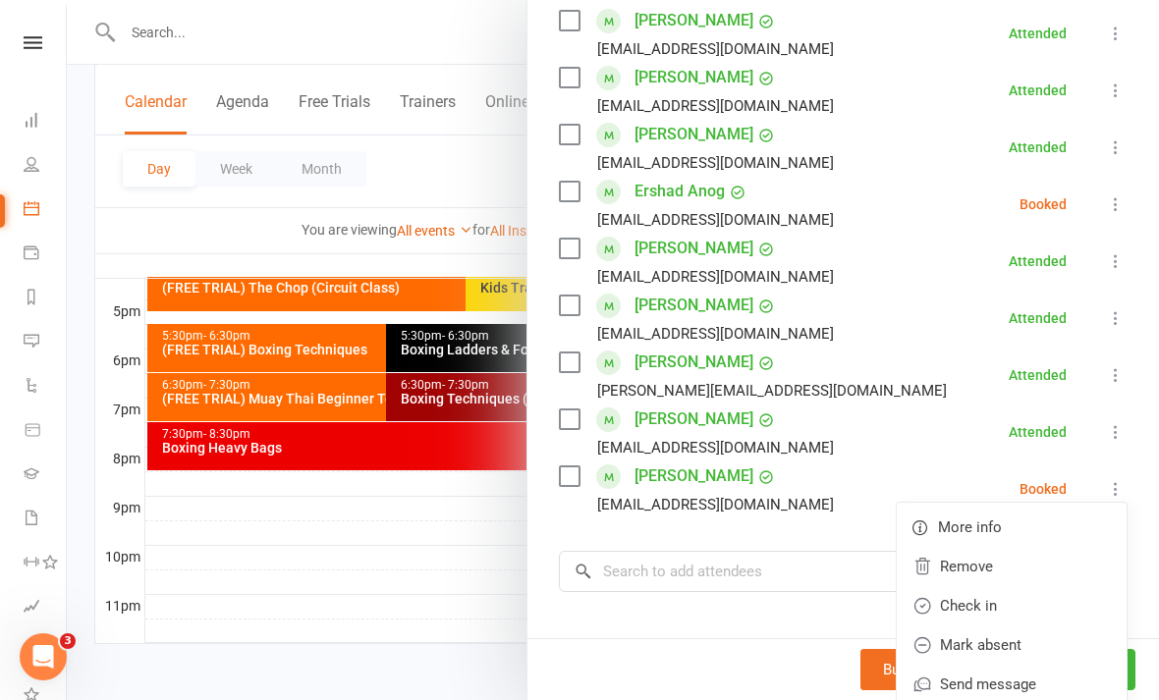
click at [1016, 575] on link "Remove" at bounding box center [1012, 566] width 230 height 39
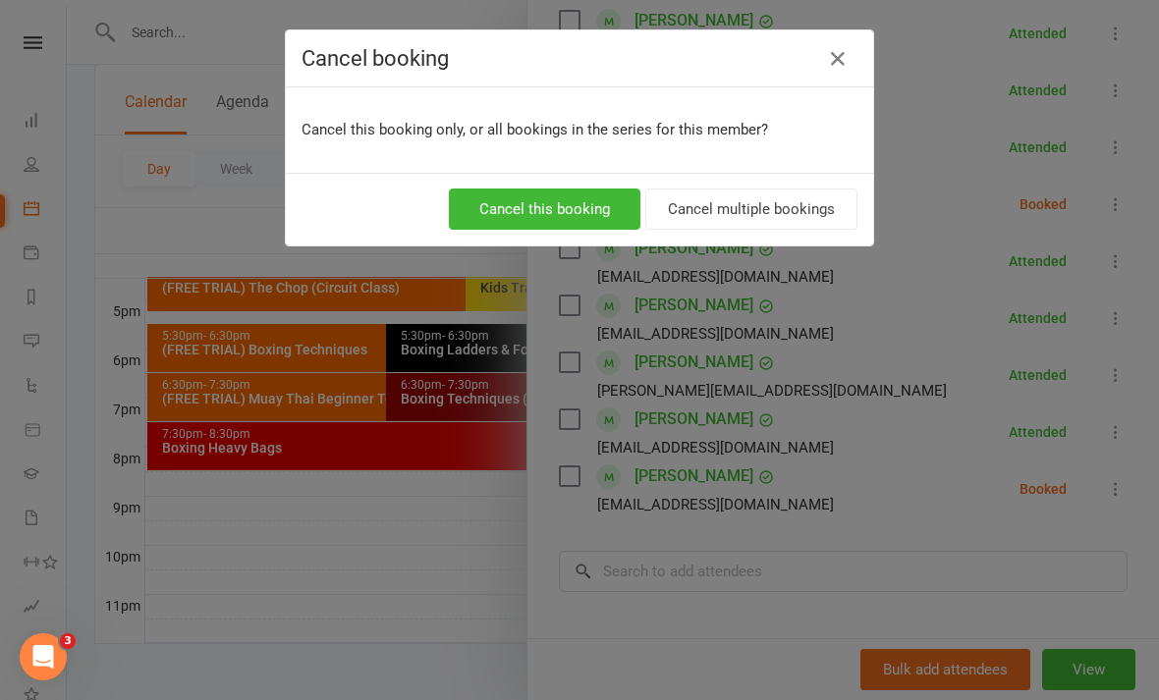
click at [613, 209] on button "Cancel this booking" at bounding box center [545, 209] width 192 height 41
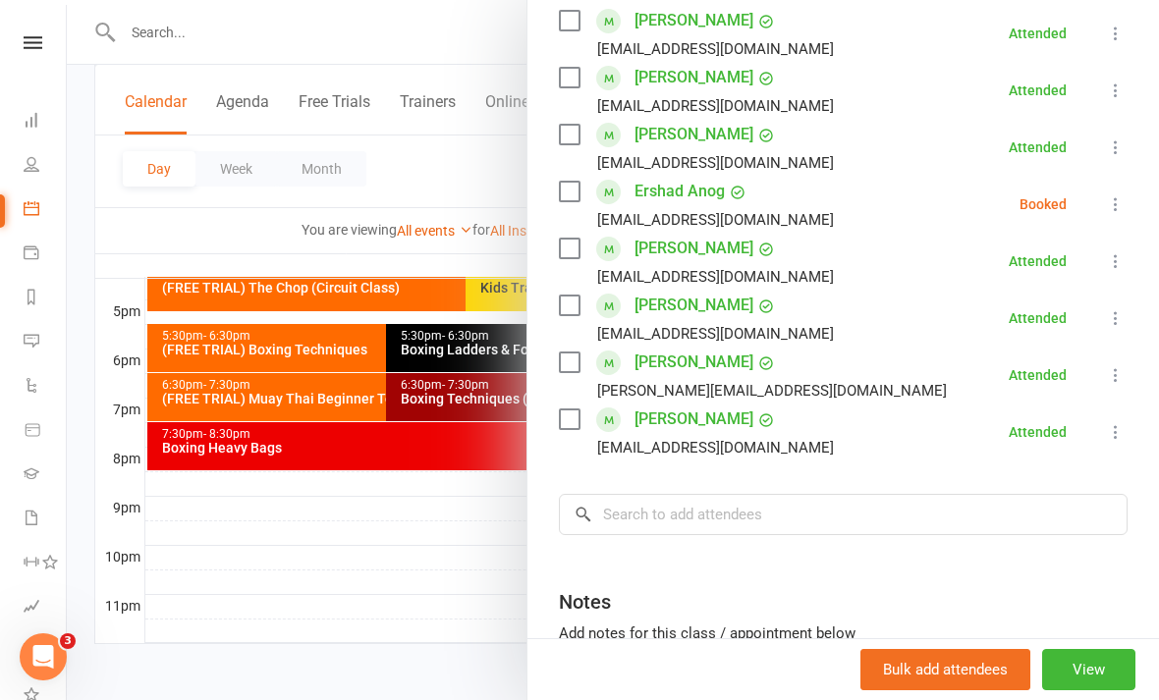
click at [461, 530] on div at bounding box center [613, 350] width 1092 height 700
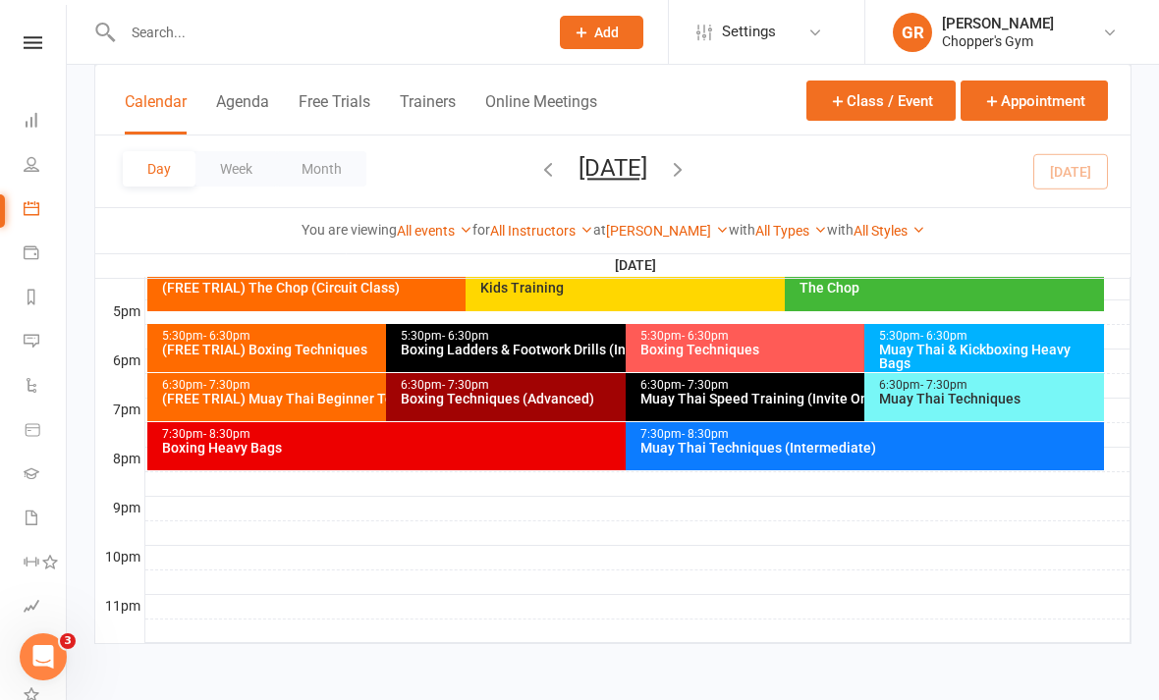
click at [588, 438] on div "7:30pm - 8:30pm Boxing Heavy Bags" at bounding box center [615, 446] width 937 height 48
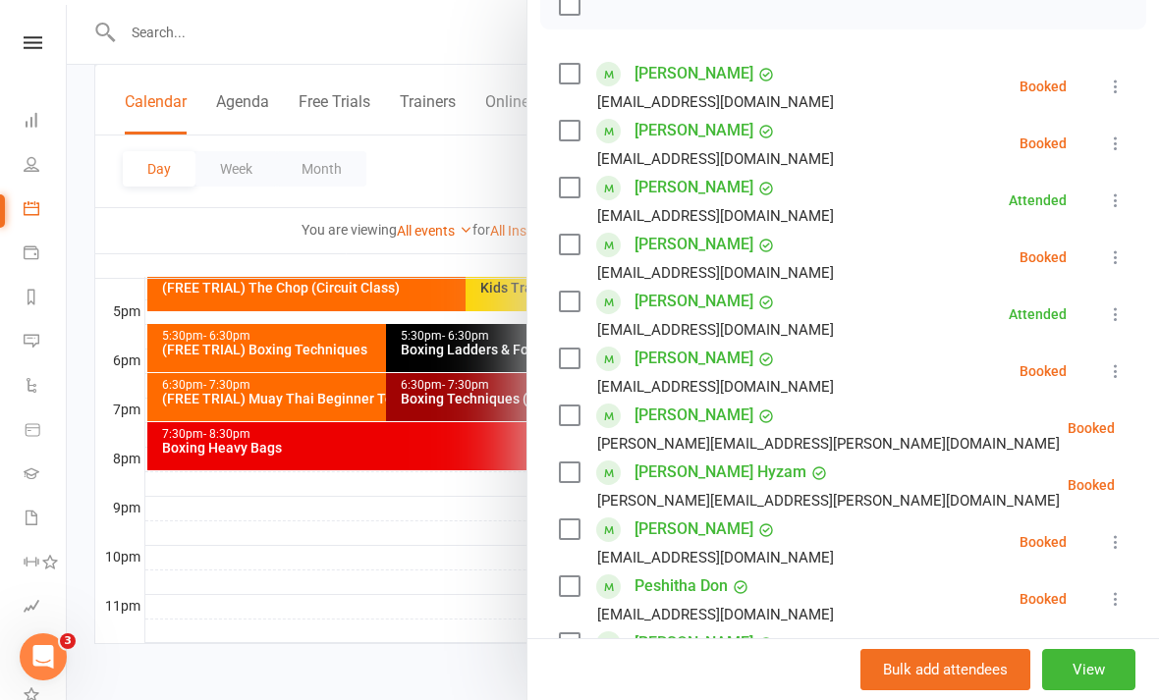
scroll to position [312, 0]
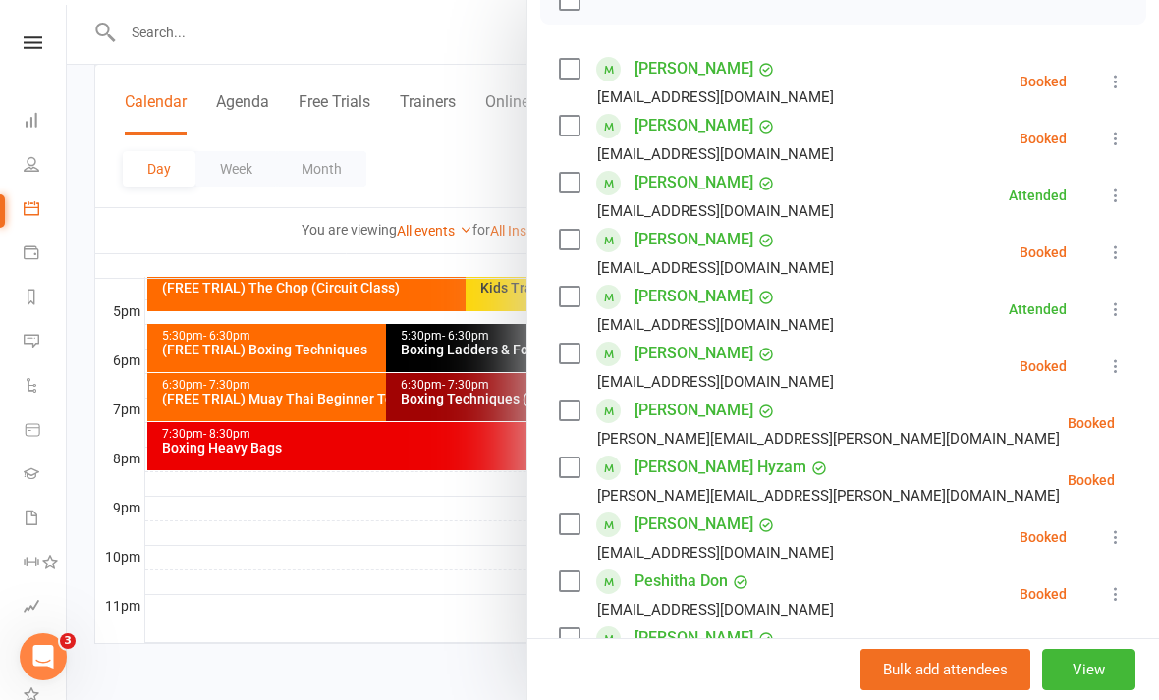
click at [1136, 238] on div "Class kiosk mode Roll call 7:30 PM - 8:30 PM, Thursday, August, 14, 2025 with M…" at bounding box center [844, 401] width 632 height 1261
click at [1118, 261] on icon at bounding box center [1116, 253] width 20 height 20
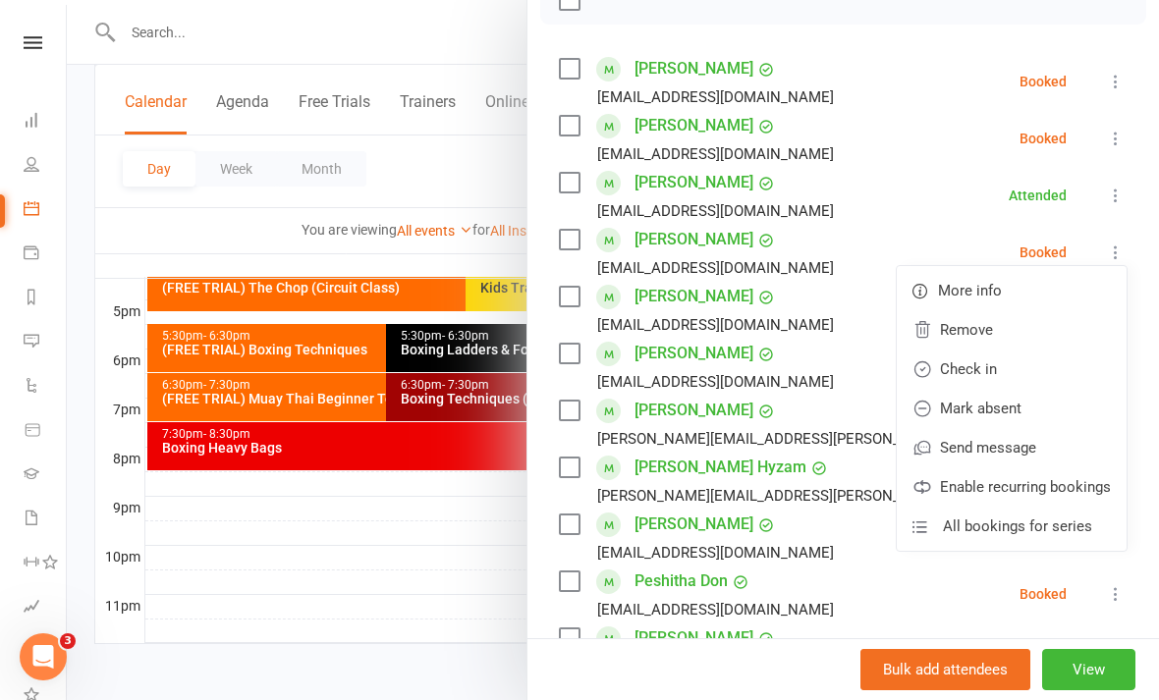
click at [1018, 373] on link "Check in" at bounding box center [1012, 369] width 230 height 39
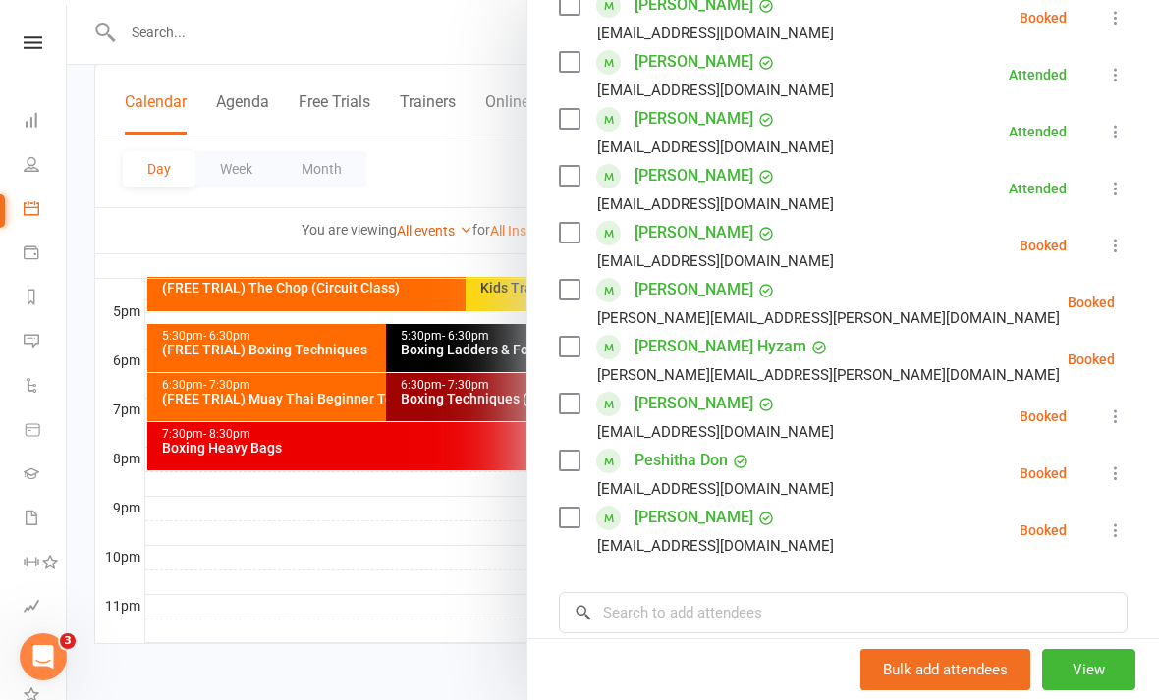
scroll to position [434, 0]
click at [451, 560] on div at bounding box center [613, 350] width 1092 height 700
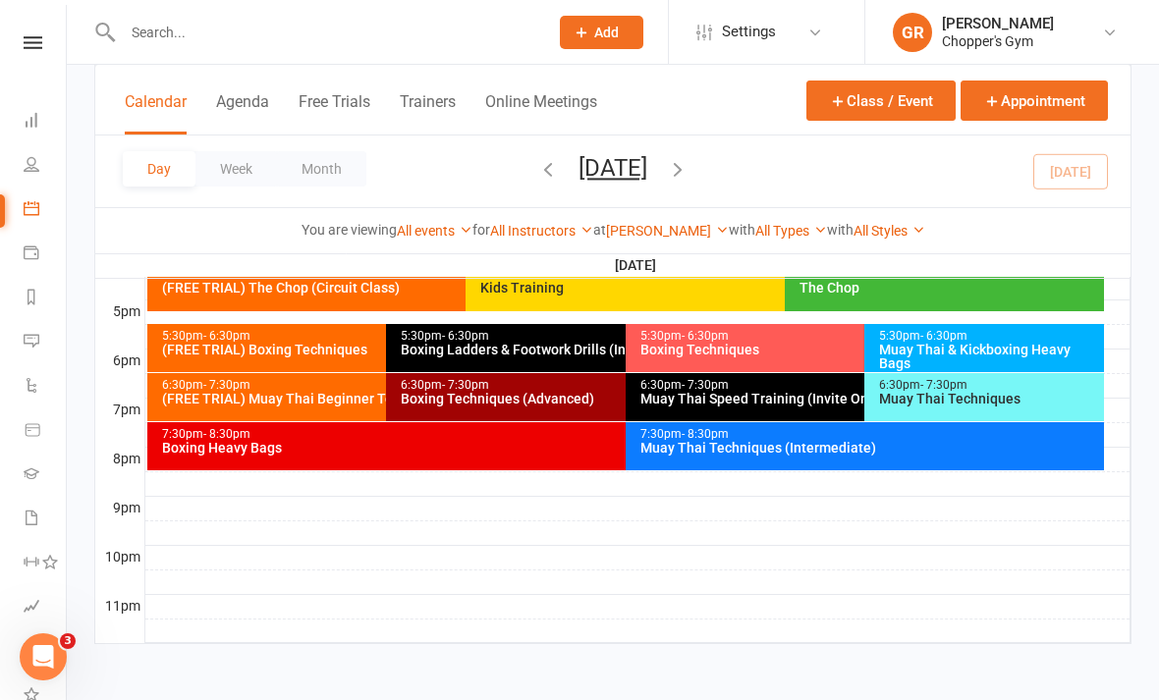
click at [951, 441] on div "Muay Thai Techniques (Intermediate)" at bounding box center [869, 448] width 461 height 14
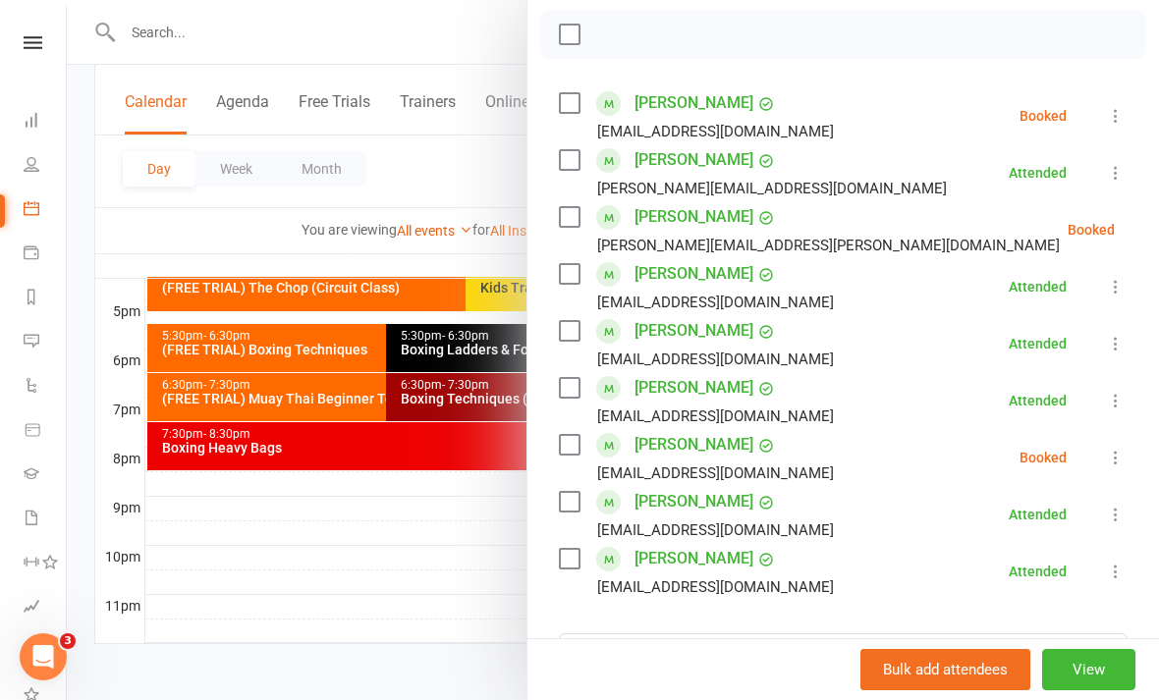
scroll to position [279, 0]
click at [422, 579] on div at bounding box center [613, 350] width 1092 height 700
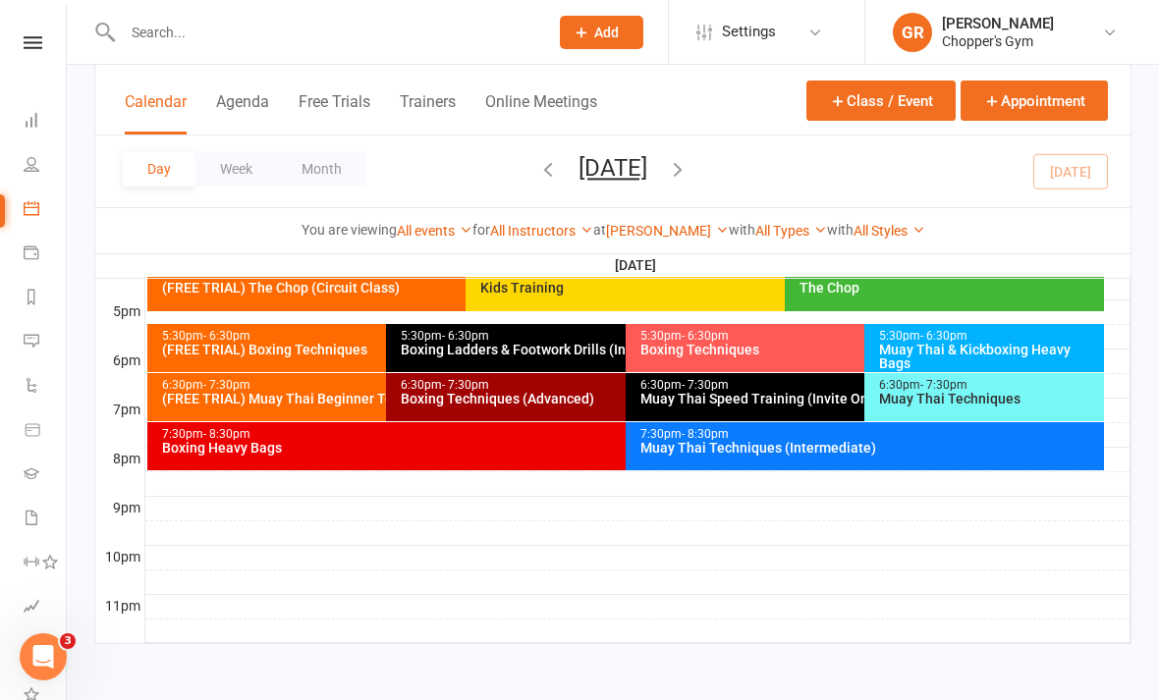
click at [550, 392] on div "Boxing Techniques (Advanced)" at bounding box center [620, 399] width 441 height 14
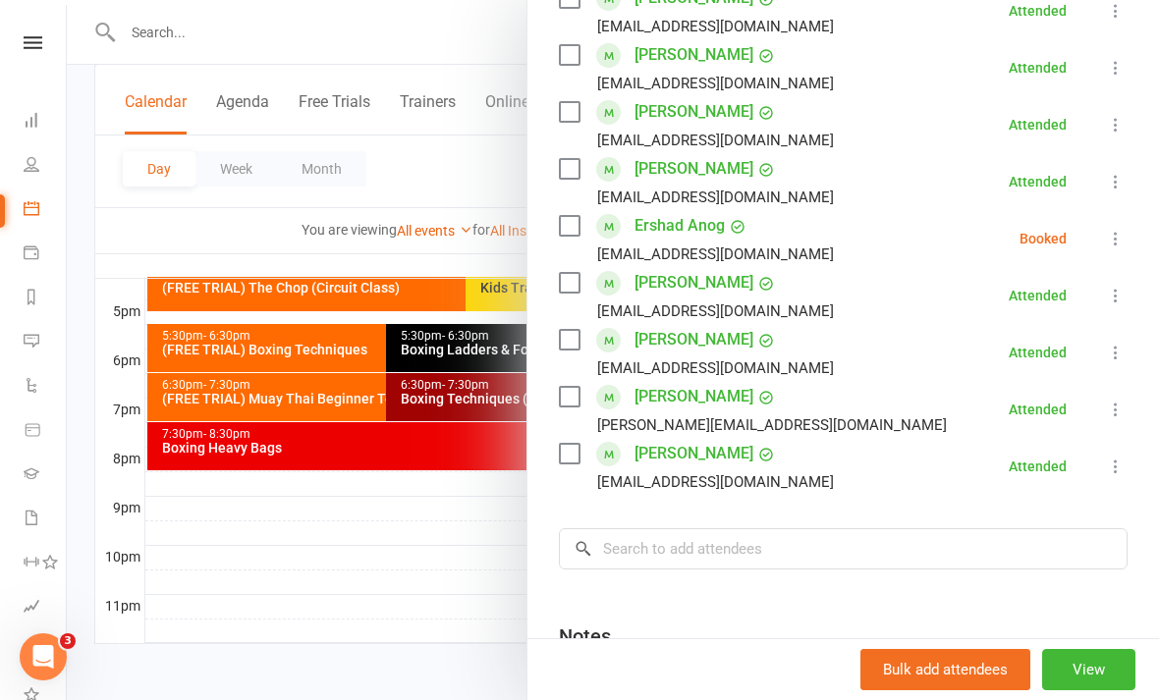
scroll to position [555, 0]
click at [1122, 227] on button at bounding box center [1116, 238] width 24 height 24
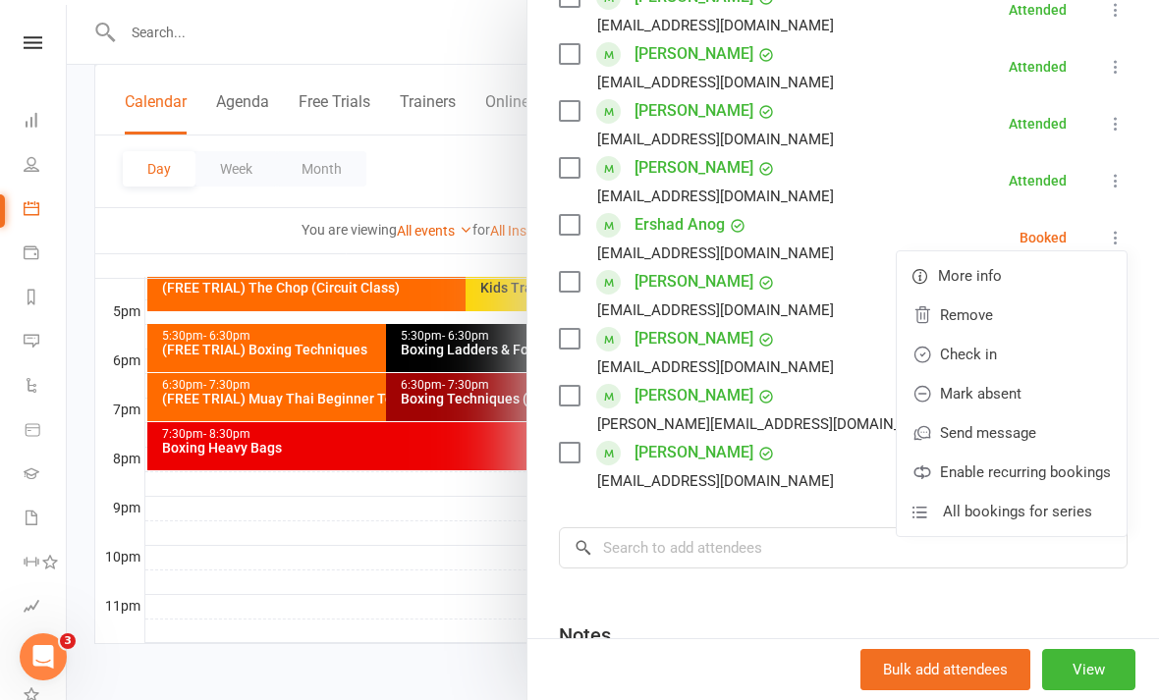
click at [1019, 390] on link "Mark absent" at bounding box center [1012, 393] width 230 height 39
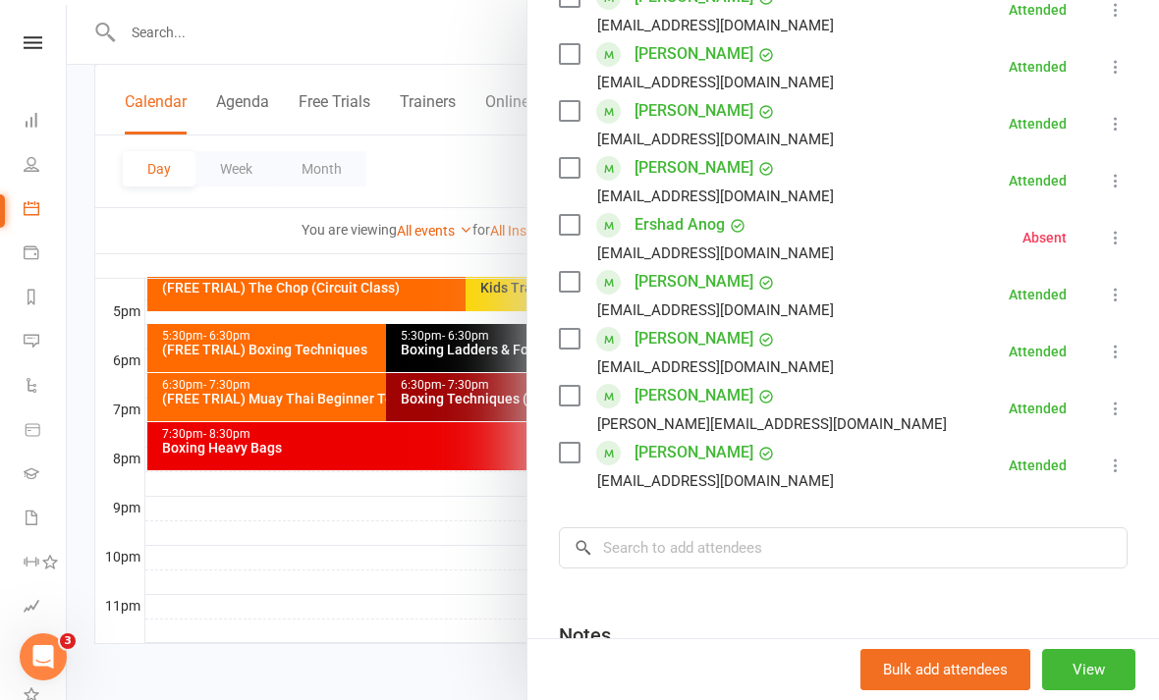
click at [461, 524] on div at bounding box center [613, 350] width 1092 height 700
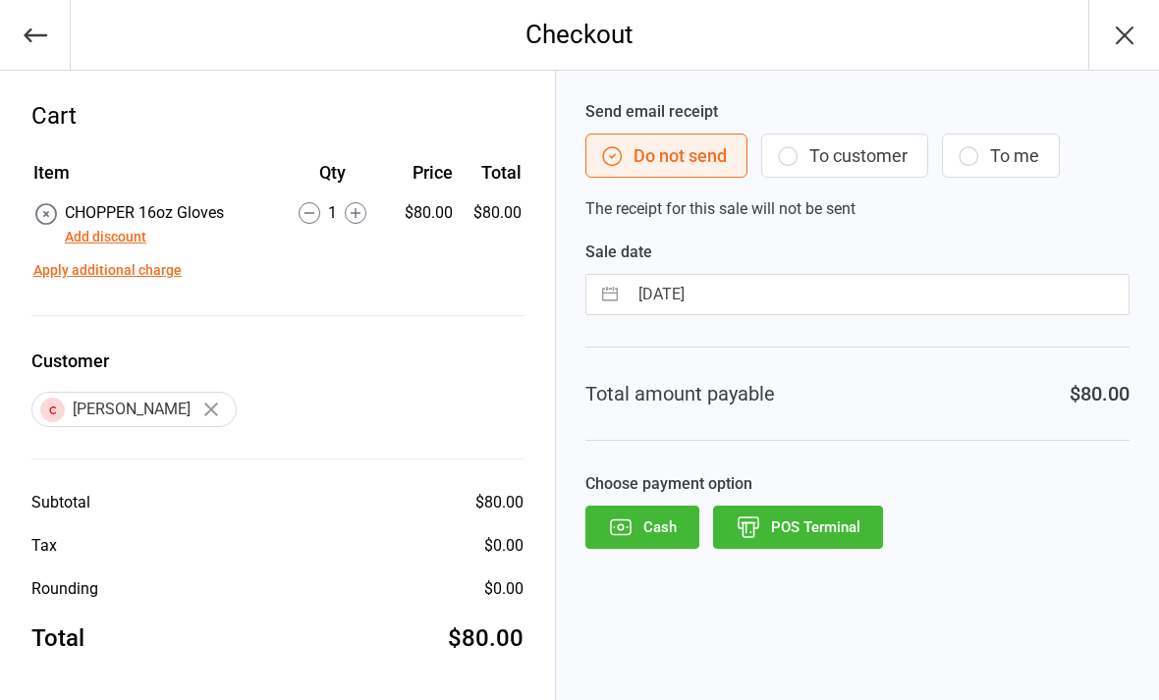
click at [813, 528] on button "POS Terminal" at bounding box center [798, 527] width 170 height 43
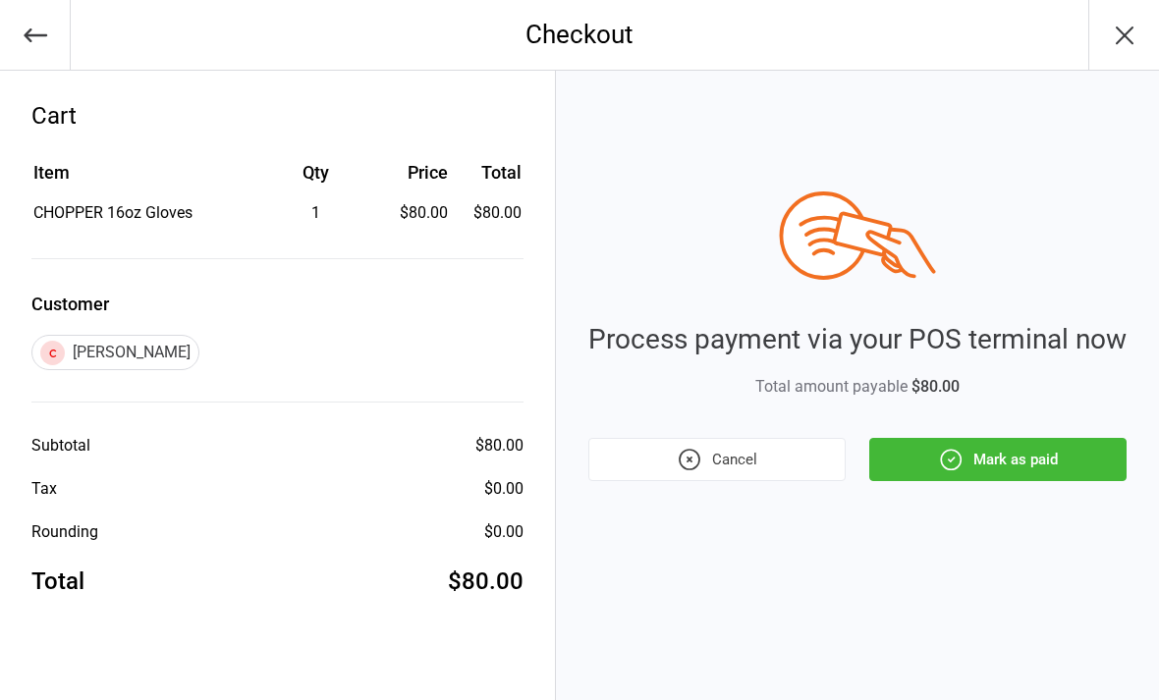
click at [1040, 459] on button "Mark as paid" at bounding box center [997, 459] width 257 height 43
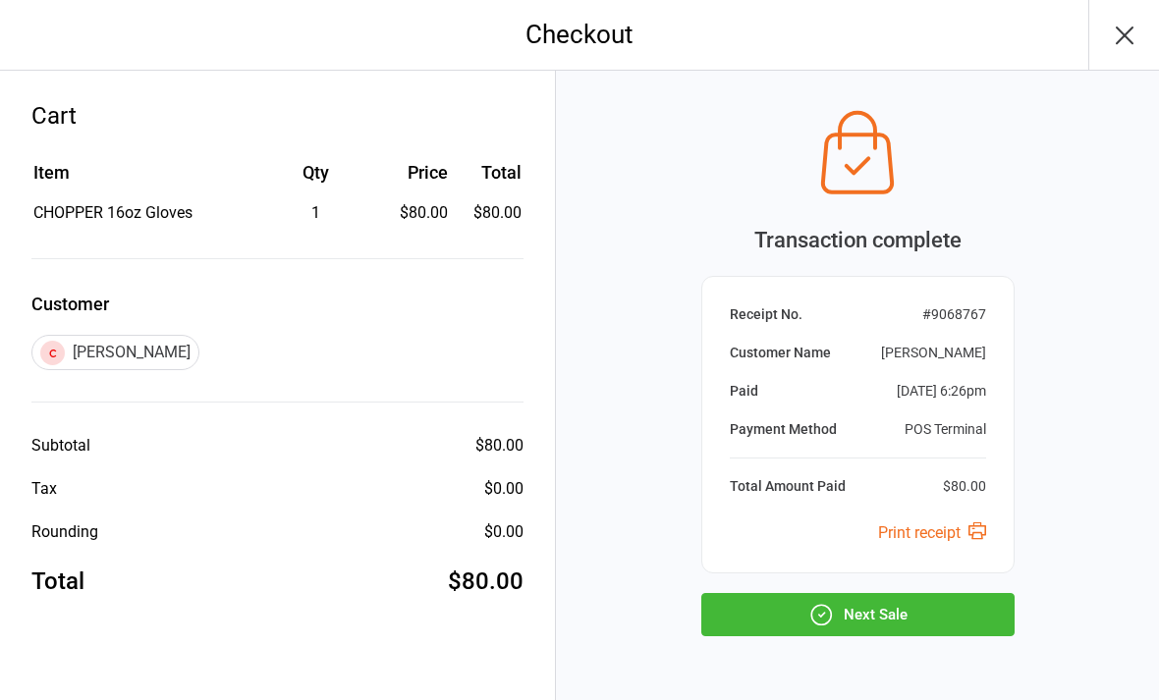
click at [884, 617] on button "Next Sale" at bounding box center [857, 614] width 313 height 43
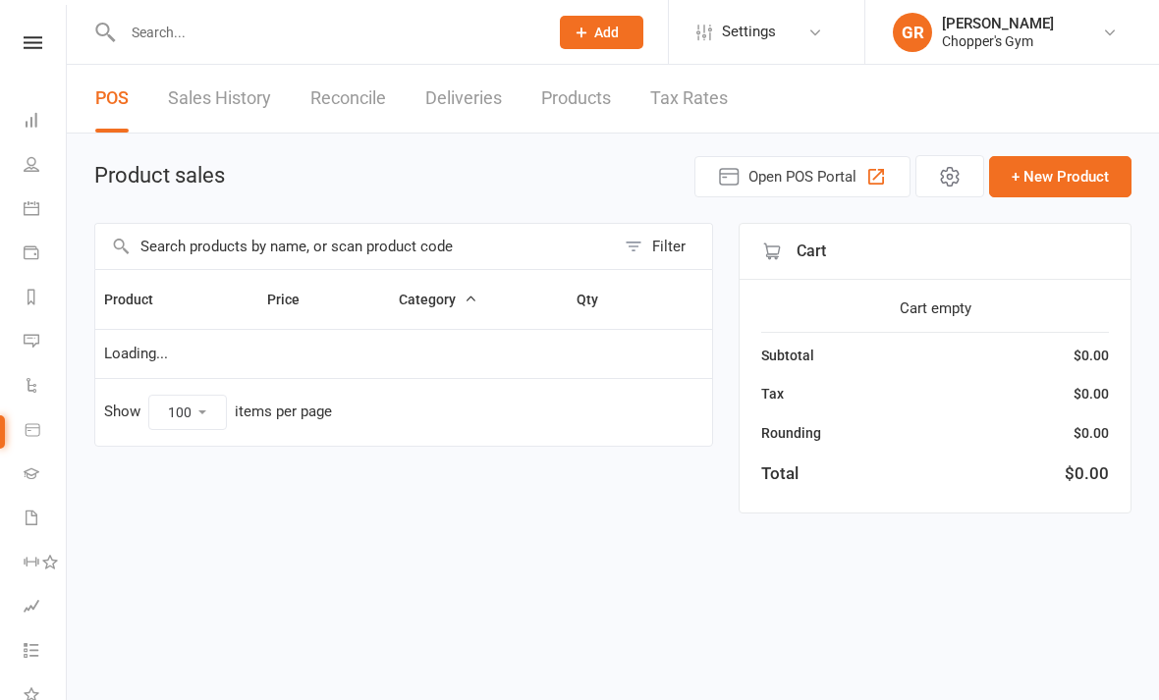
select select "100"
